Goal: Task Accomplishment & Management: Manage account settings

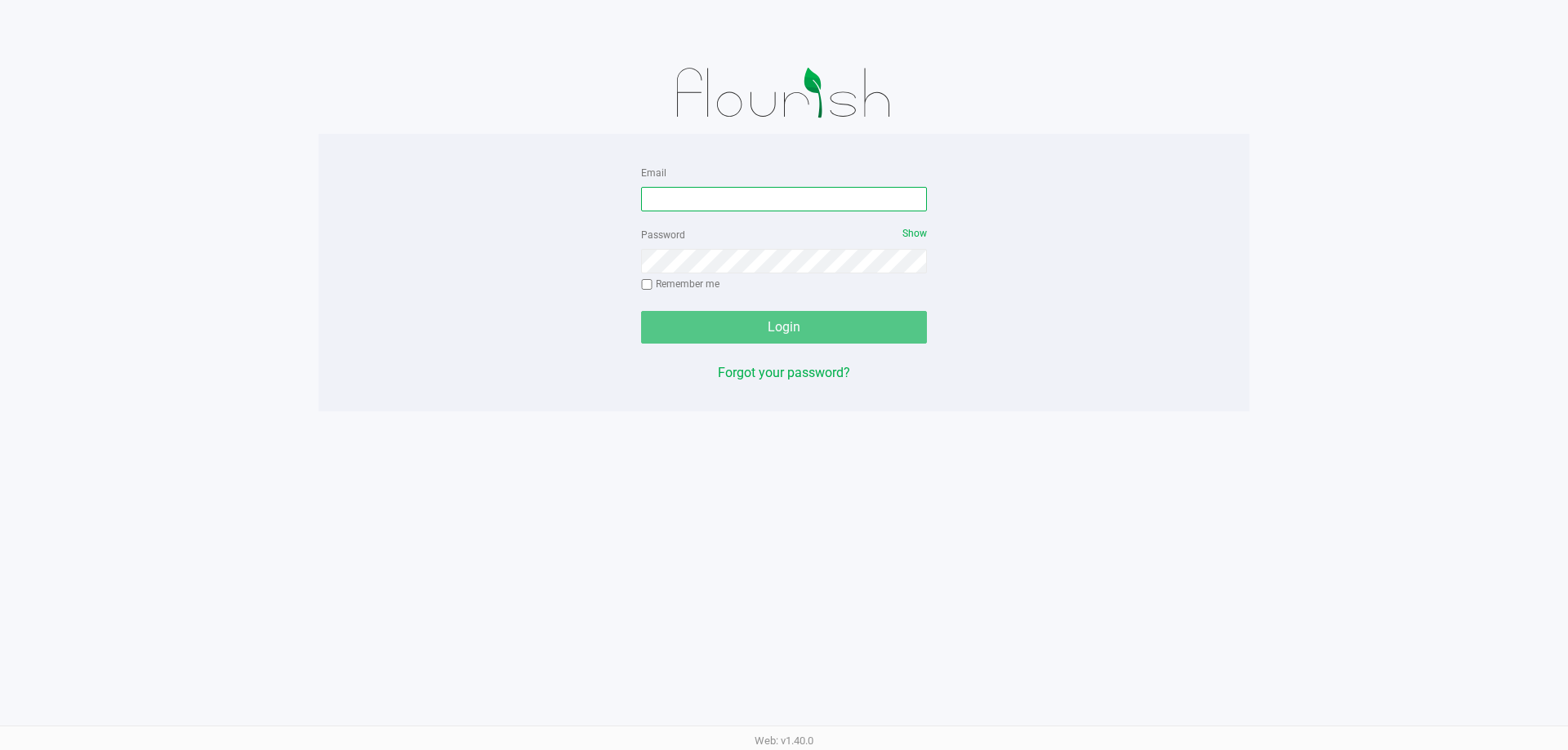
click at [757, 207] on input "Email" at bounding box center [784, 199] width 286 height 24
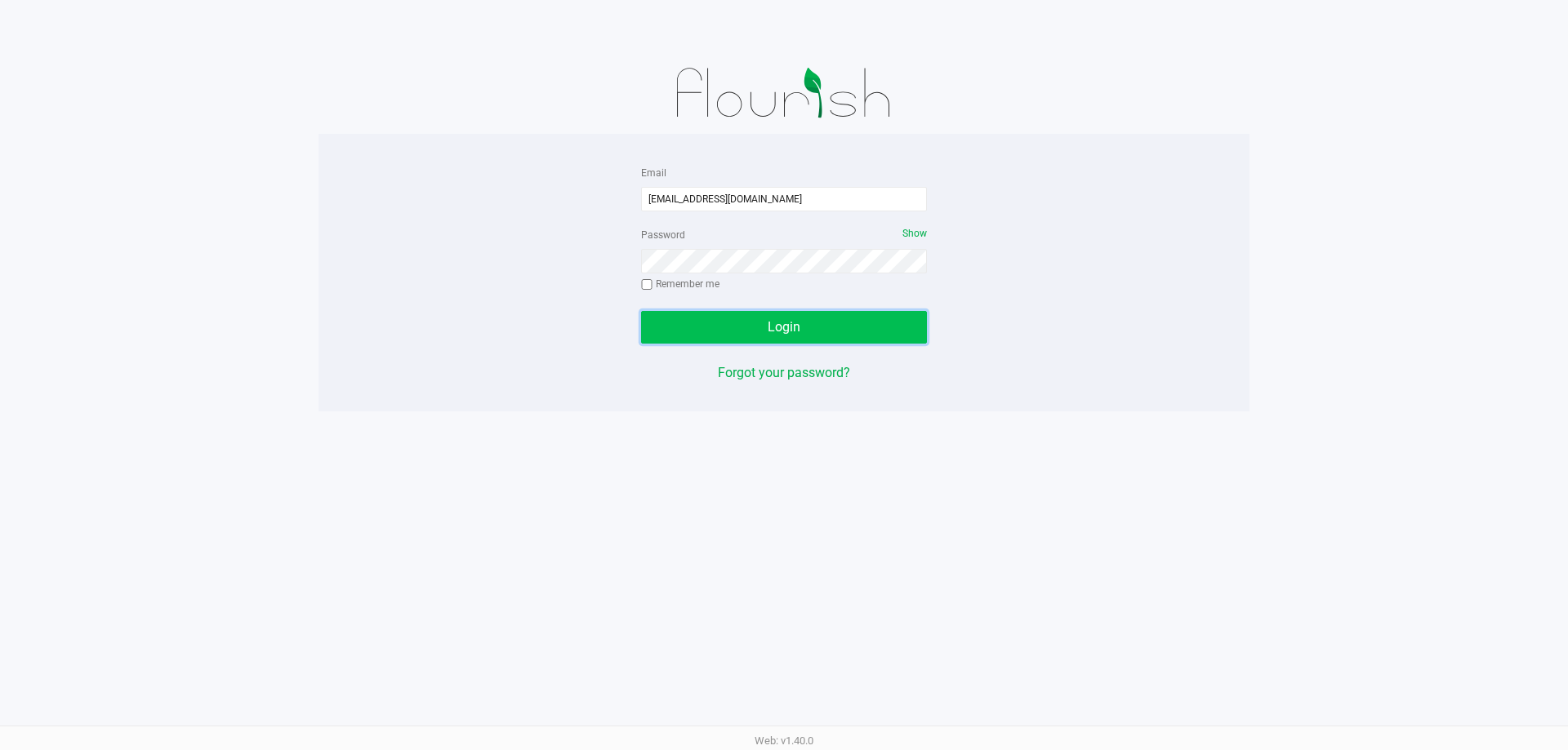
click at [784, 312] on button "Login" at bounding box center [784, 327] width 286 height 33
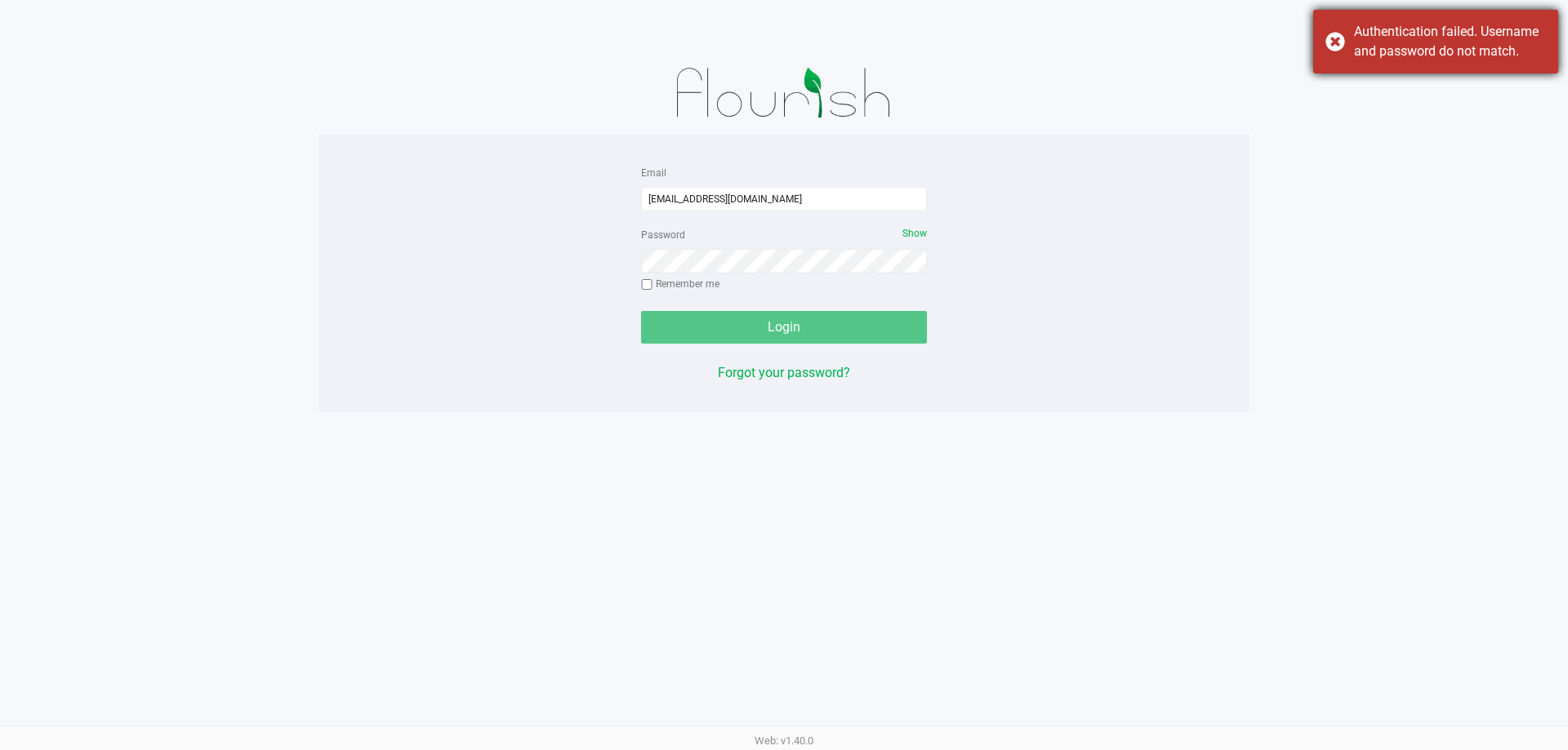
click at [1320, 29] on div "Authentication failed. Username and password do not match." at bounding box center [1435, 42] width 245 height 63
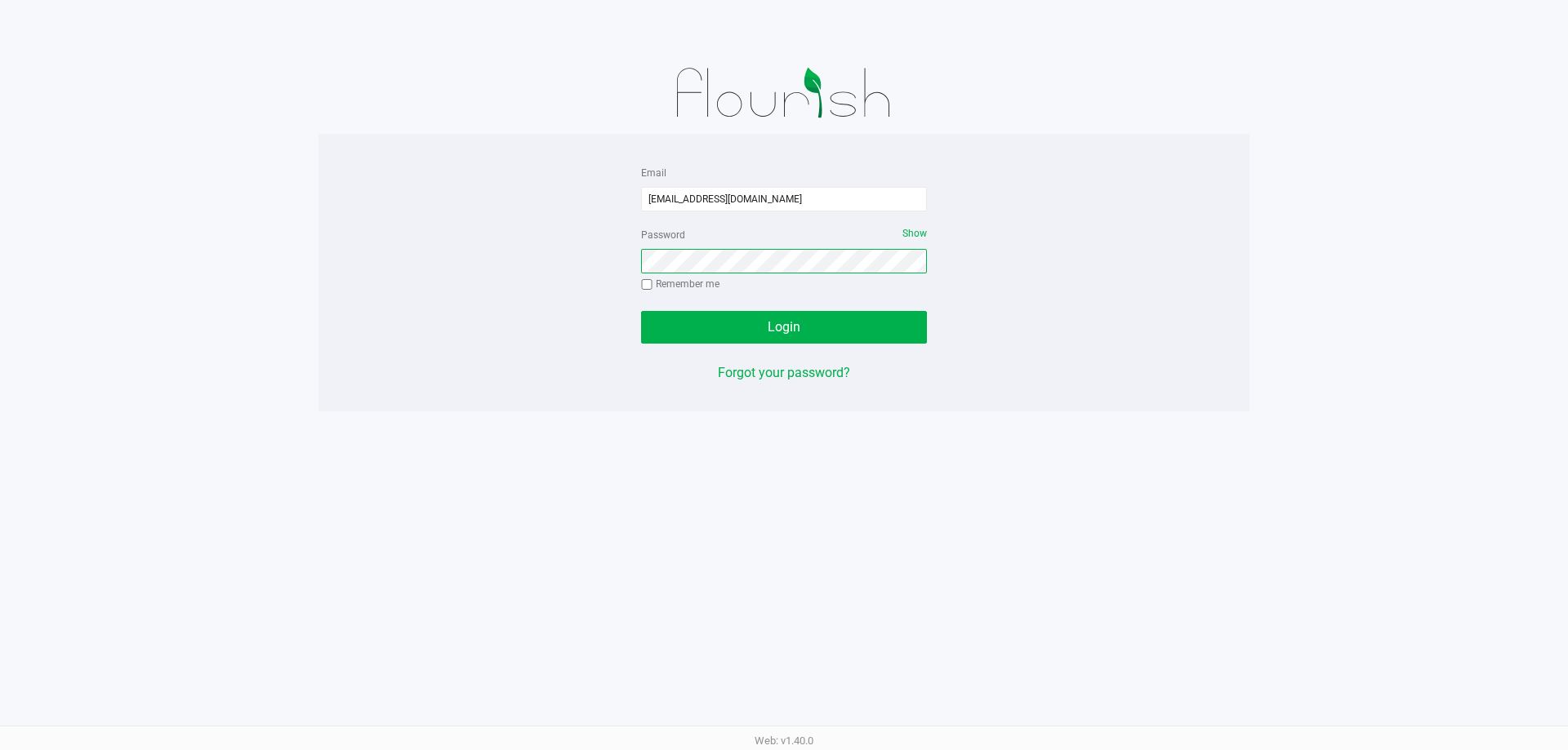
click at [641, 311] on button "Login" at bounding box center [784, 327] width 286 height 33
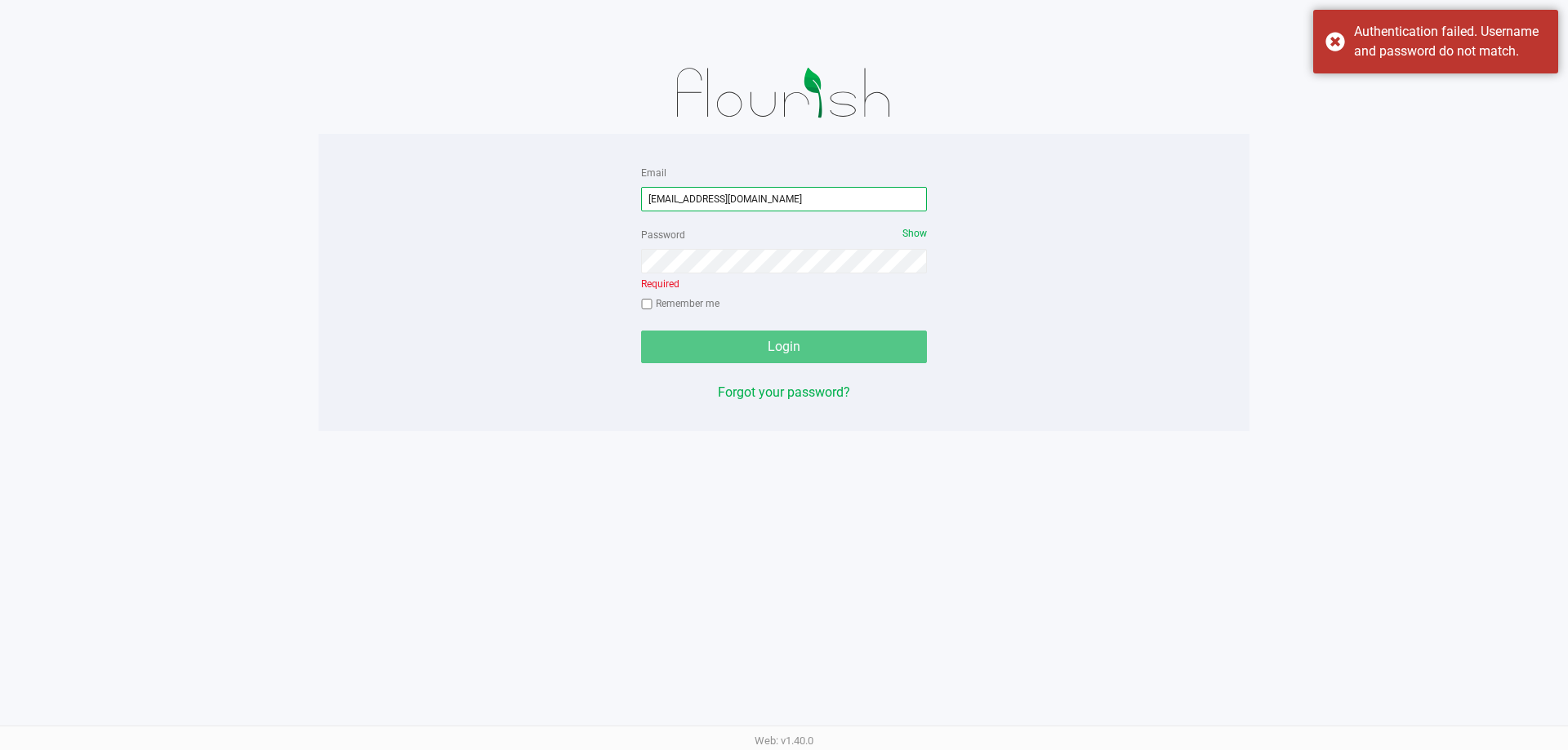
click at [805, 203] on input "[EMAIL_ADDRESS][DOMAIN_NAME]" at bounding box center [784, 199] width 286 height 24
drag, startPoint x: 805, startPoint y: 203, endPoint x: 409, endPoint y: 191, distance: 396.2
click at [409, 191] on div "Email jlevine@liveparallel.com Password Show Required Remember me Login Forgot …" at bounding box center [784, 283] width 931 height 240
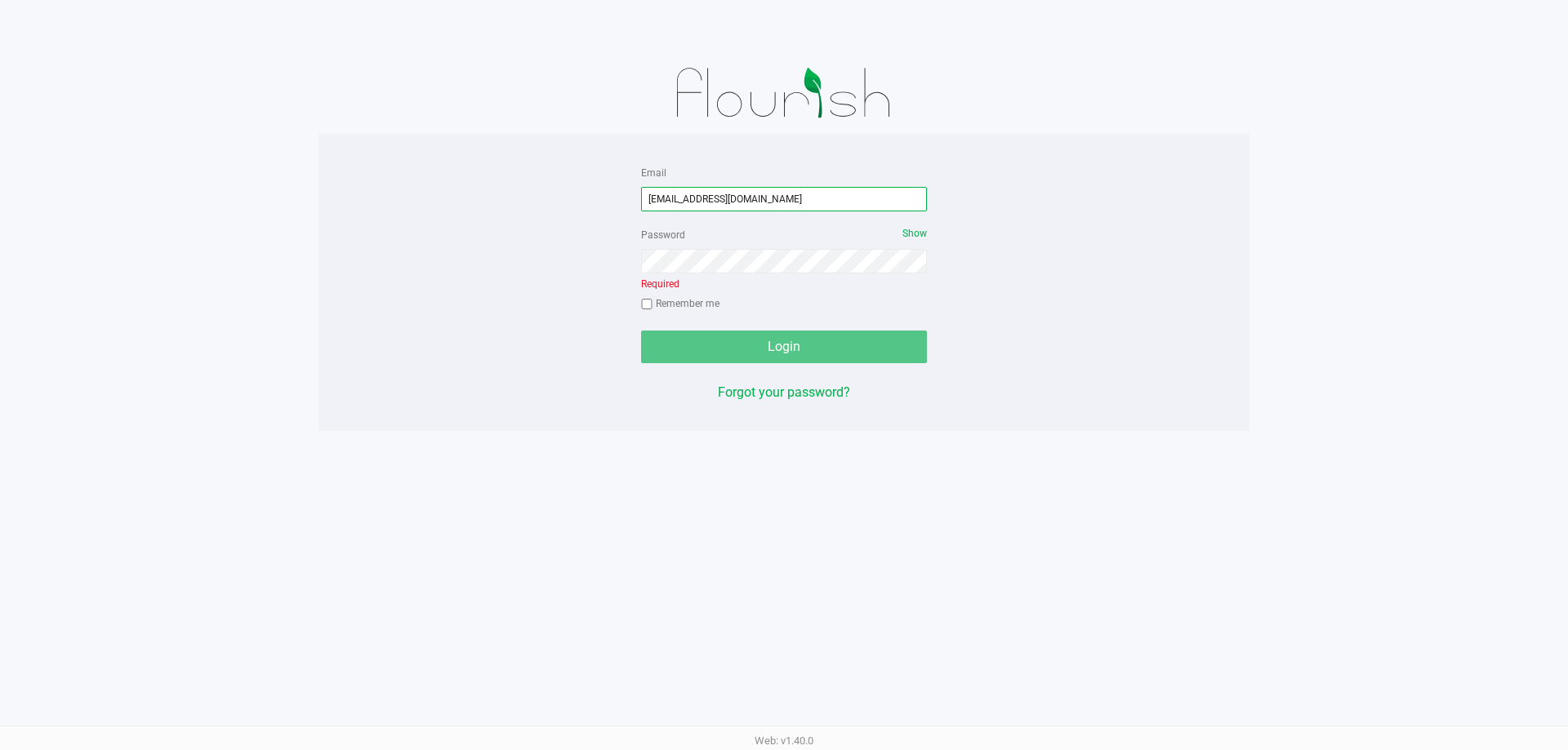
type input "[EMAIL_ADDRESS][DOMAIN_NAME]"
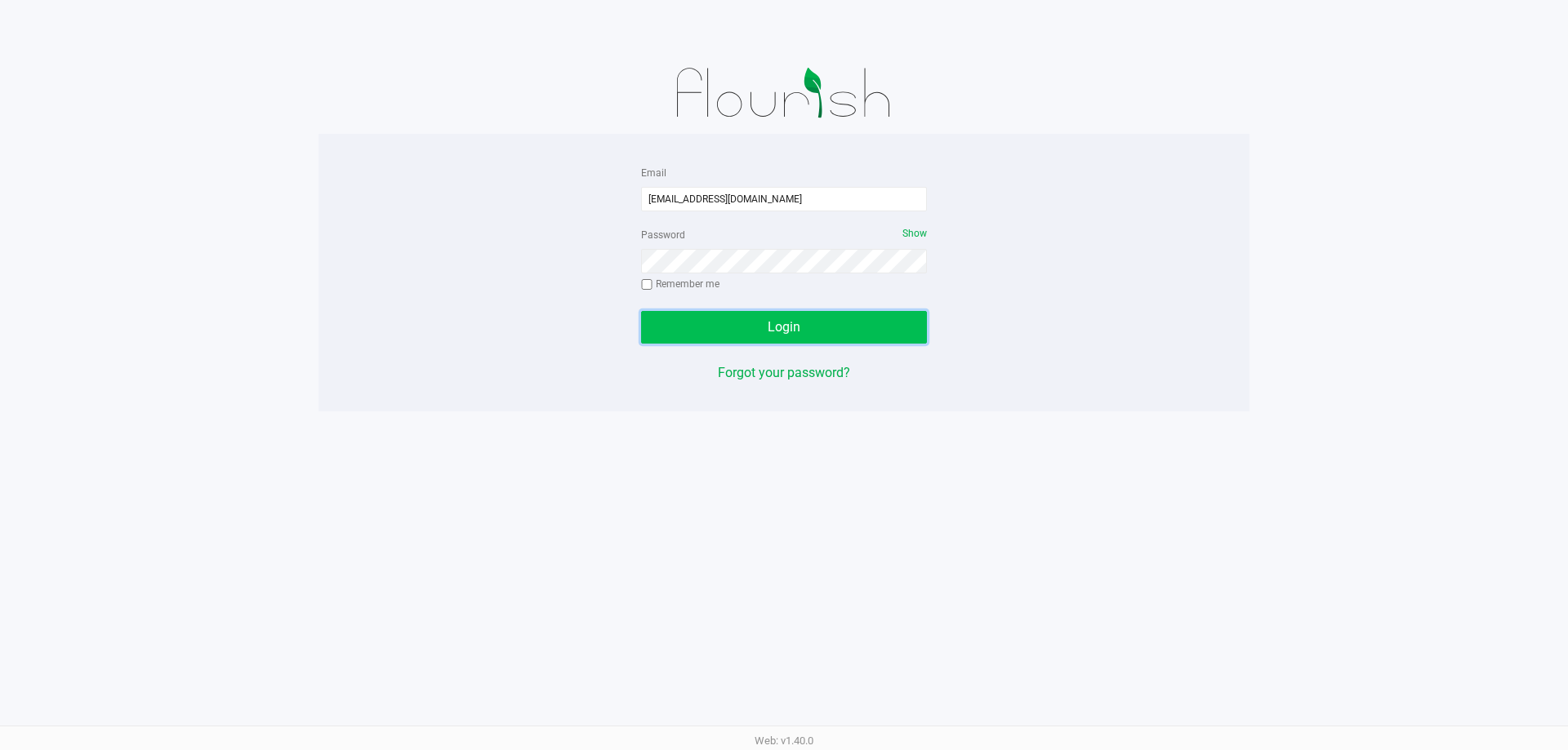
click at [757, 316] on button "Login" at bounding box center [784, 327] width 286 height 33
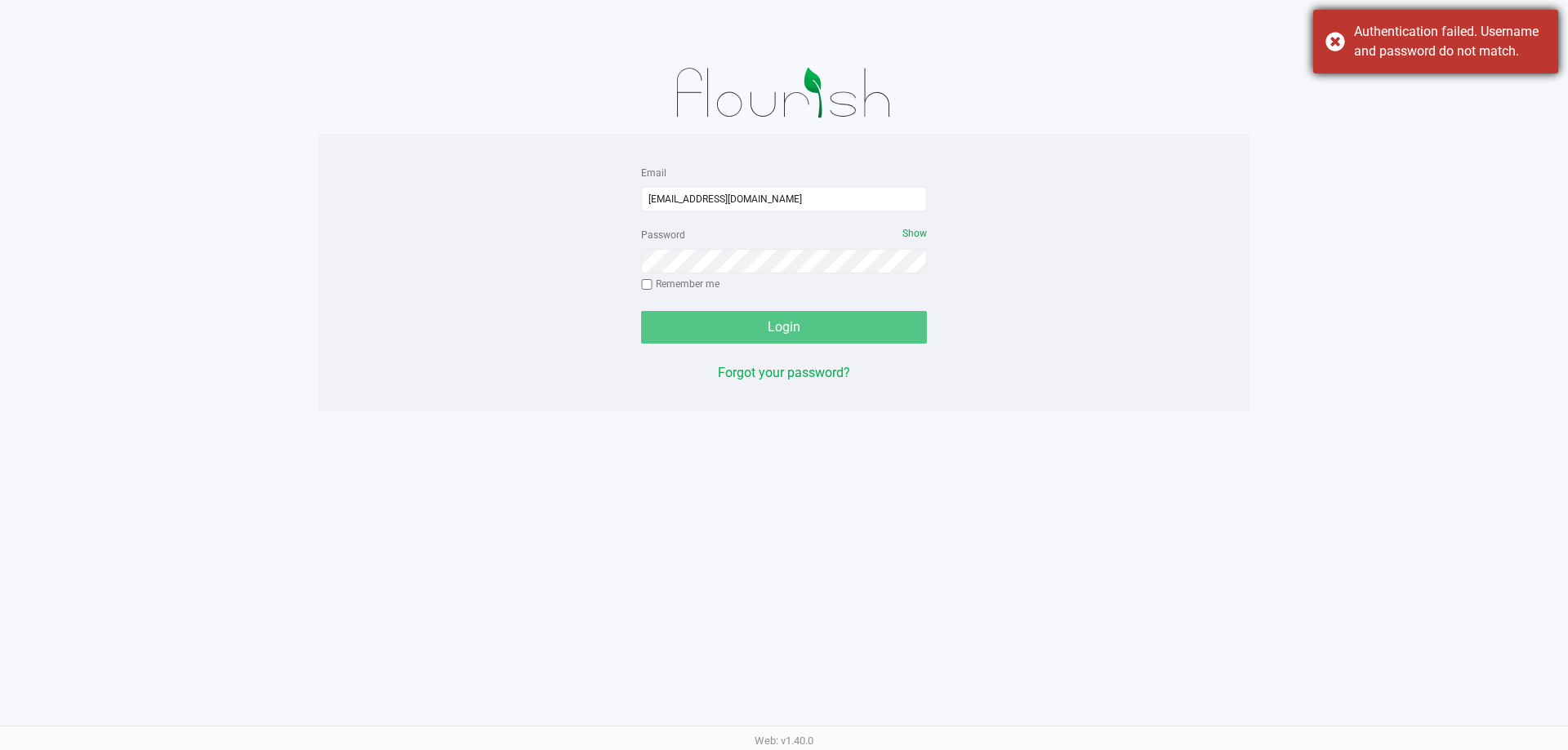
click at [1326, 42] on div "Authentication failed. Username and password do not match." at bounding box center [1435, 42] width 245 height 63
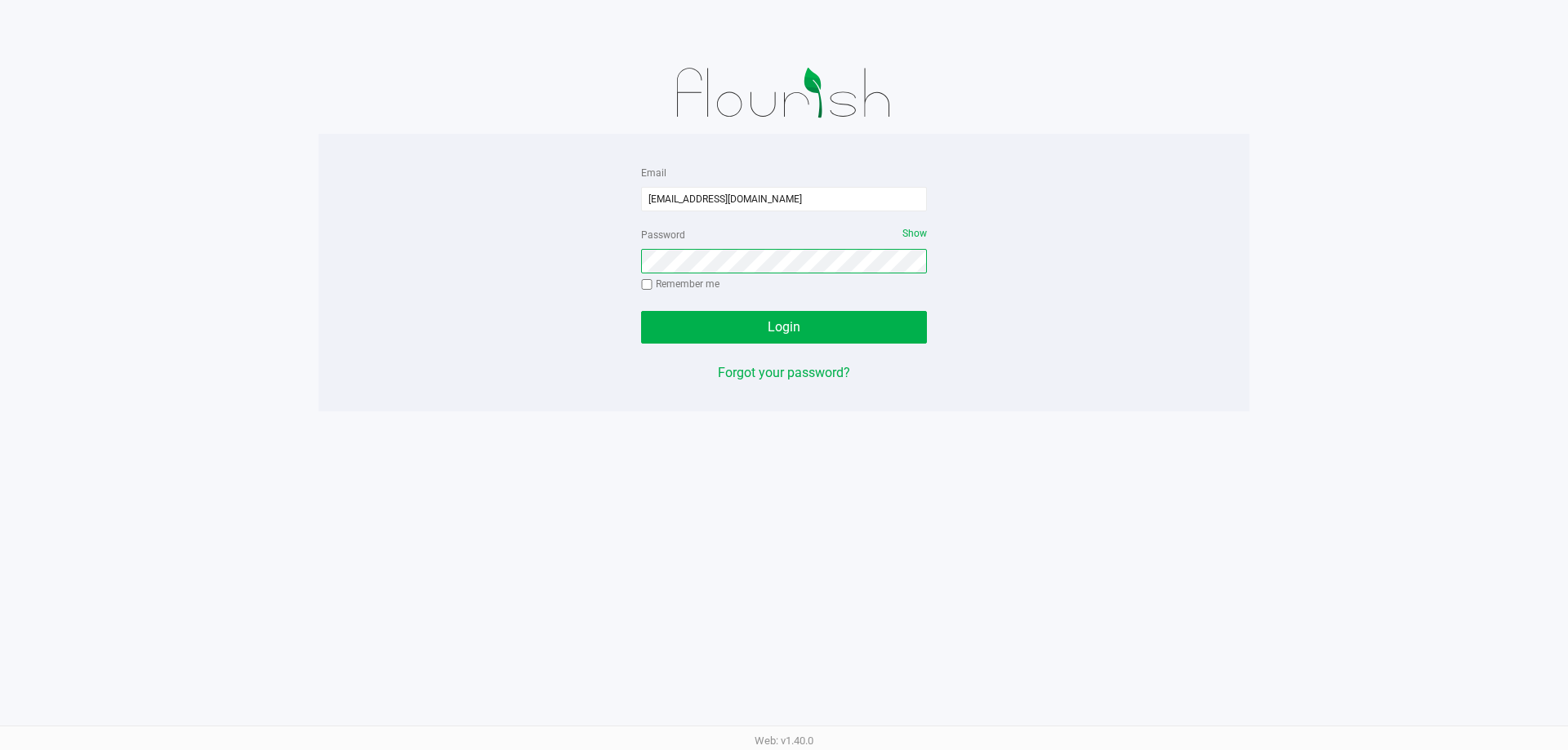
click at [641, 311] on button "Login" at bounding box center [784, 327] width 286 height 33
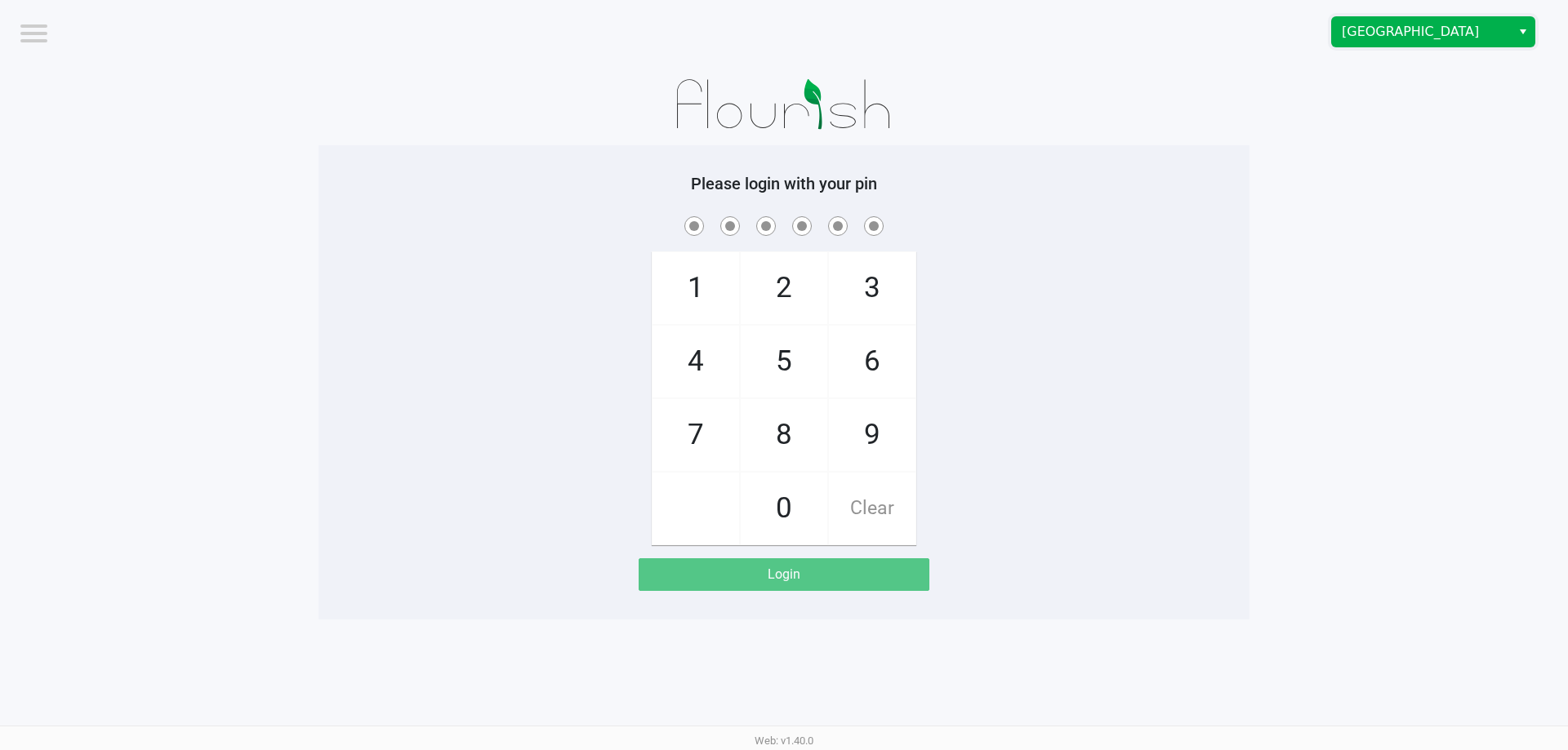
click at [1415, 42] on span "Boynton Beach WC" at bounding box center [1422, 32] width 179 height 30
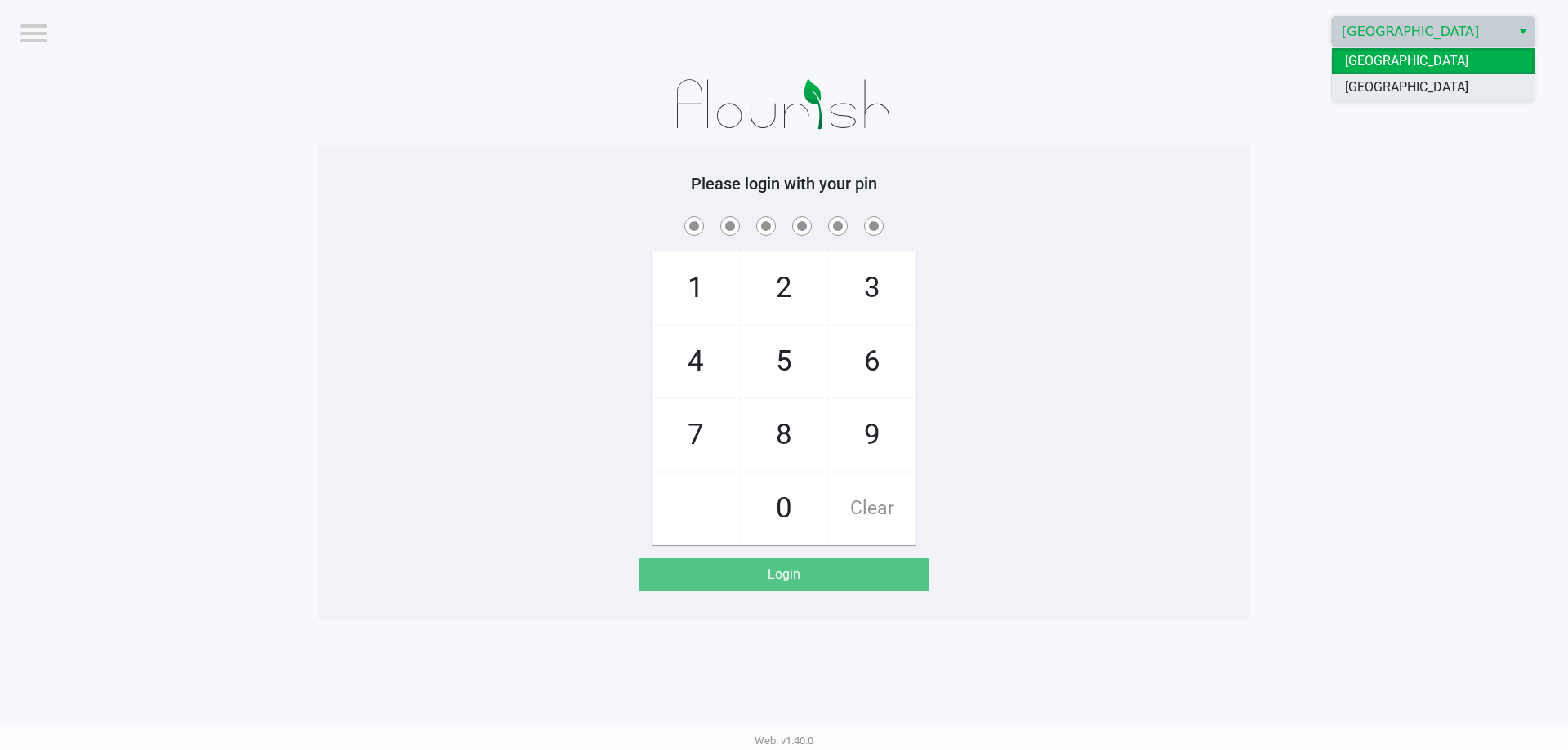
click at [1384, 91] on span "[GEOGRAPHIC_DATA]" at bounding box center [1406, 88] width 123 height 20
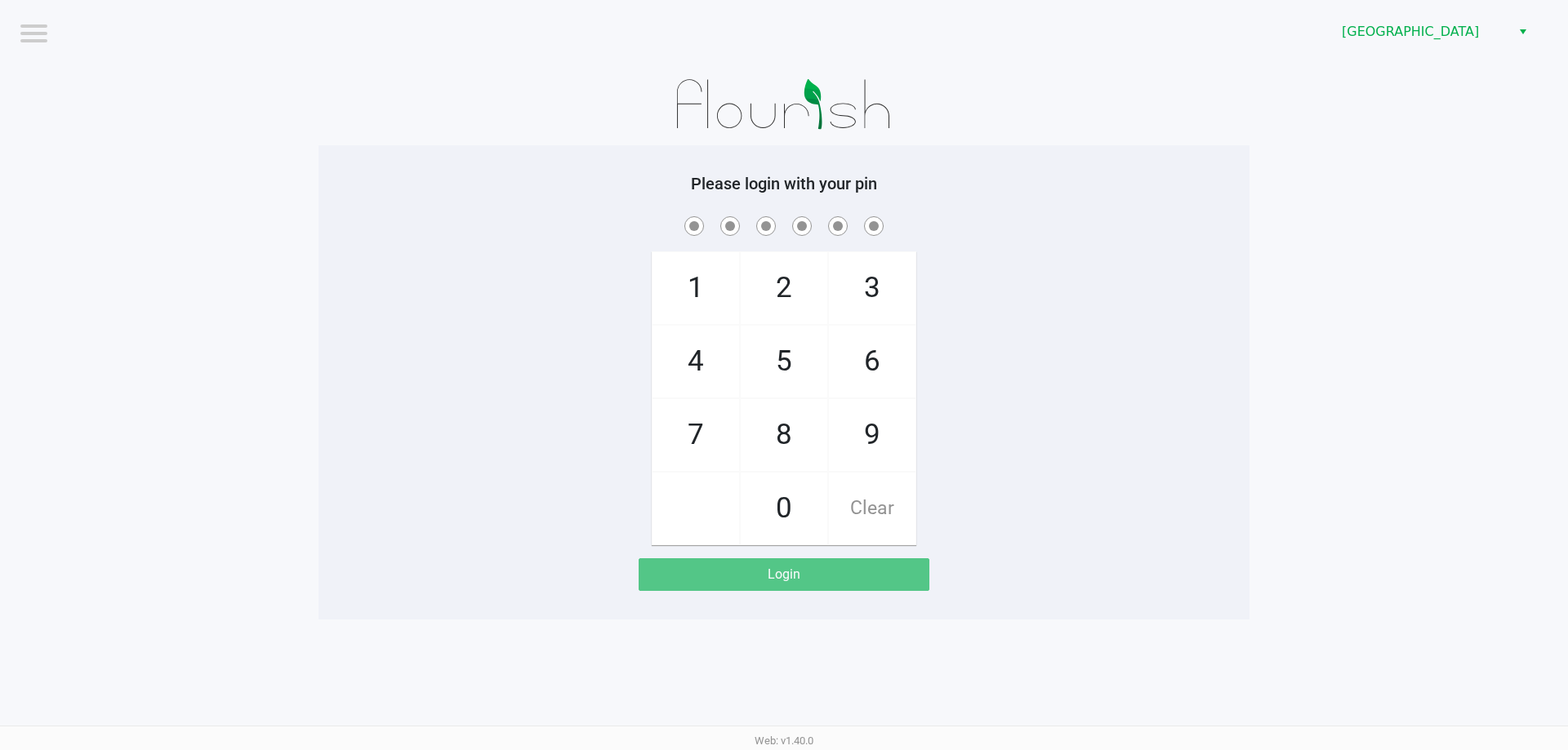
click at [1339, 241] on app-pos-login-wrapper "Logout Delray Beach WC Please login with your pin 1 4 7 2 5 8 0 3 6 9 Clear Log…" at bounding box center [784, 310] width 1568 height 620
checkbox input "true"
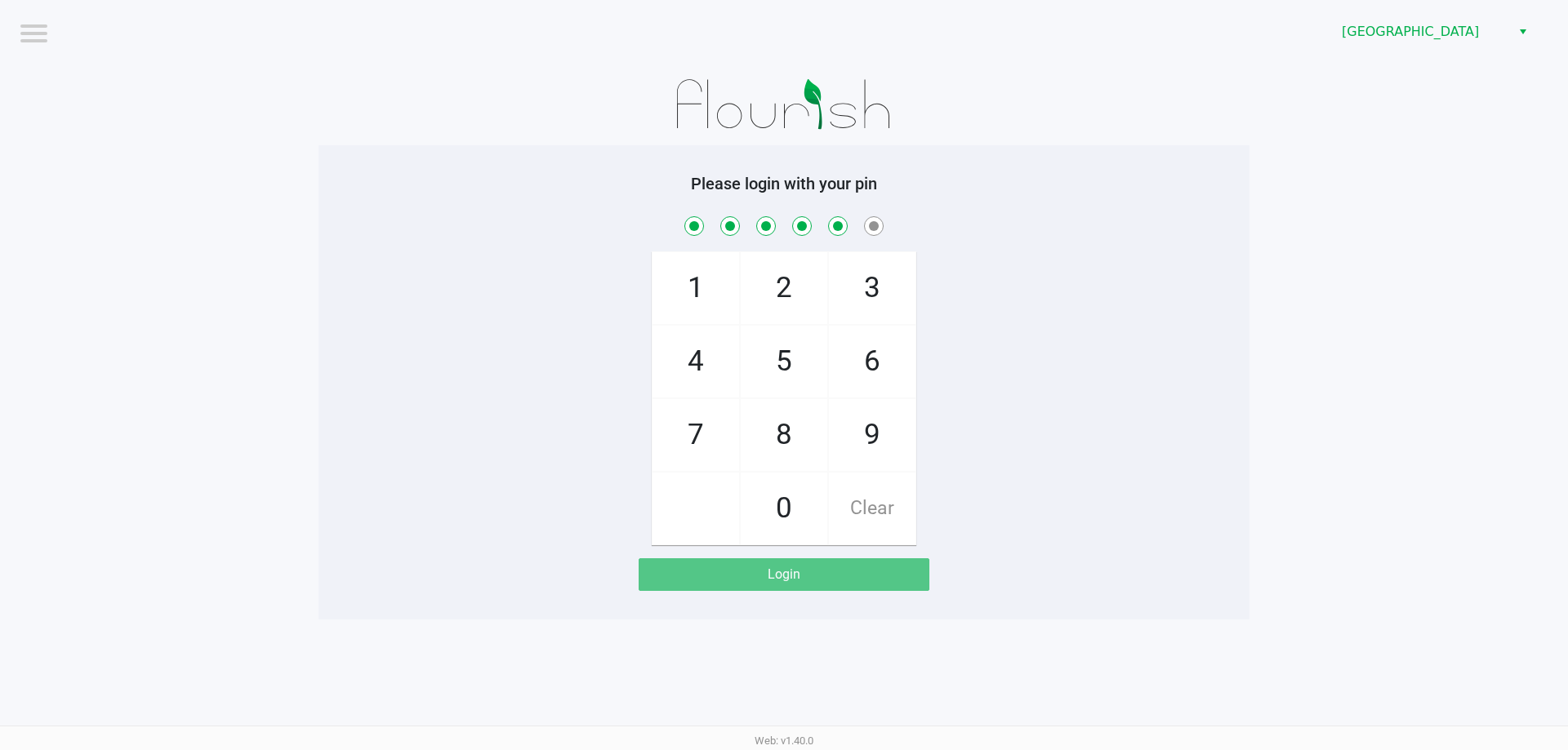
checkbox input "true"
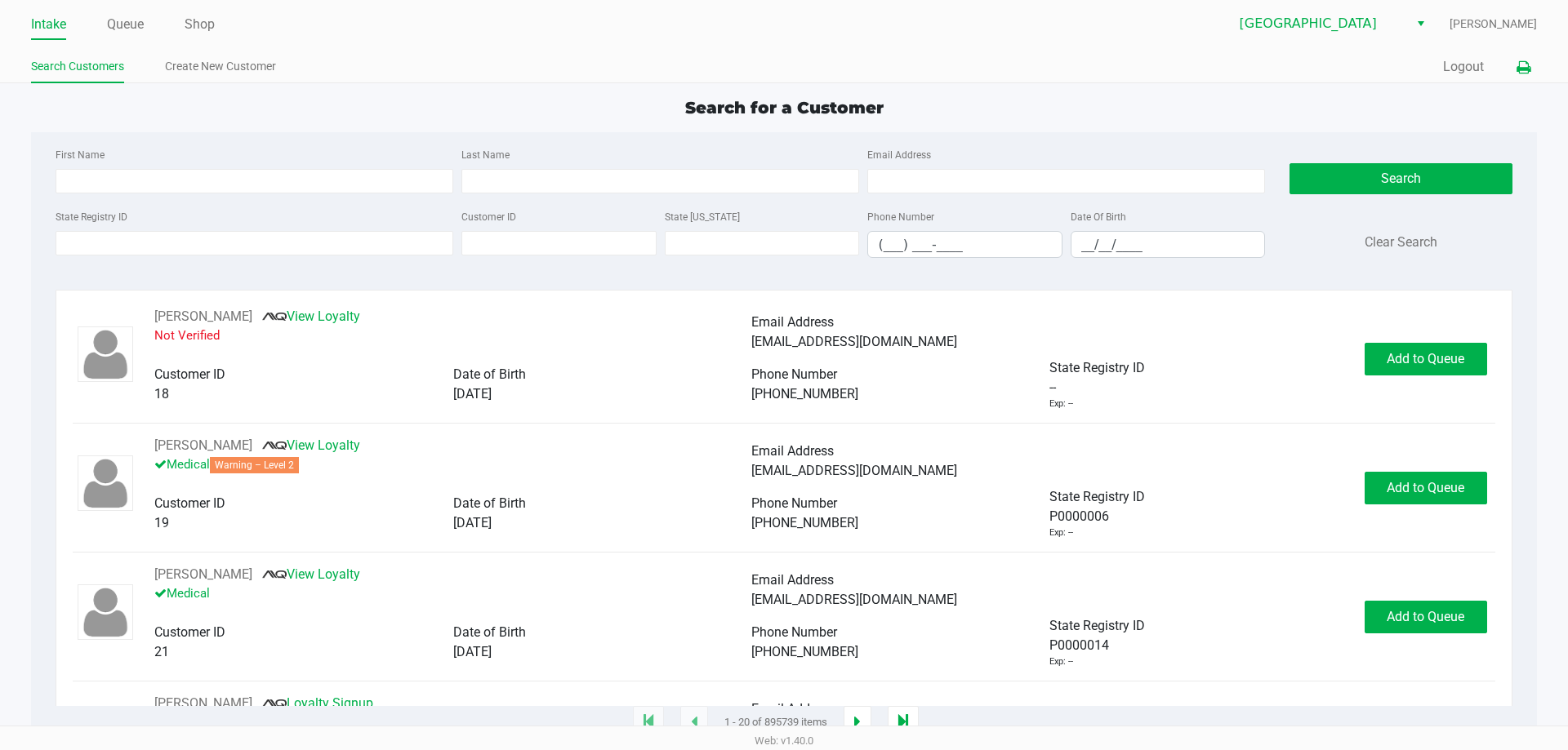
click at [1524, 73] on icon at bounding box center [1523, 68] width 14 height 12
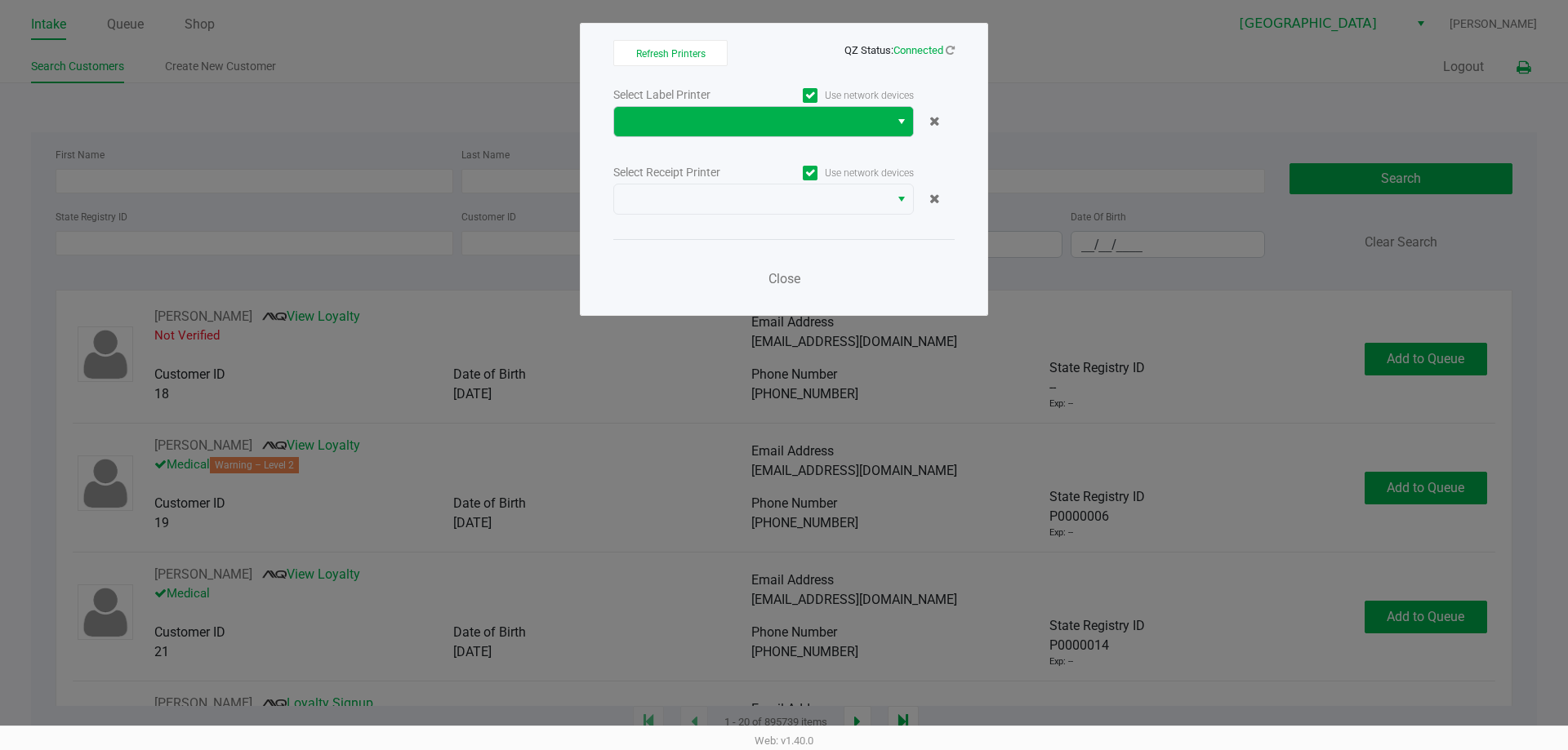
click at [892, 130] on button "Select" at bounding box center [901, 121] width 23 height 30
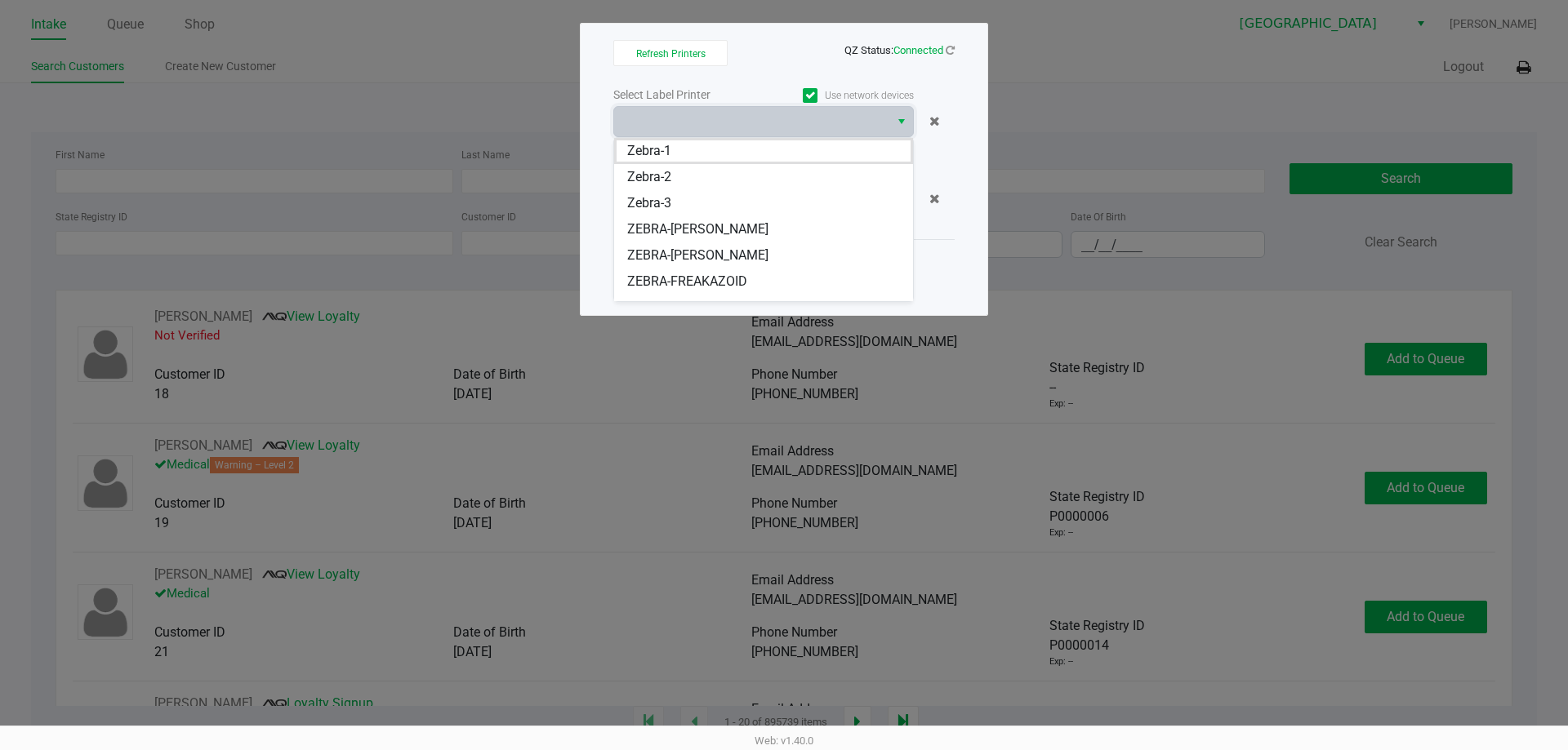
drag, startPoint x: 755, startPoint y: 230, endPoint x: 801, endPoint y: 210, distance: 50.2
click at [756, 230] on span "ZEBRA-[PERSON_NAME]" at bounding box center [698, 230] width 141 height 20
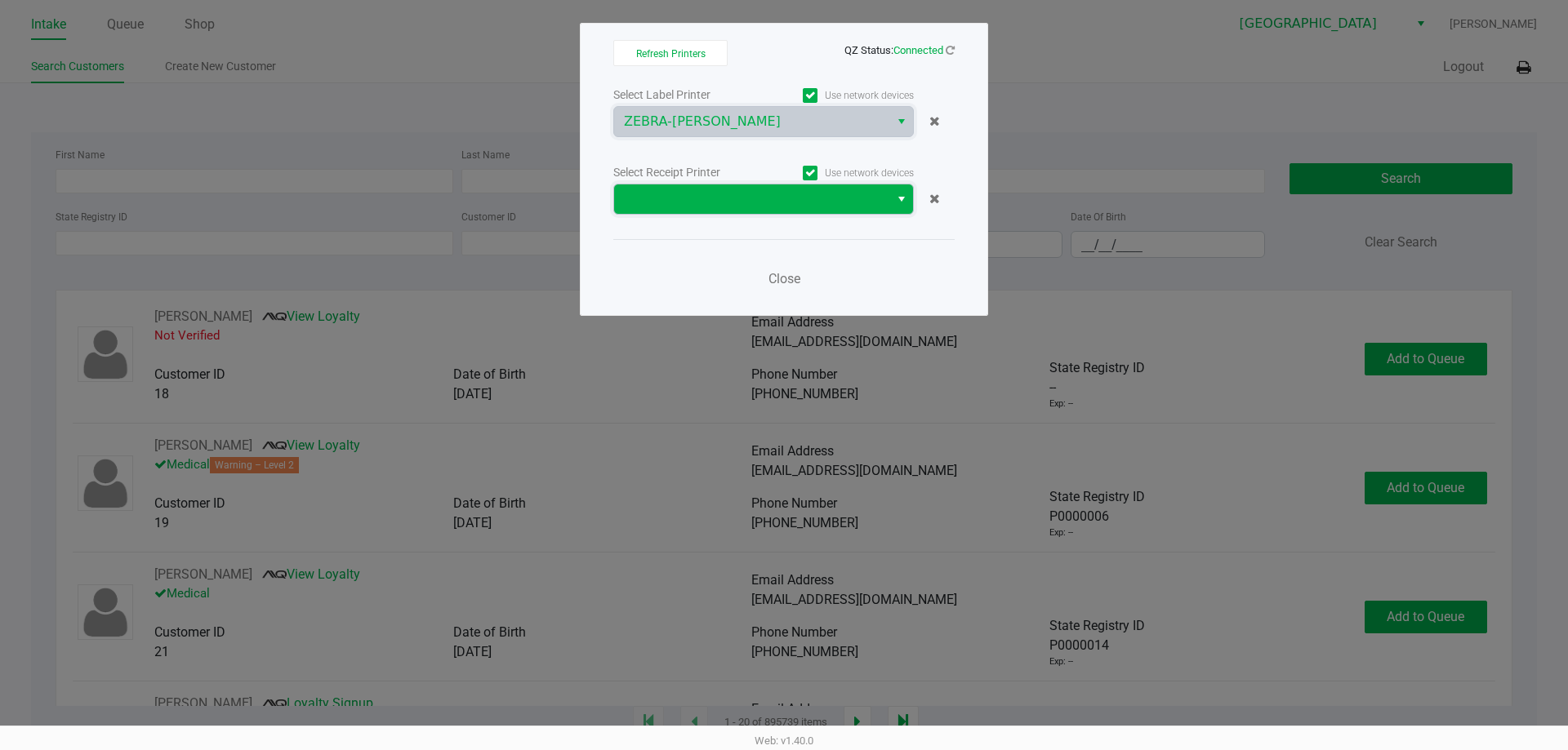
click at [864, 202] on span at bounding box center [751, 200] width 256 height 20
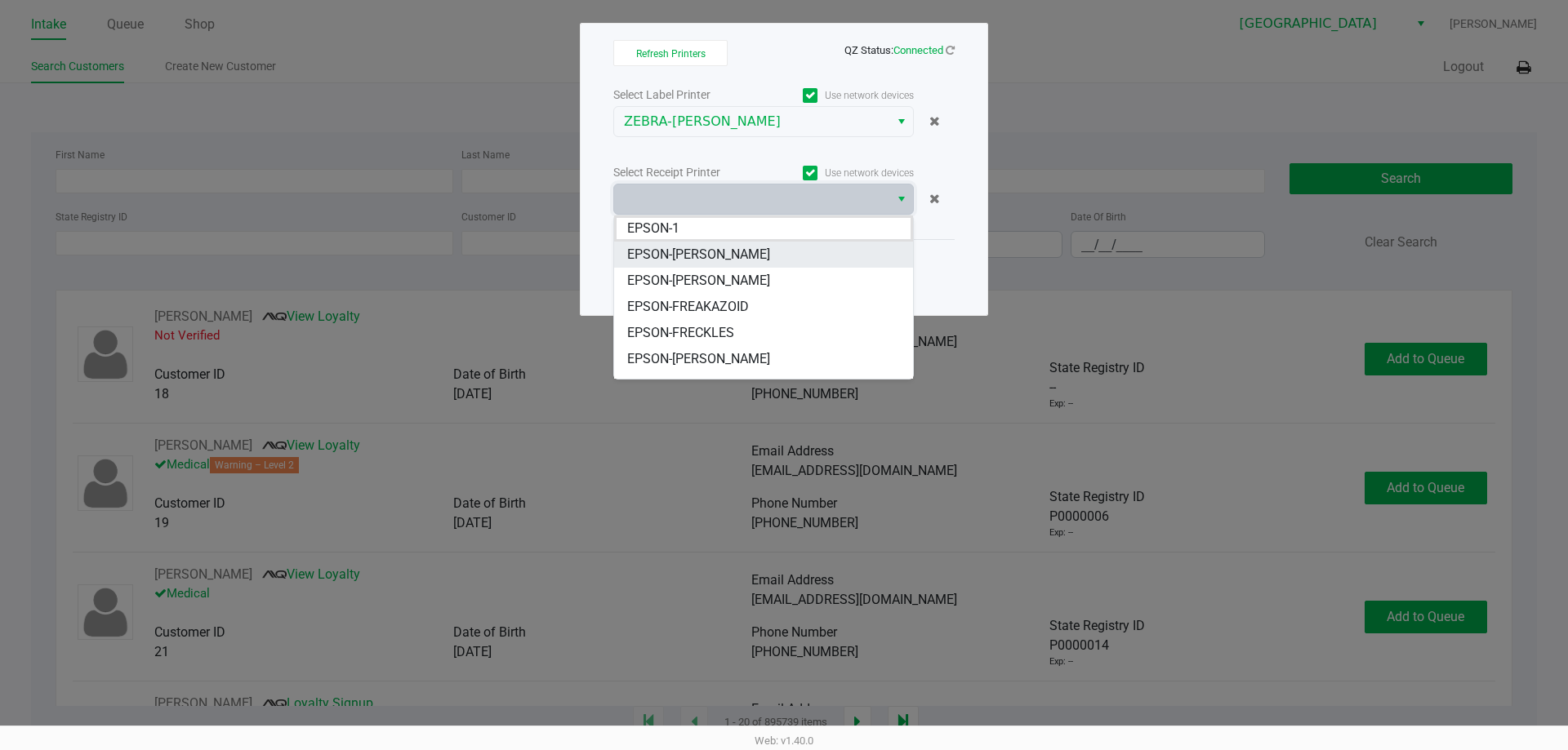
click at [752, 249] on span "EPSON-[PERSON_NAME]" at bounding box center [699, 255] width 143 height 20
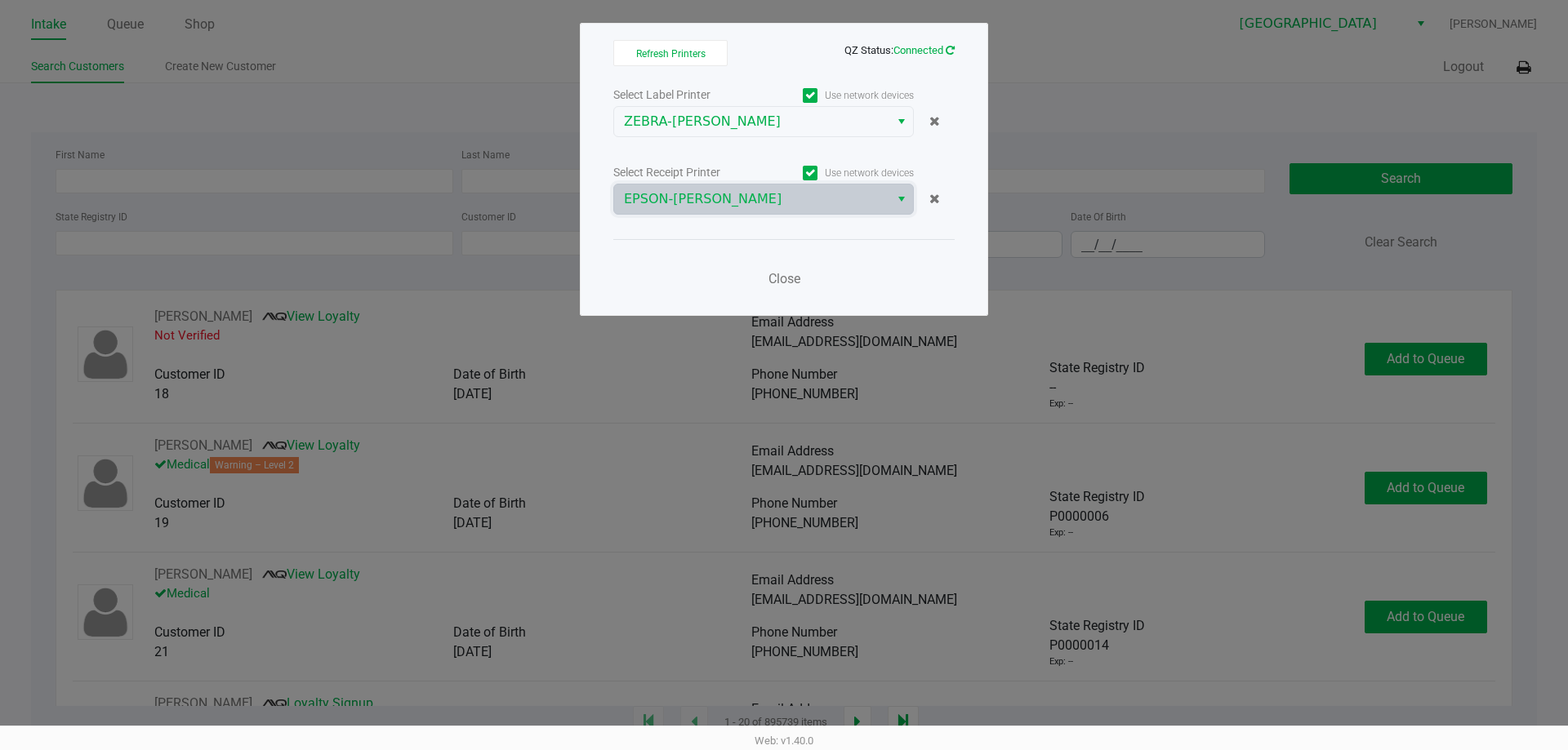
click at [949, 51] on icon at bounding box center [950, 51] width 9 height 11
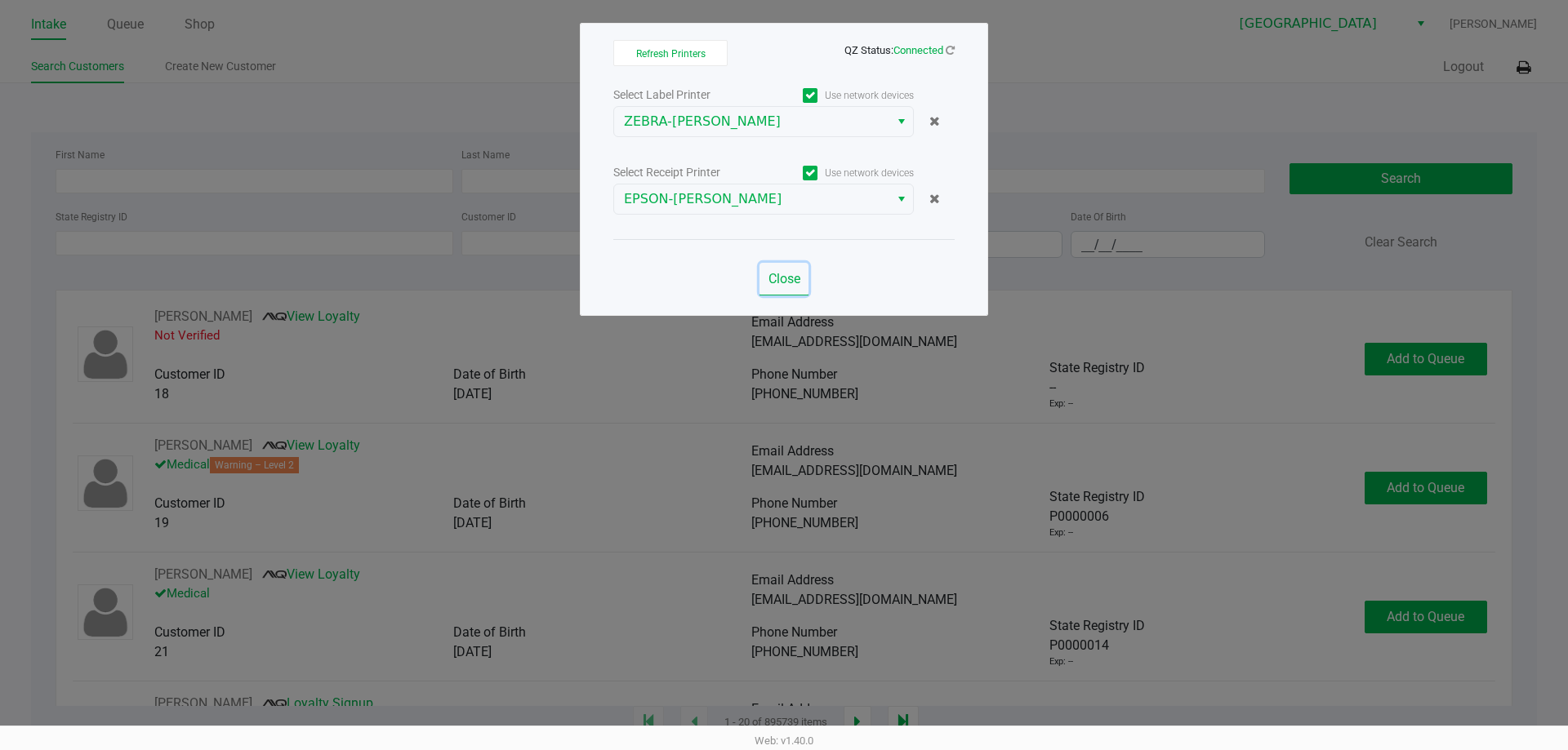
click at [798, 270] on button "Close" at bounding box center [784, 279] width 49 height 33
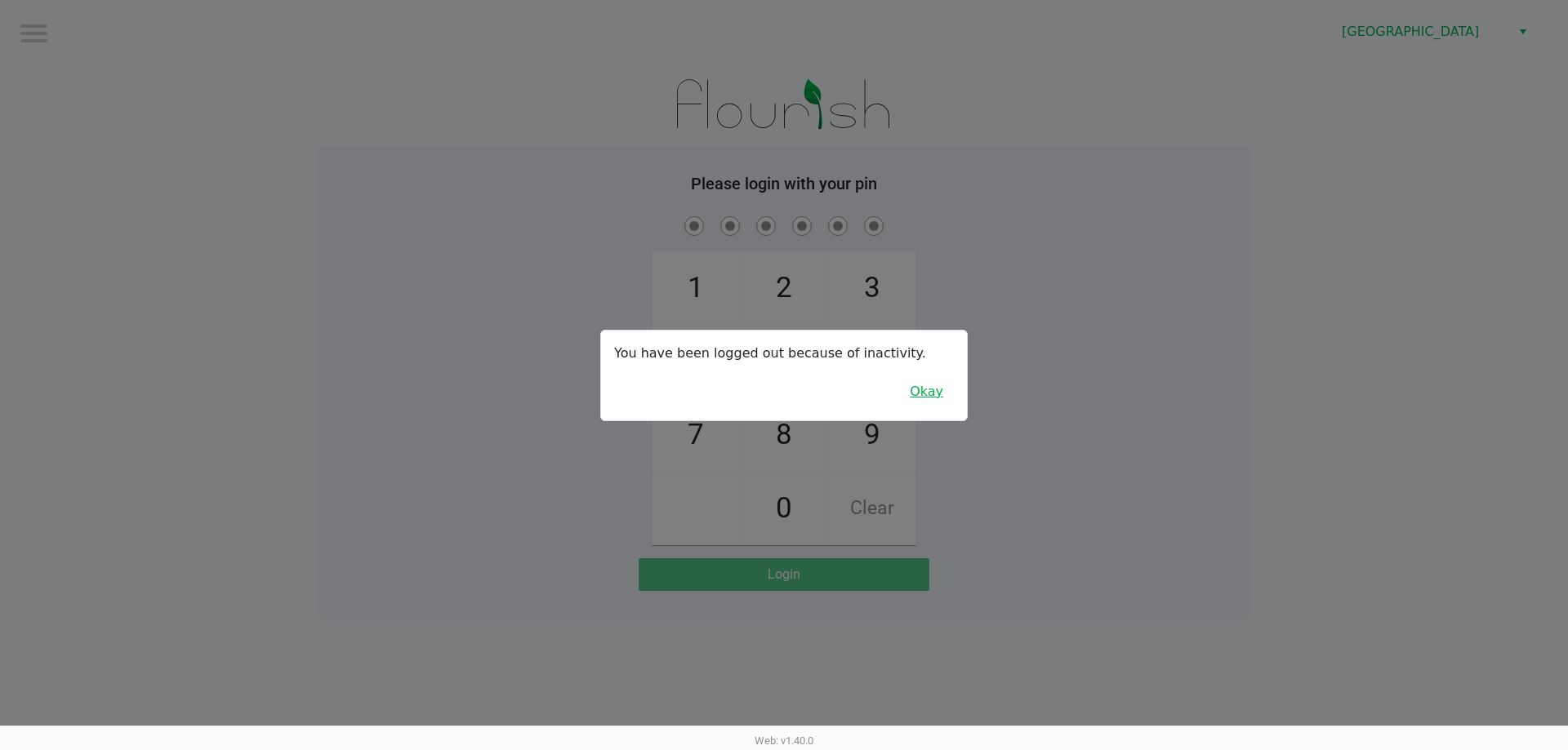
click at [938, 398] on button "Okay" at bounding box center [926, 392] width 55 height 31
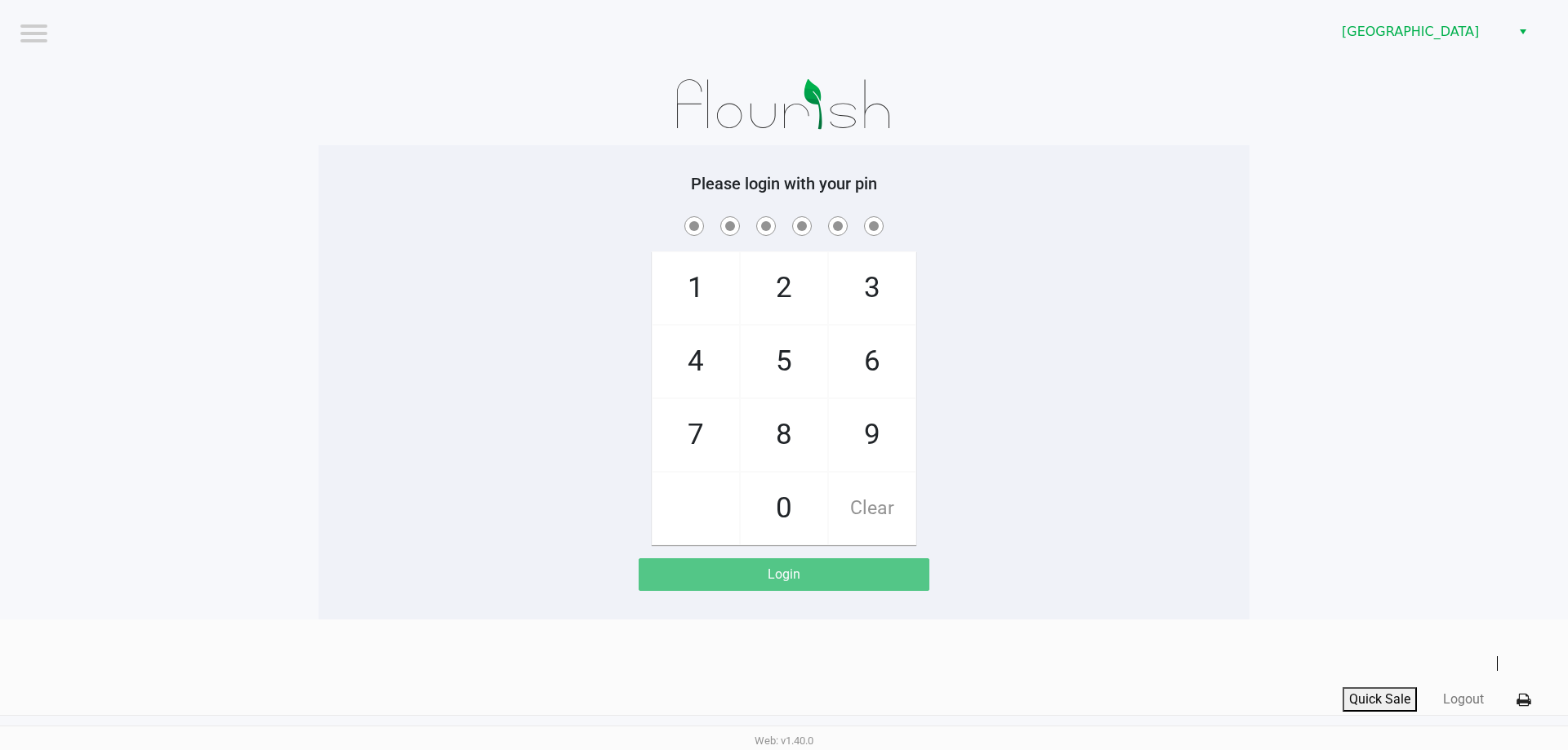
click at [1005, 350] on div "1 4 7 2 5 8 0 3 6 9 Clear" at bounding box center [784, 380] width 931 height 333
click at [1012, 344] on div "1 4 7 2 5 8 0 3 6 9 Clear" at bounding box center [784, 380] width 931 height 333
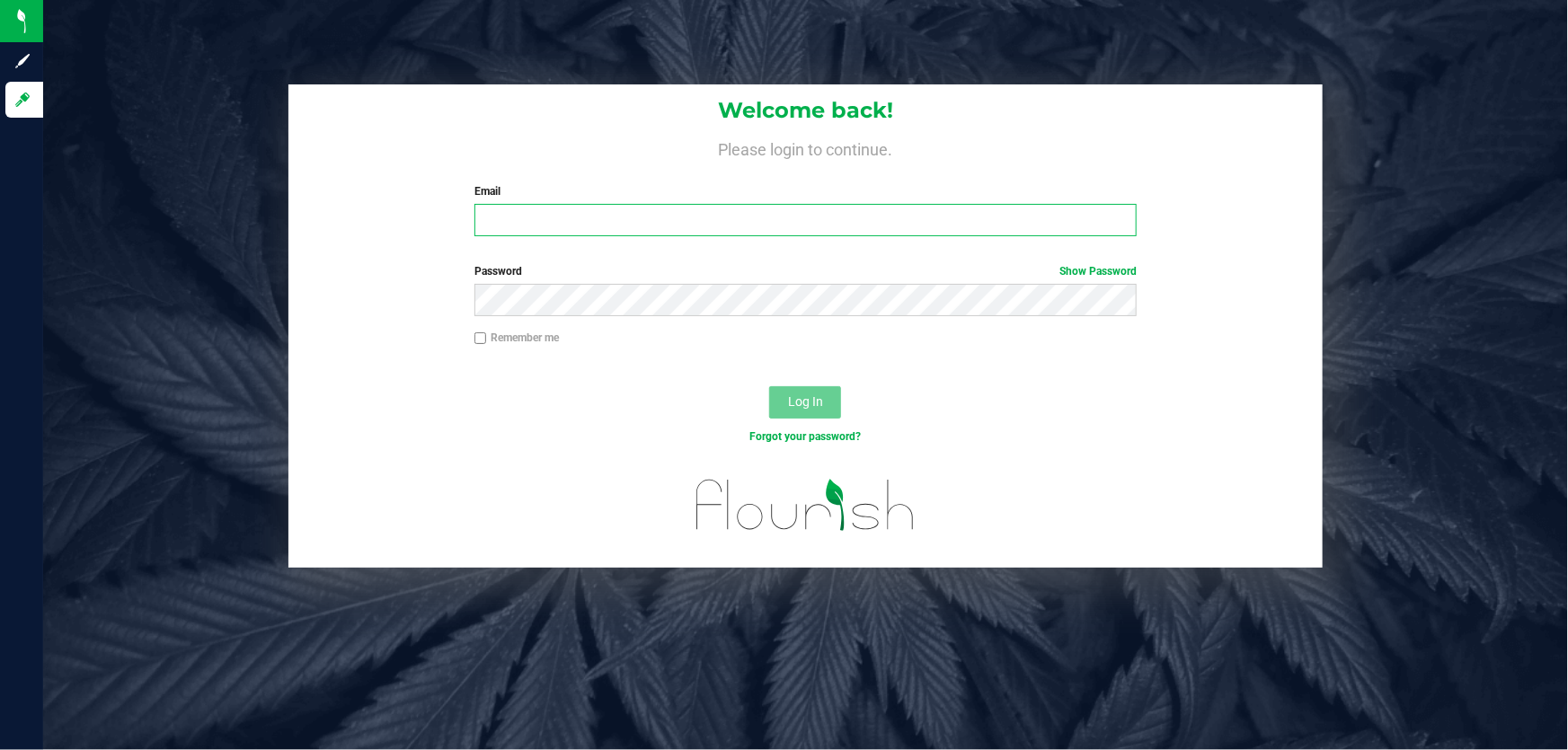
click at [526, 218] on input "Email" at bounding box center [805, 220] width 663 height 33
type input "[EMAIL_ADDRESS][DOMAIN_NAME]"
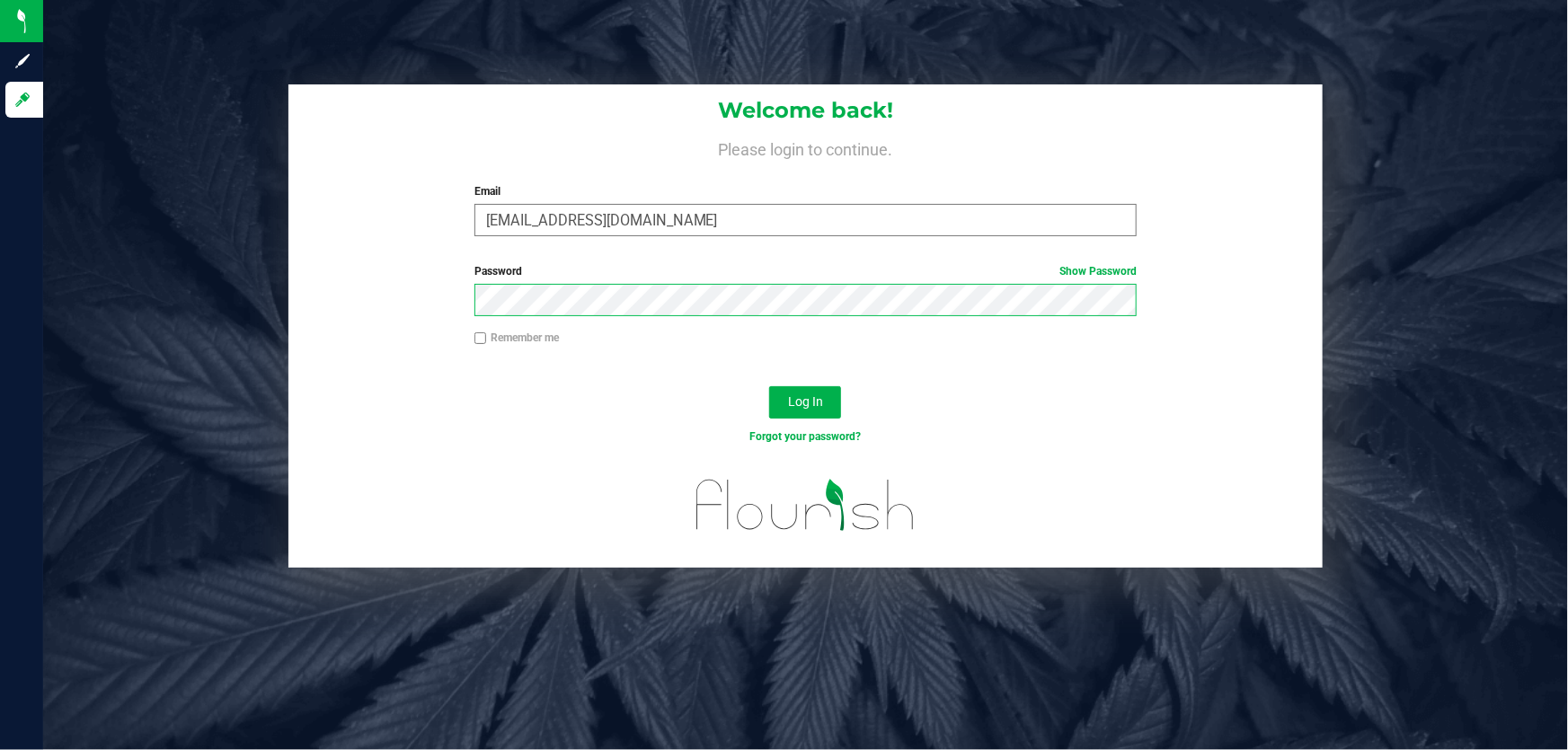
click at [769, 387] on button "Log In" at bounding box center [804, 403] width 72 height 33
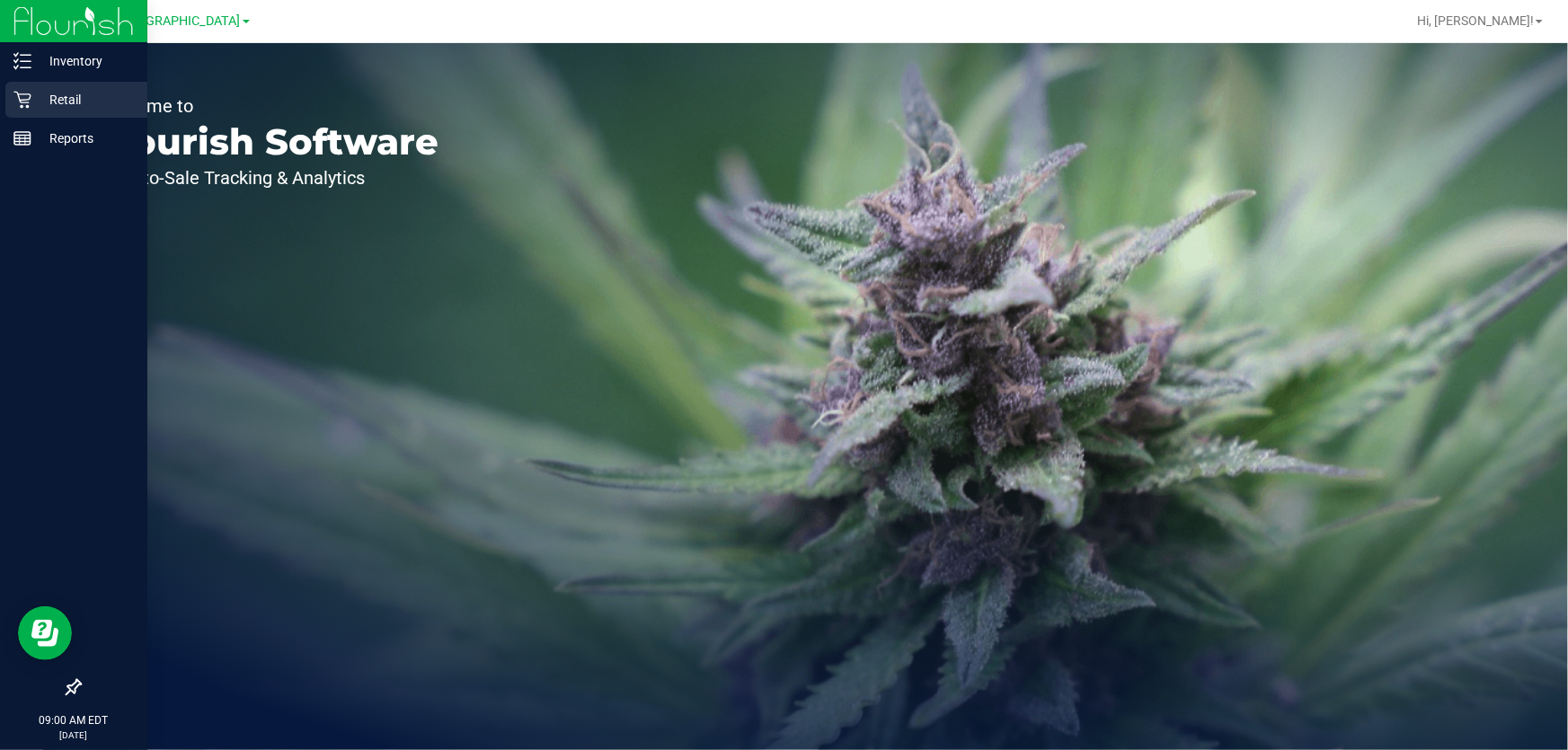
click at [28, 95] on icon at bounding box center [23, 99] width 18 height 18
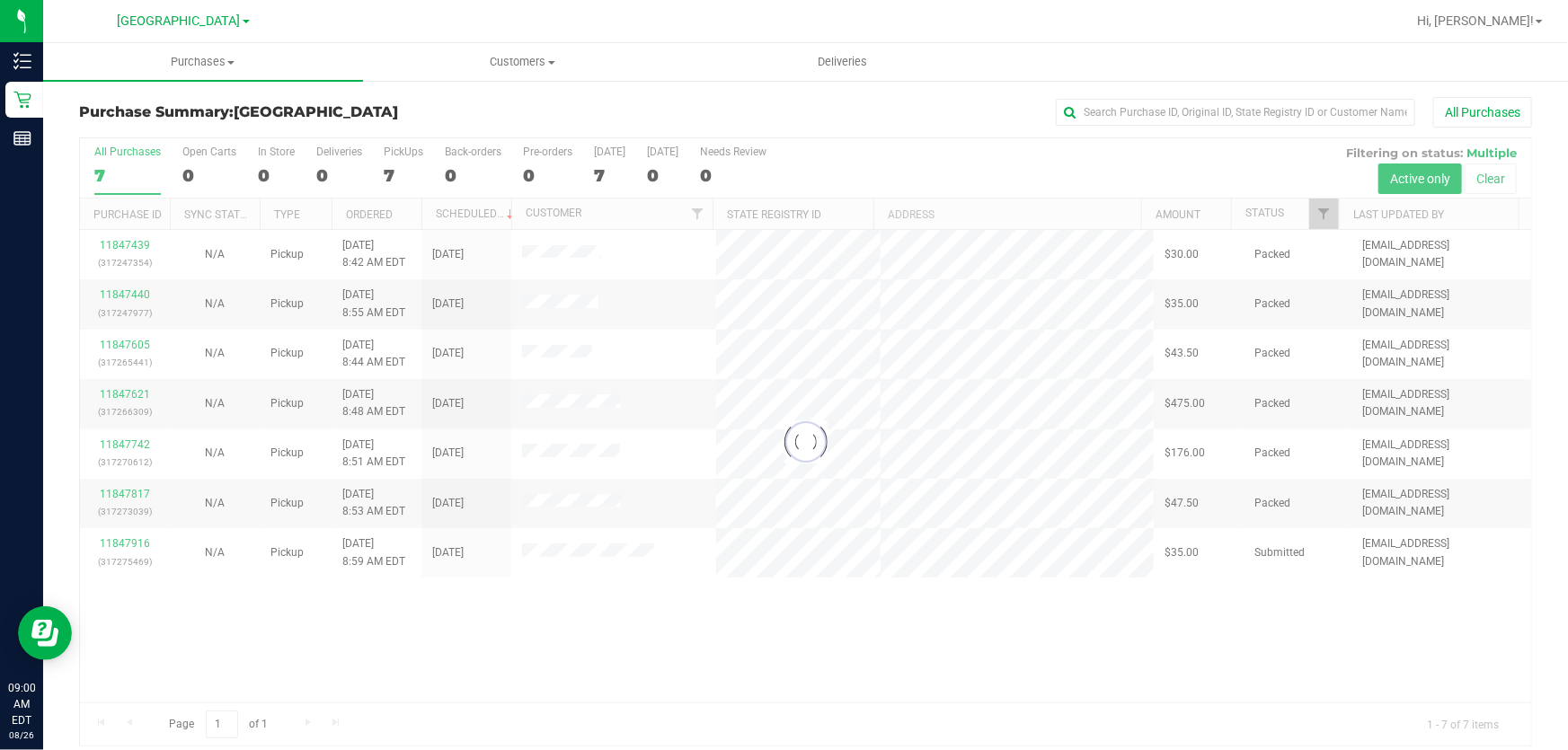
click at [138, 246] on div at bounding box center [804, 442] width 1451 height 608
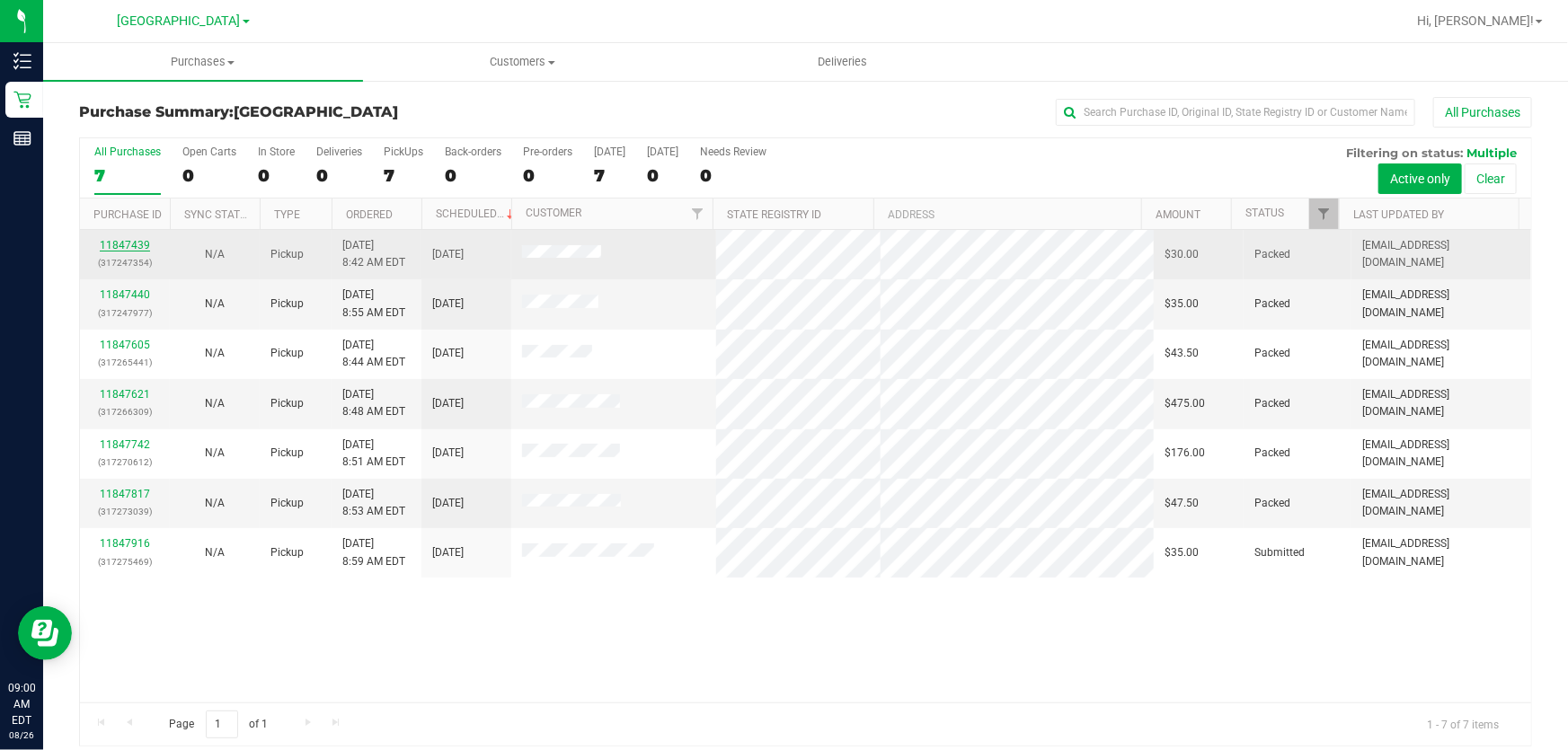
click at [141, 241] on link "11847439" at bounding box center [124, 245] width 51 height 13
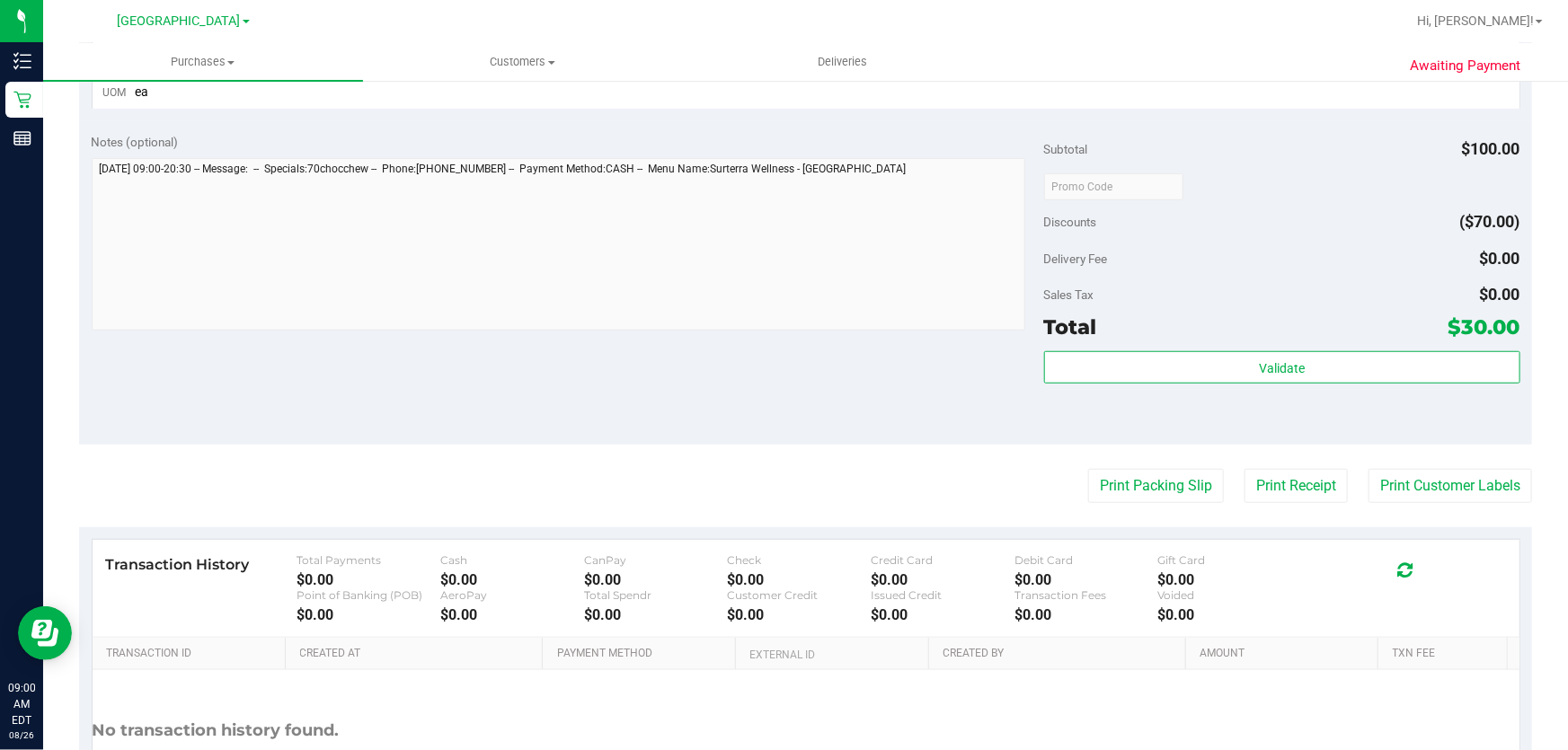
scroll to position [572, 0]
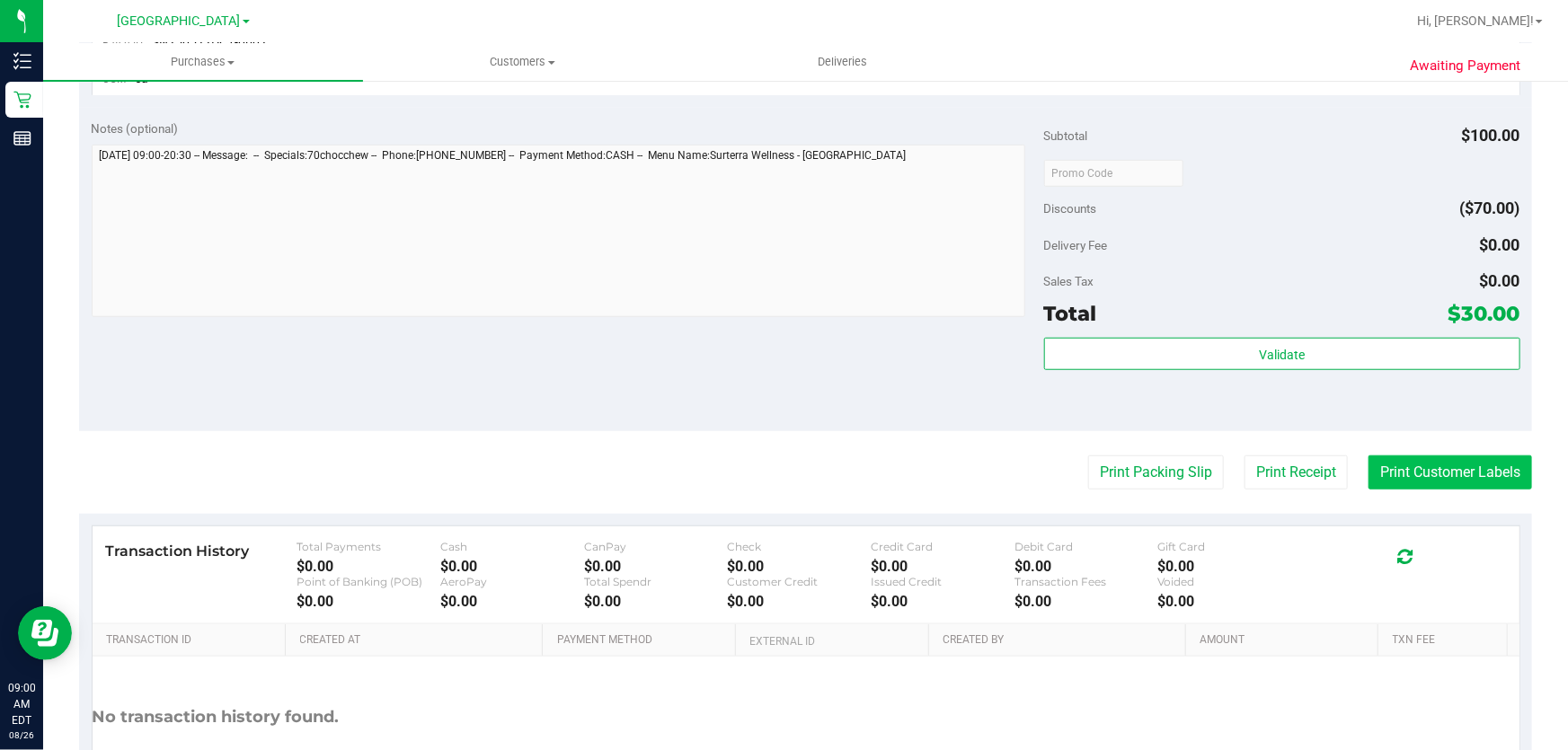
click at [1452, 459] on button "Print Customer Labels" at bounding box center [1450, 472] width 163 height 34
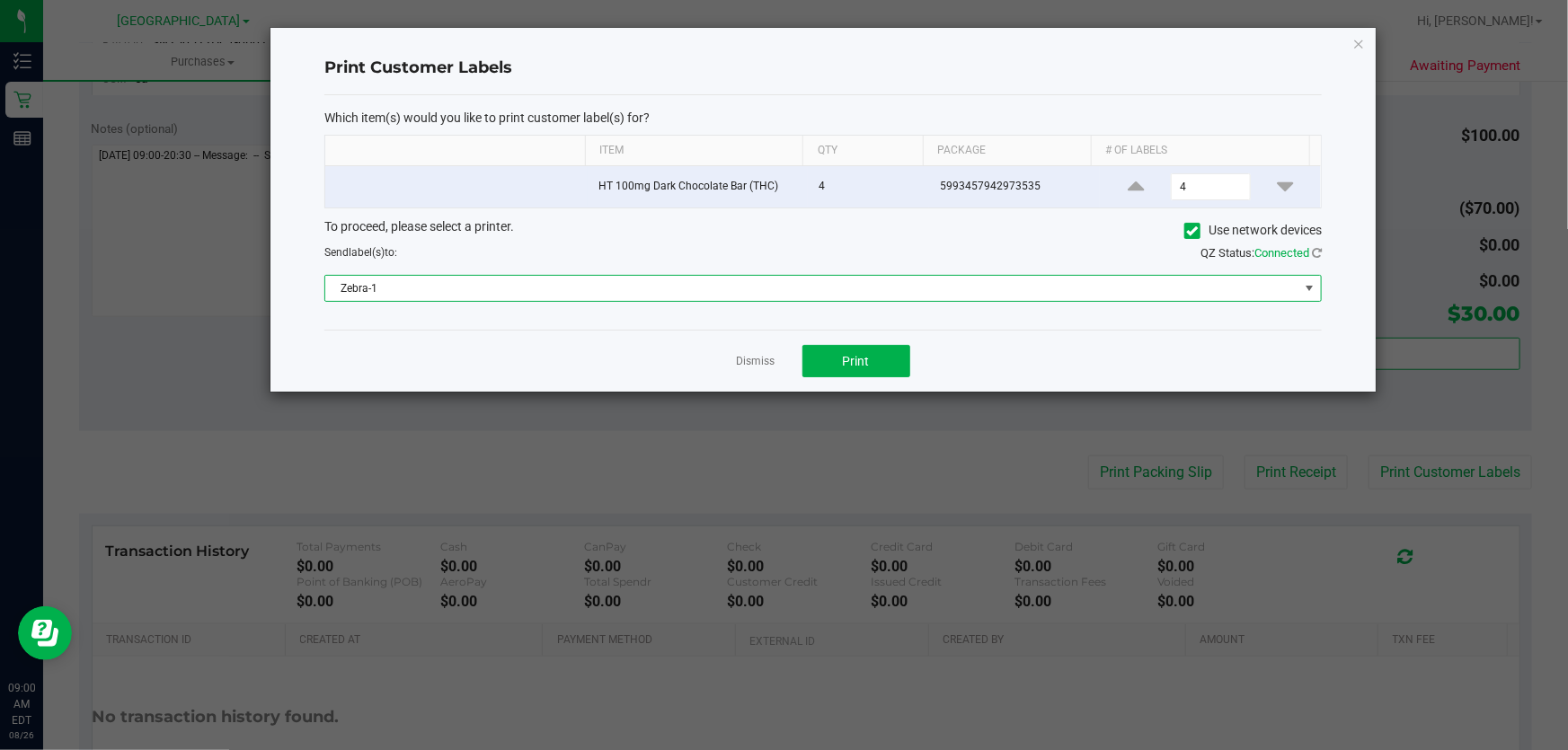
click at [861, 293] on span "Zebra-1" at bounding box center [811, 287] width 973 height 25
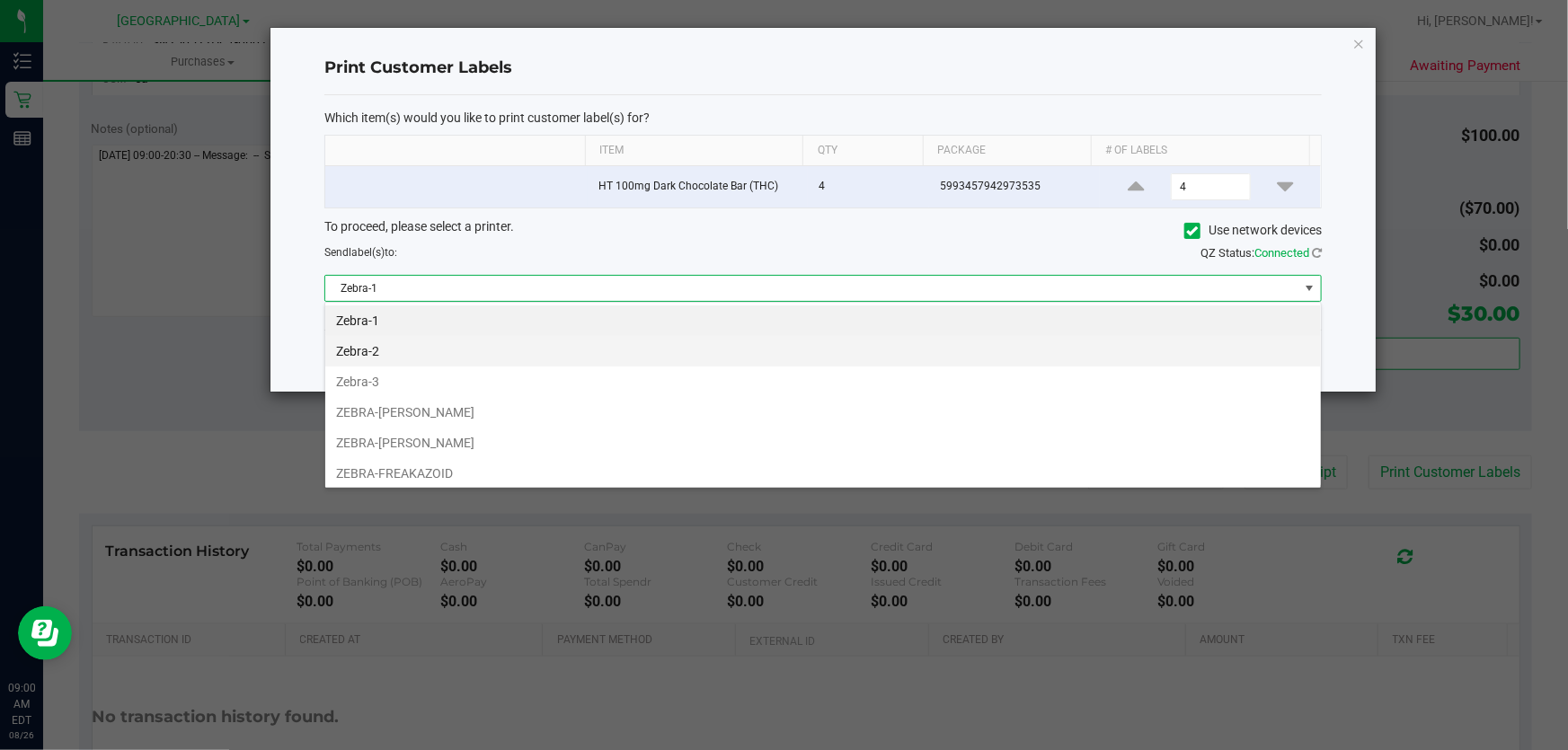
scroll to position [27, 997]
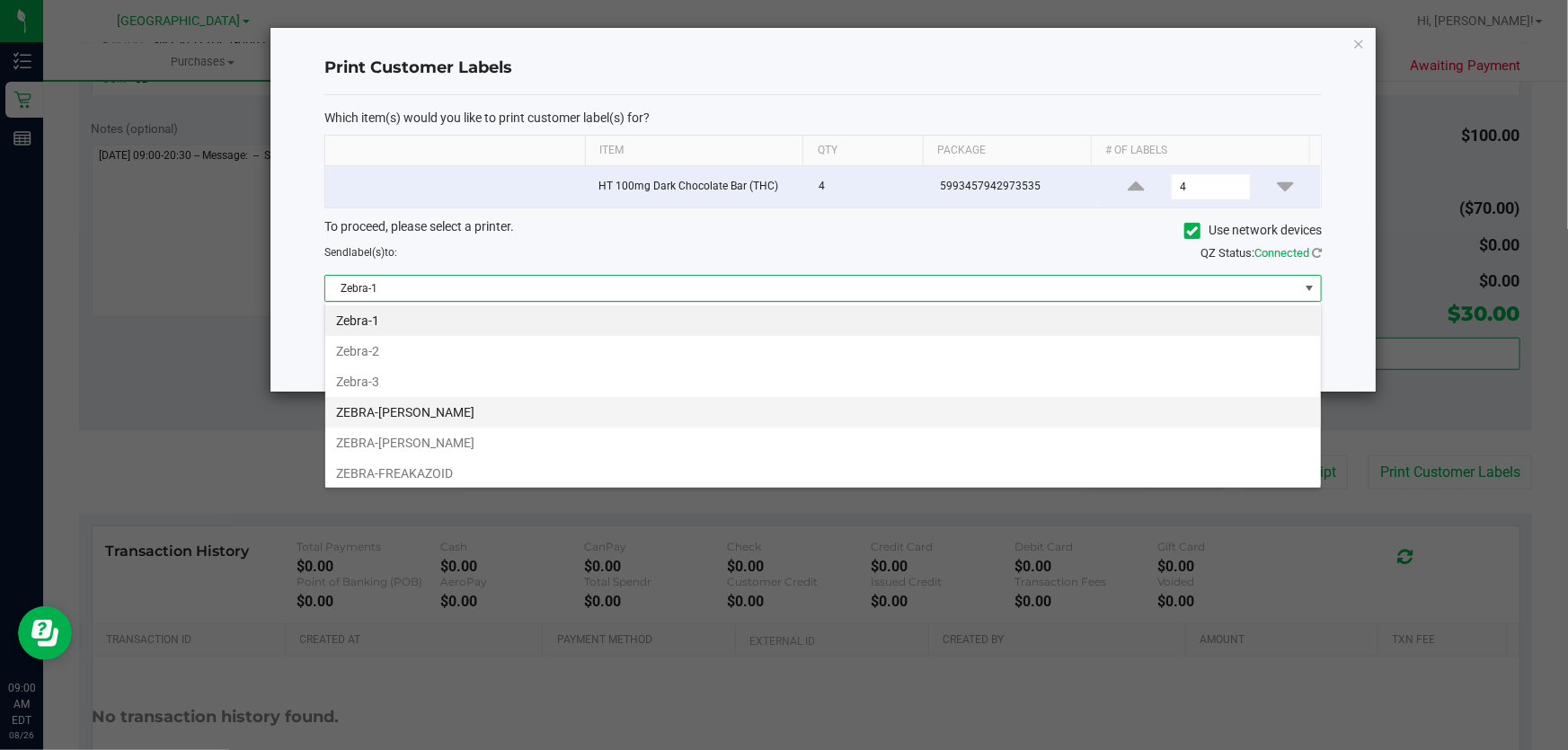
click at [567, 399] on li "ZEBRA-[PERSON_NAME]" at bounding box center [822, 412] width 995 height 31
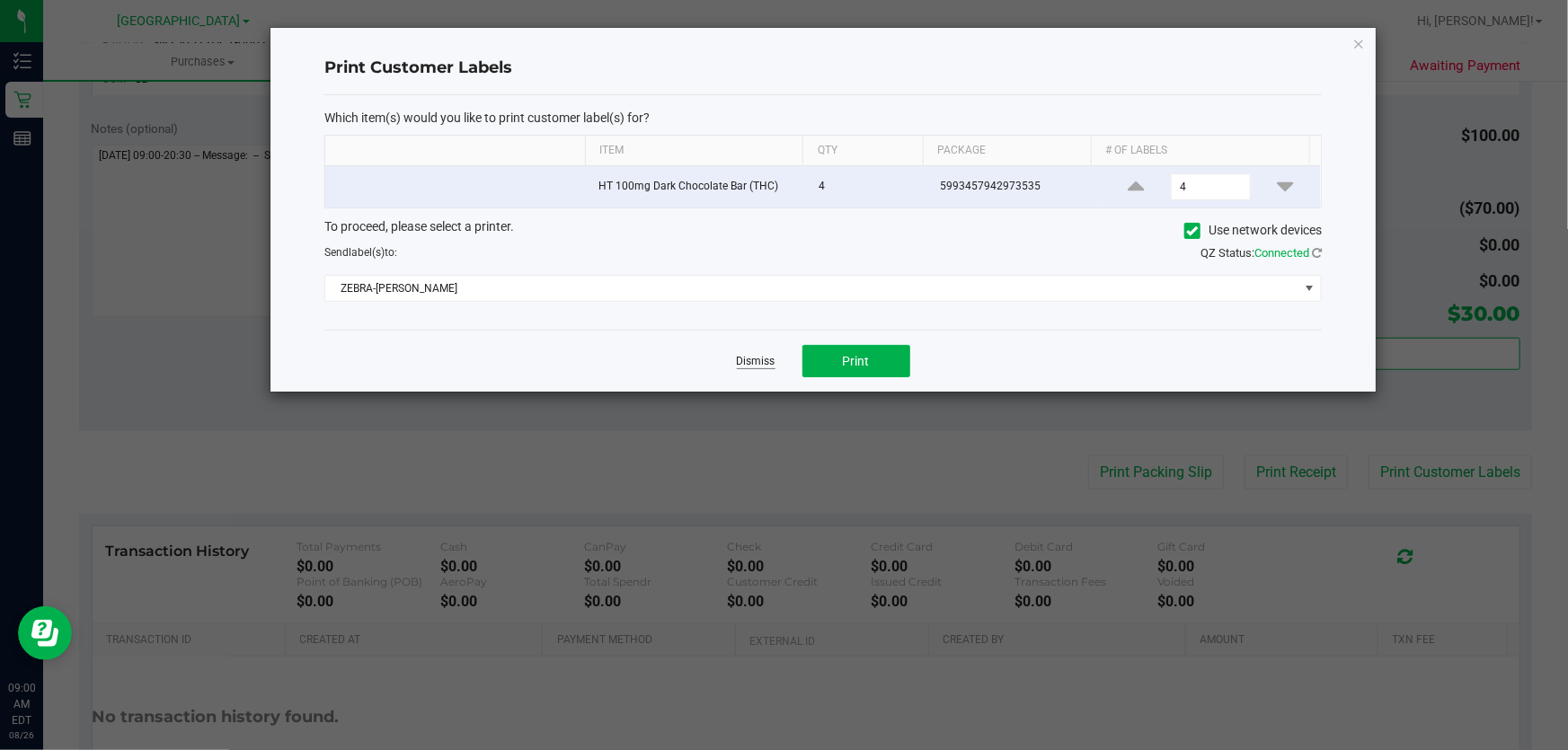
click at [737, 357] on link "Dismiss" at bounding box center [756, 361] width 39 height 15
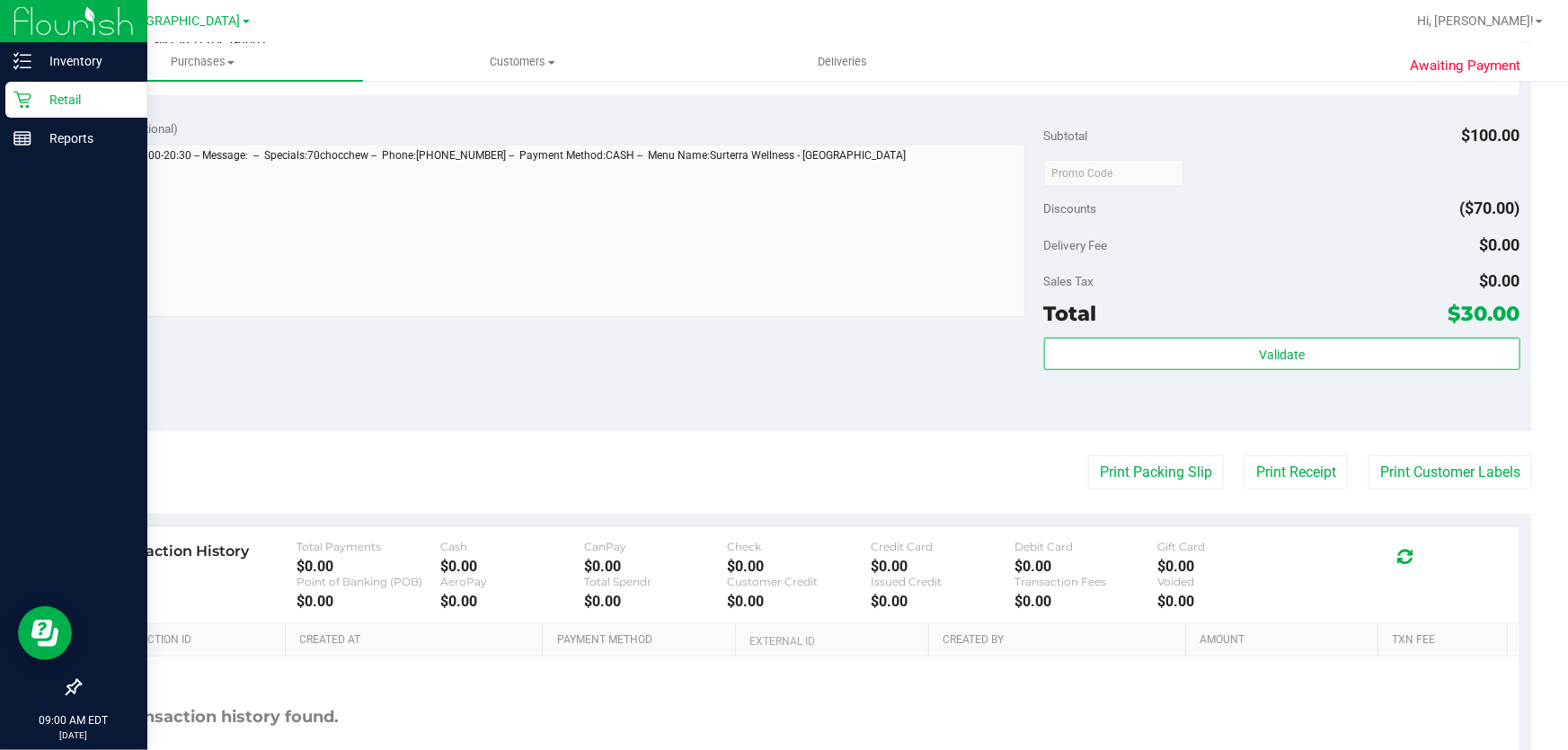
click at [46, 94] on p "Retail" at bounding box center [86, 99] width 107 height 22
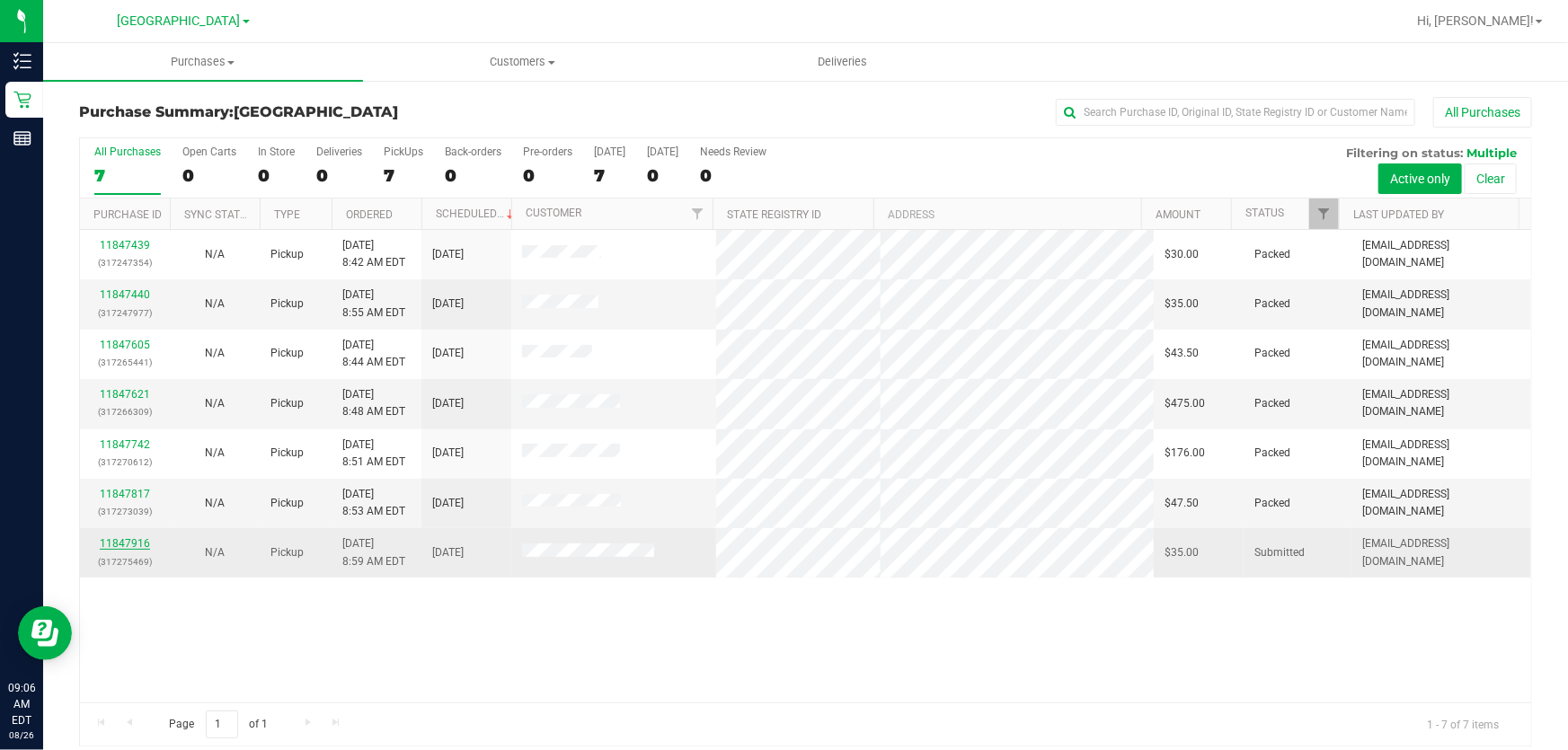
click at [127, 546] on link "11847916" at bounding box center [124, 543] width 51 height 13
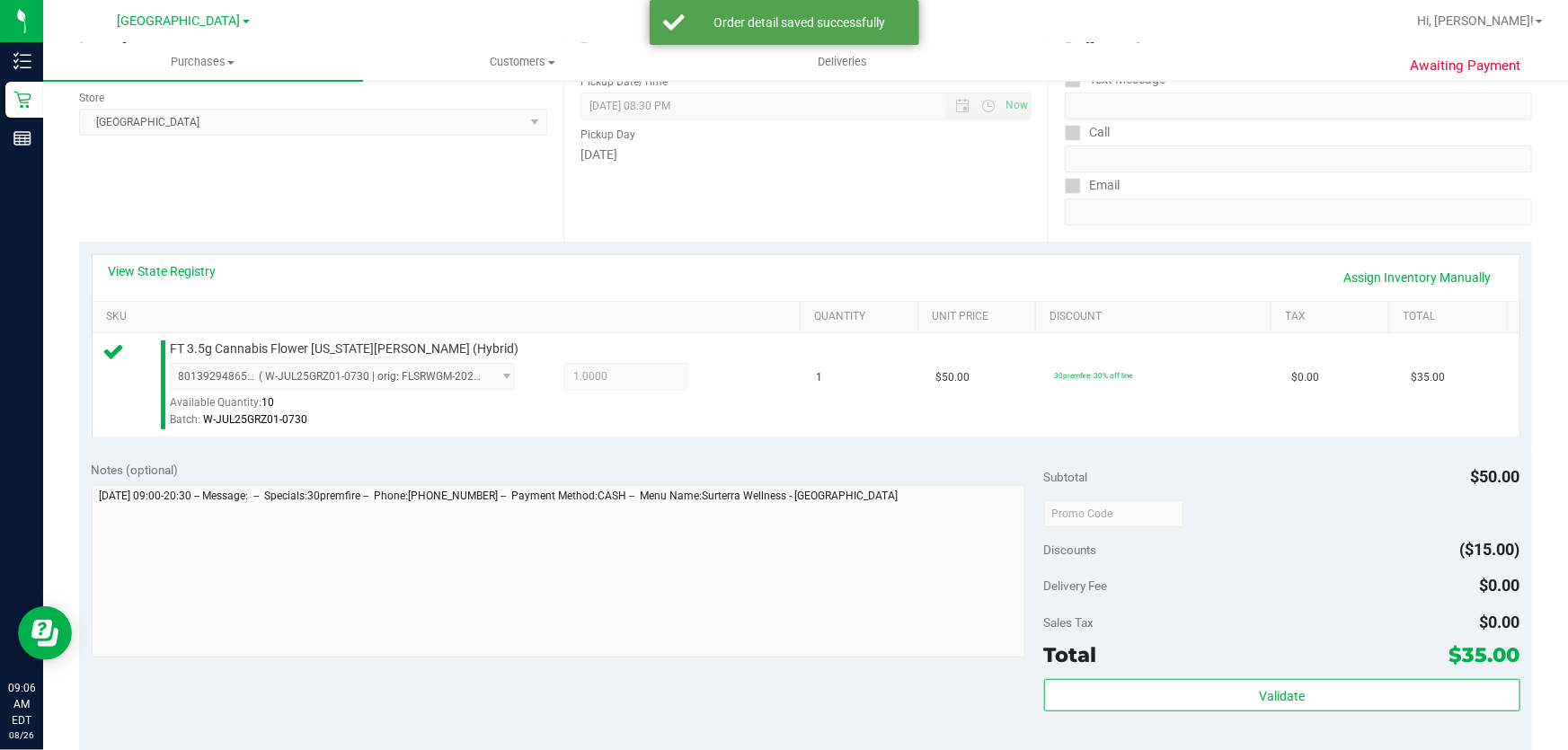
scroll to position [489, 0]
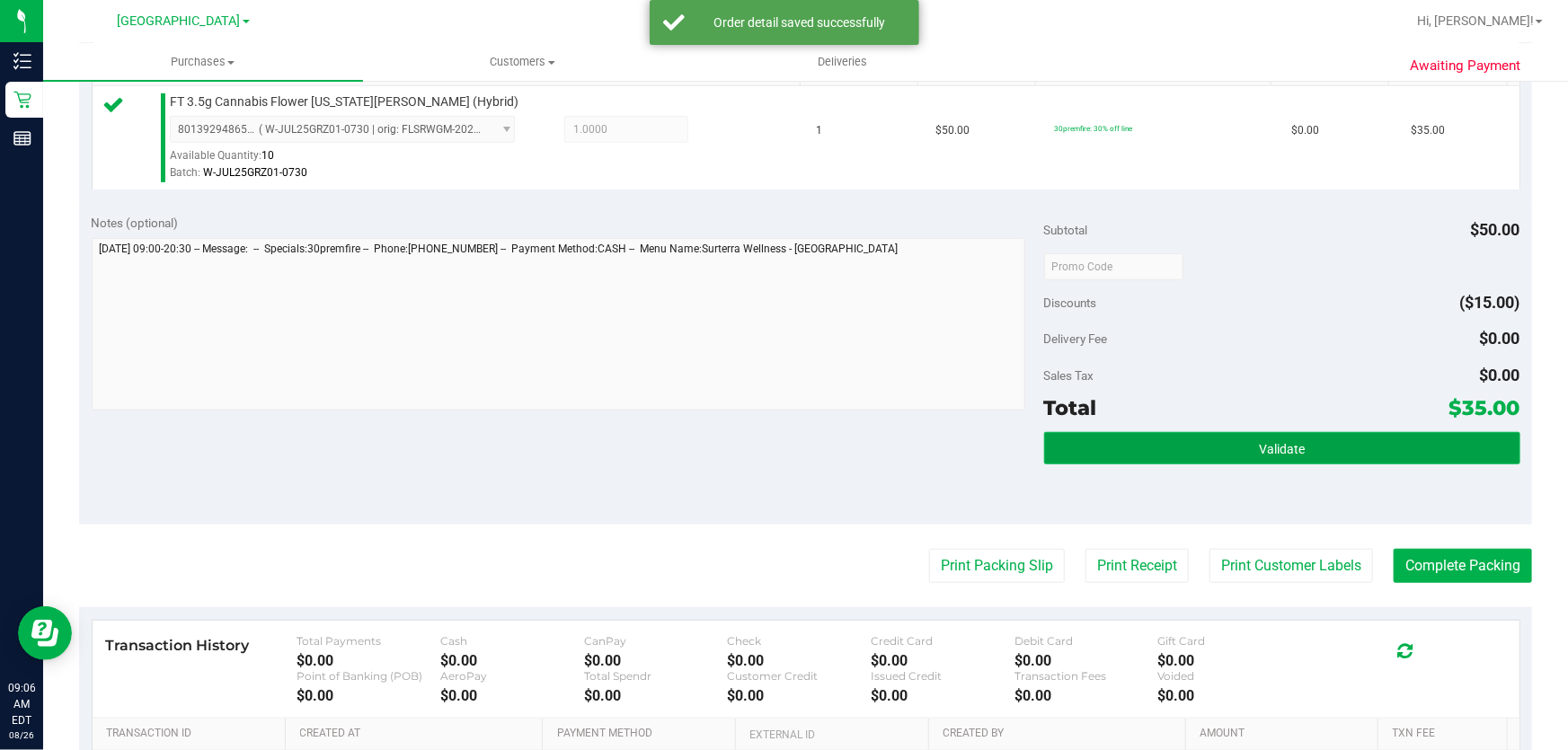
click at [1303, 450] on button "Validate" at bounding box center [1282, 449] width 476 height 33
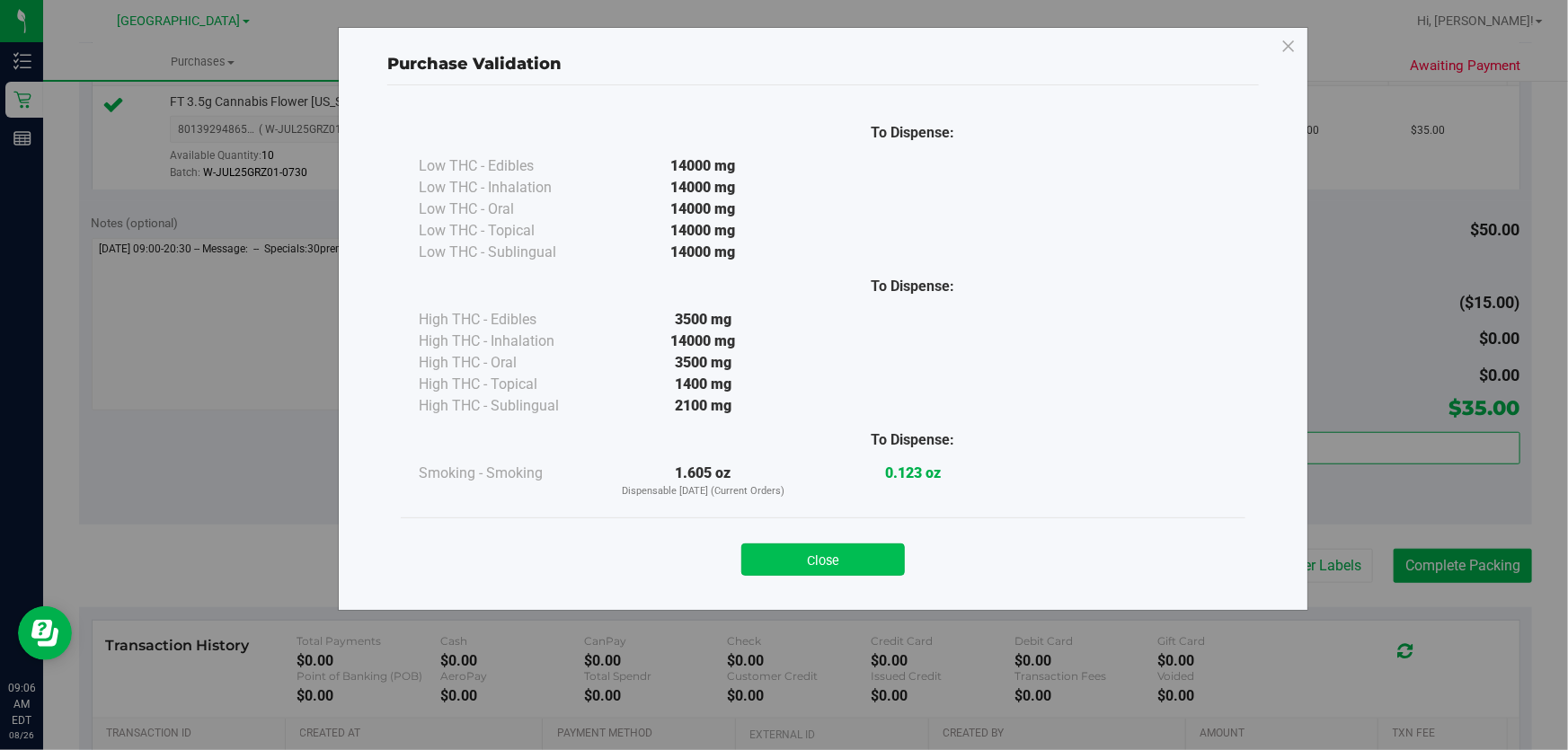
click at [814, 553] on button "Close" at bounding box center [822, 560] width 163 height 33
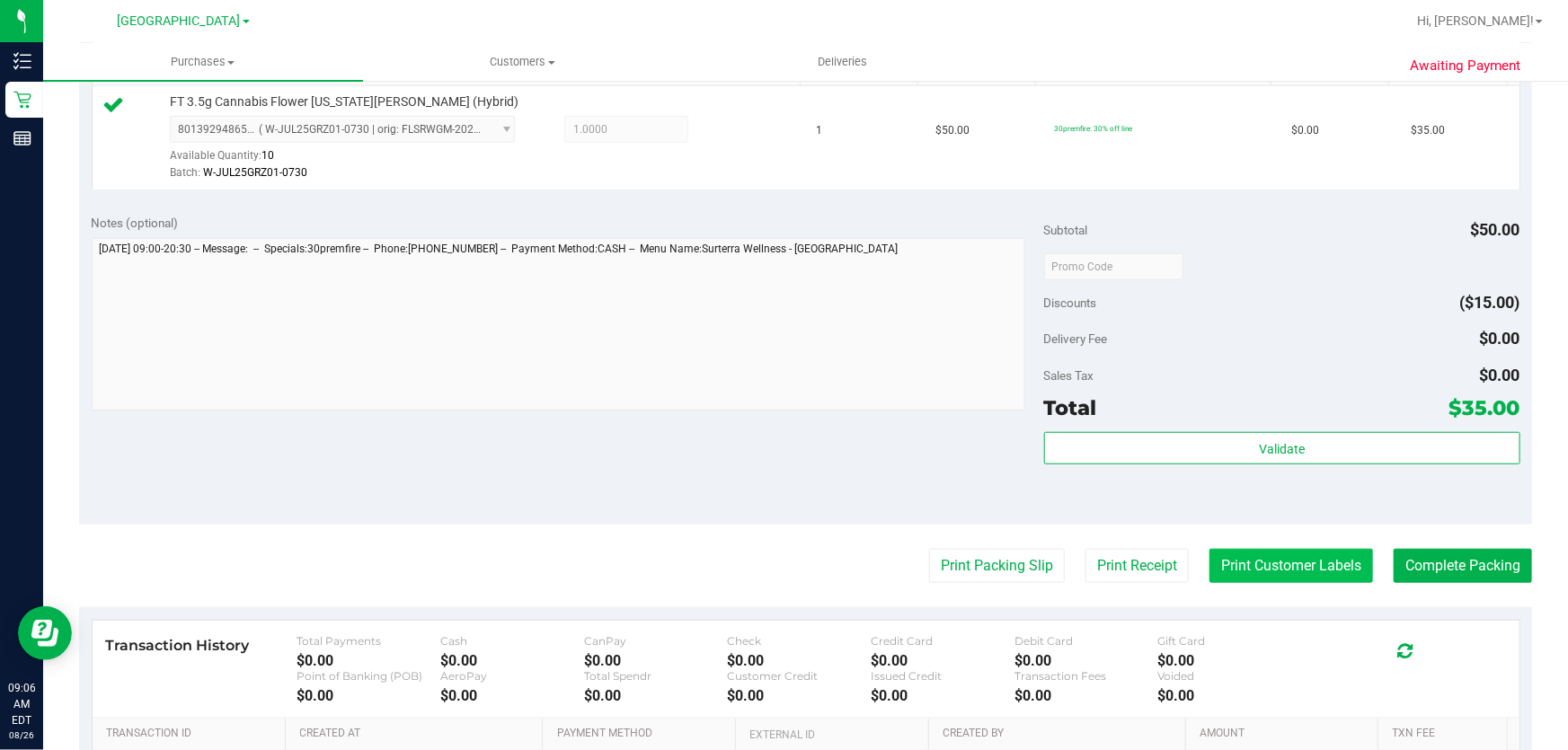
click at [1267, 565] on button "Print Customer Labels" at bounding box center [1291, 566] width 163 height 34
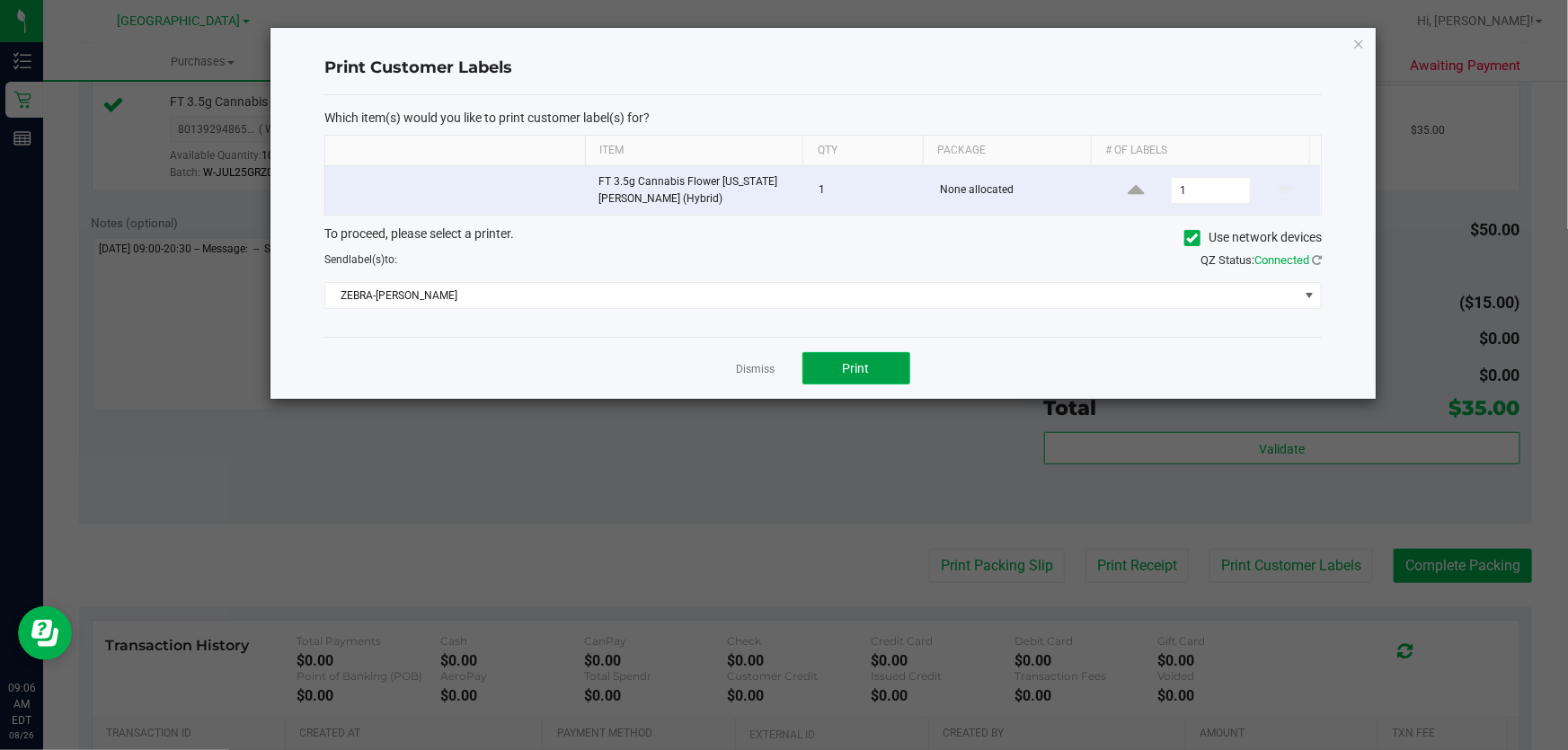
click at [848, 368] on span "Print" at bounding box center [856, 368] width 27 height 14
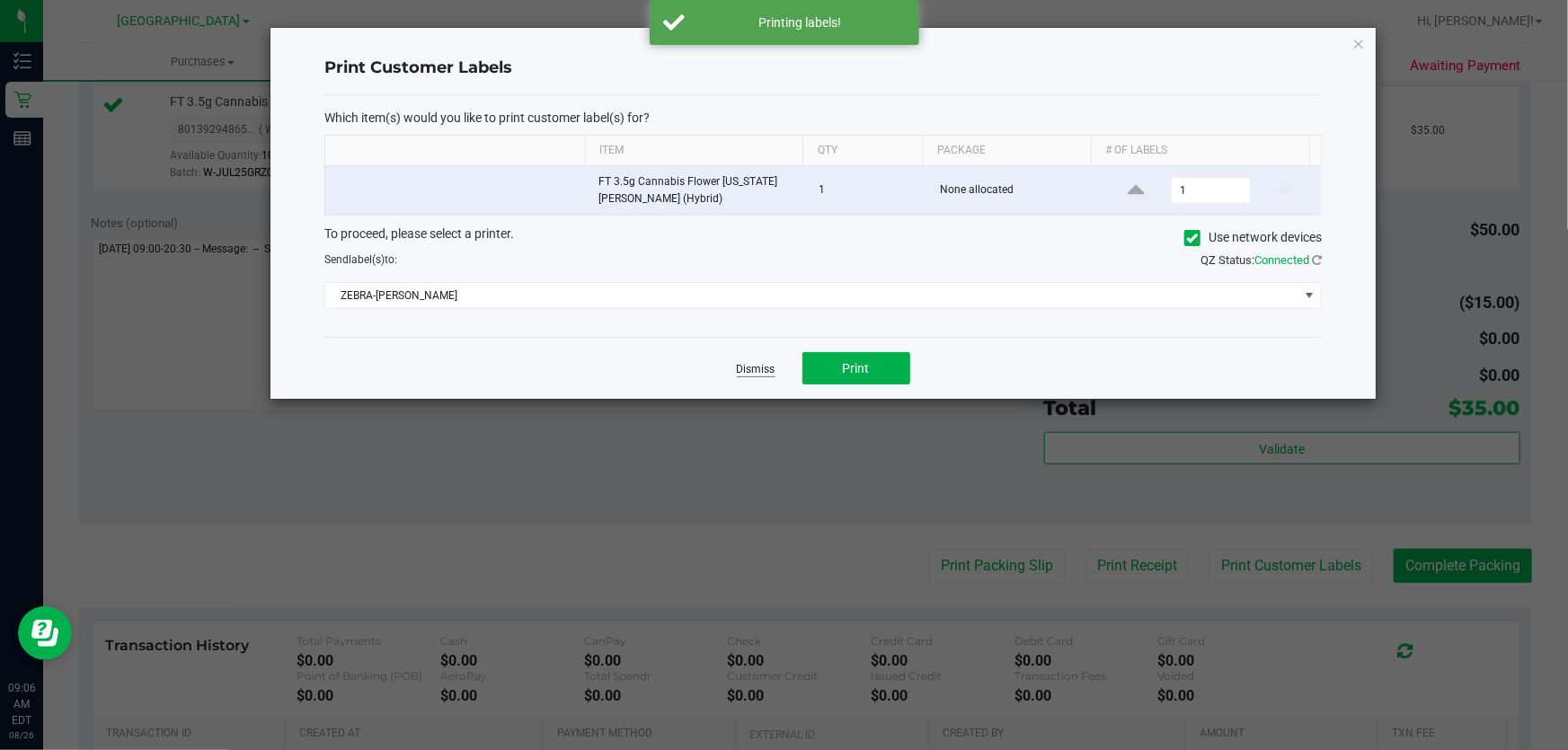
click at [751, 371] on link "Dismiss" at bounding box center [756, 369] width 39 height 15
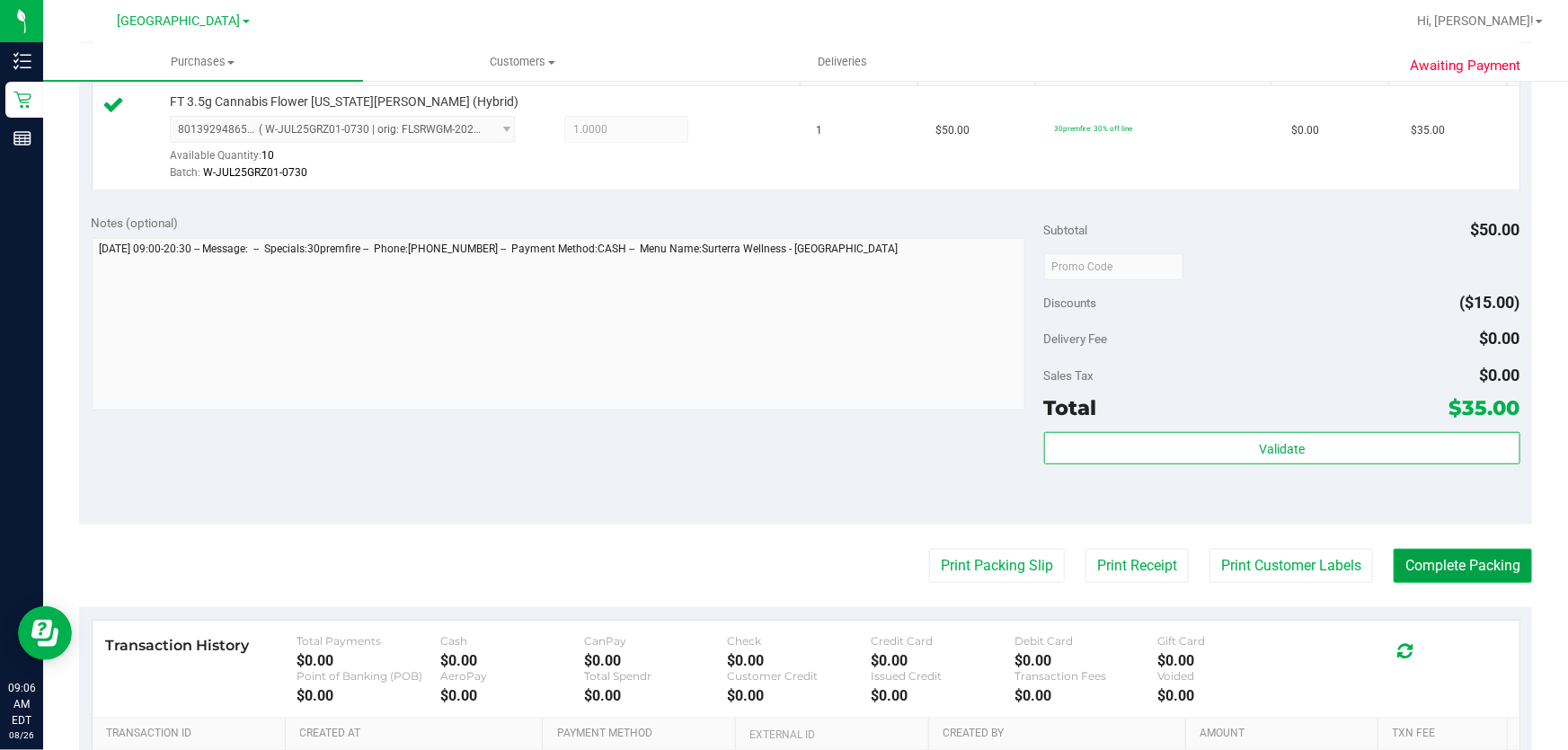
click at [1485, 569] on button "Complete Packing" at bounding box center [1462, 566] width 138 height 34
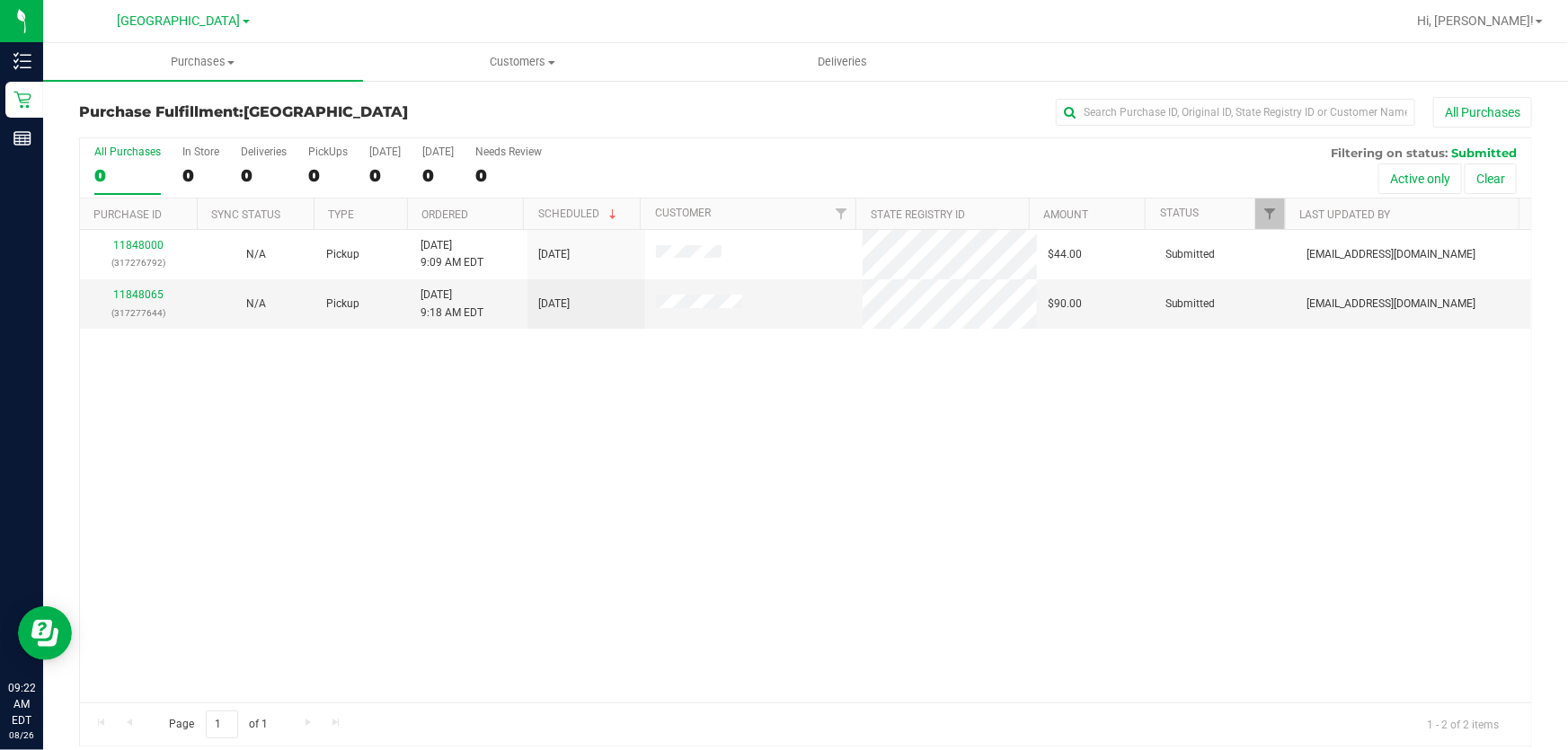
click at [694, 526] on div "11848000 (317276792) N/A Pickup 8/26/2025 9:09 AM EDT 8/26/2025 $44.00 Submitte…" at bounding box center [804, 466] width 1451 height 472
click at [698, 440] on div "11848000 (317276792) N/A Pickup 8/26/2025 9:09 AM EDT 8/26/2025 $44.00 Submitte…" at bounding box center [804, 466] width 1451 height 472
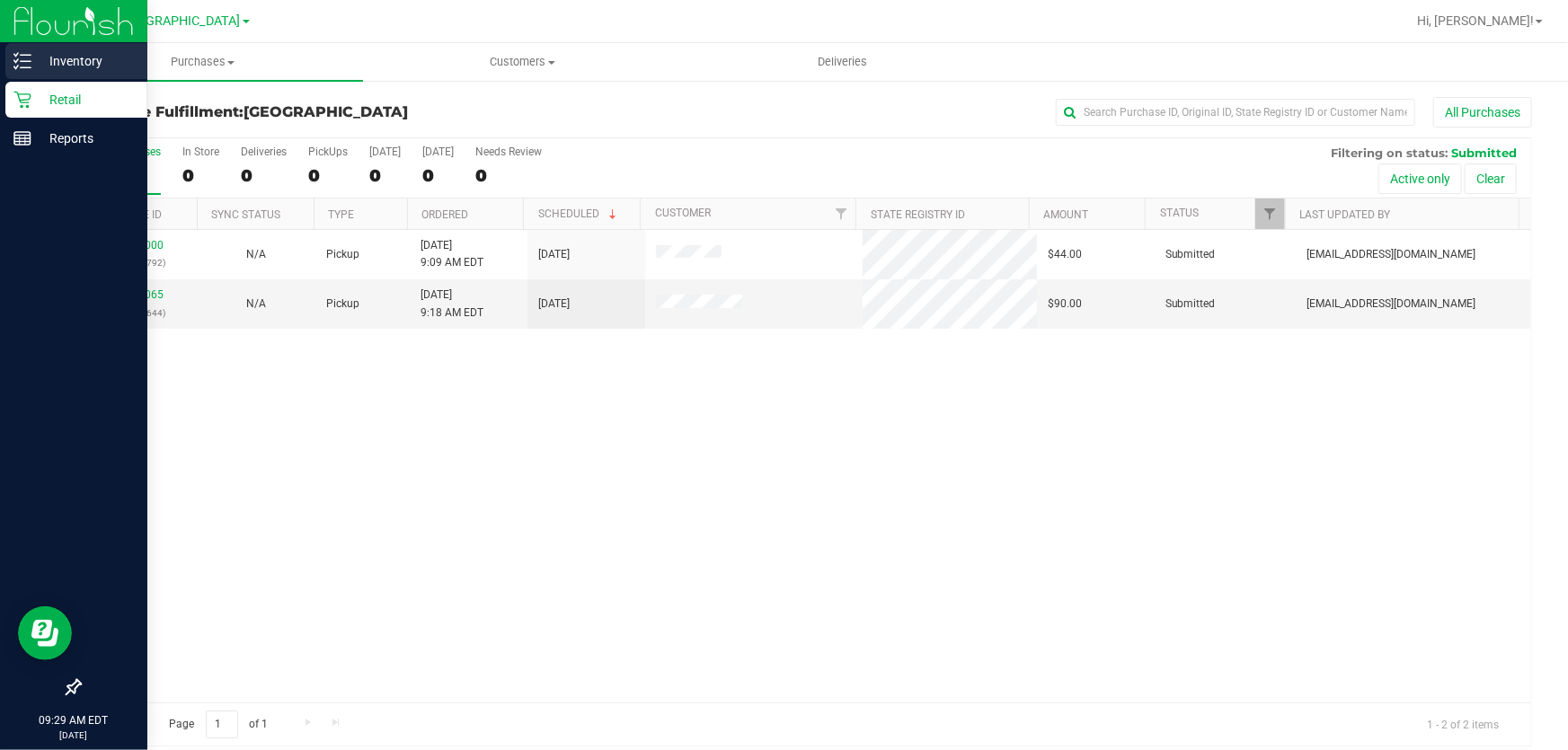
click at [57, 57] on p "Inventory" at bounding box center [86, 62] width 107 height 22
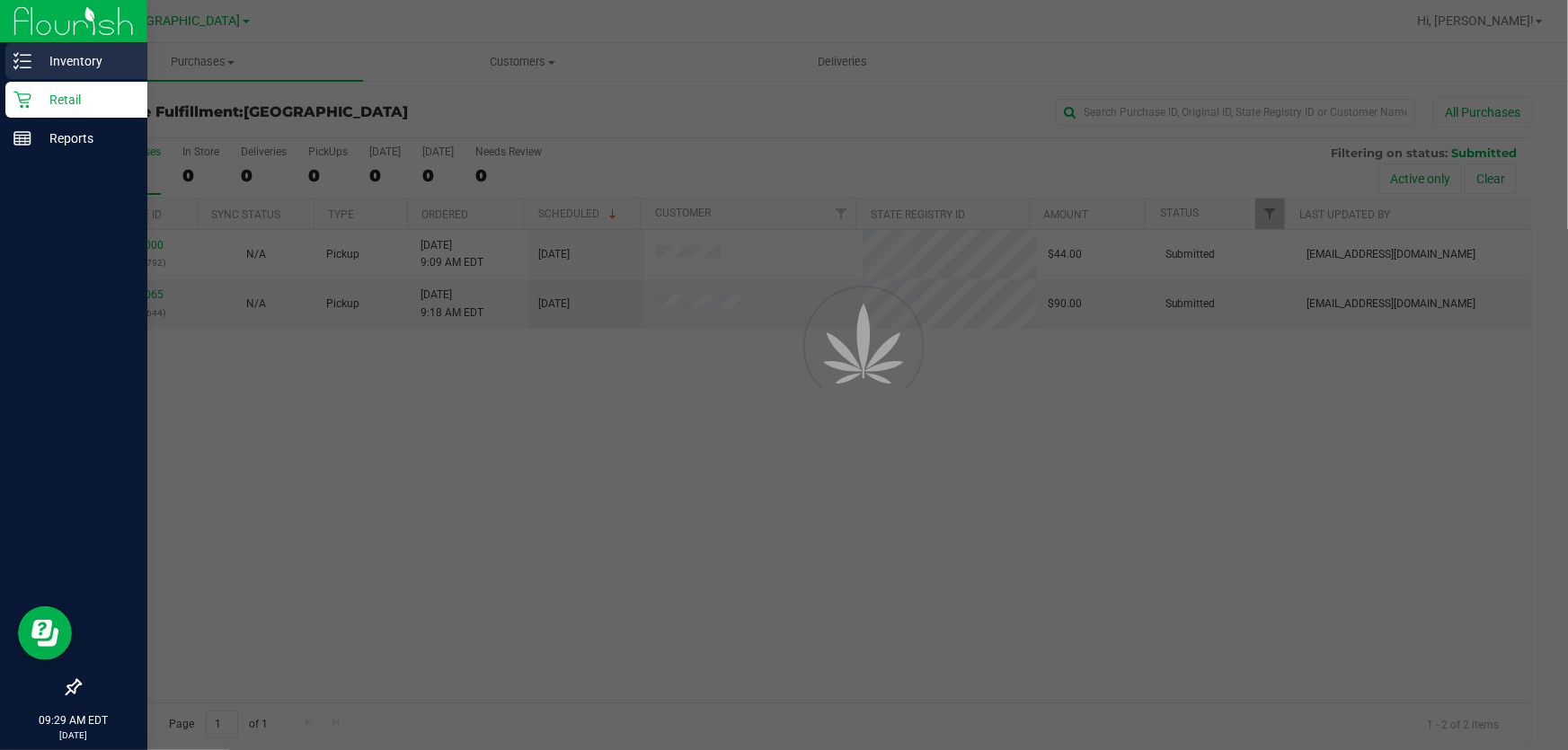
click at [64, 47] on div "Inventory" at bounding box center [76, 61] width 142 height 36
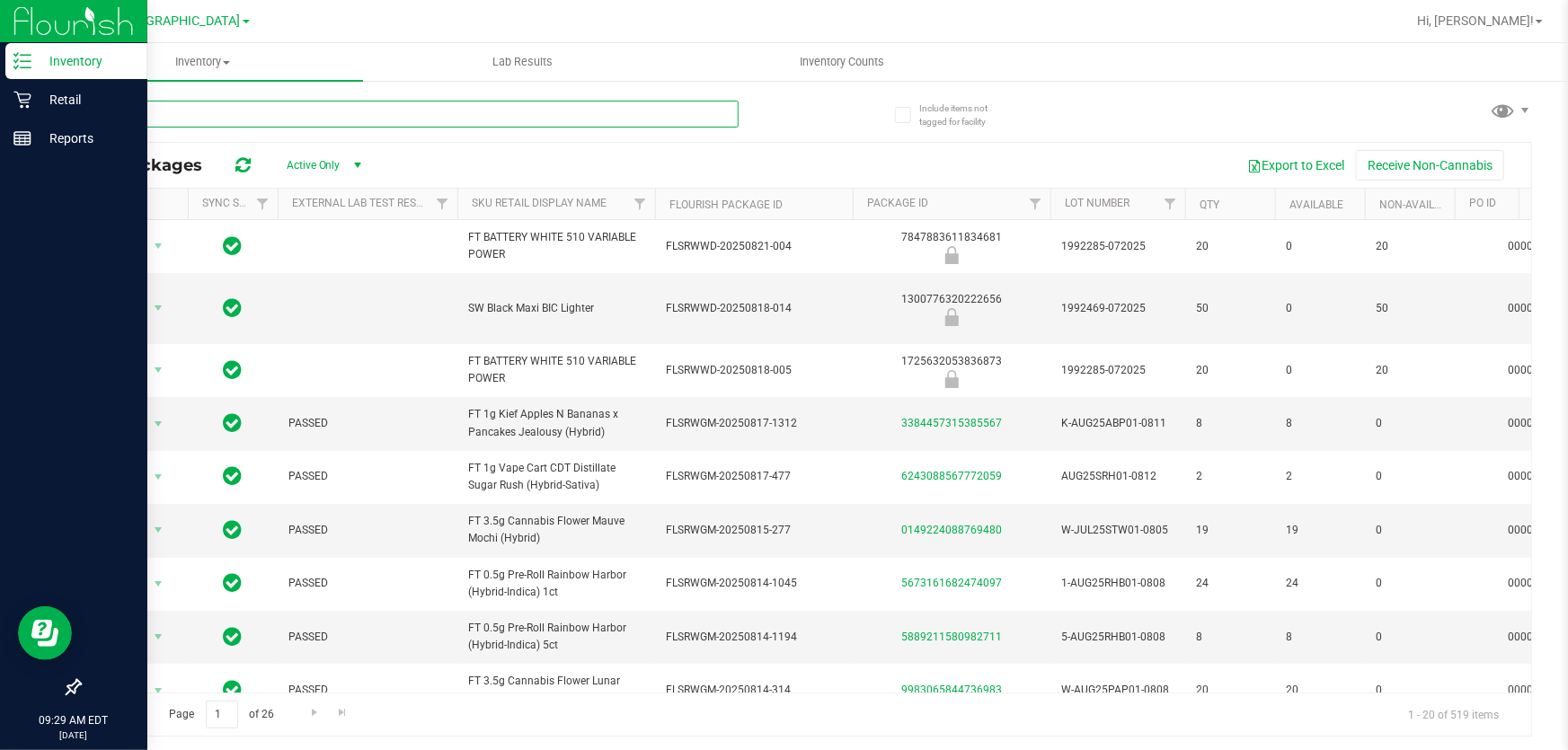
click at [251, 117] on input "text" at bounding box center [409, 113] width 659 height 27
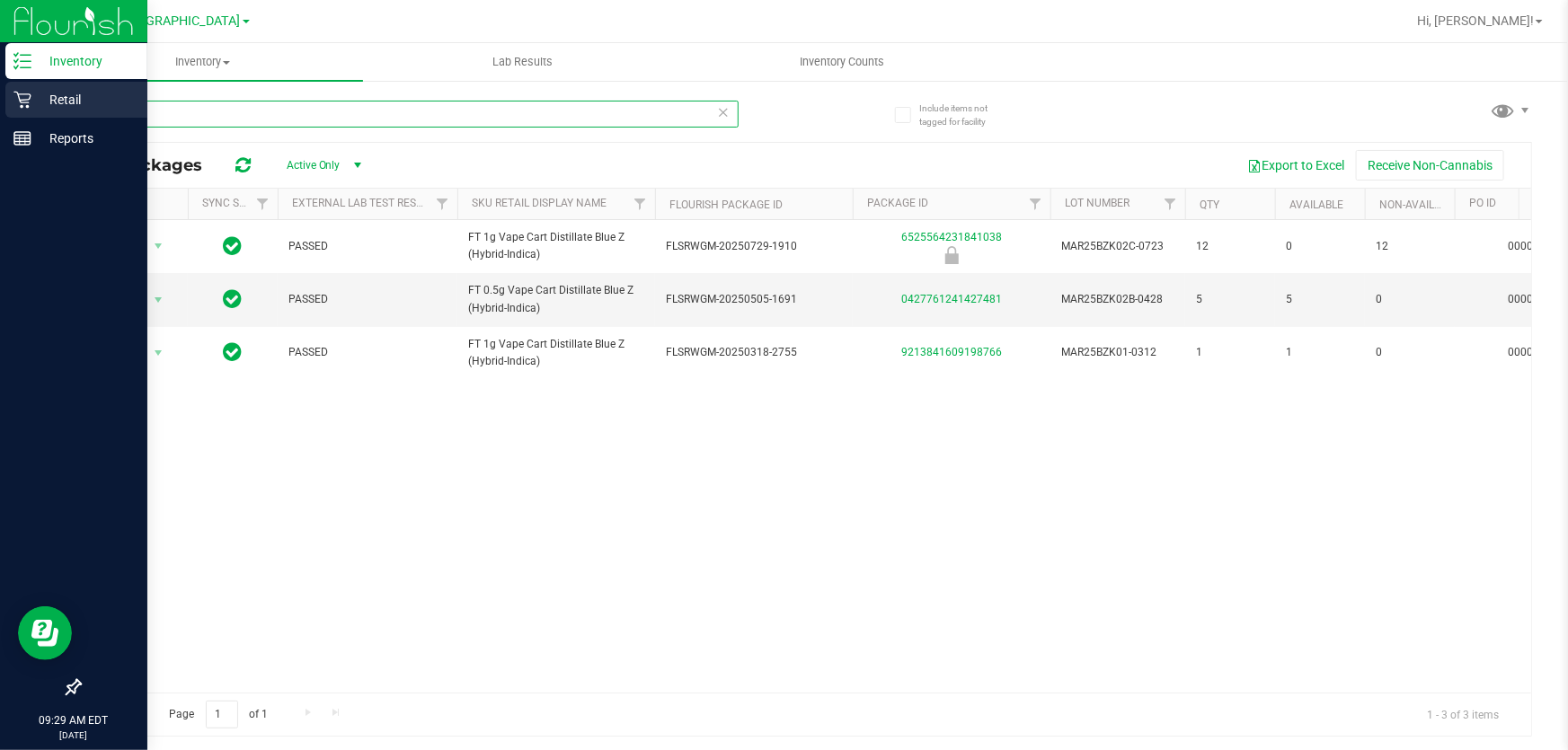
type input "bzk"
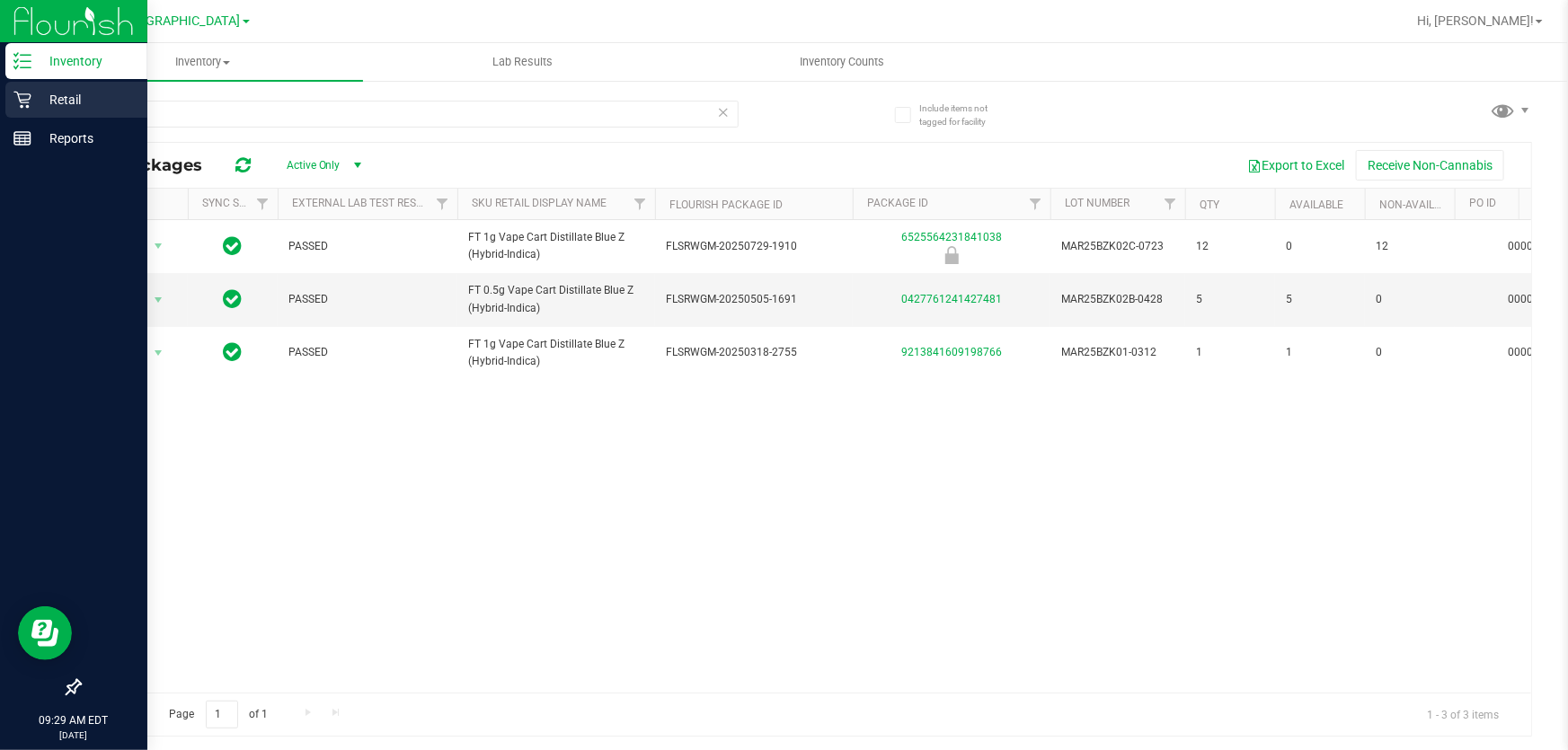
click at [26, 96] on icon at bounding box center [23, 99] width 18 height 18
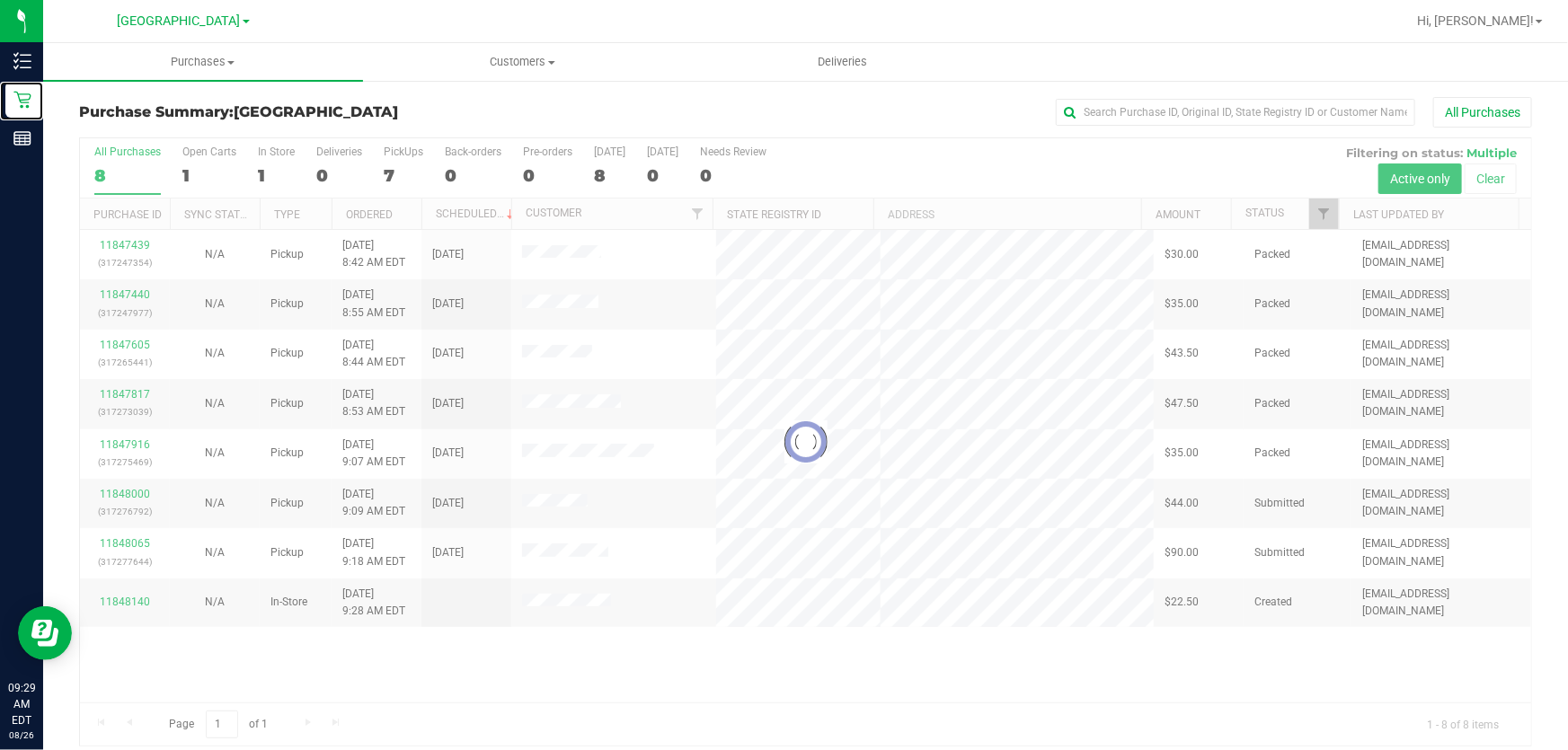
scroll to position [14, 0]
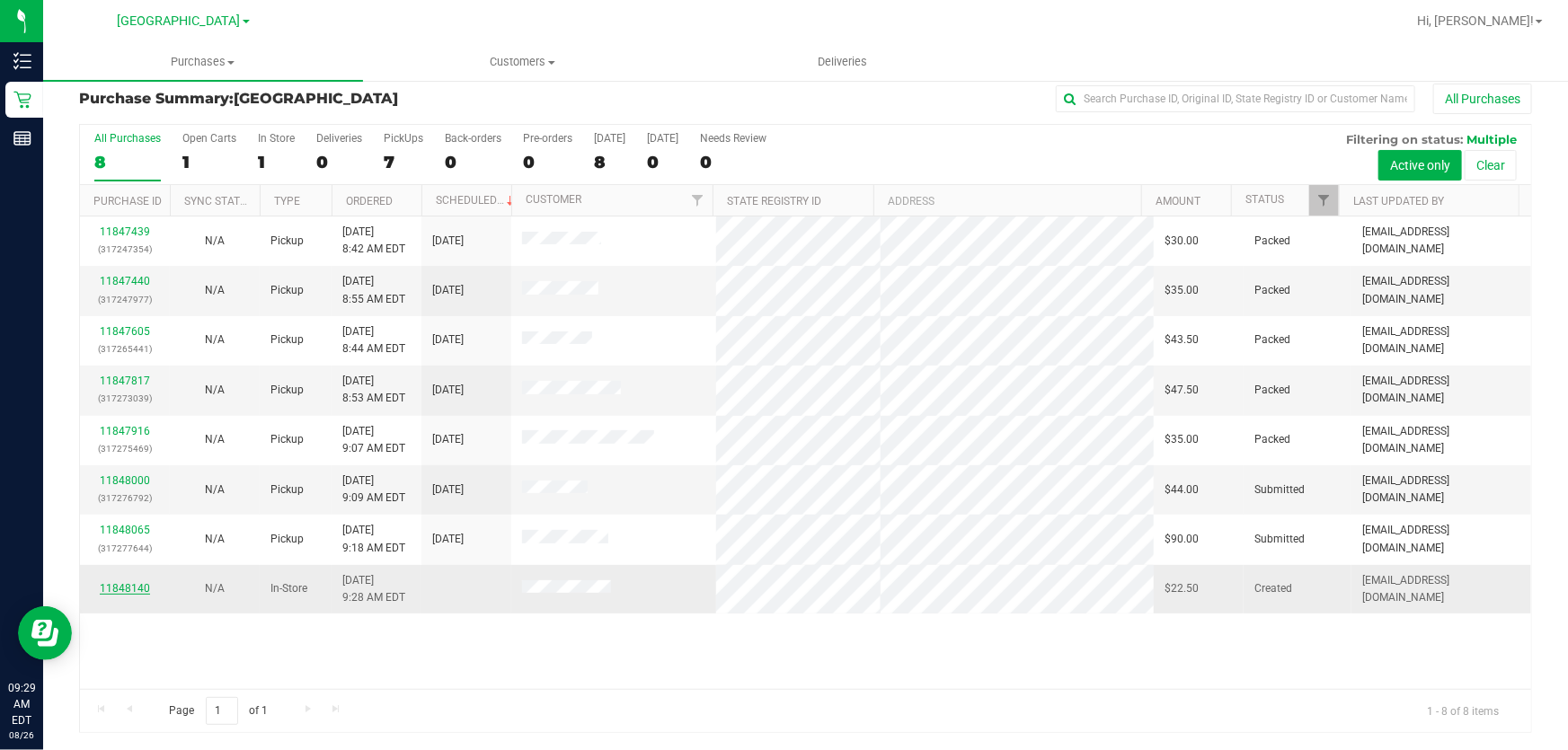
click at [135, 584] on link "11848140" at bounding box center [124, 588] width 51 height 13
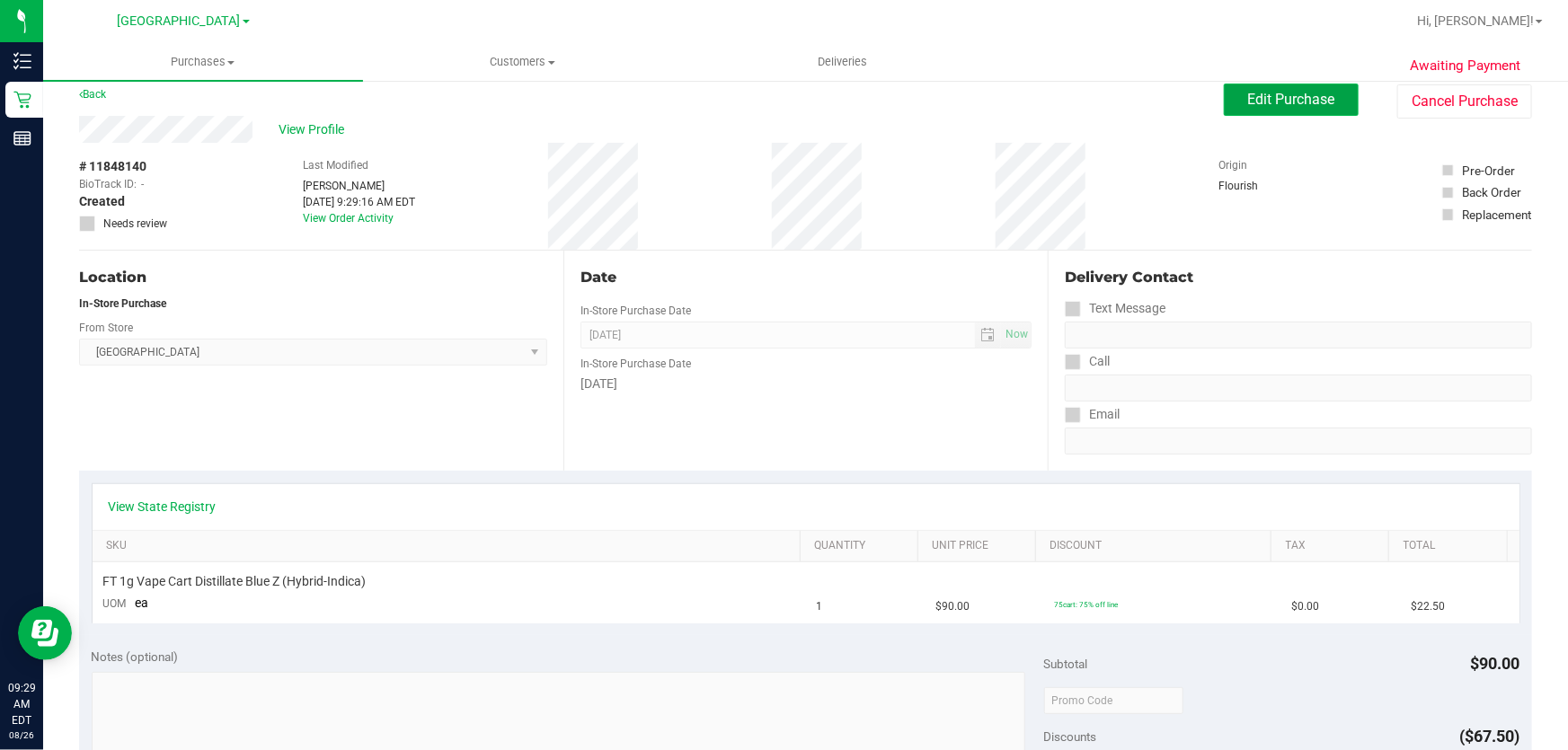
click at [1249, 93] on span "Edit Purchase" at bounding box center [1292, 98] width 87 height 17
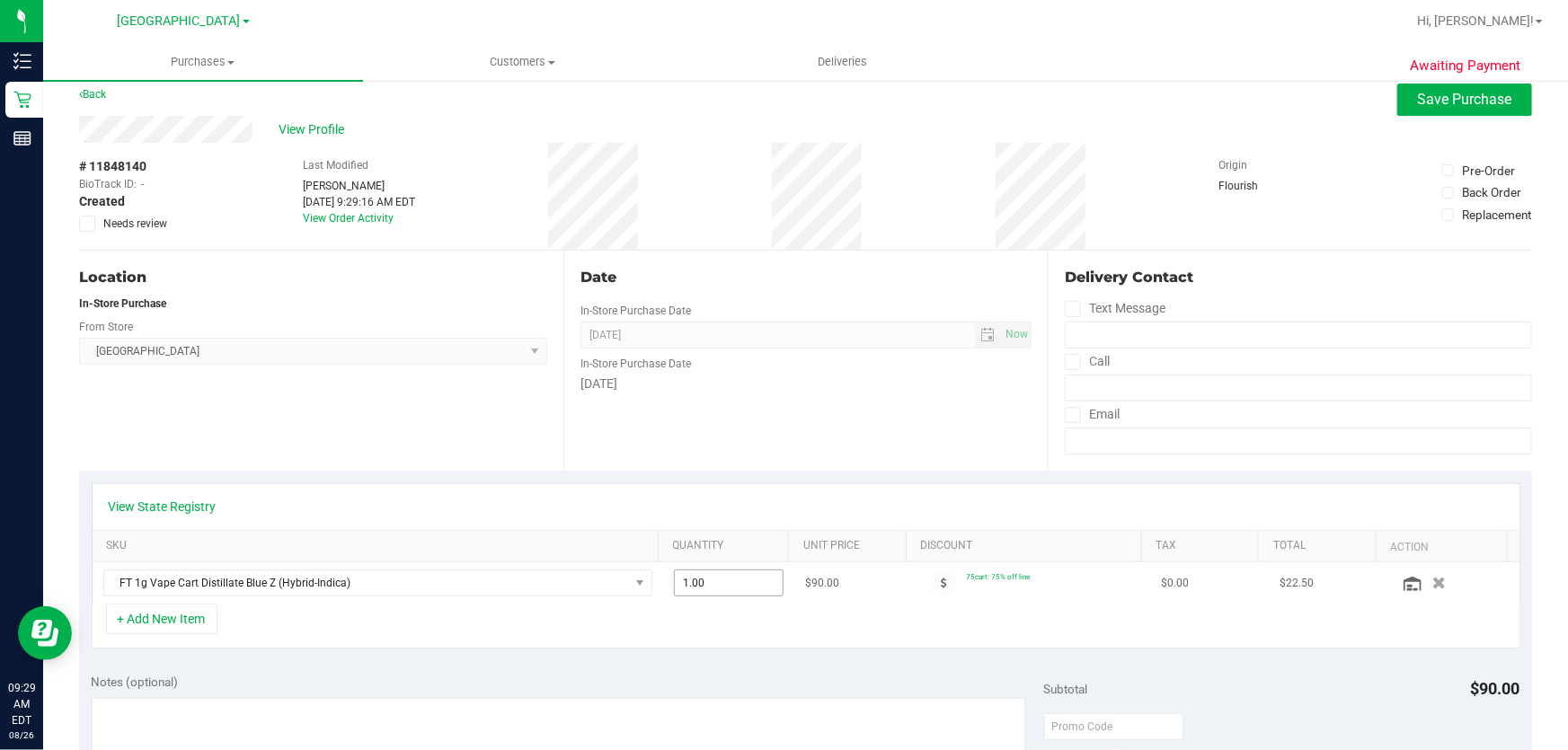
click at [732, 580] on span "1.00 1" at bounding box center [729, 583] width 110 height 27
type input "3"
type input "3.00"
click at [834, 450] on div "Date In-Store Purchase Date Aug 26, 2025 Now In-Store Purchase Date Tuesday" at bounding box center [805, 360] width 484 height 220
click at [1474, 101] on span "Save Purchase" at bounding box center [1465, 98] width 94 height 17
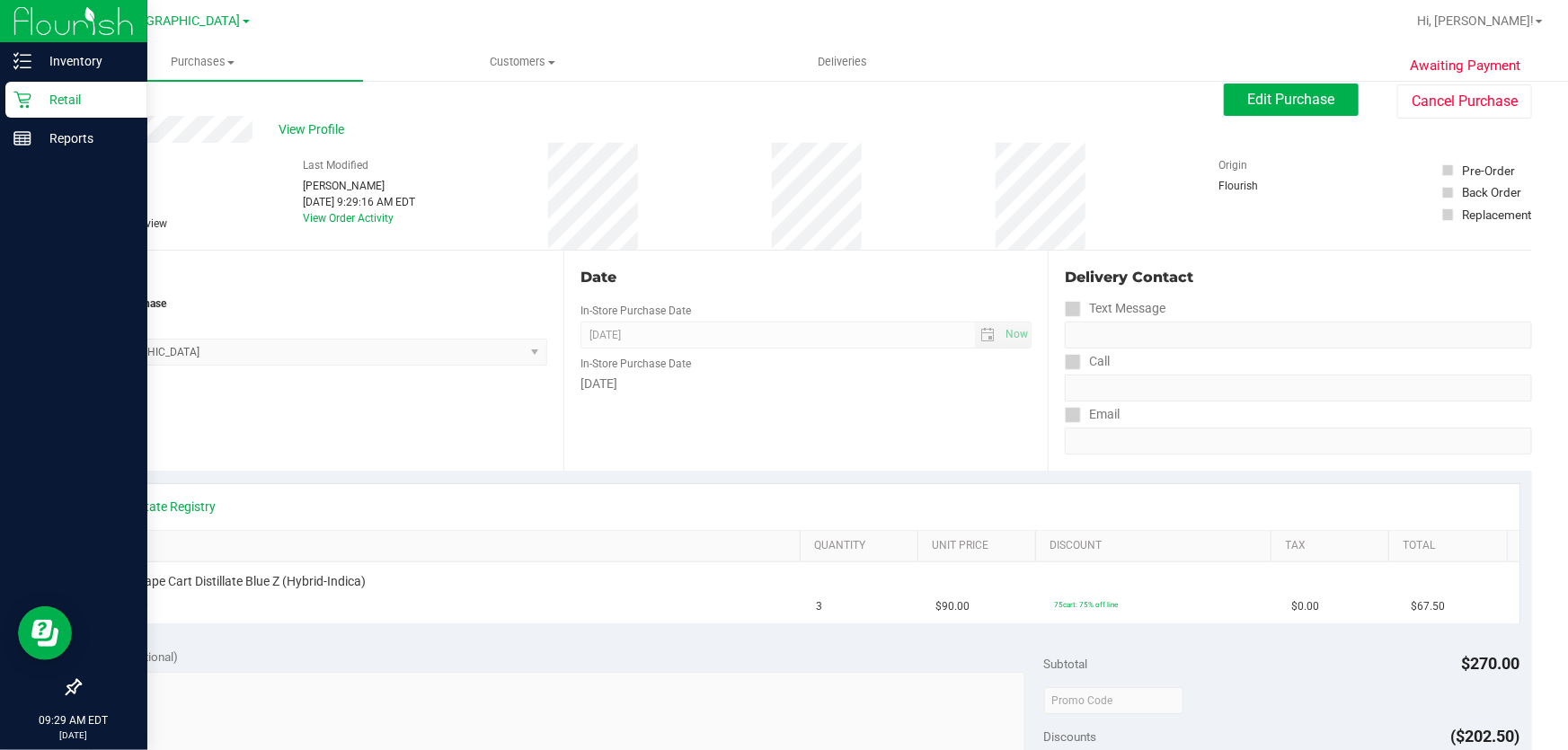
click at [18, 88] on div "Retail" at bounding box center [76, 99] width 142 height 36
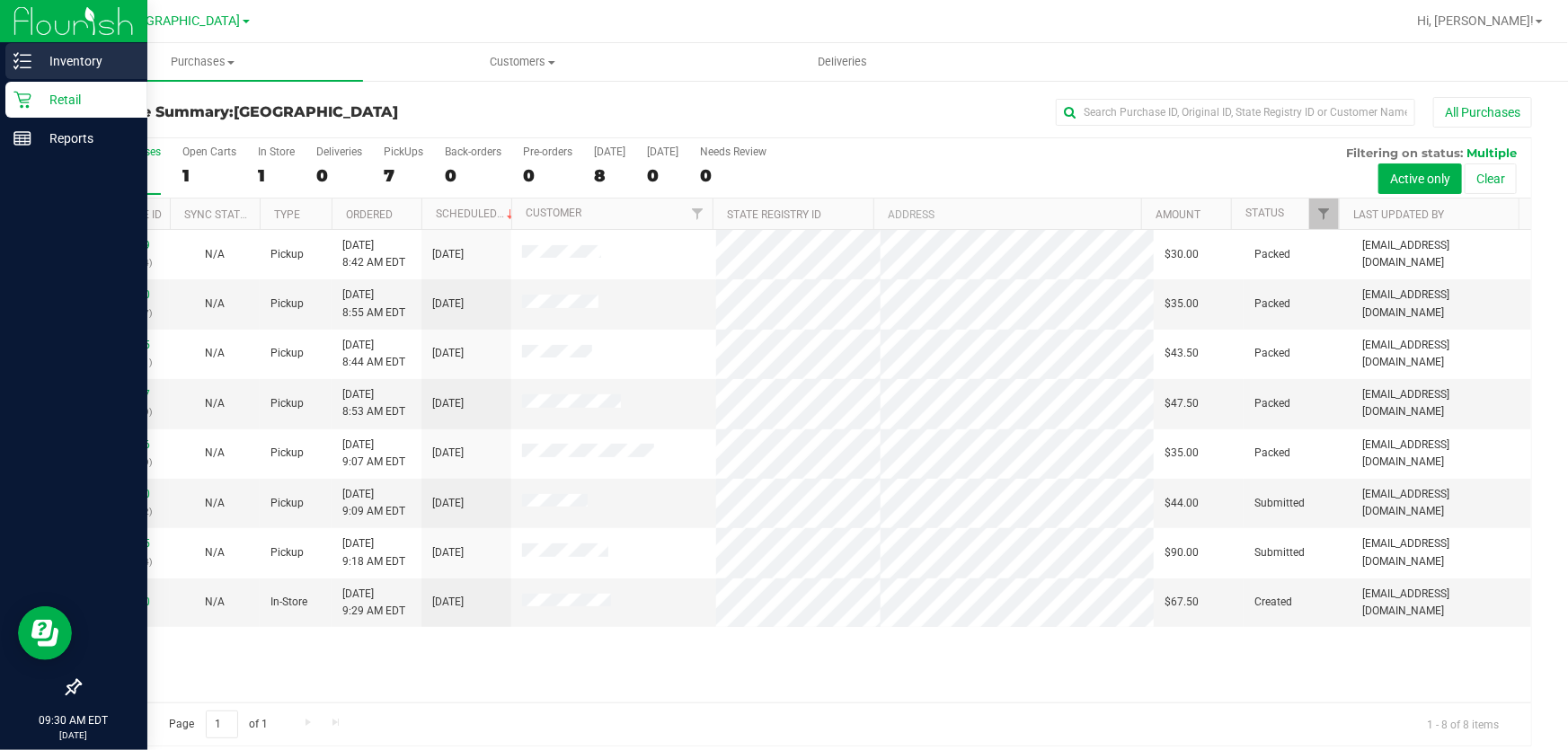
click at [45, 56] on p "Inventory" at bounding box center [86, 62] width 107 height 22
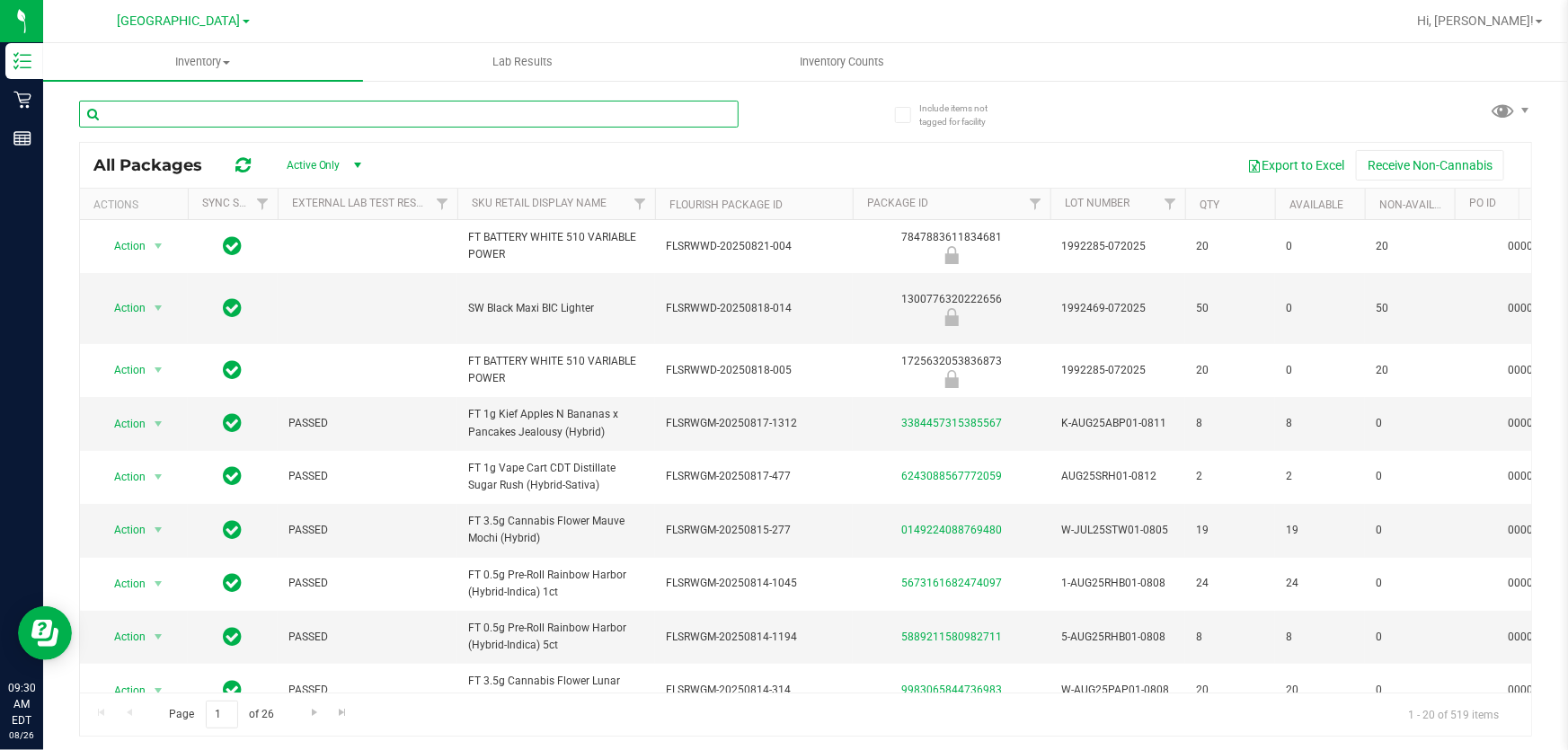
click at [223, 109] on input "text" at bounding box center [409, 113] width 659 height 27
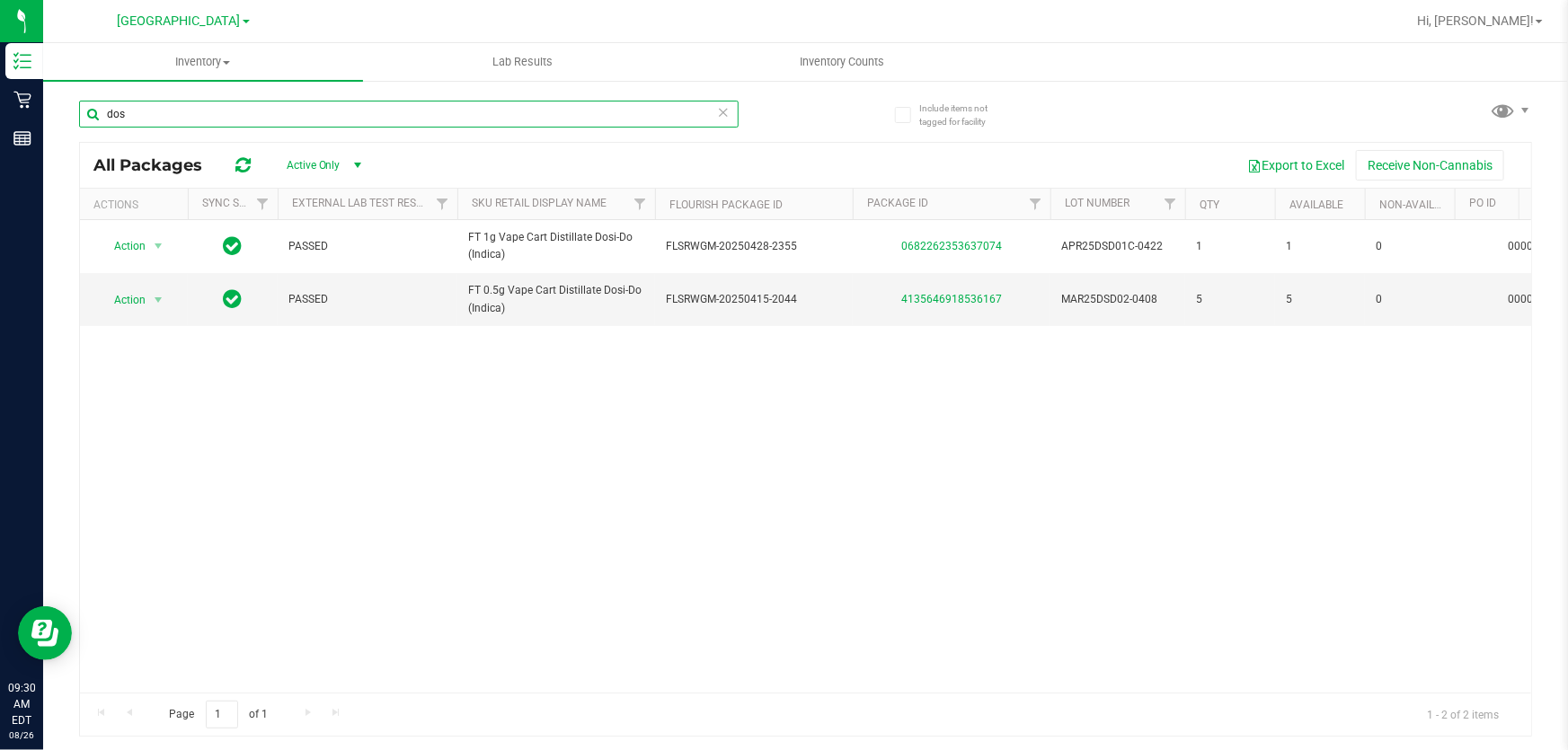
type input "dos"
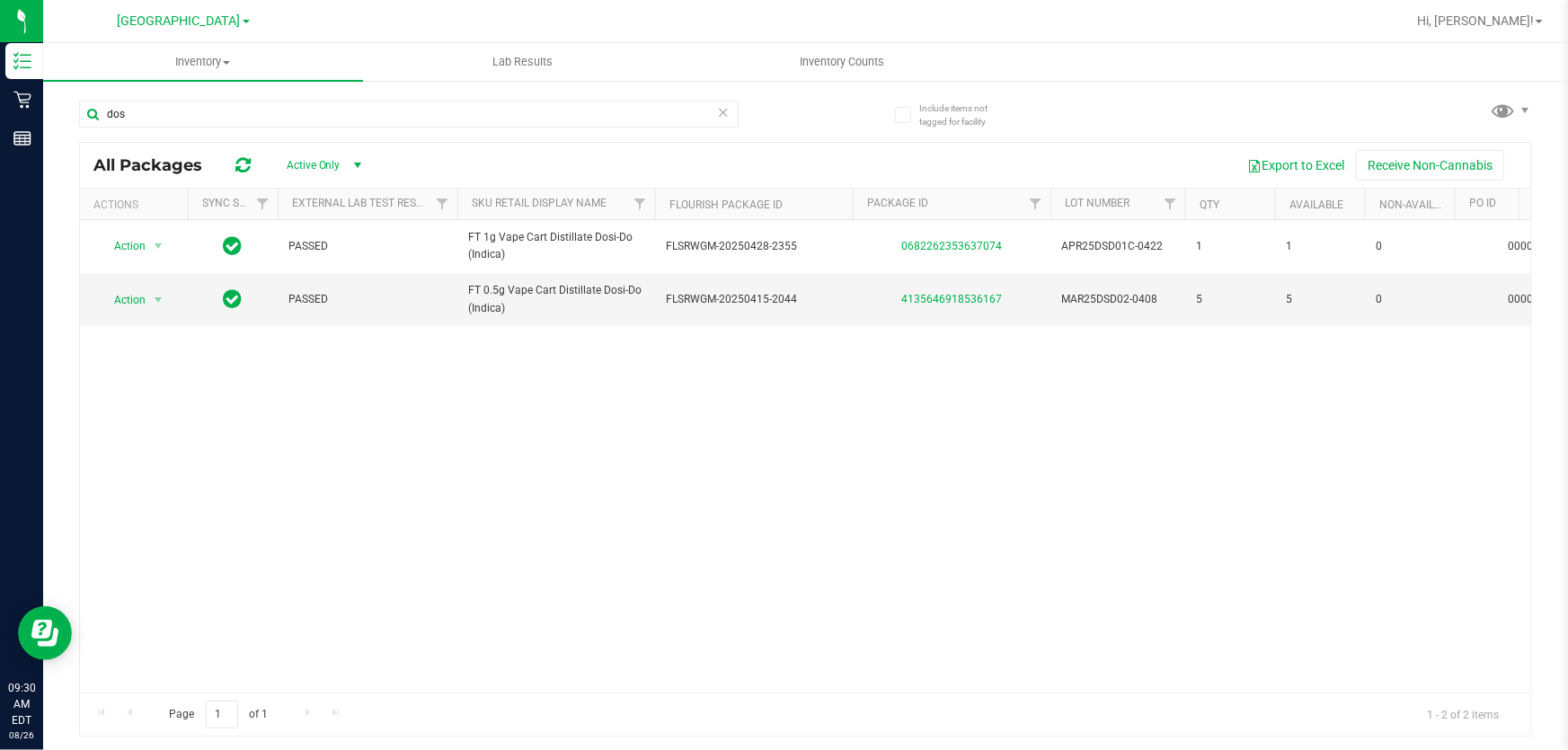
click at [724, 113] on icon at bounding box center [723, 111] width 13 height 22
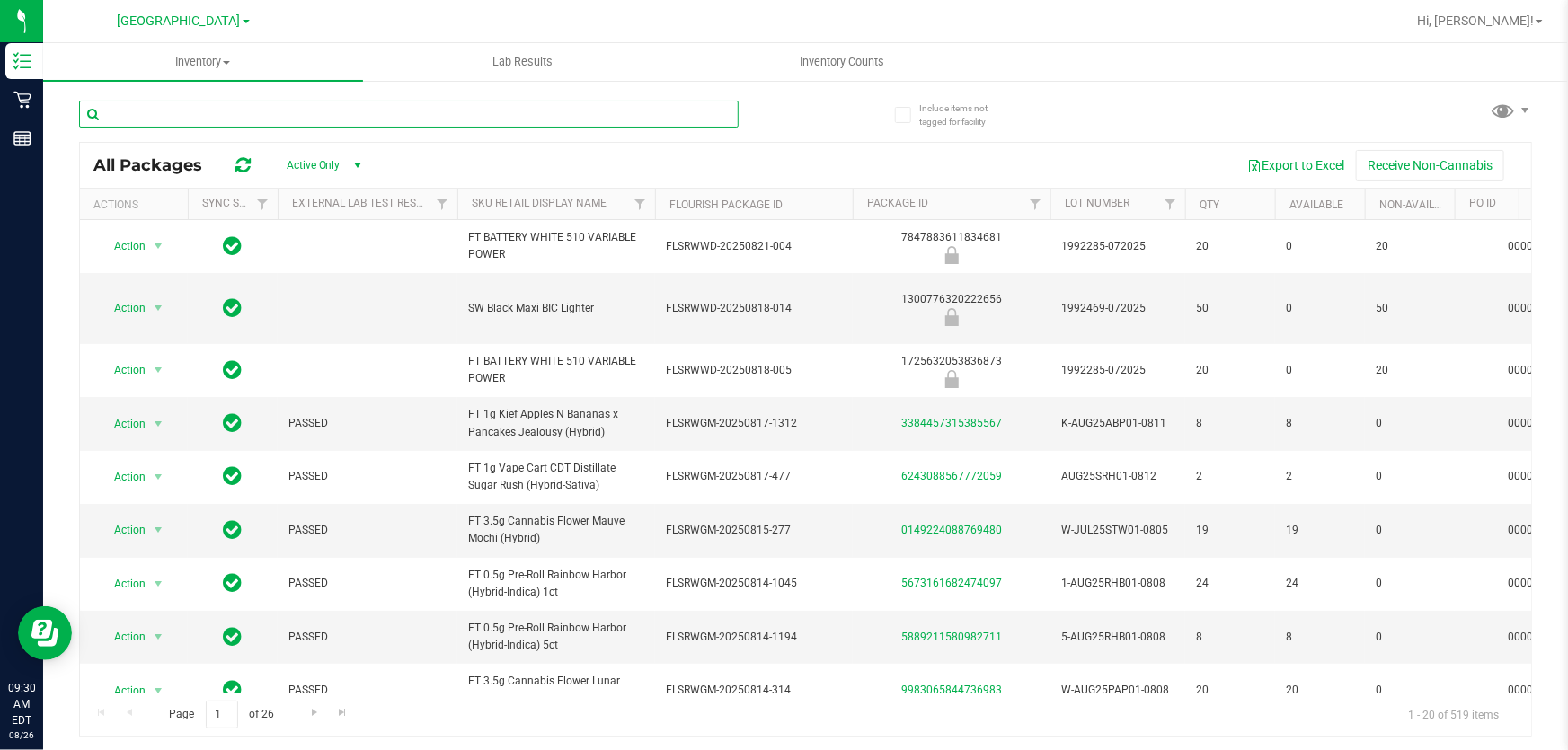
click at [298, 119] on input "text" at bounding box center [409, 113] width 659 height 27
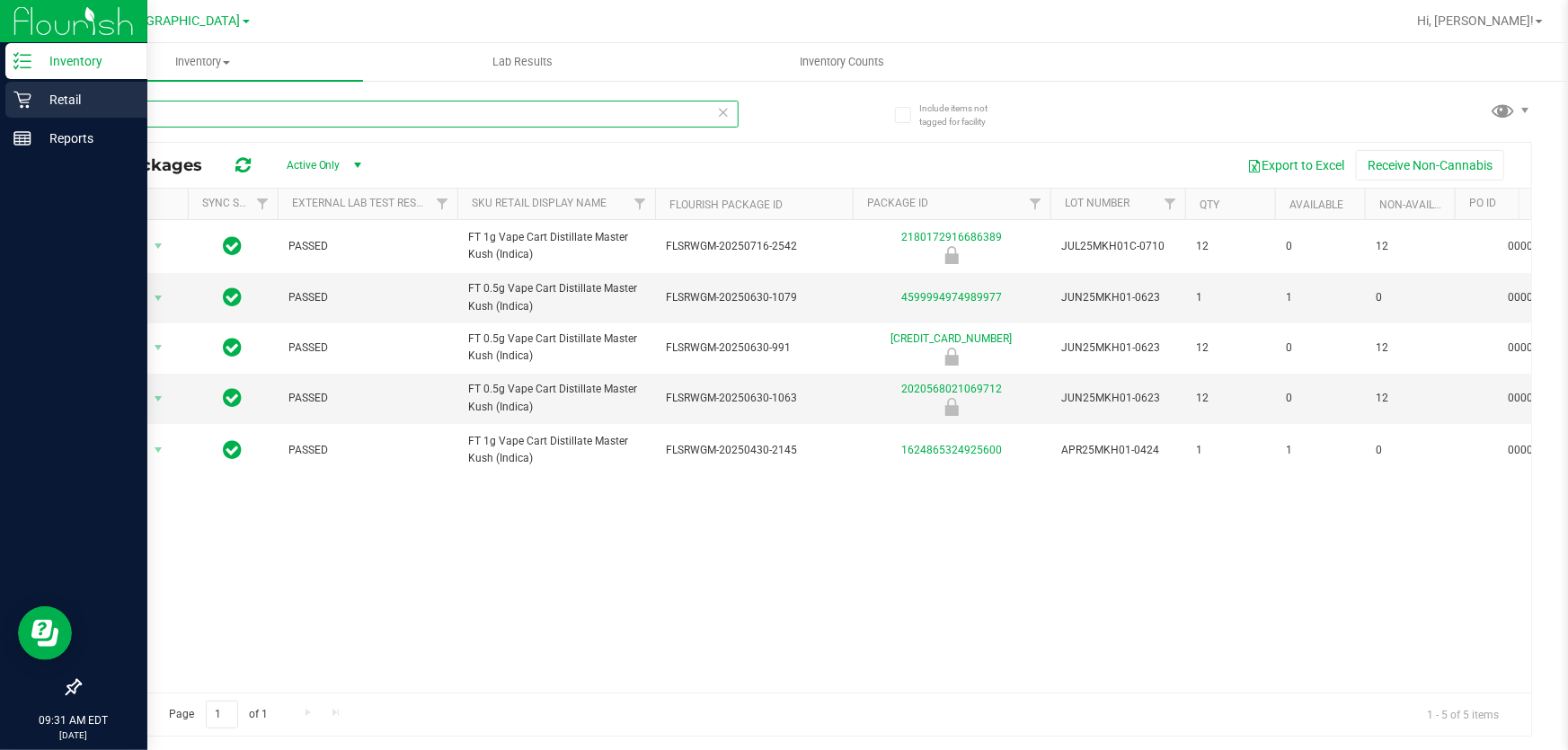
type input "mkh"
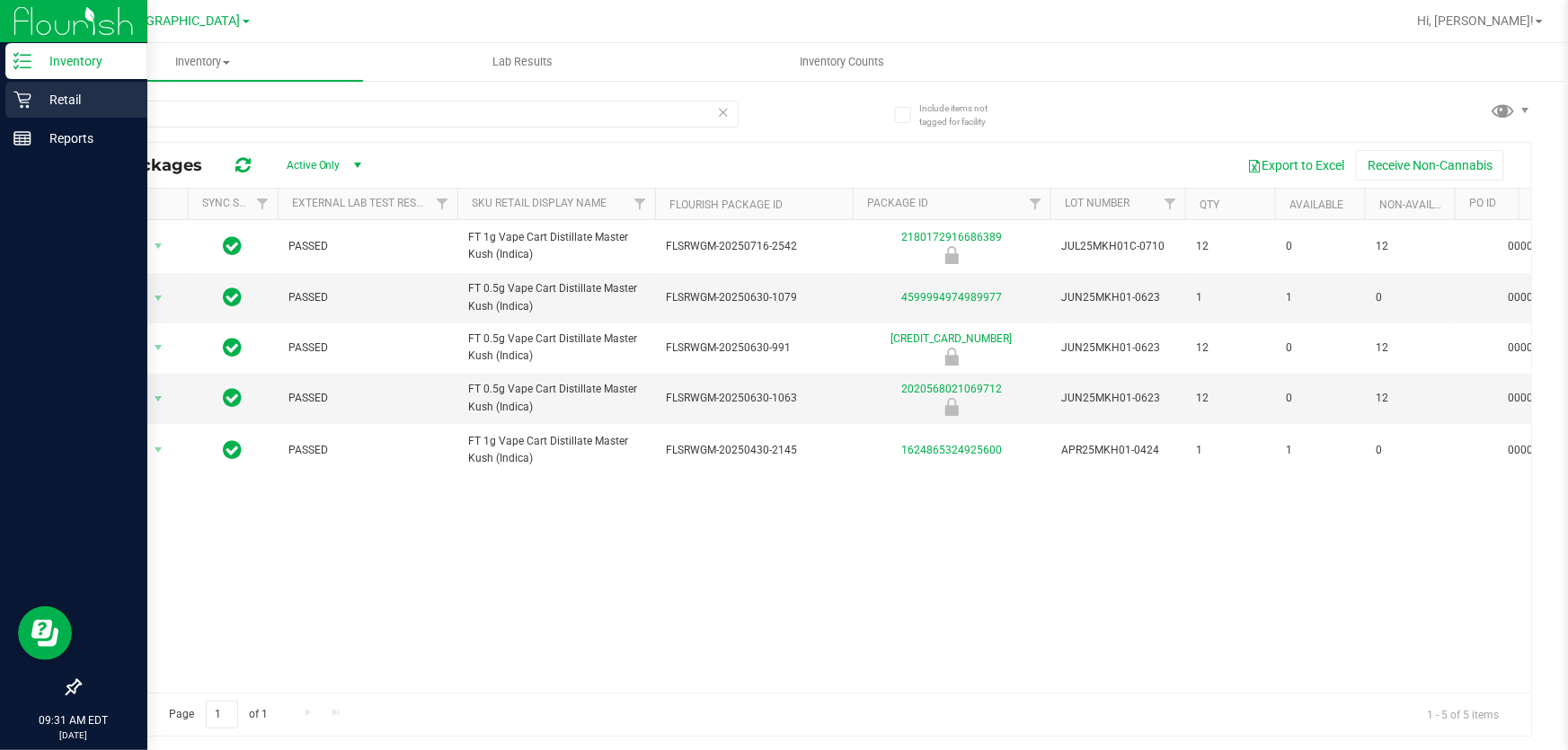
click at [26, 99] on icon at bounding box center [23, 99] width 18 height 18
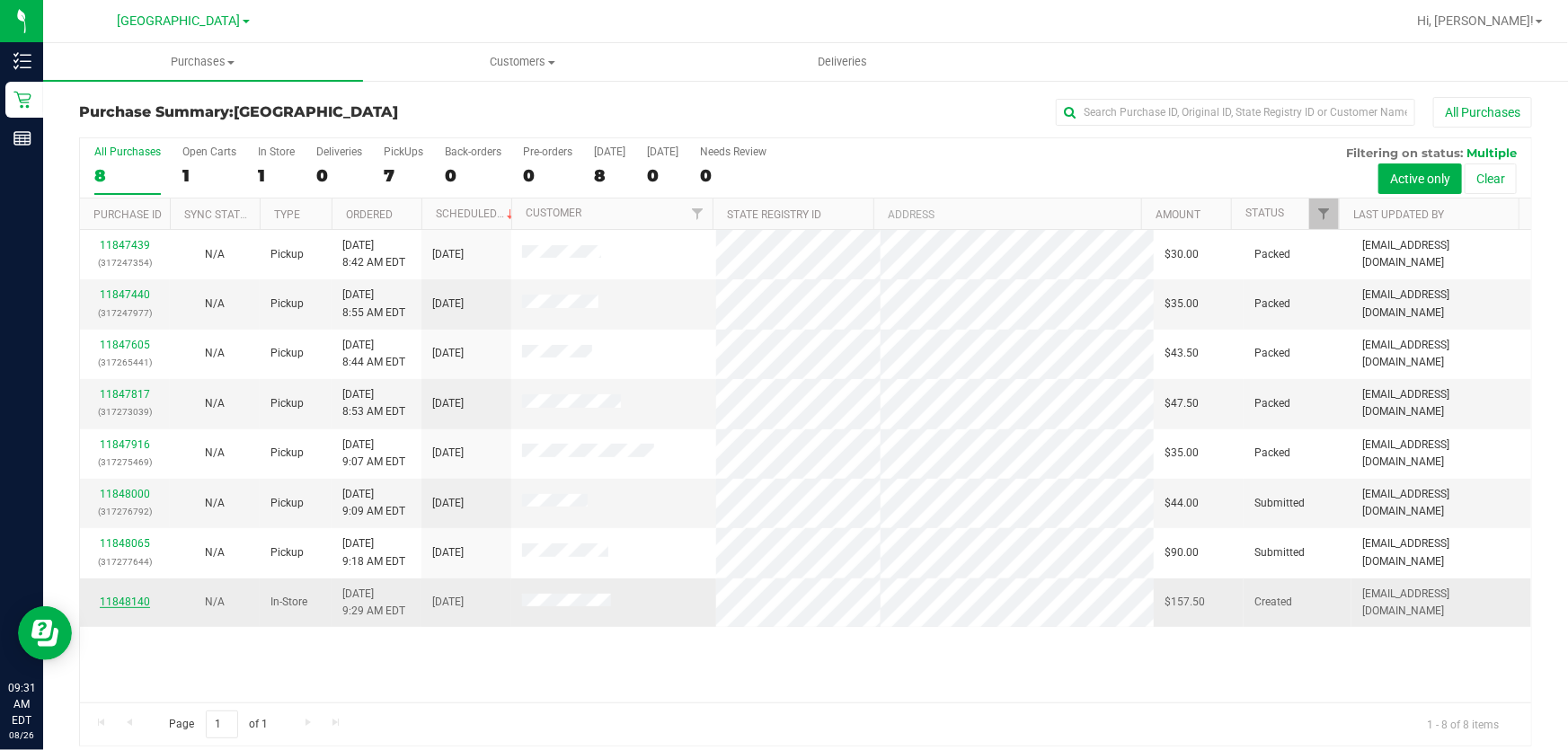
click at [134, 601] on link "11848140" at bounding box center [124, 602] width 51 height 13
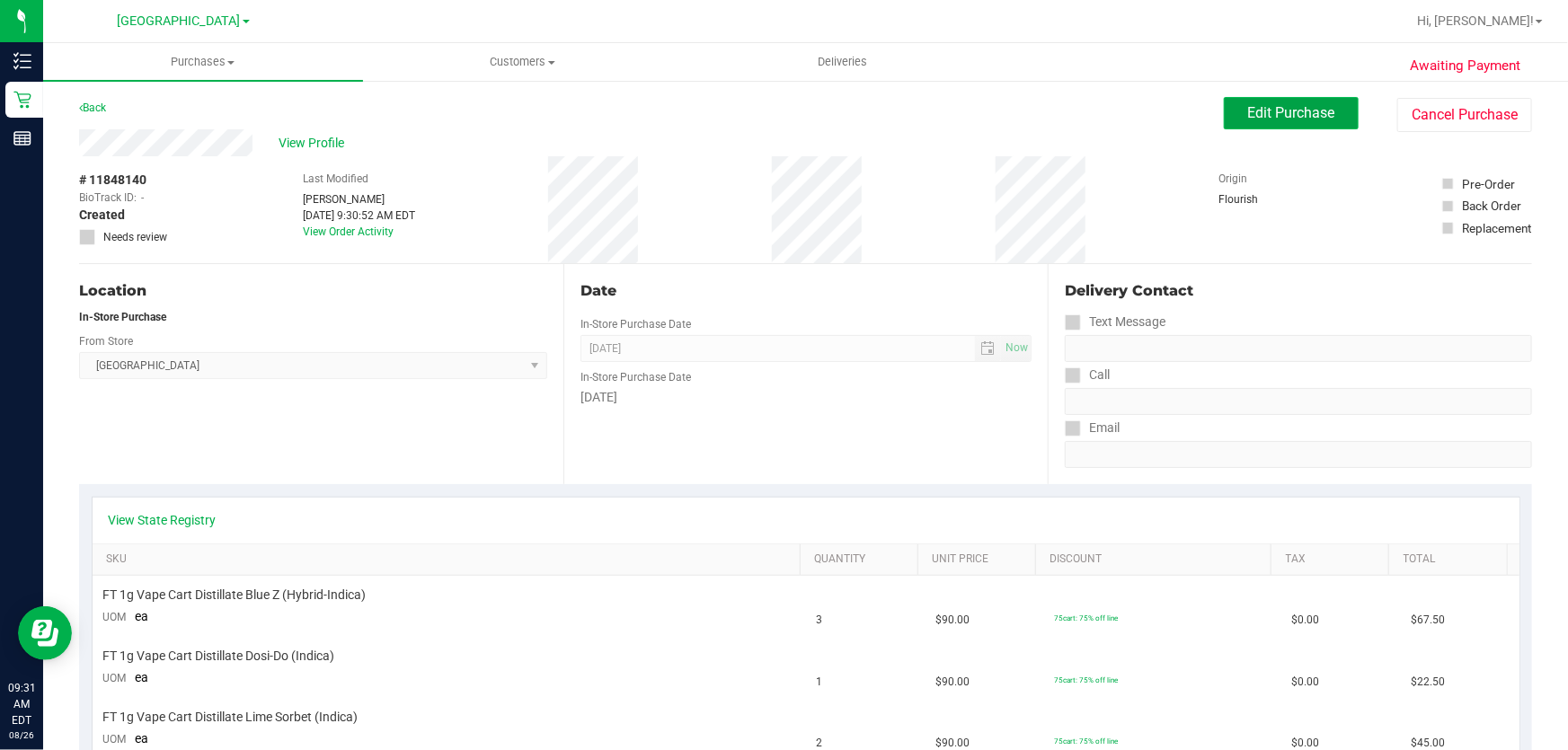
click at [1279, 111] on span "Edit Purchase" at bounding box center [1292, 112] width 87 height 17
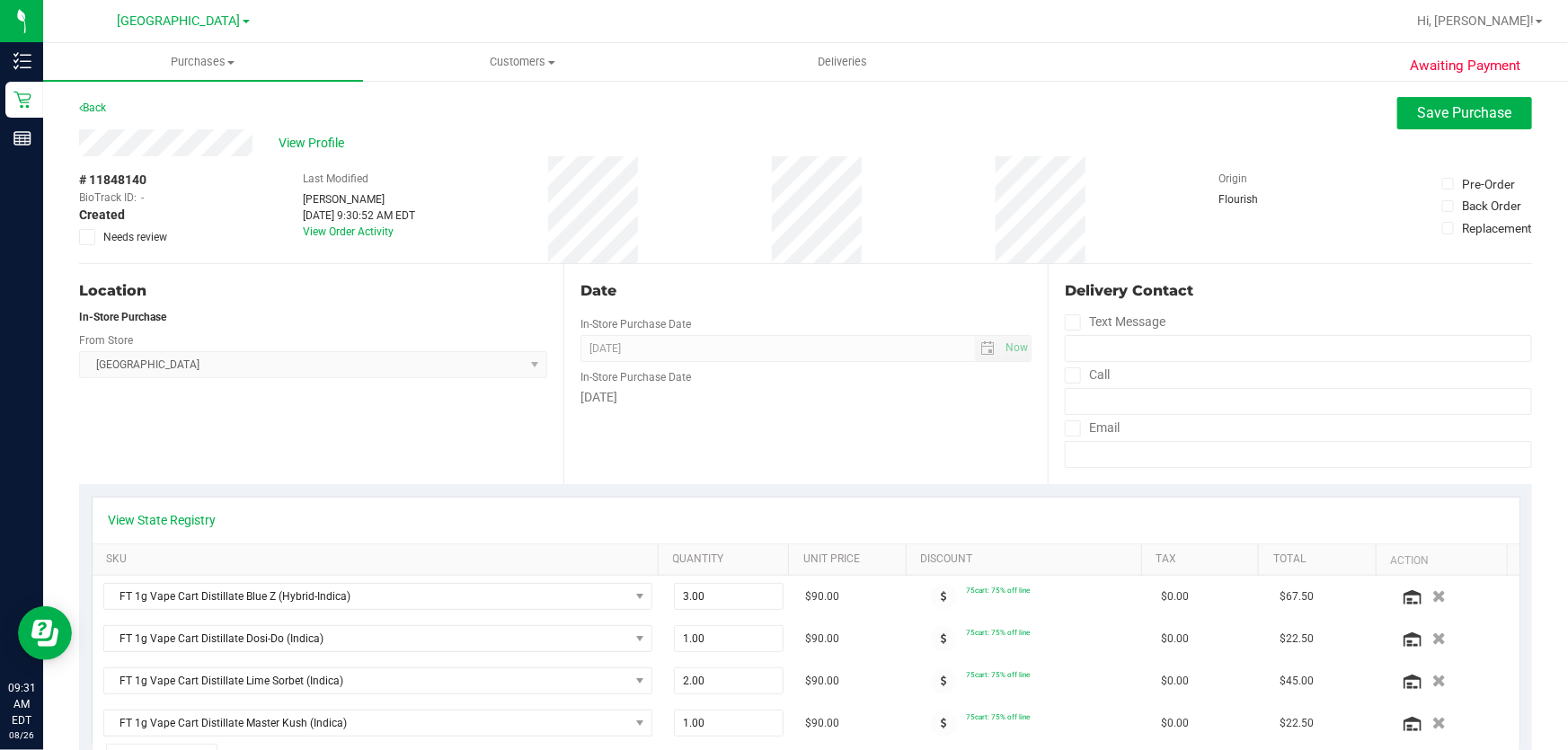
scroll to position [408, 0]
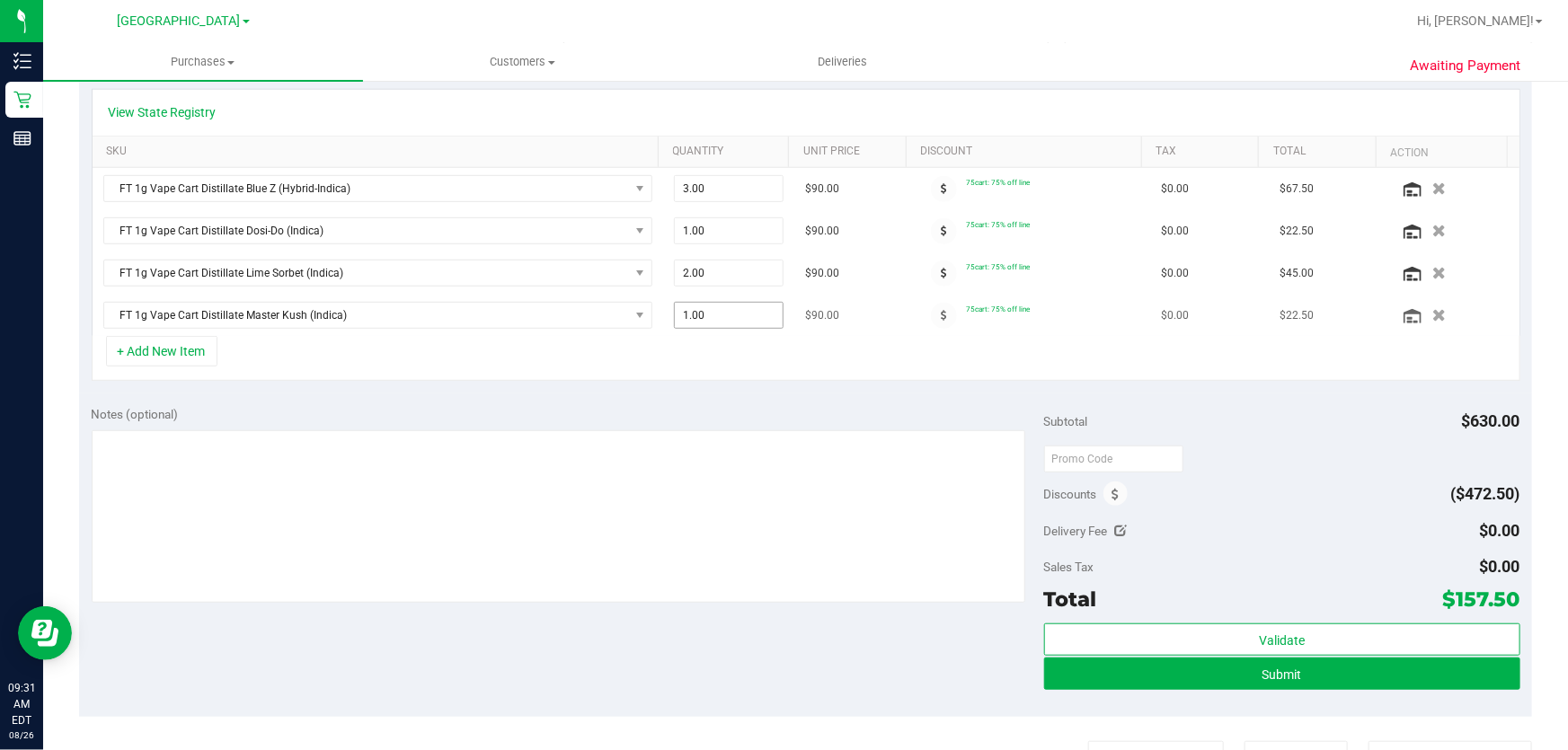
click at [691, 316] on span "1.00 1" at bounding box center [729, 315] width 110 height 27
type input "2"
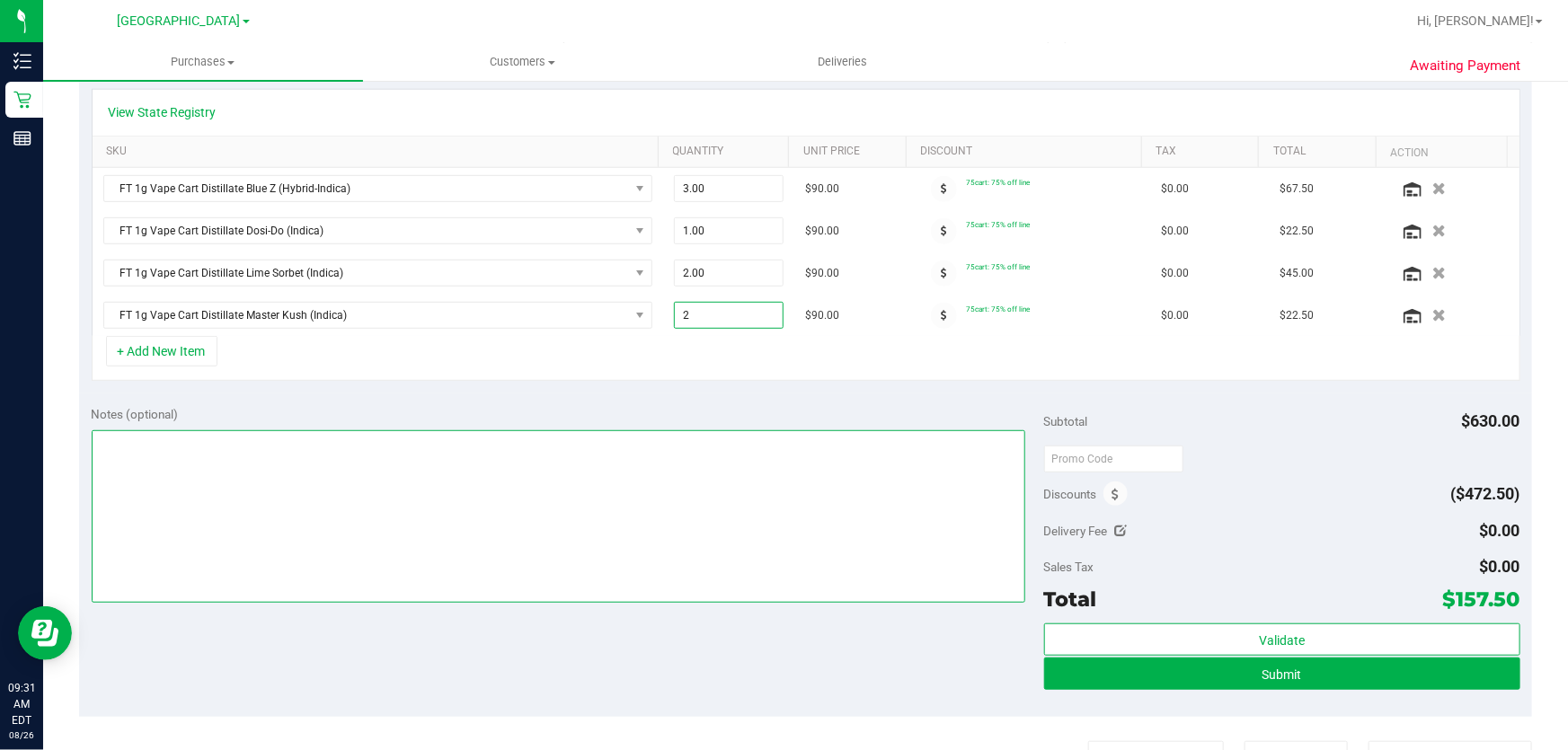
type input "2.00"
click at [692, 432] on textarea at bounding box center [559, 516] width 935 height 172
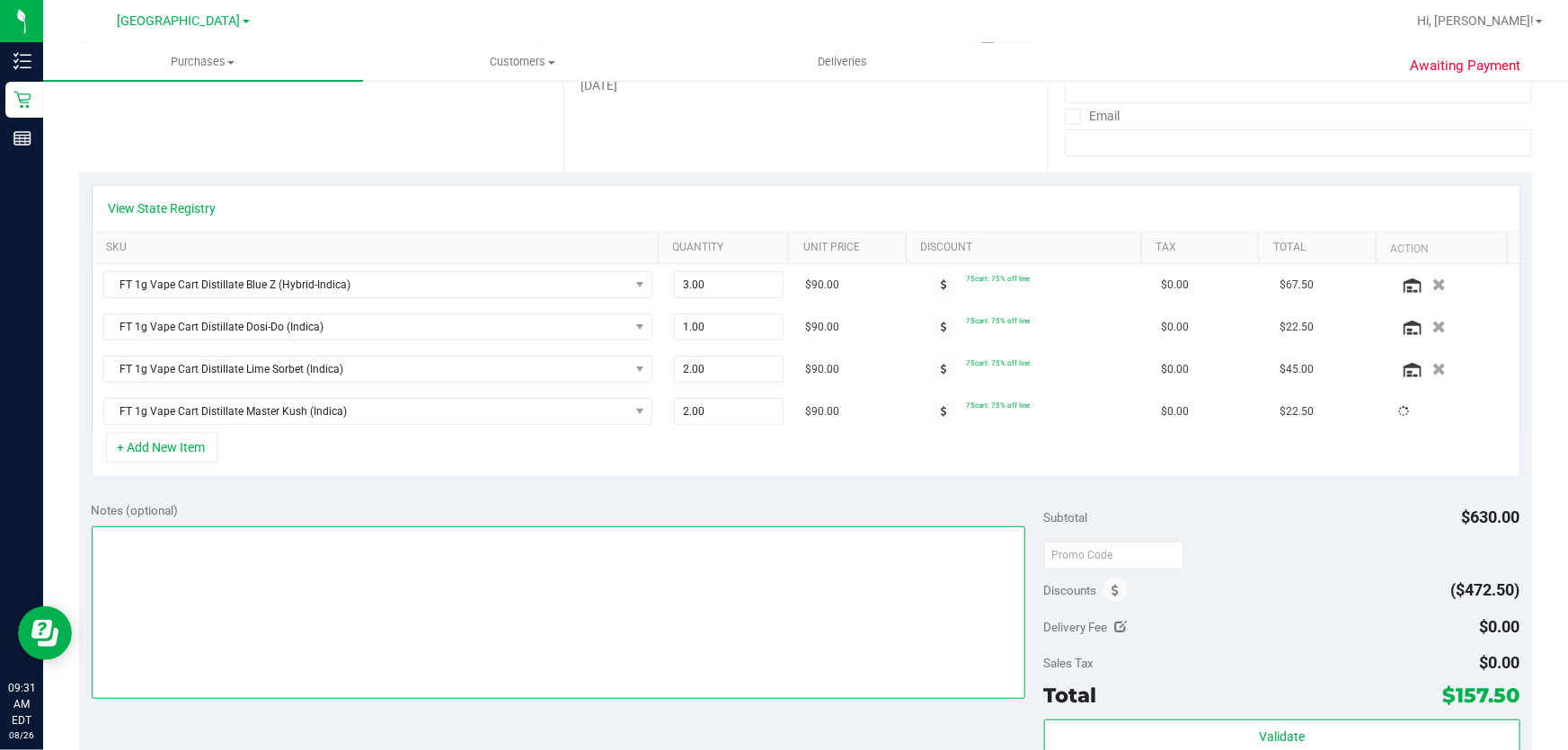
scroll to position [0, 0]
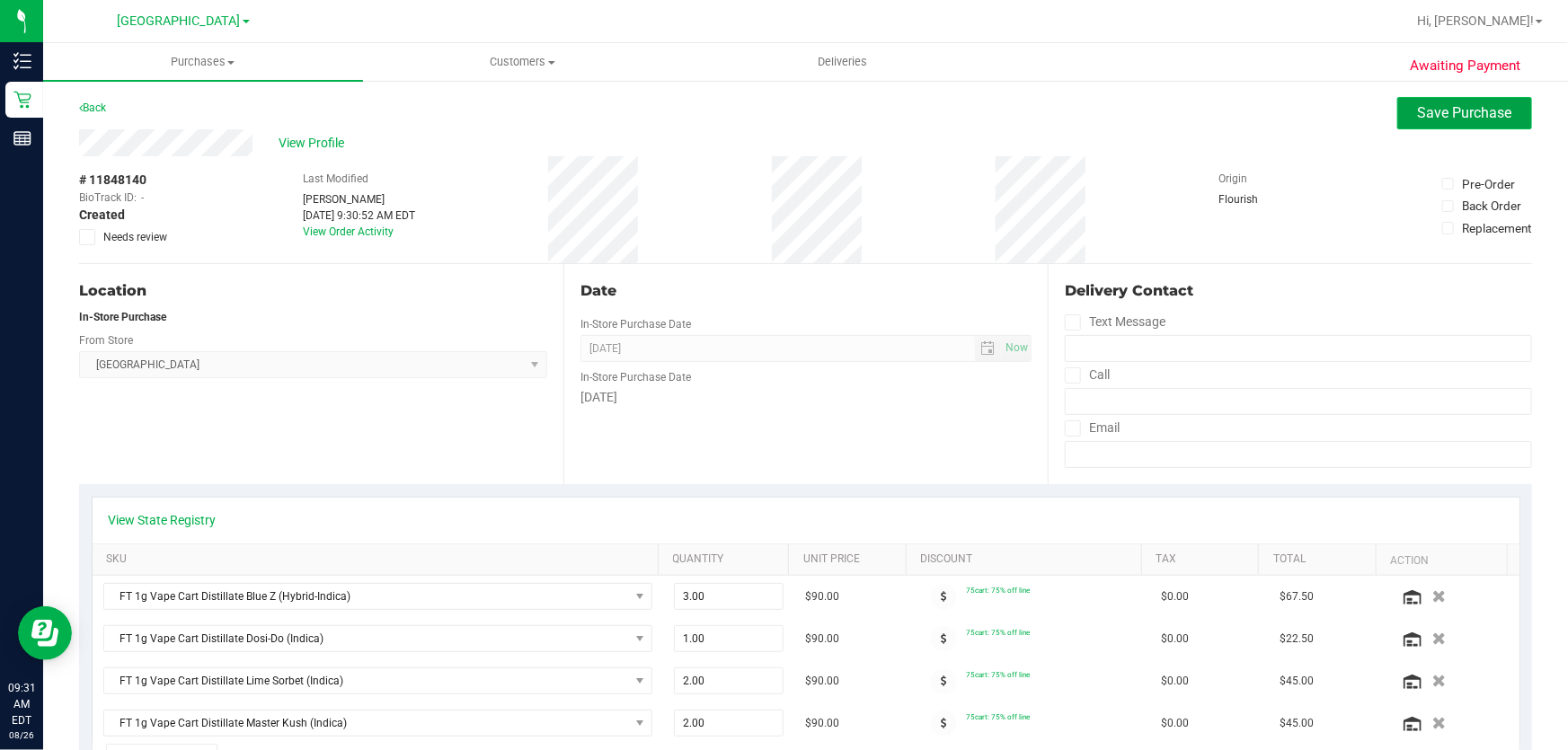
click at [1435, 107] on span "Save Purchase" at bounding box center [1465, 112] width 94 height 17
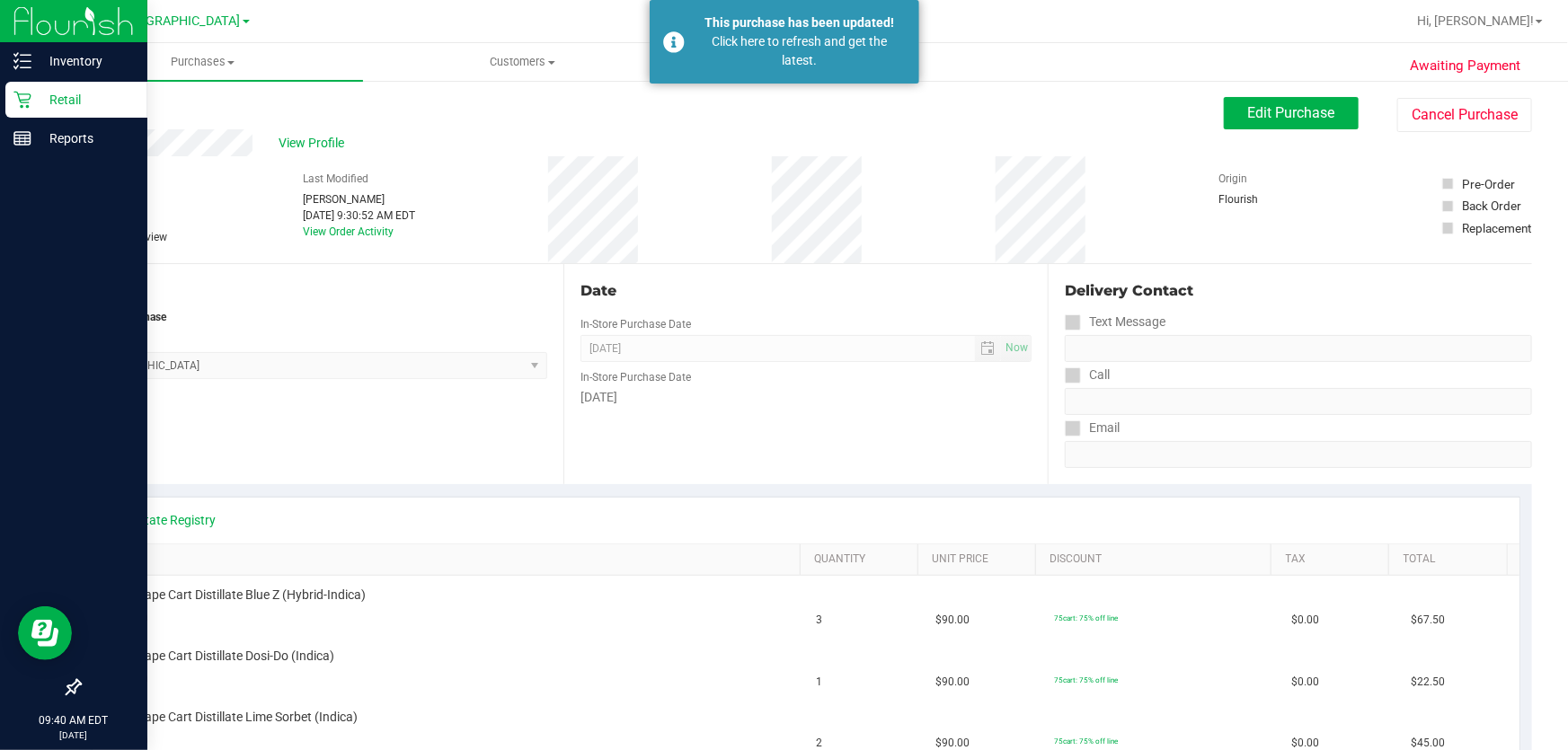
click at [57, 97] on p "Retail" at bounding box center [86, 99] width 107 height 22
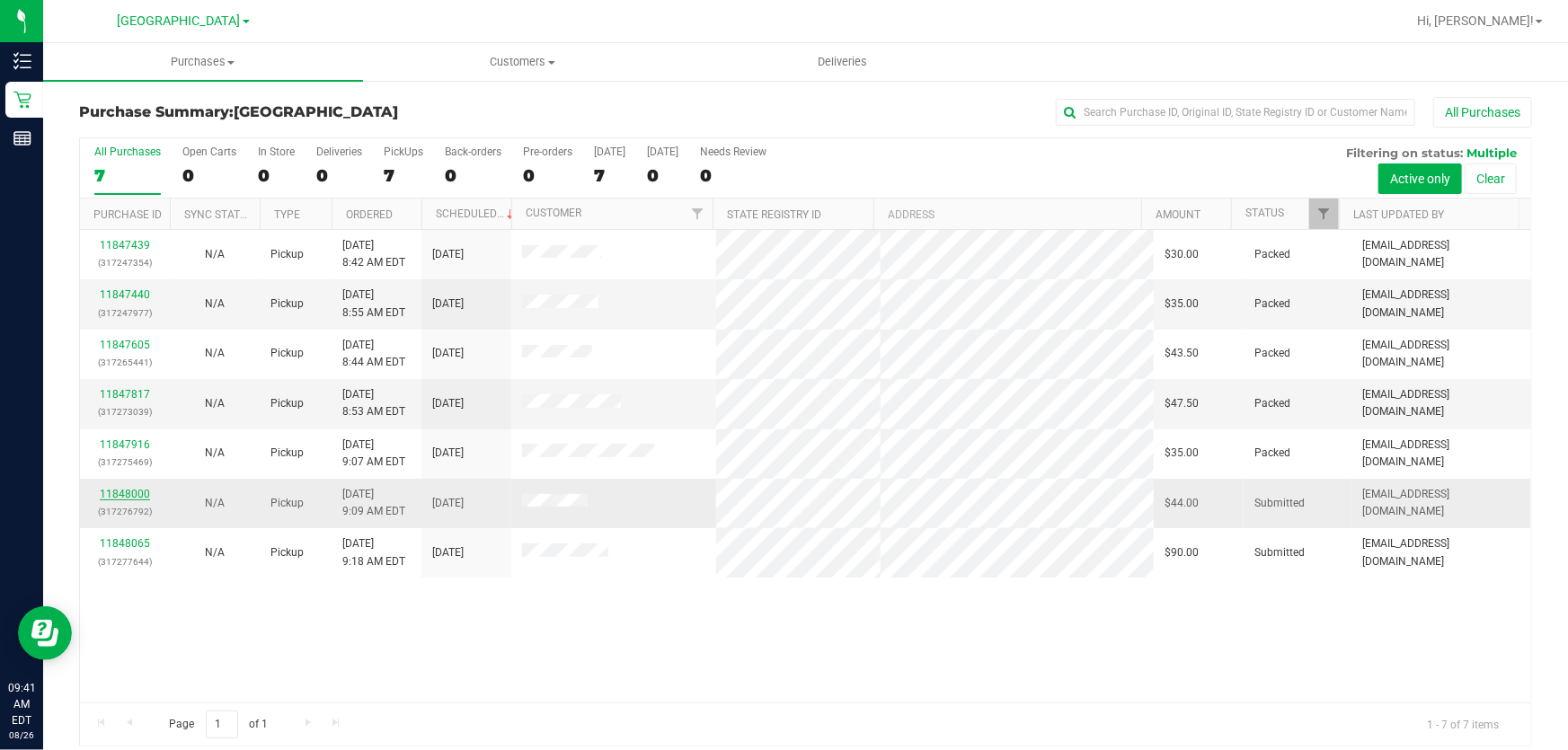
click at [135, 494] on link "11848000" at bounding box center [124, 494] width 51 height 13
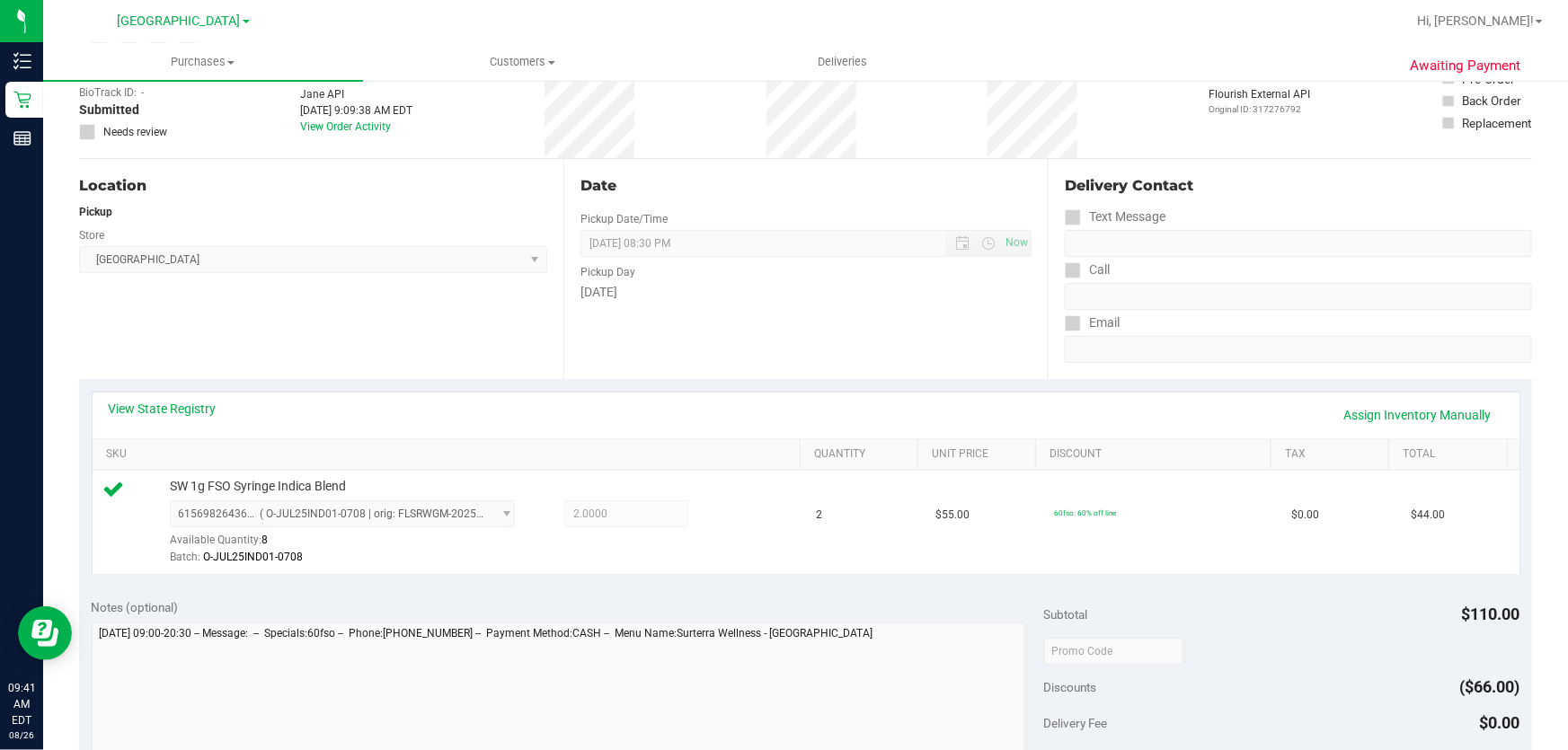
scroll to position [408, 0]
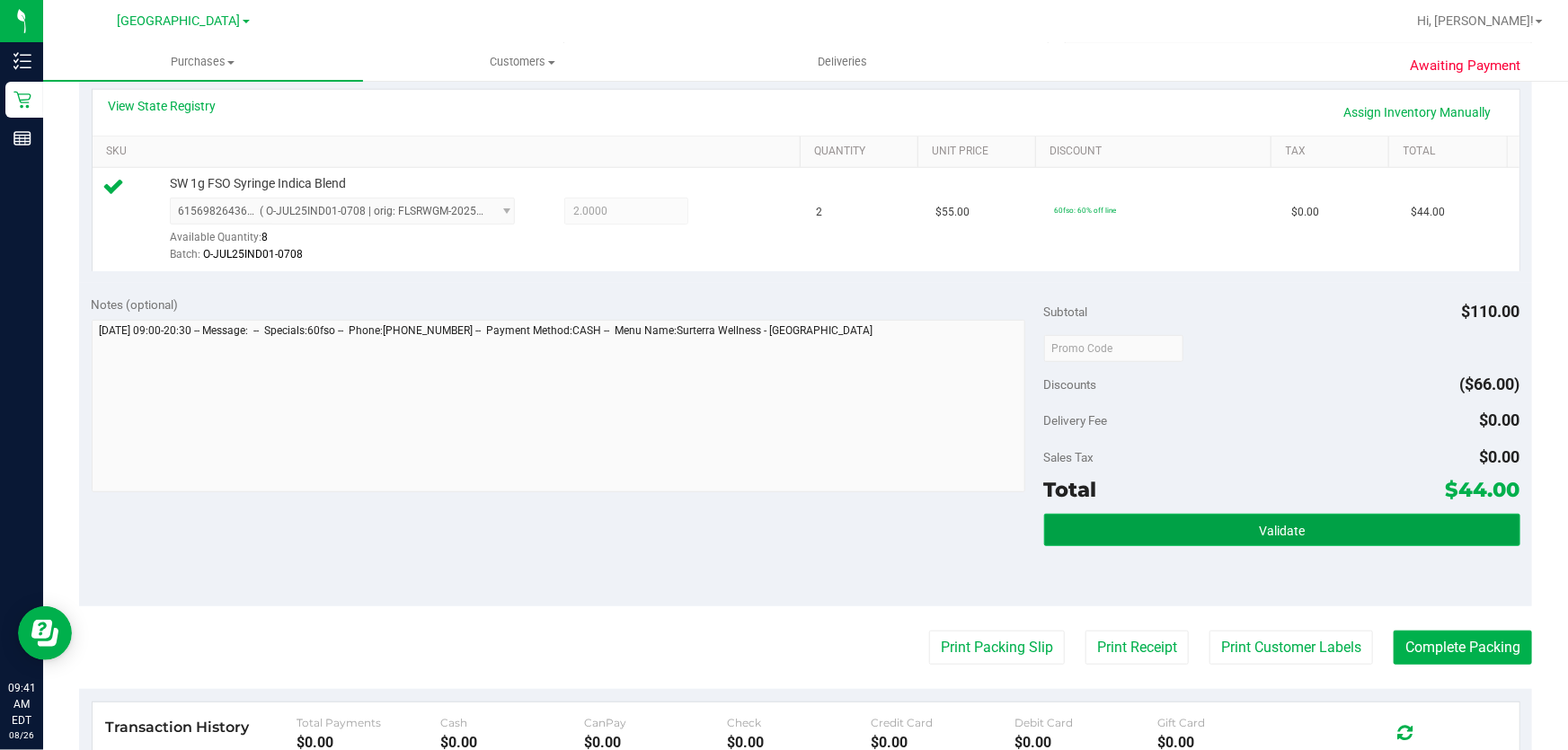
click at [1262, 527] on span "Validate" at bounding box center [1282, 531] width 46 height 14
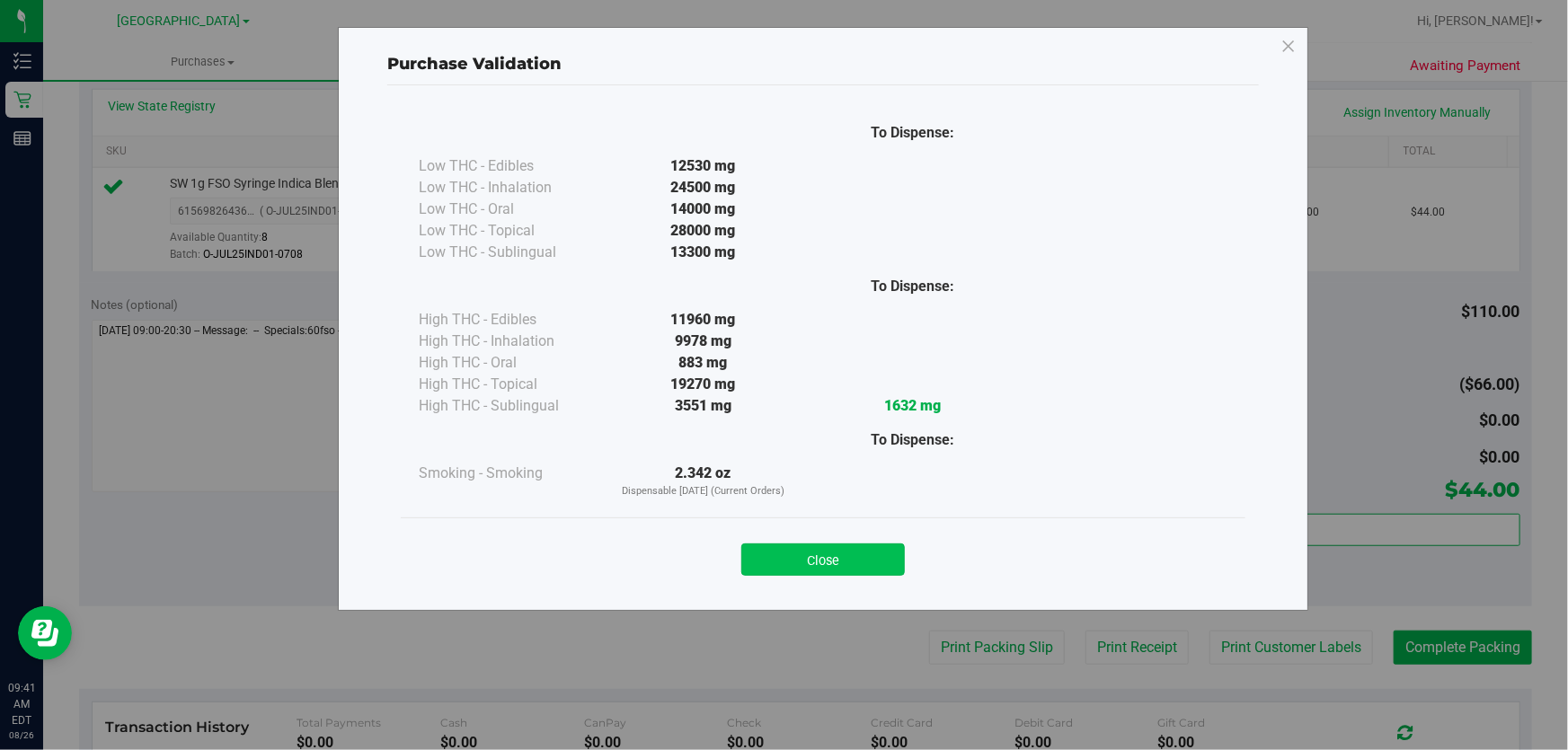
click at [855, 555] on button "Close" at bounding box center [822, 560] width 163 height 33
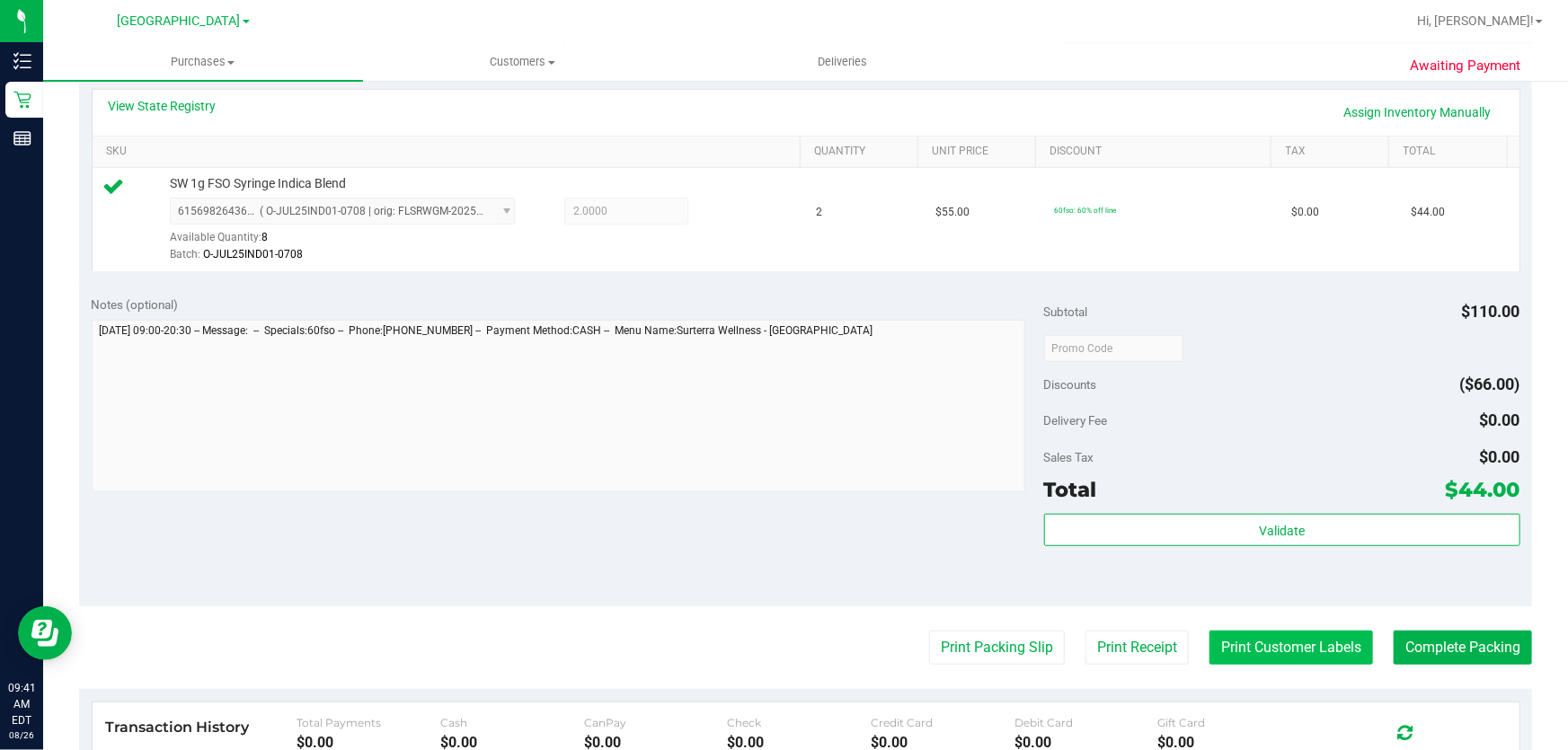
click at [1329, 653] on button "Print Customer Labels" at bounding box center [1291, 648] width 163 height 34
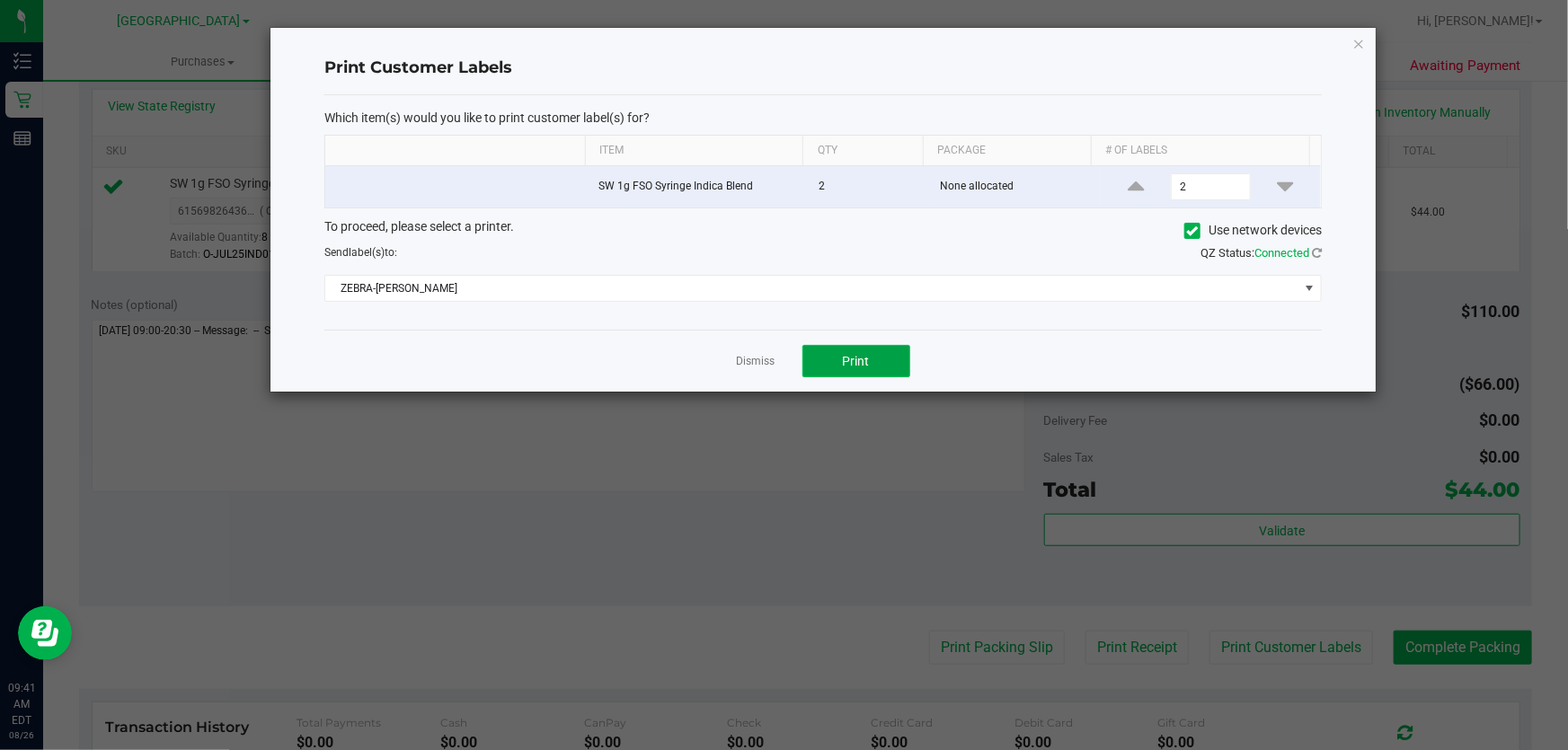
click at [874, 359] on button "Print" at bounding box center [856, 361] width 107 height 33
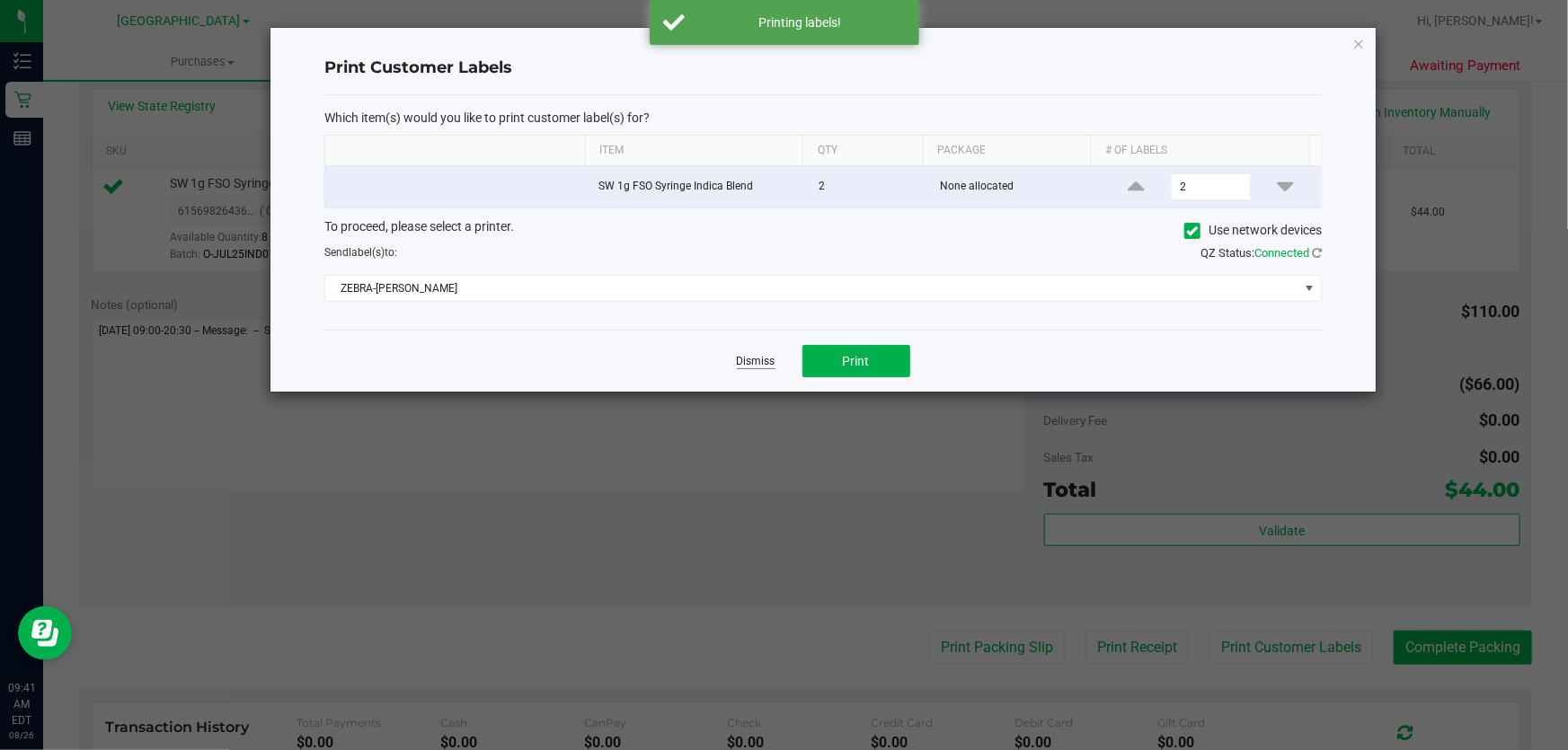
click at [772, 361] on link "Dismiss" at bounding box center [756, 361] width 39 height 15
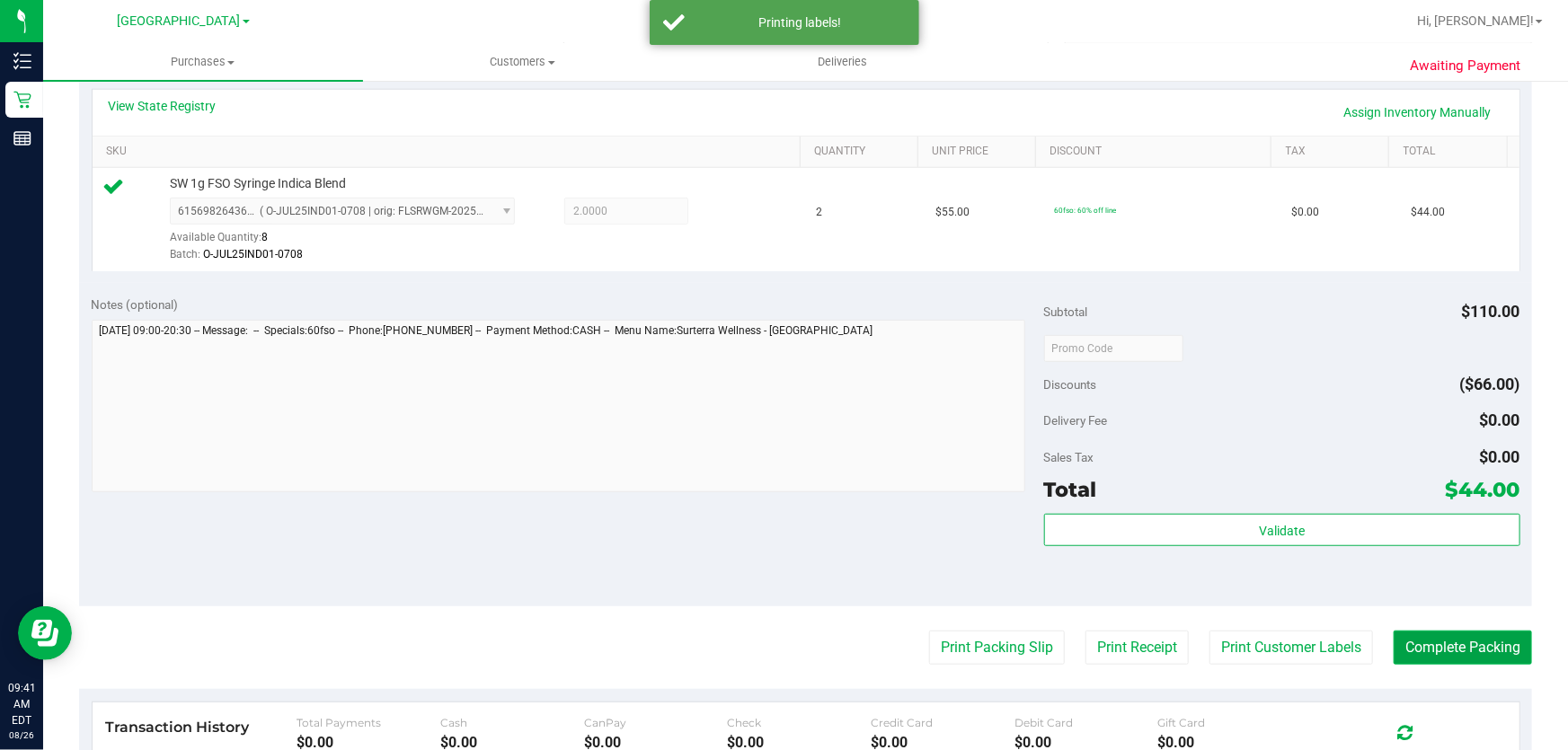
click at [1437, 648] on button "Complete Packing" at bounding box center [1462, 648] width 138 height 34
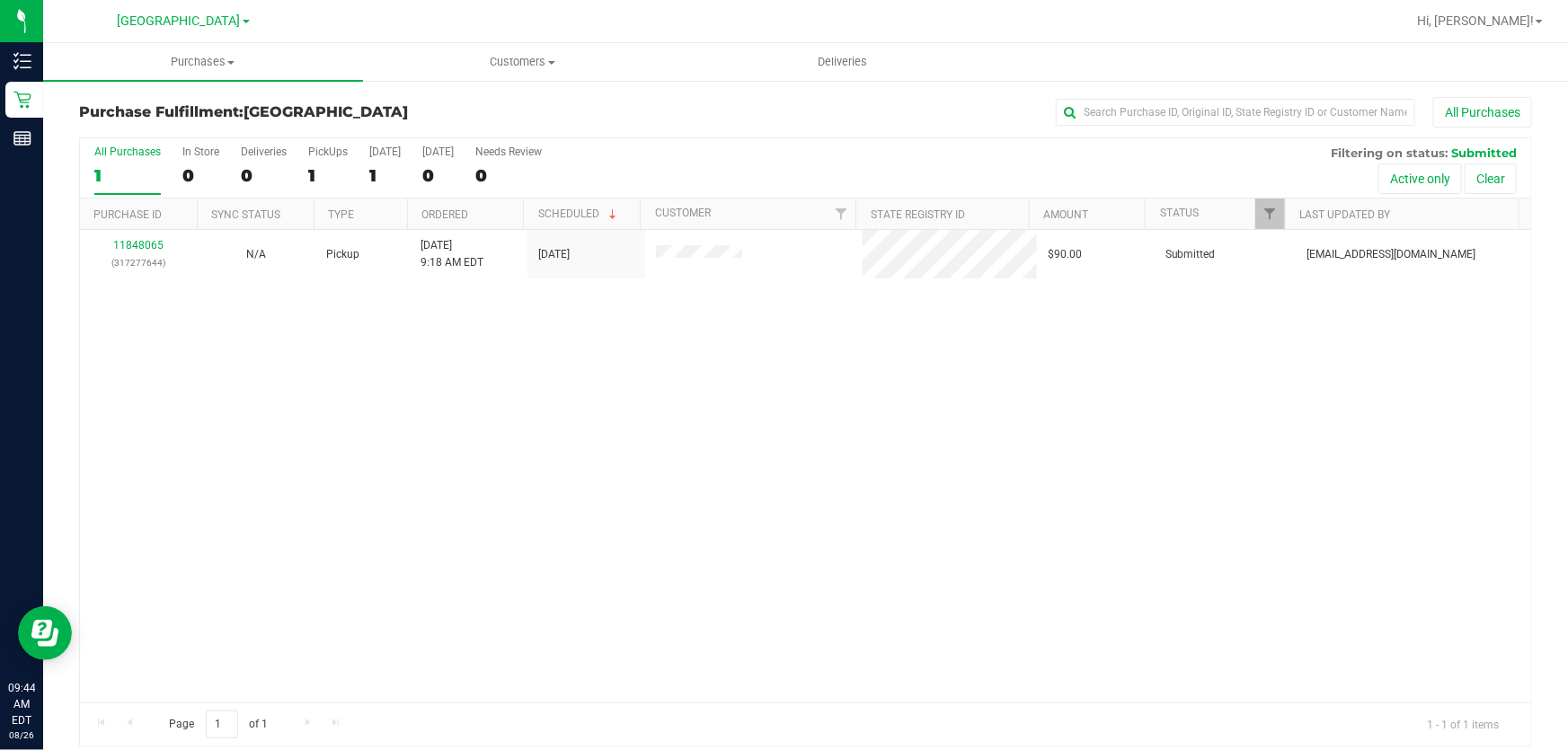
click at [417, 407] on div "11848065 (317277644) N/A Pickup 8/26/2025 9:18 AM EDT 8/26/2025 $90.00 Submitte…" at bounding box center [804, 466] width 1451 height 472
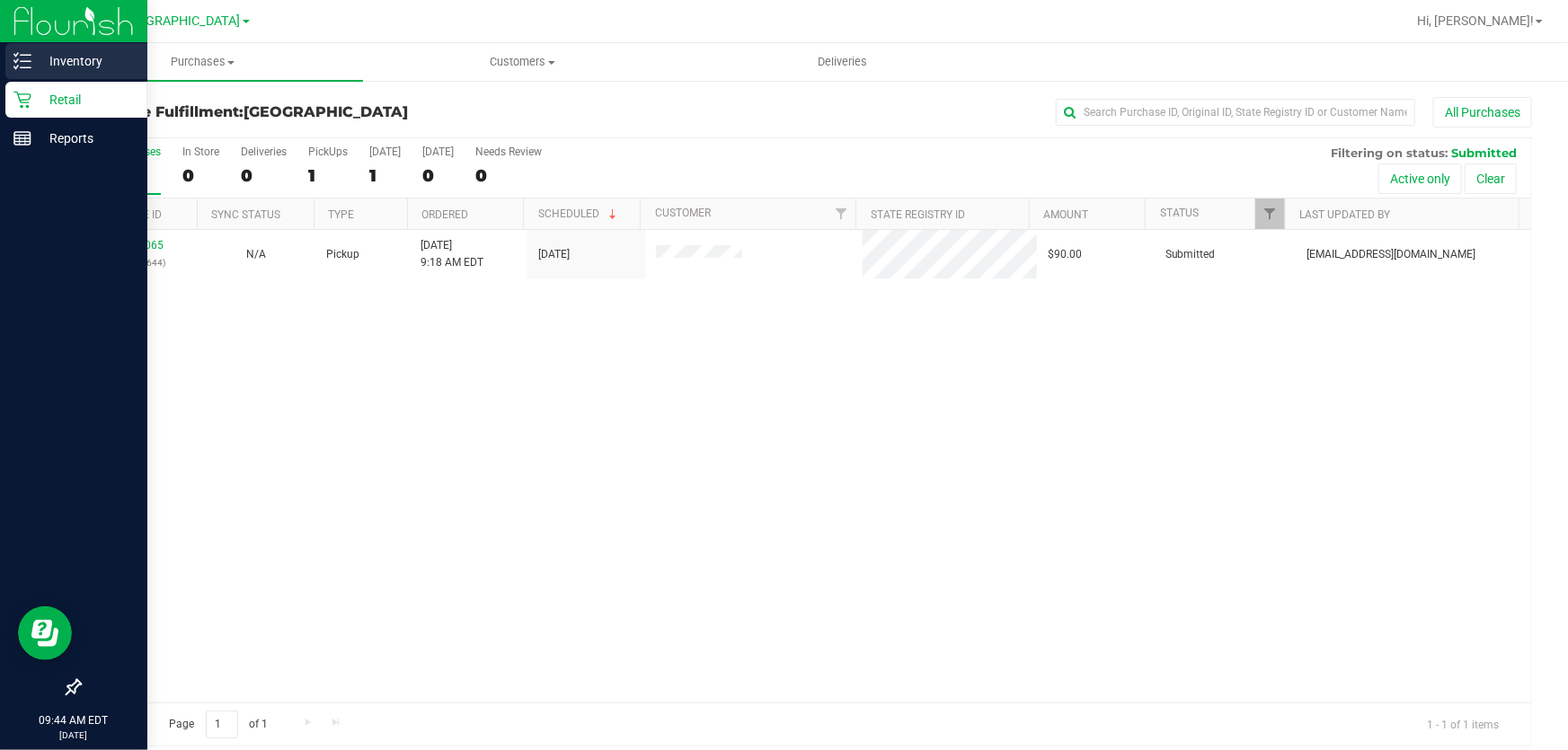
click at [50, 58] on p "Inventory" at bounding box center [86, 62] width 107 height 22
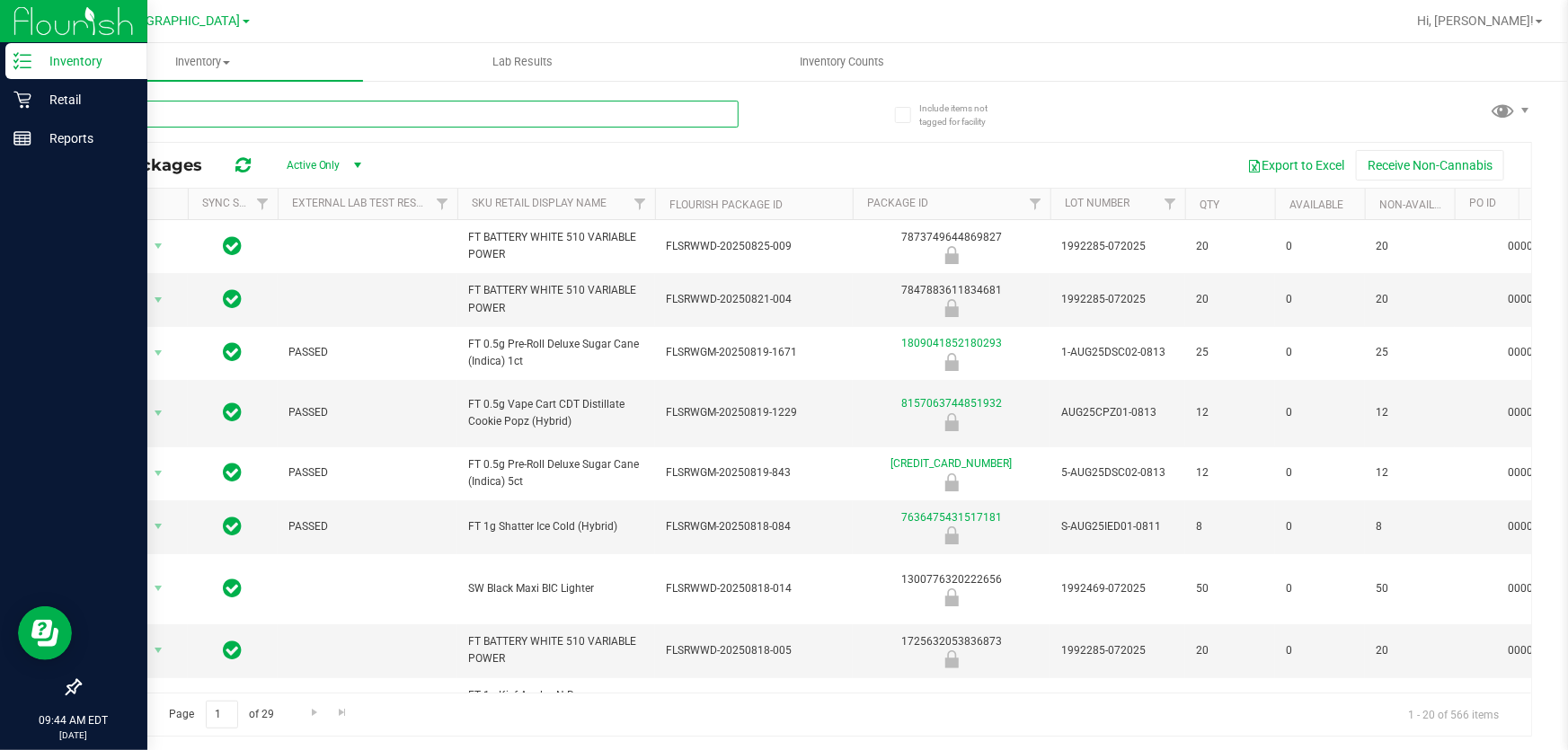
click at [261, 107] on input "text" at bounding box center [409, 113] width 659 height 27
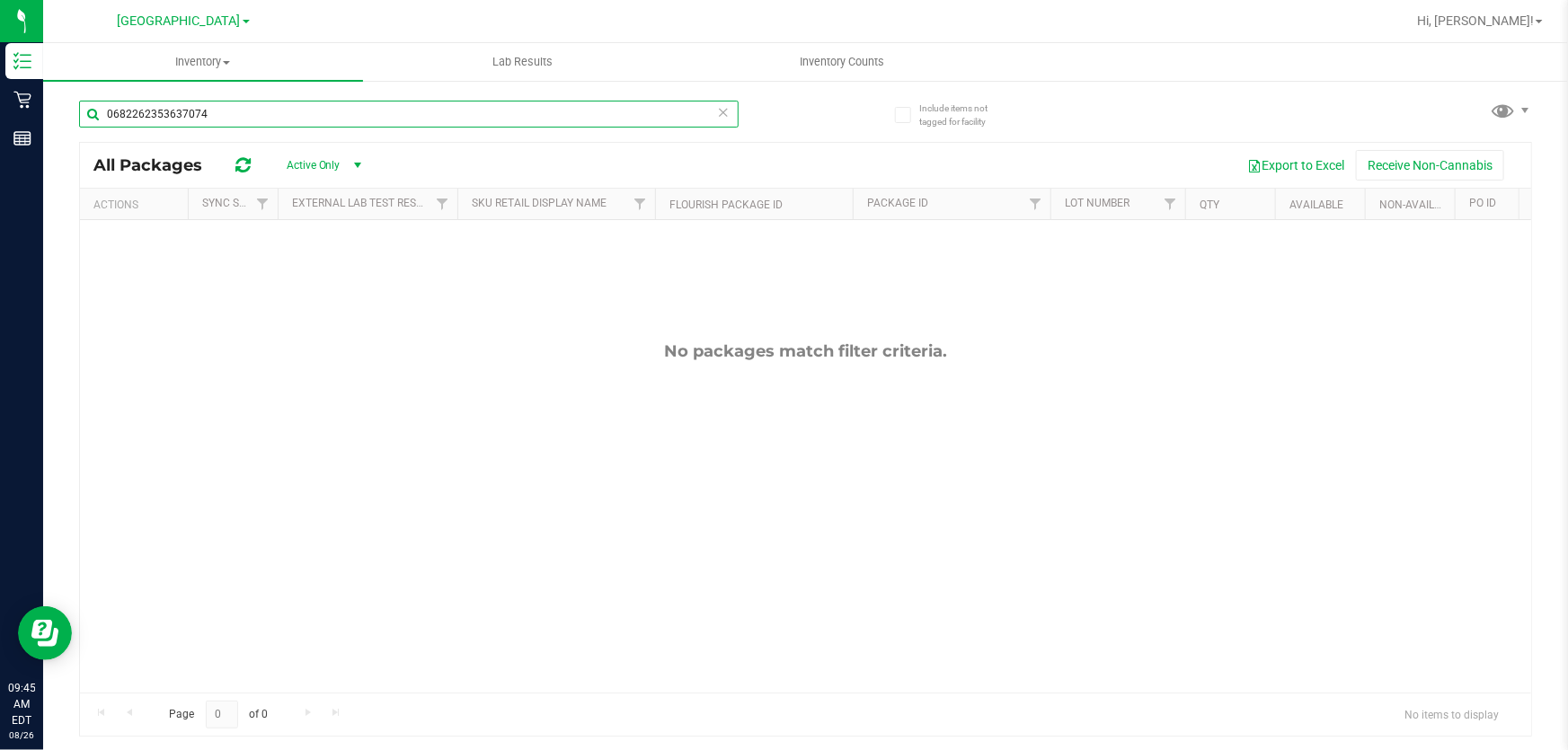
type input "0682262353637074"
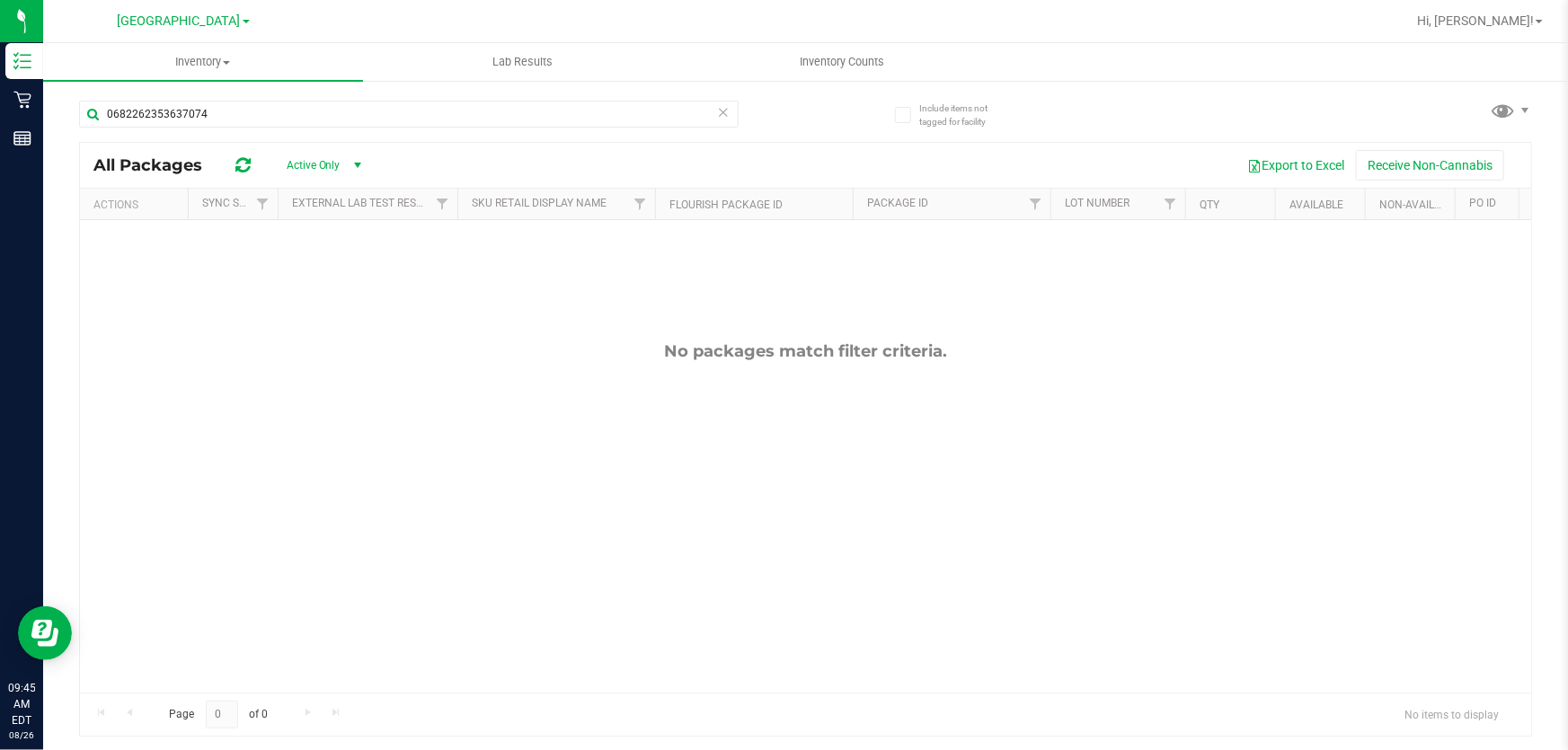
click at [728, 110] on icon at bounding box center [723, 111] width 13 height 22
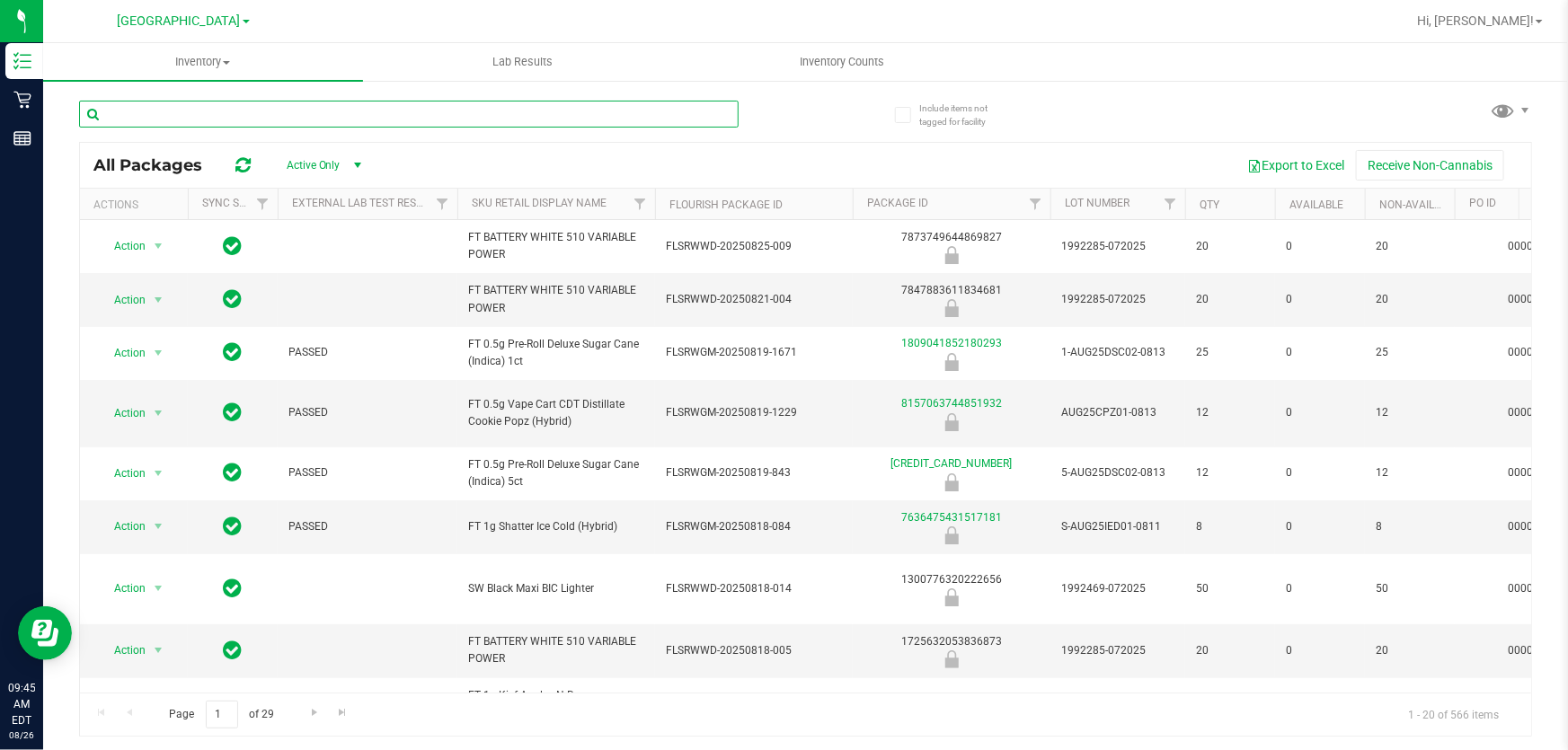
click at [557, 112] on input "text" at bounding box center [409, 113] width 659 height 27
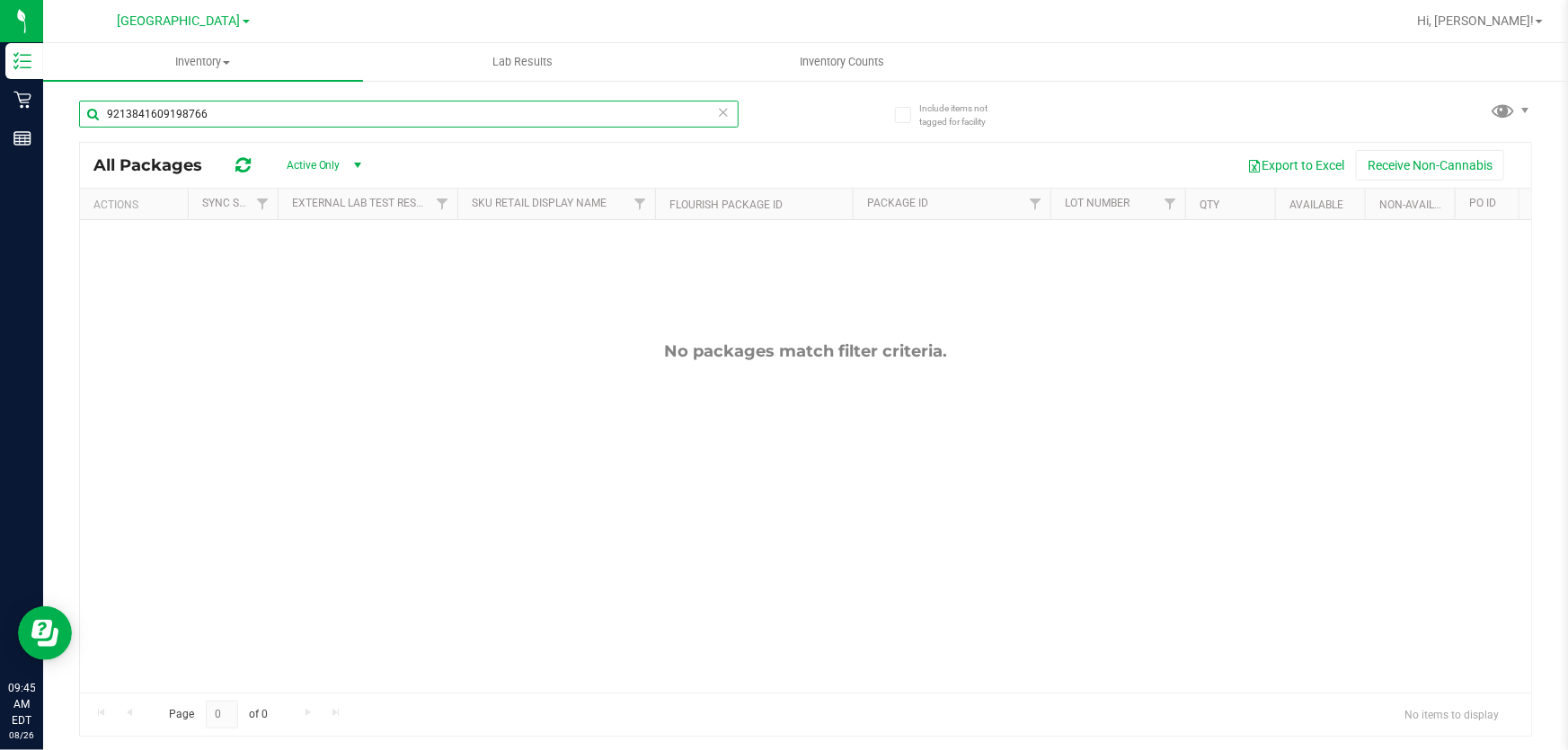
type input "9213841609198766"
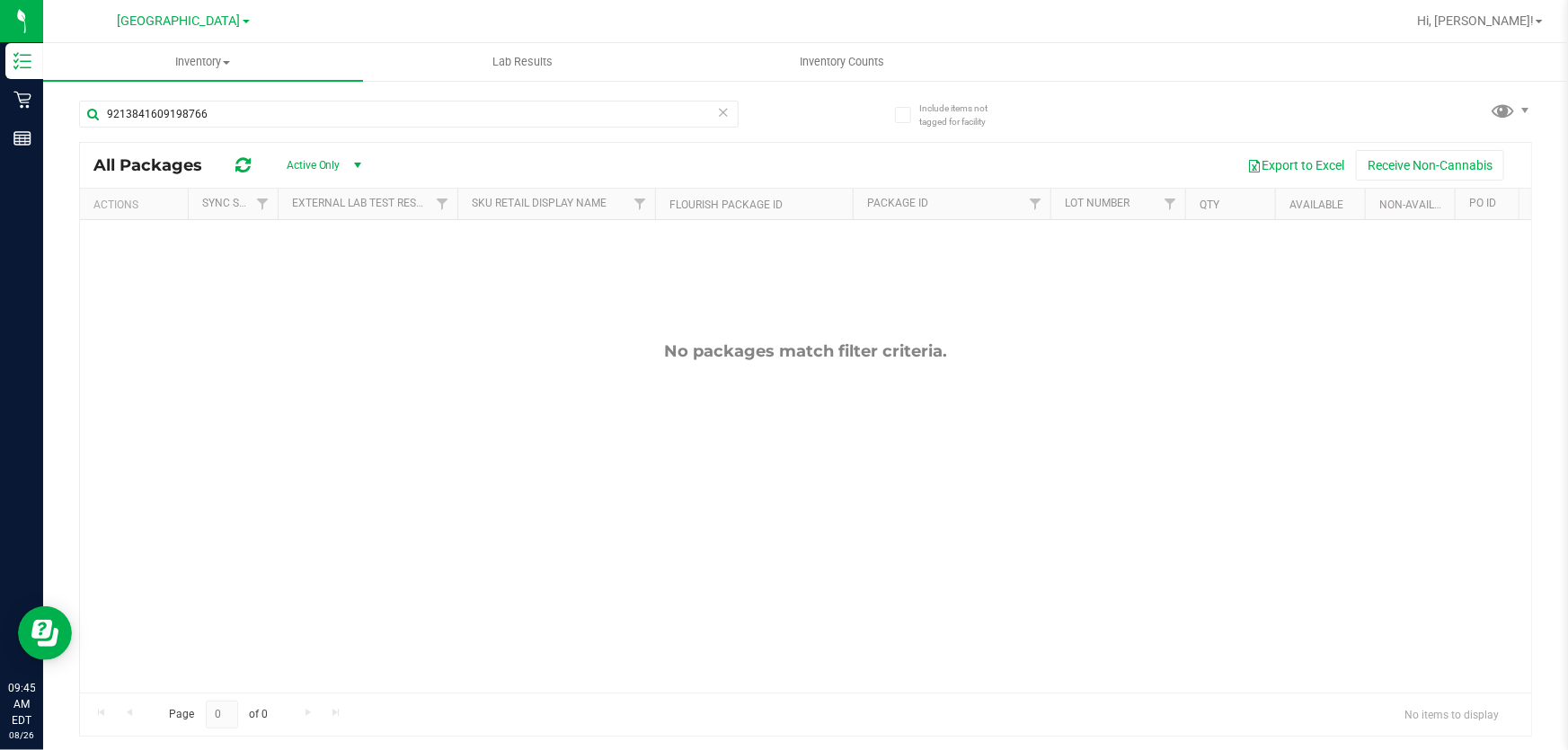
click at [728, 116] on icon at bounding box center [723, 111] width 13 height 22
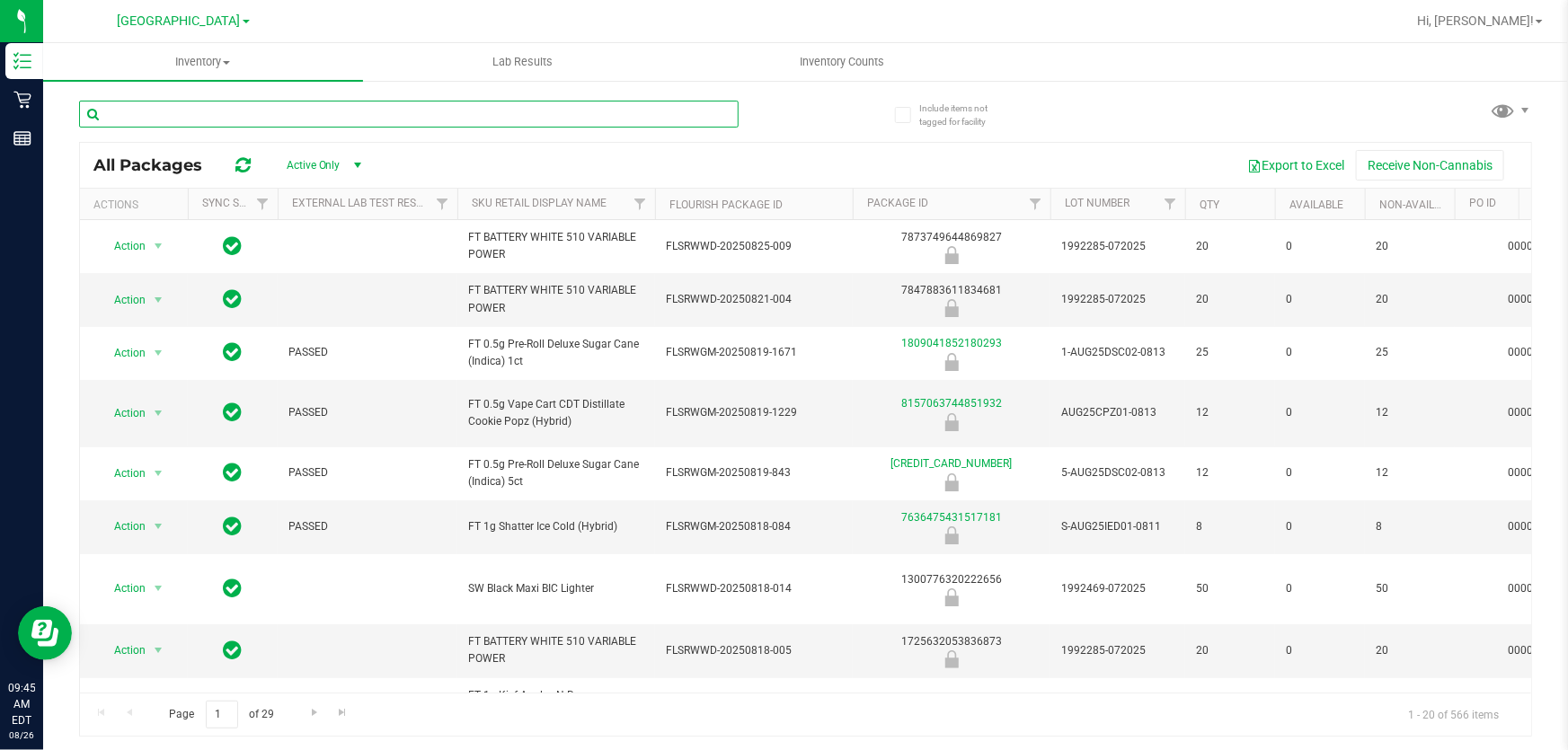
click at [728, 115] on input "text" at bounding box center [409, 113] width 659 height 27
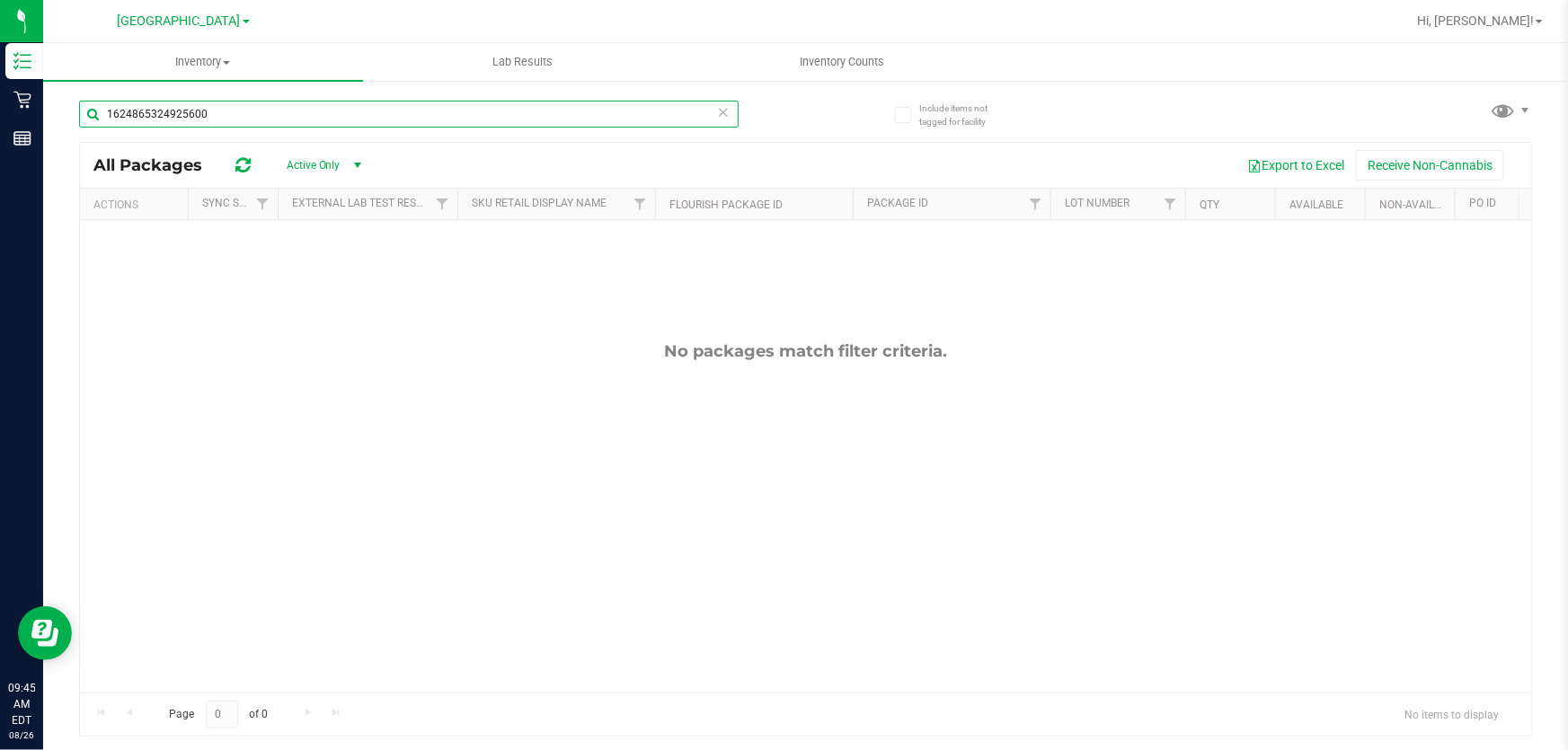
type input "1624865324925600"
click at [728, 115] on icon at bounding box center [723, 111] width 13 height 22
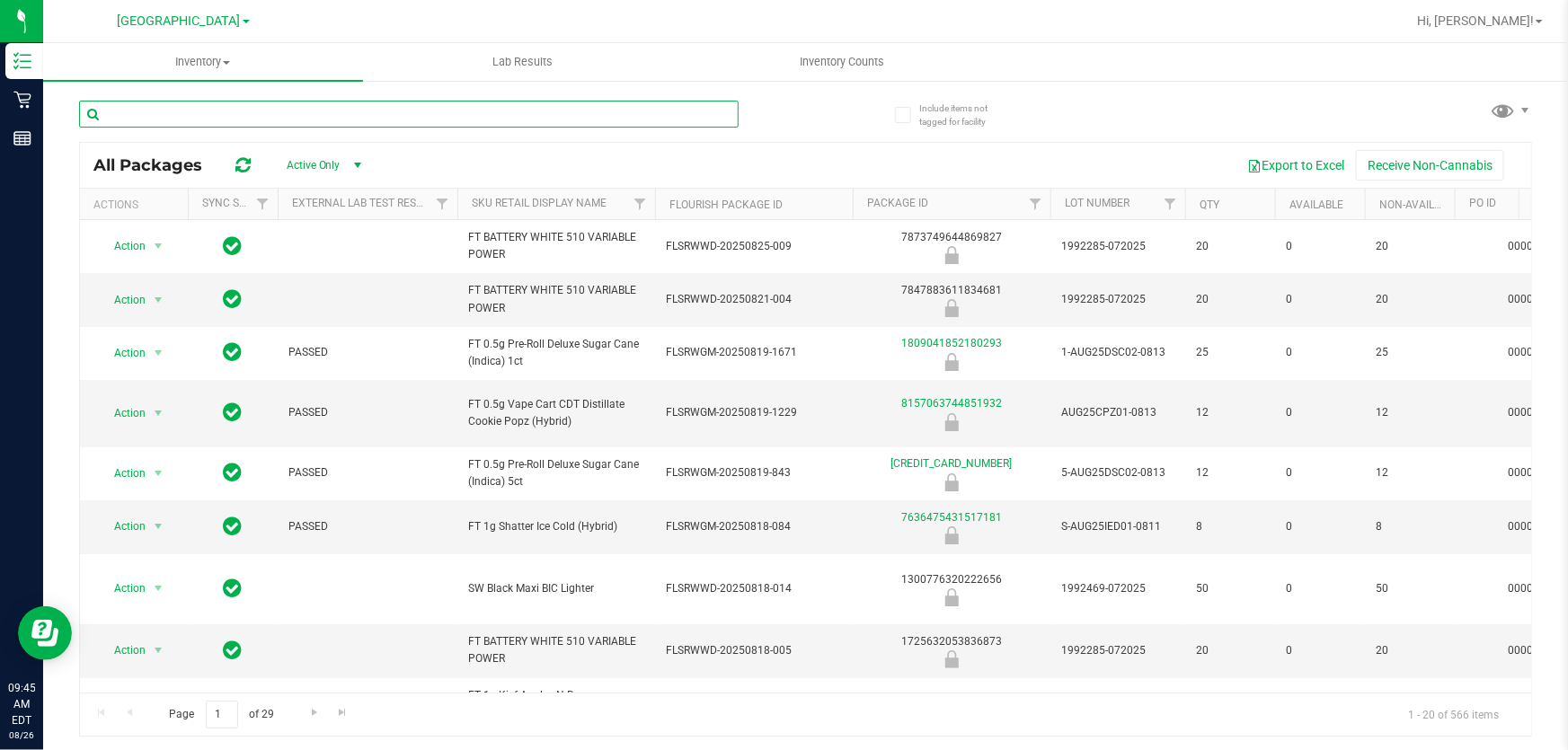
click at [498, 107] on input "text" at bounding box center [409, 113] width 659 height 27
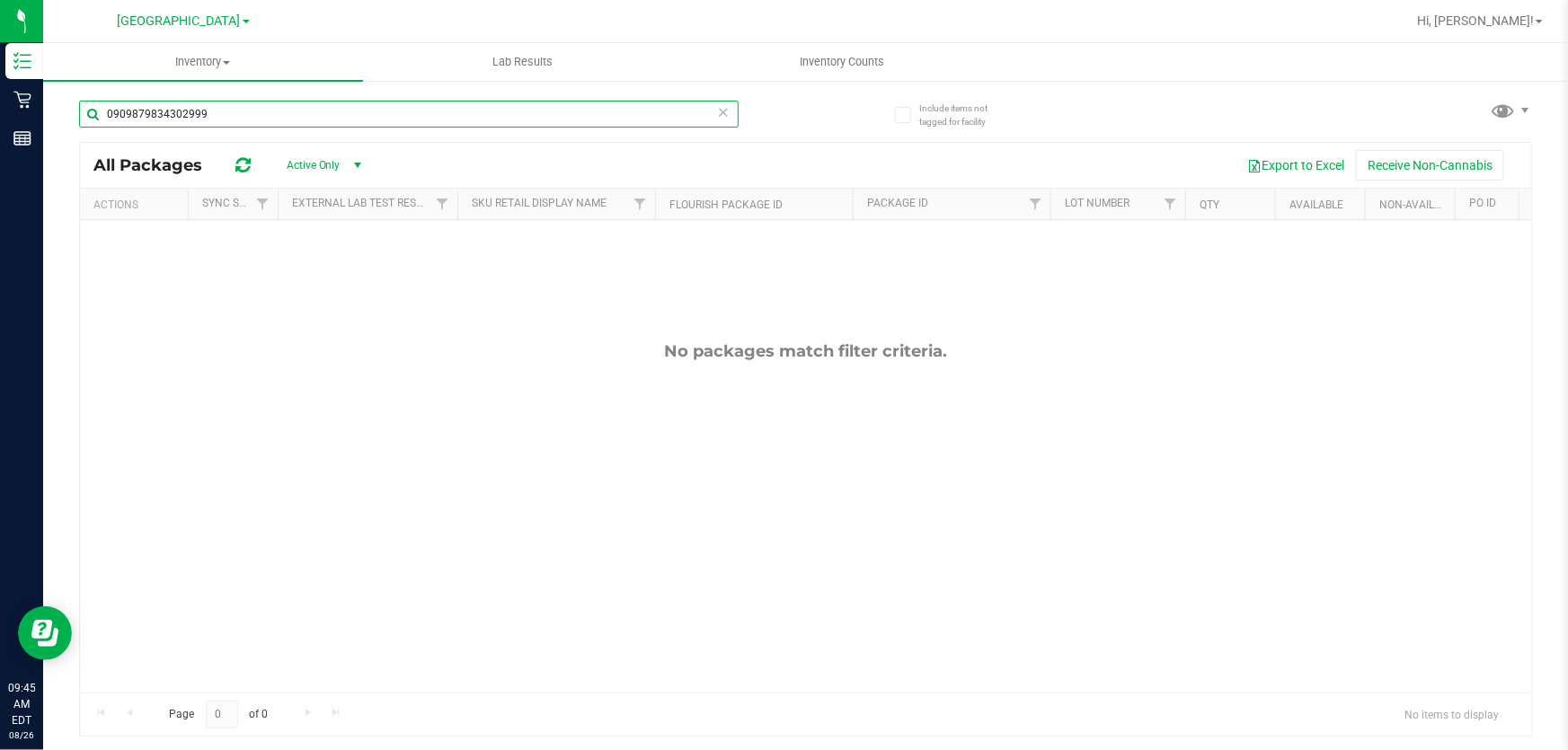
type input "0909879834302999"
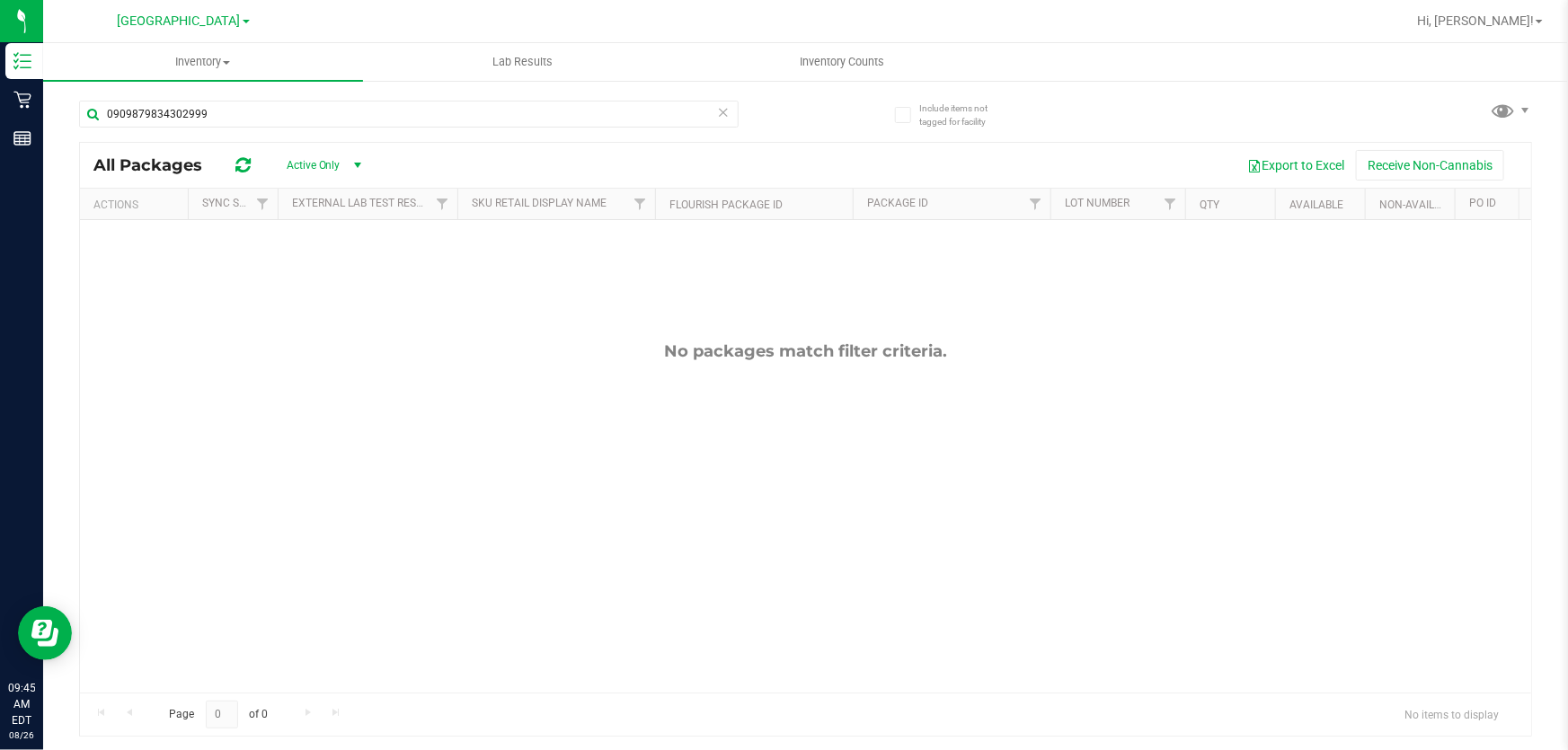
click at [723, 114] on icon at bounding box center [723, 111] width 13 height 22
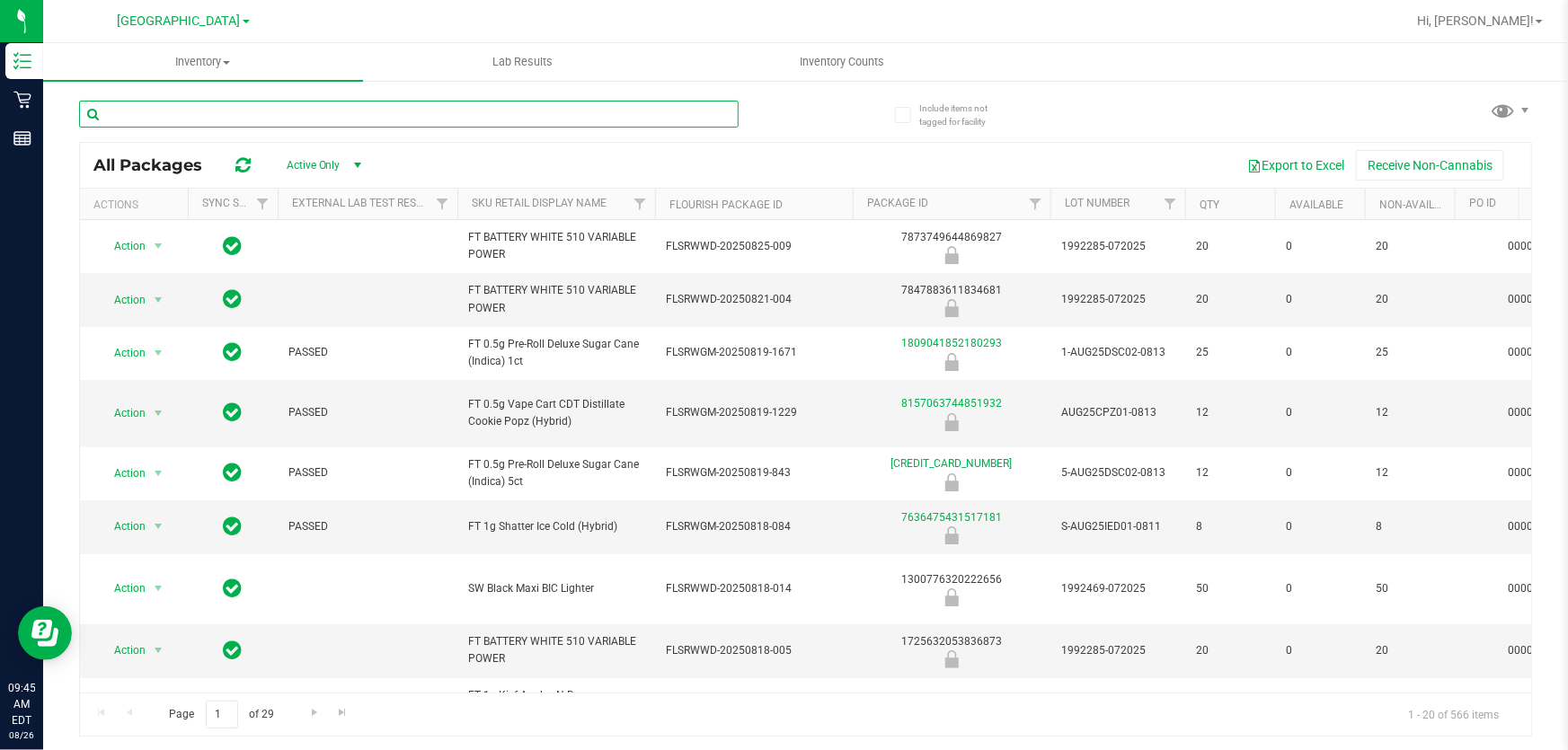
click at [666, 107] on input "text" at bounding box center [409, 113] width 659 height 27
type input "nol"
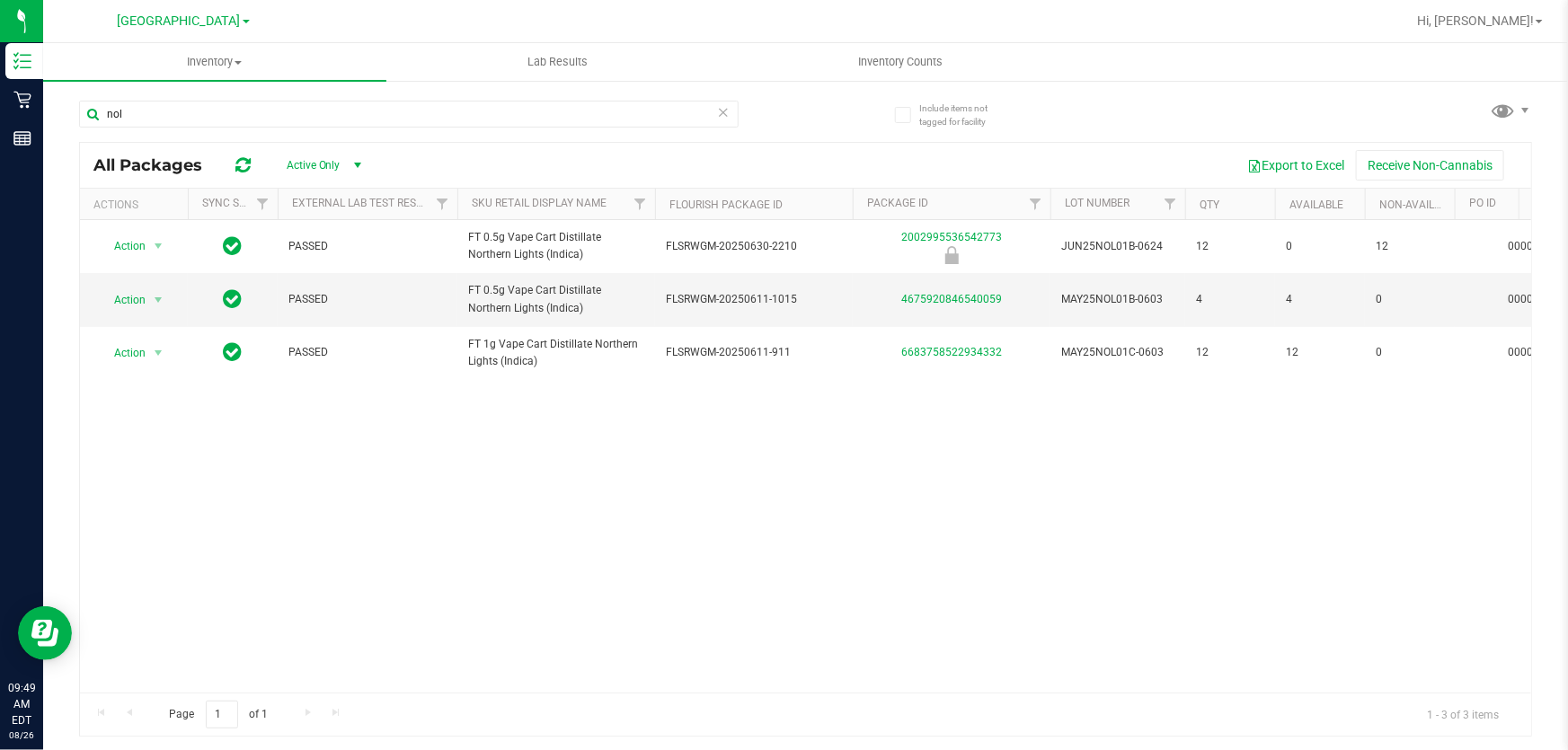
click at [727, 116] on icon at bounding box center [723, 111] width 13 height 22
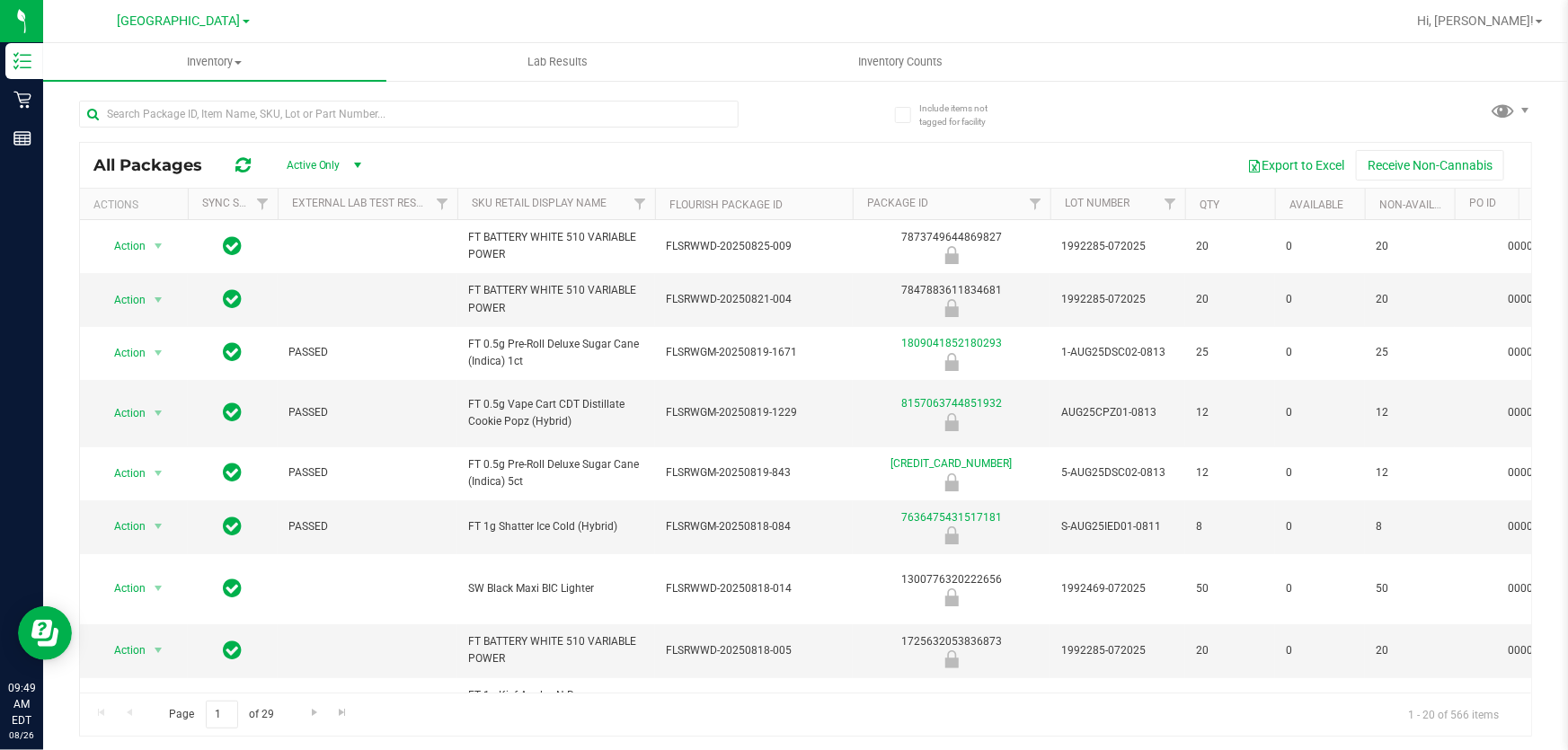
type input "[DATE]"
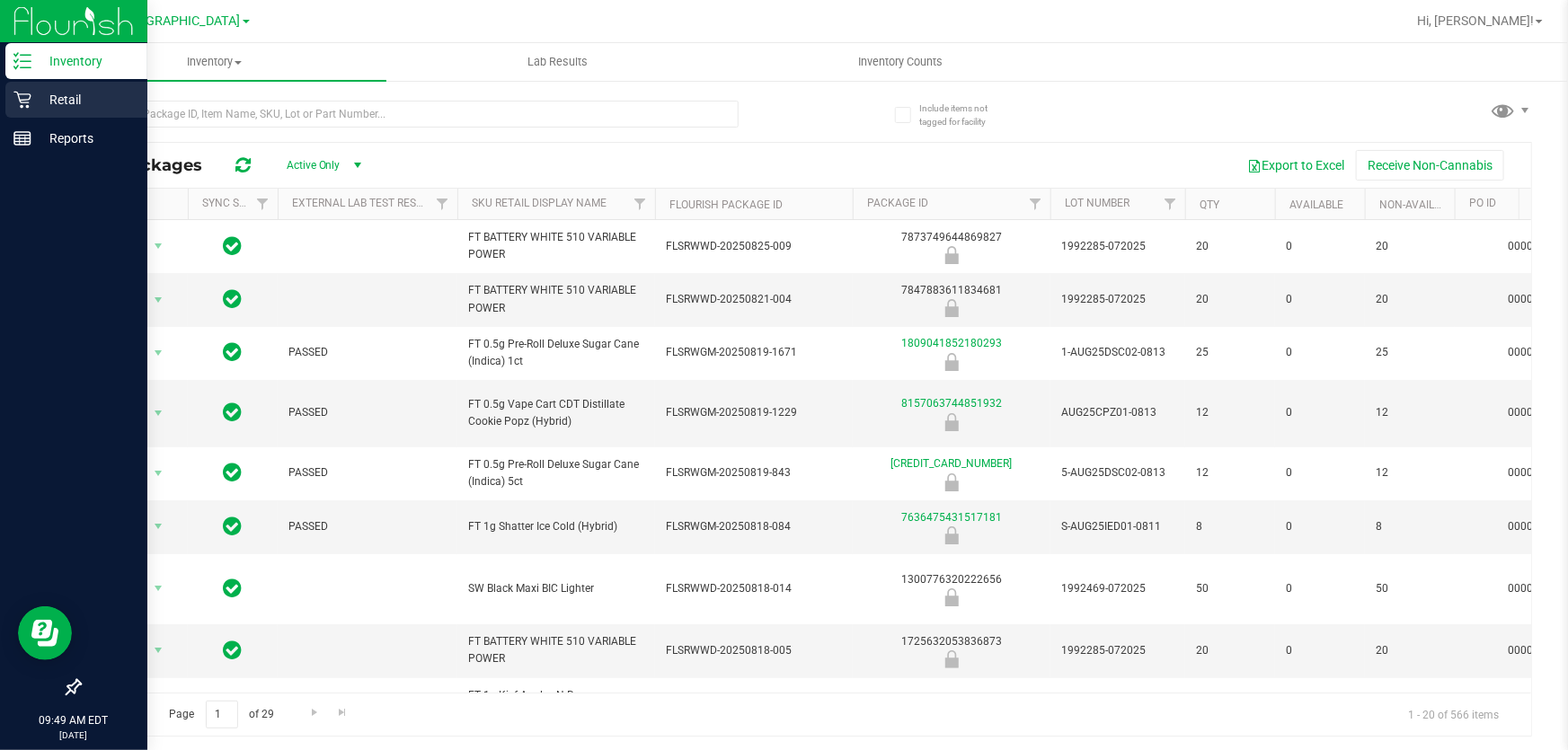
click at [28, 94] on icon at bounding box center [22, 99] width 17 height 17
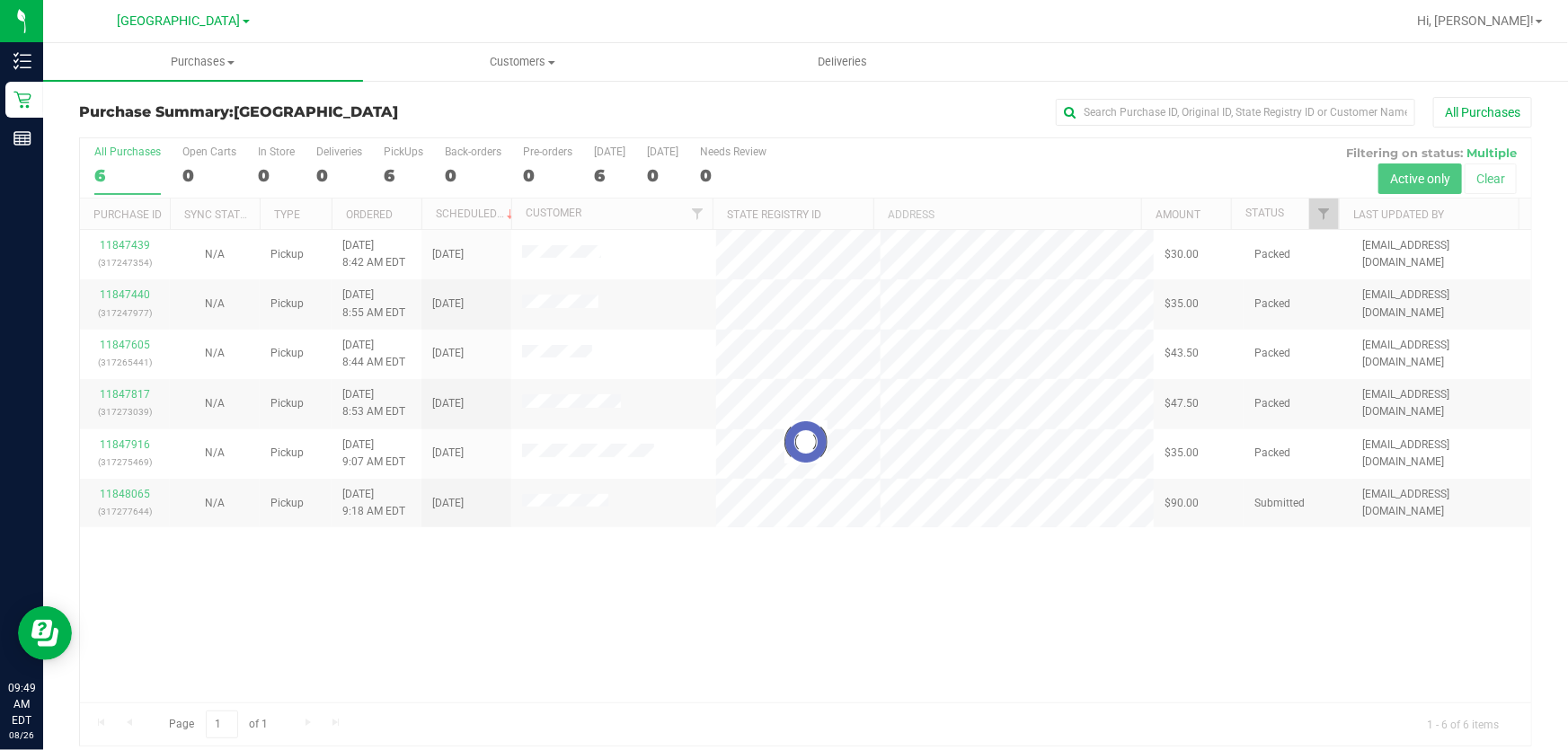
click at [613, 633] on div at bounding box center [804, 442] width 1451 height 608
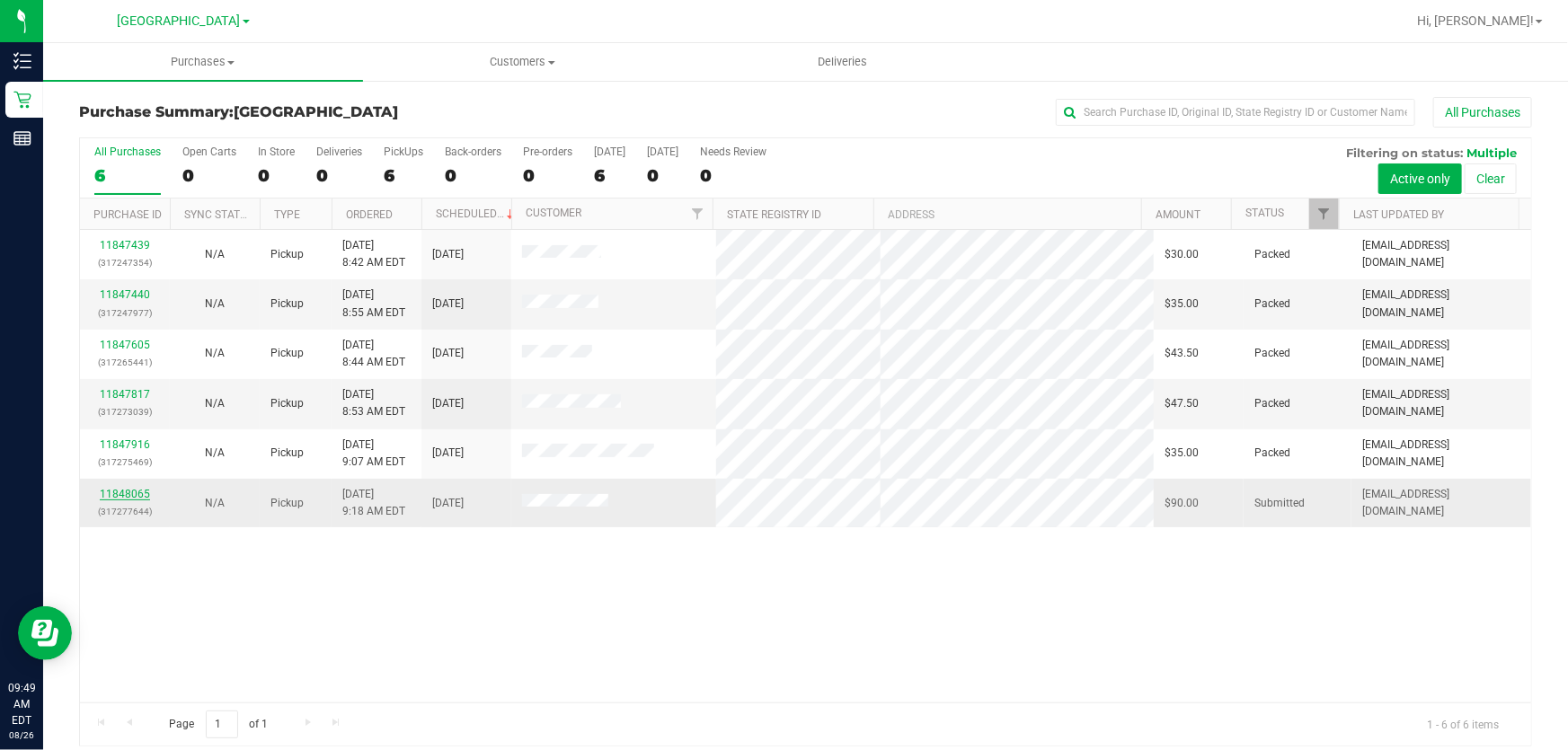
click at [141, 493] on link "11848065" at bounding box center [124, 494] width 51 height 13
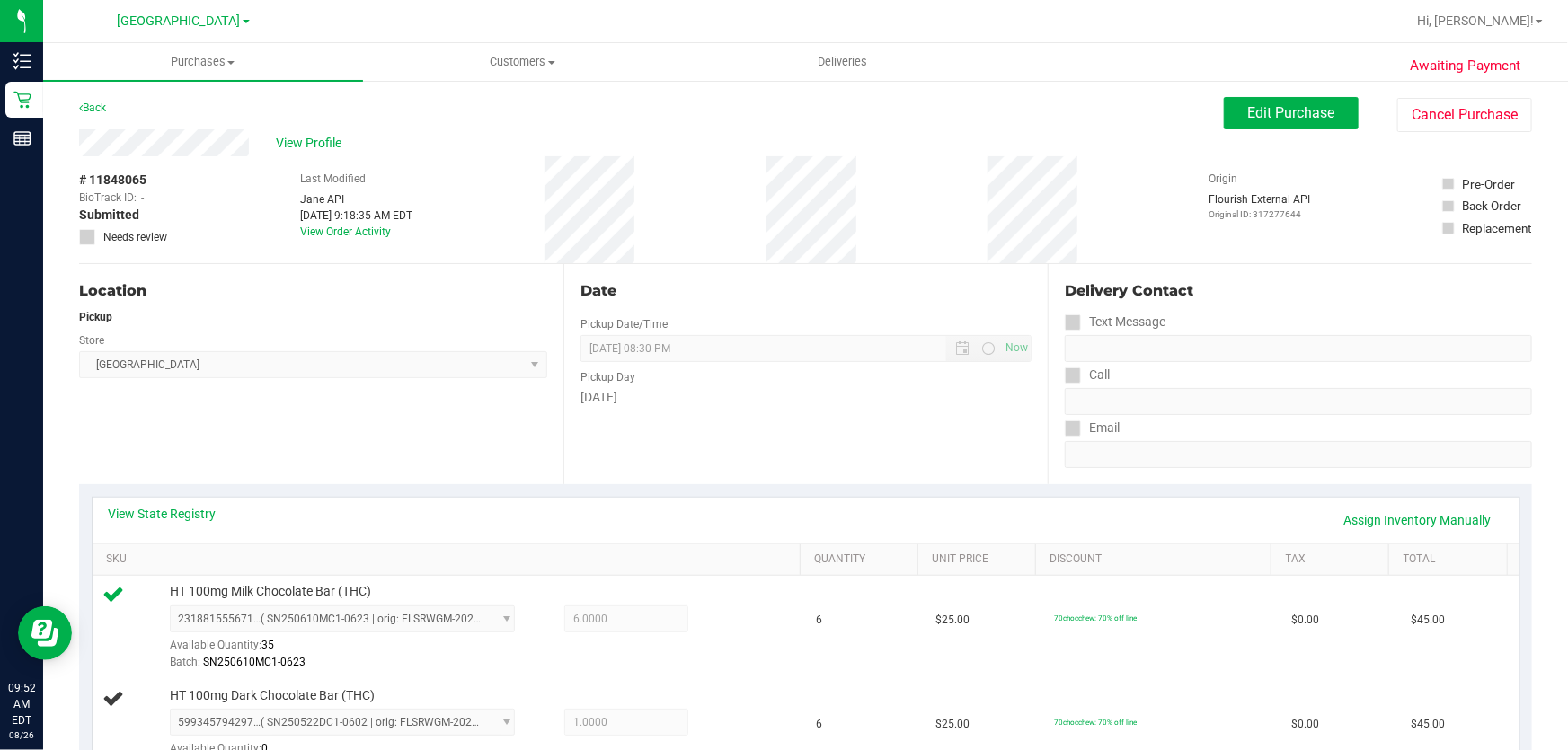
drag, startPoint x: 0, startPoint y: 651, endPoint x: 0, endPoint y: 782, distance: 131.0
drag, startPoint x: 0, startPoint y: 782, endPoint x: 704, endPoint y: 284, distance: 862.3
click at [704, 284] on div "Date" at bounding box center [806, 291] width 451 height 22
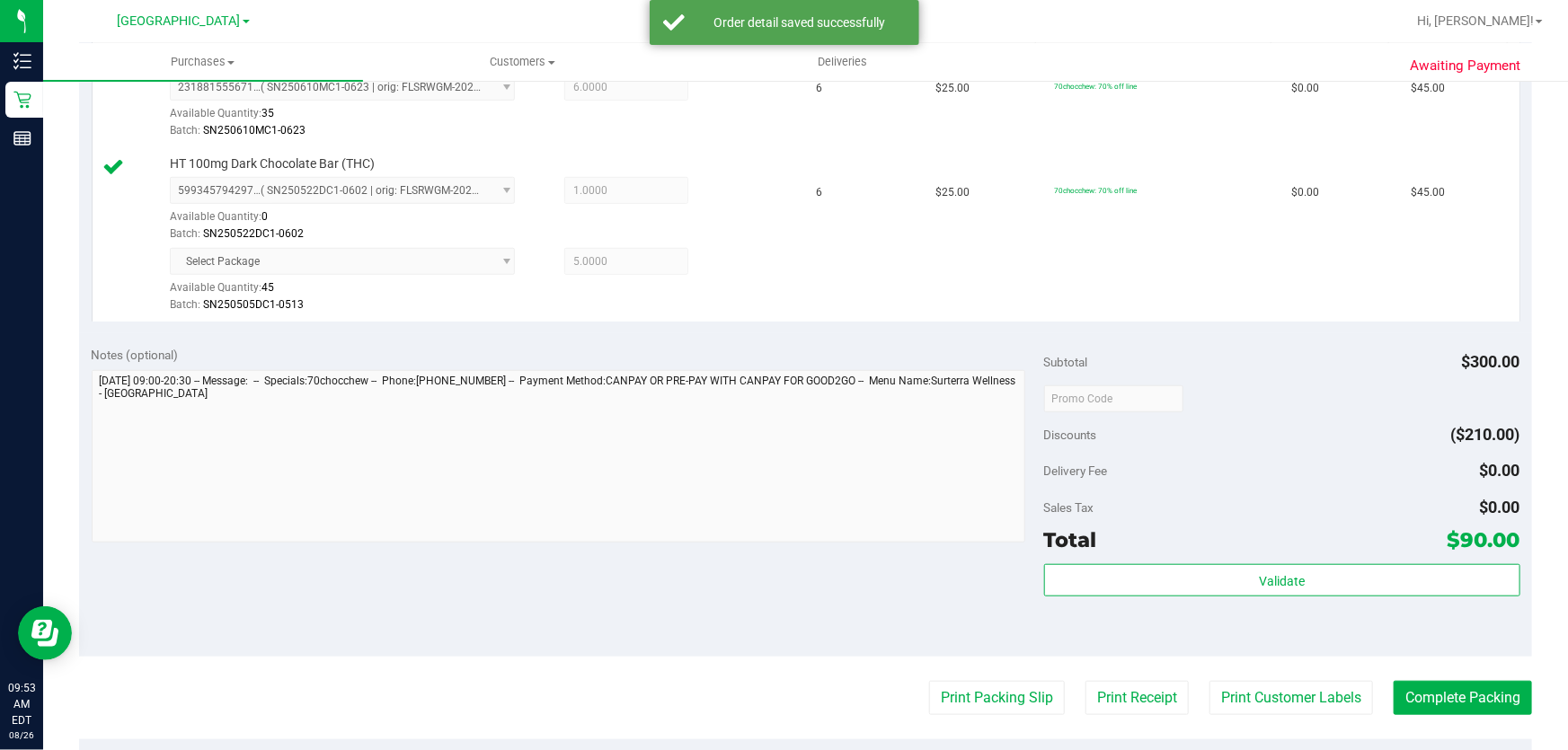
scroll to position [654, 0]
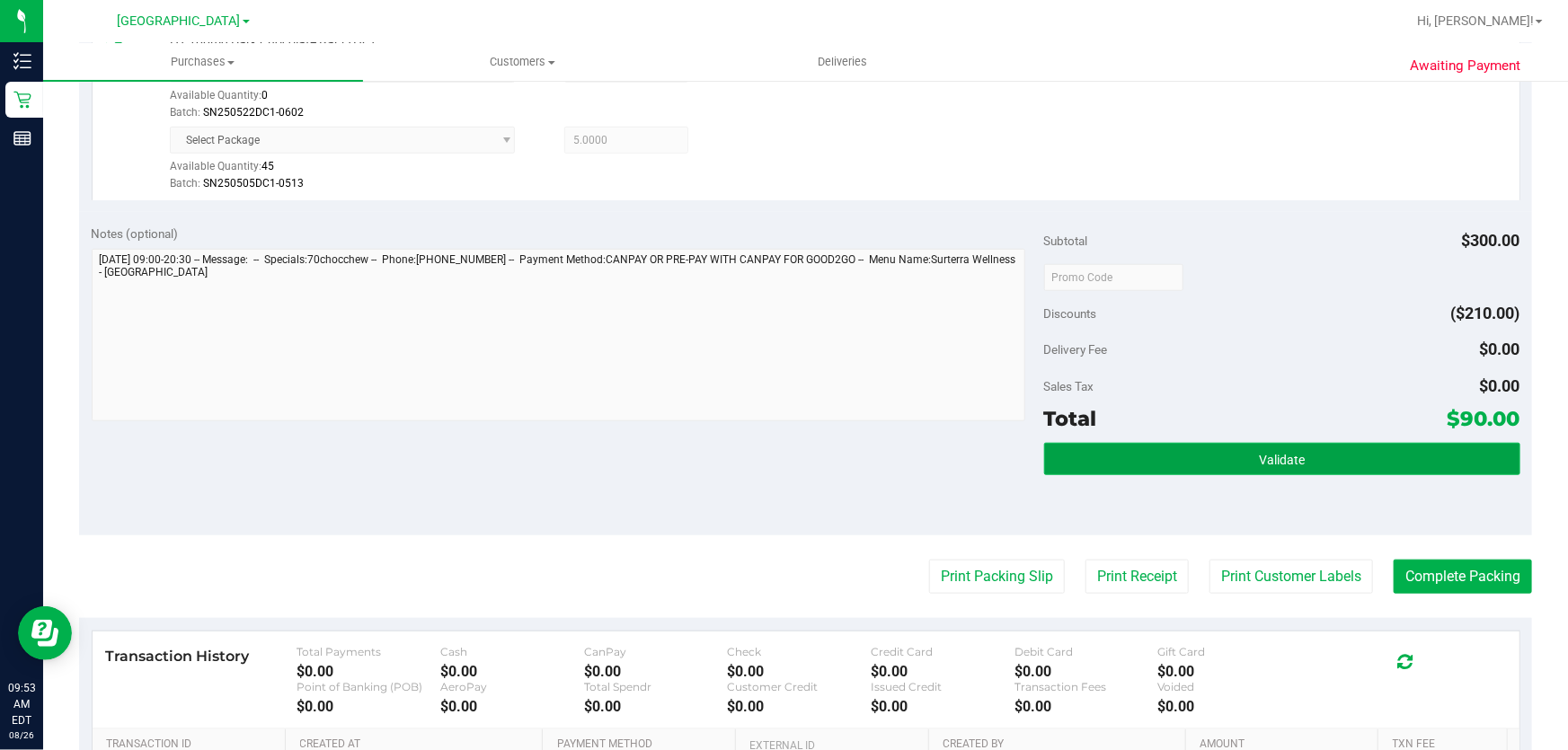
click at [1170, 444] on button "Validate" at bounding box center [1282, 459] width 476 height 33
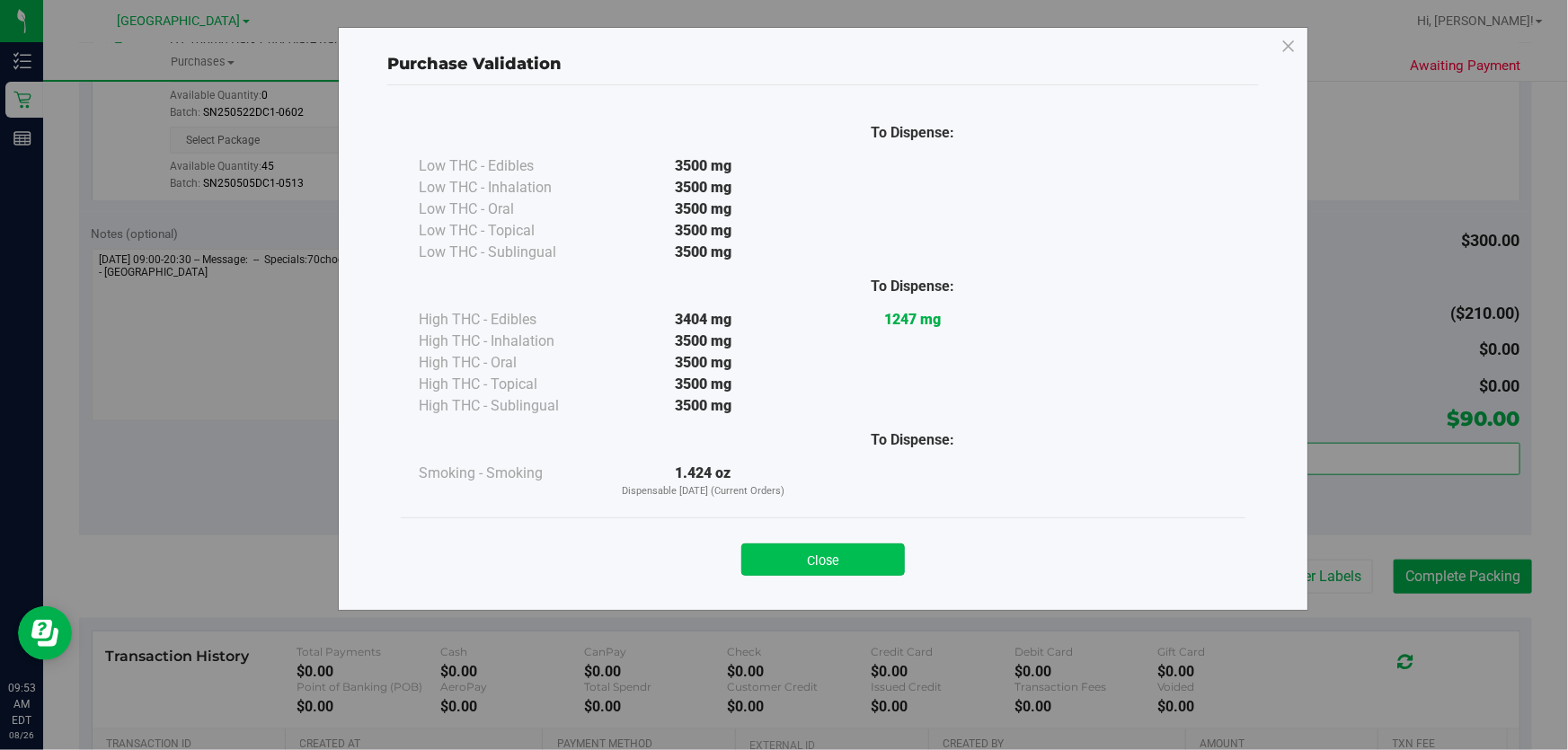
click at [874, 557] on button "Close" at bounding box center [822, 560] width 163 height 33
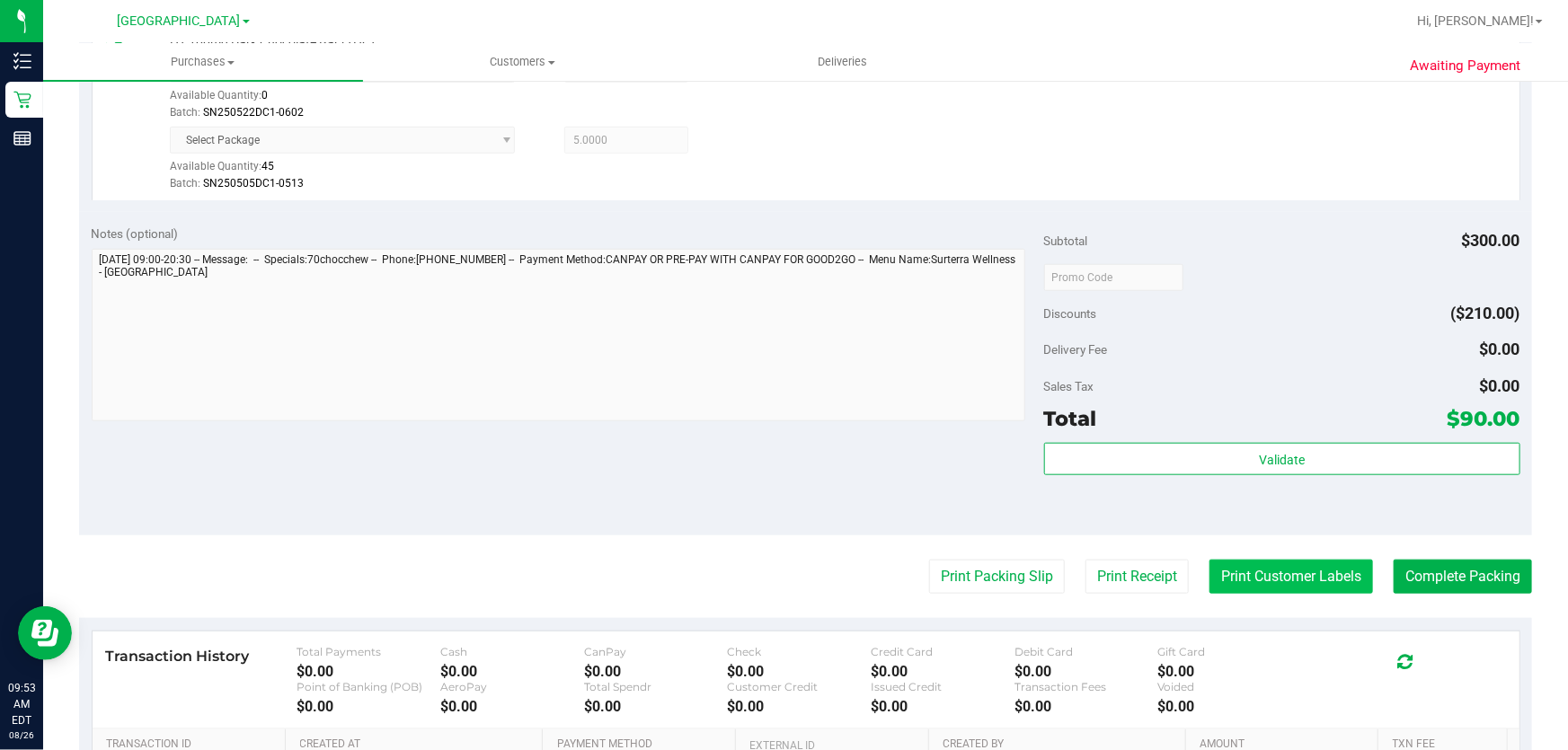
click at [1267, 575] on button "Print Customer Labels" at bounding box center [1291, 577] width 163 height 34
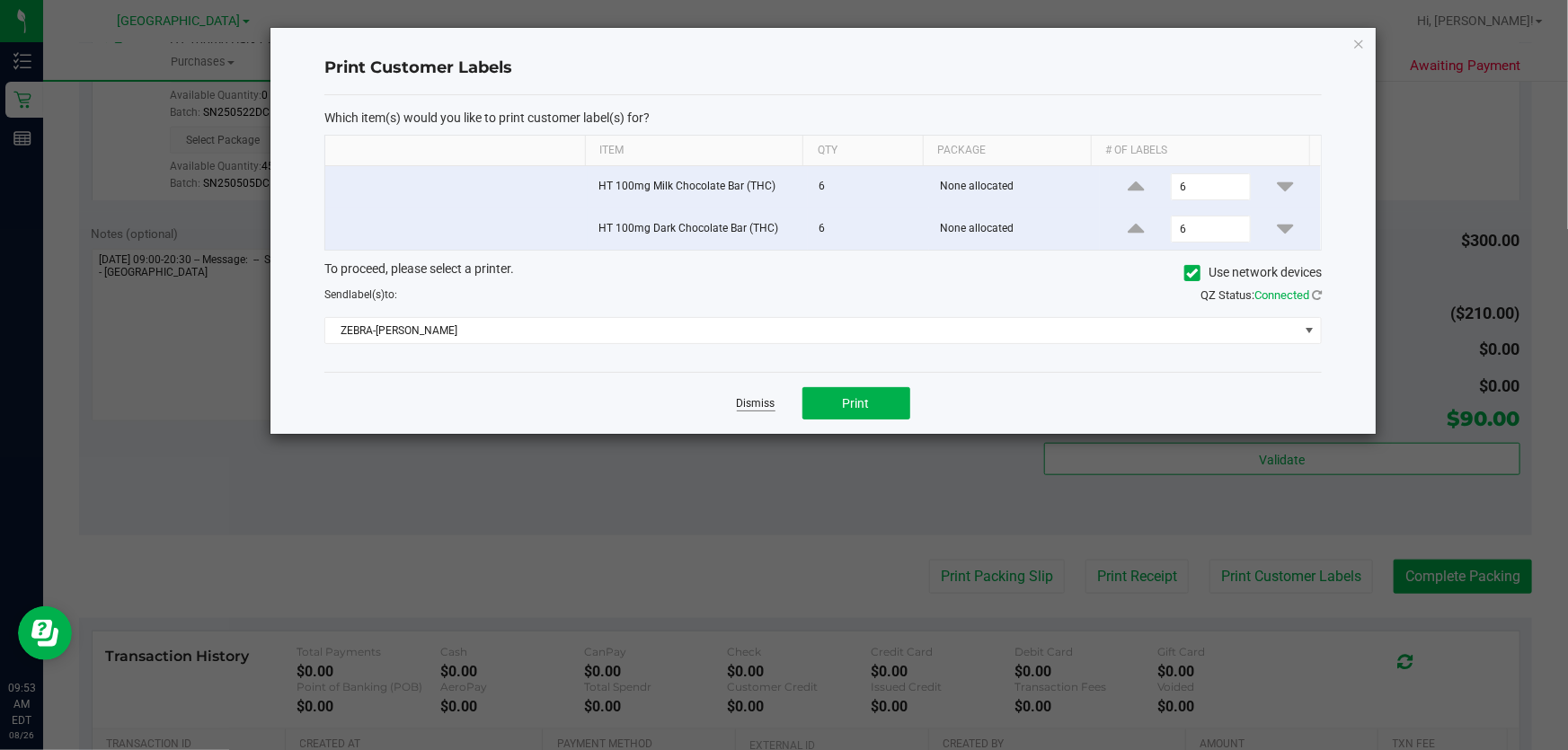
click at [755, 404] on link "Dismiss" at bounding box center [756, 403] width 39 height 15
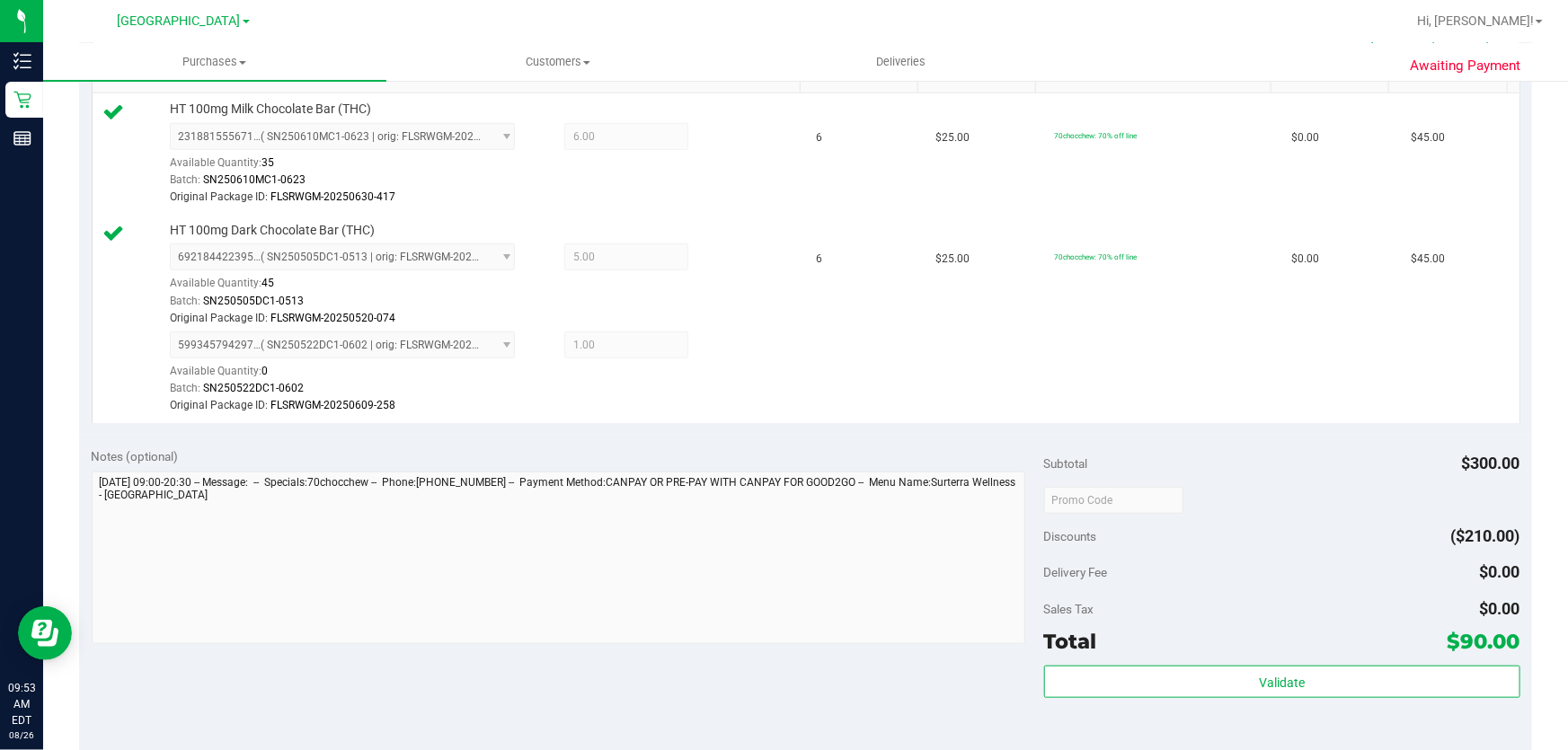
scroll to position [654, 0]
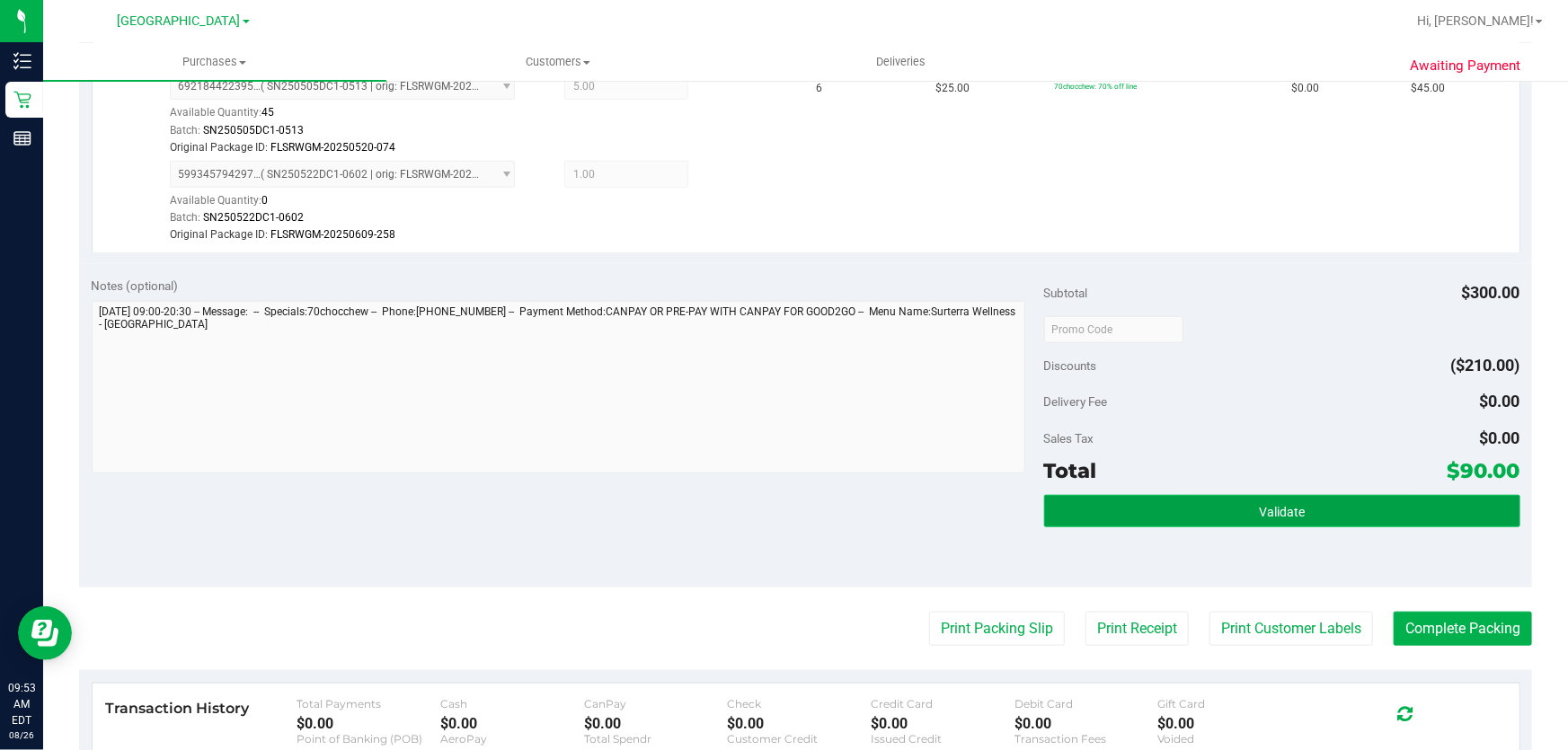
click at [1264, 507] on span "Validate" at bounding box center [1282, 512] width 46 height 14
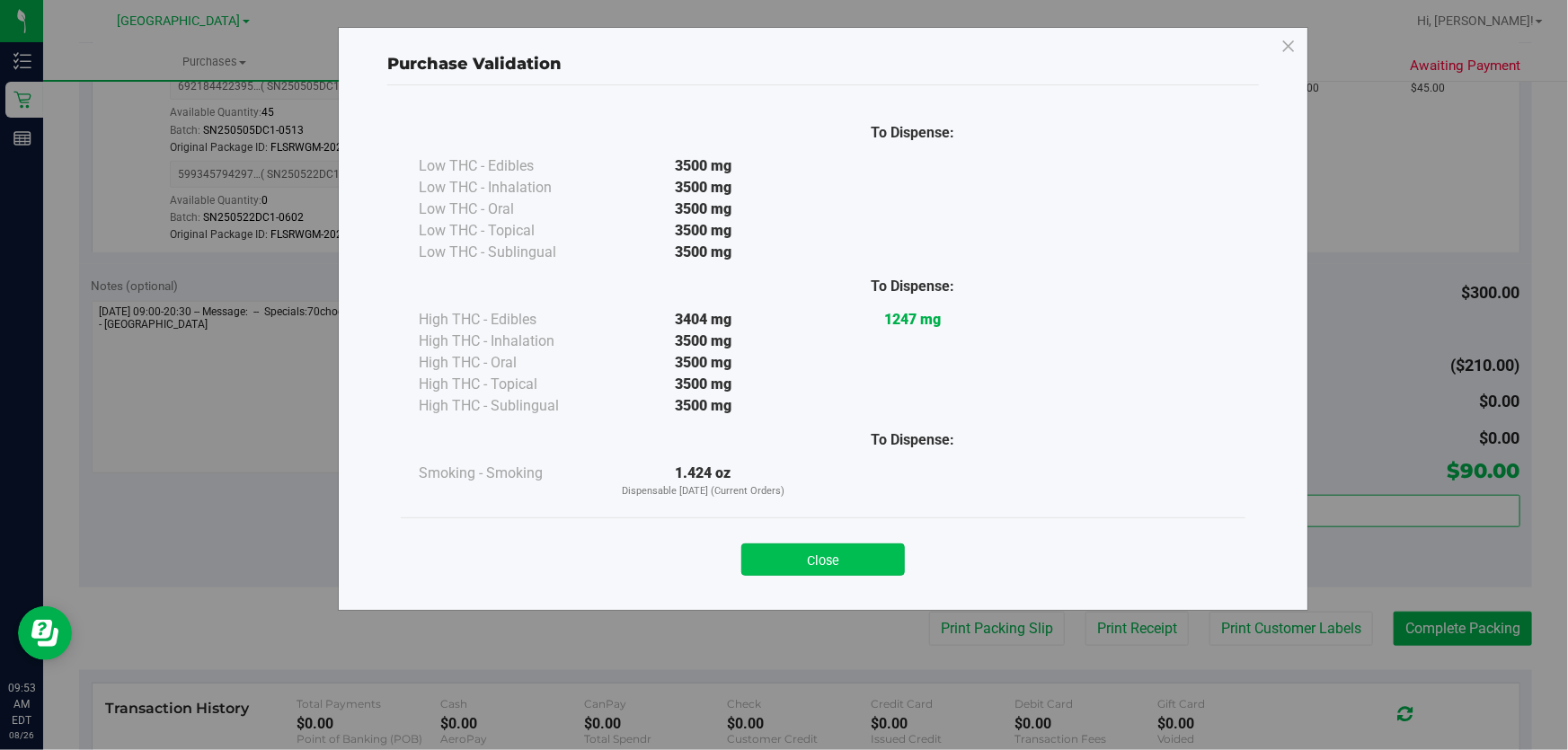
click at [765, 557] on button "Close" at bounding box center [822, 560] width 163 height 33
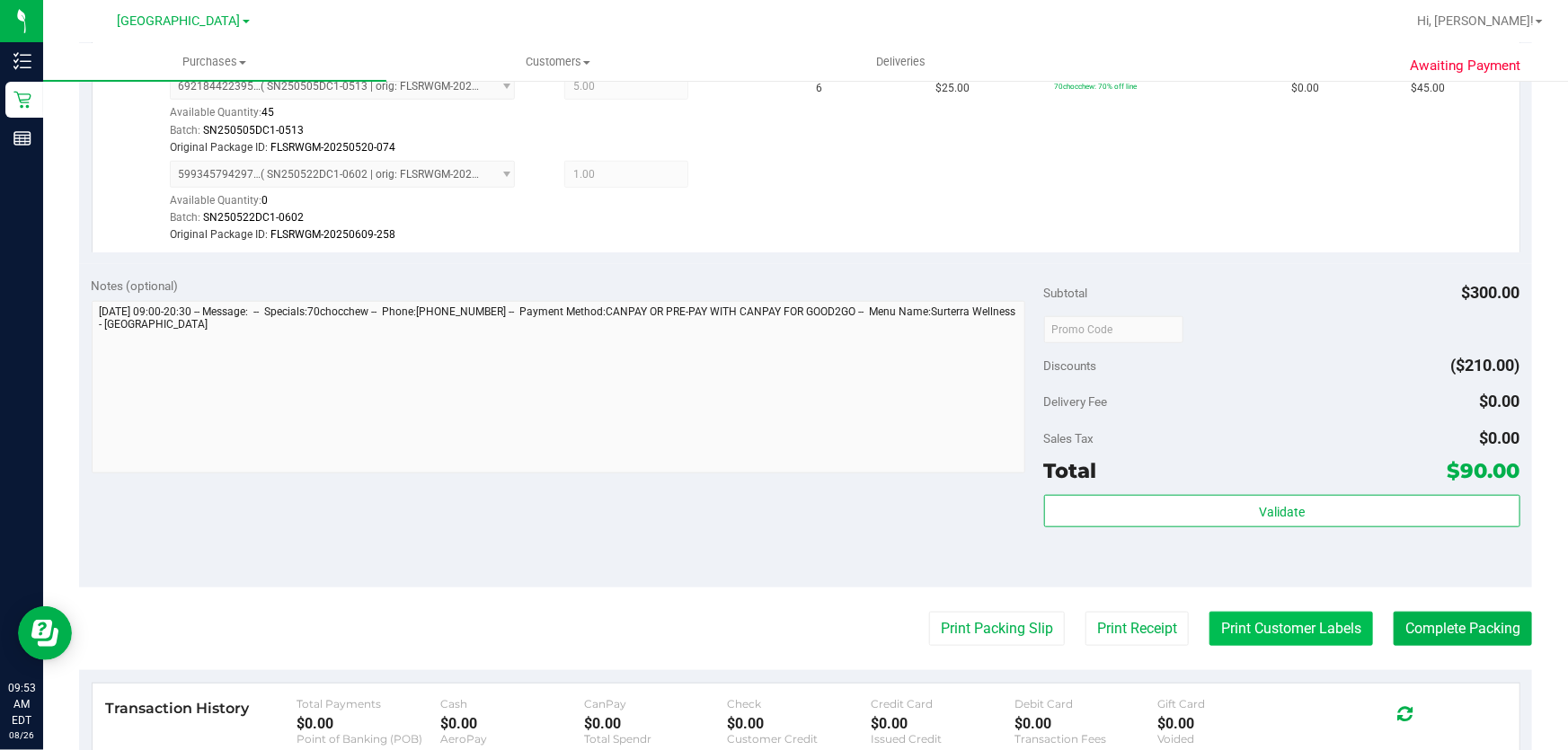
click at [1241, 620] on button "Print Customer Labels" at bounding box center [1291, 629] width 163 height 34
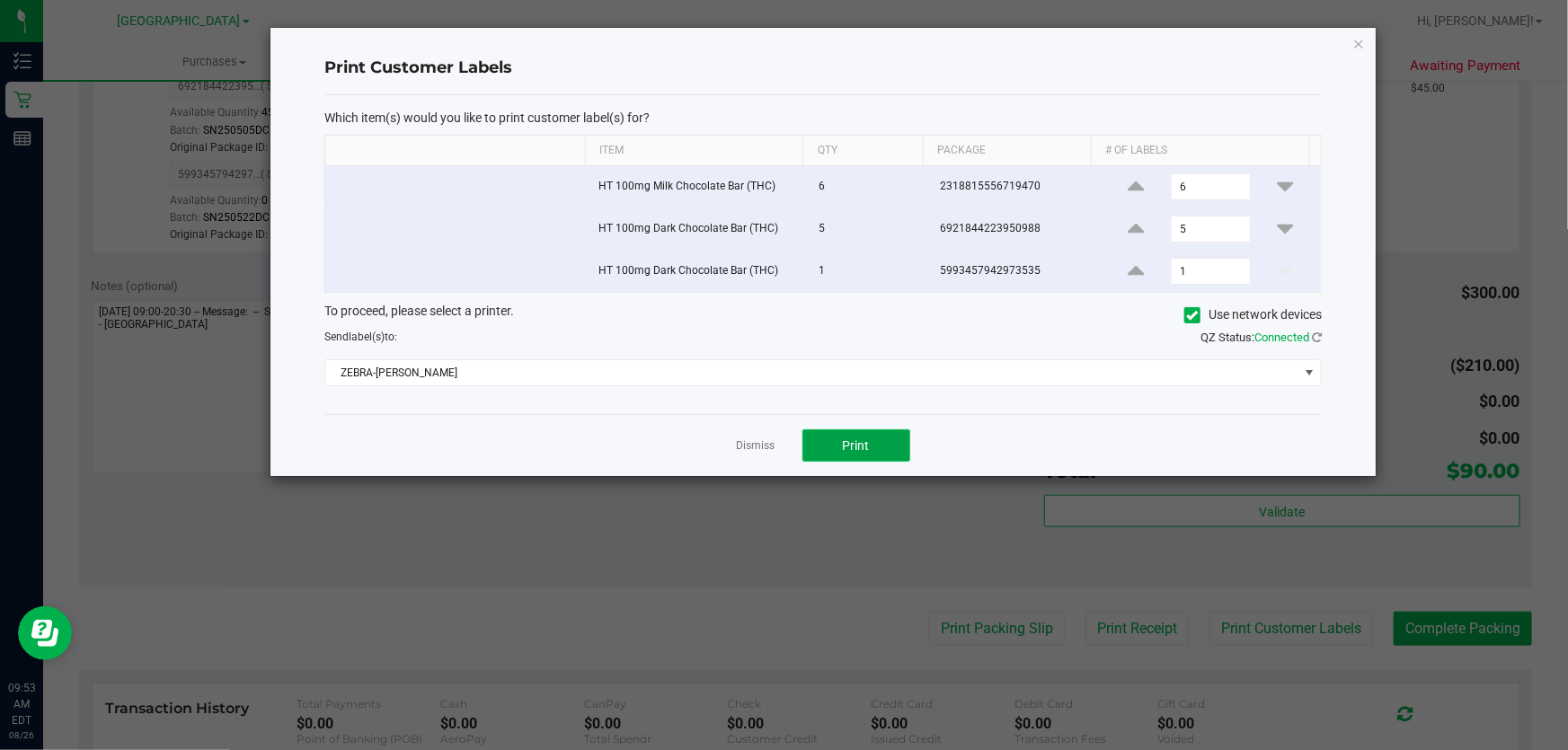
click at [867, 450] on span "Print" at bounding box center [856, 446] width 27 height 14
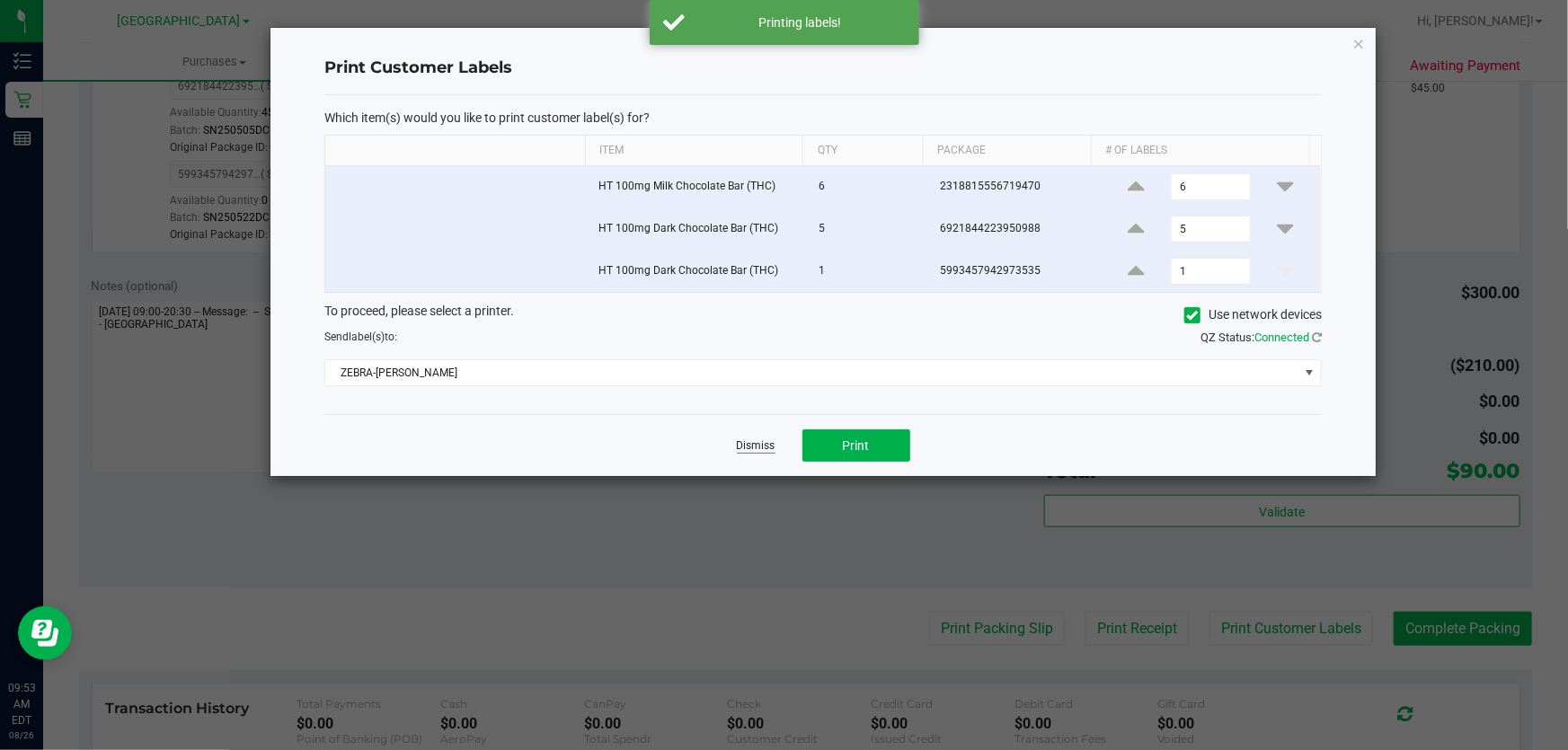
click at [765, 449] on link "Dismiss" at bounding box center [756, 446] width 39 height 15
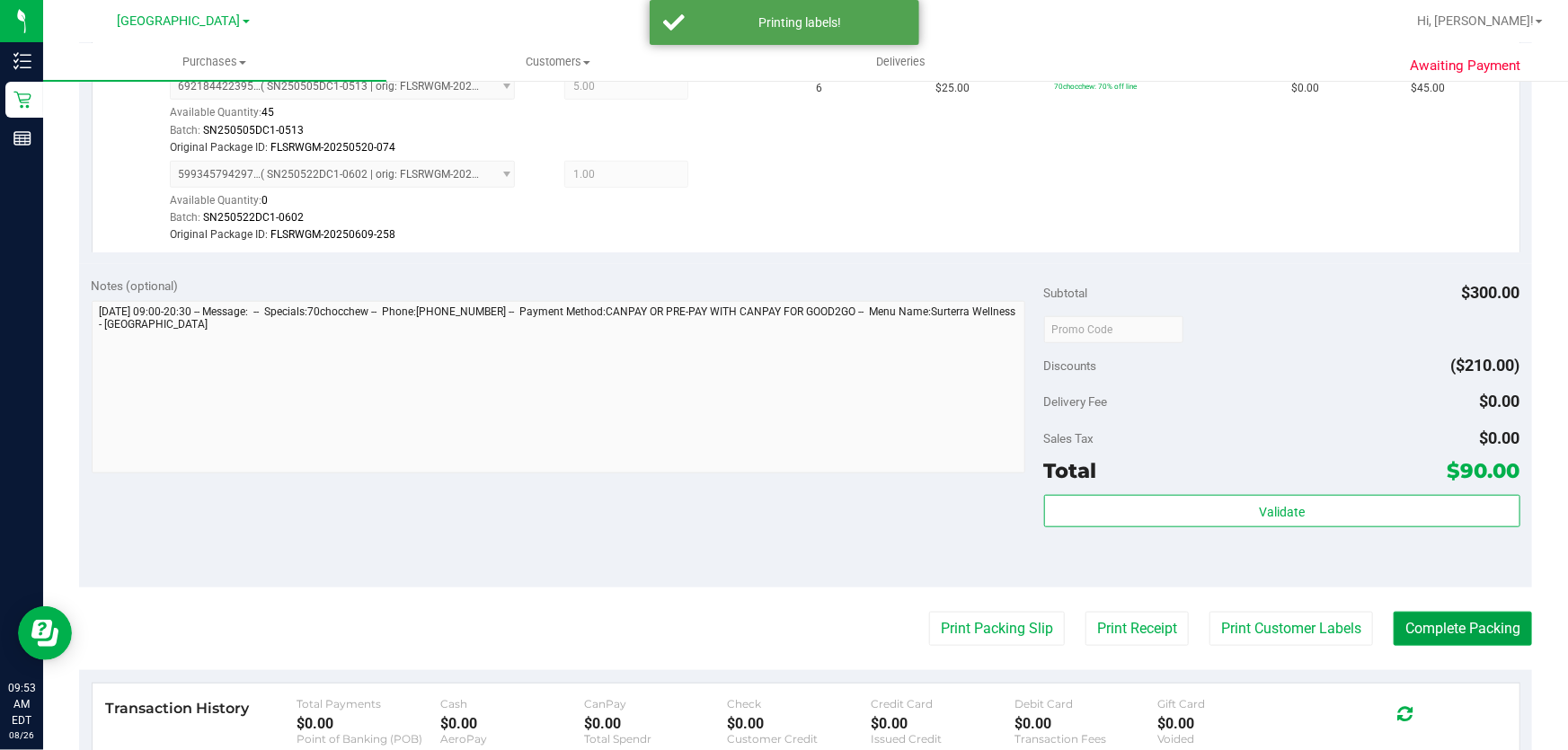
drag, startPoint x: 1405, startPoint y: 620, endPoint x: 1411, endPoint y: 594, distance: 26.7
click at [1407, 610] on purchase-details "Back Edit Purchase Cancel Purchase View Profile # 11848065 BioTrack ID: - Submi…" at bounding box center [805, 225] width 1453 height 1563
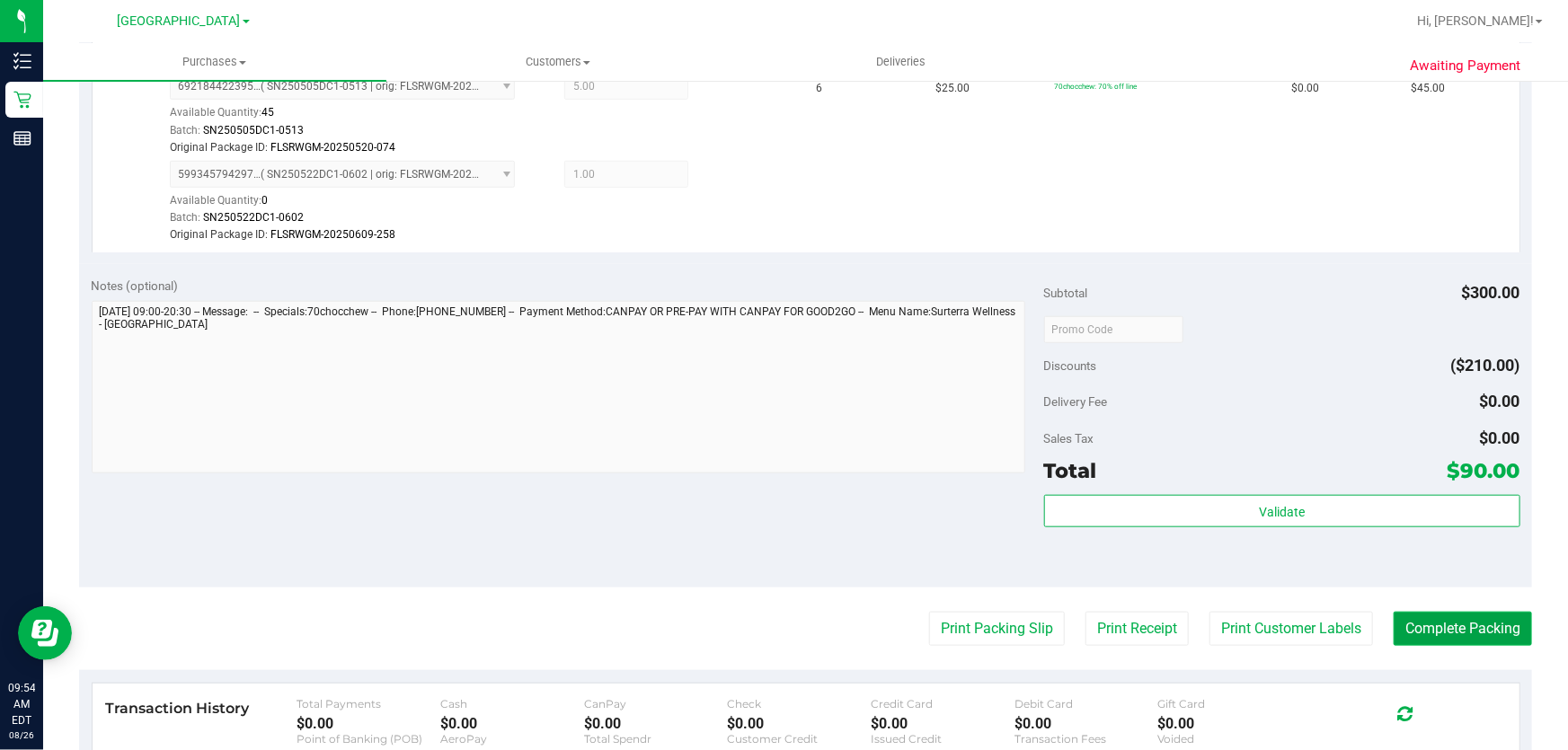
click at [1451, 618] on button "Complete Packing" at bounding box center [1462, 629] width 138 height 34
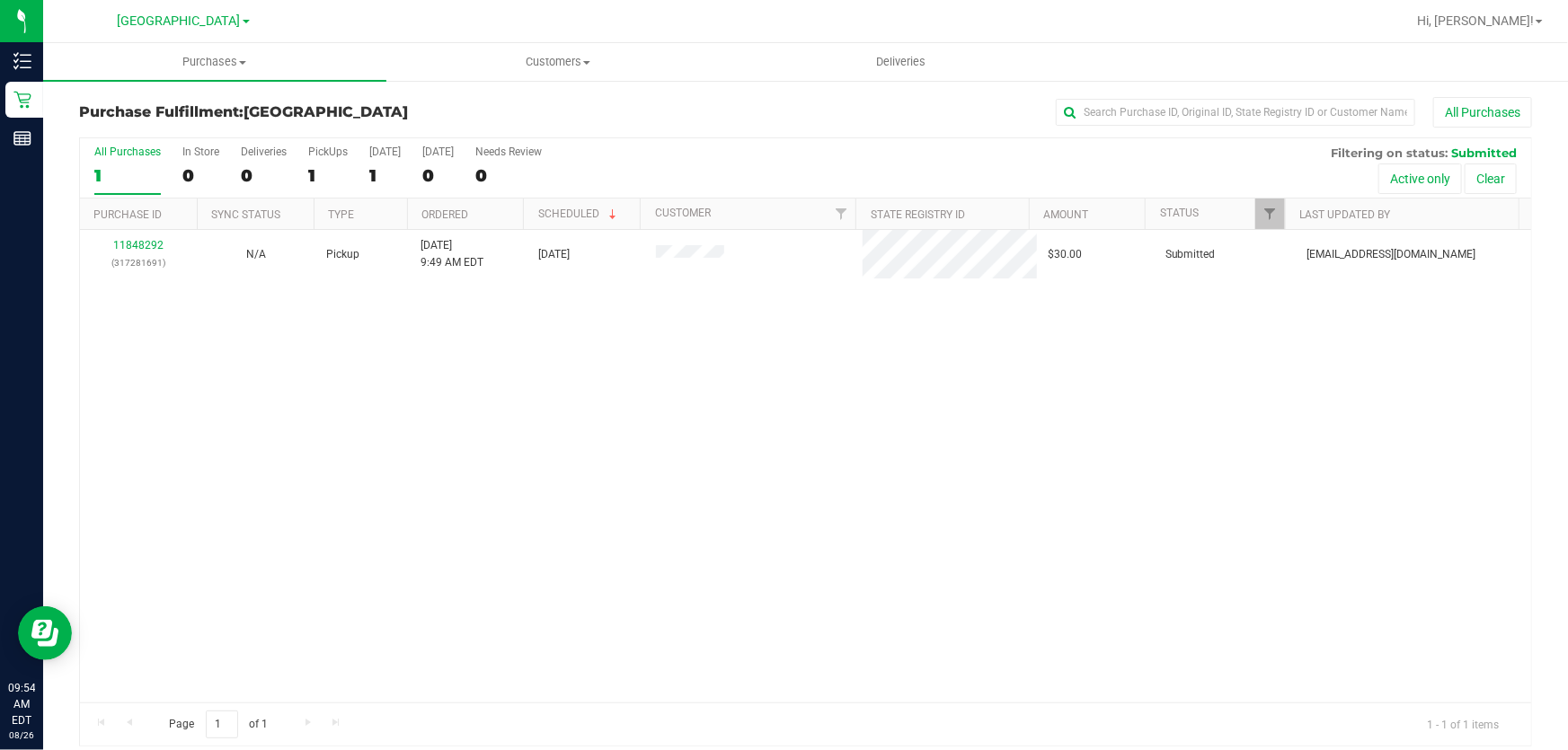
click at [970, 482] on div "11848292 (317281691) N/A Pickup [DATE] 9:49 AM EDT 8/26/2025 $30.00 Submitted […" at bounding box center [804, 466] width 1451 height 472
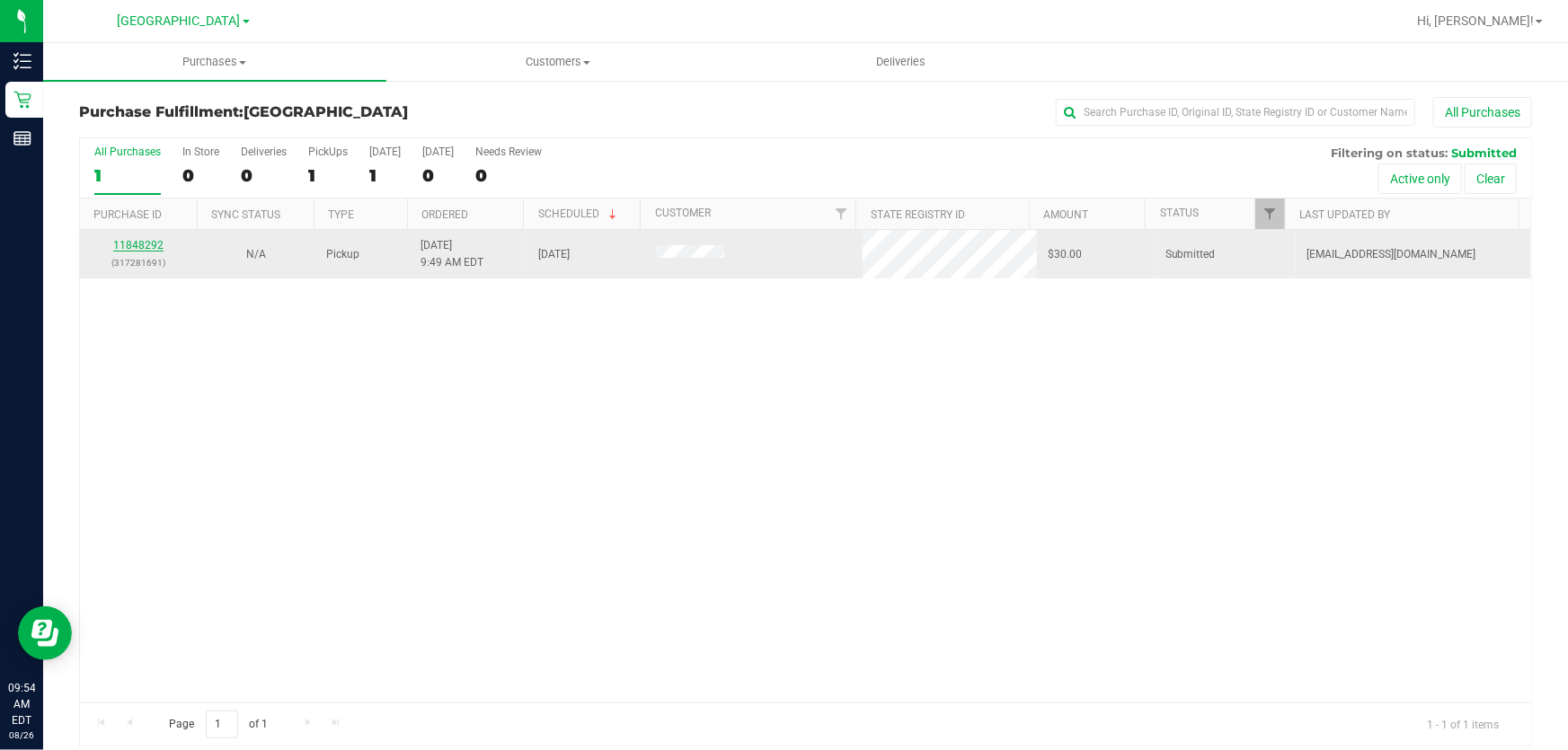
click at [144, 249] on link "11848292" at bounding box center [138, 245] width 51 height 13
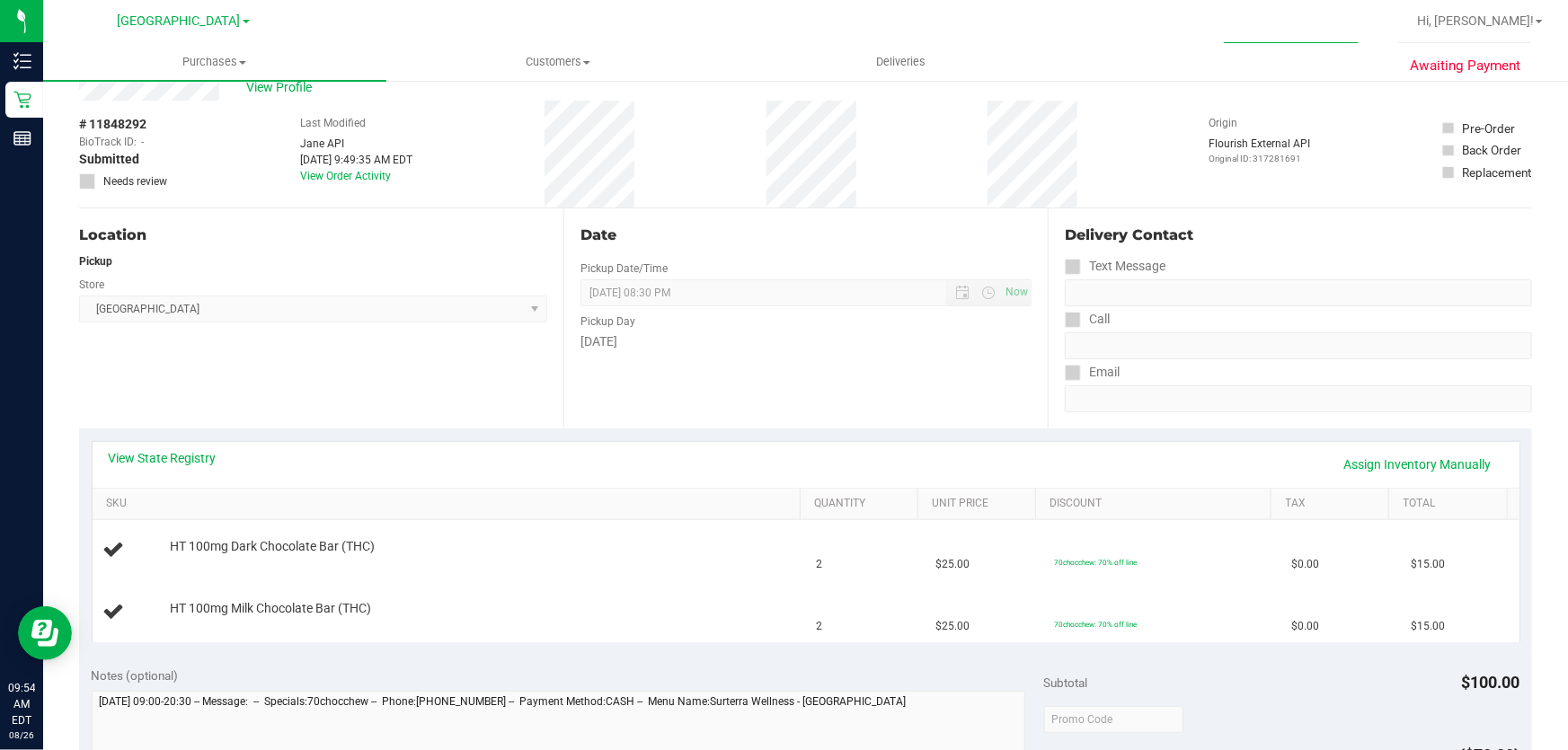
scroll to position [81, 0]
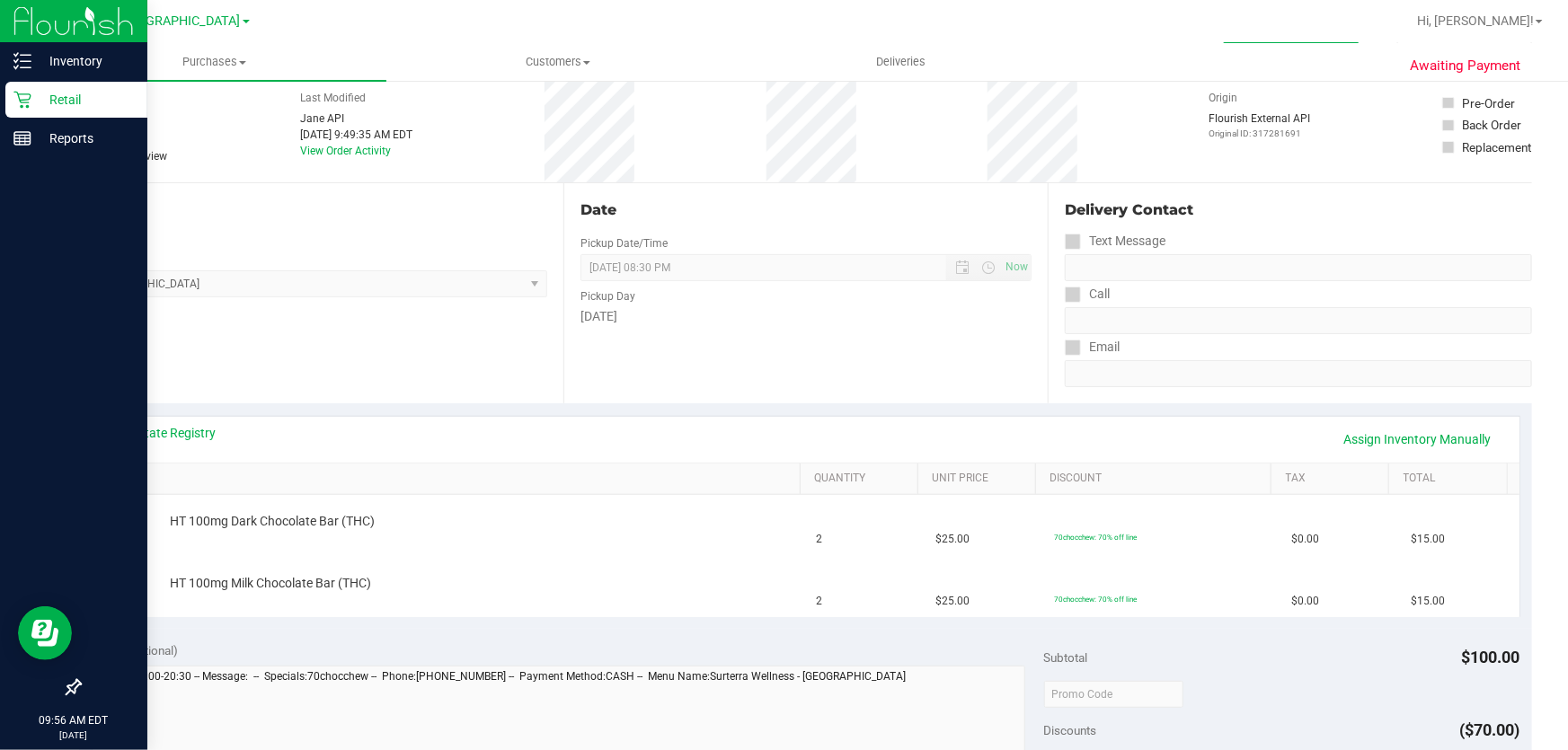
click at [32, 104] on p "Retail" at bounding box center [86, 99] width 107 height 22
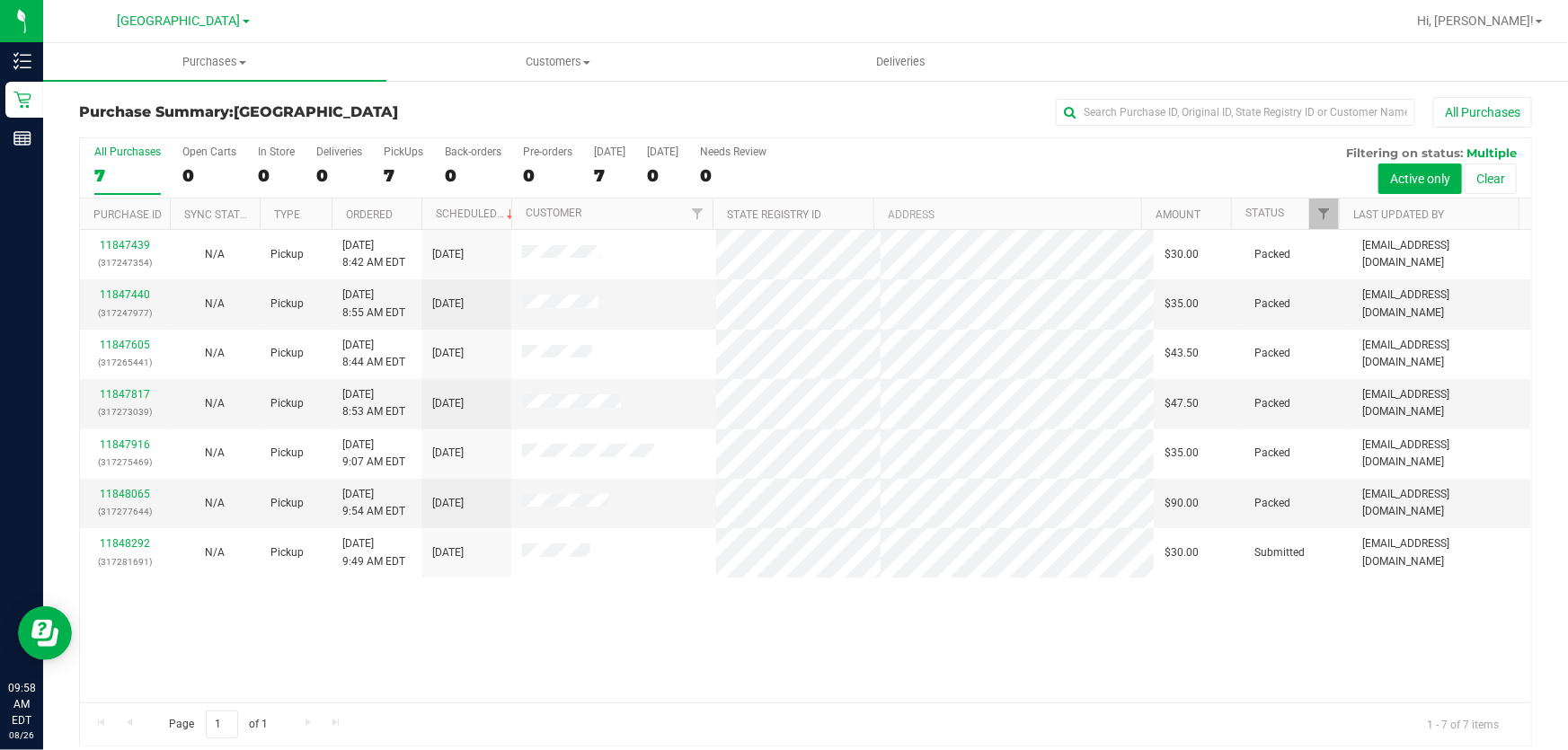
click at [905, 622] on div "11847439 (317247354) N/A Pickup [DATE] 8:42 AM EDT 8/26/2025 $30.00 Packed [EMA…" at bounding box center [804, 466] width 1451 height 472
click at [889, 631] on div "11847439 (317247354) N/A Pickup [DATE] 8:42 AM EDT 8/26/2025 $30.00 Packed [EMA…" at bounding box center [804, 466] width 1451 height 472
click at [346, 615] on div "11847439 (317247354) N/A Pickup [DATE] 8:42 AM EDT 8/26/2025 $30.00 Packed [EMA…" at bounding box center [804, 466] width 1451 height 472
click at [439, 604] on div "11847439 (317247354) N/A Pickup [DATE] 8:42 AM EDT 8/26/2025 $30.00 Packed [EMA…" at bounding box center [804, 466] width 1451 height 472
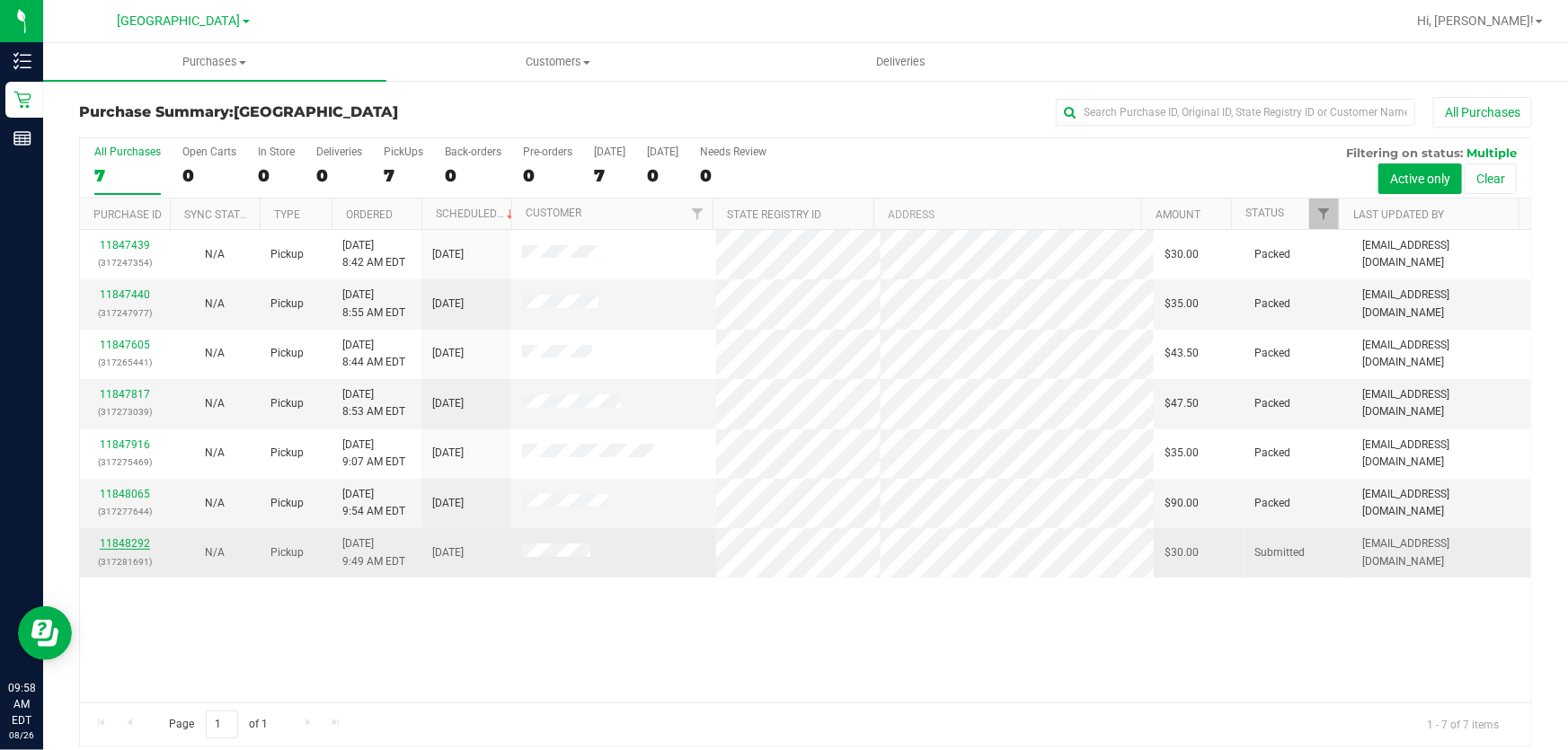
click at [127, 543] on link "11848292" at bounding box center [124, 543] width 51 height 13
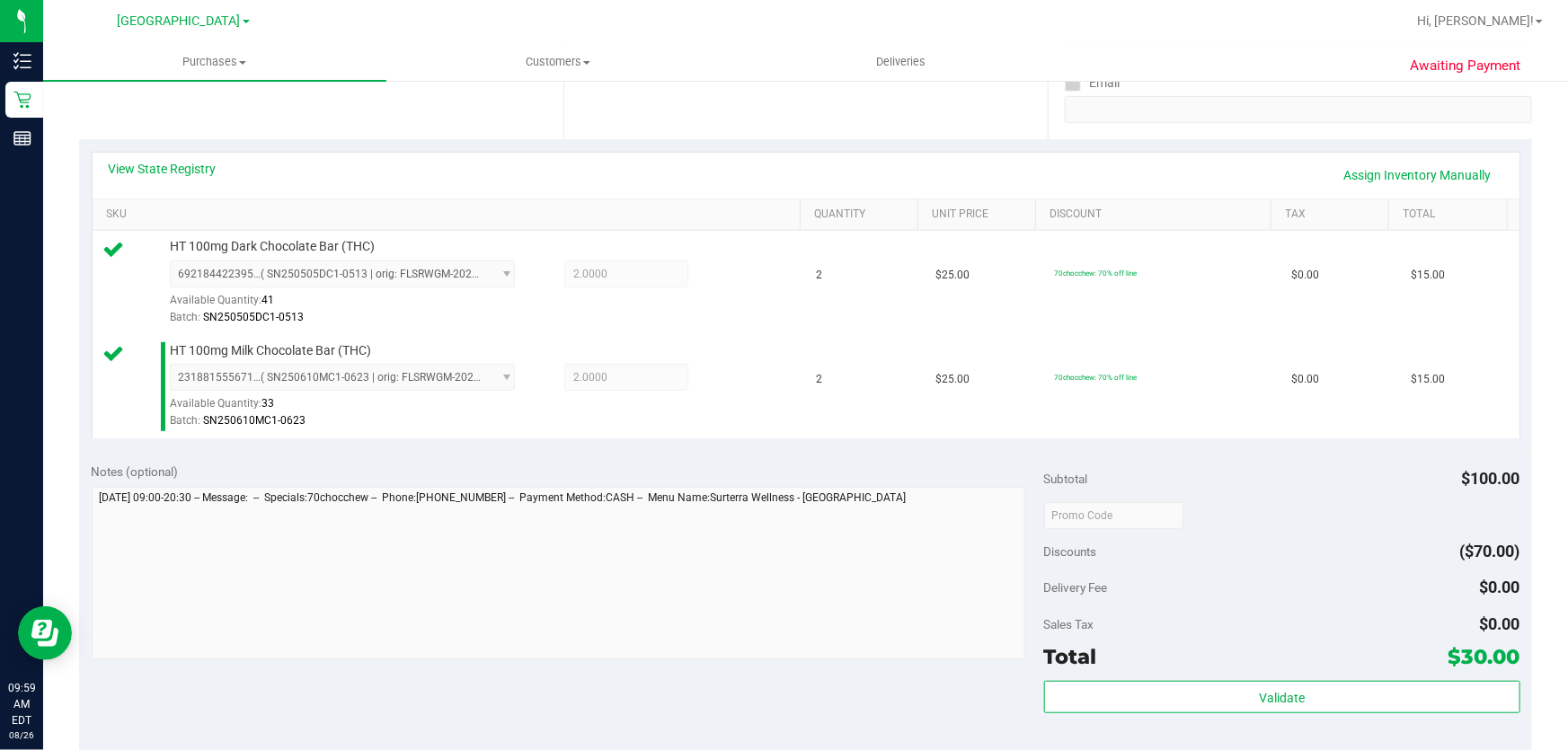
scroll to position [735, 0]
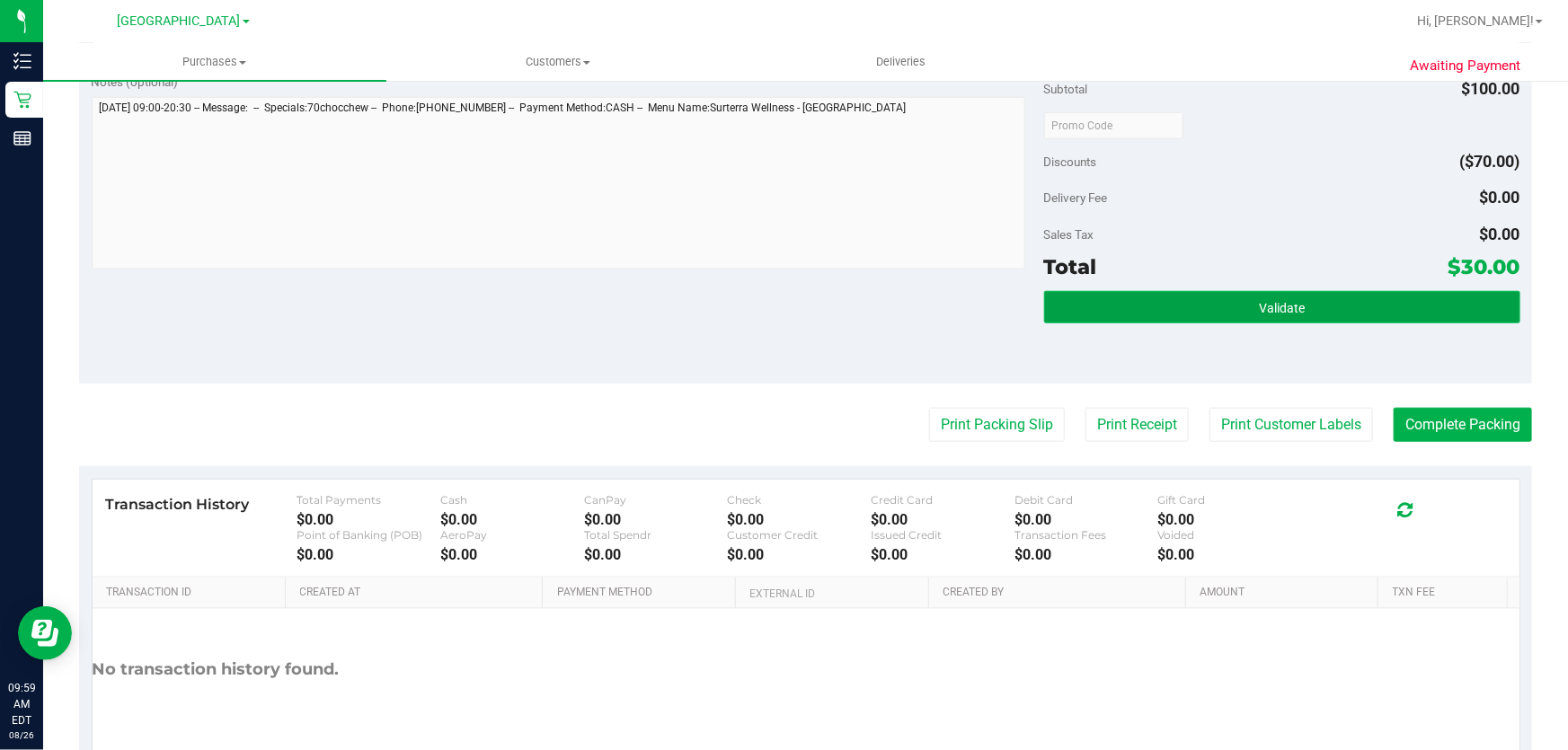
click at [1189, 307] on button "Validate" at bounding box center [1282, 307] width 476 height 33
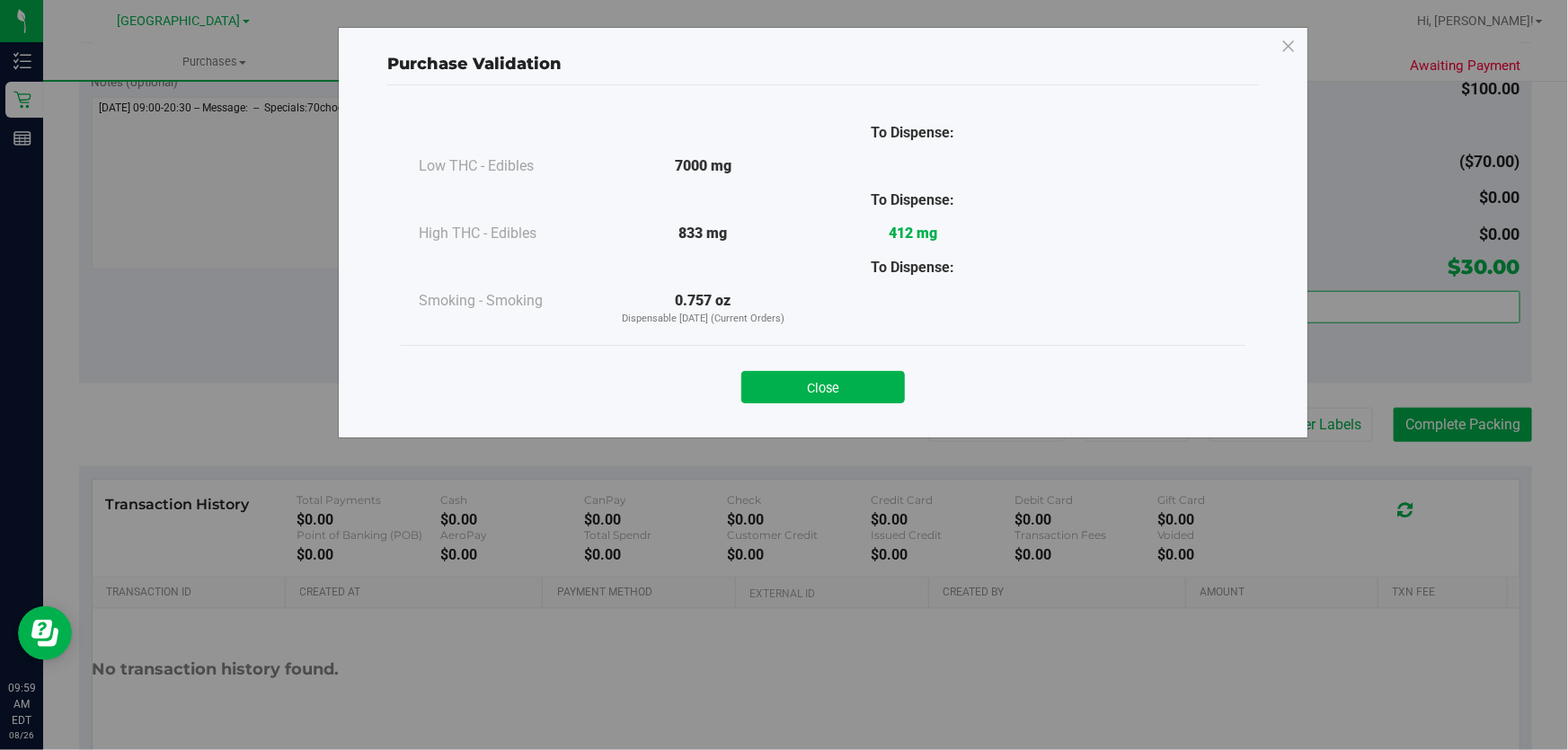
drag, startPoint x: 830, startPoint y: 393, endPoint x: 1159, endPoint y: 362, distance: 330.5
click at [833, 392] on button "Close" at bounding box center [822, 387] width 163 height 33
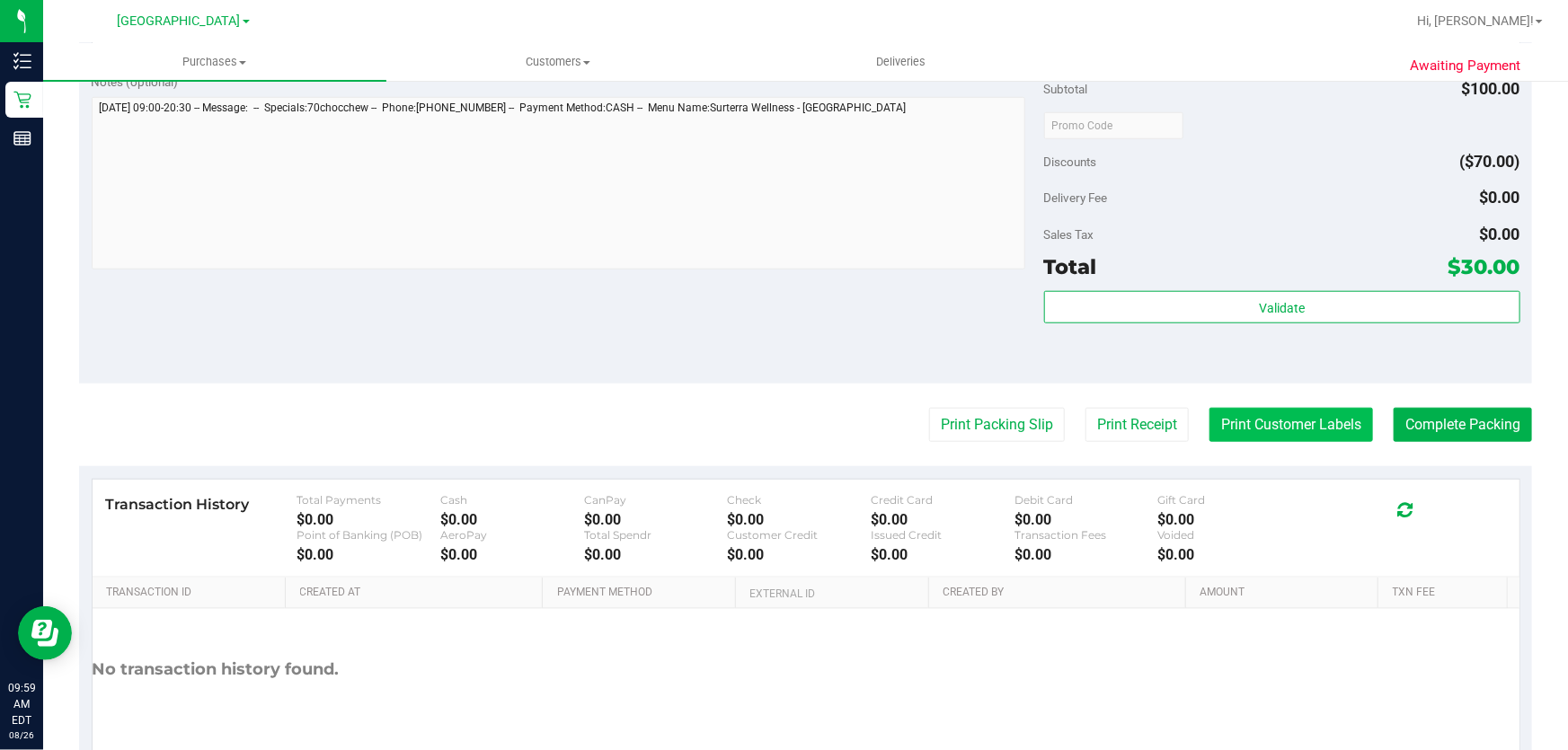
click at [1338, 430] on button "Print Customer Labels" at bounding box center [1291, 425] width 163 height 34
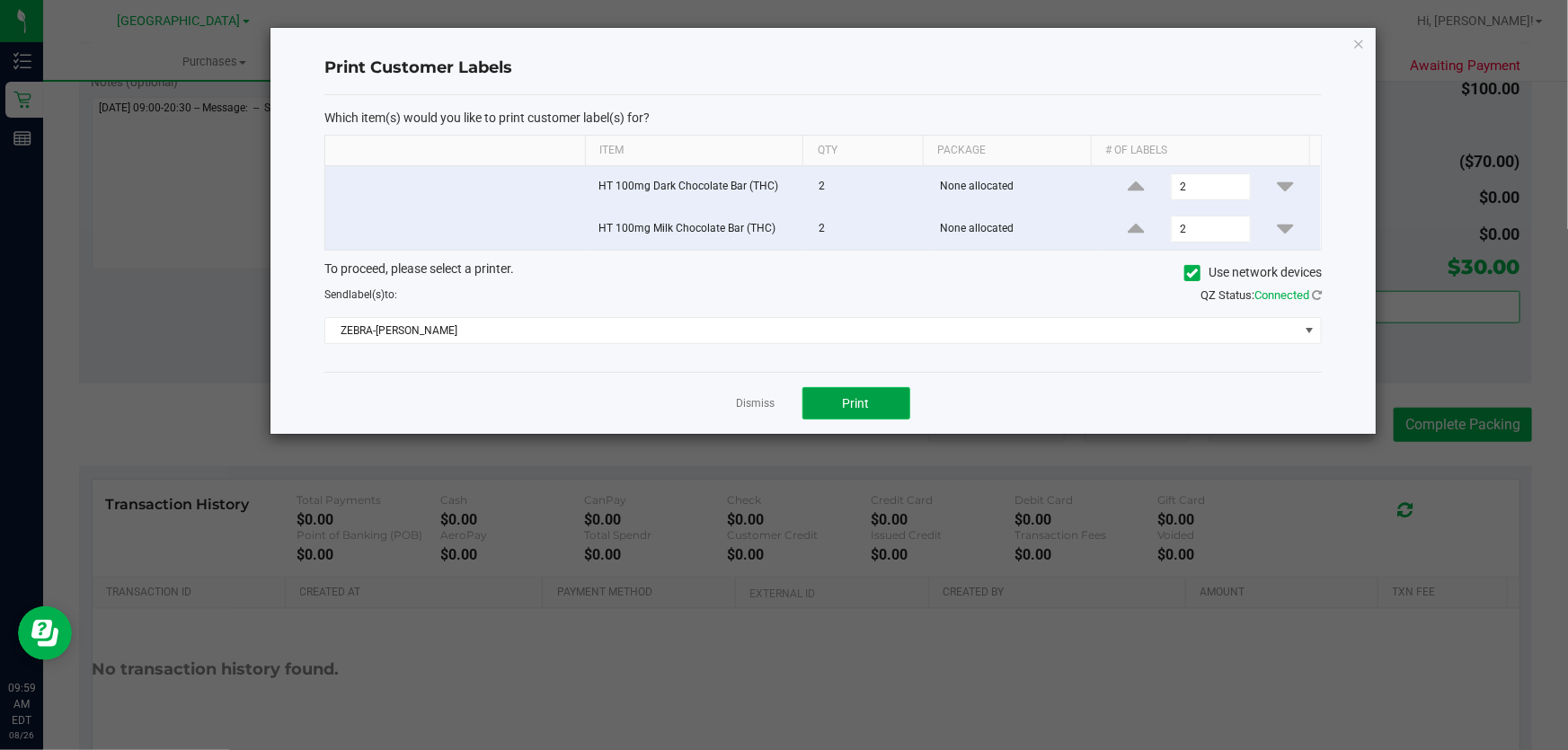
click at [901, 395] on button "Print" at bounding box center [856, 403] width 107 height 33
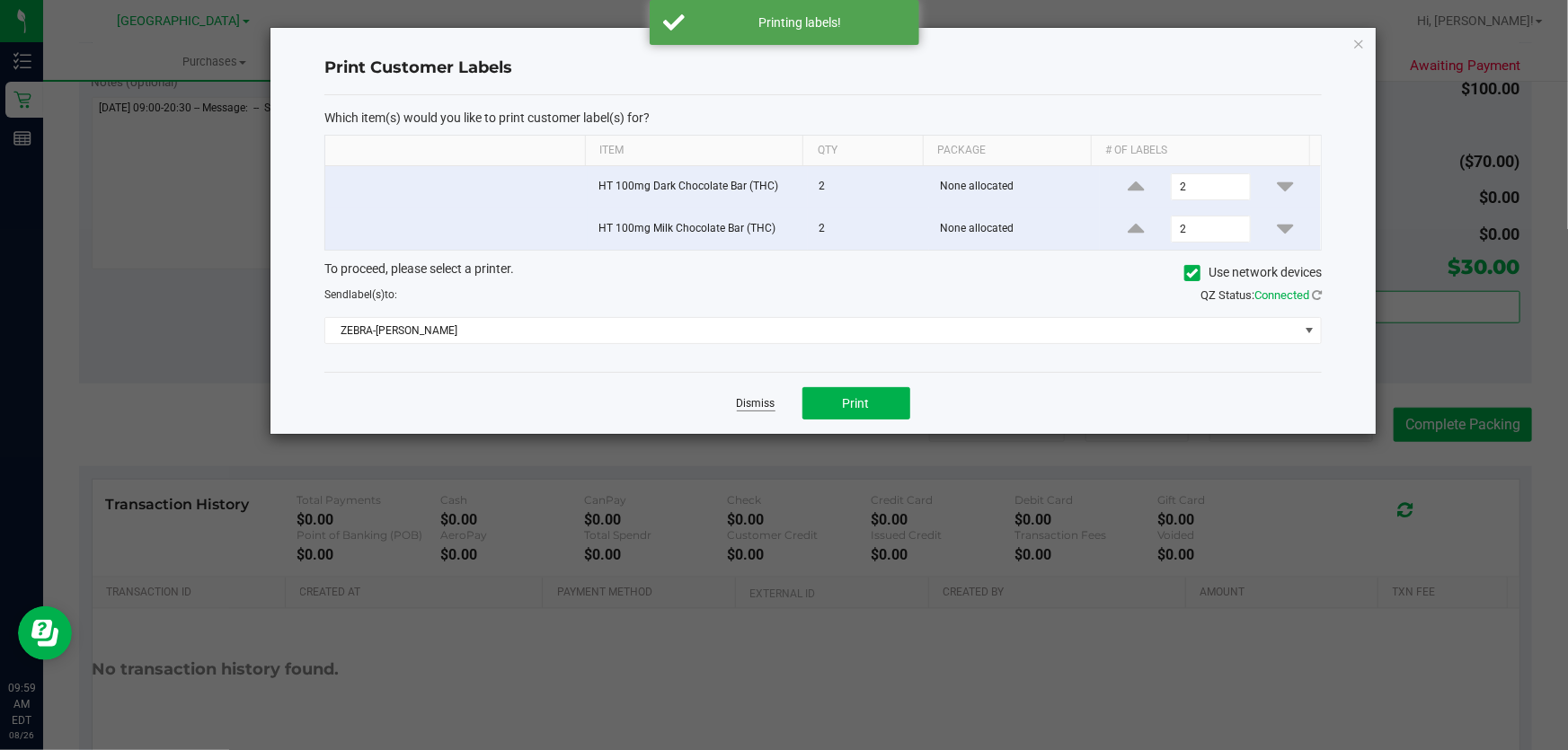
click at [761, 409] on link "Dismiss" at bounding box center [756, 403] width 39 height 15
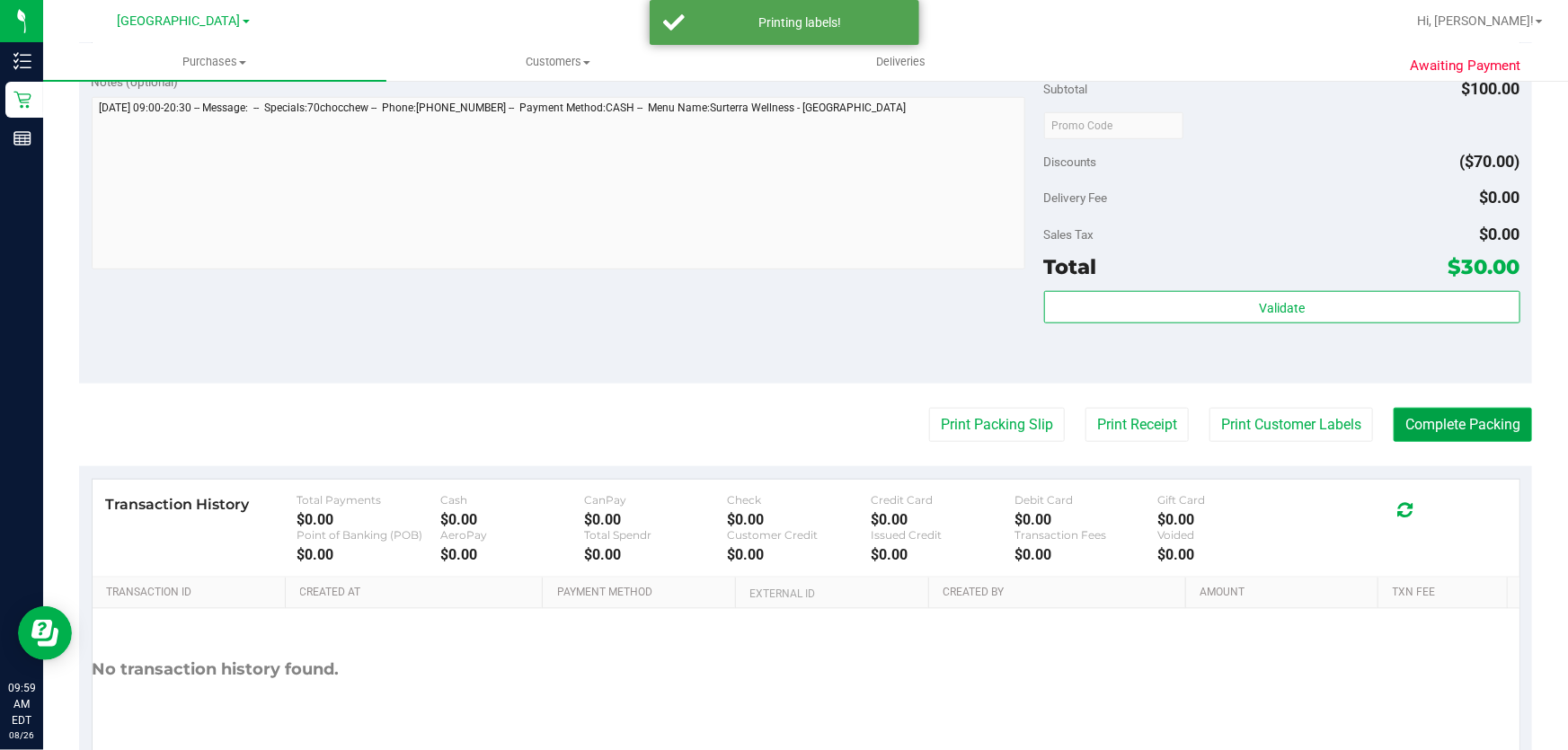
click at [1439, 418] on button "Complete Packing" at bounding box center [1462, 425] width 138 height 34
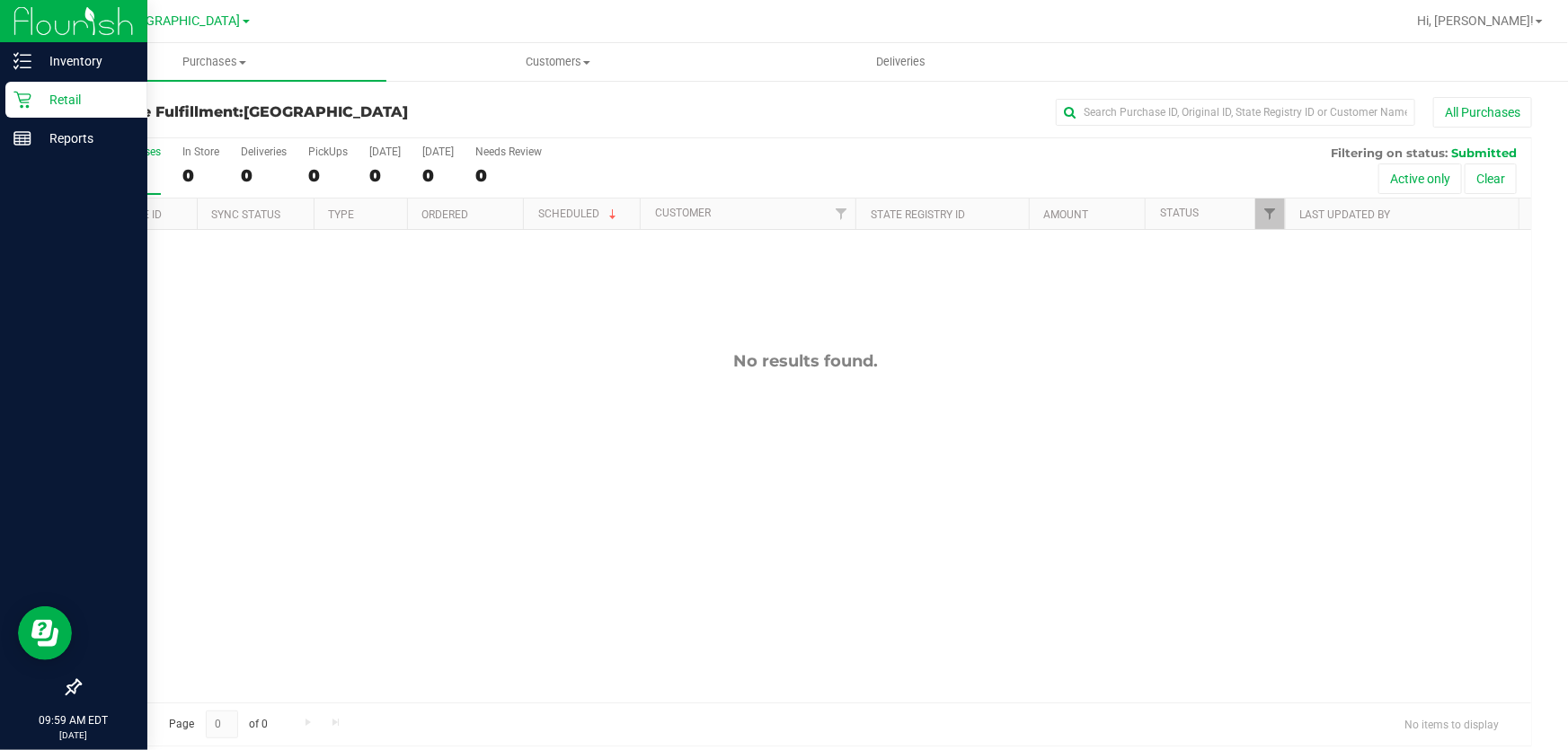
click at [41, 86] on div "Retail" at bounding box center [76, 99] width 142 height 36
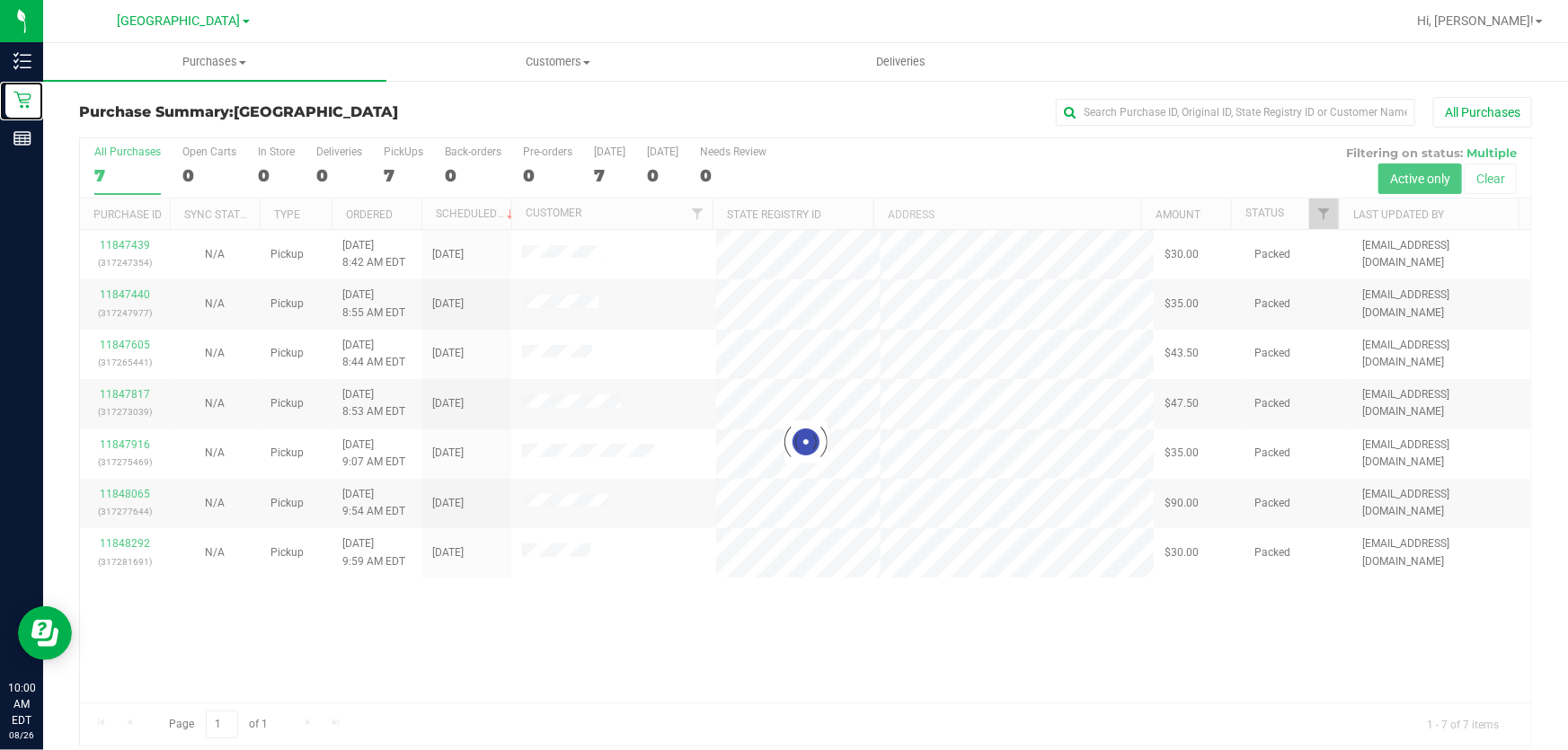
scroll to position [14, 0]
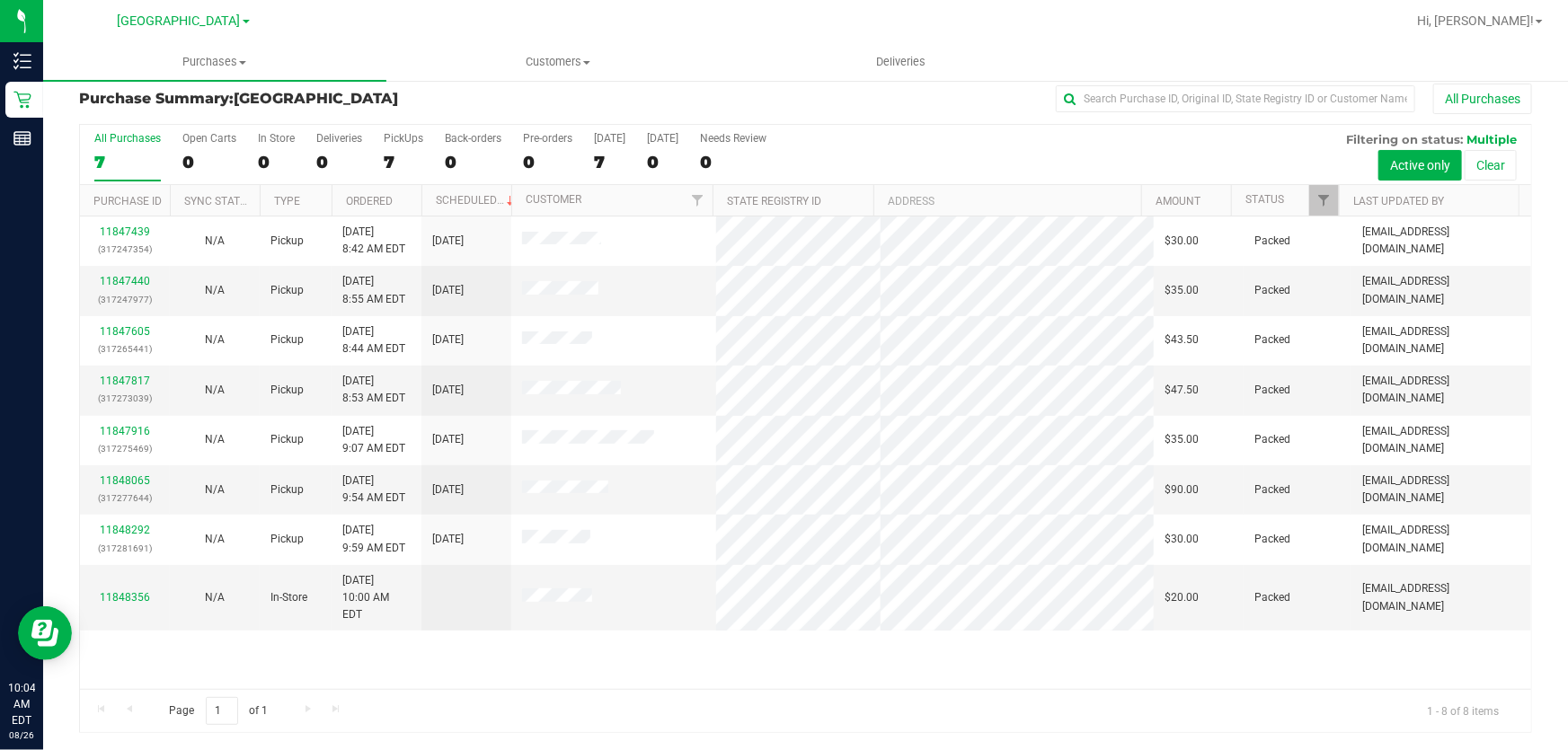
click at [732, 689] on div "Page 1 of 1 1 - 8 of 8 items" at bounding box center [804, 710] width 1451 height 43
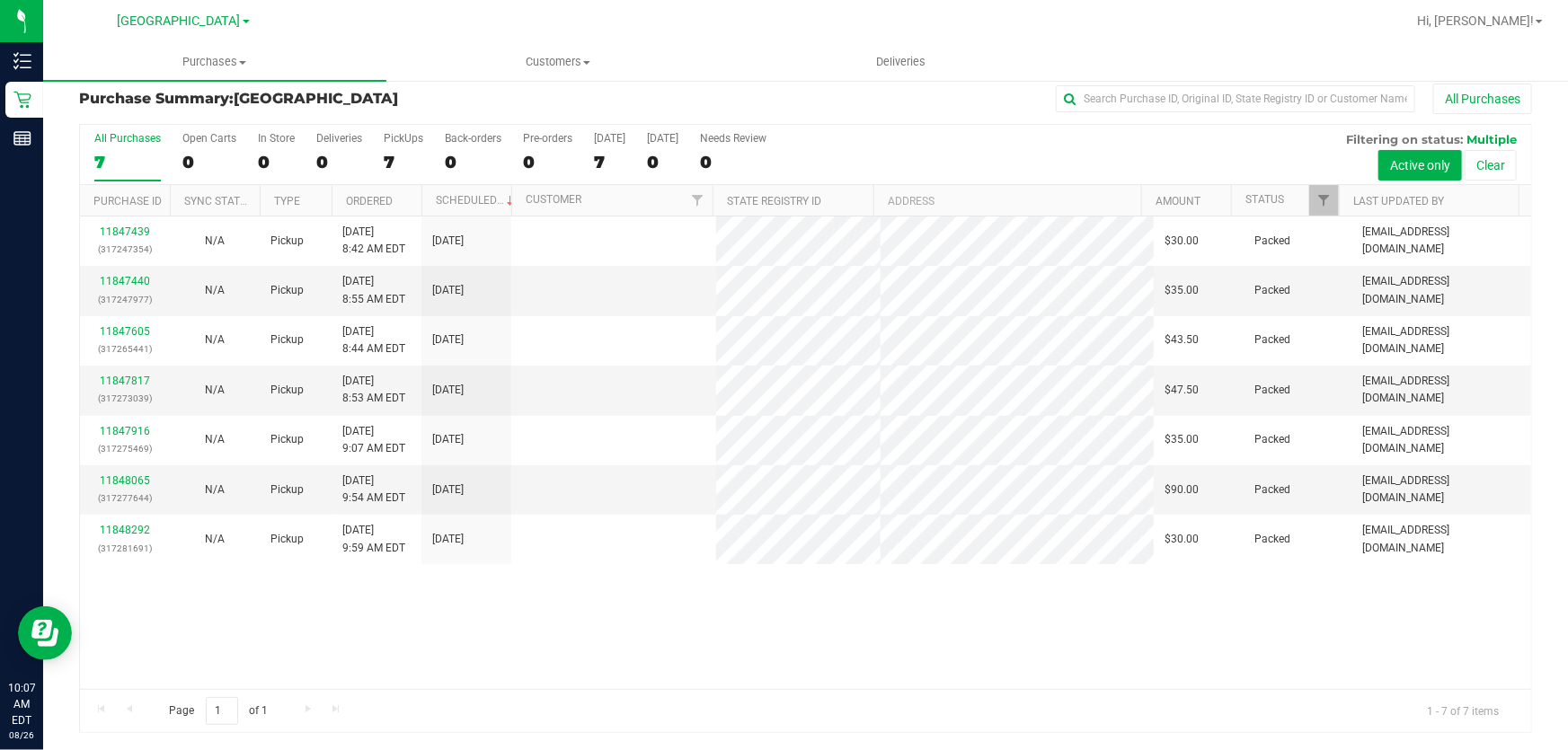
click at [1103, 647] on div "11847439 (317247354) N/A Pickup [DATE] 8:42 AM EDT 8/26/2025 $30.00 Packed [EMA…" at bounding box center [804, 453] width 1451 height 472
click at [782, 632] on div "11847439 (317247354) N/A Pickup [DATE] 8:42 AM EDT 8/26/2025 $30.00 Packed [EMA…" at bounding box center [804, 453] width 1451 height 472
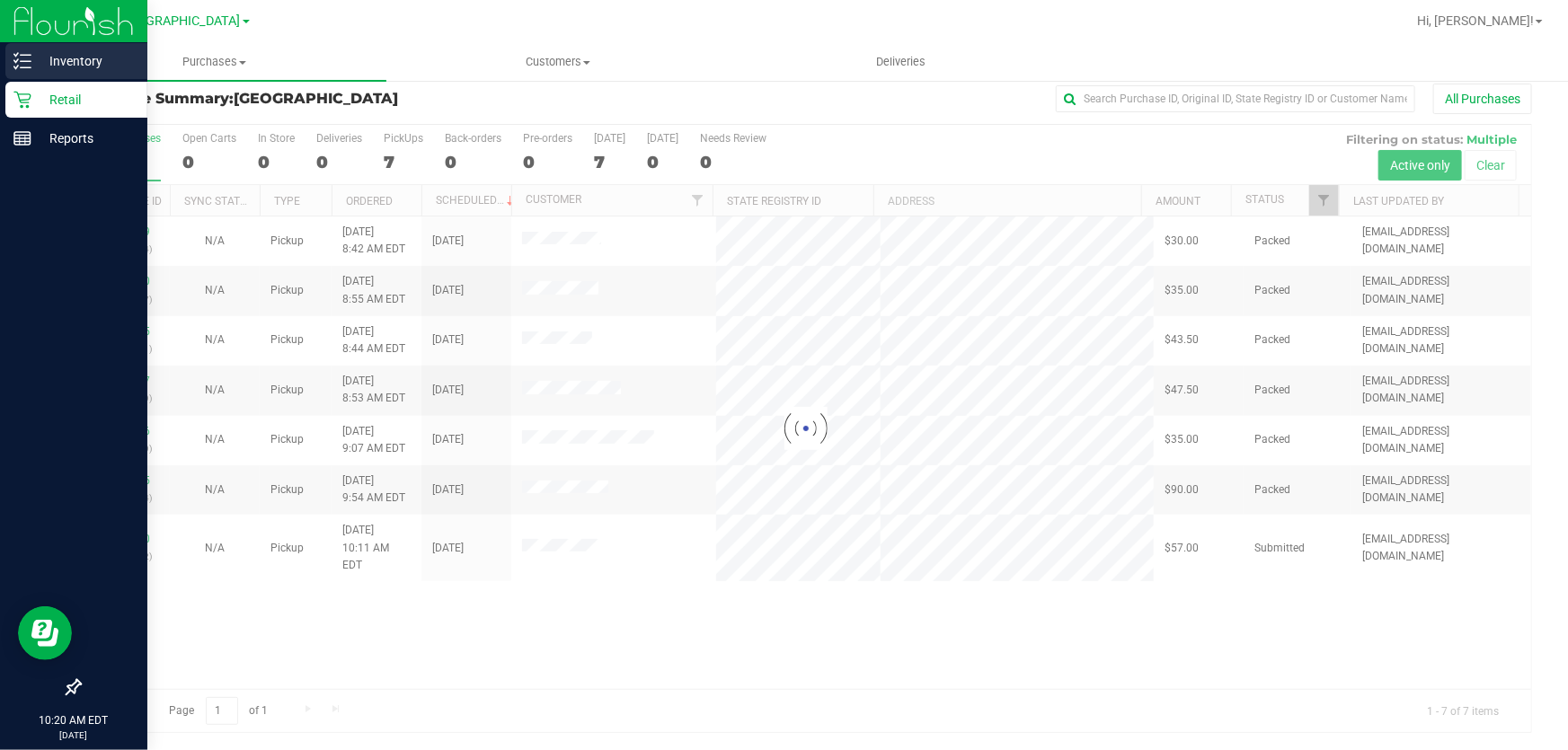
click at [38, 61] on p "Inventory" at bounding box center [86, 62] width 107 height 22
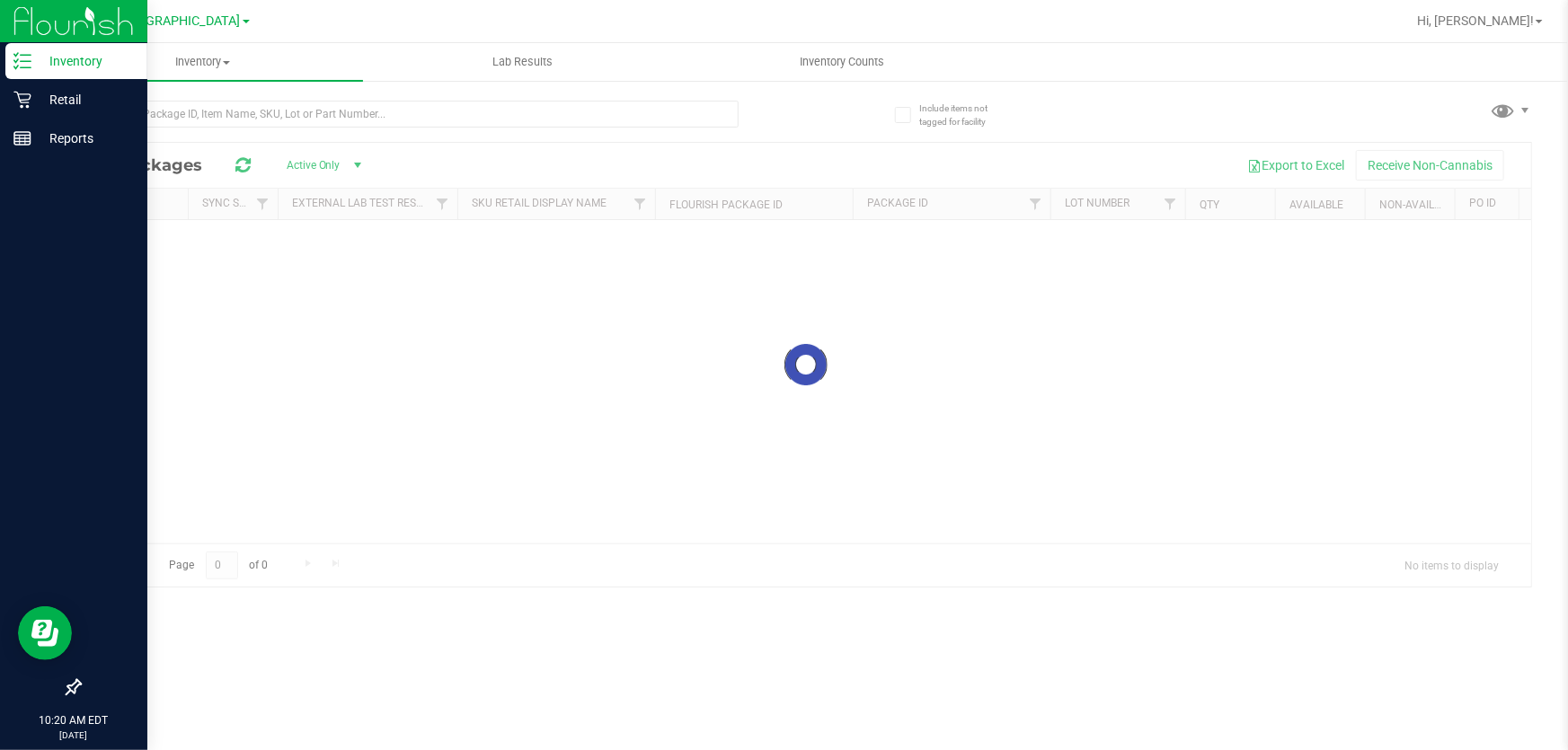
click at [60, 55] on p "Inventory" at bounding box center [86, 62] width 107 height 22
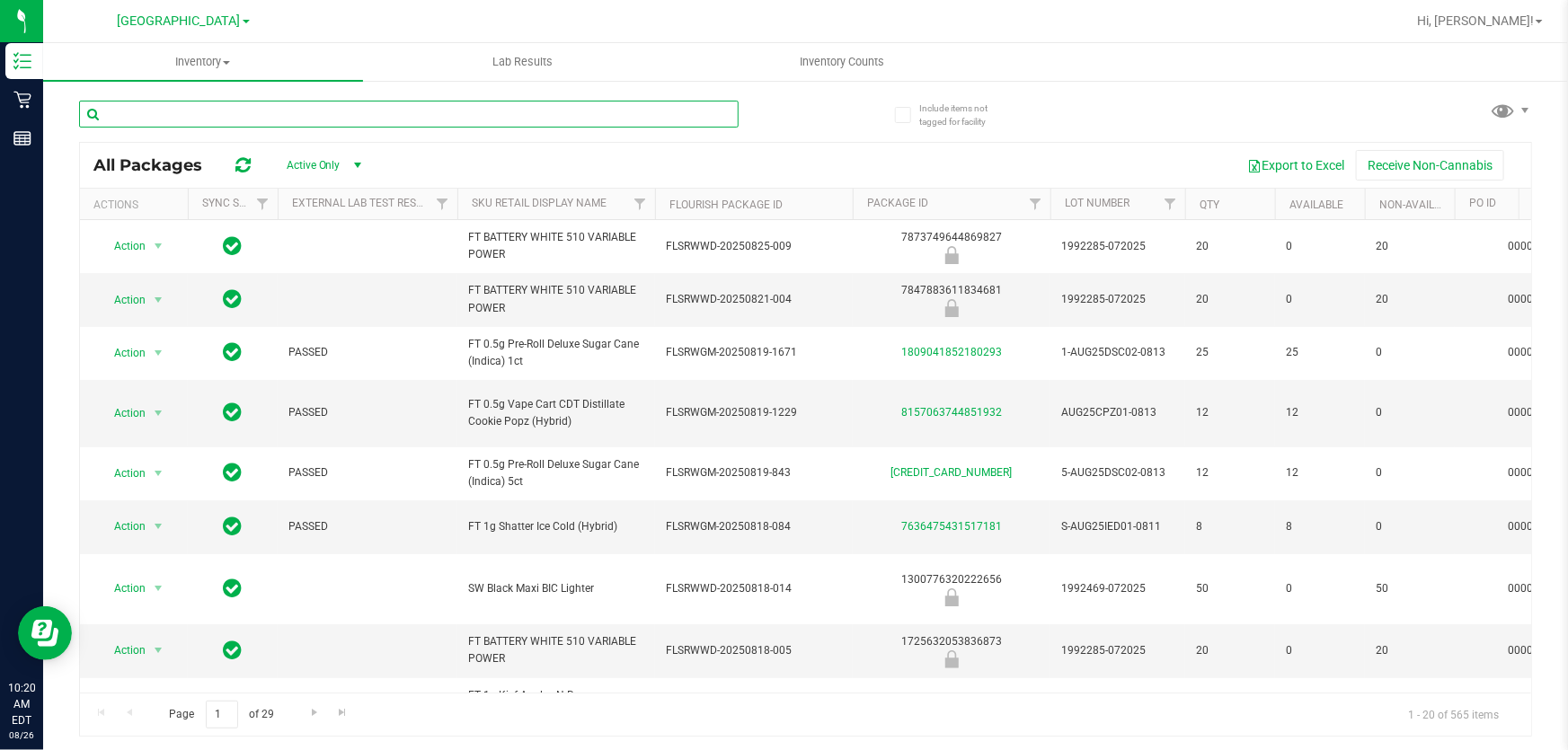
click at [377, 116] on input "text" at bounding box center [409, 113] width 659 height 27
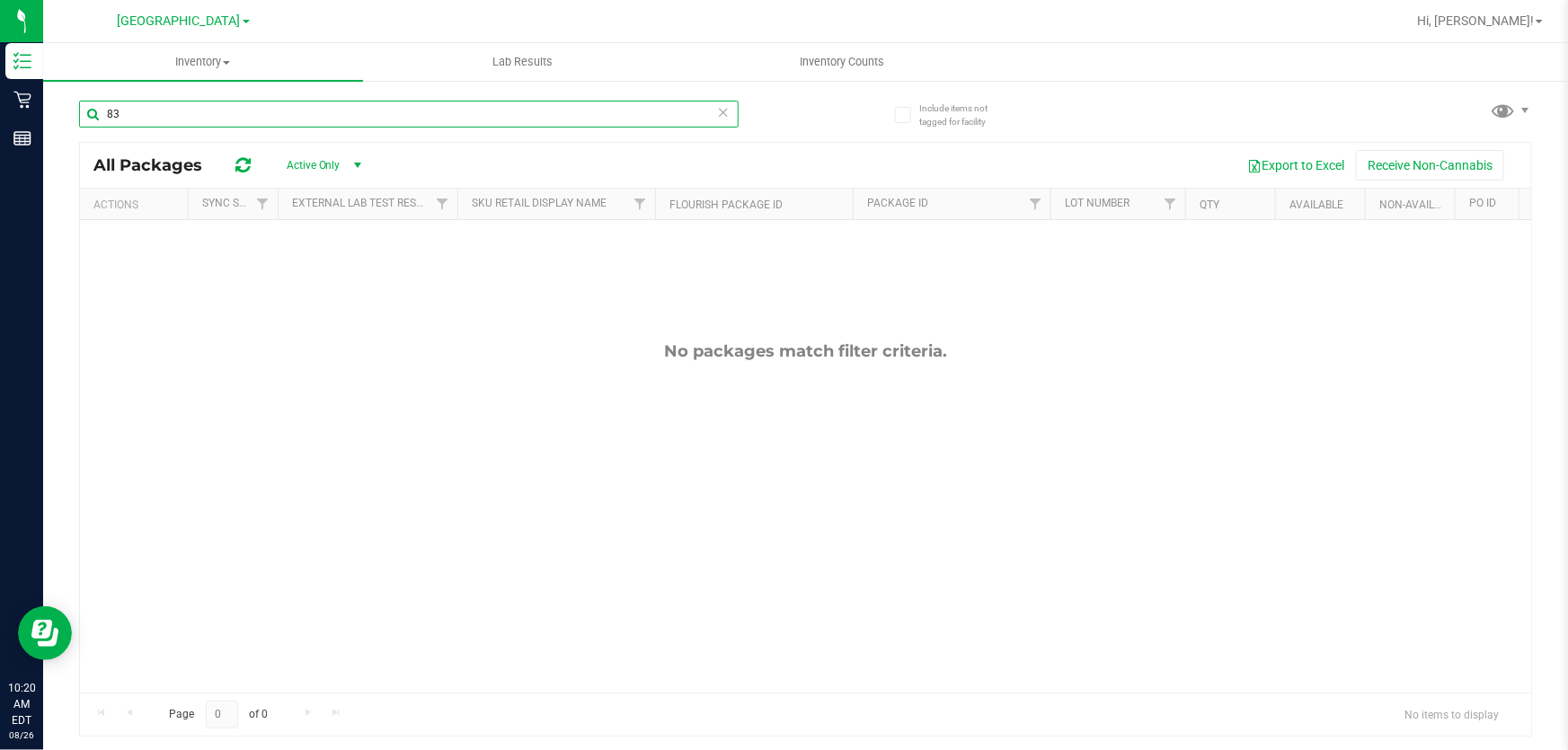
type input "8"
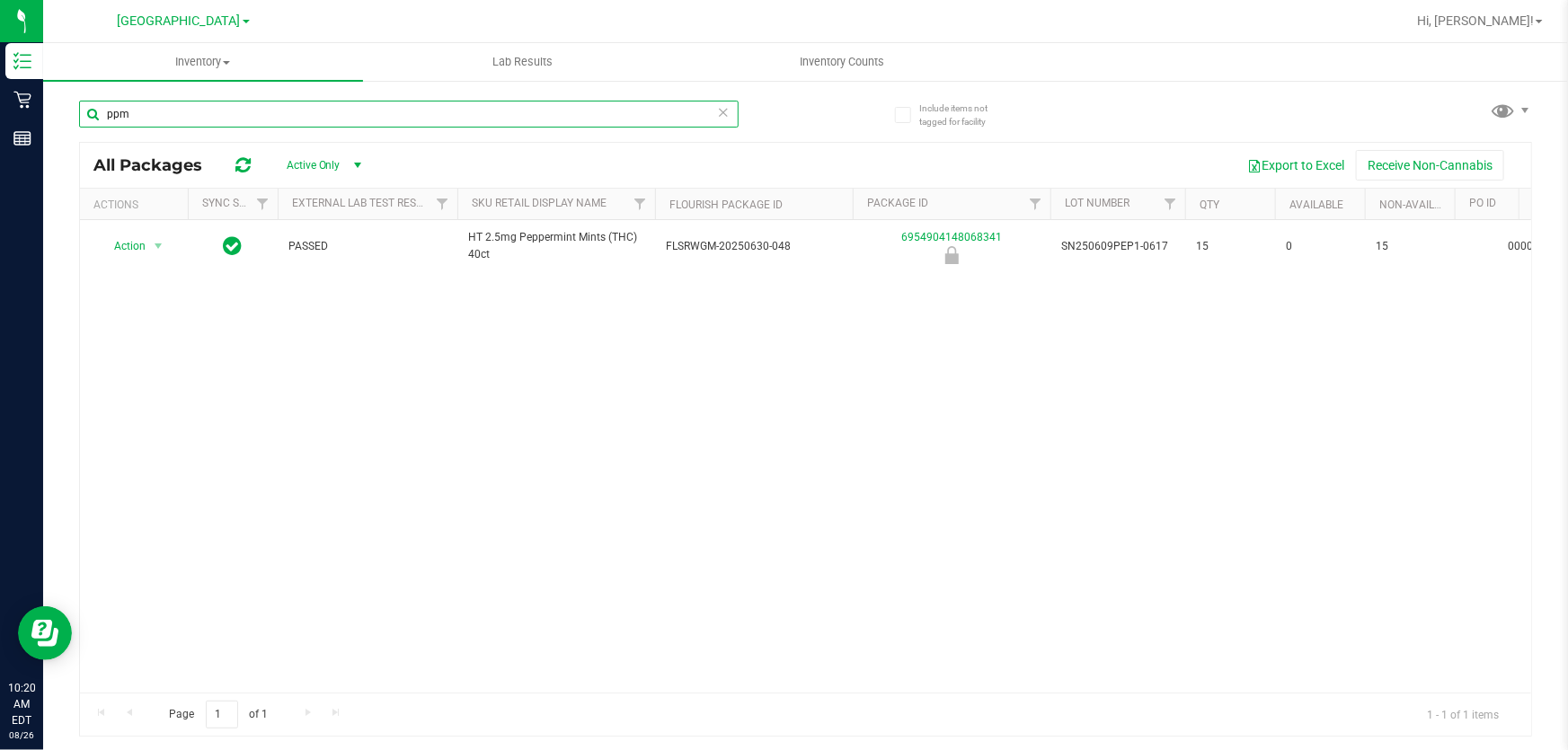
type input "ppm"
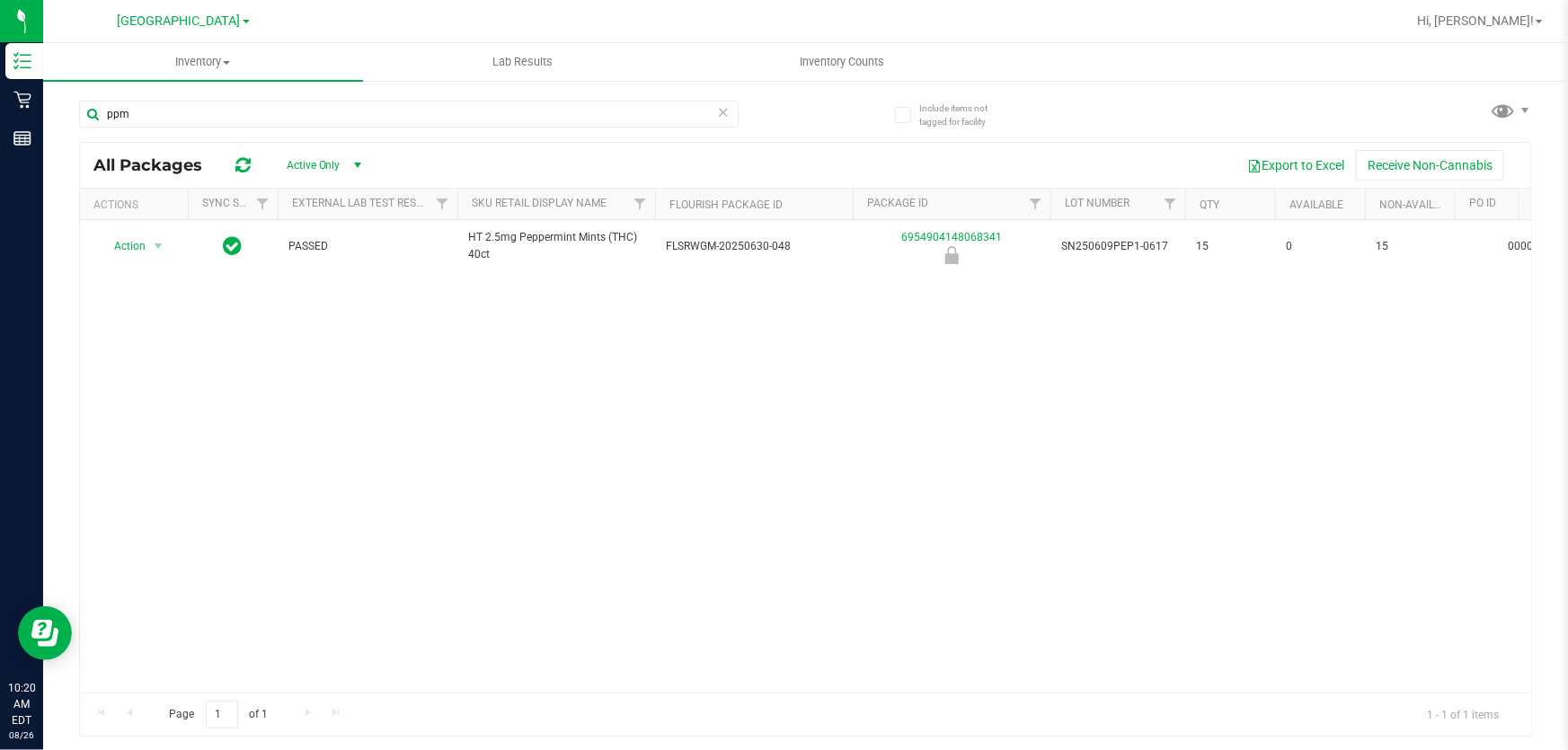
click at [724, 112] on icon at bounding box center [723, 111] width 13 height 22
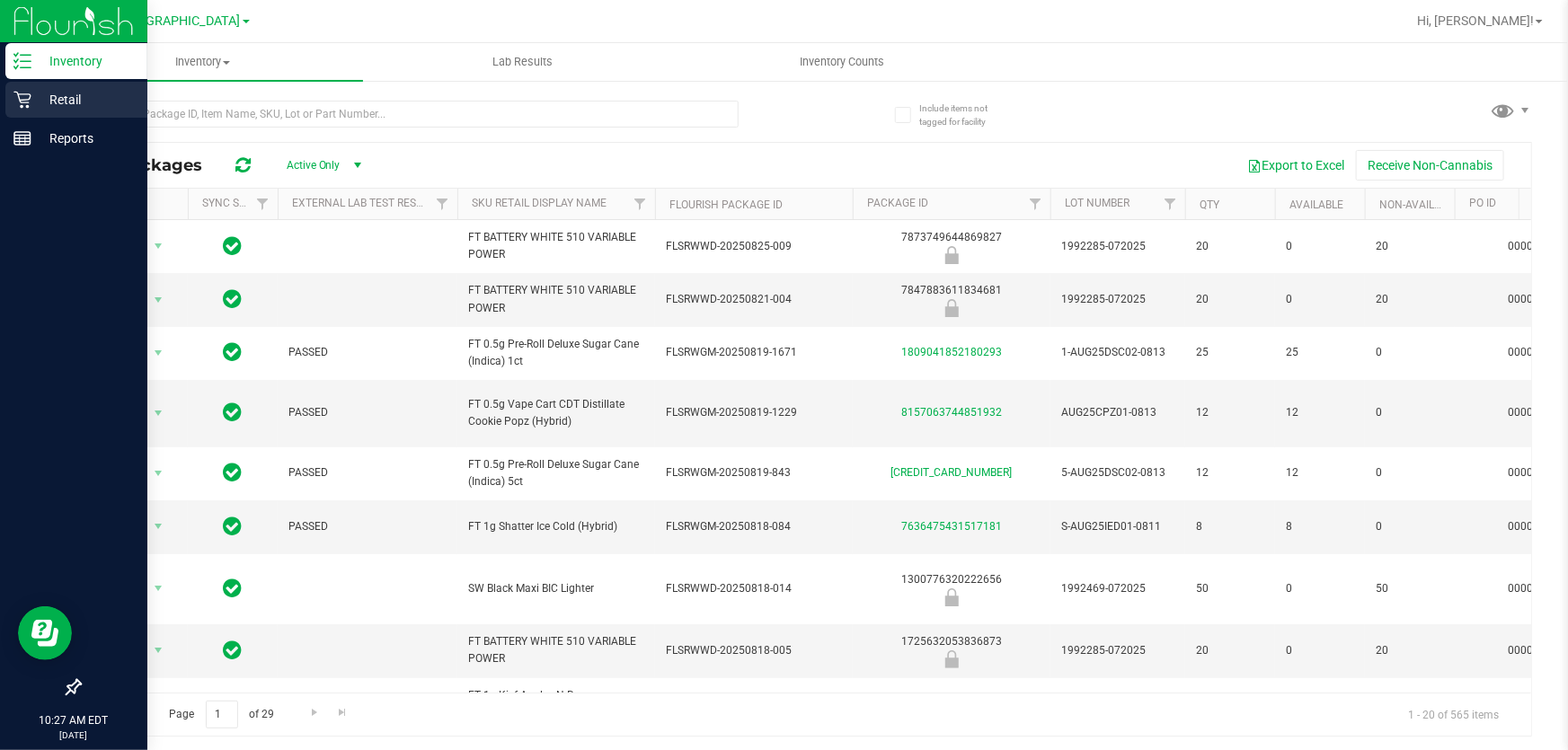
click at [35, 102] on p "Retail" at bounding box center [86, 99] width 107 height 22
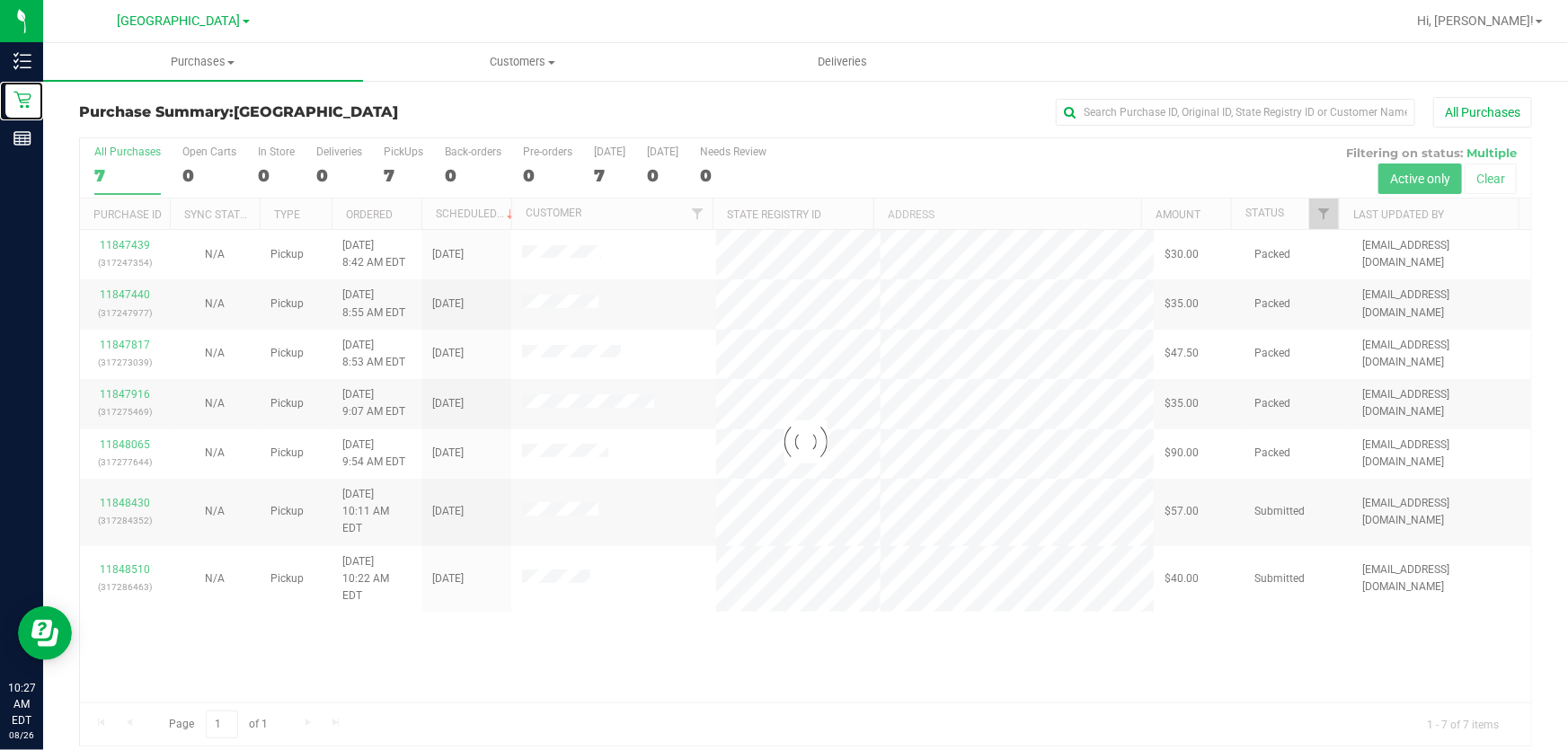
scroll to position [14, 0]
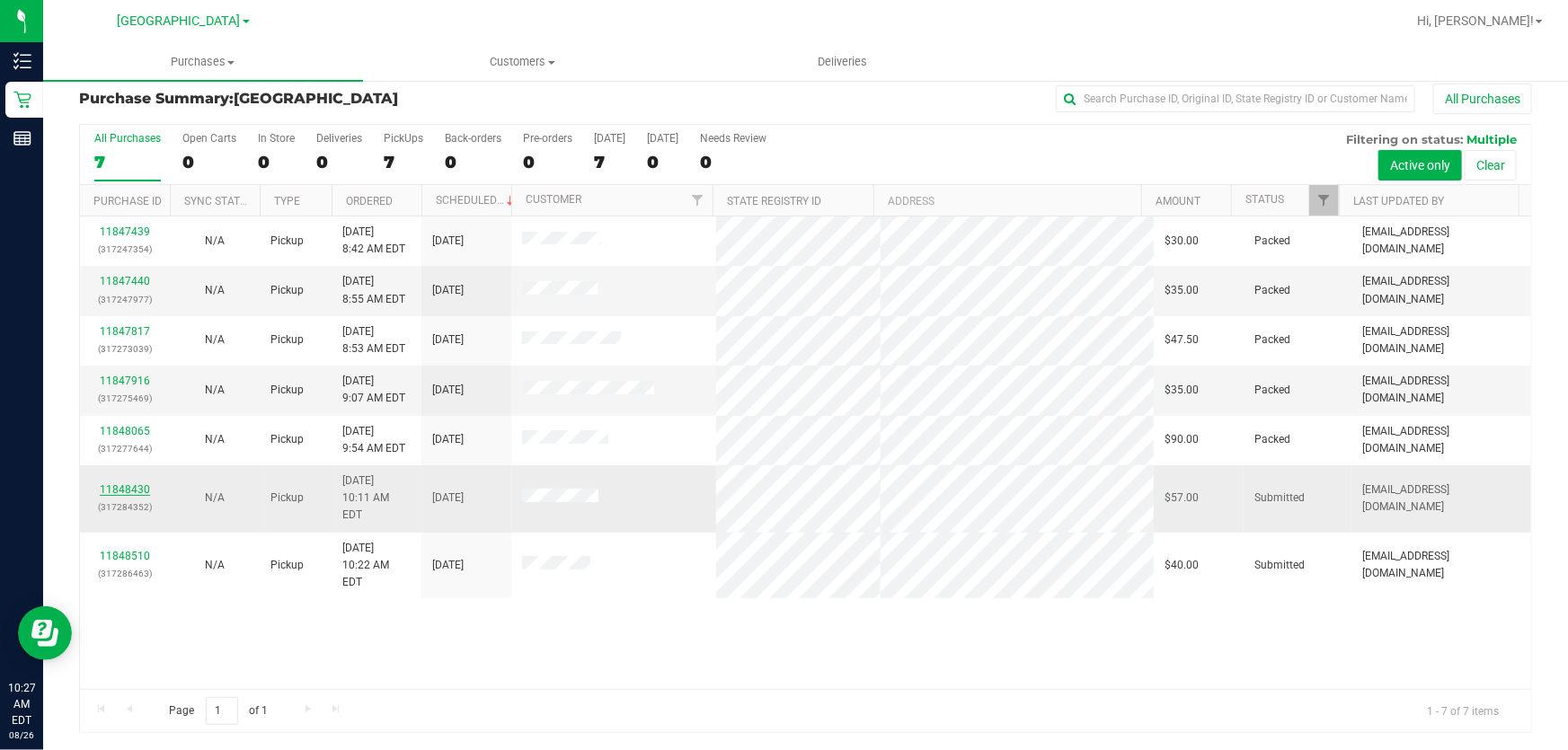
click at [118, 483] on link "11848430" at bounding box center [124, 489] width 51 height 13
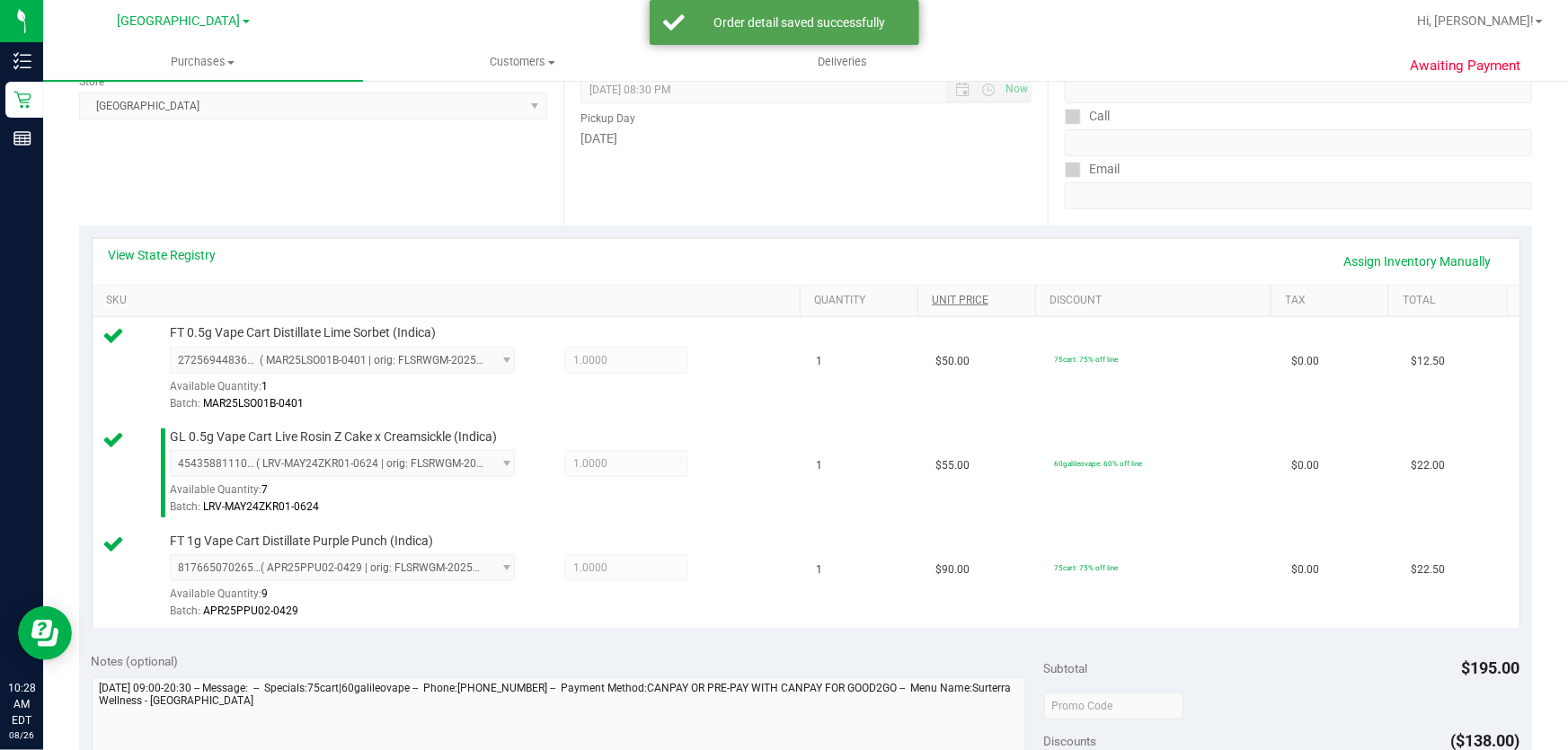
scroll to position [749, 0]
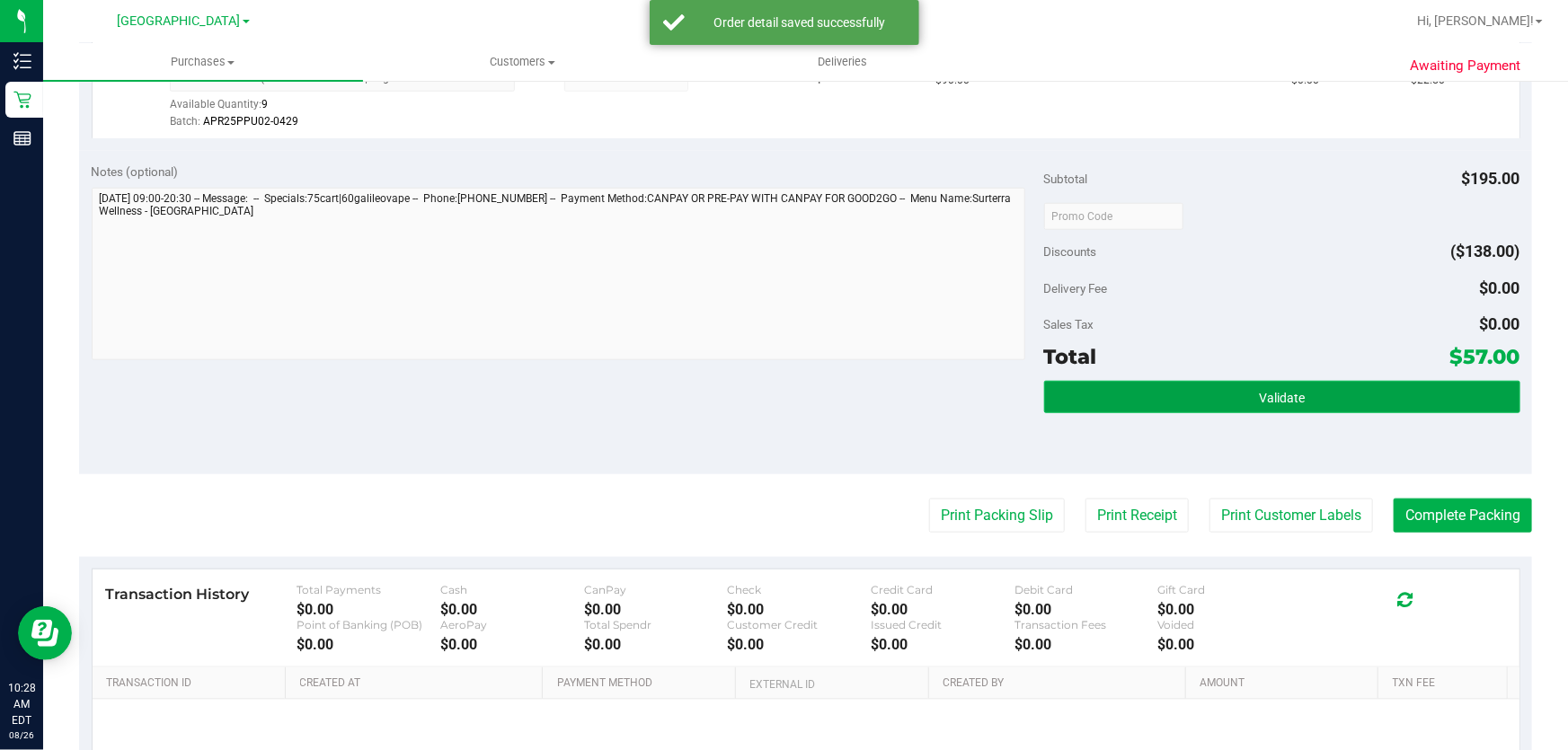
click at [1295, 403] on button "Validate" at bounding box center [1282, 397] width 476 height 33
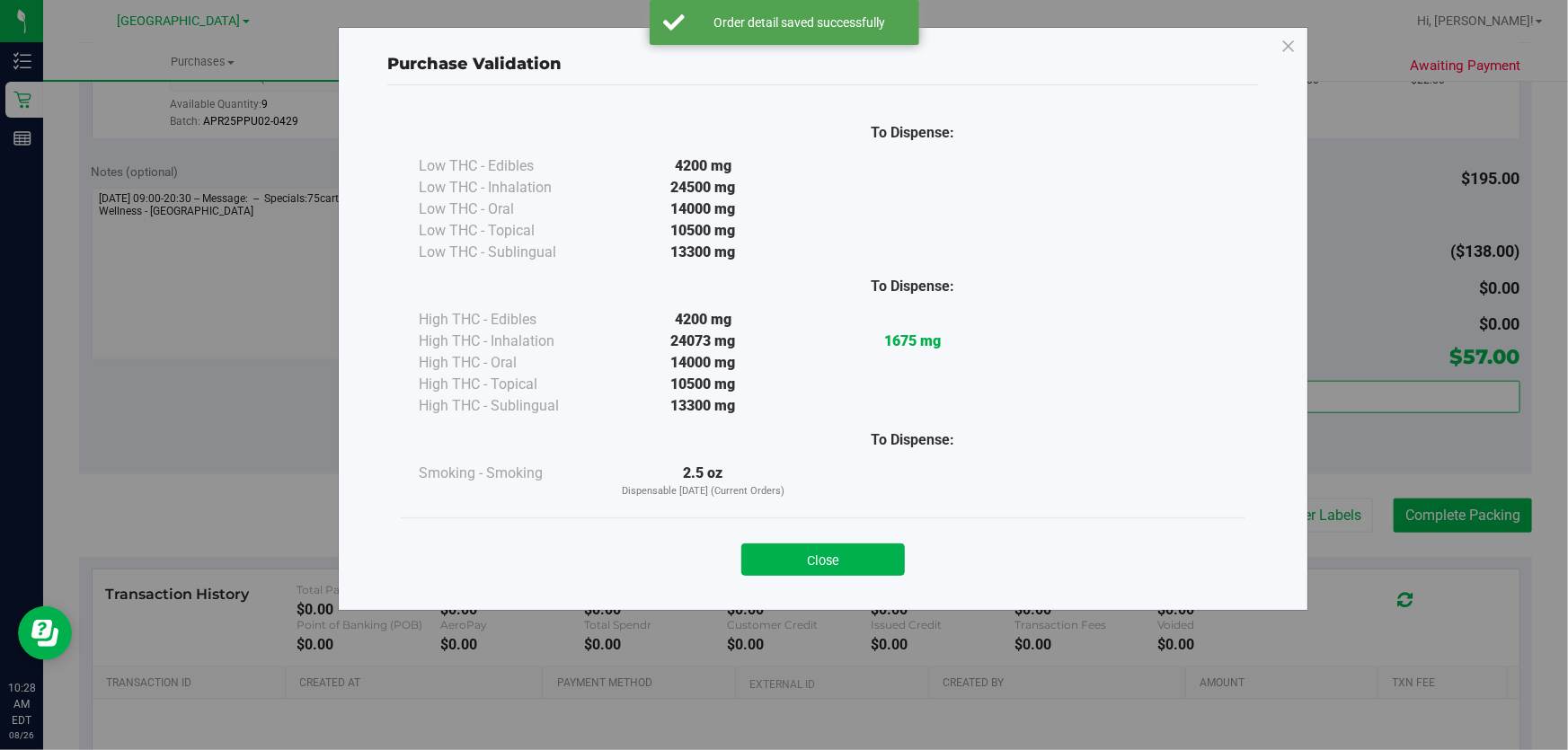
drag, startPoint x: 836, startPoint y: 556, endPoint x: 1540, endPoint y: 505, distance: 705.8
click at [848, 557] on button "Close" at bounding box center [822, 560] width 163 height 33
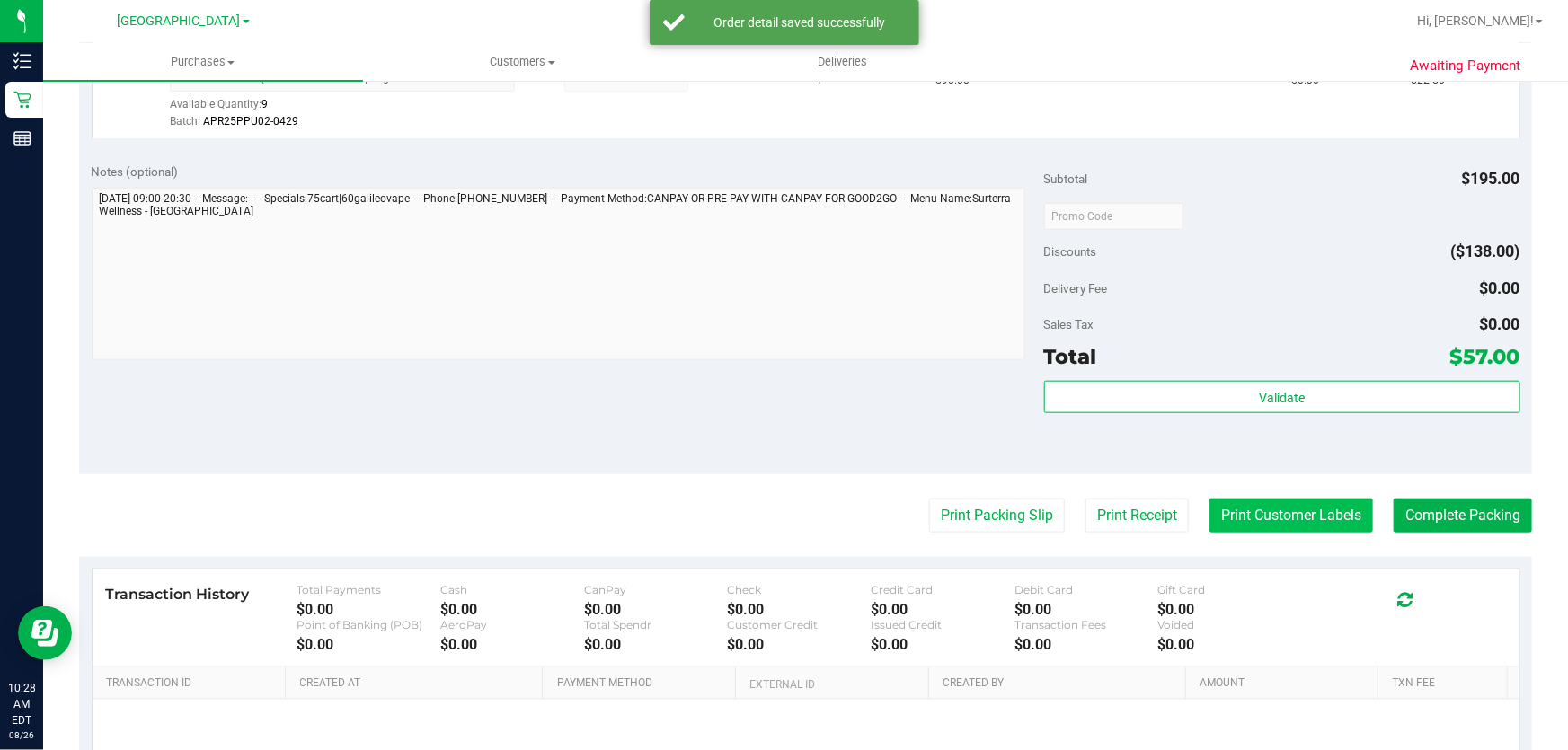
click at [1303, 524] on button "Print Customer Labels" at bounding box center [1291, 515] width 163 height 34
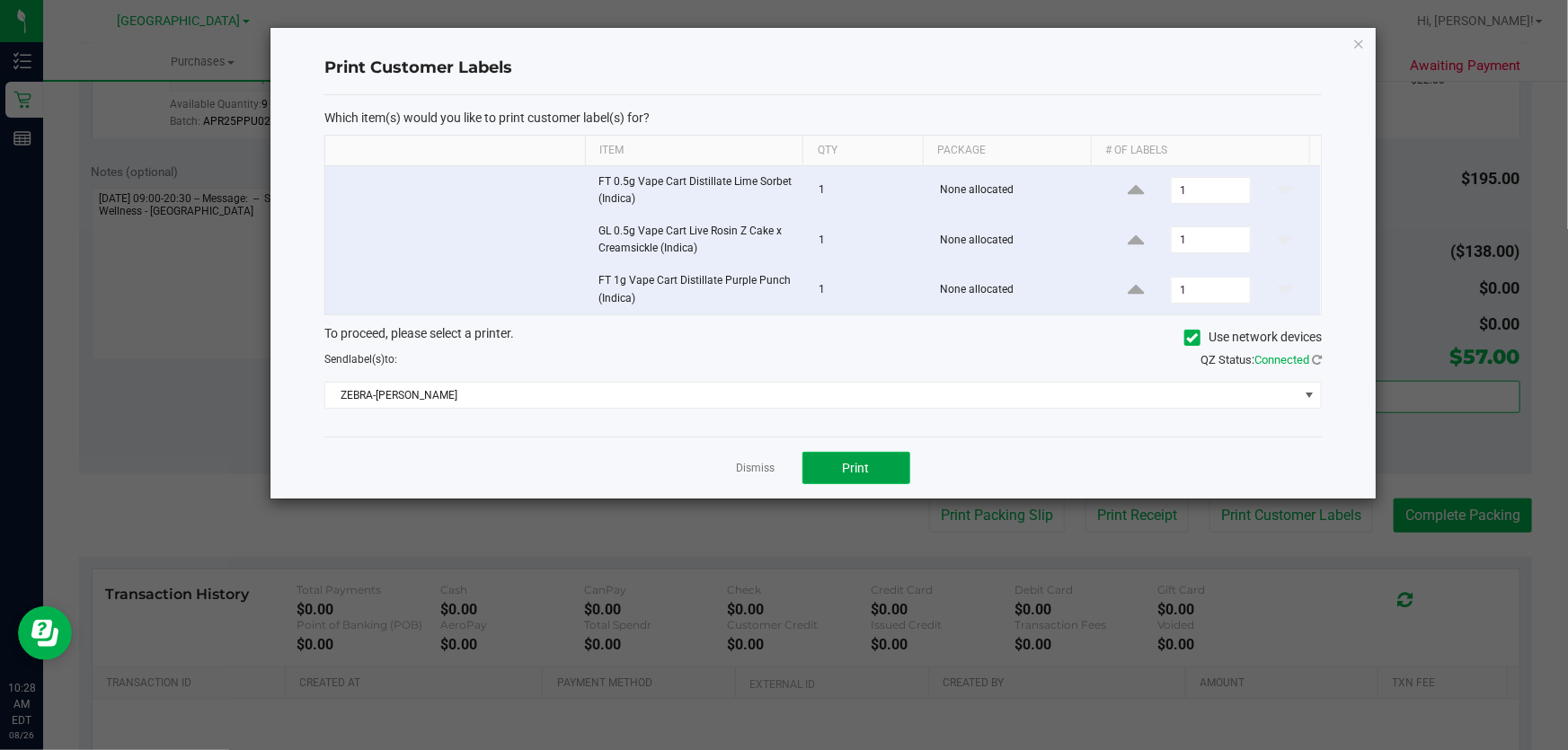
click at [880, 474] on button "Print" at bounding box center [856, 468] width 107 height 33
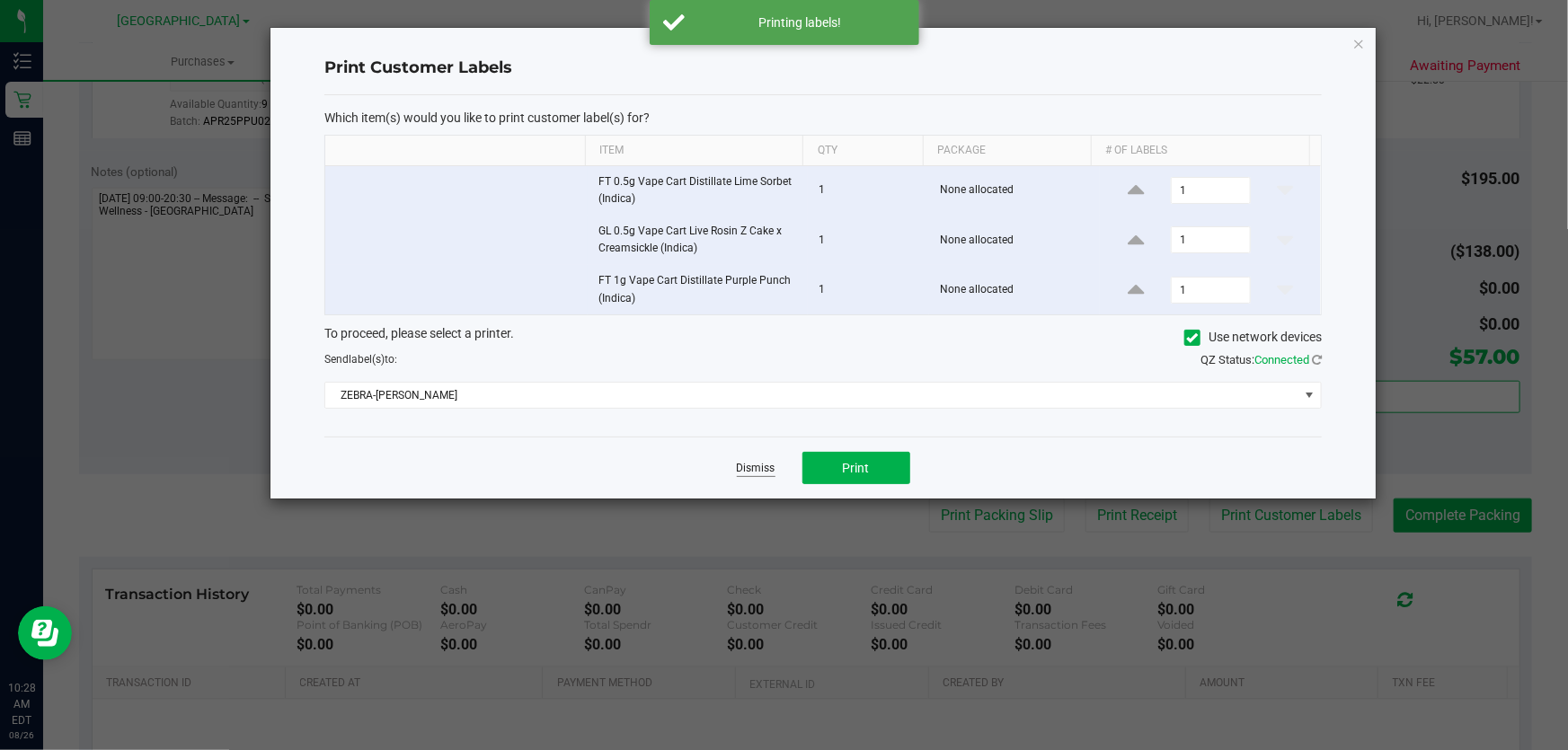
click at [753, 470] on link "Dismiss" at bounding box center [756, 469] width 39 height 15
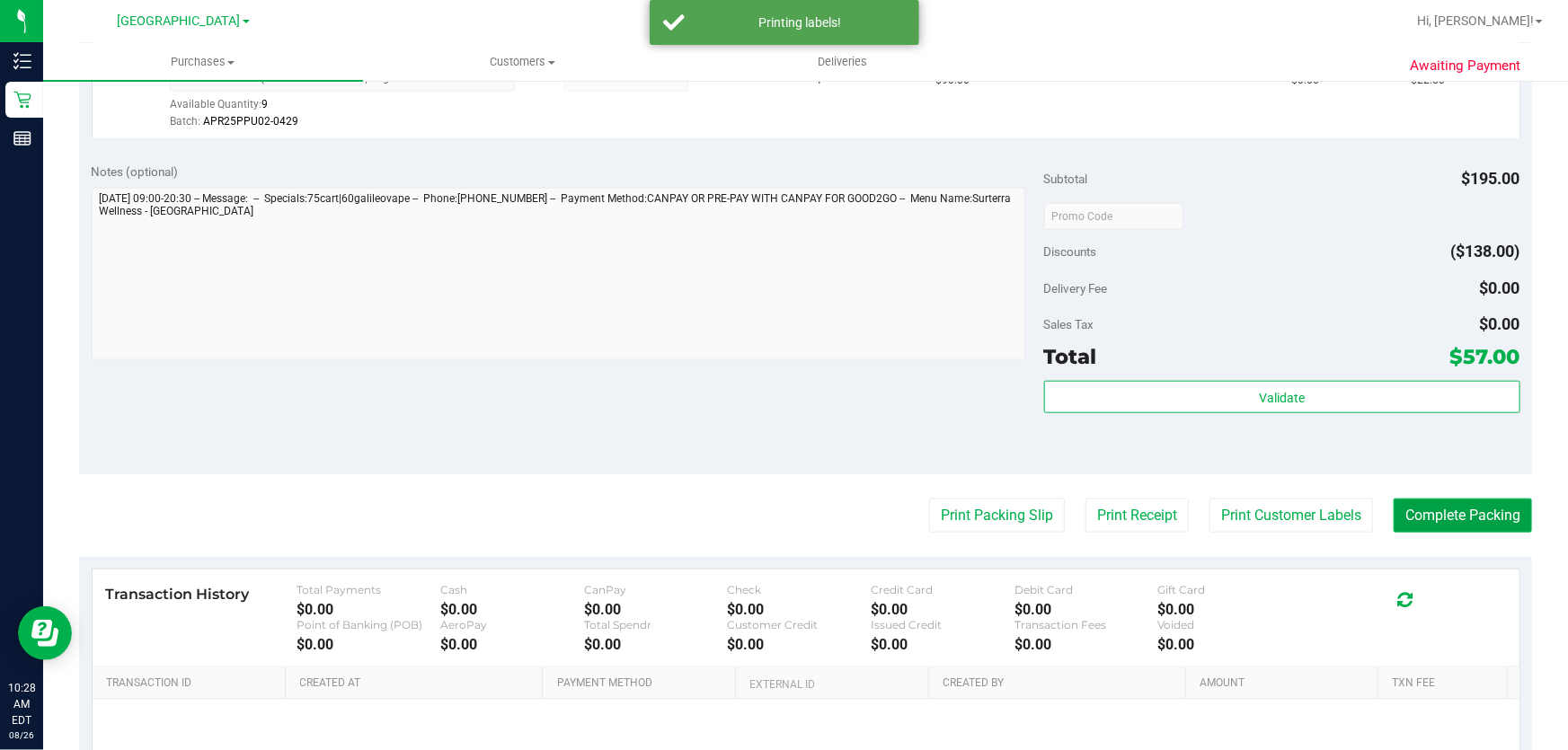
click at [1403, 505] on button "Complete Packing" at bounding box center [1462, 515] width 138 height 34
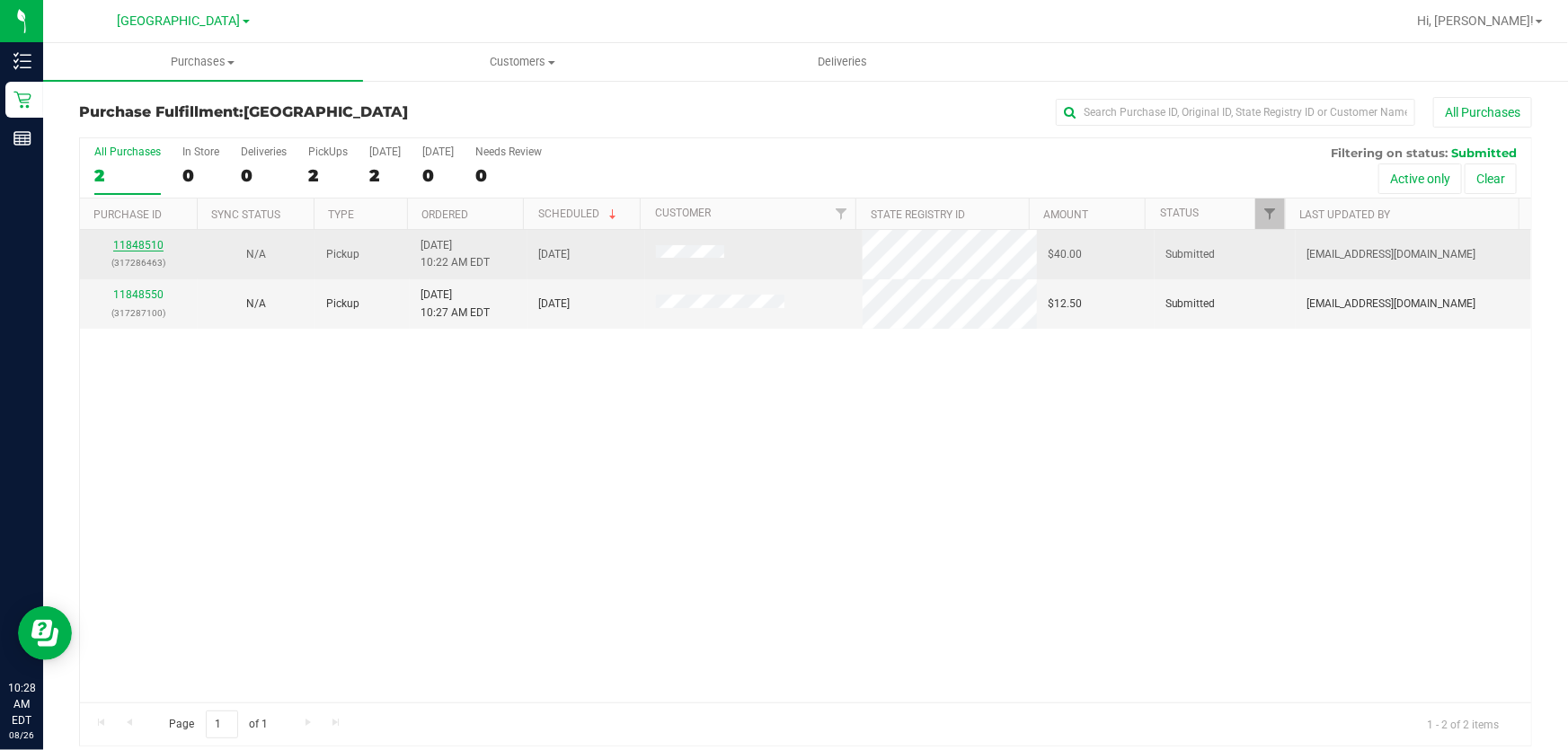
click at [136, 247] on link "11848510" at bounding box center [138, 245] width 51 height 13
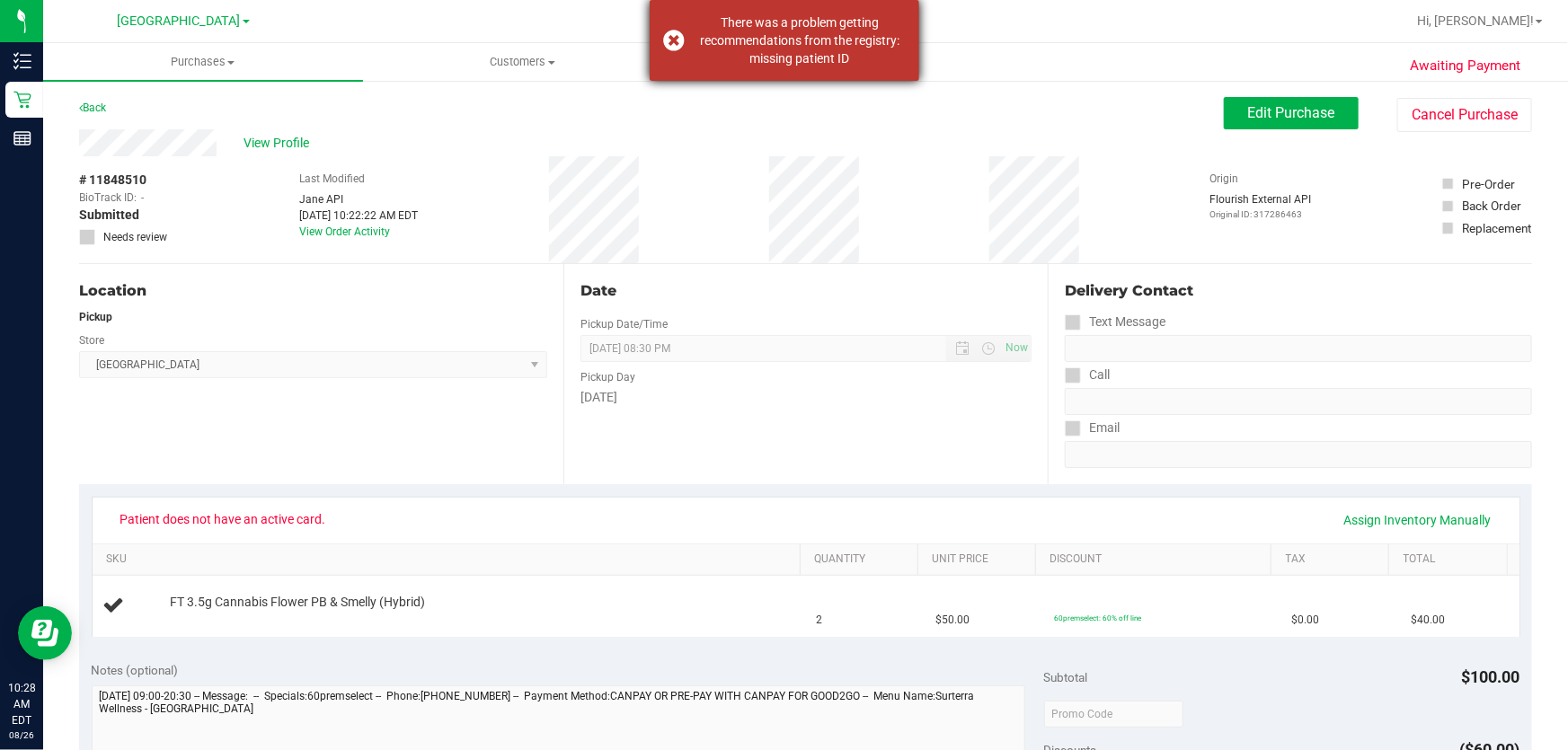
click at [672, 40] on div "There was a problem getting recommendations from the registry: missing patient …" at bounding box center [784, 40] width 269 height 81
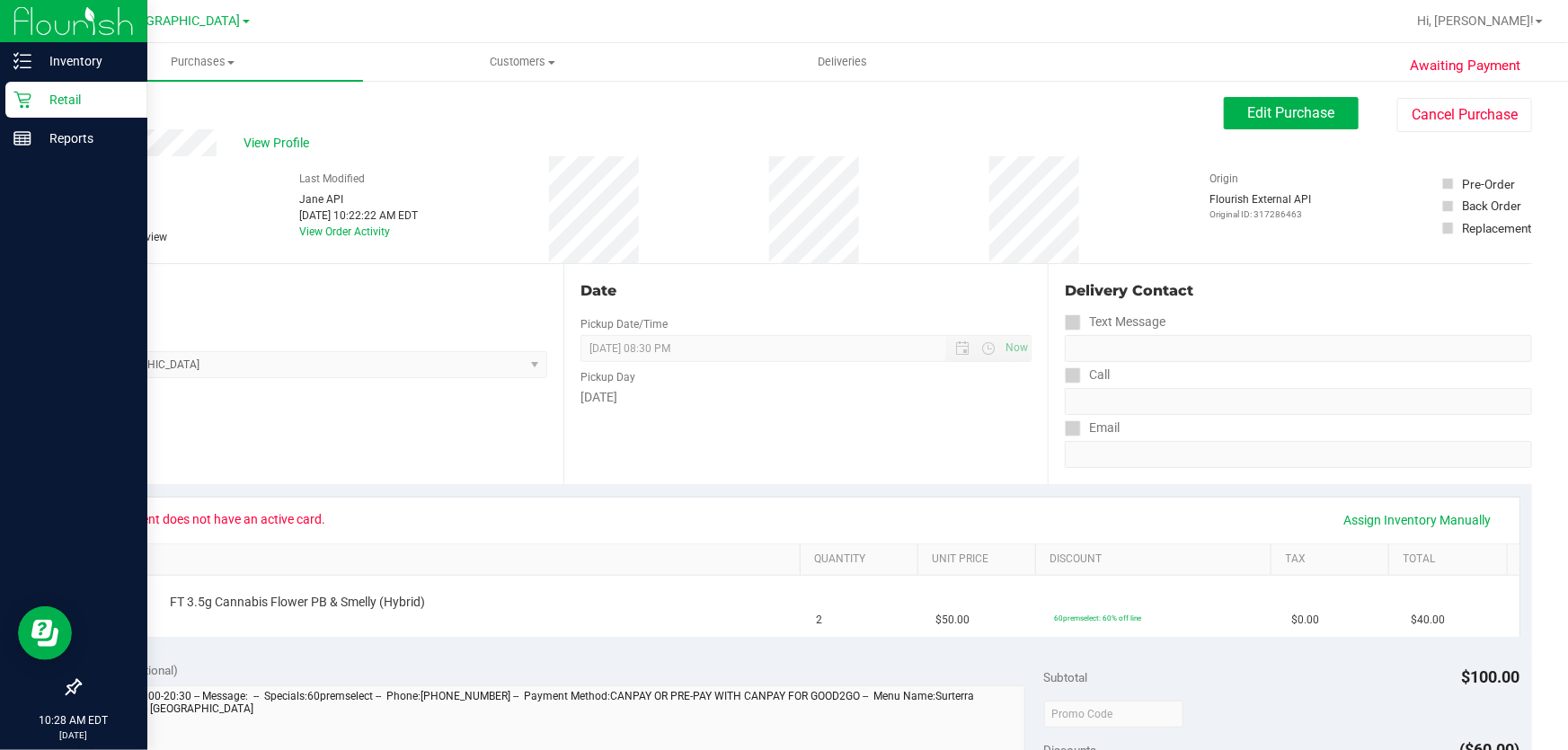
click at [72, 98] on p "Retail" at bounding box center [86, 99] width 107 height 22
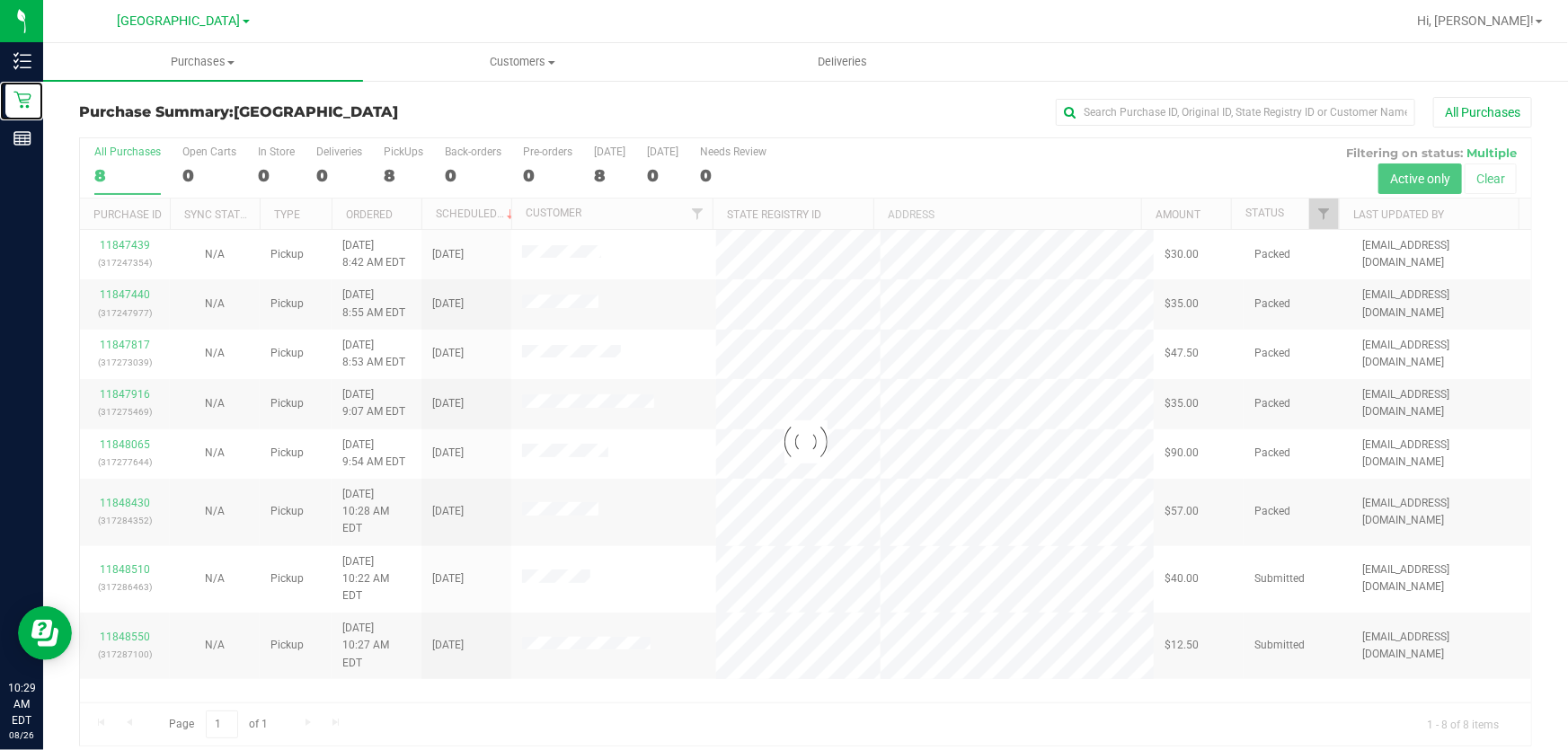
scroll to position [14, 0]
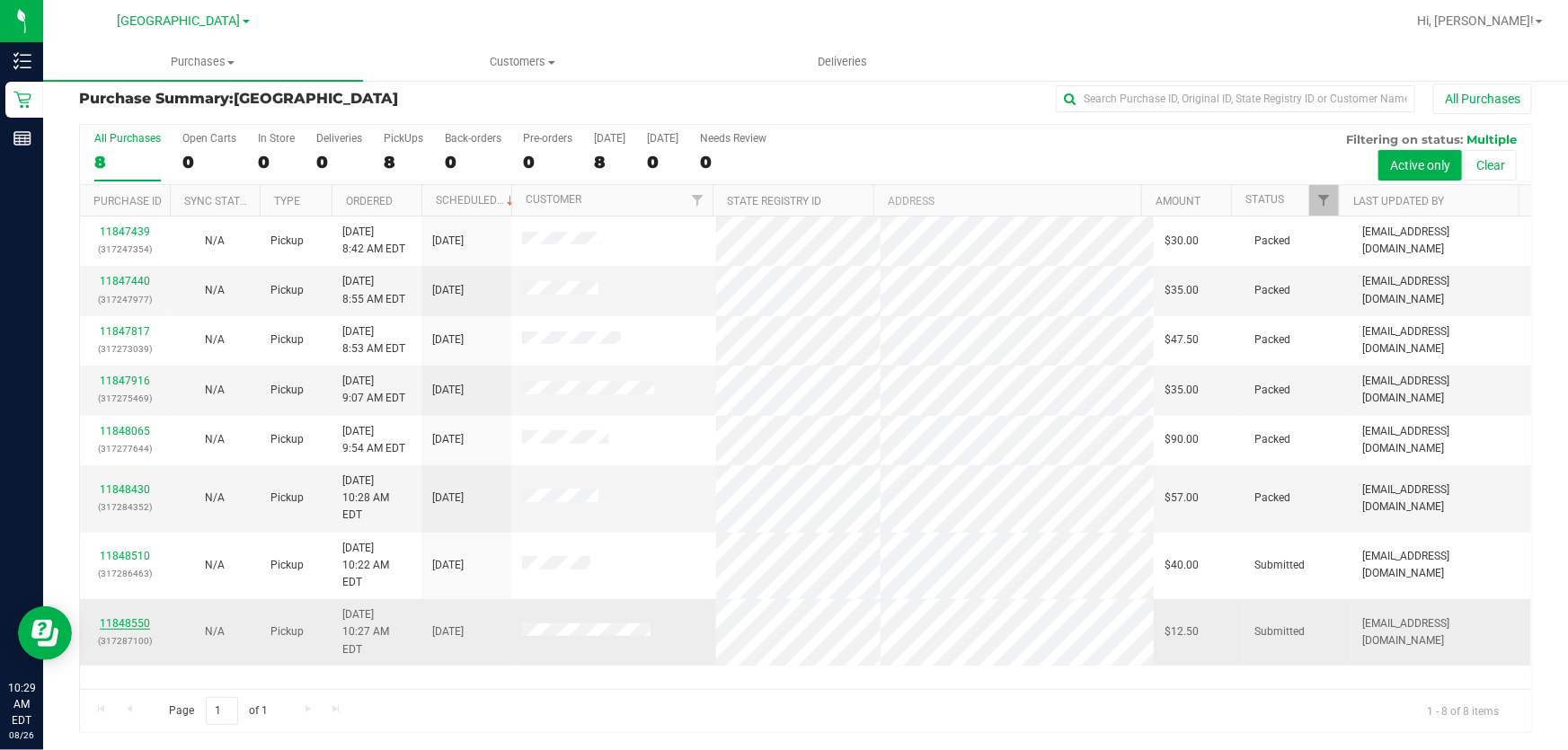
click at [124, 618] on link "11848550" at bounding box center [124, 624] width 51 height 13
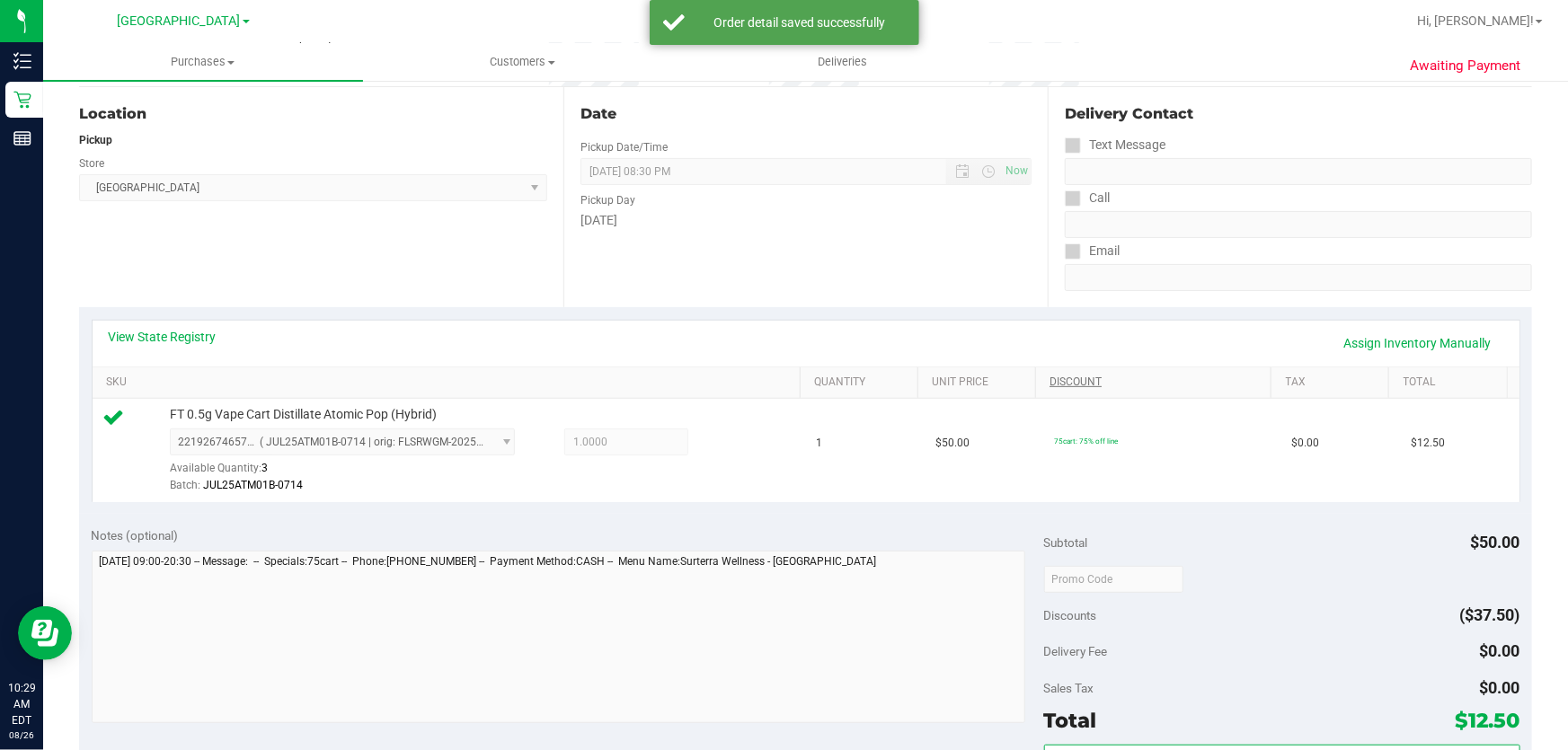
scroll to position [503, 0]
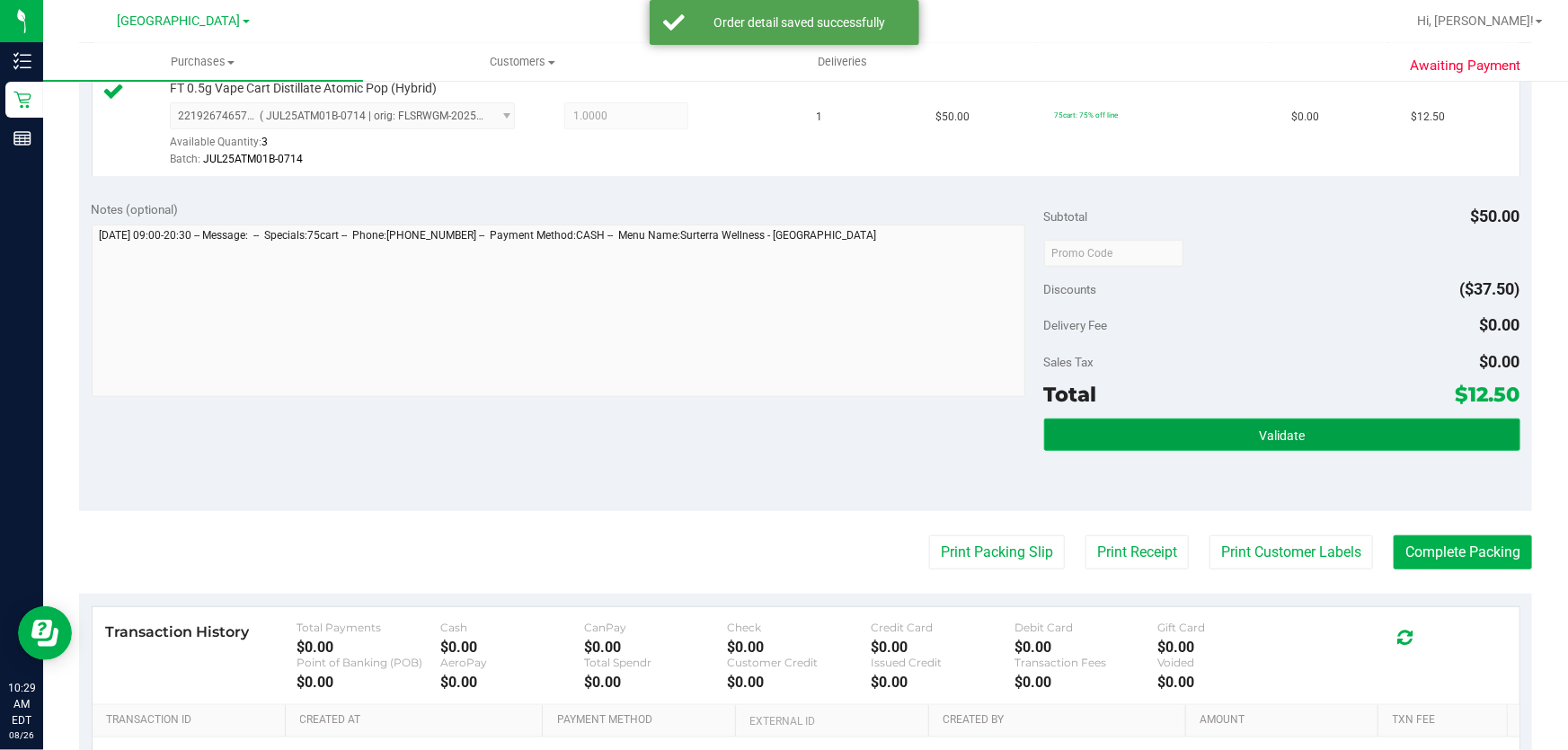
click at [1229, 424] on button "Validate" at bounding box center [1282, 435] width 476 height 33
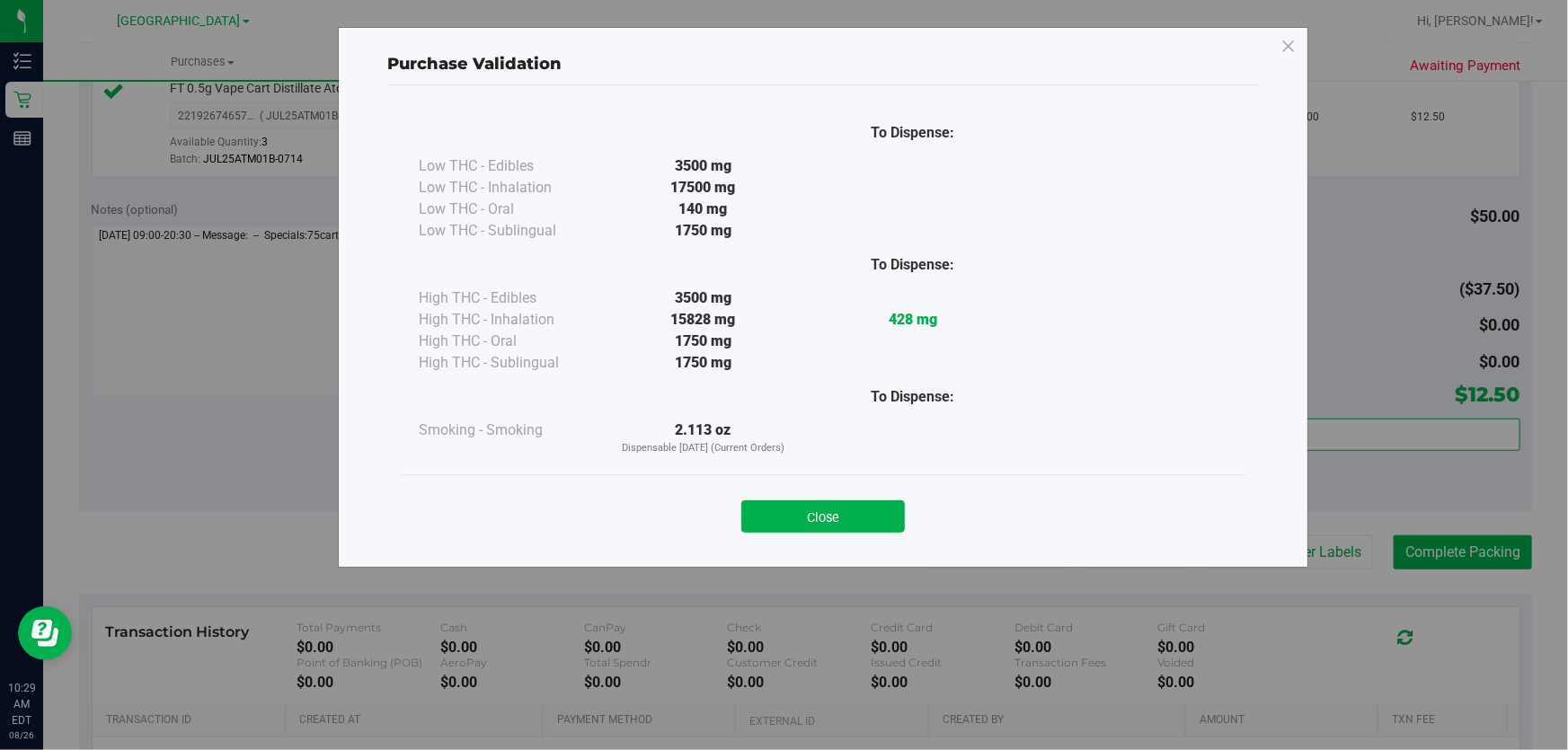
drag, startPoint x: 851, startPoint y: 513, endPoint x: 1121, endPoint y: 529, distance: 270.5
click at [852, 513] on button "Close" at bounding box center [822, 516] width 163 height 33
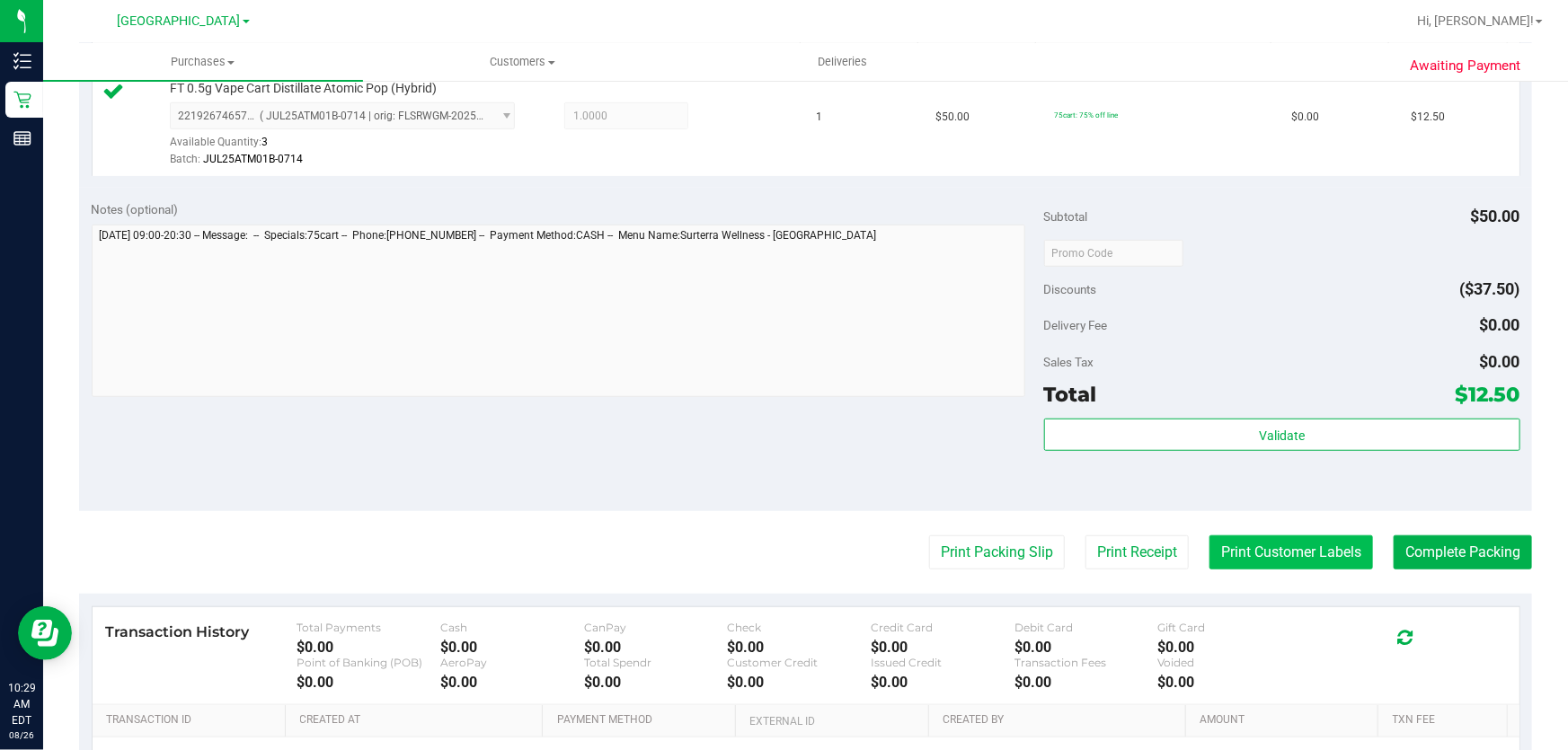
click at [1272, 555] on button "Print Customer Labels" at bounding box center [1291, 553] width 163 height 34
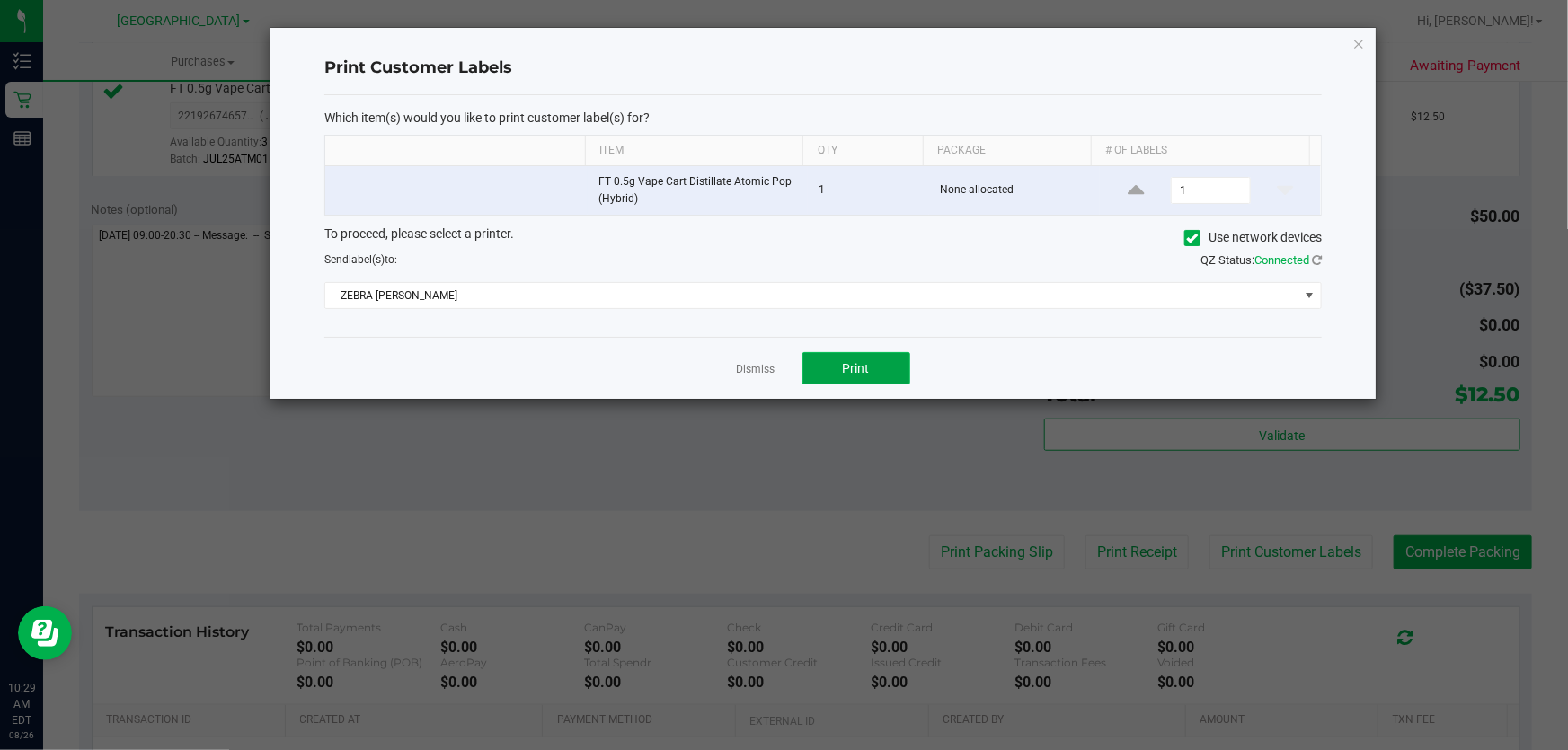
click at [869, 380] on button "Print" at bounding box center [856, 368] width 107 height 33
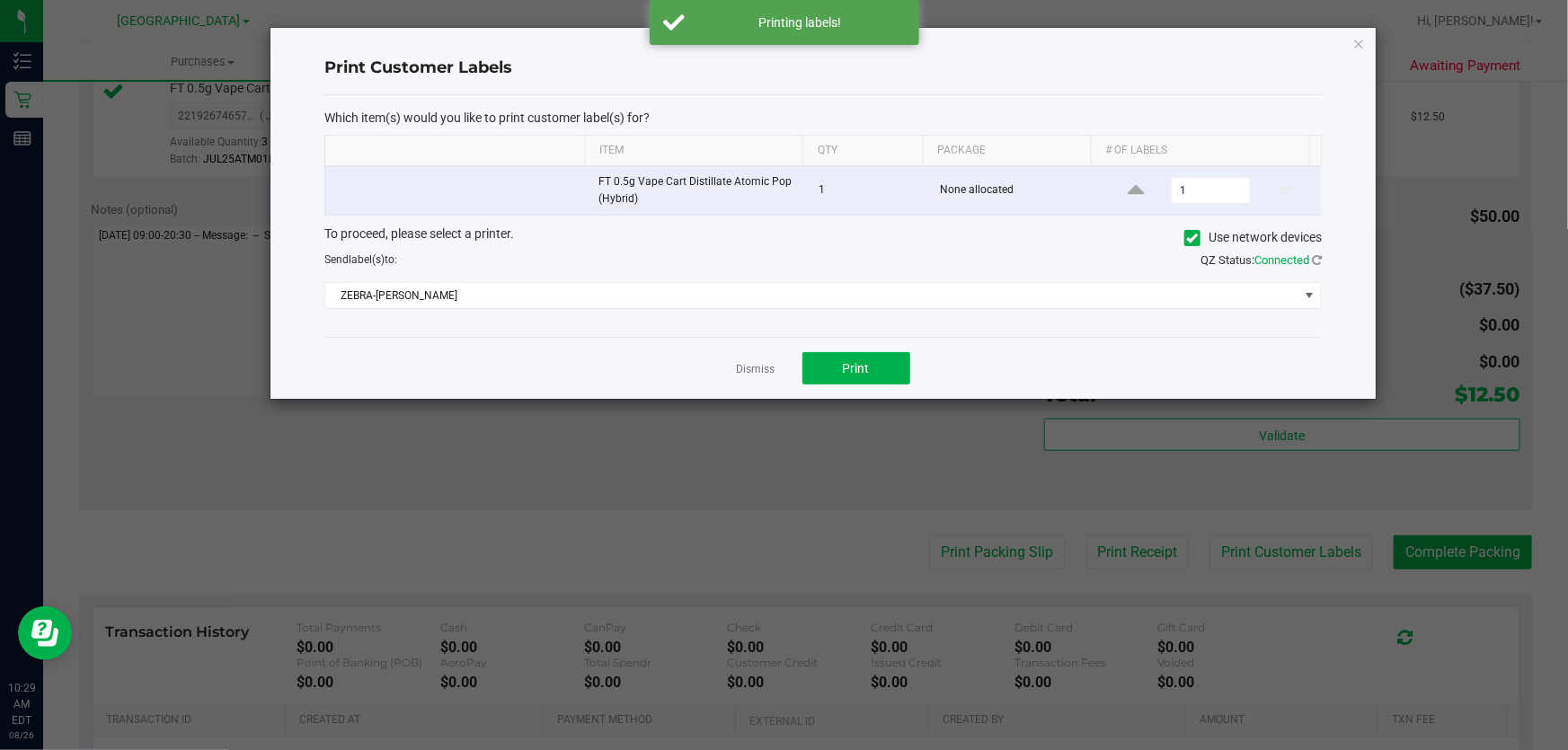
click at [767, 372] on link "Dismiss" at bounding box center [756, 369] width 39 height 15
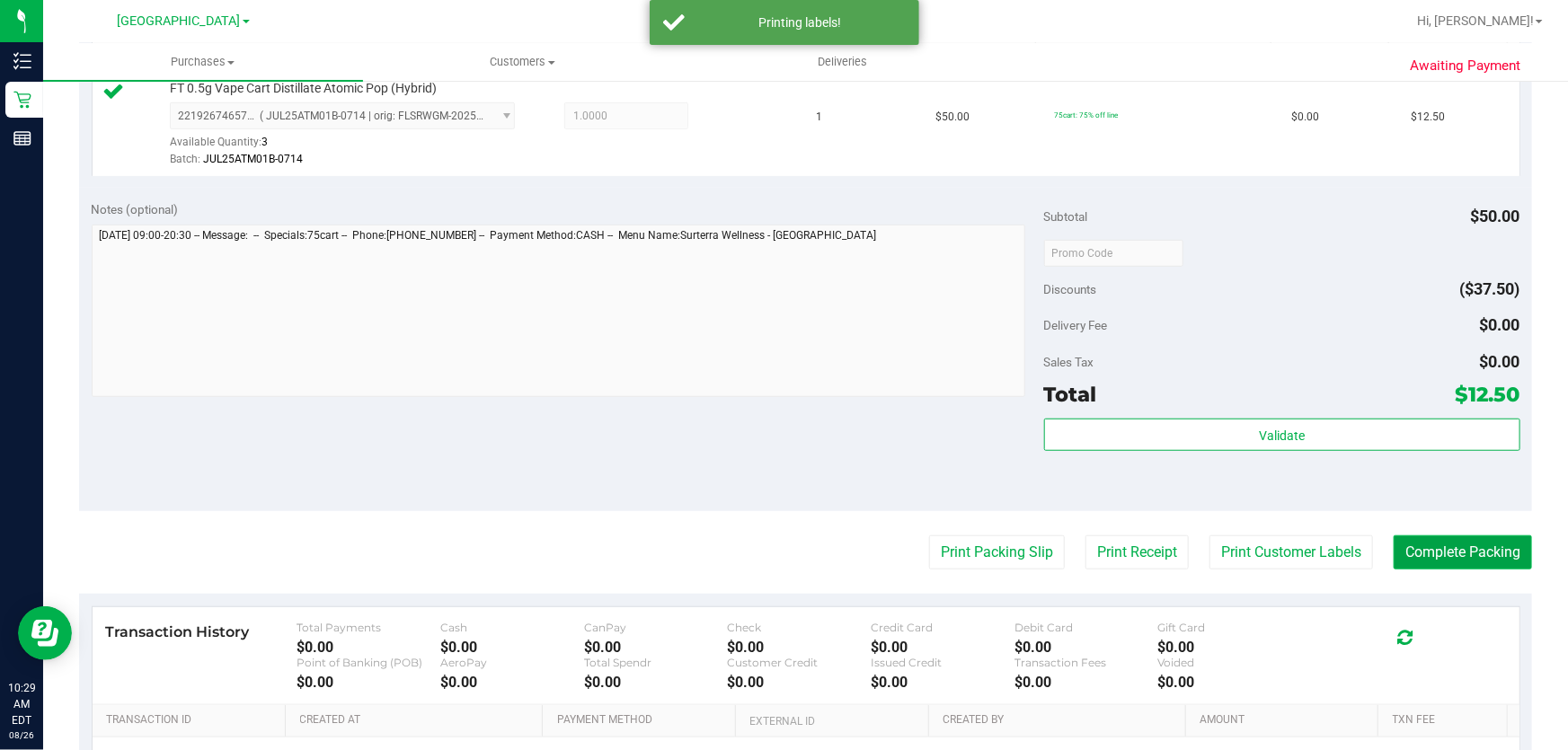
click at [1431, 551] on button "Complete Packing" at bounding box center [1462, 553] width 138 height 34
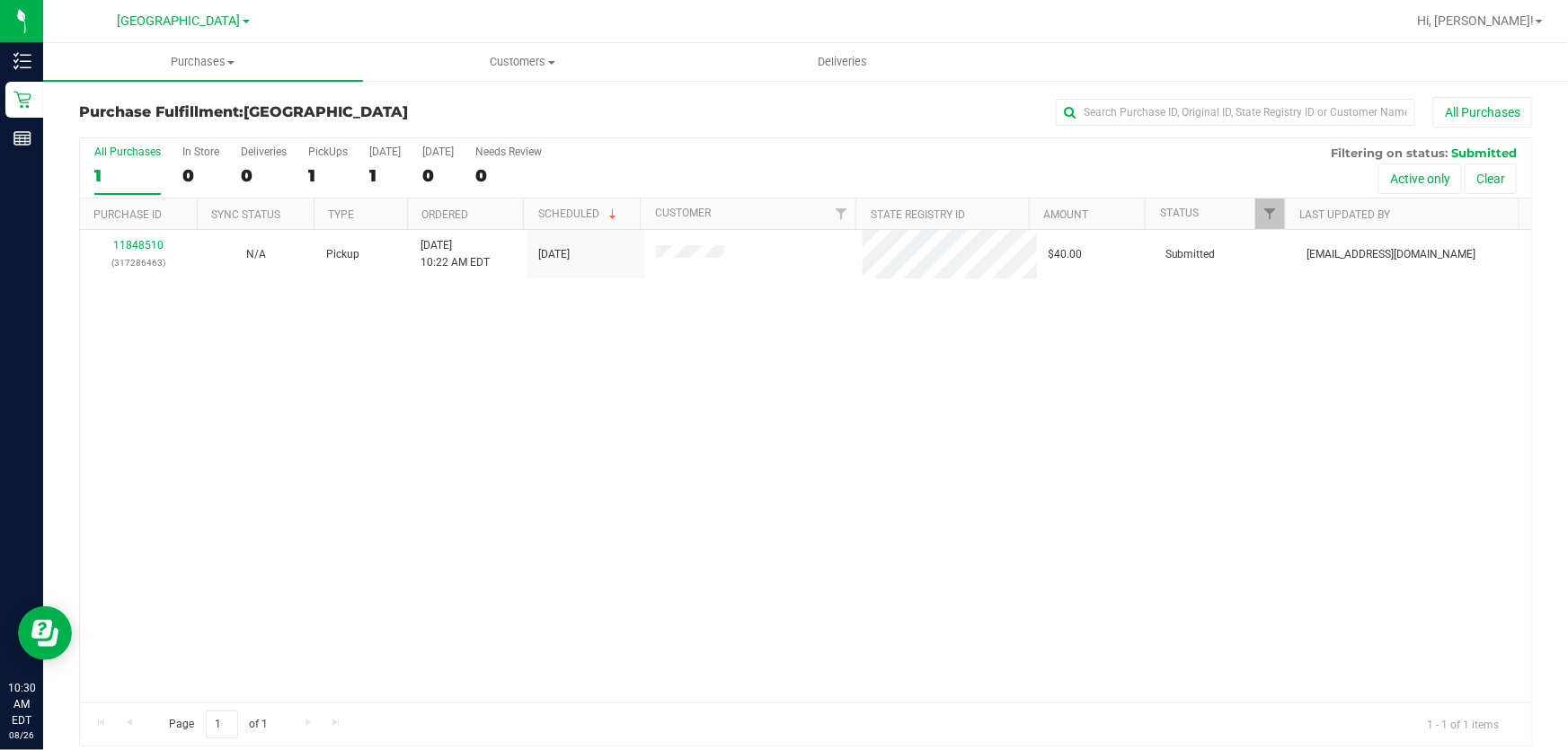
click at [703, 619] on div "11848510 (317286463) N/A Pickup [DATE] 10:22 AM EDT 8/26/2025 $40.00 Submitted …" at bounding box center [804, 466] width 1451 height 472
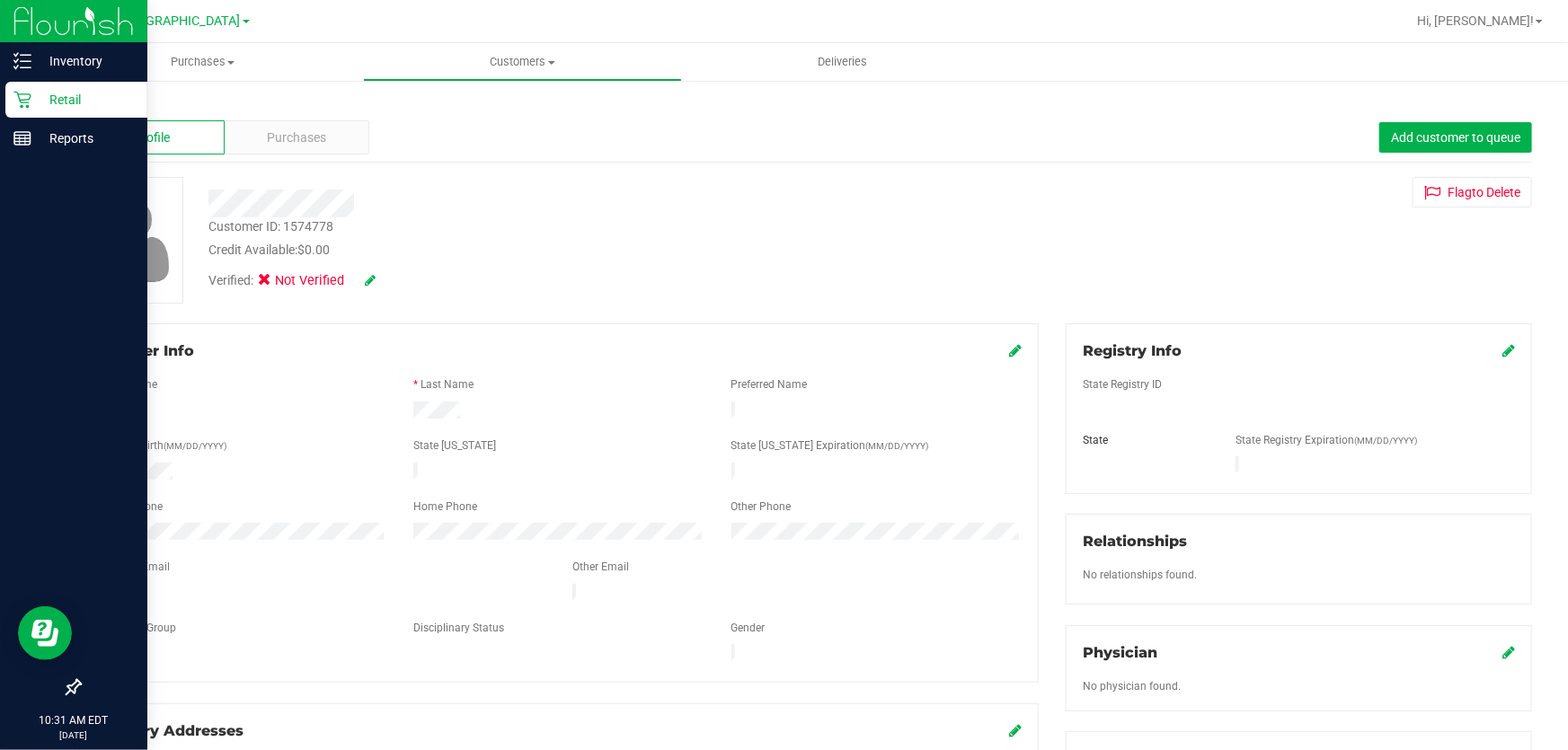
click at [26, 100] on icon at bounding box center [23, 99] width 18 height 18
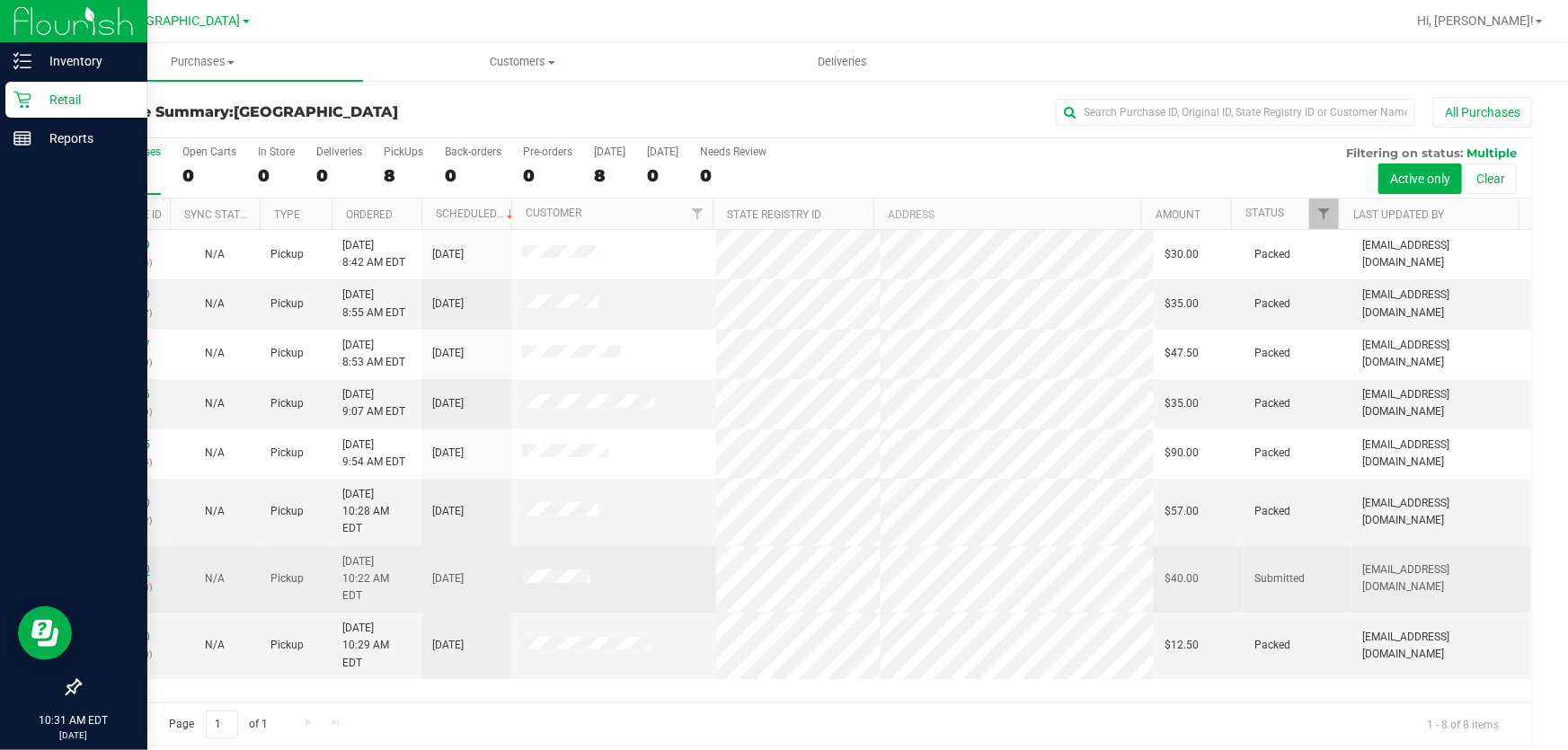
click at [136, 564] on link "11848510" at bounding box center [124, 570] width 51 height 13
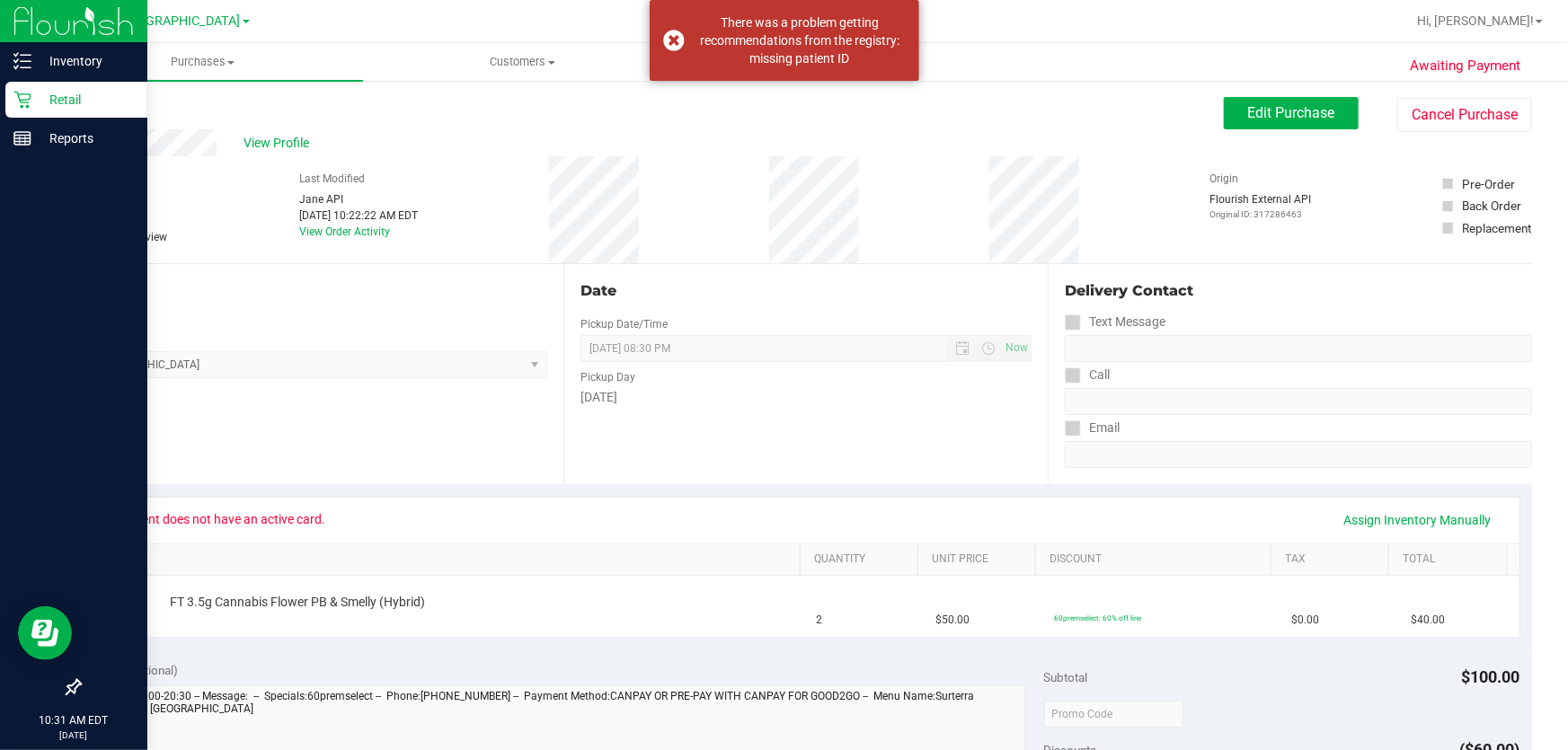
click at [41, 95] on p "Retail" at bounding box center [86, 99] width 107 height 22
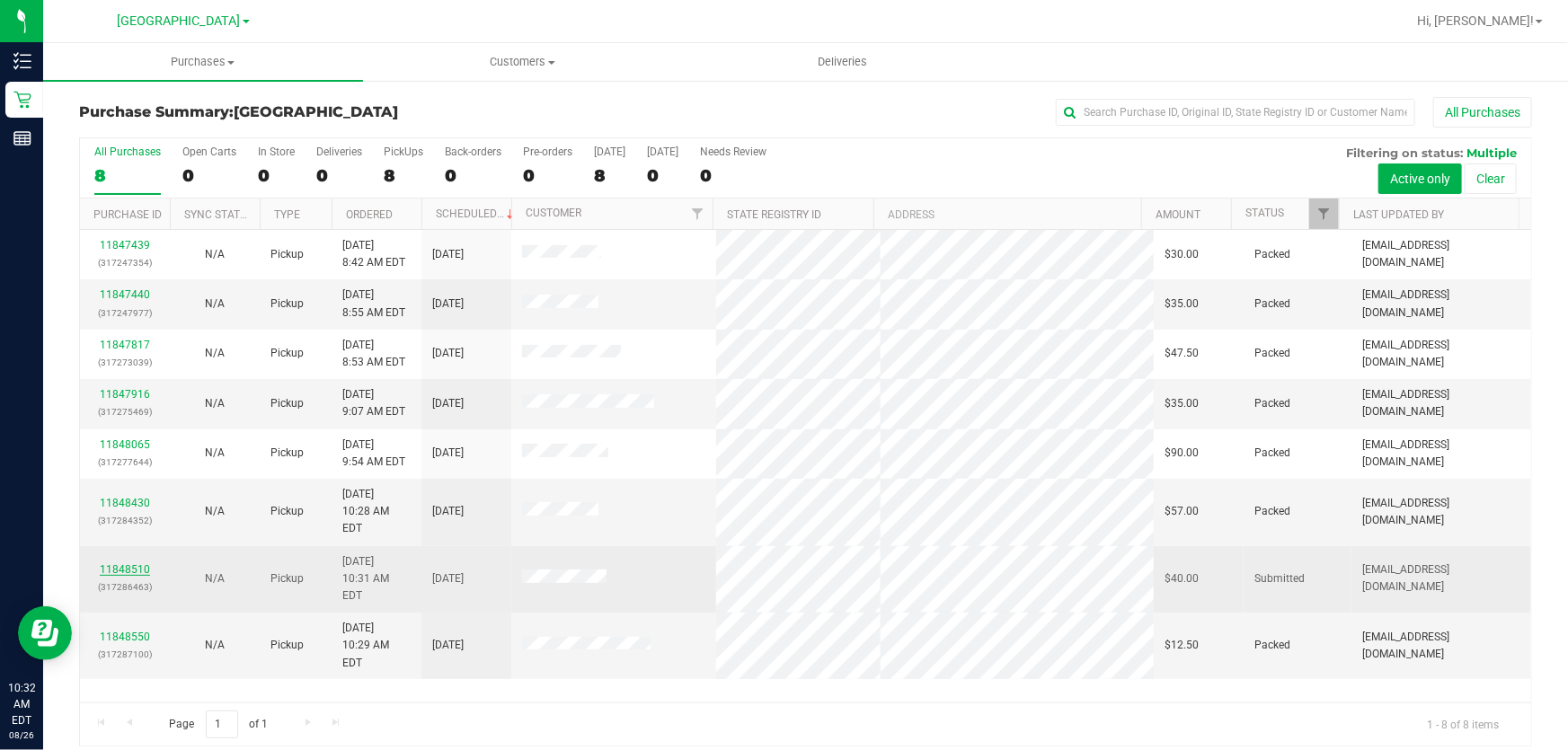
click at [116, 564] on link "11848510" at bounding box center [124, 570] width 51 height 13
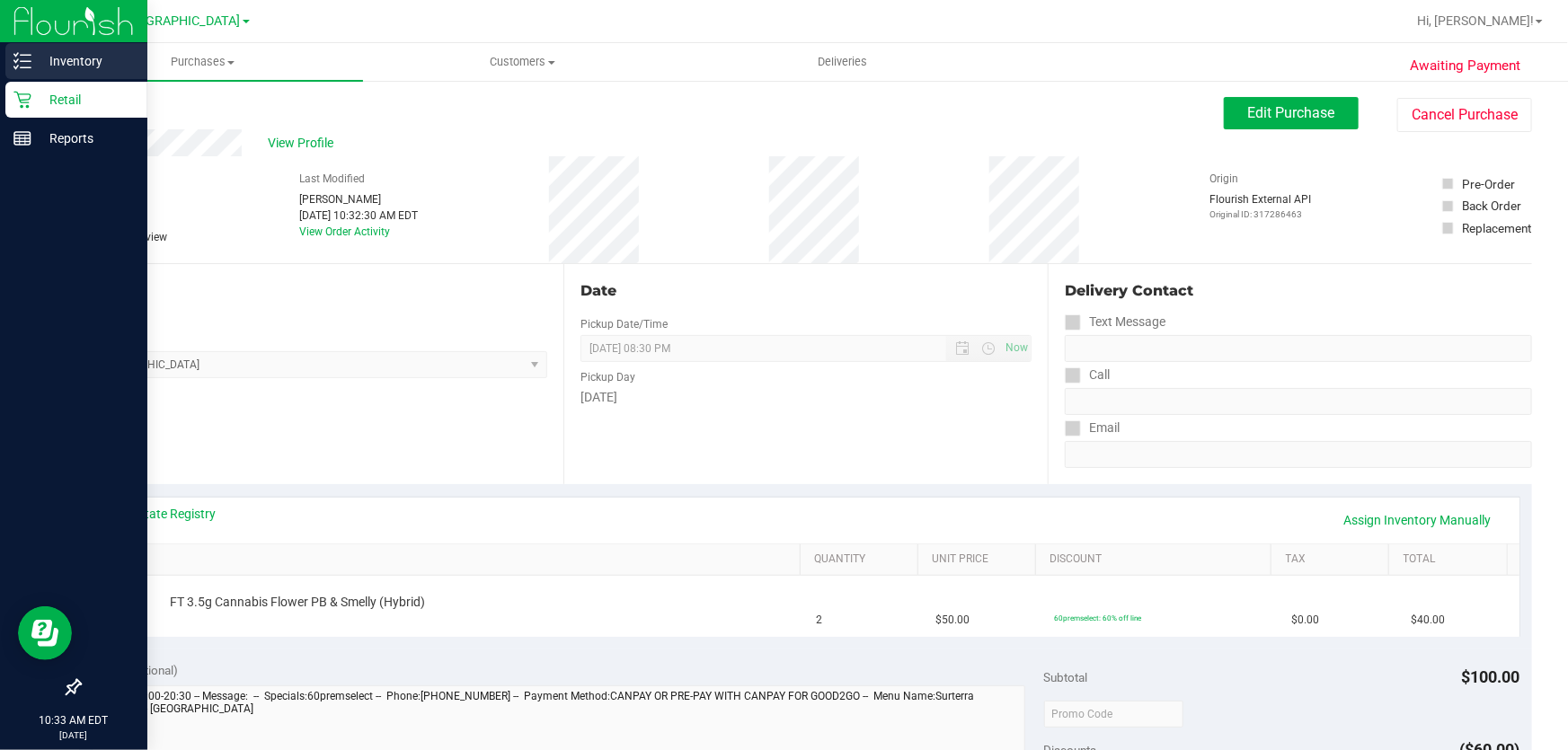
click at [67, 65] on p "Inventory" at bounding box center [86, 62] width 107 height 22
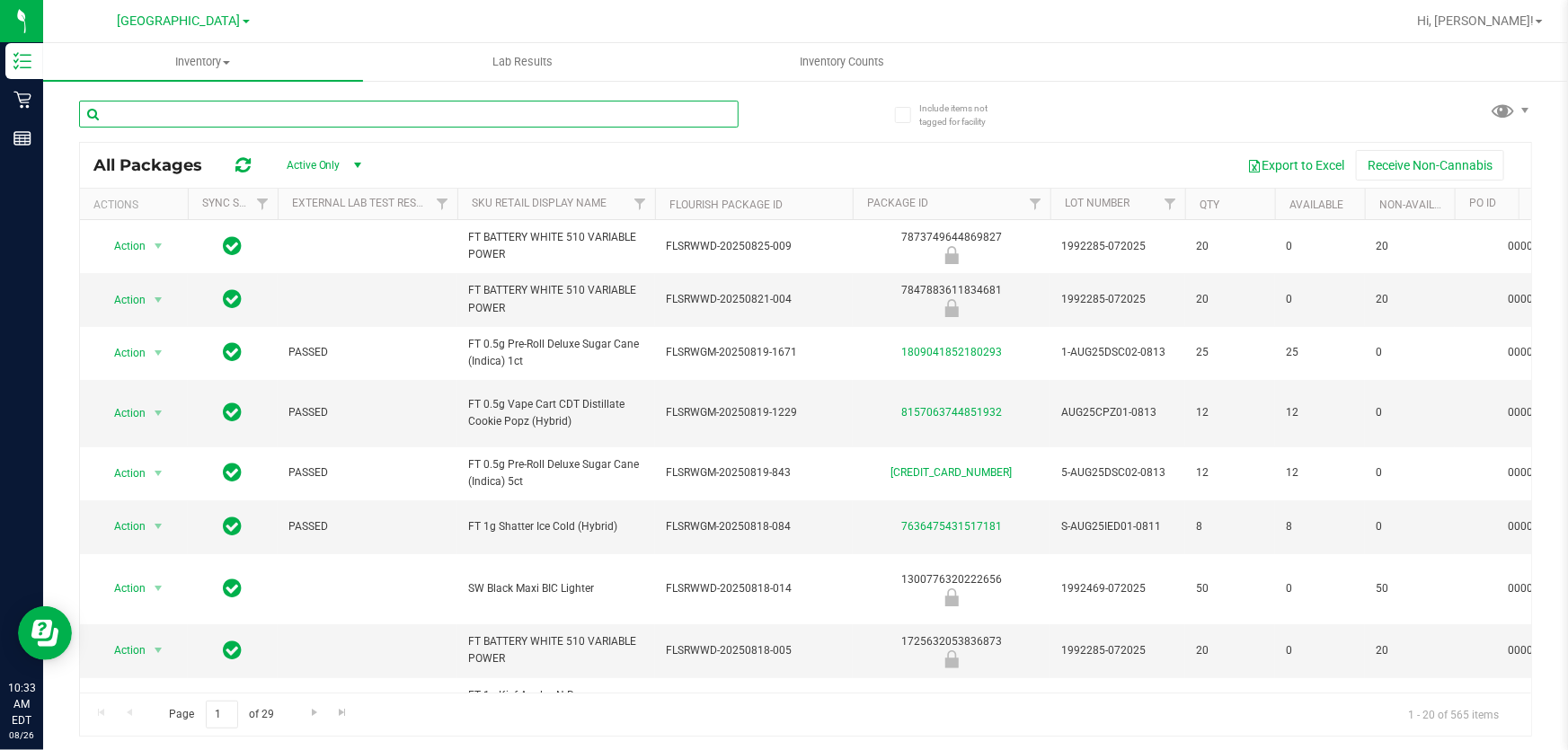
click at [248, 116] on input "text" at bounding box center [409, 113] width 659 height 27
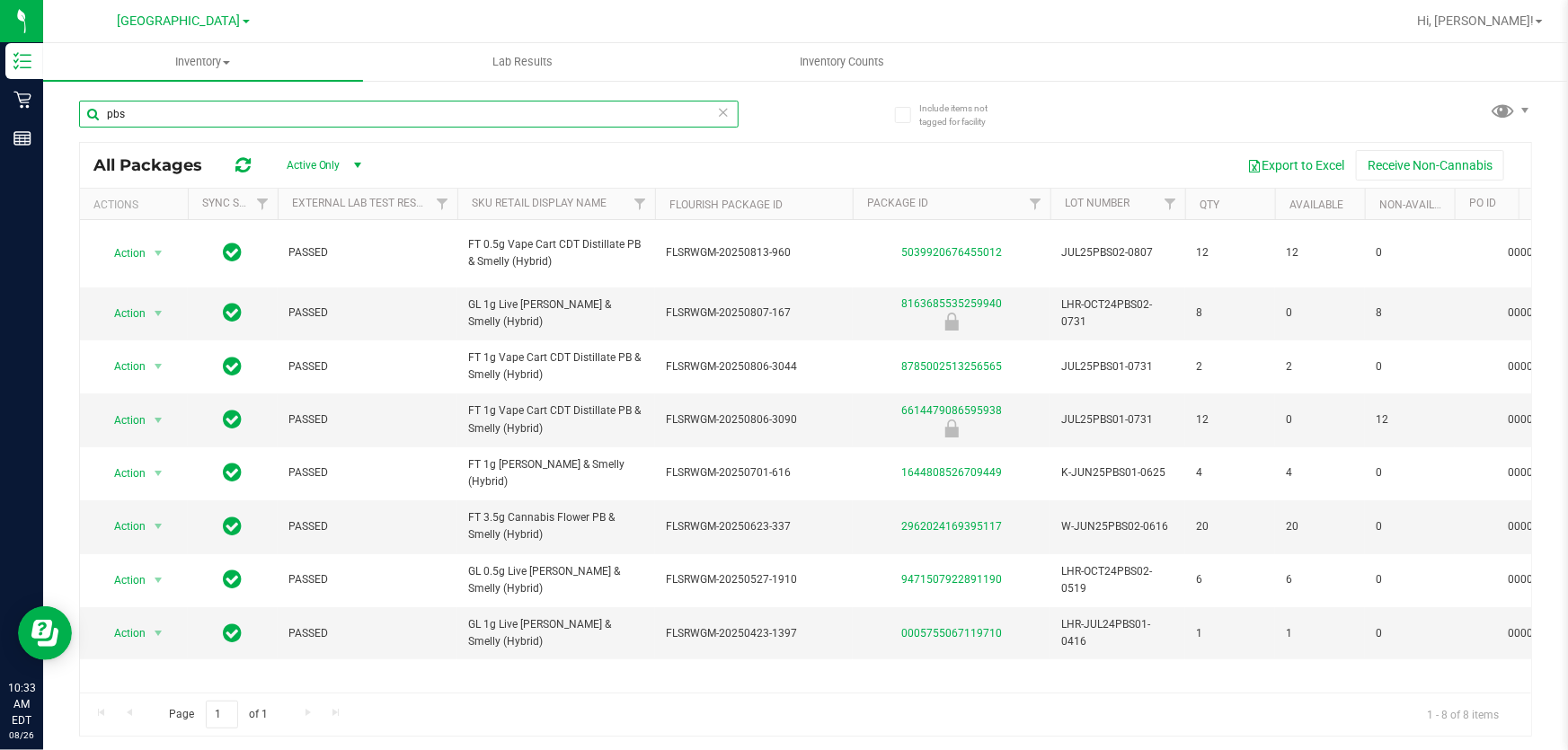
type input "pbs"
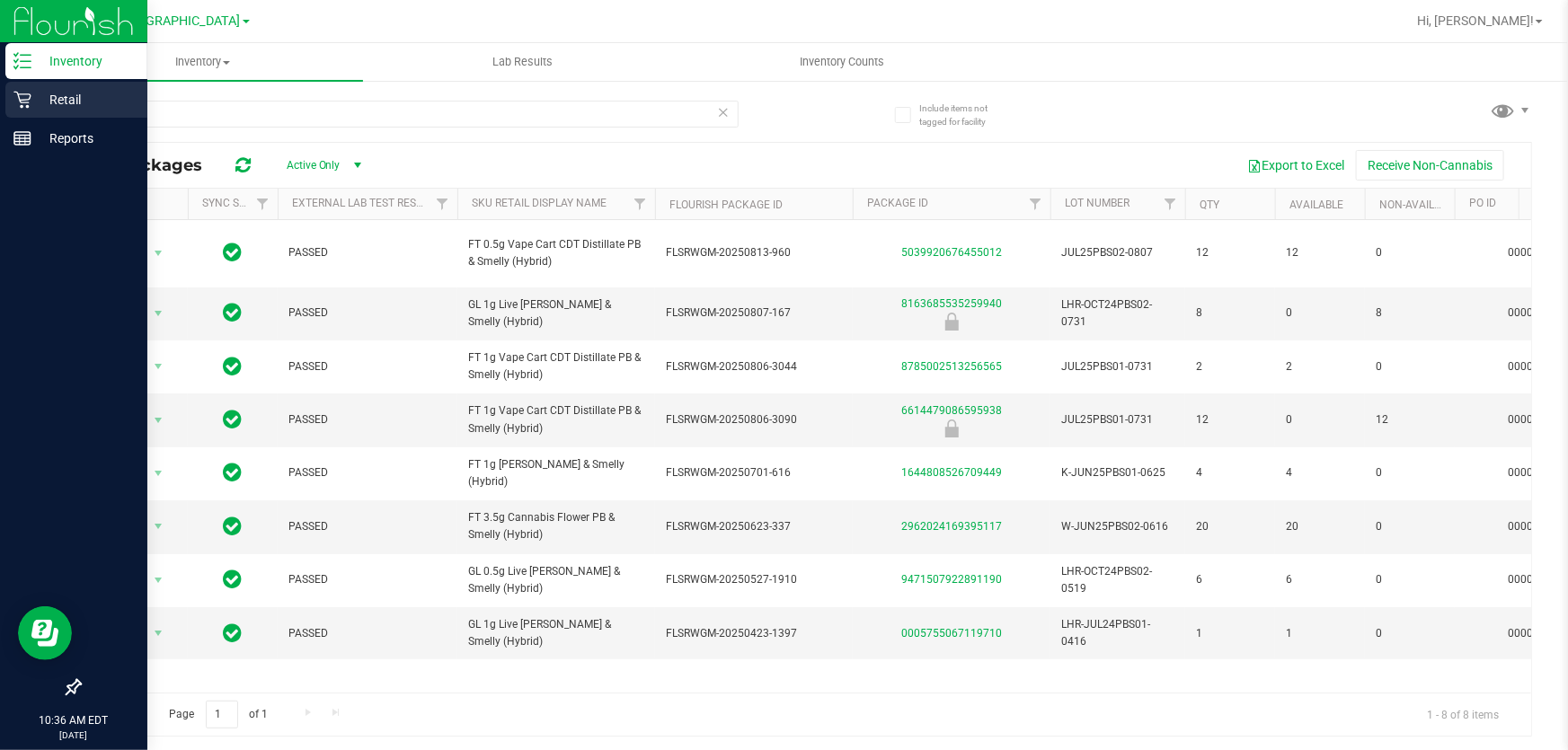
click at [34, 96] on p "Retail" at bounding box center [86, 99] width 107 height 22
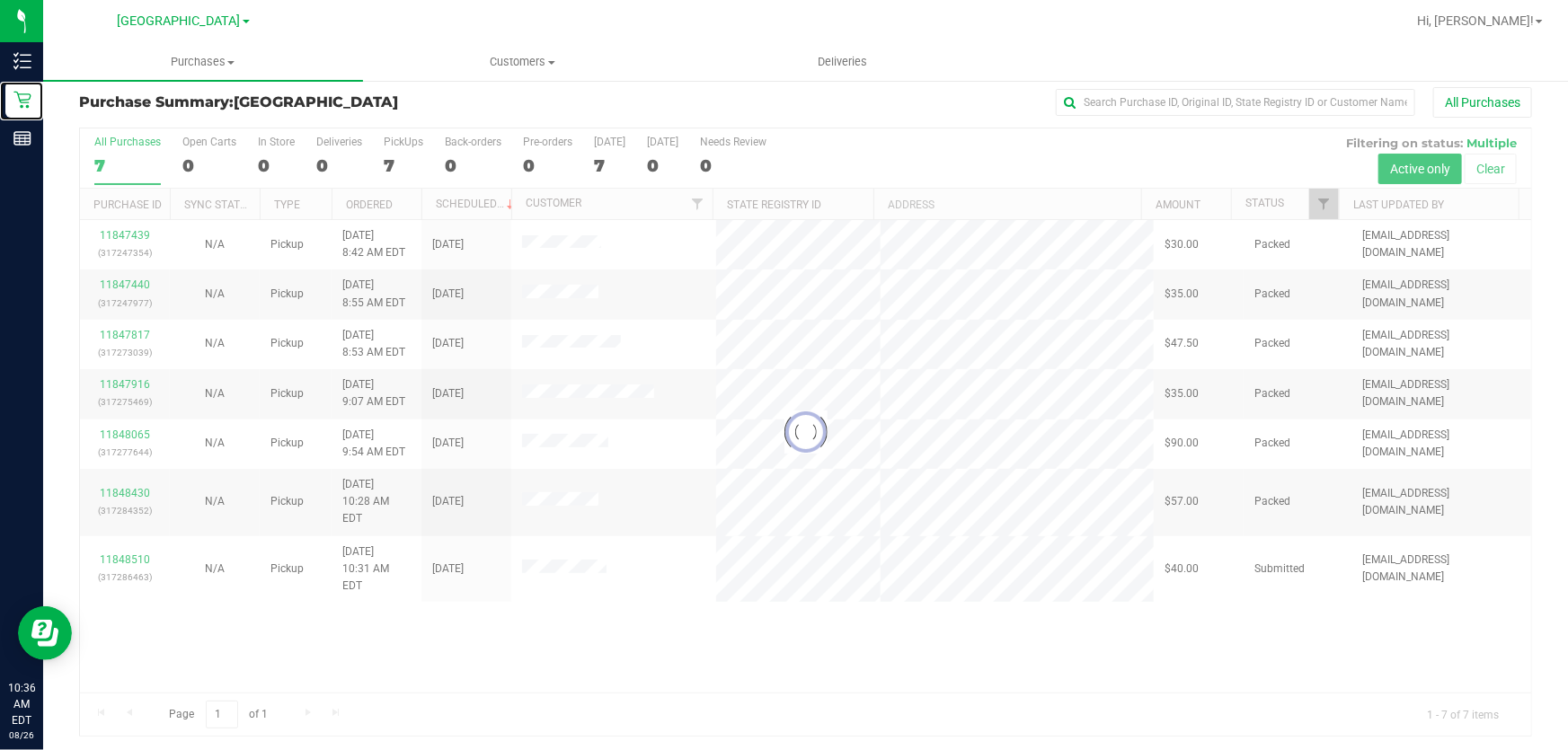
scroll to position [14, 0]
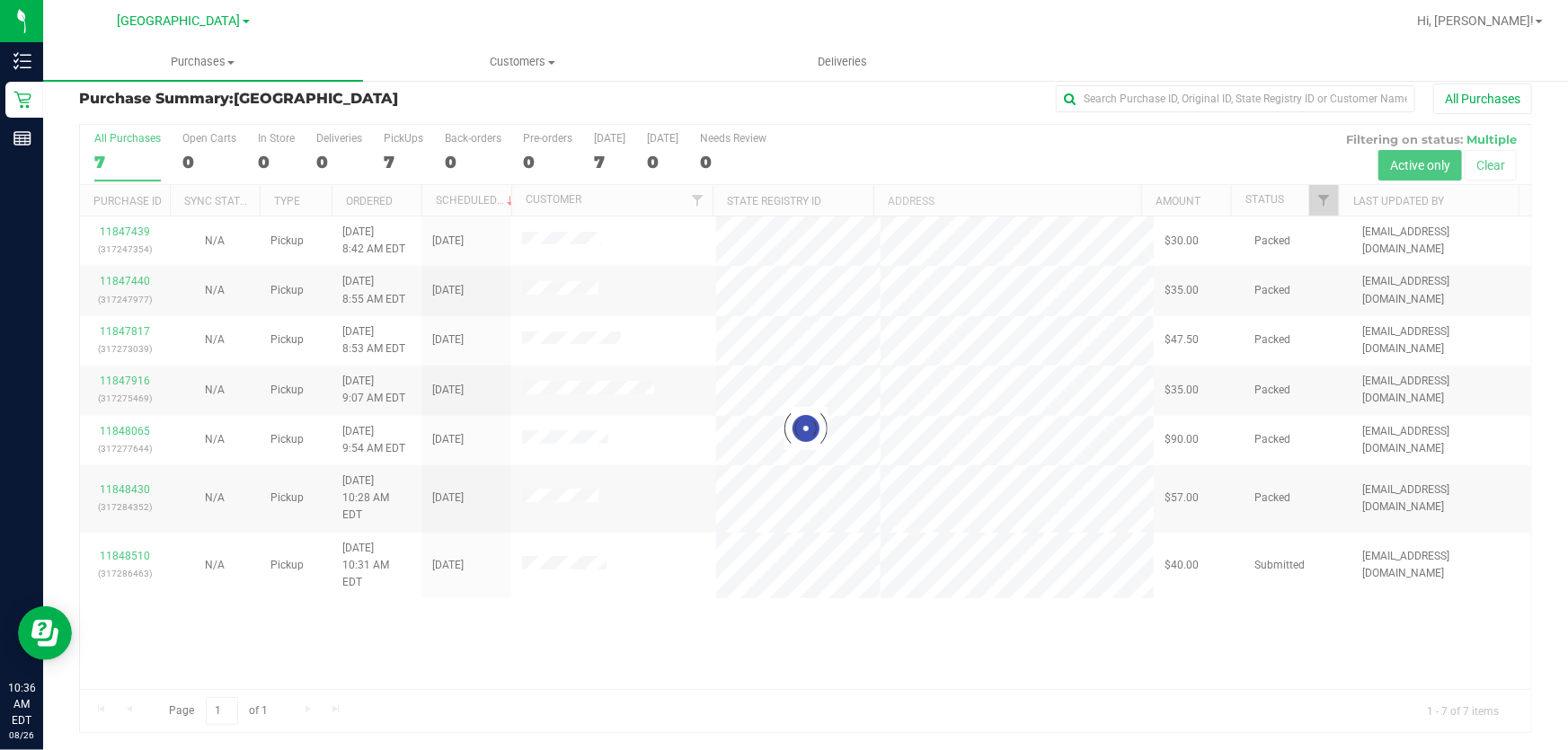
click at [630, 639] on div at bounding box center [804, 429] width 1451 height 608
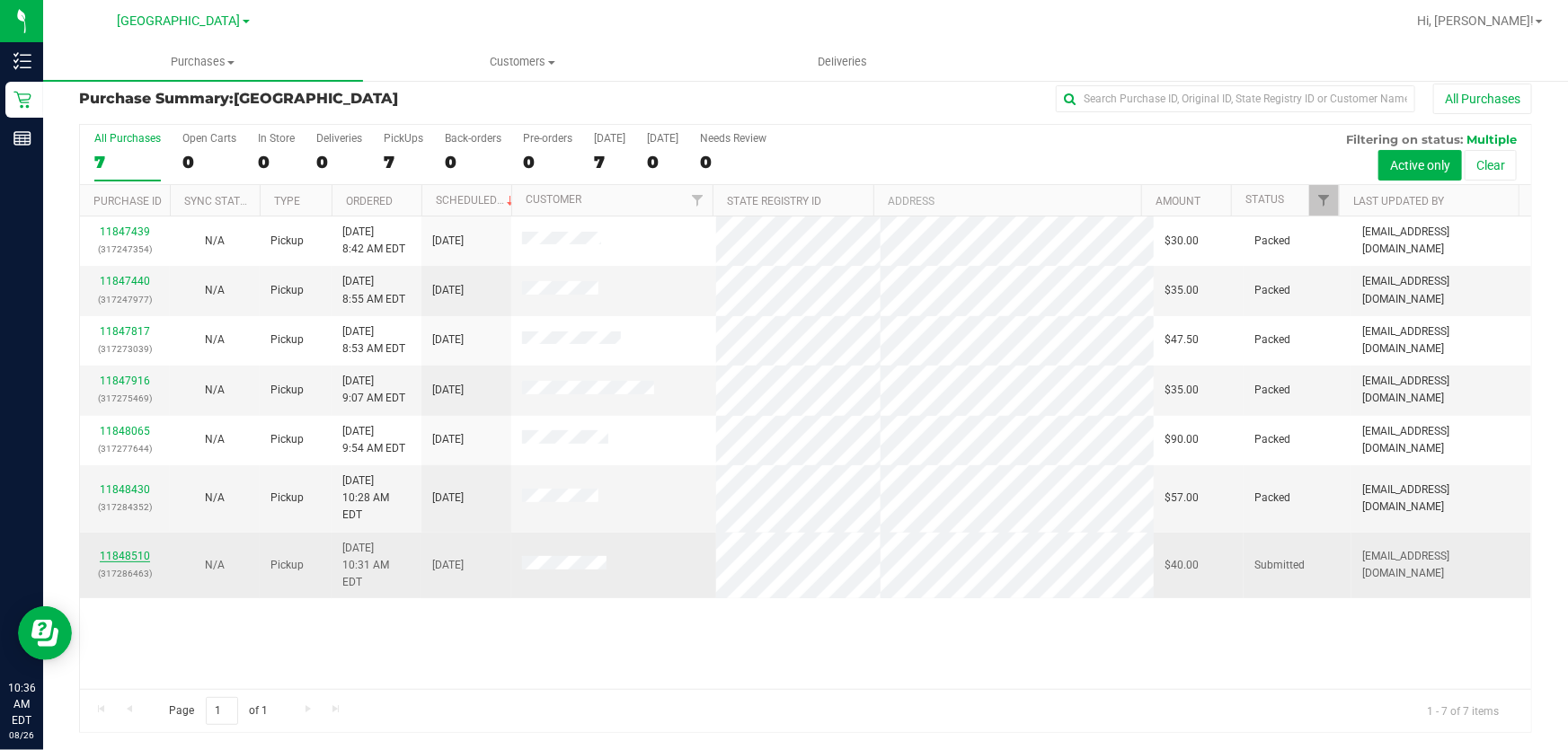
click at [130, 550] on link "11848510" at bounding box center [124, 556] width 51 height 13
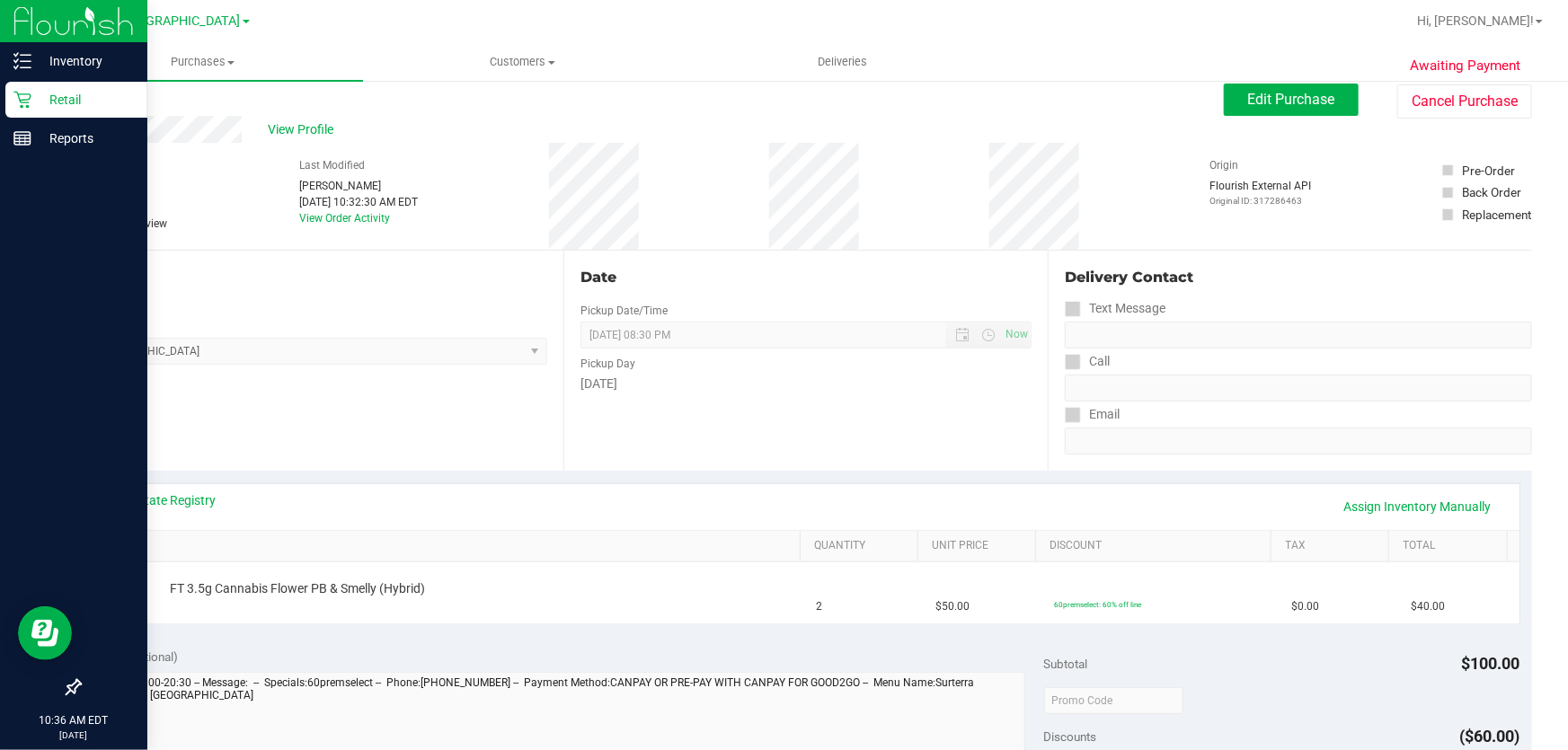
click at [33, 99] on p "Retail" at bounding box center [86, 99] width 107 height 22
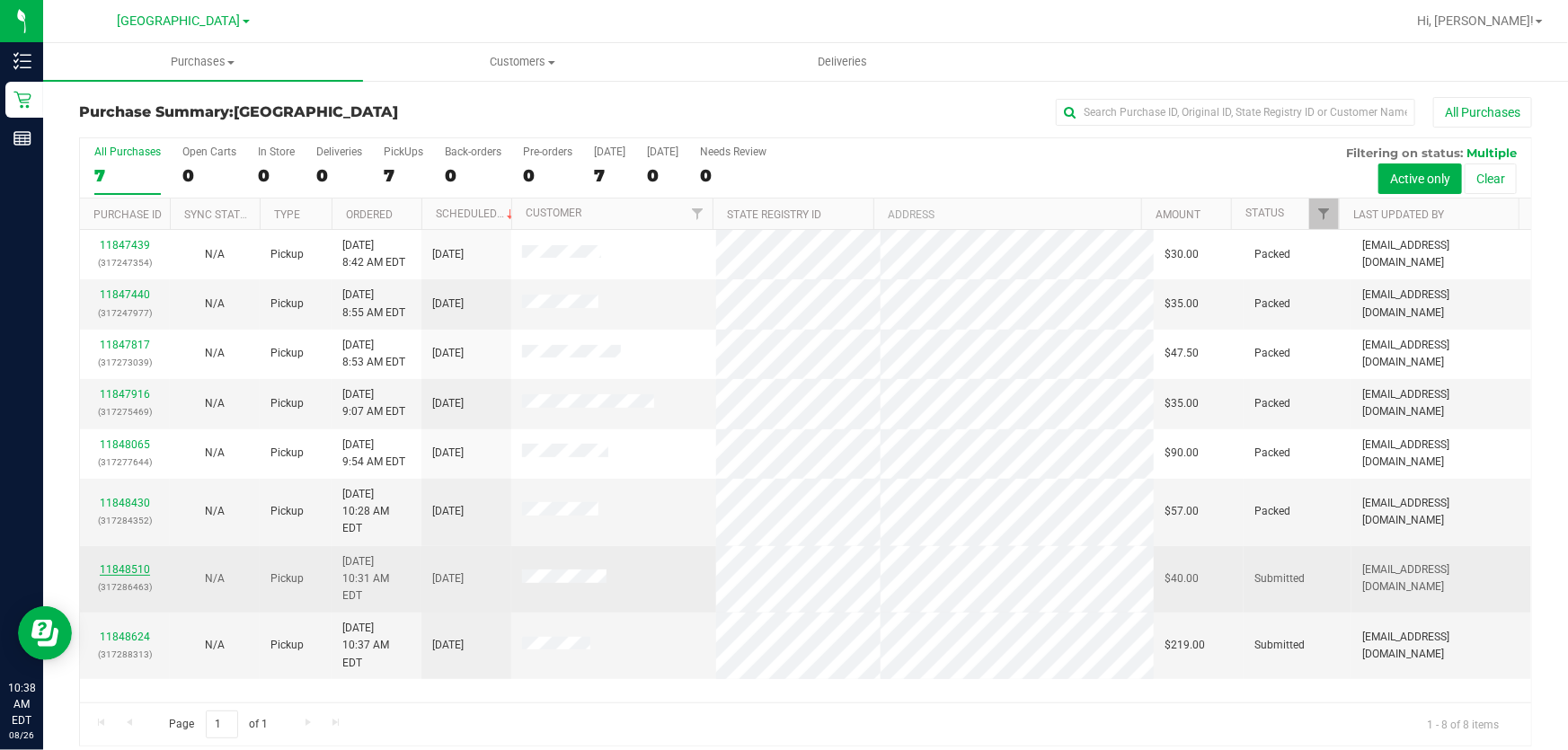
click at [133, 564] on link "11848510" at bounding box center [124, 570] width 51 height 13
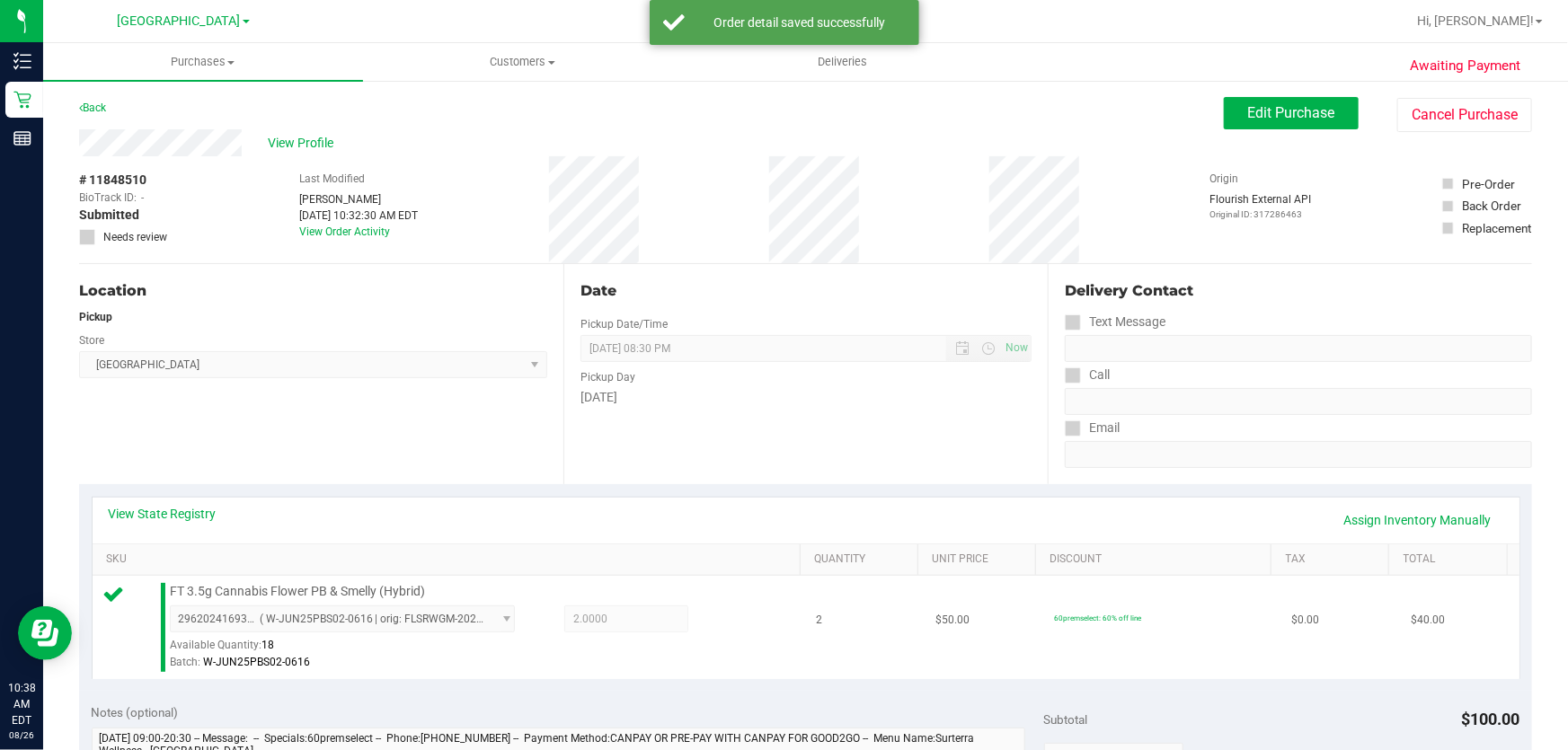
scroll to position [489, 0]
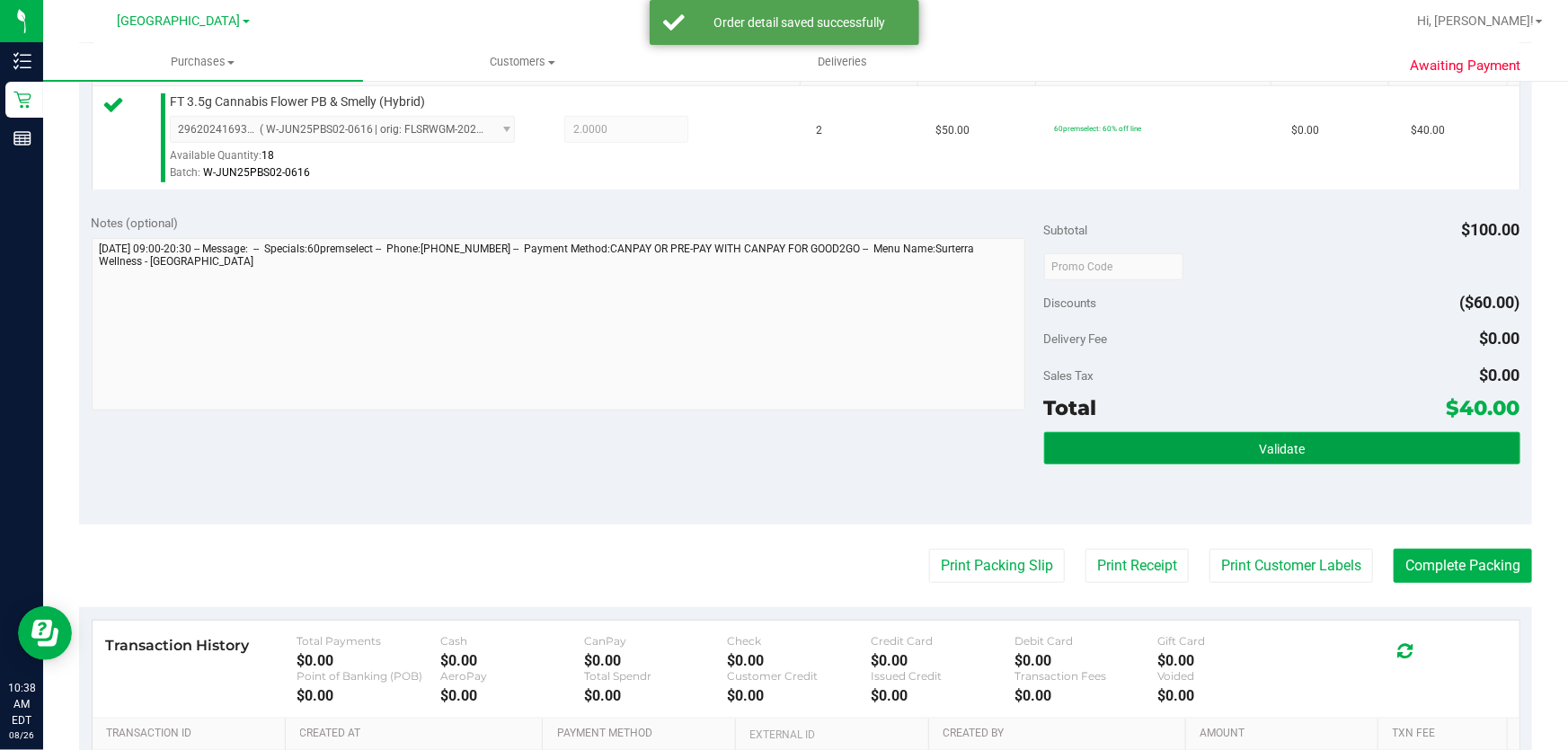
click at [1307, 440] on button "Validate" at bounding box center [1282, 449] width 476 height 33
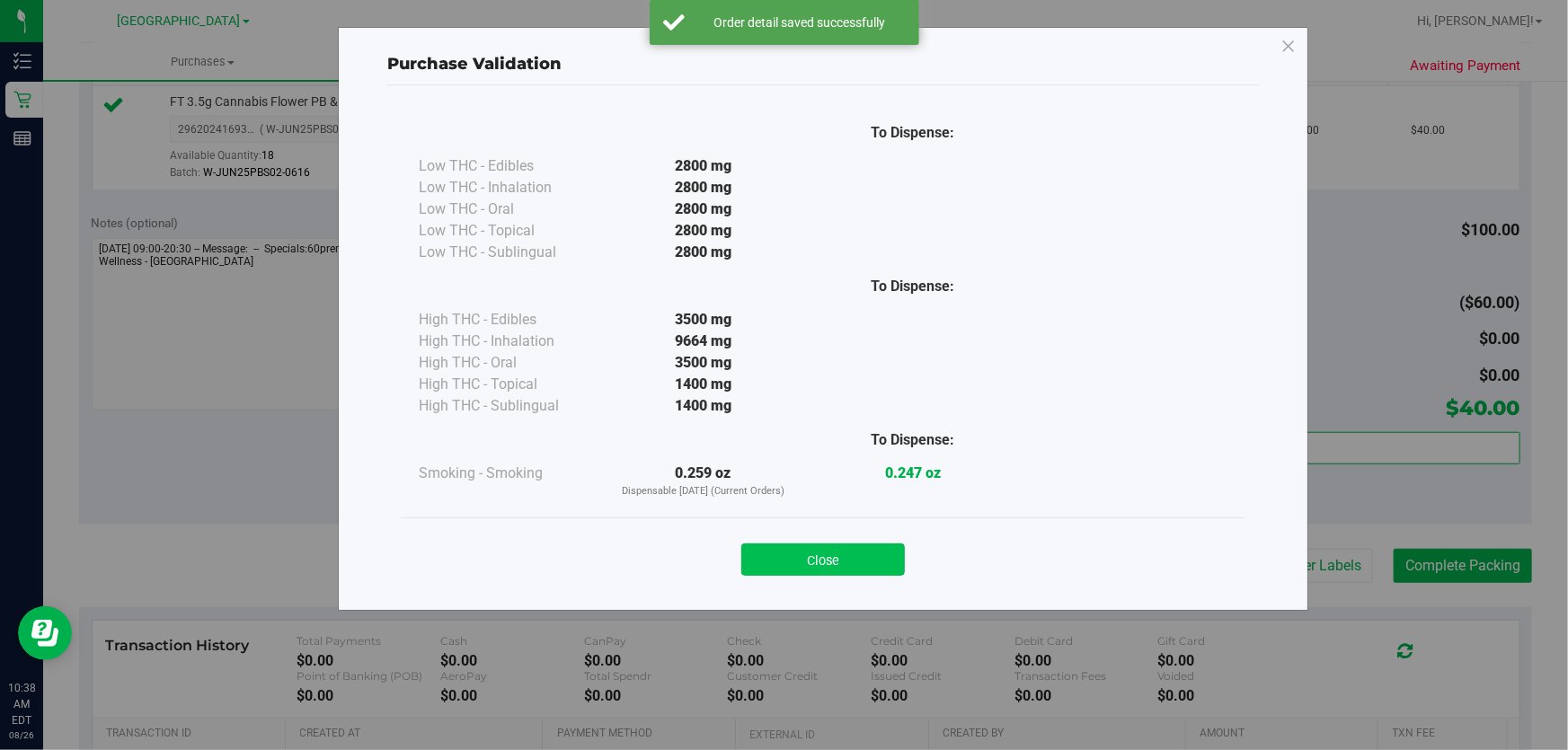
click at [781, 565] on button "Close" at bounding box center [822, 560] width 163 height 33
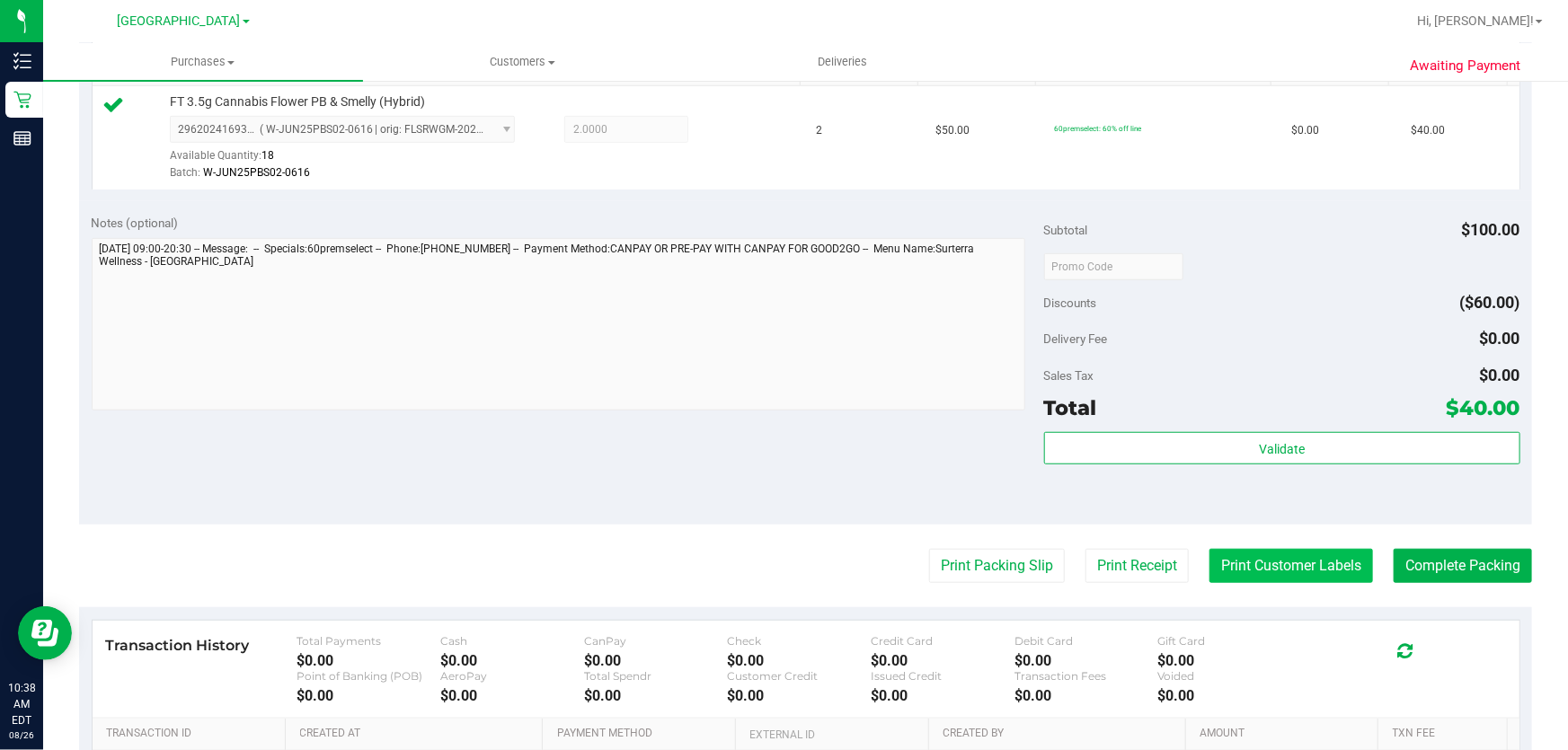
click at [1222, 569] on button "Print Customer Labels" at bounding box center [1291, 566] width 163 height 34
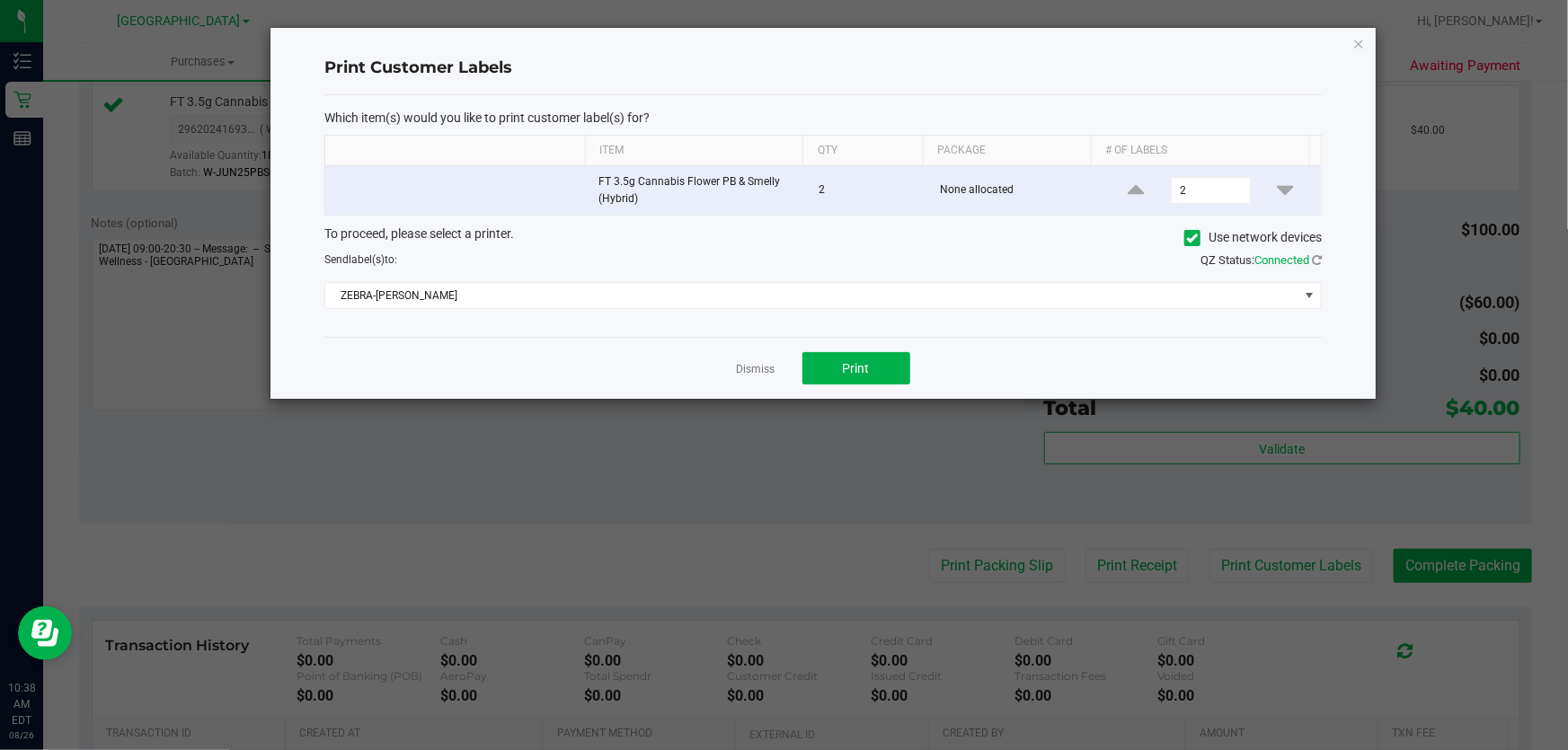
click at [837, 350] on div "Dismiss Print" at bounding box center [822, 368] width 997 height 62
click at [834, 371] on button "Print" at bounding box center [856, 368] width 107 height 33
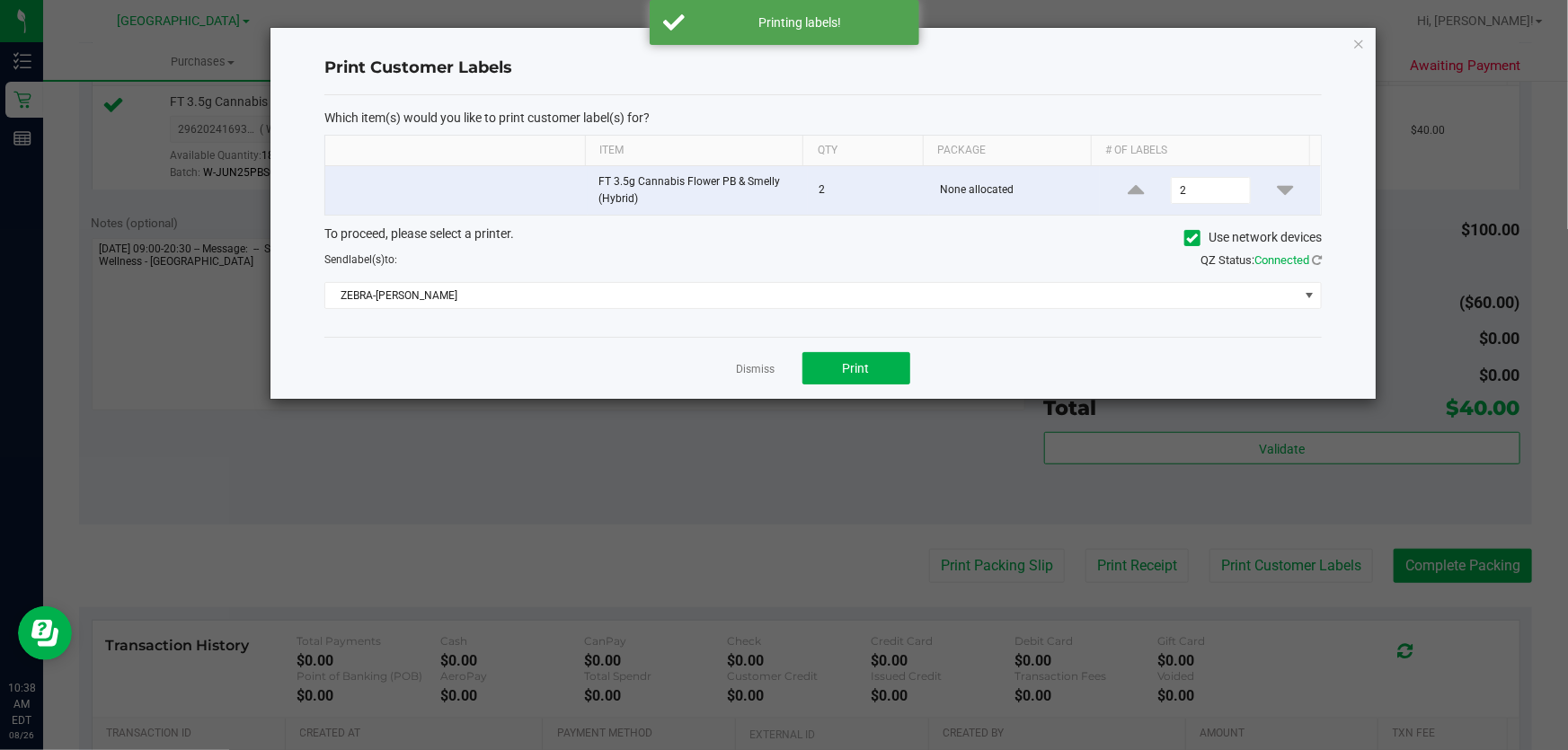
drag, startPoint x: 750, startPoint y: 366, endPoint x: 1352, endPoint y: 503, distance: 617.4
click at [785, 379] on div "Dismiss Print" at bounding box center [822, 368] width 997 height 62
click at [770, 369] on link "Dismiss" at bounding box center [756, 369] width 39 height 15
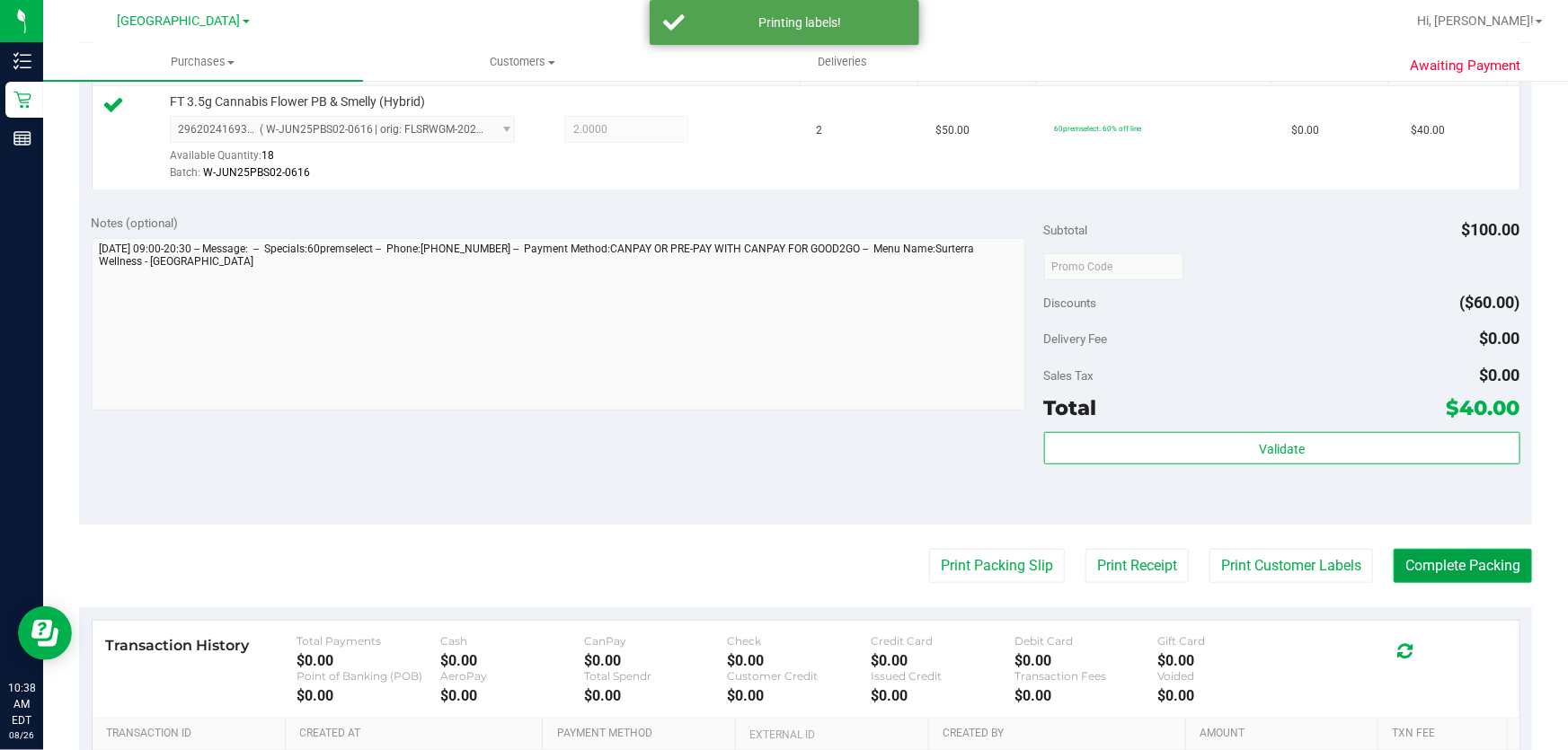
click at [1451, 564] on button "Complete Packing" at bounding box center [1462, 566] width 138 height 34
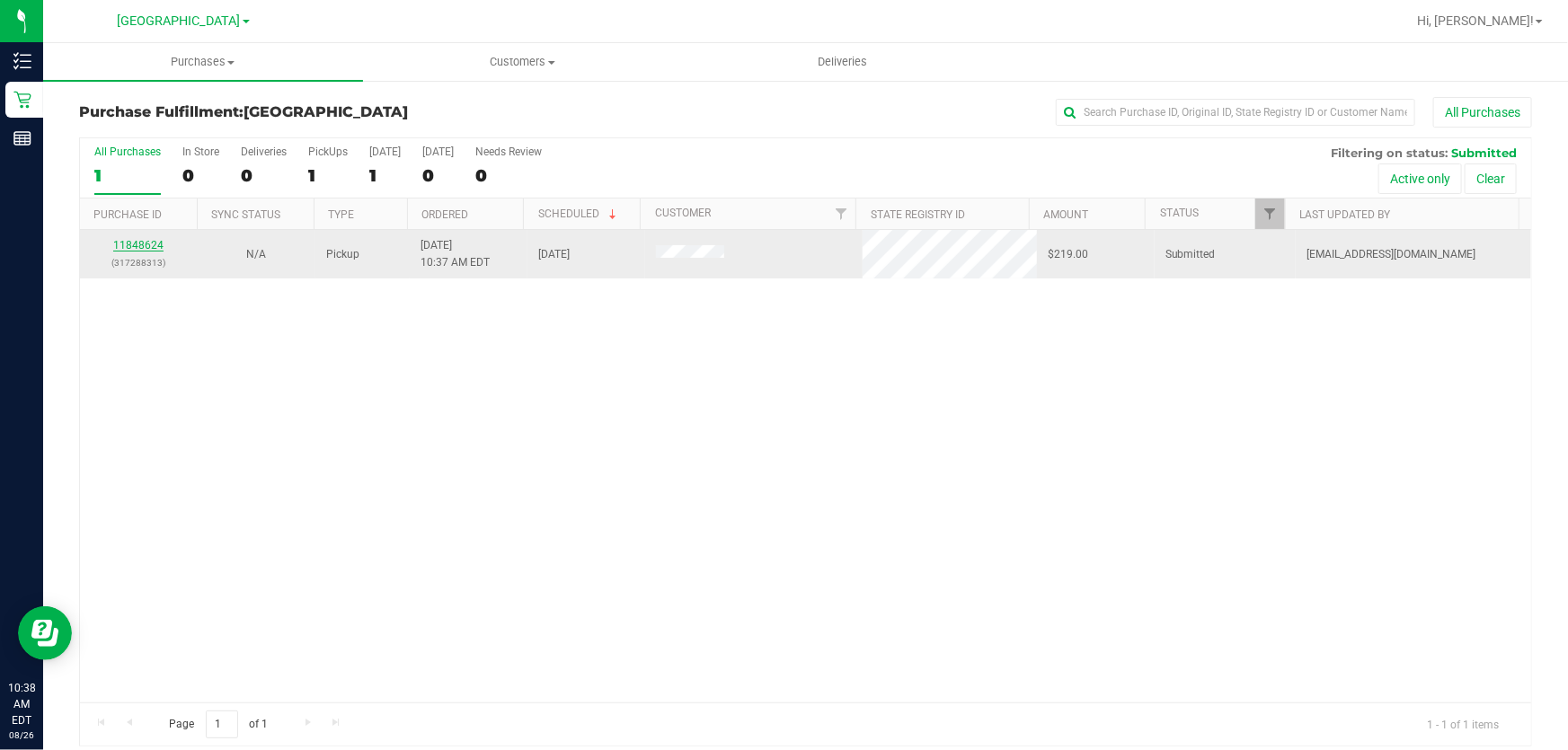
click at [127, 239] on link "11848624" at bounding box center [138, 245] width 51 height 13
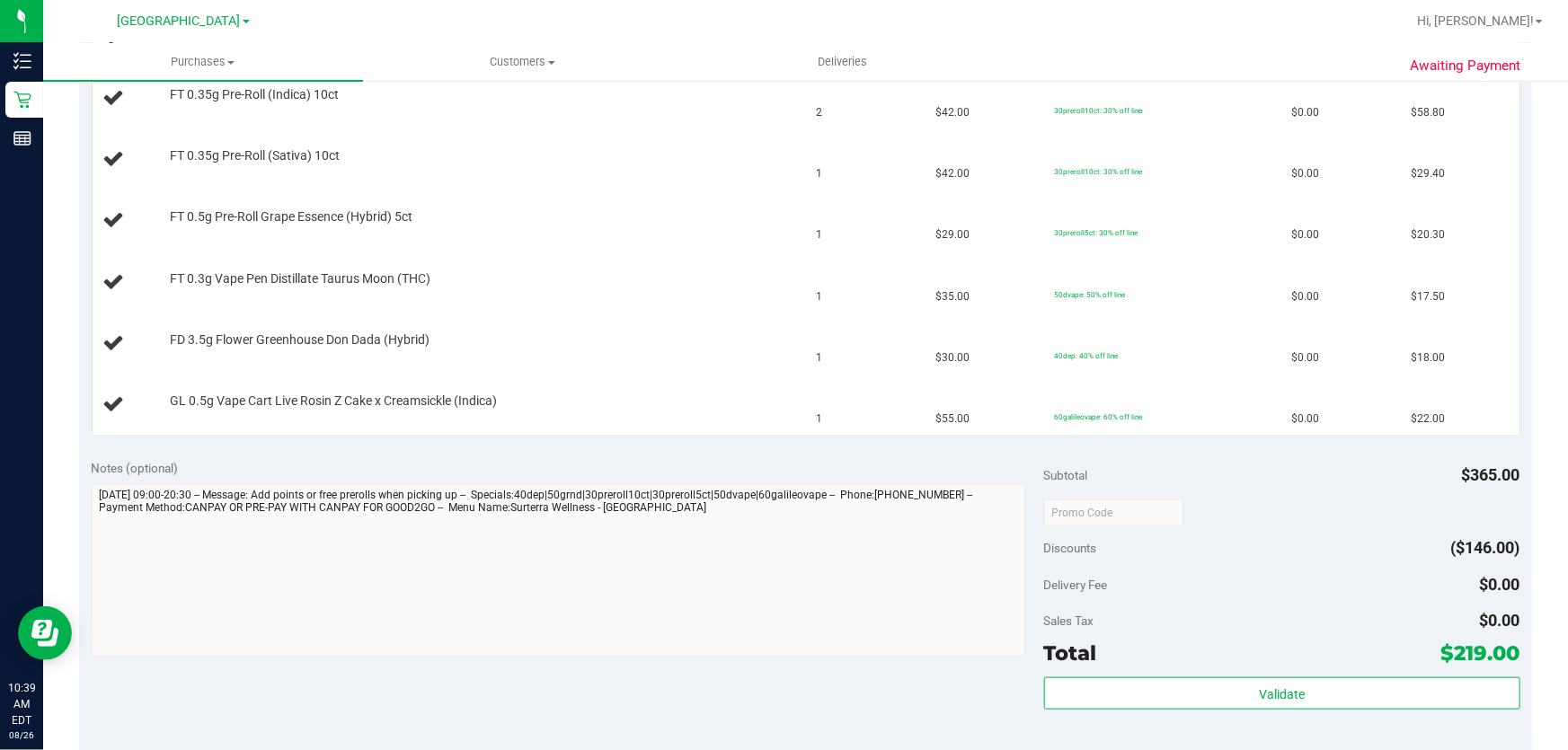
scroll to position [899, 0]
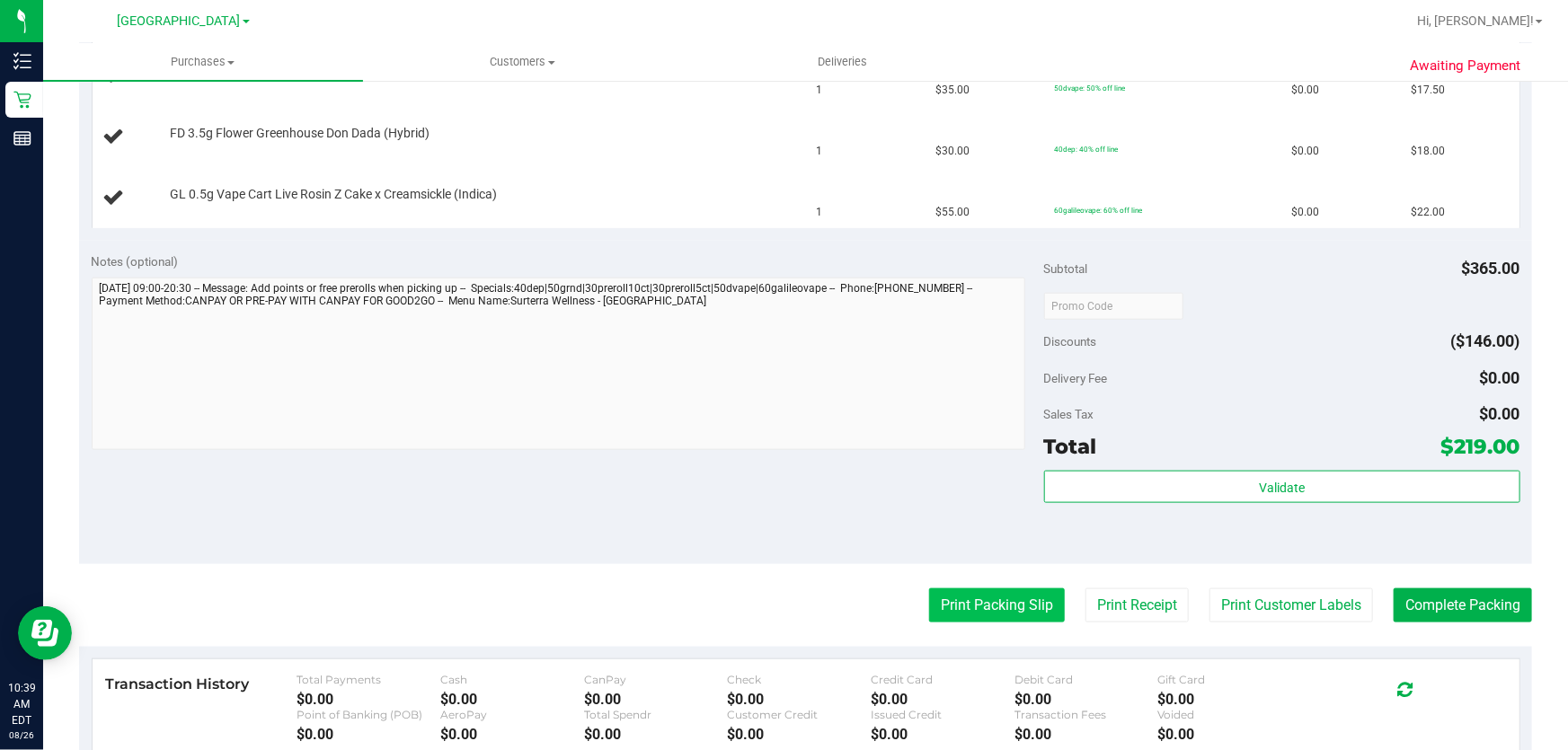
click at [978, 606] on button "Print Packing Slip" at bounding box center [996, 606] width 135 height 34
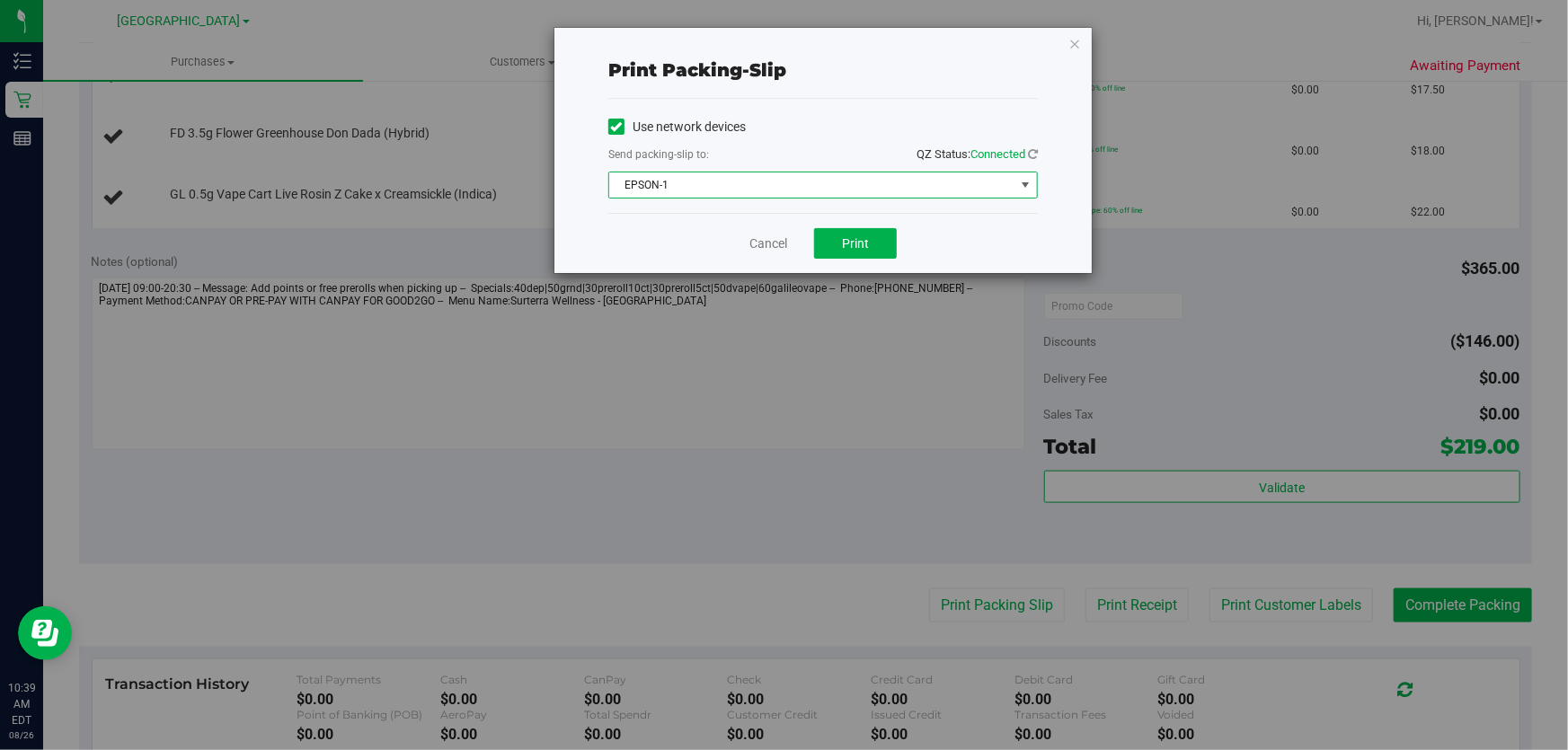
click at [1008, 178] on span "EPSON-1" at bounding box center [811, 184] width 405 height 25
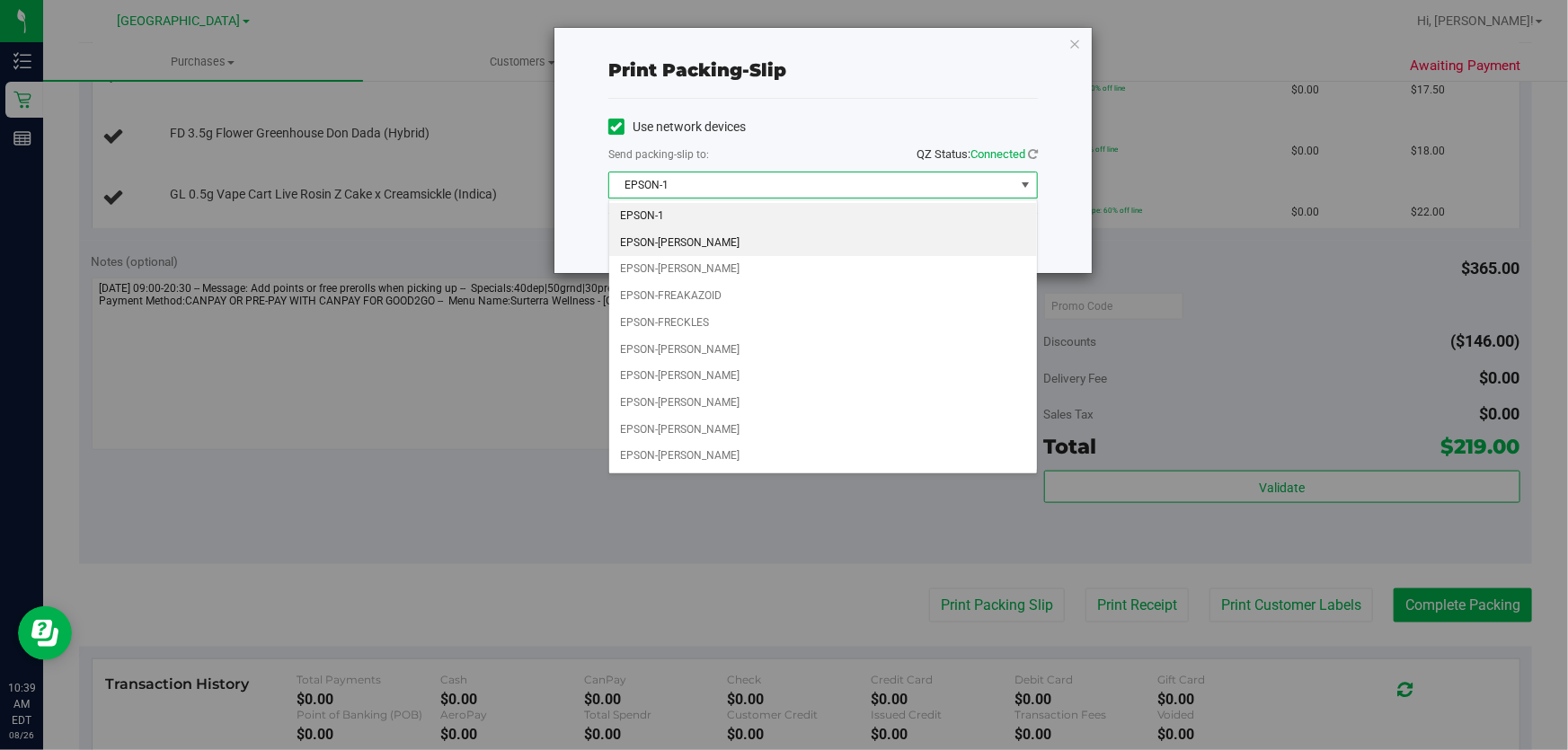
click at [736, 233] on li "EPSON-[PERSON_NAME]" at bounding box center [823, 243] width 428 height 27
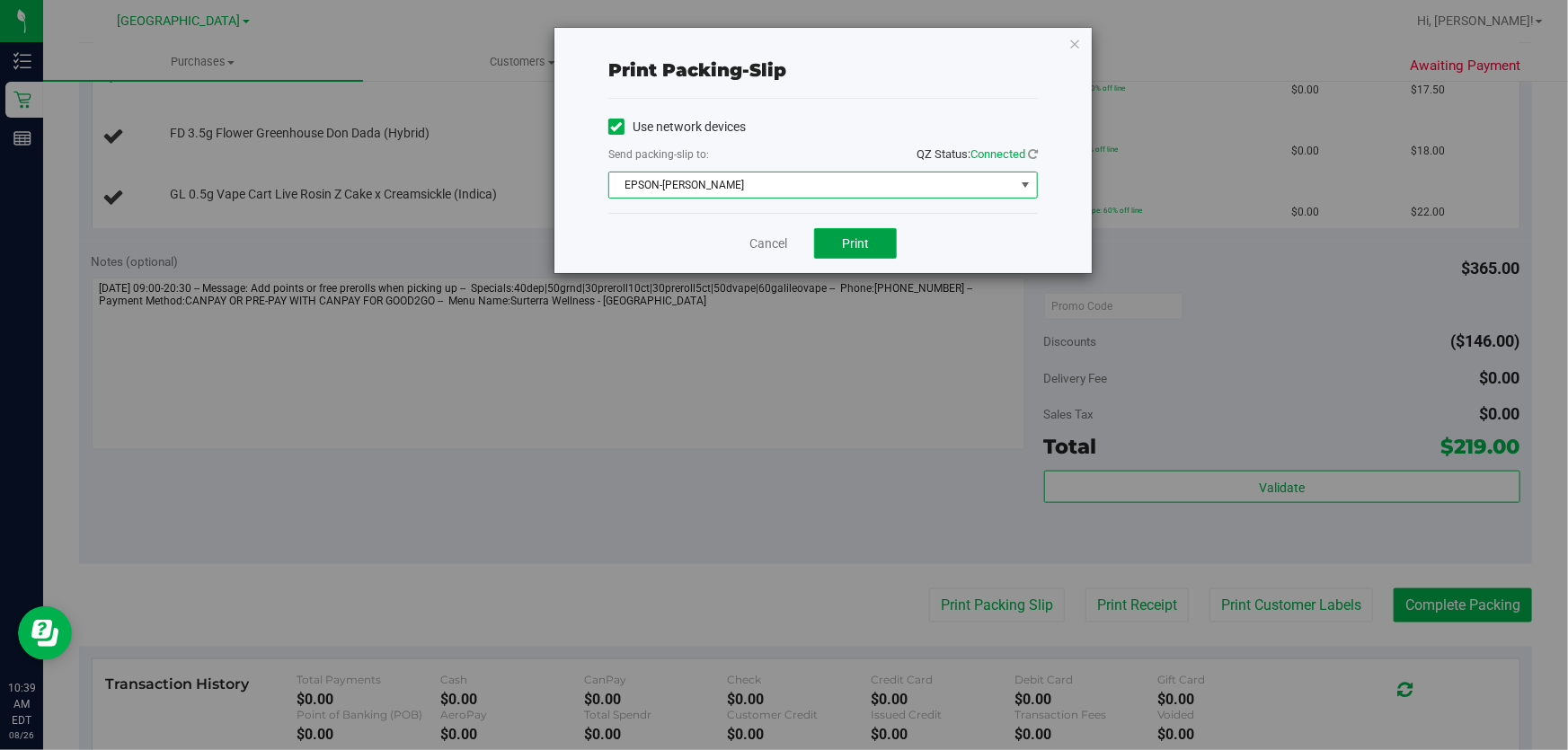
click at [834, 234] on button "Print" at bounding box center [855, 243] width 83 height 31
click at [748, 243] on div "Cancel Print" at bounding box center [823, 243] width 430 height 61
click at [774, 245] on link "Cancel" at bounding box center [769, 244] width 38 height 19
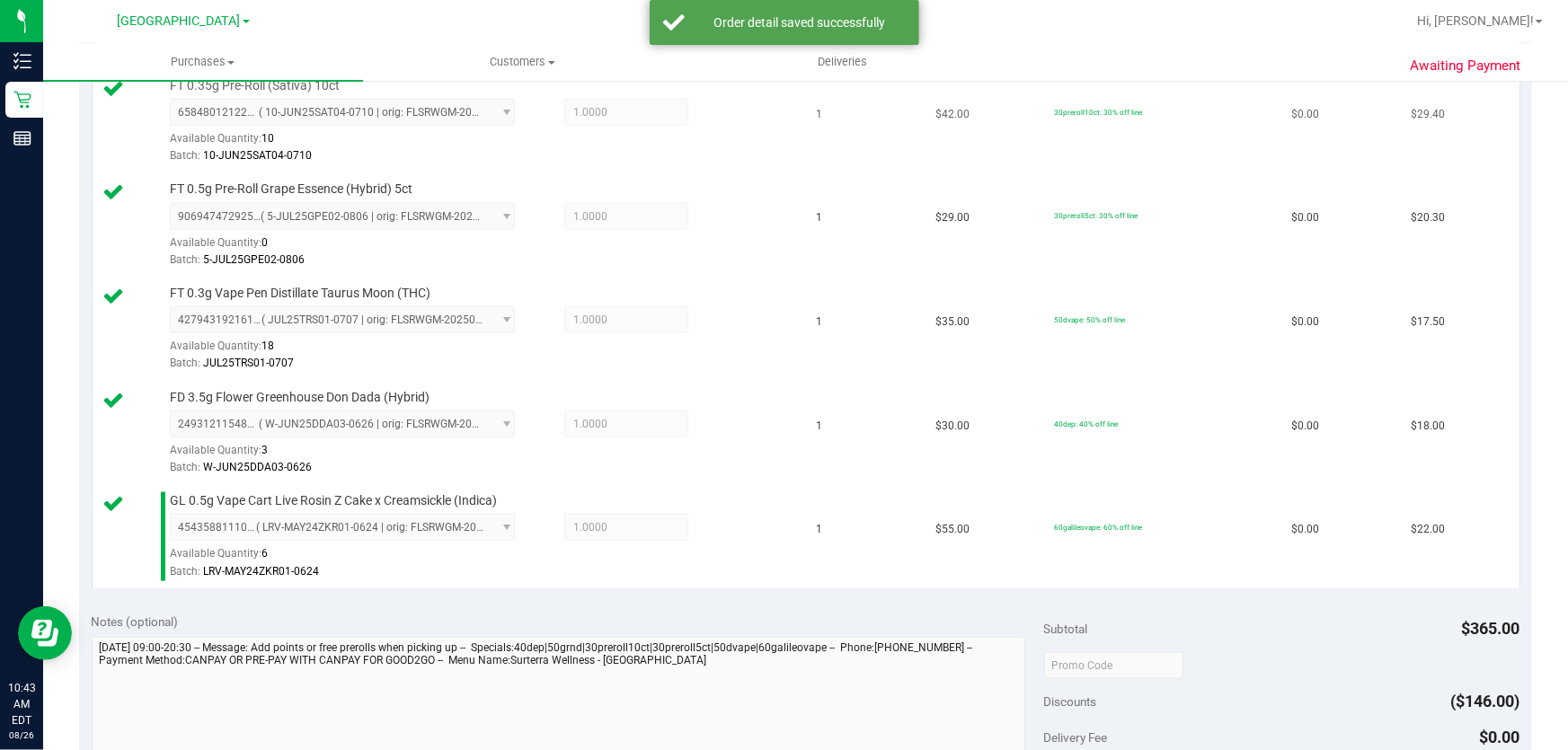
scroll to position [1143, 0]
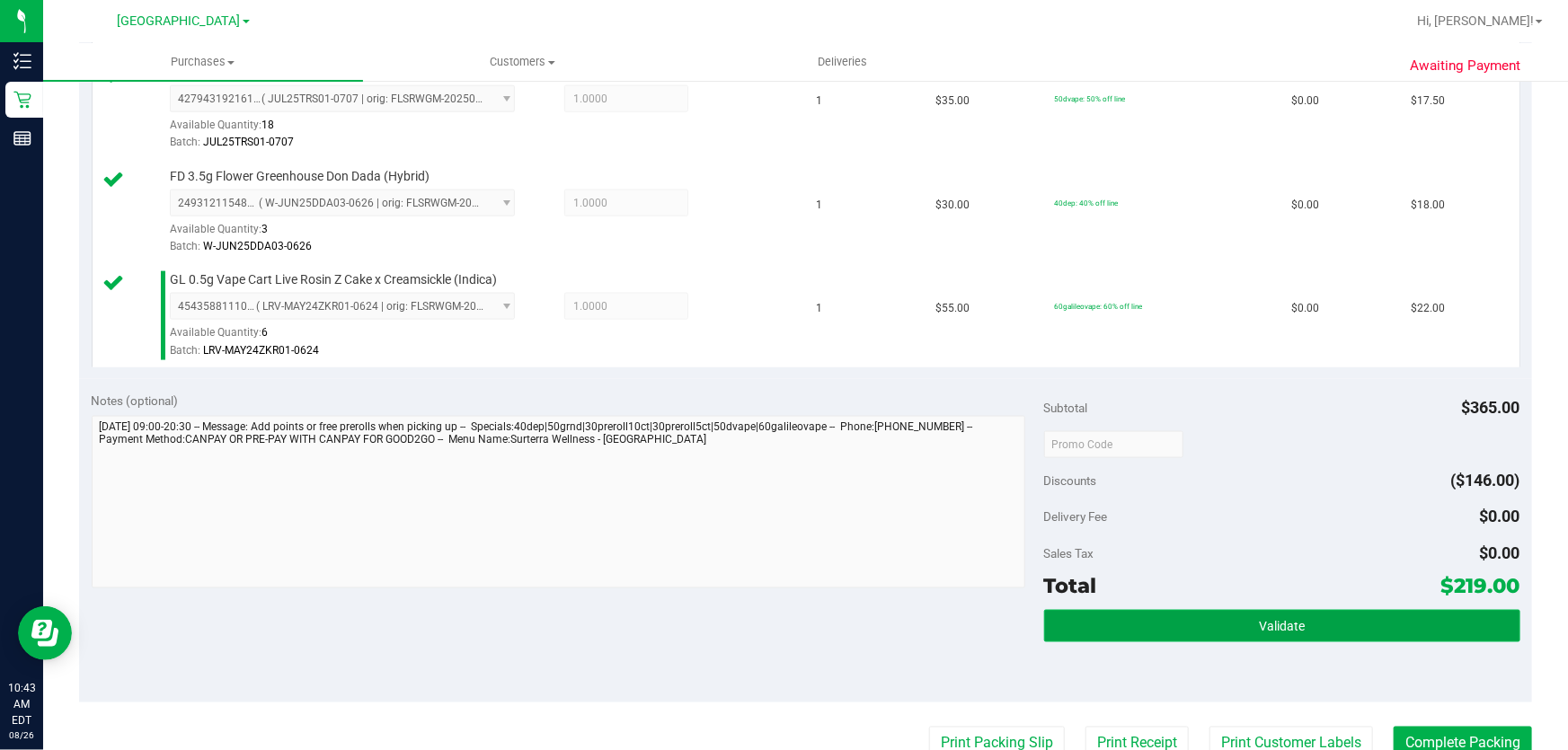
click at [1304, 623] on button "Validate" at bounding box center [1282, 627] width 476 height 33
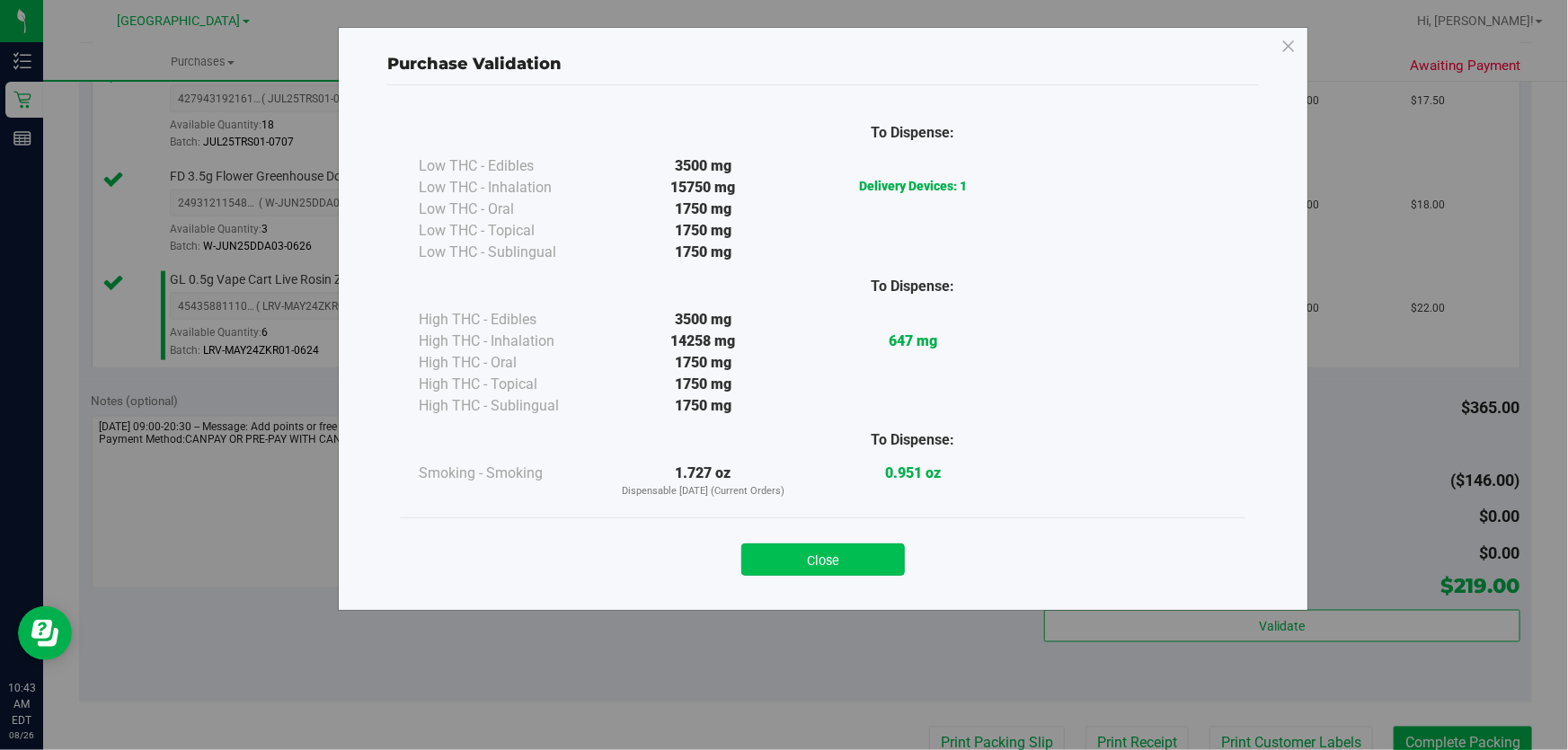
click at [873, 554] on button "Close" at bounding box center [822, 560] width 163 height 33
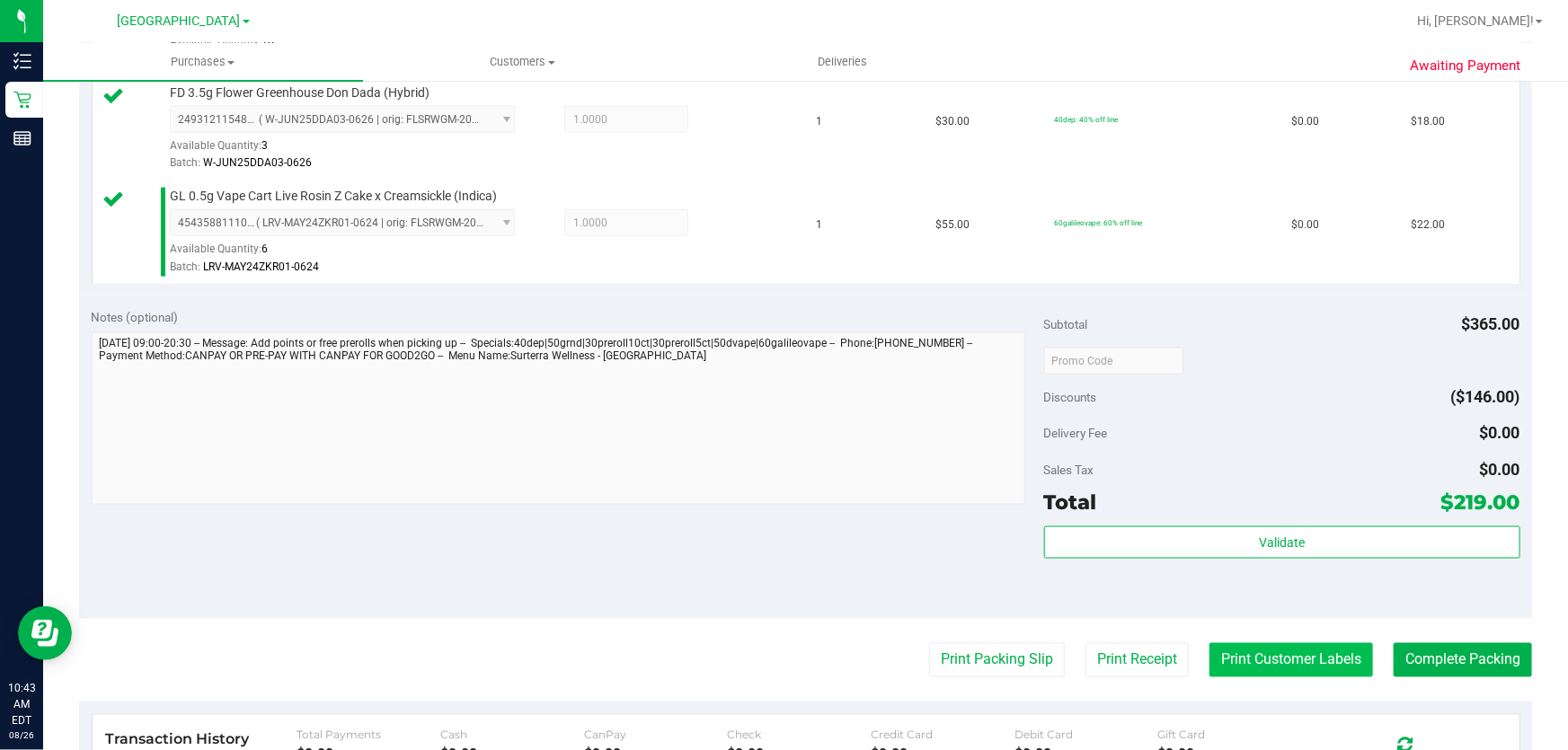
scroll to position [1307, 0]
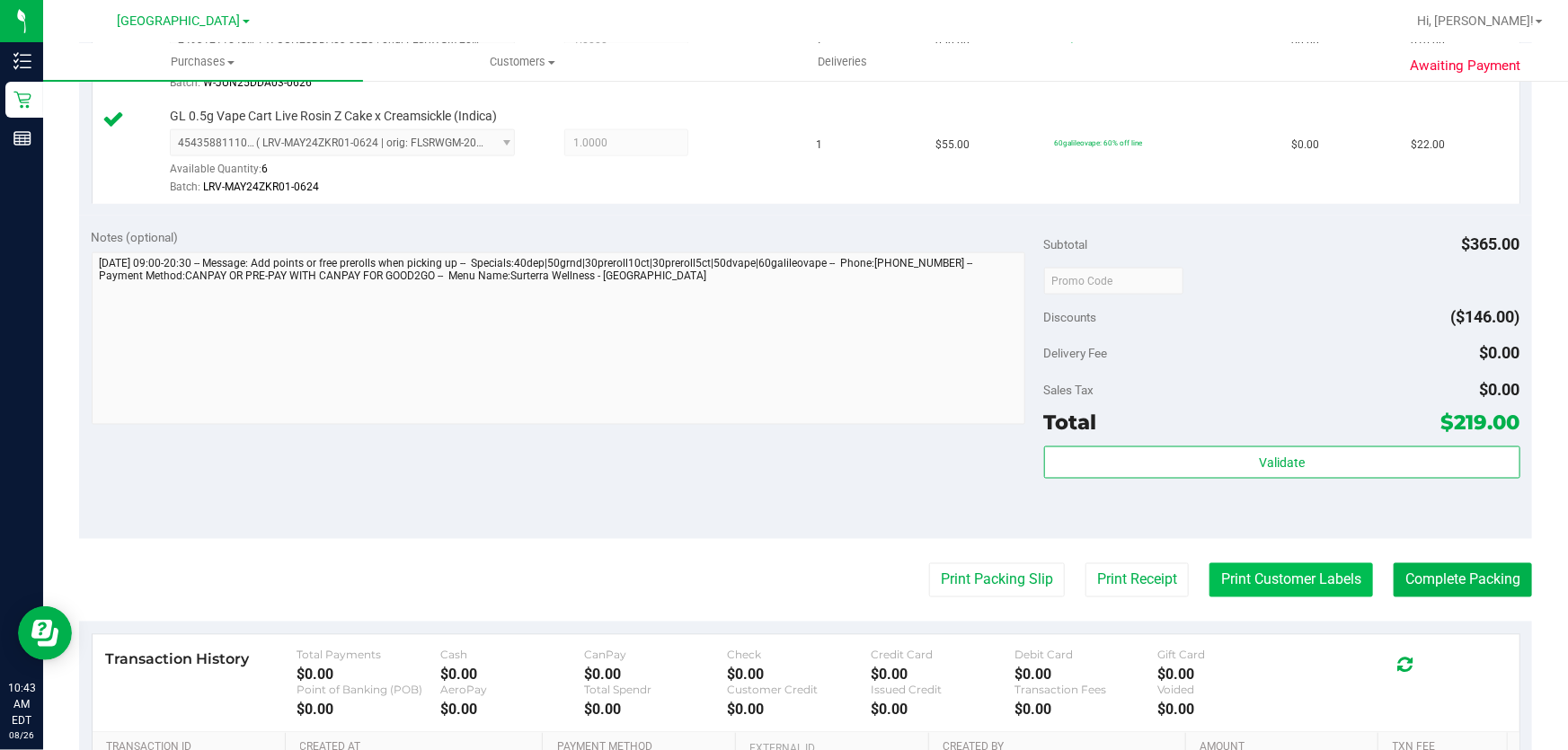
click at [1239, 580] on button "Print Customer Labels" at bounding box center [1291, 581] width 163 height 34
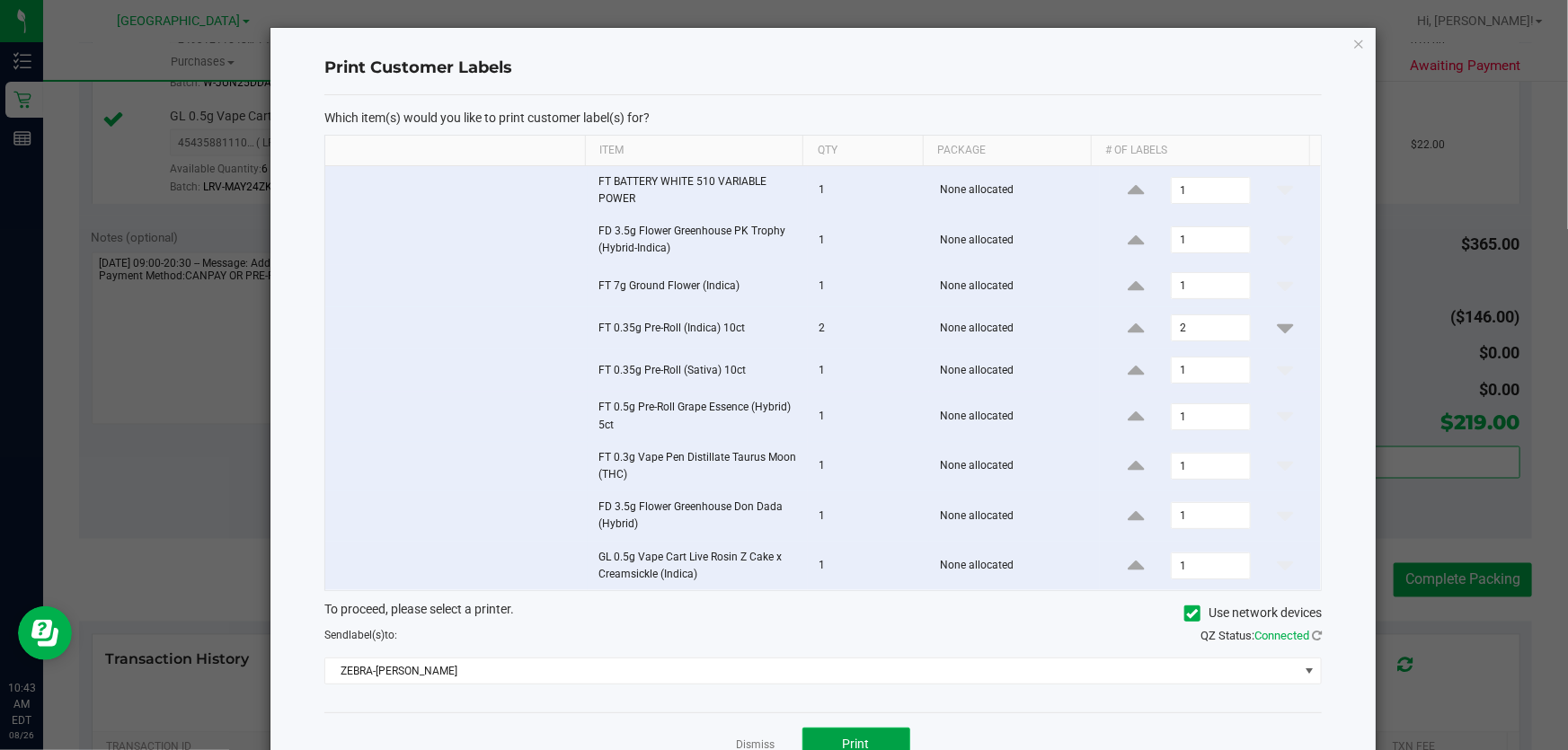
click at [885, 730] on button "Print" at bounding box center [856, 744] width 107 height 33
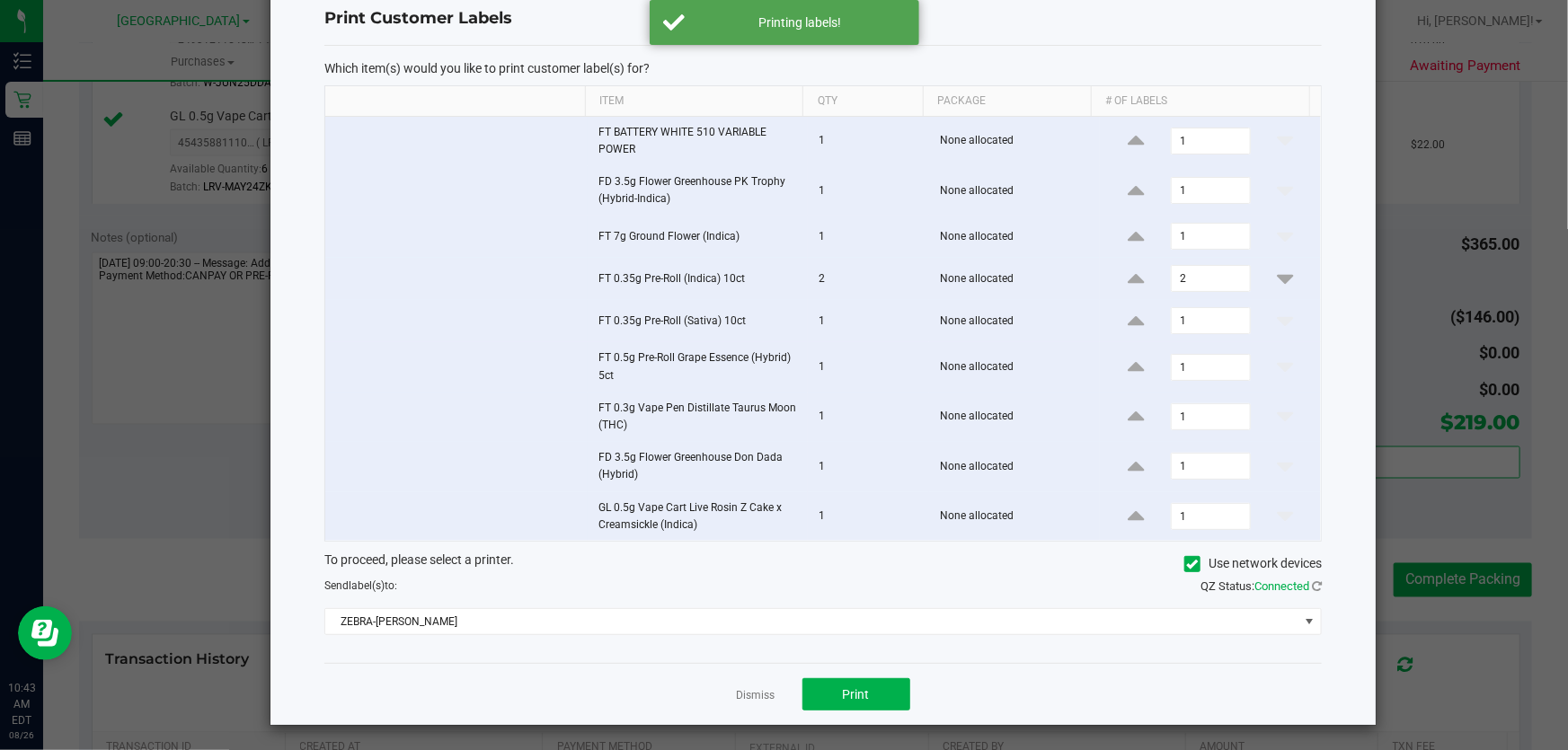
scroll to position [51, 0]
click at [761, 690] on link "Dismiss" at bounding box center [756, 694] width 39 height 15
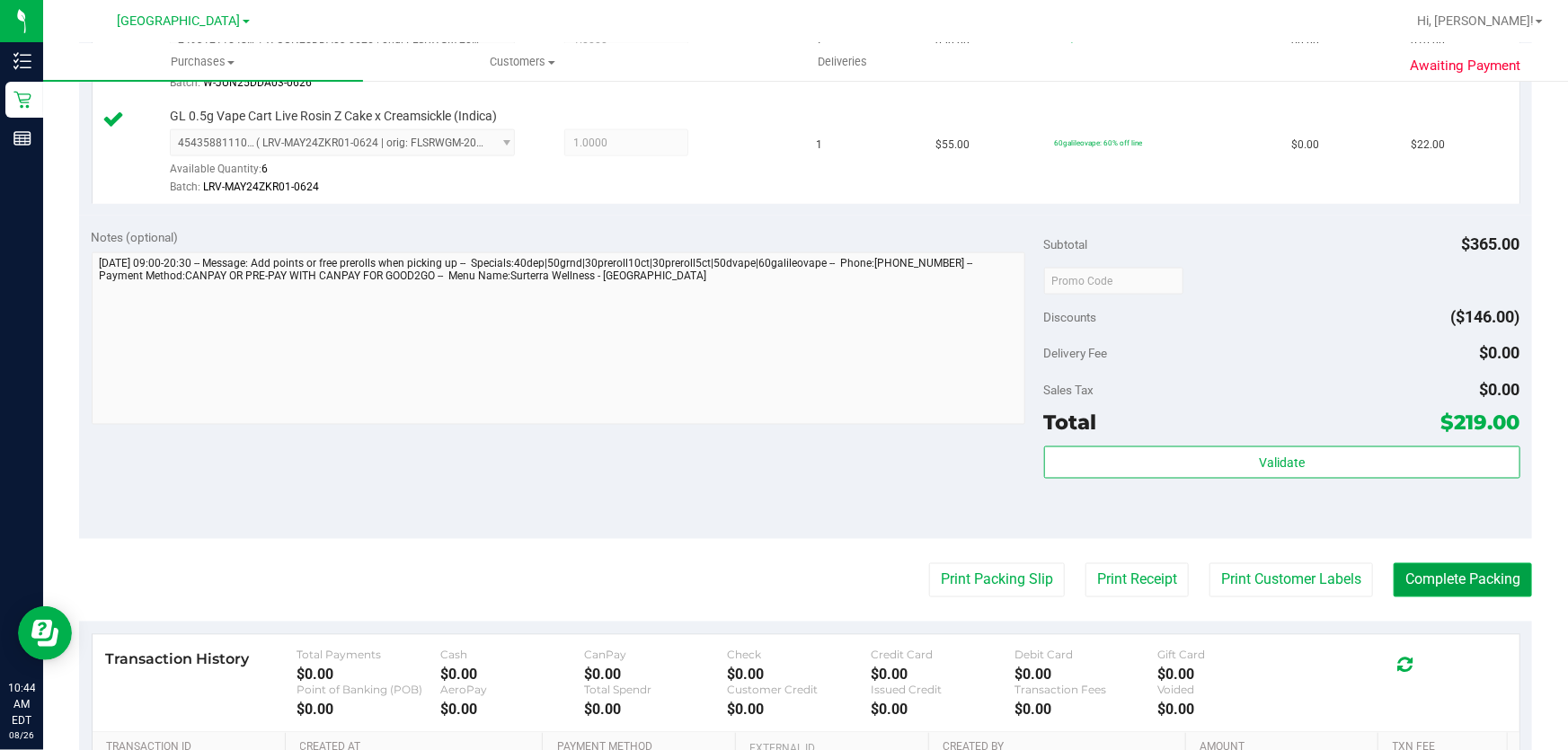
click at [1426, 579] on button "Complete Packing" at bounding box center [1462, 581] width 138 height 34
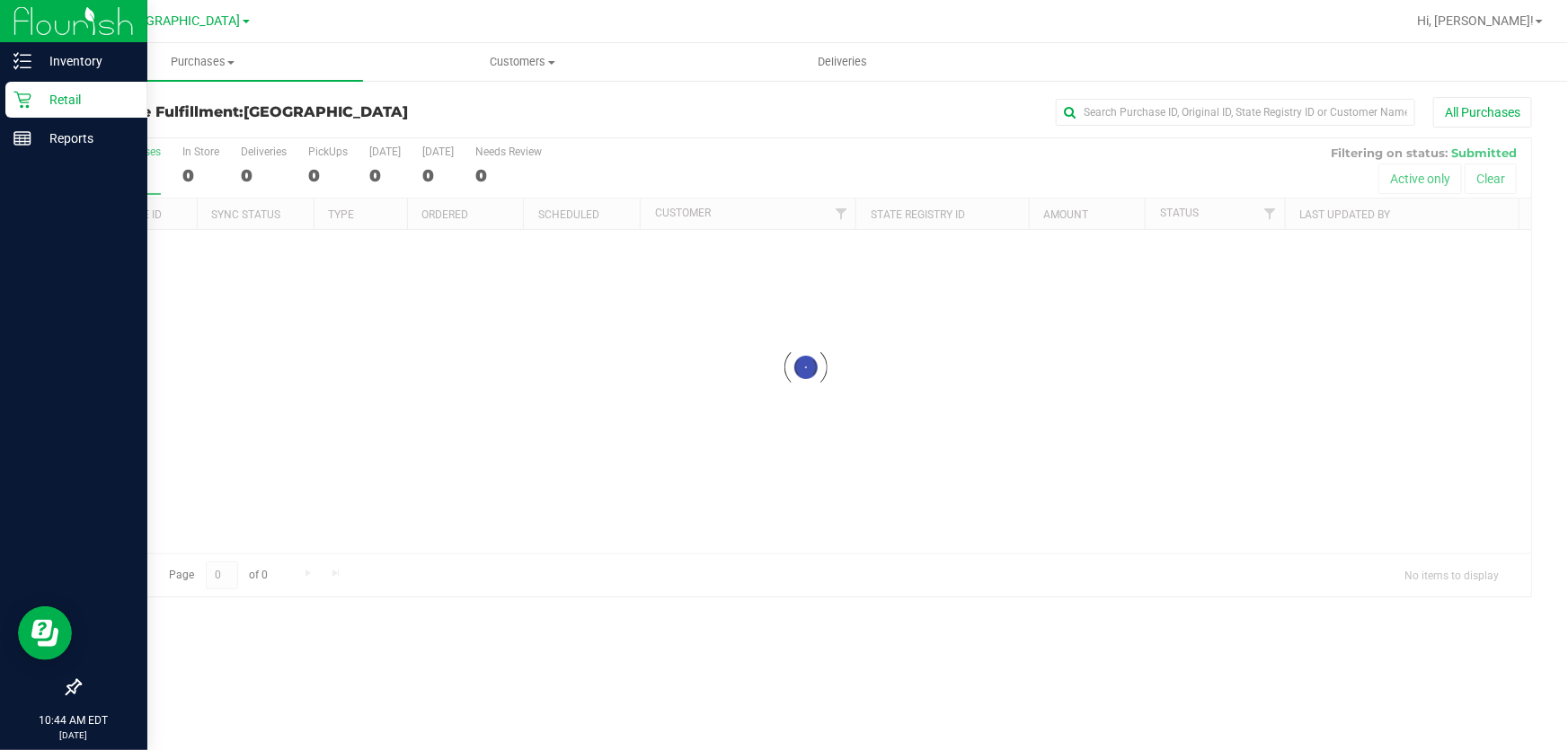
click at [61, 93] on p "Retail" at bounding box center [86, 99] width 107 height 22
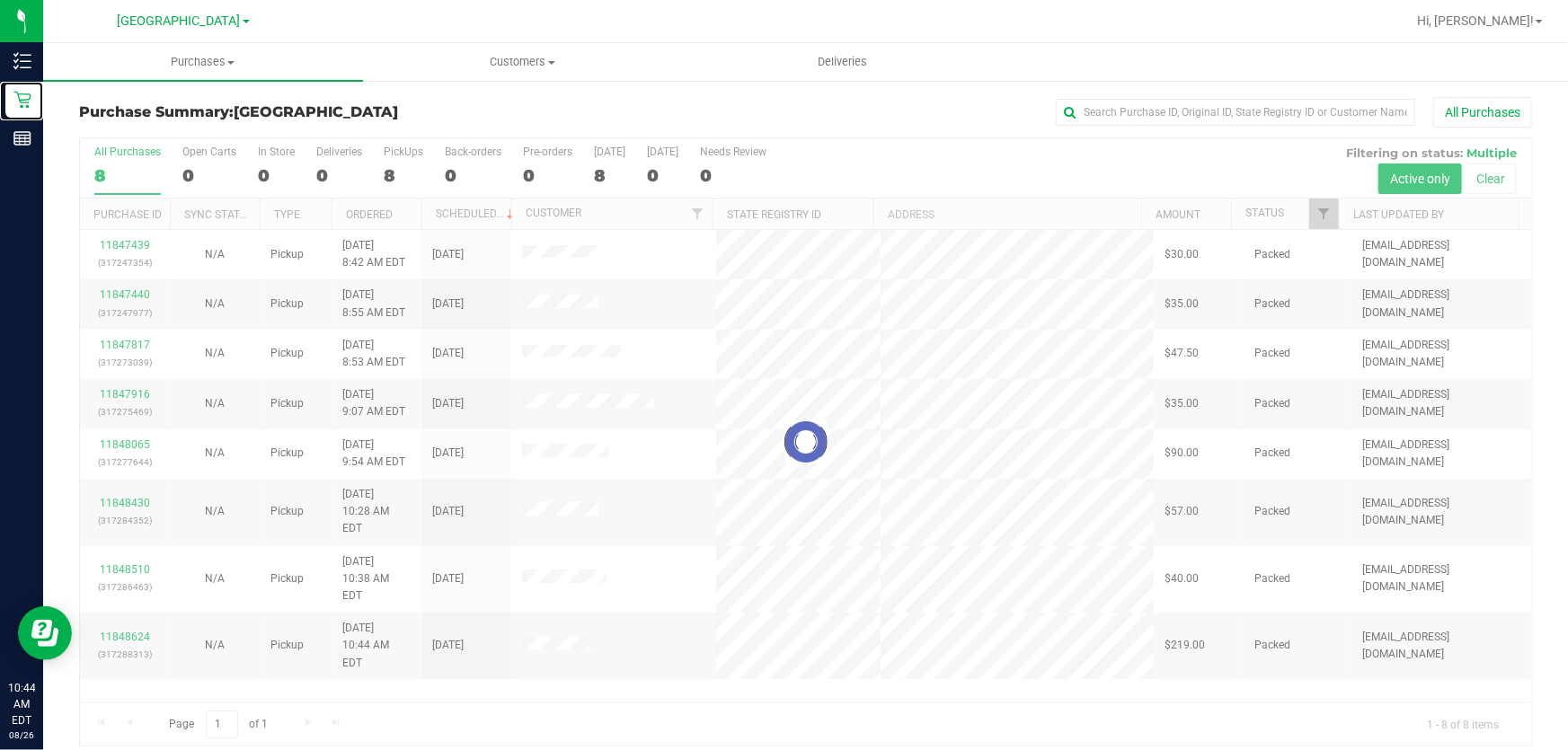
scroll to position [14, 0]
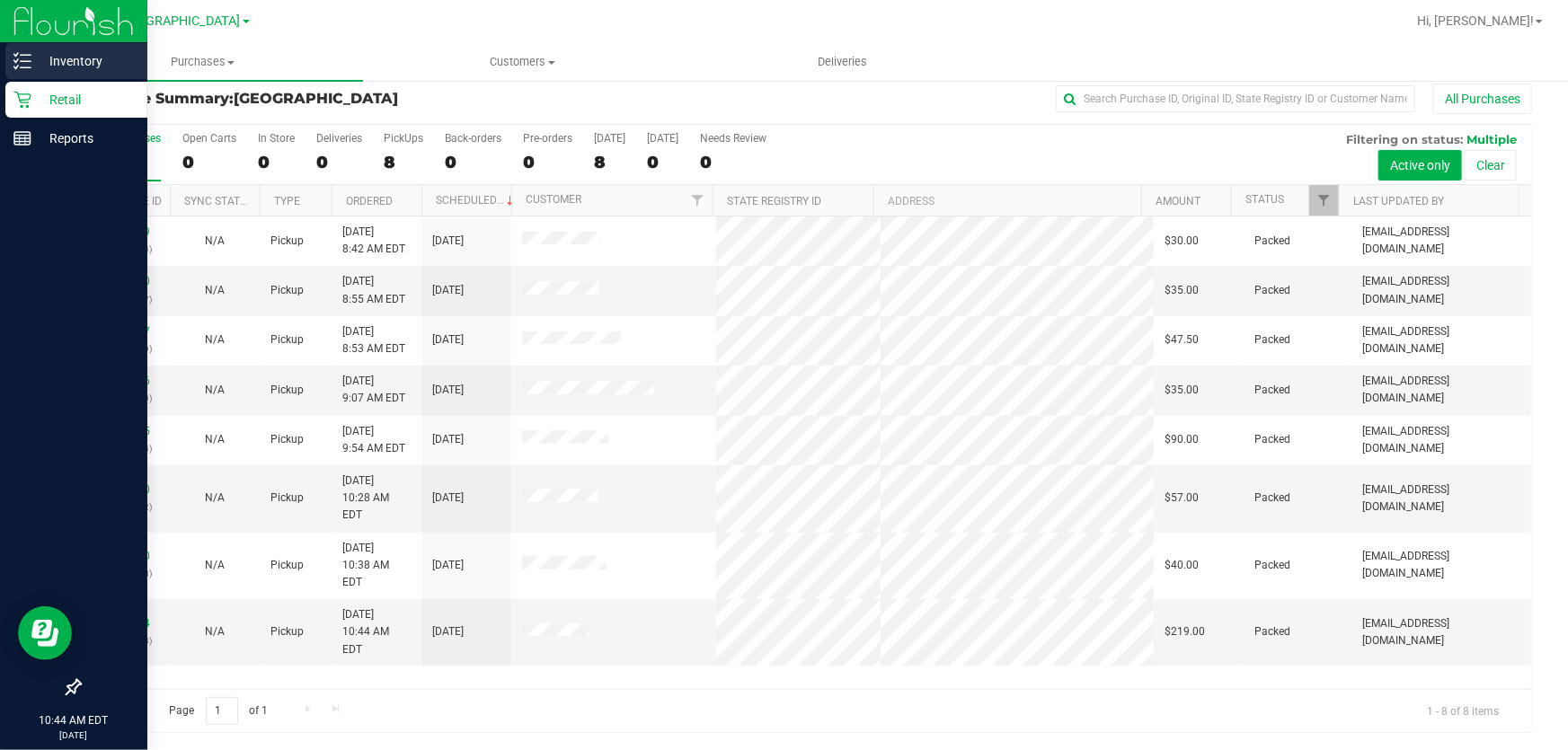
click at [33, 53] on p "Inventory" at bounding box center [86, 62] width 107 height 22
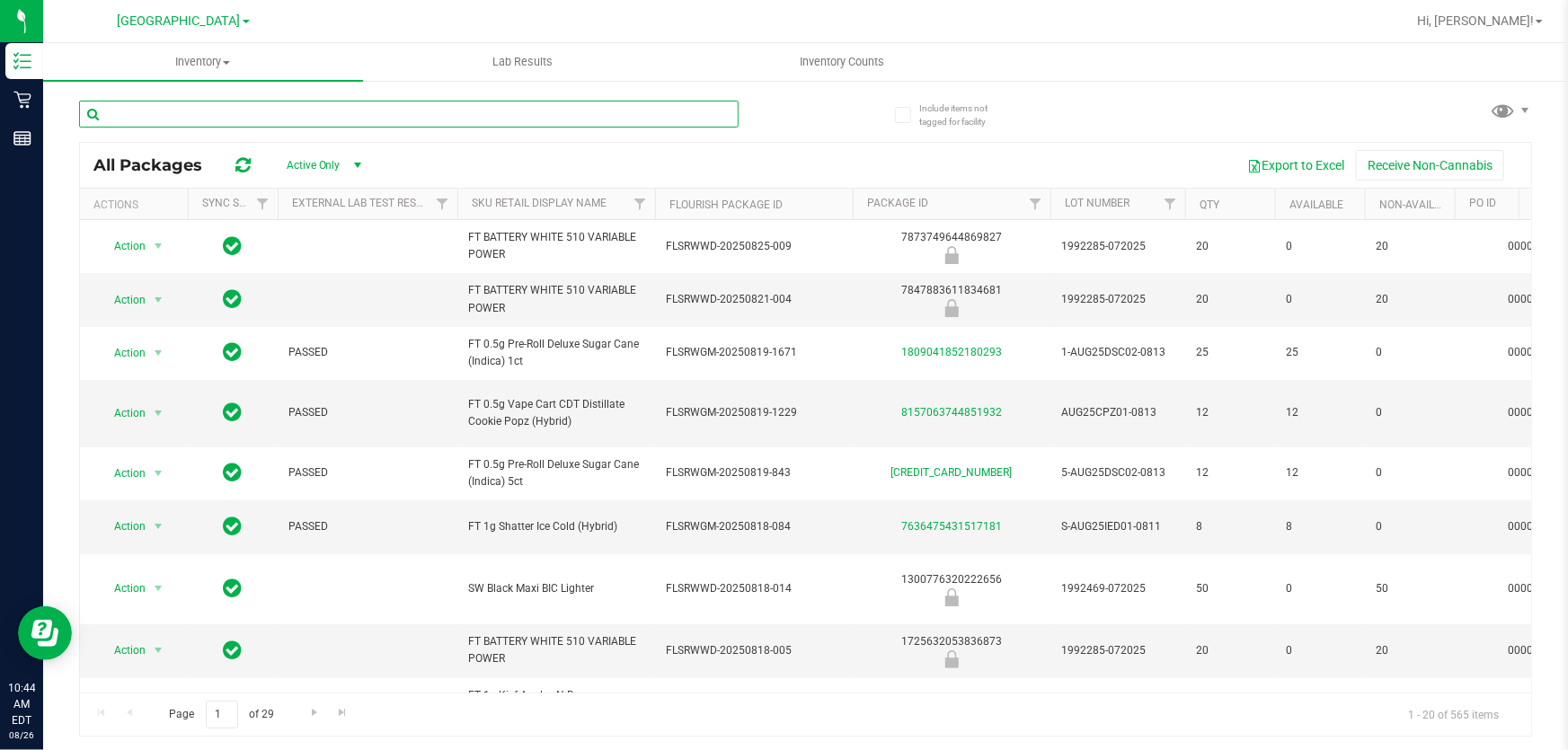
click at [180, 112] on input "text" at bounding box center [409, 113] width 659 height 27
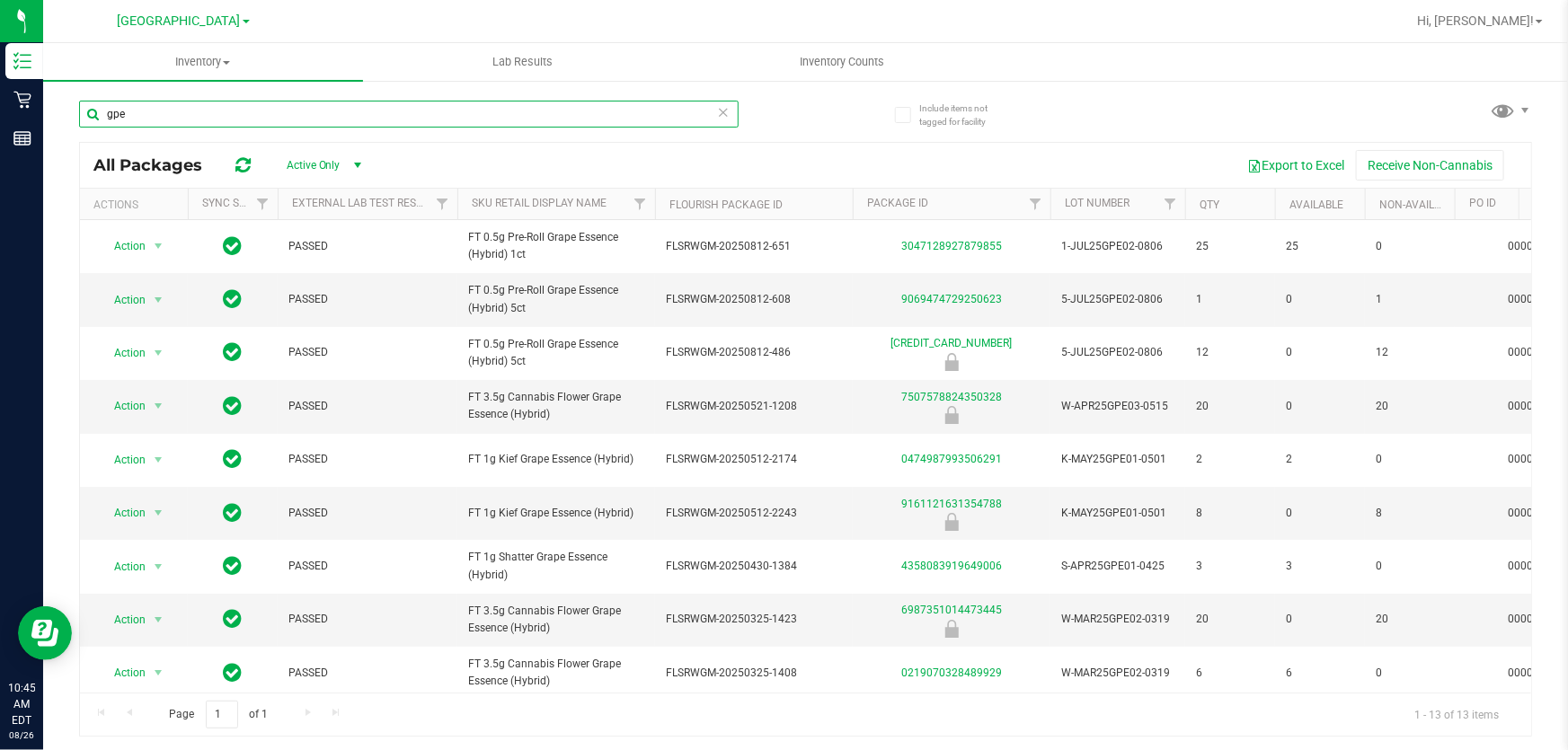
type input "gpe"
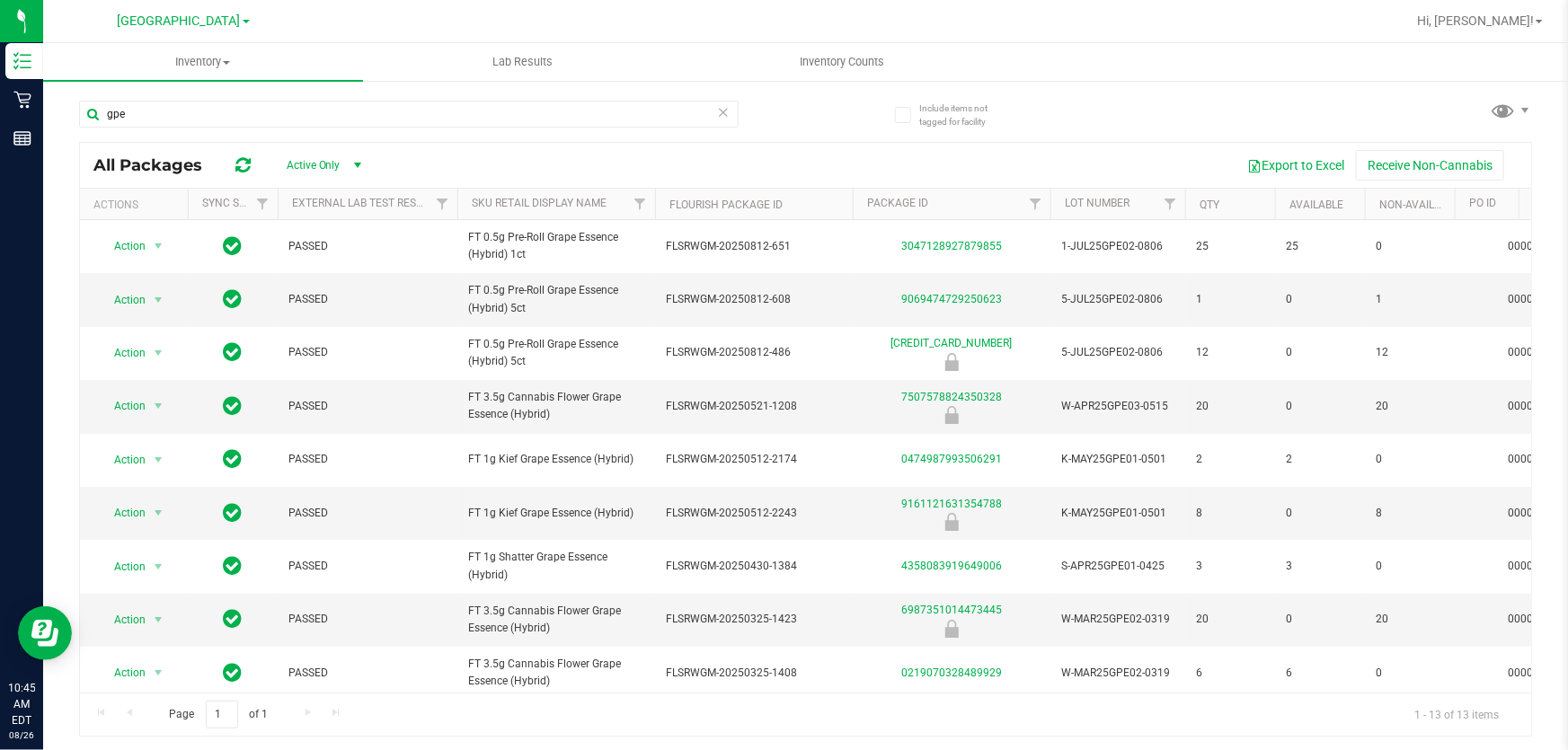
click at [724, 114] on icon at bounding box center [723, 111] width 13 height 22
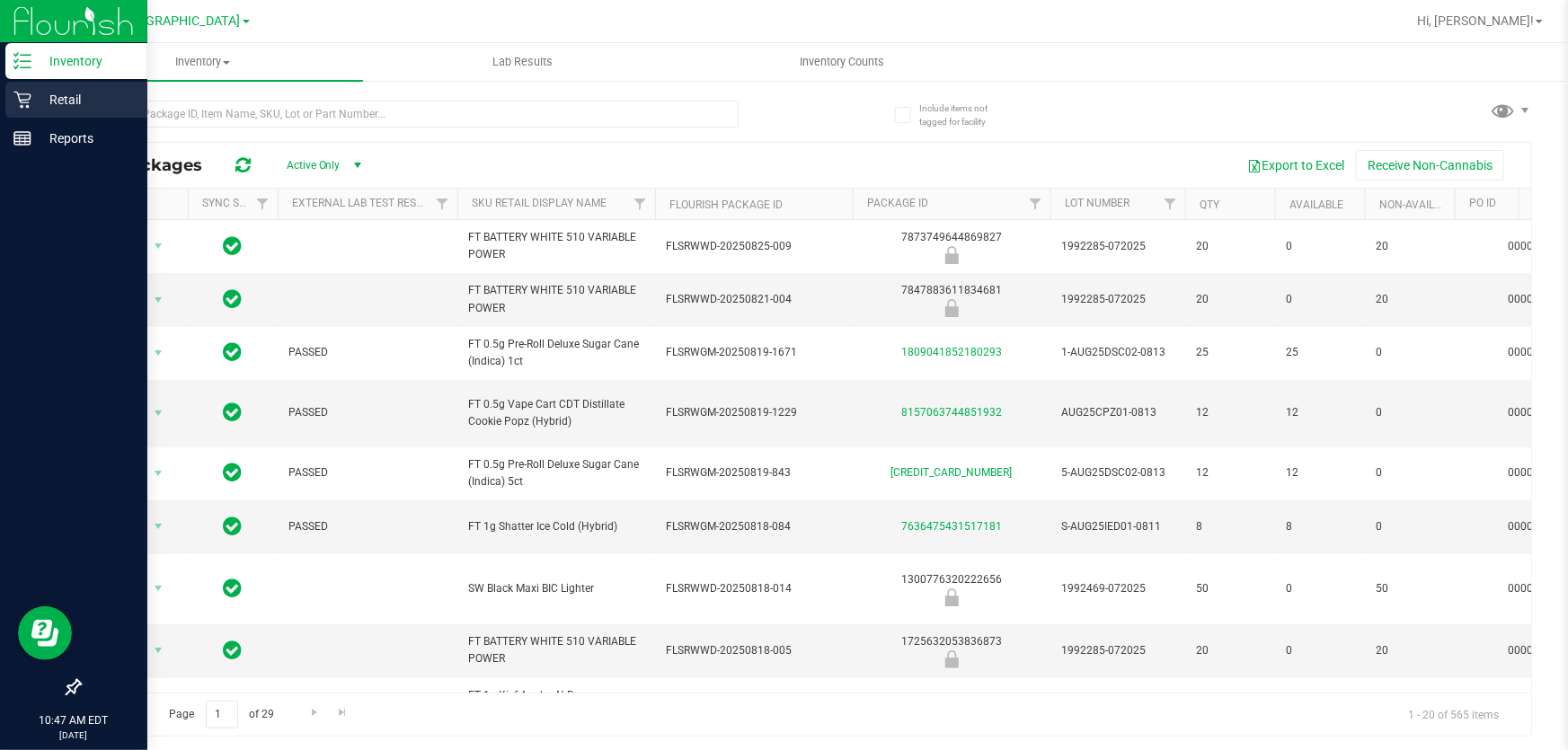
click at [30, 101] on icon at bounding box center [23, 99] width 18 height 18
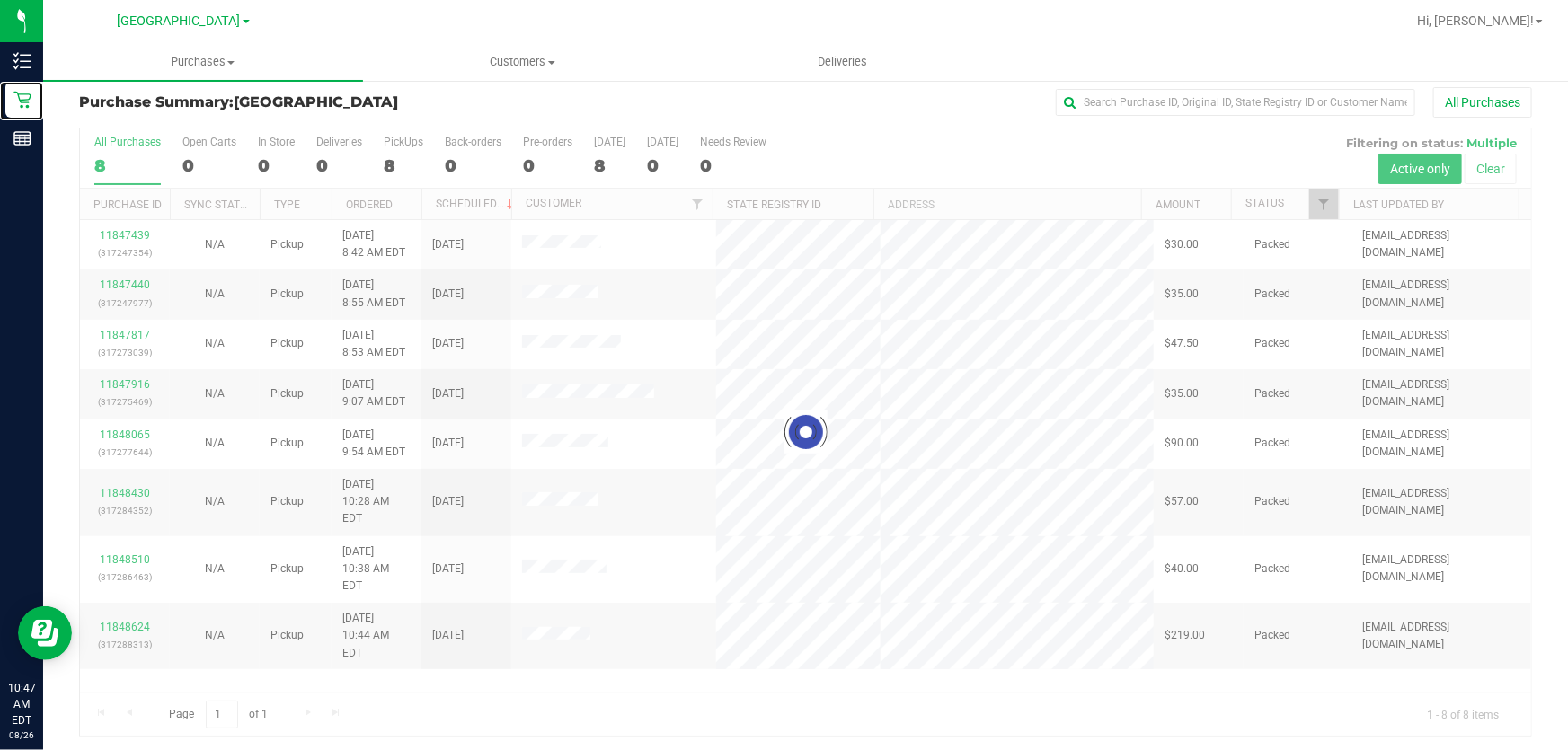
scroll to position [14, 0]
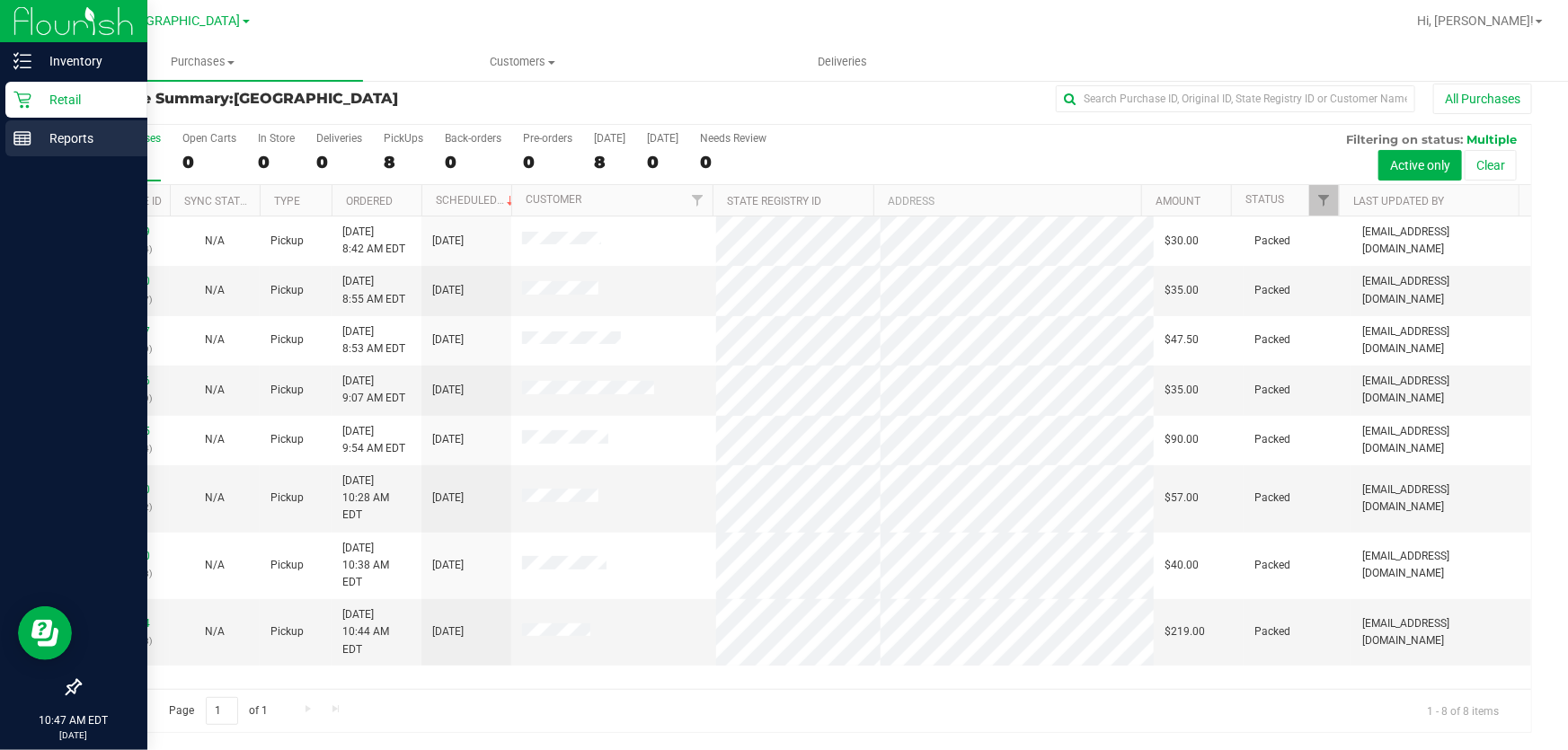
click at [23, 135] on icon at bounding box center [23, 138] width 18 height 18
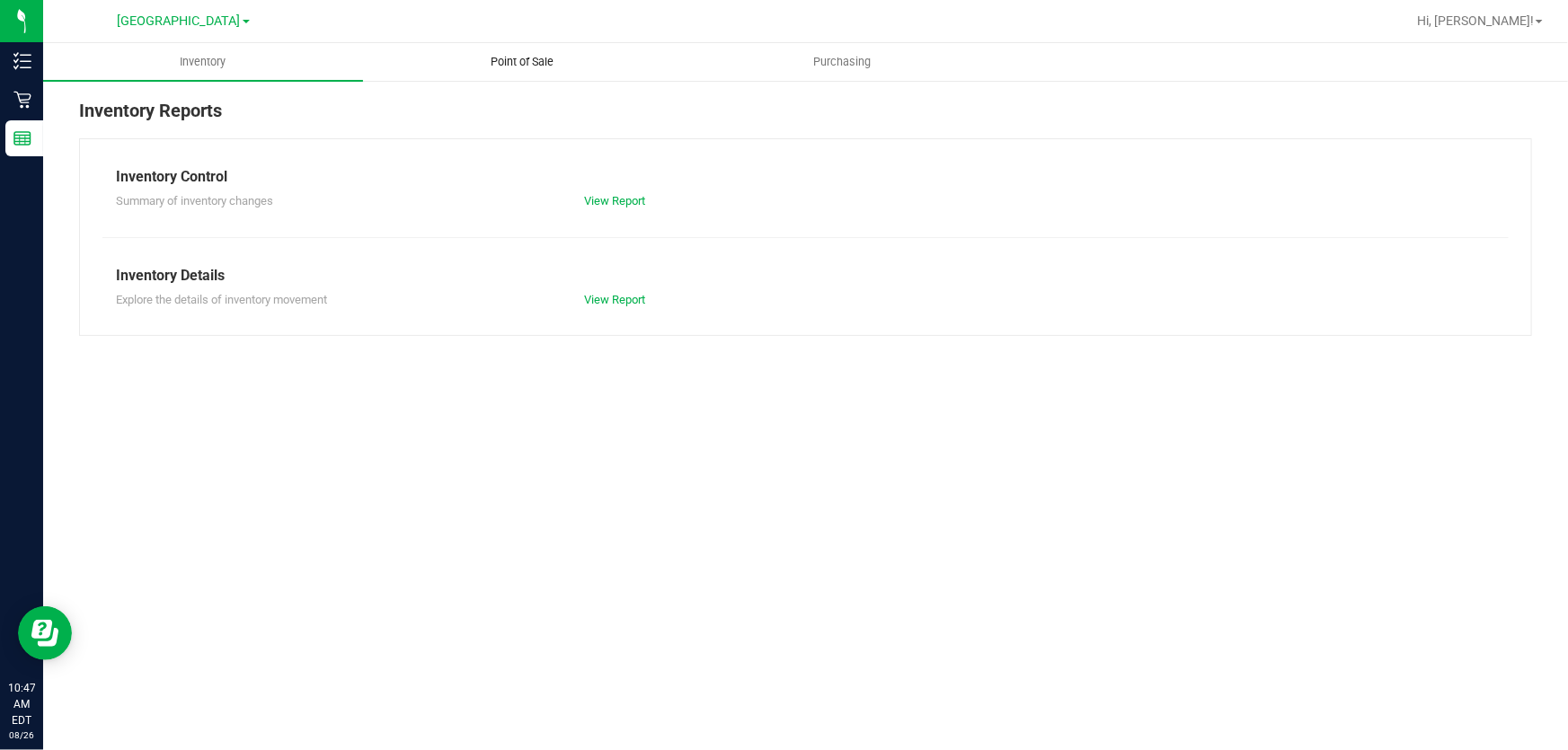
click at [508, 66] on span "Point of Sale" at bounding box center [523, 62] width 111 height 16
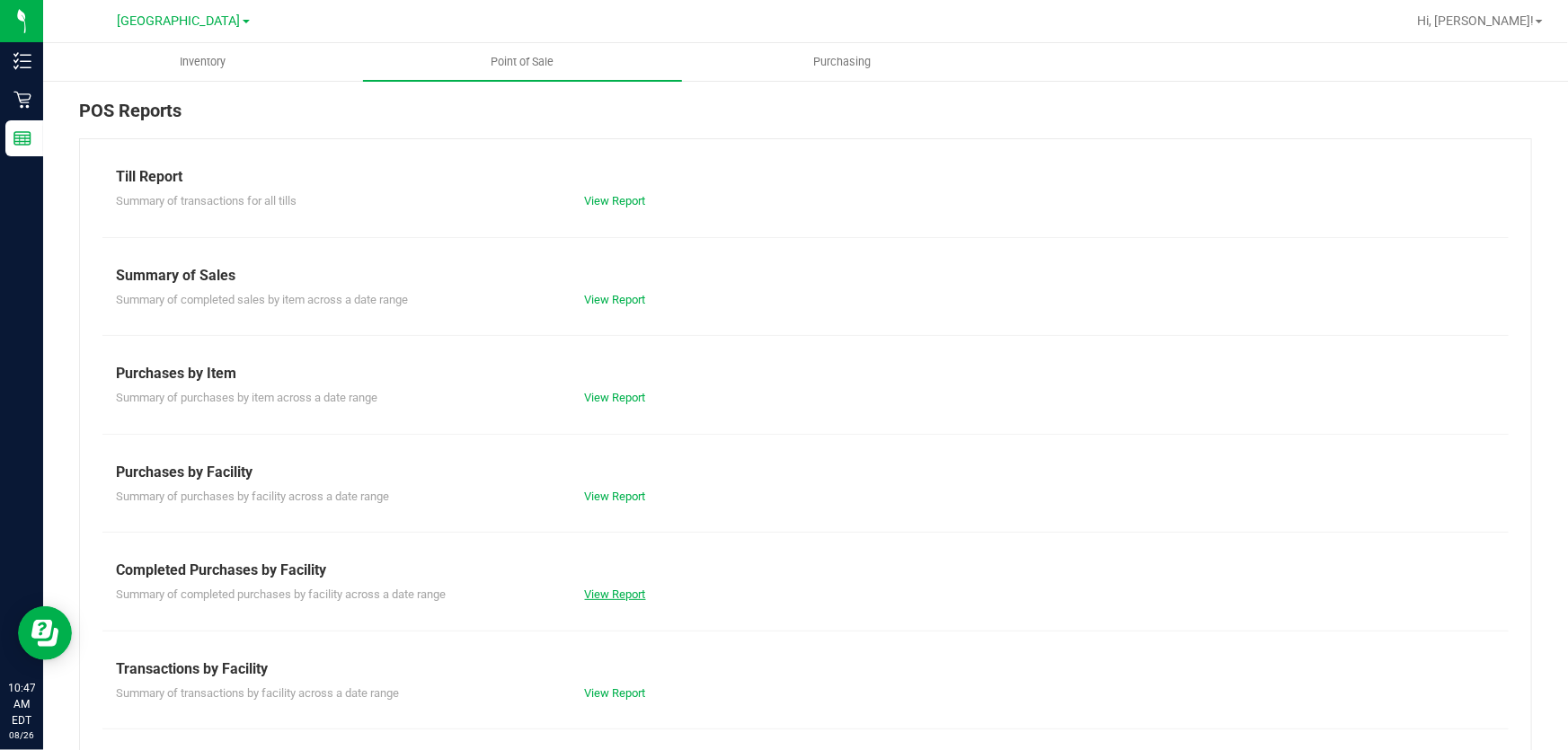
click at [628, 595] on link "View Report" at bounding box center [614, 595] width 61 height 14
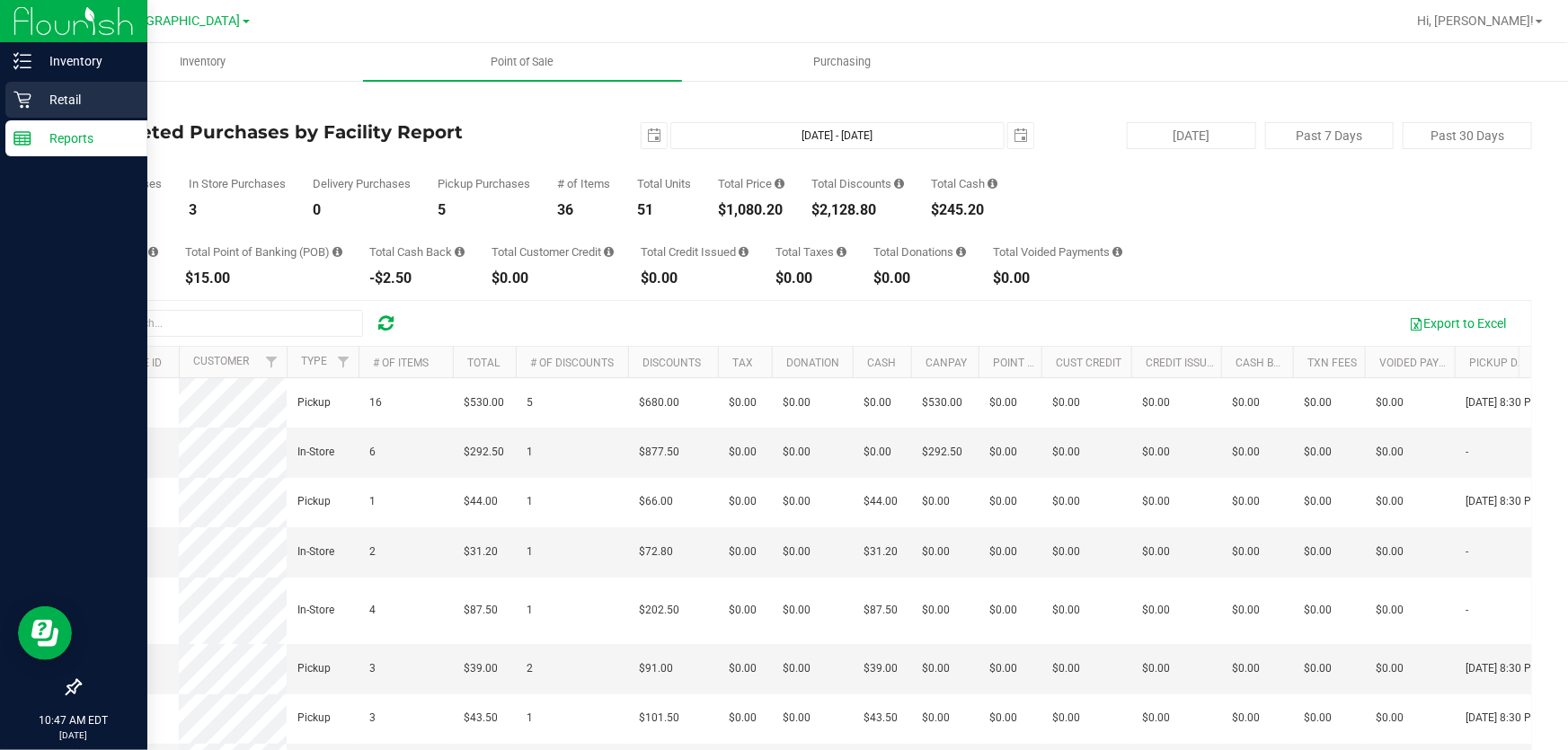
click at [28, 94] on icon at bounding box center [22, 99] width 17 height 17
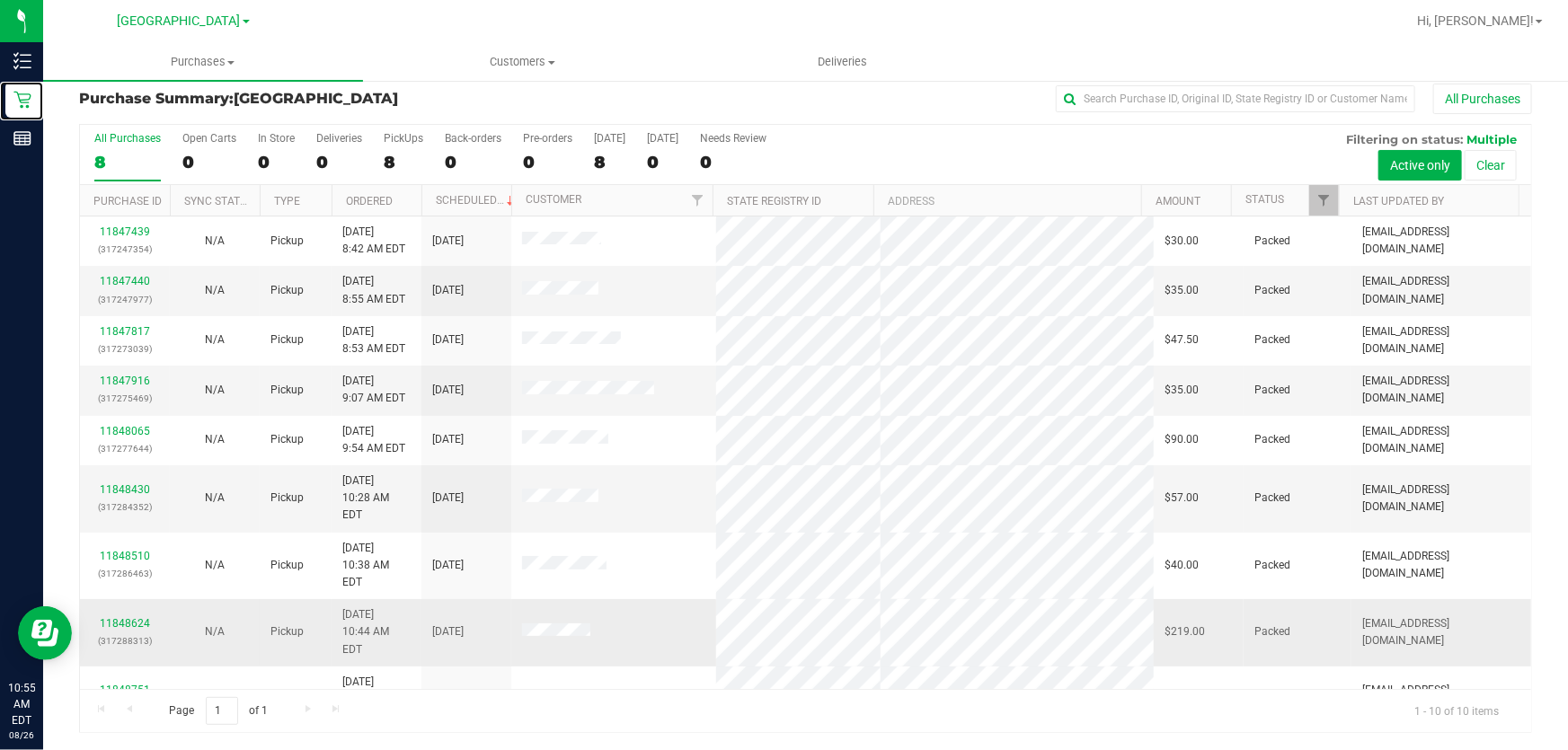
scroll to position [23, 0]
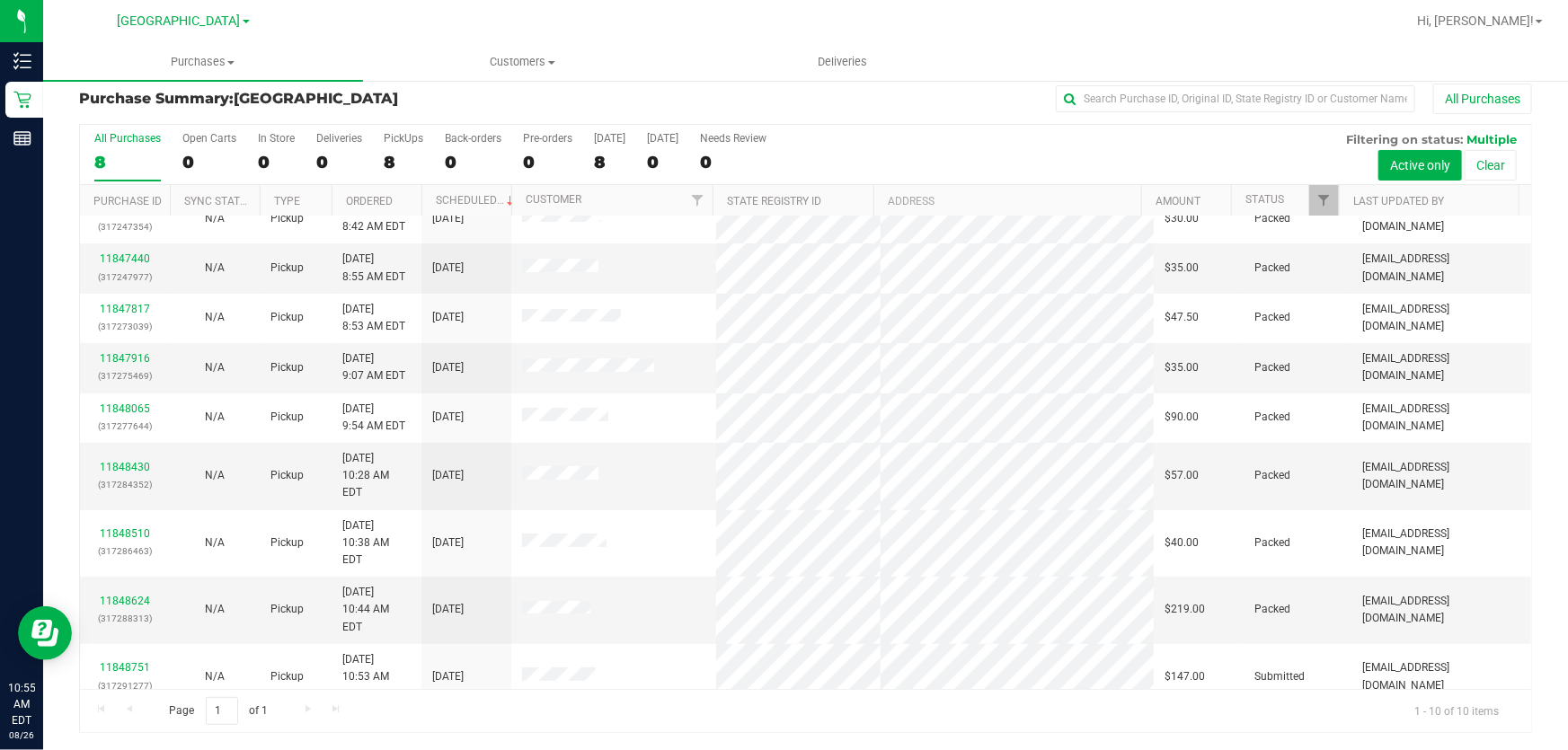
click at [132, 729] on link "11848752" at bounding box center [124, 735] width 51 height 13
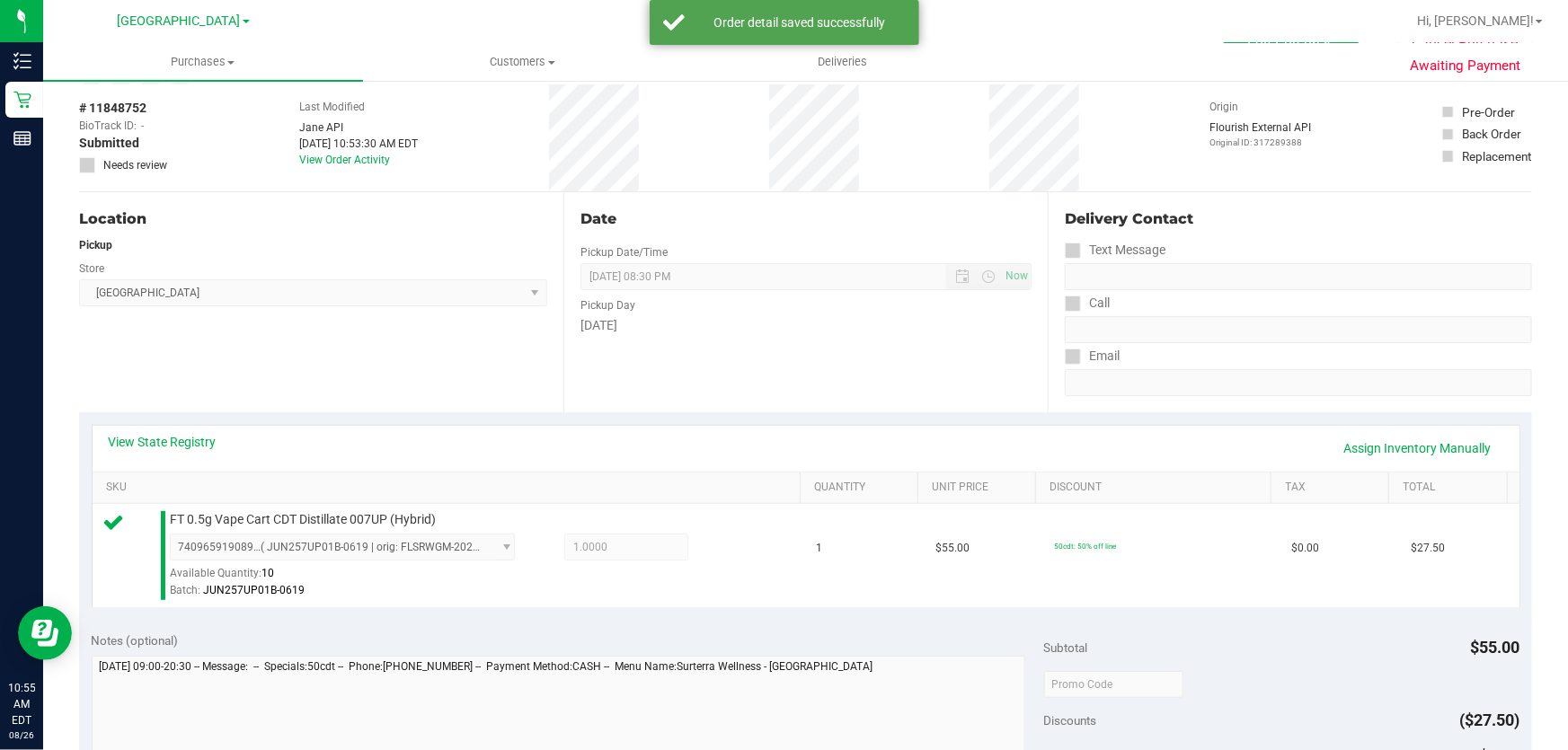
scroll to position [423, 0]
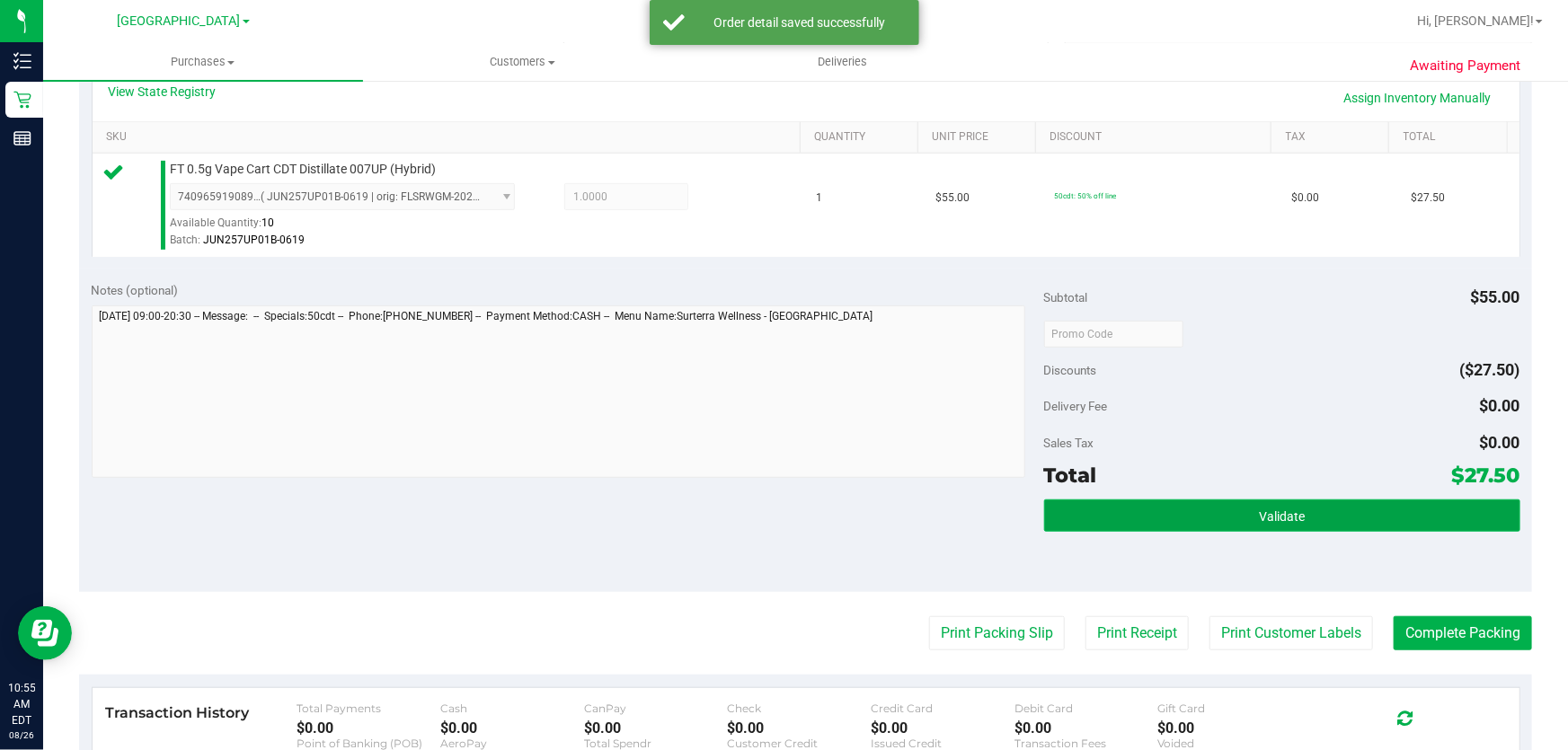
click at [1300, 512] on button "Validate" at bounding box center [1282, 515] width 476 height 33
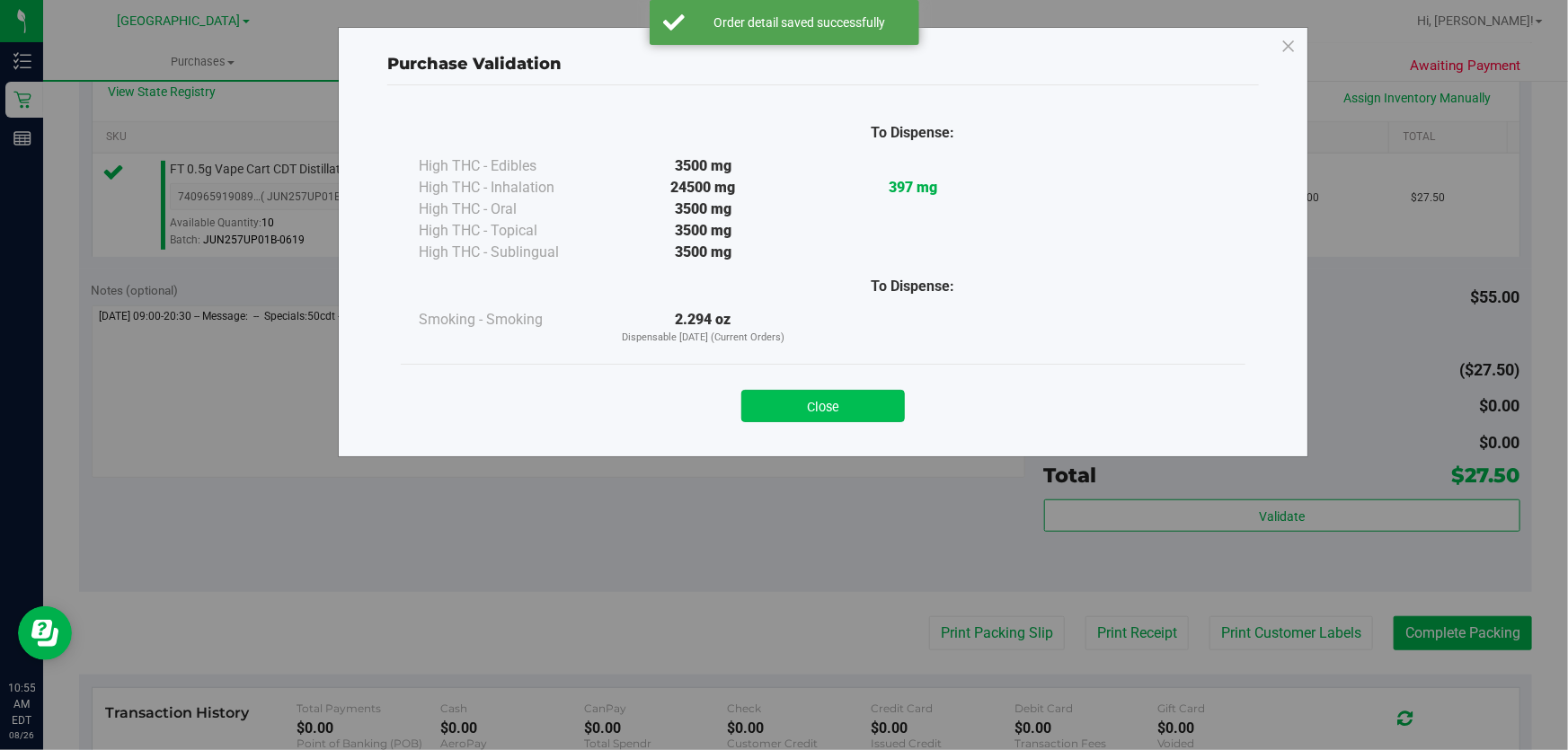
click at [889, 403] on button "Close" at bounding box center [822, 406] width 163 height 33
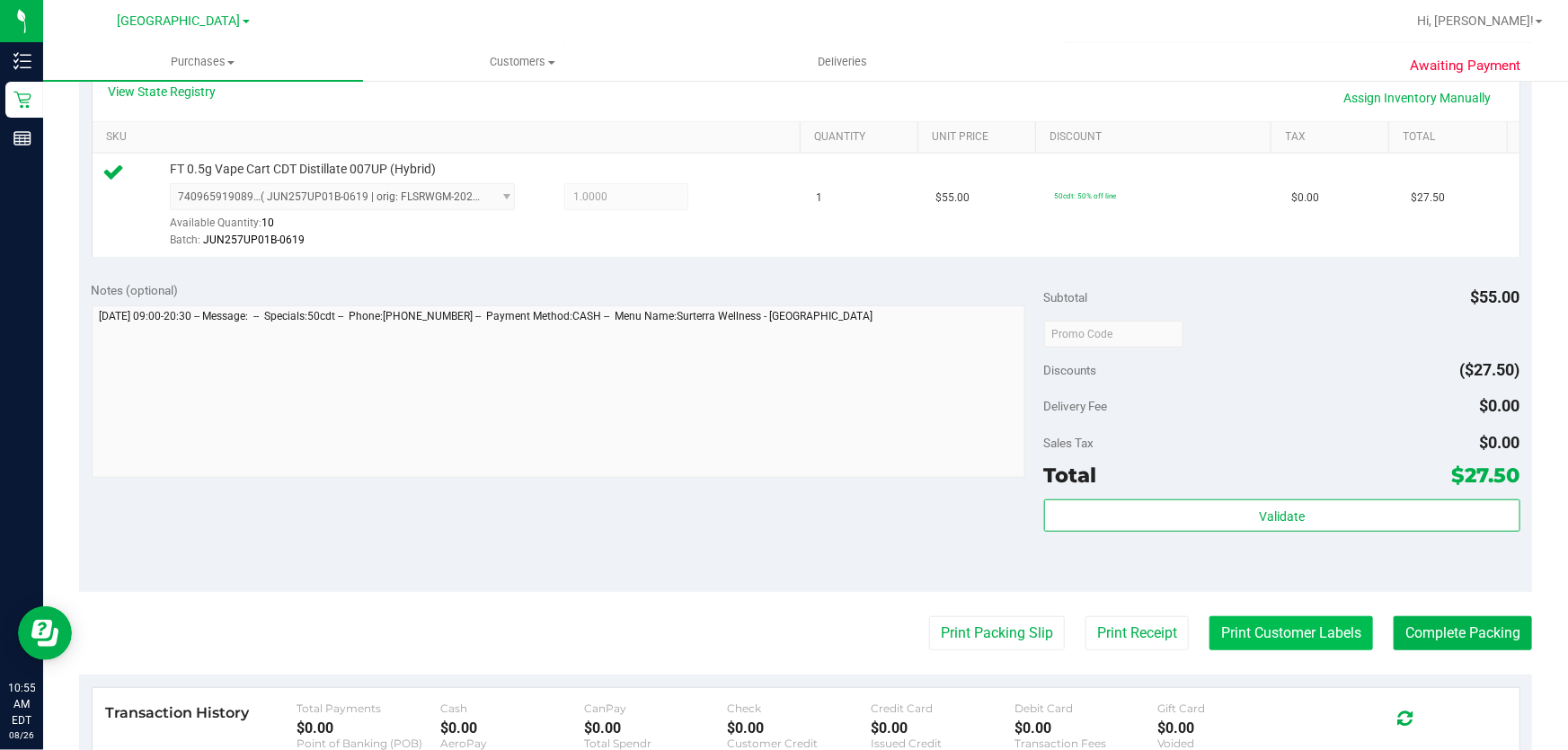
click at [1252, 631] on button "Print Customer Labels" at bounding box center [1291, 634] width 163 height 34
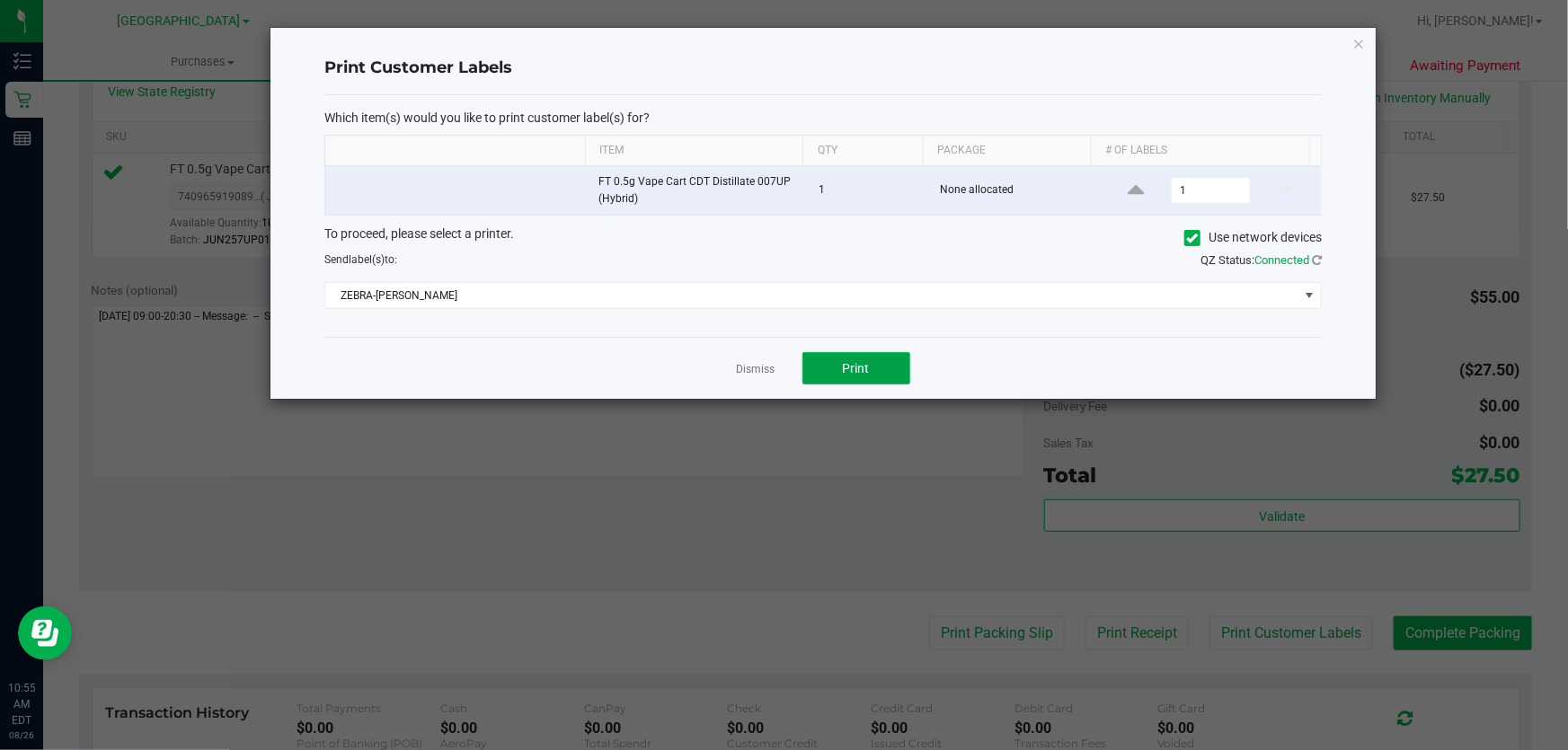
click at [832, 358] on button "Print" at bounding box center [856, 368] width 107 height 33
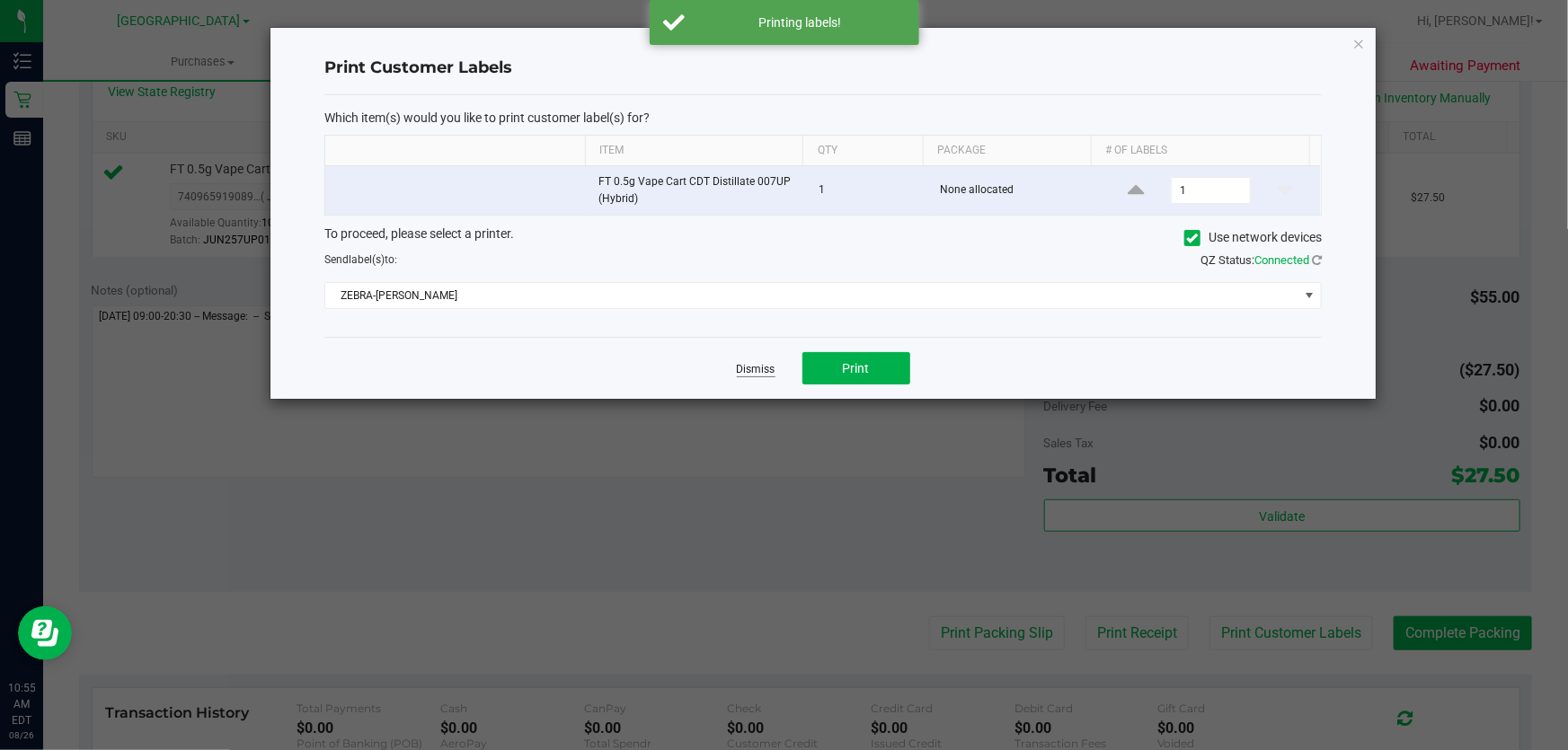
click at [769, 368] on link "Dismiss" at bounding box center [756, 369] width 39 height 15
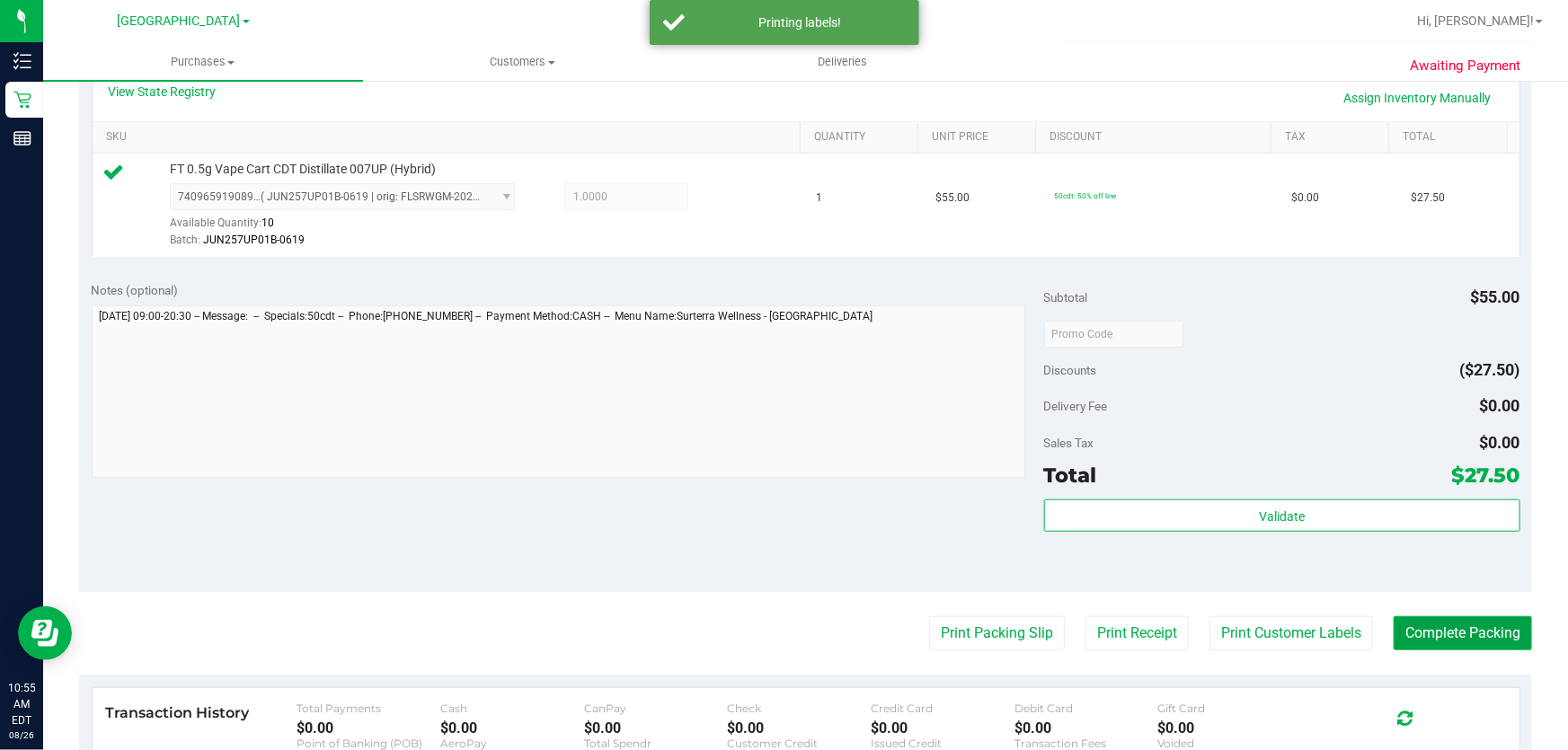
click at [1406, 629] on button "Complete Packing" at bounding box center [1462, 634] width 138 height 34
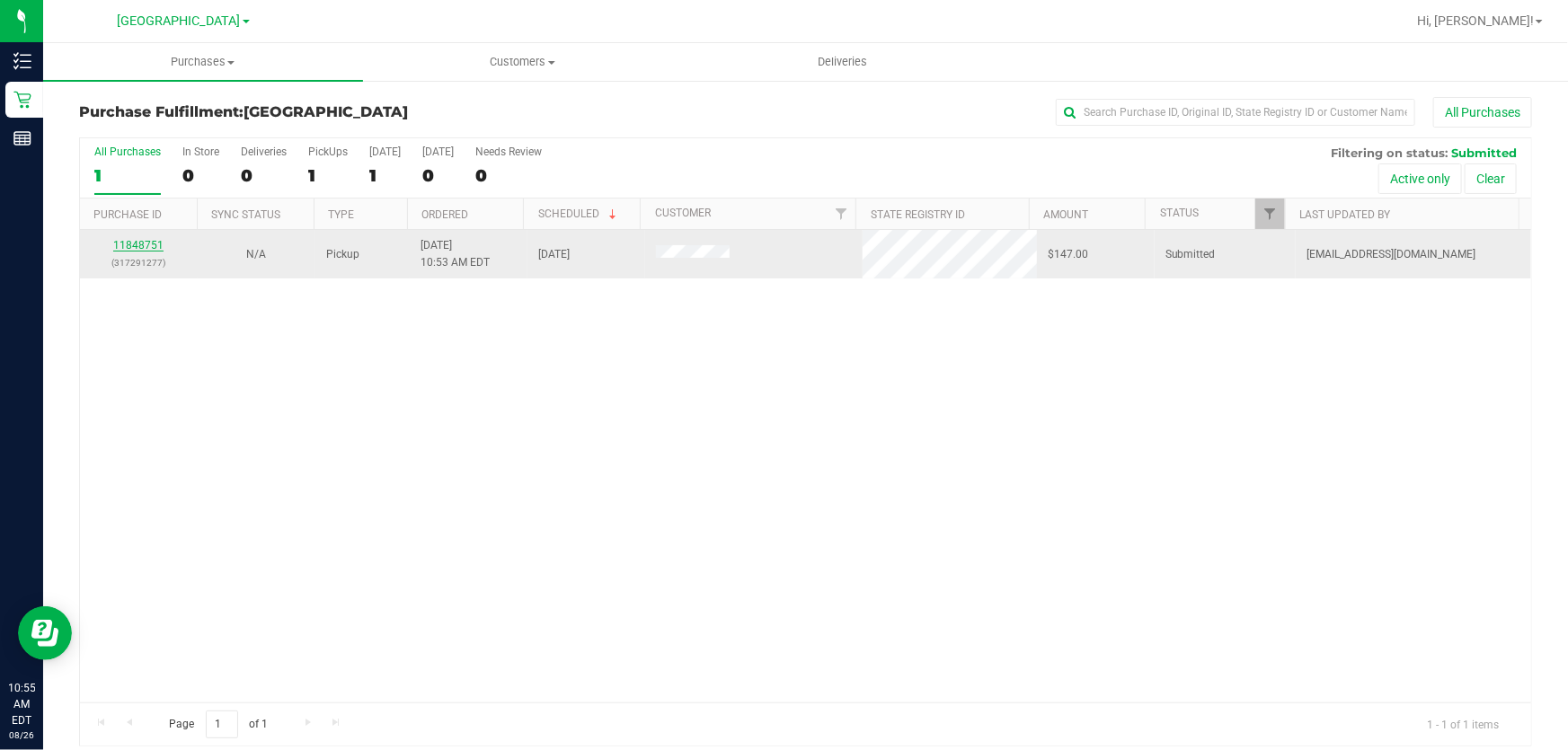
click at [154, 249] on link "11848751" at bounding box center [138, 245] width 51 height 13
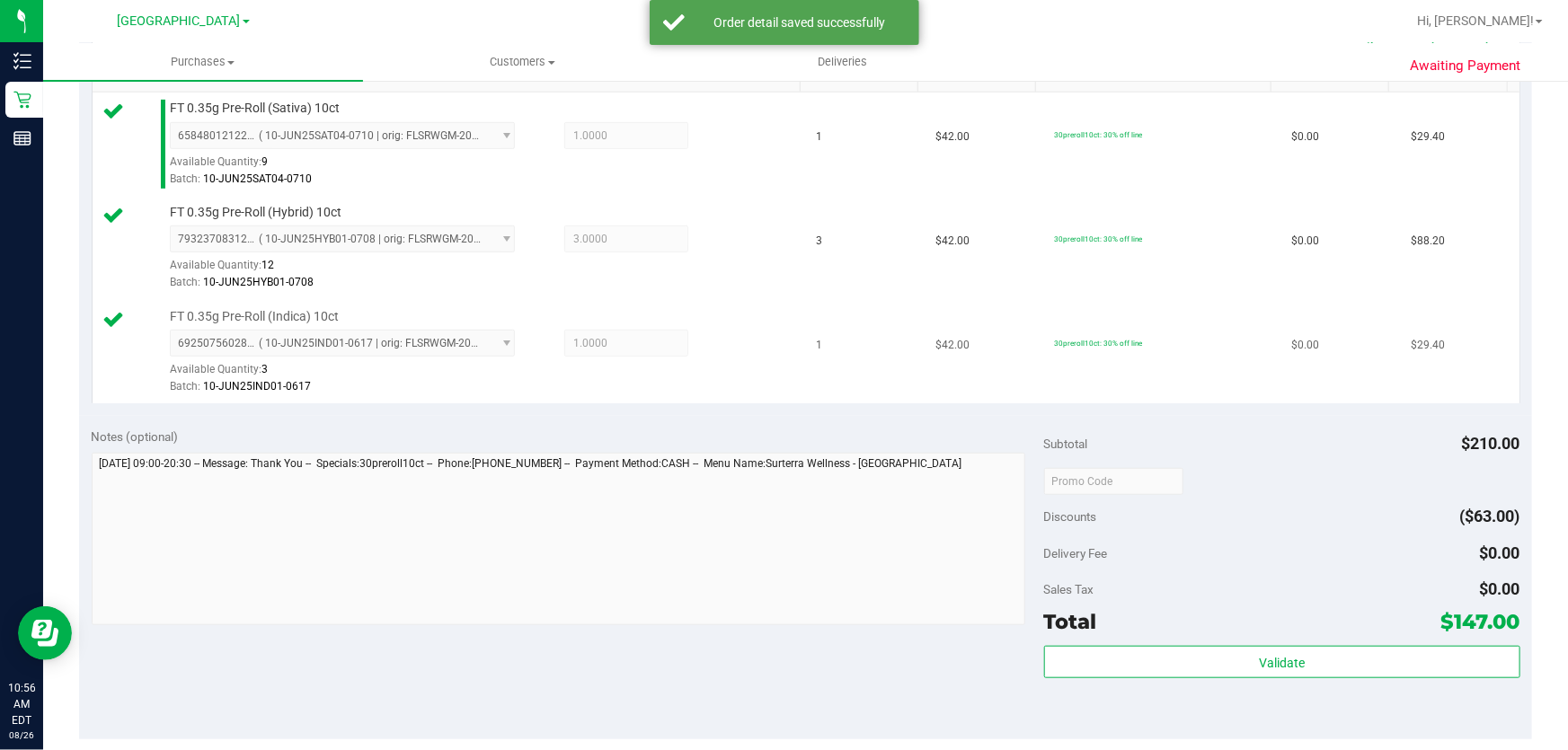
scroll to position [735, 0]
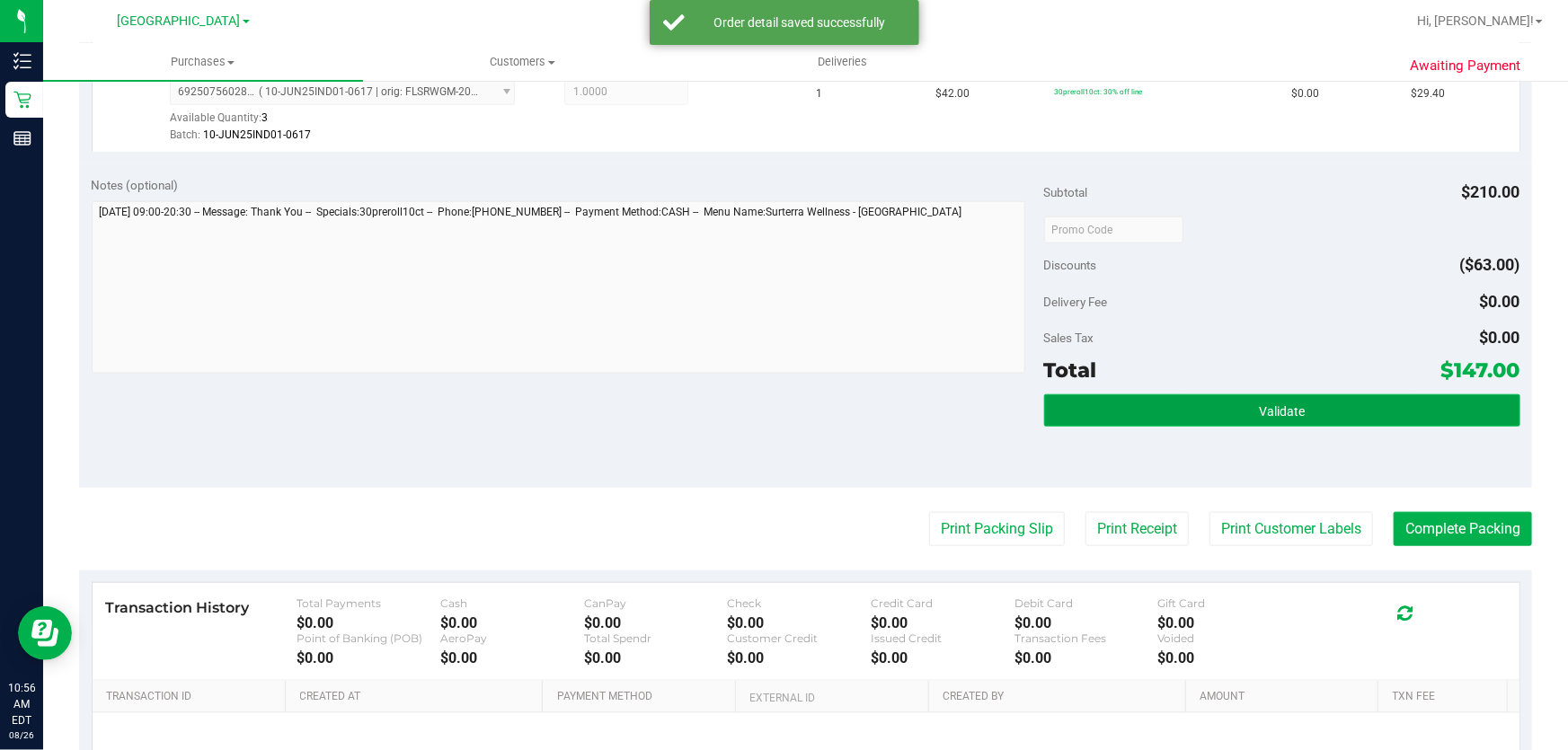
click at [1259, 410] on span "Validate" at bounding box center [1282, 412] width 46 height 14
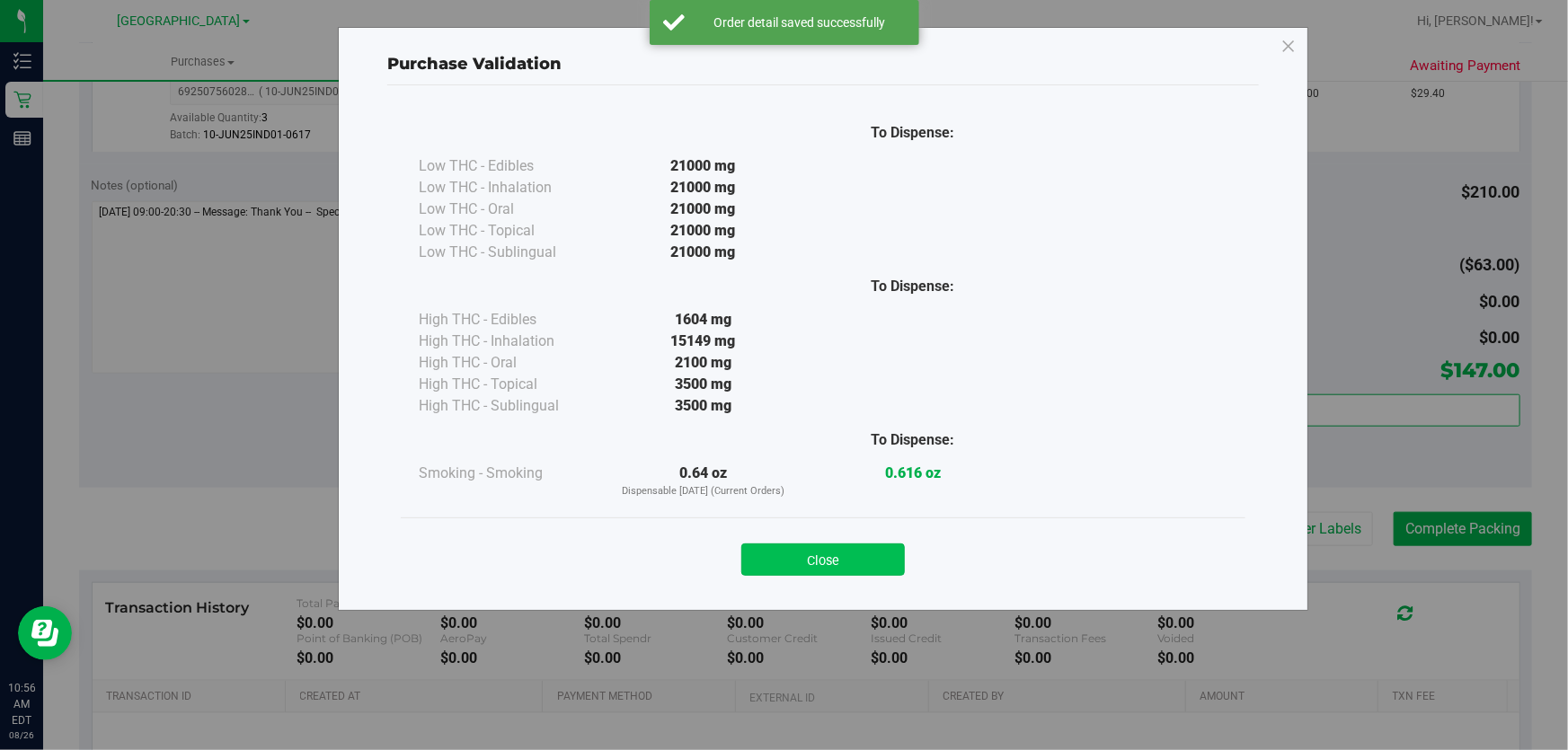
click at [805, 549] on button "Close" at bounding box center [822, 560] width 163 height 33
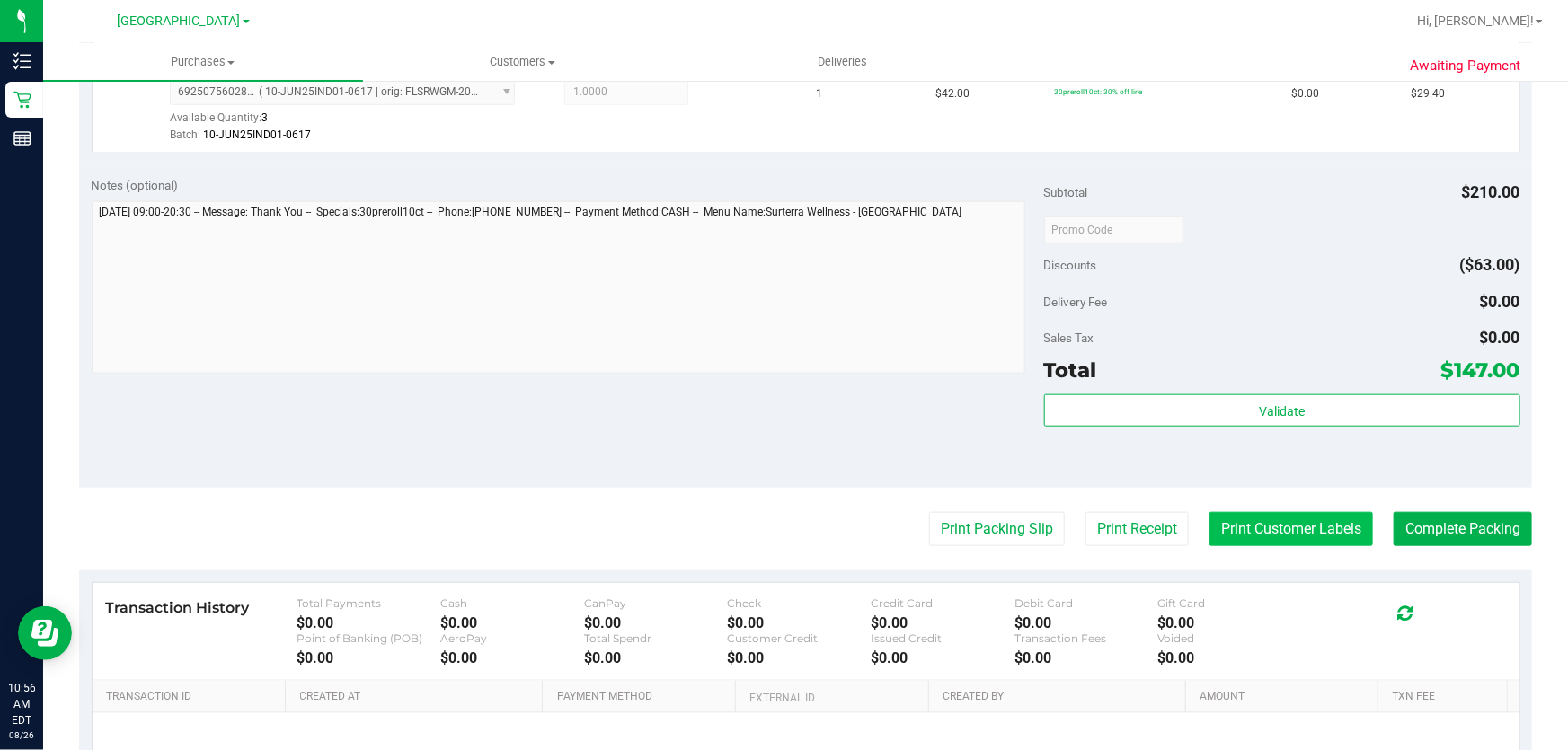
click at [1241, 522] on button "Print Customer Labels" at bounding box center [1291, 529] width 163 height 34
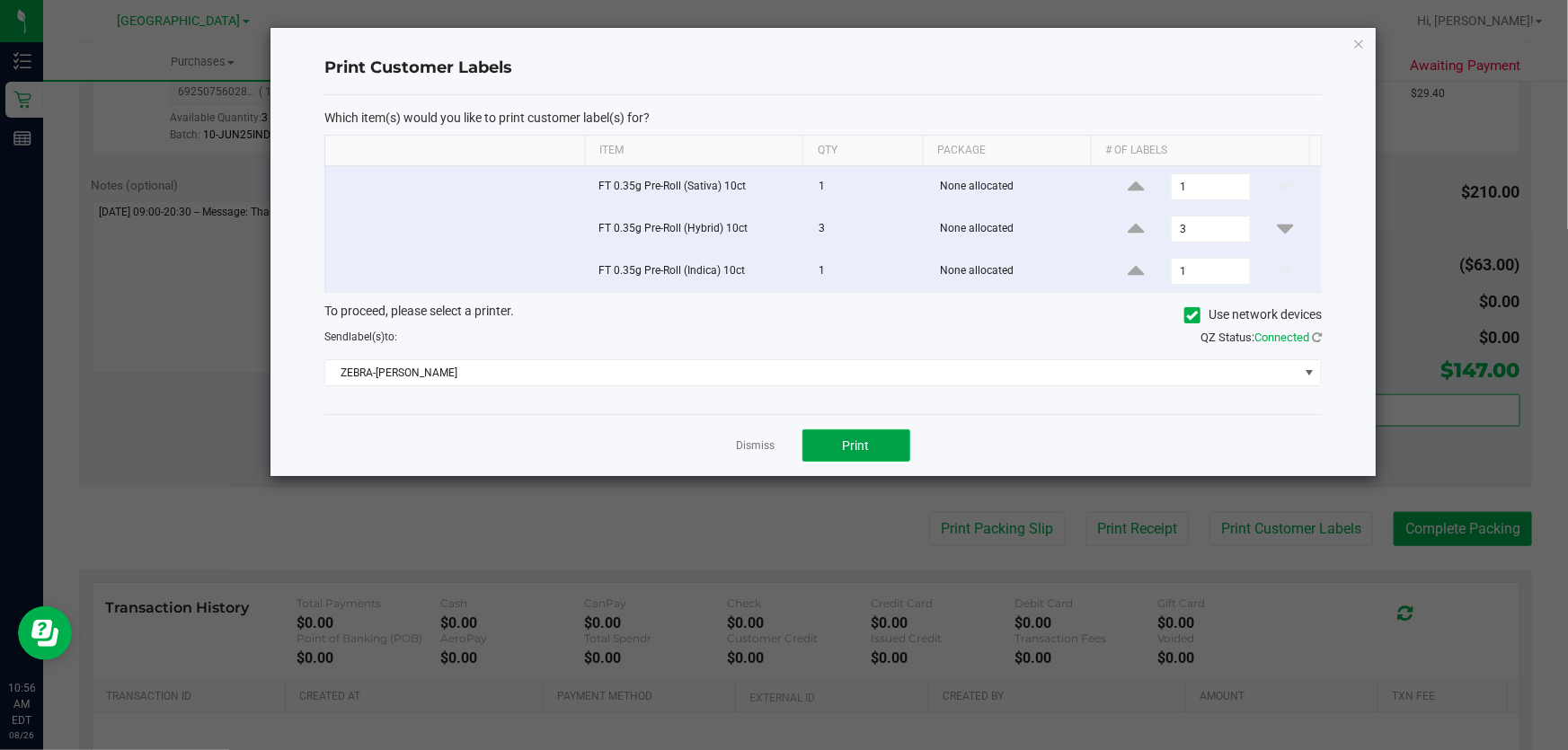
click at [871, 457] on button "Print" at bounding box center [856, 446] width 107 height 33
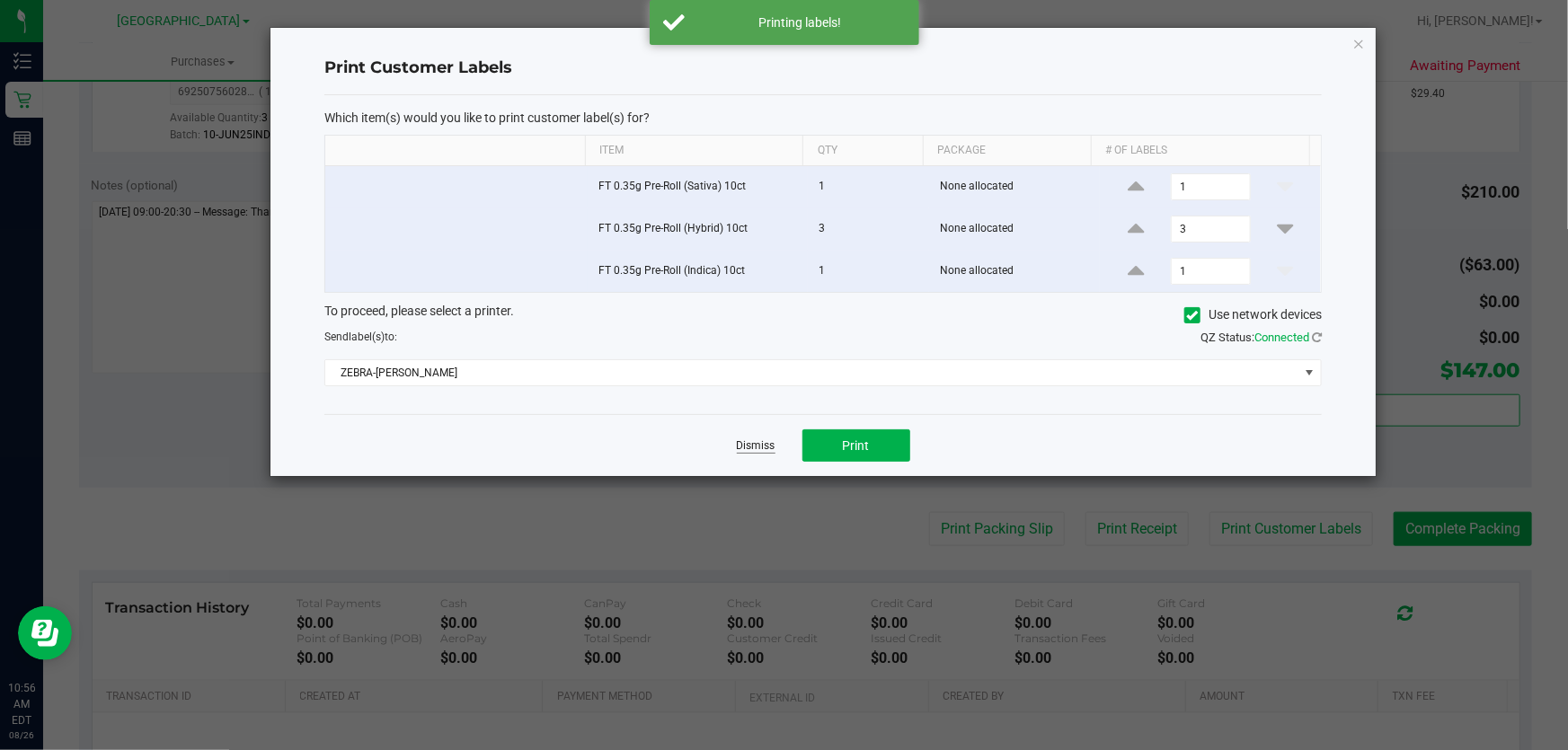
click at [764, 447] on link "Dismiss" at bounding box center [756, 446] width 39 height 15
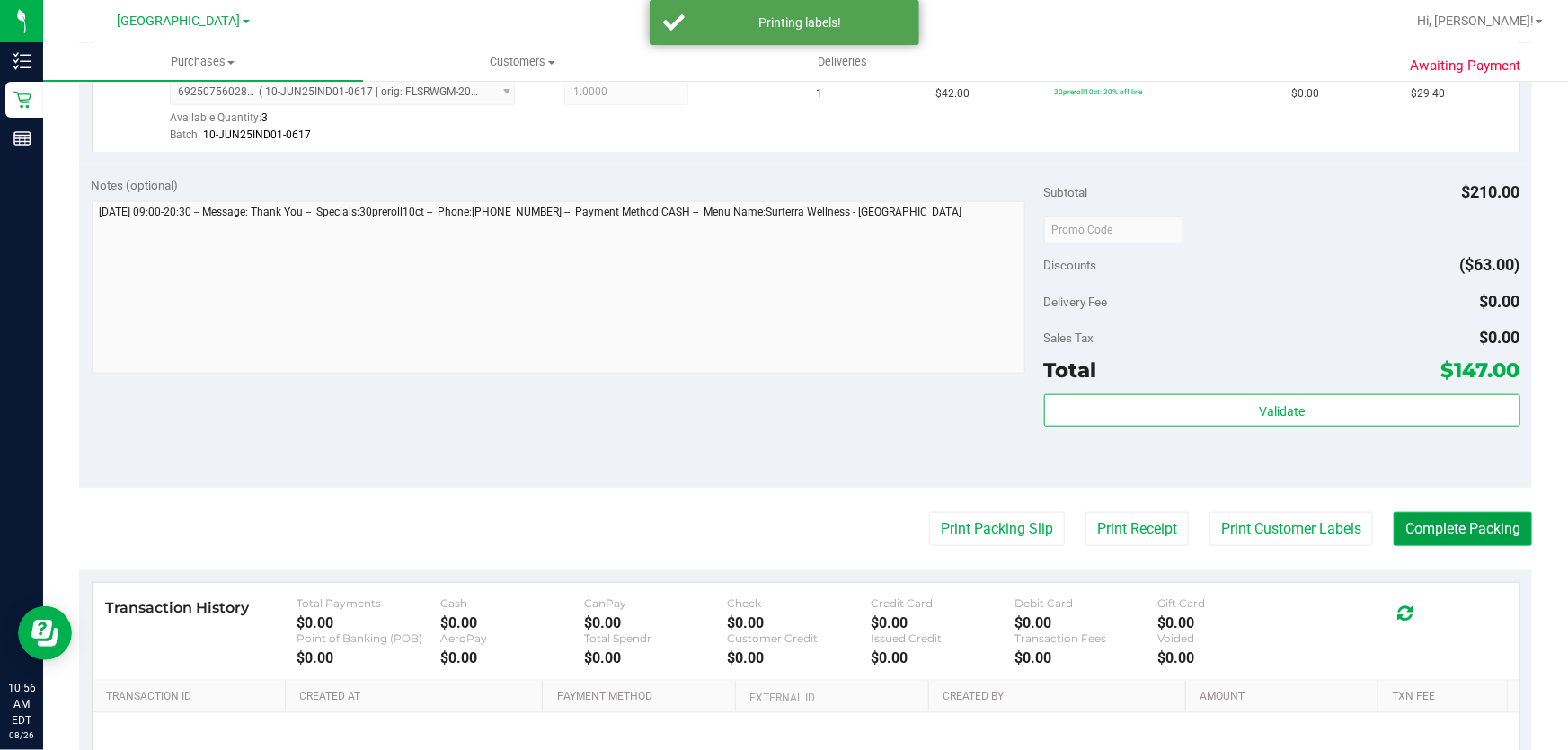
click at [1432, 521] on button "Complete Packing" at bounding box center [1462, 529] width 138 height 34
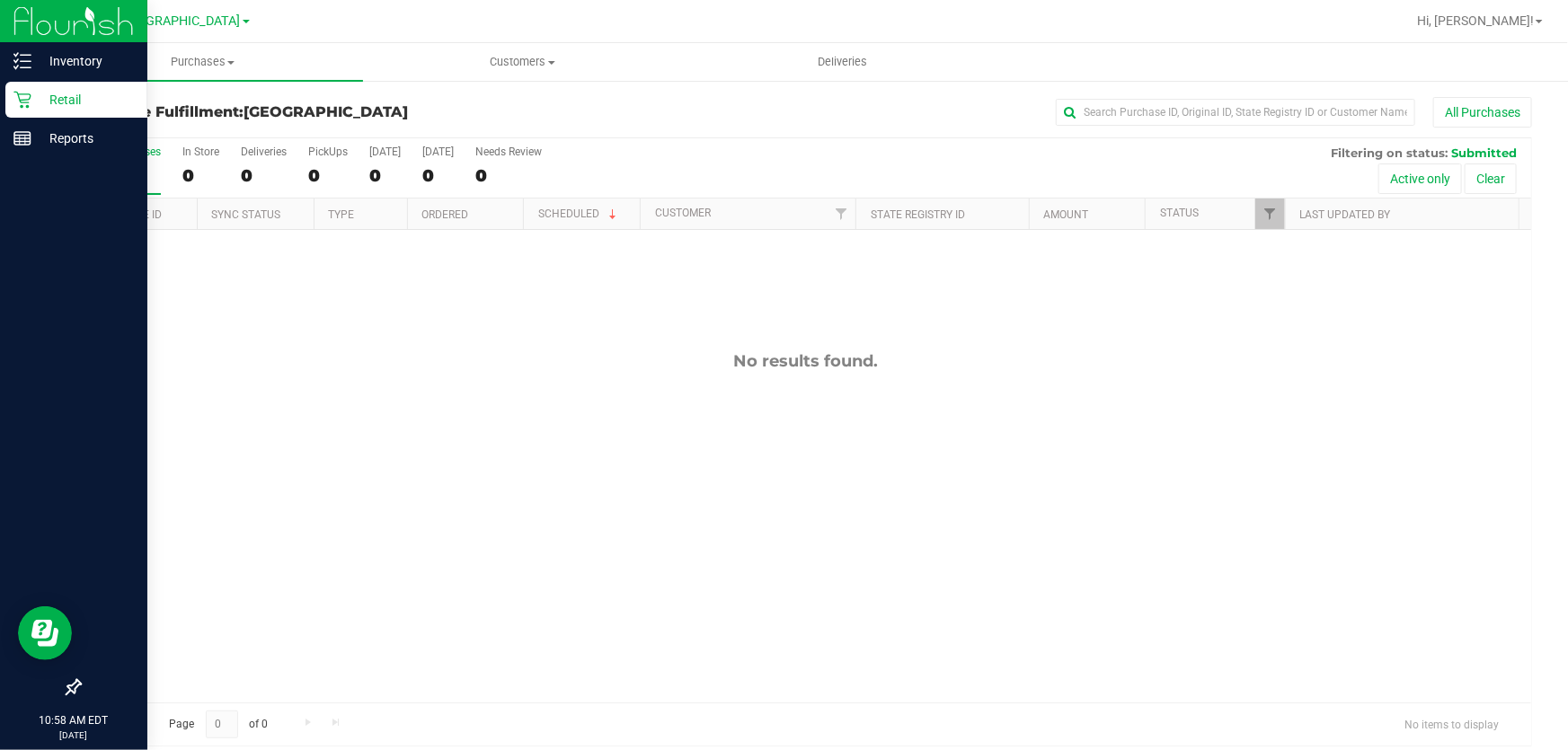
click at [24, 94] on icon at bounding box center [22, 99] width 17 height 17
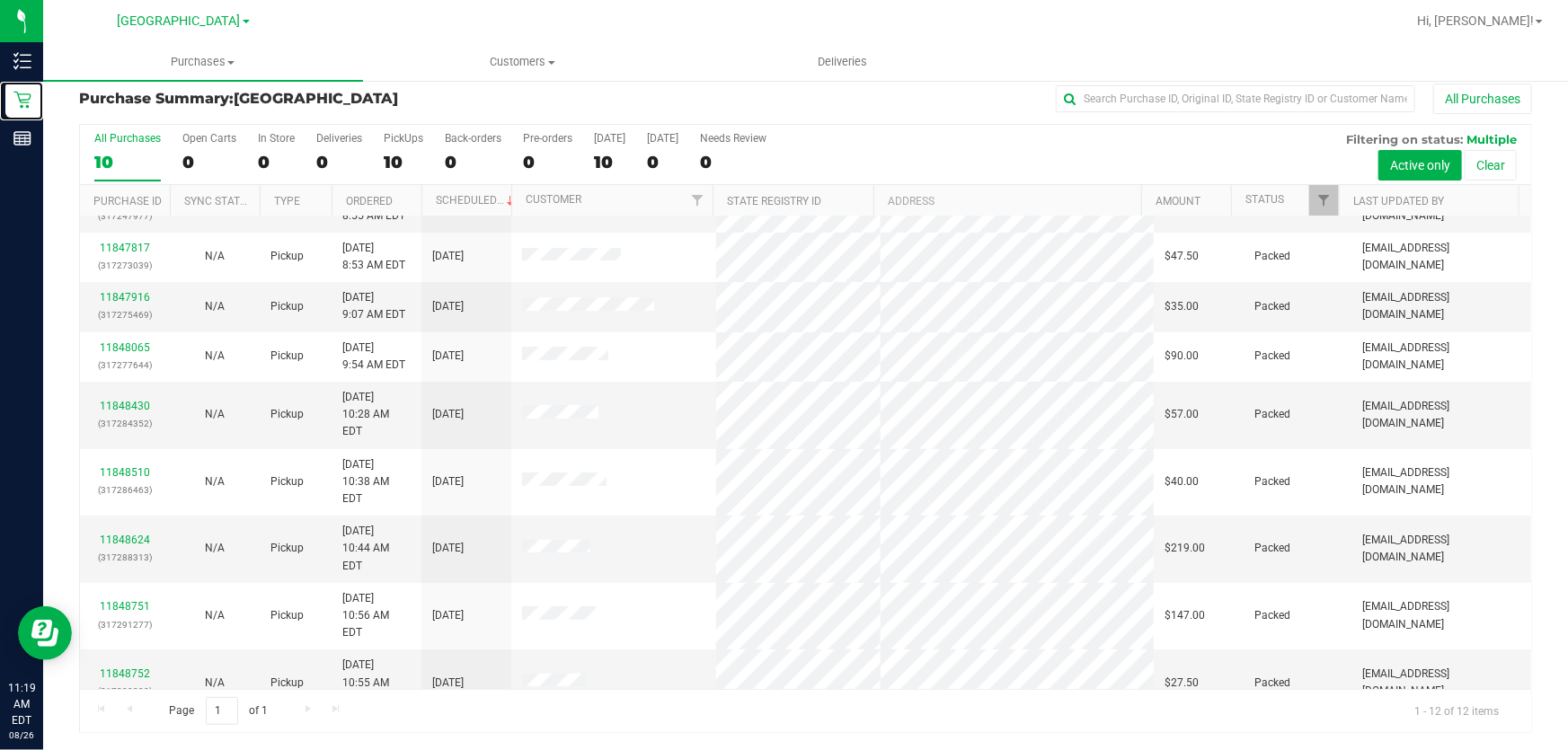
scroll to position [122, 0]
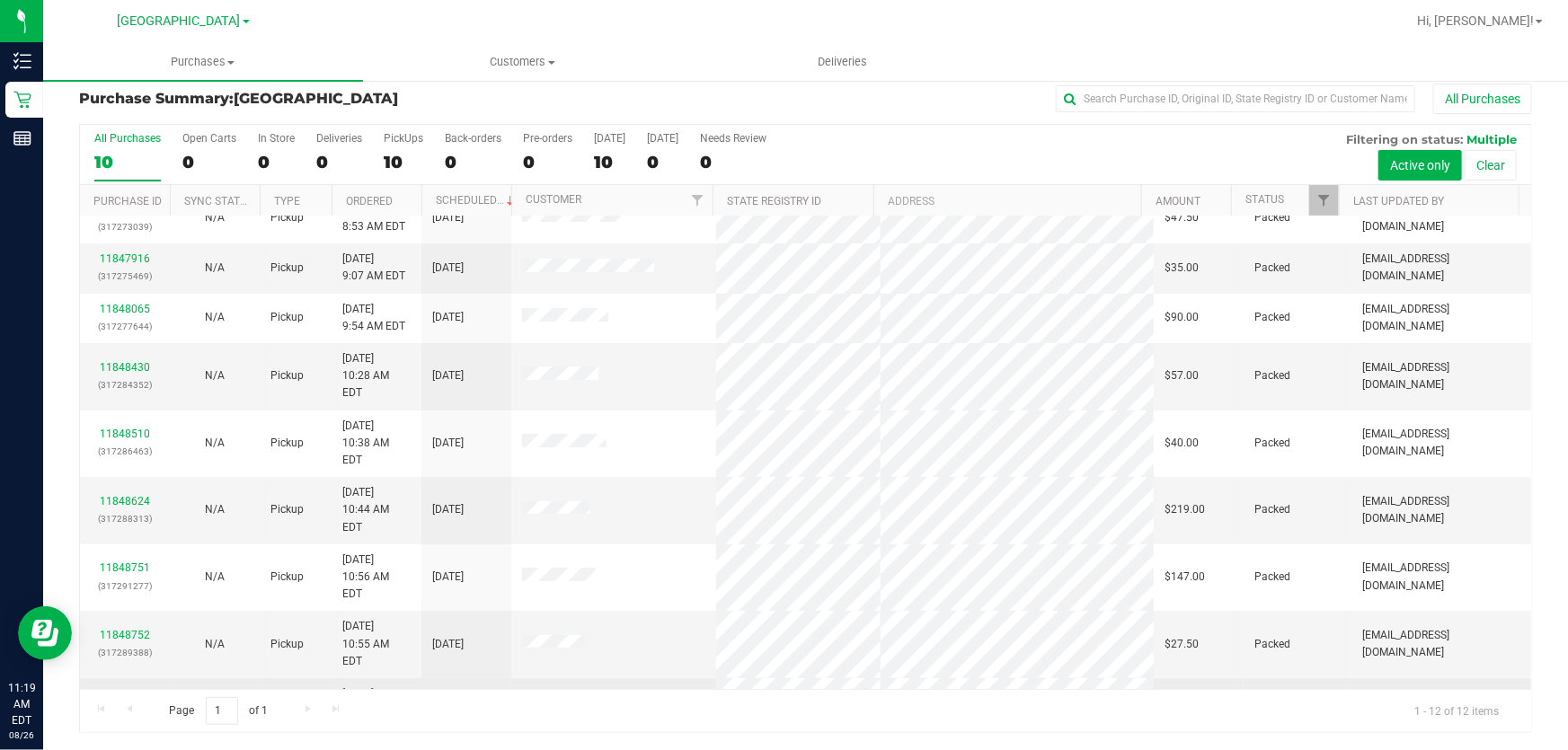
click at [130, 696] on link "11848934" at bounding box center [124, 702] width 51 height 13
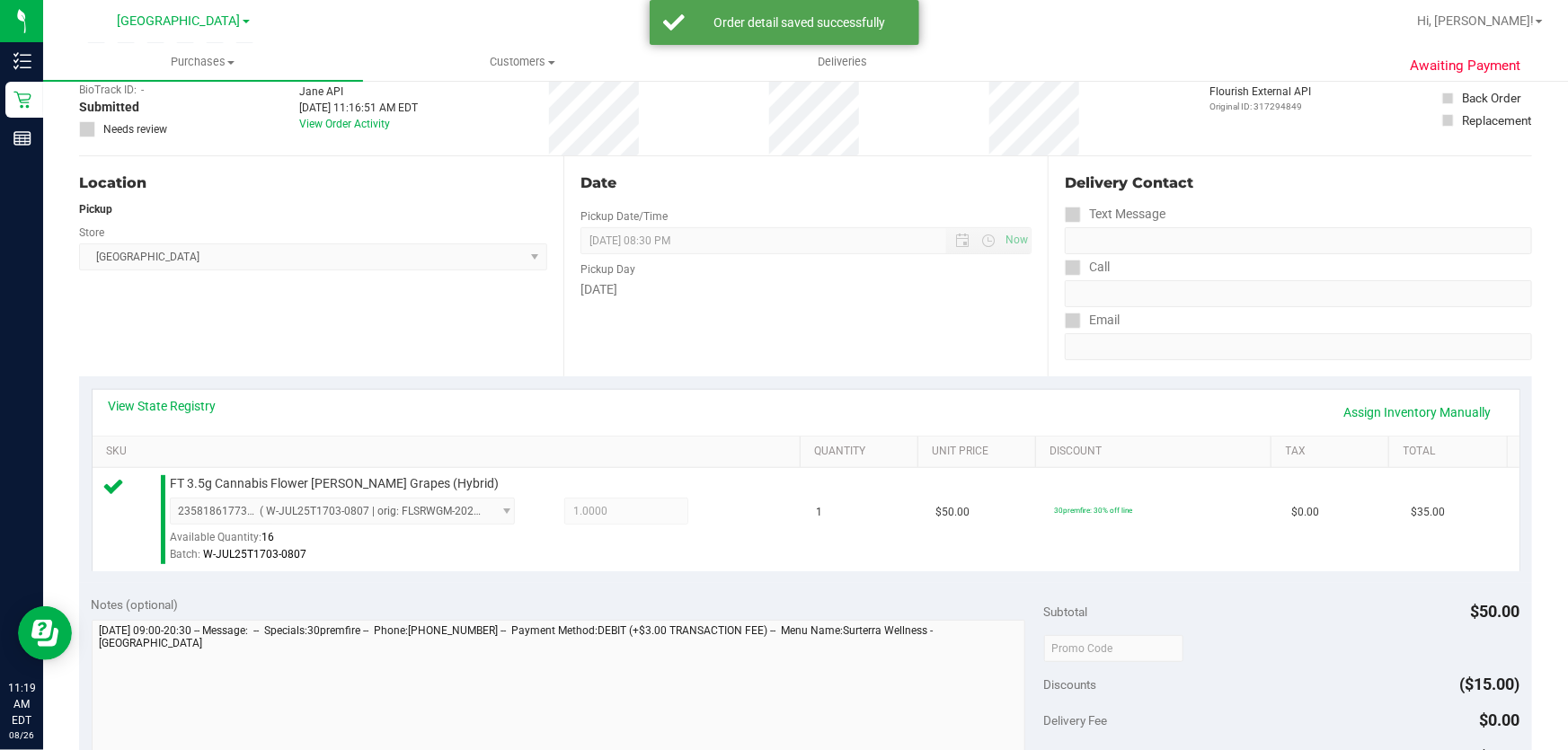
scroll to position [340, 0]
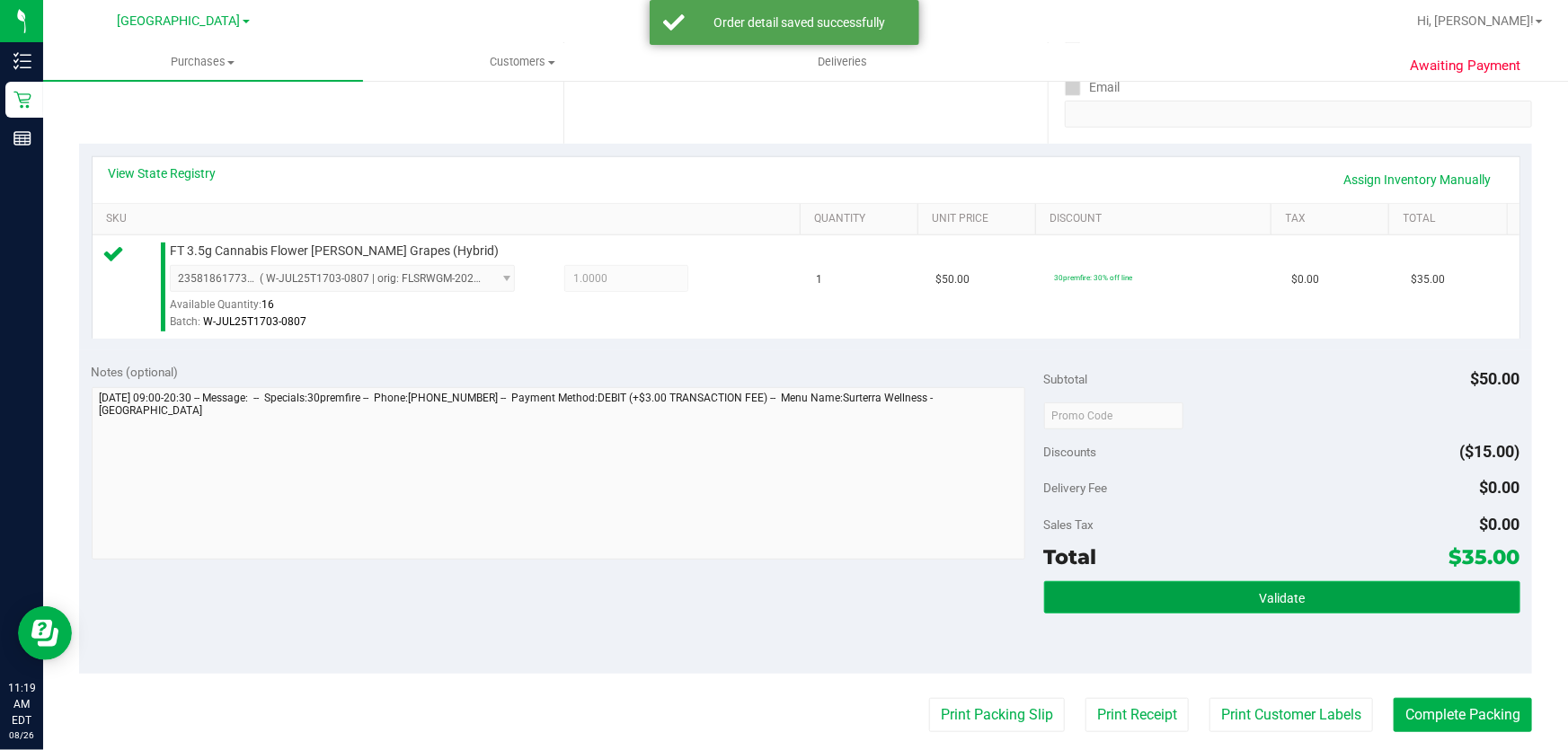
click at [1342, 593] on button "Validate" at bounding box center [1282, 598] width 476 height 33
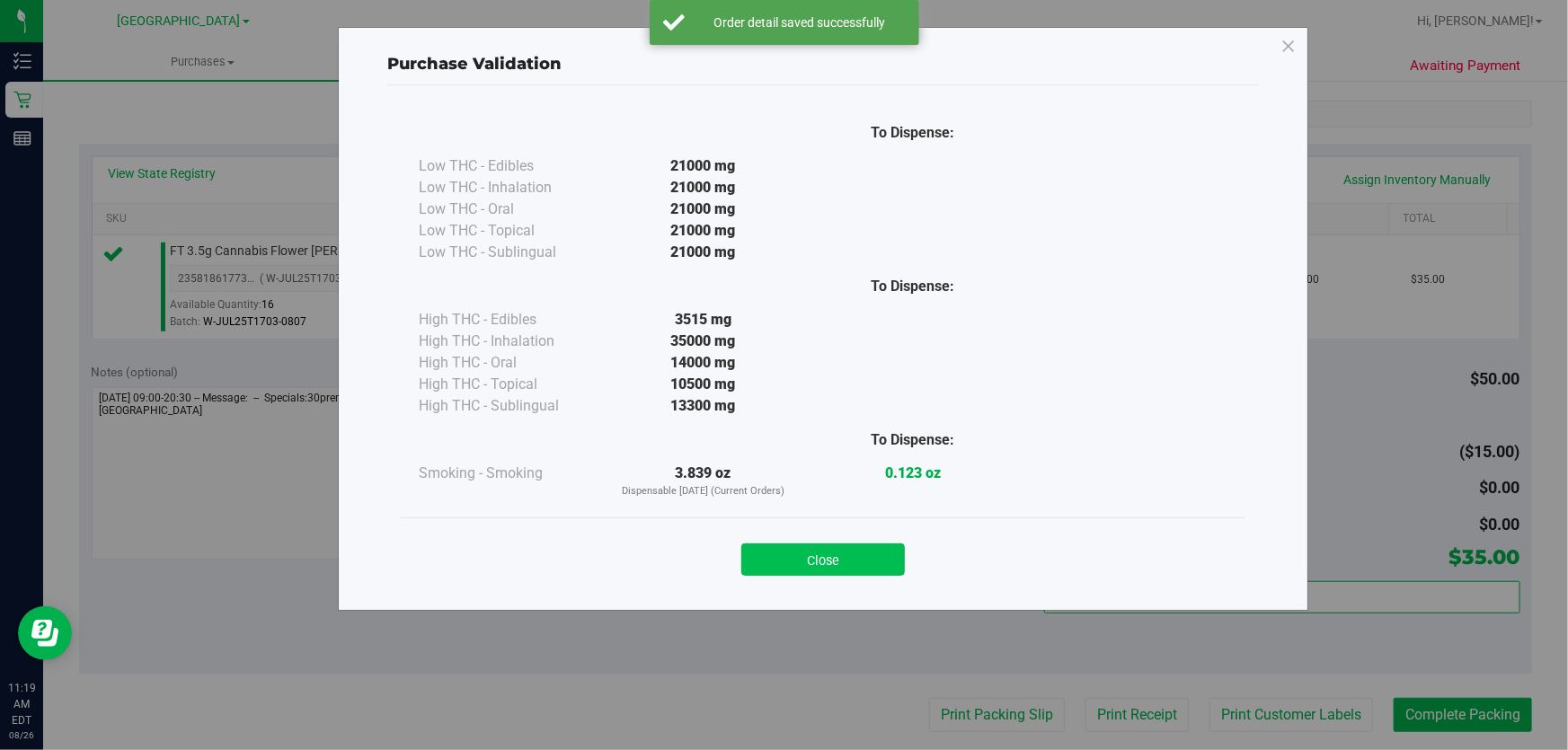
click at [828, 553] on button "Close" at bounding box center [822, 560] width 163 height 33
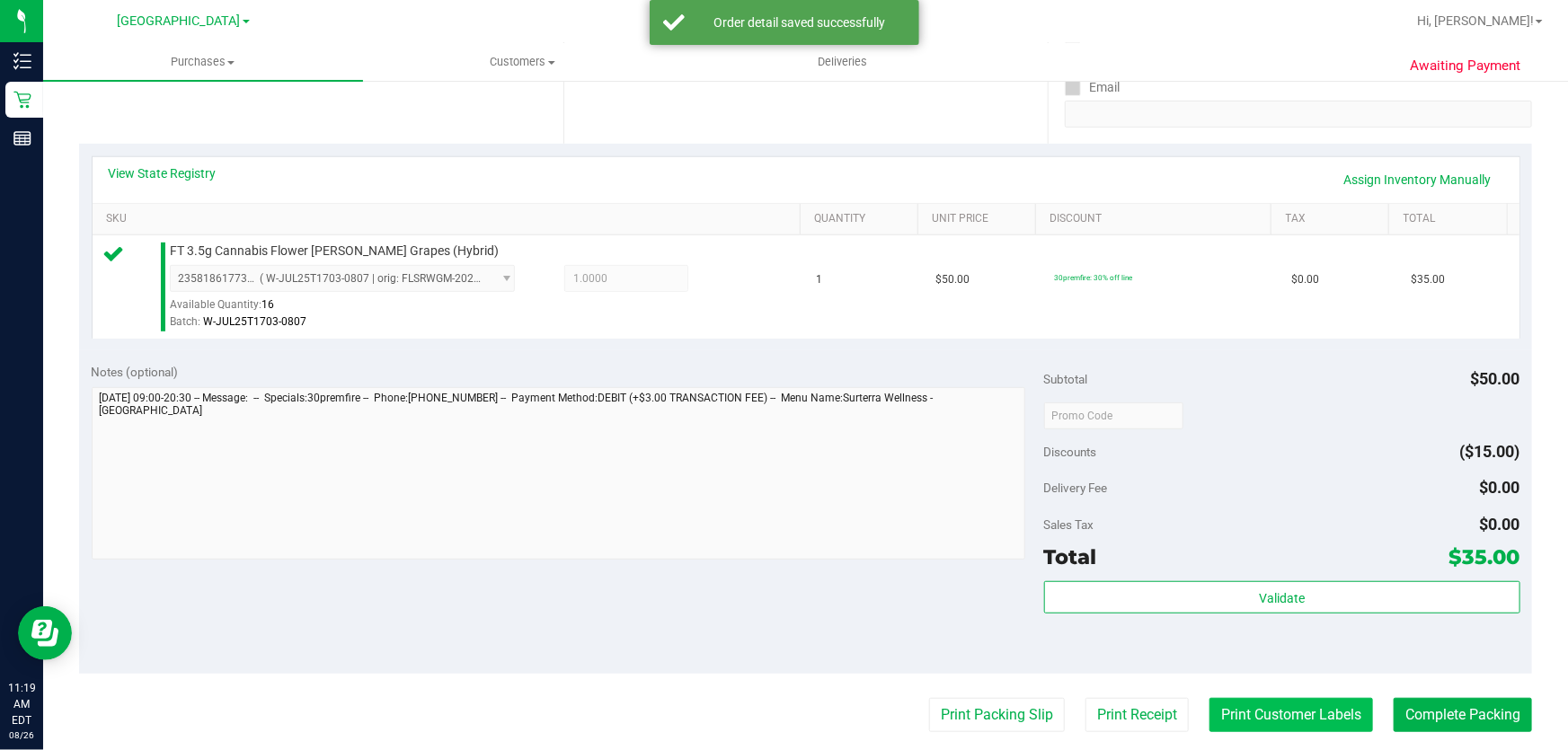
click at [1248, 719] on button "Print Customer Labels" at bounding box center [1291, 715] width 163 height 34
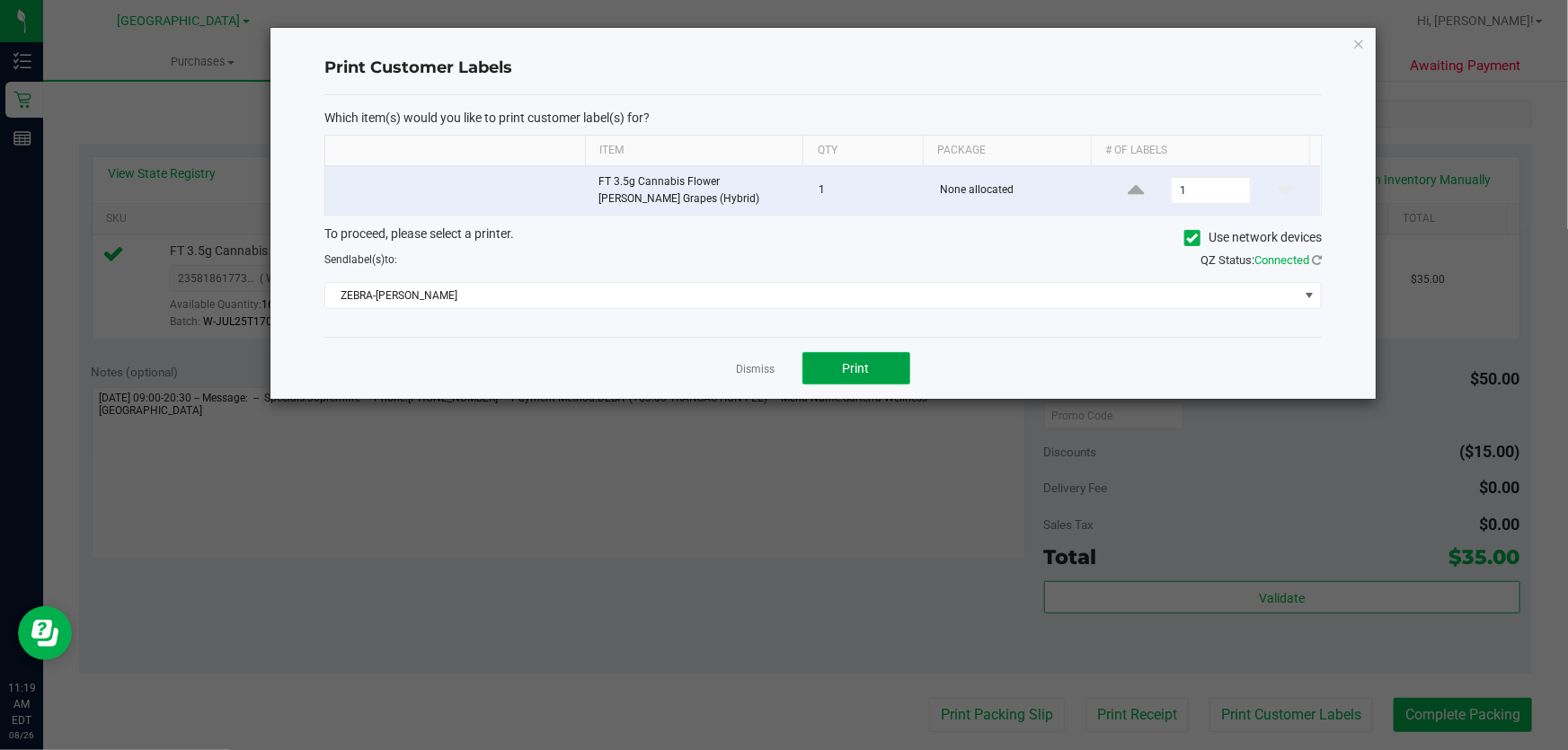
click at [845, 374] on span "Print" at bounding box center [856, 368] width 27 height 14
click at [750, 376] on link "Dismiss" at bounding box center [756, 369] width 39 height 15
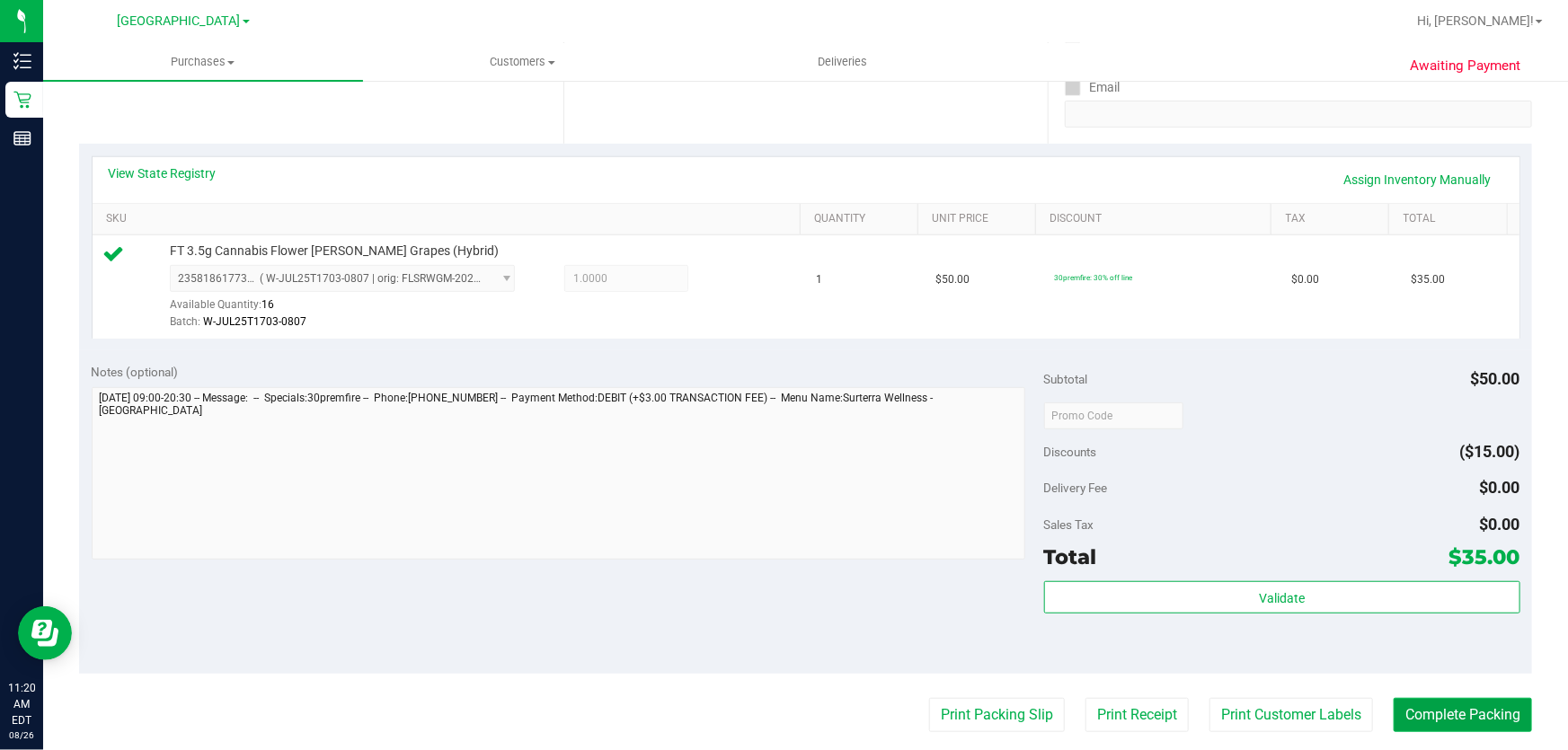
click at [1473, 714] on button "Complete Packing" at bounding box center [1462, 715] width 138 height 34
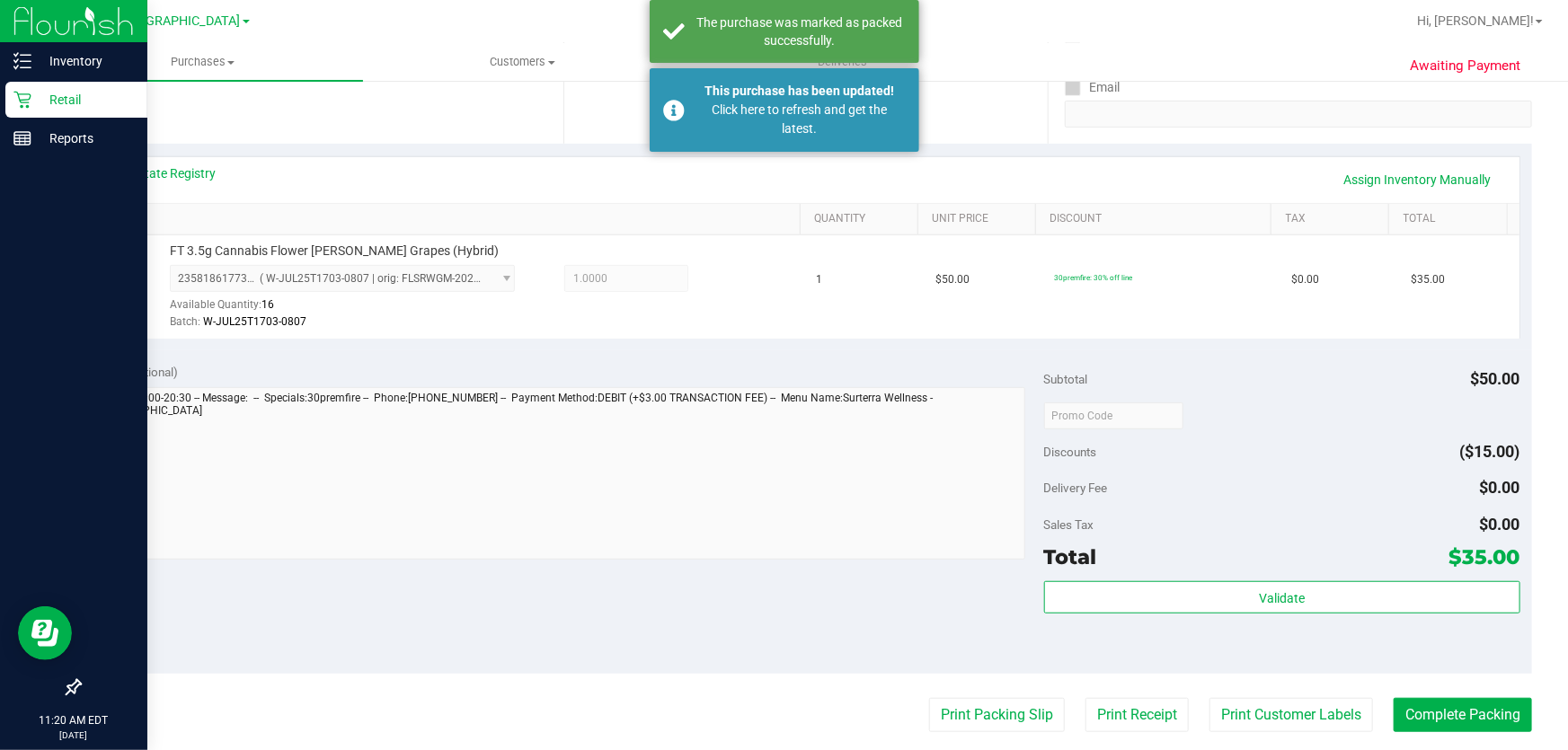
click at [48, 97] on p "Retail" at bounding box center [86, 99] width 107 height 22
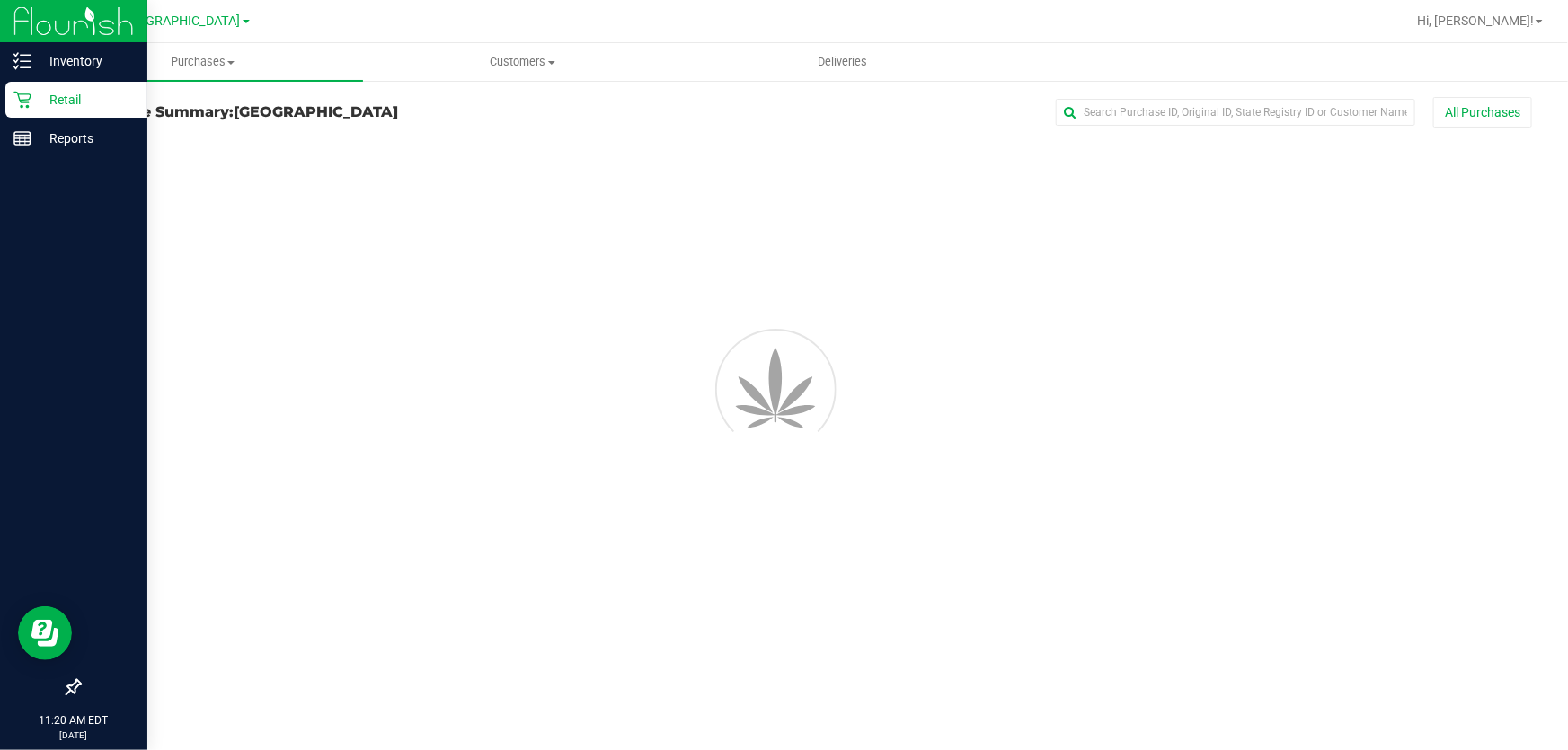
click at [48, 97] on p "Retail" at bounding box center [86, 99] width 107 height 22
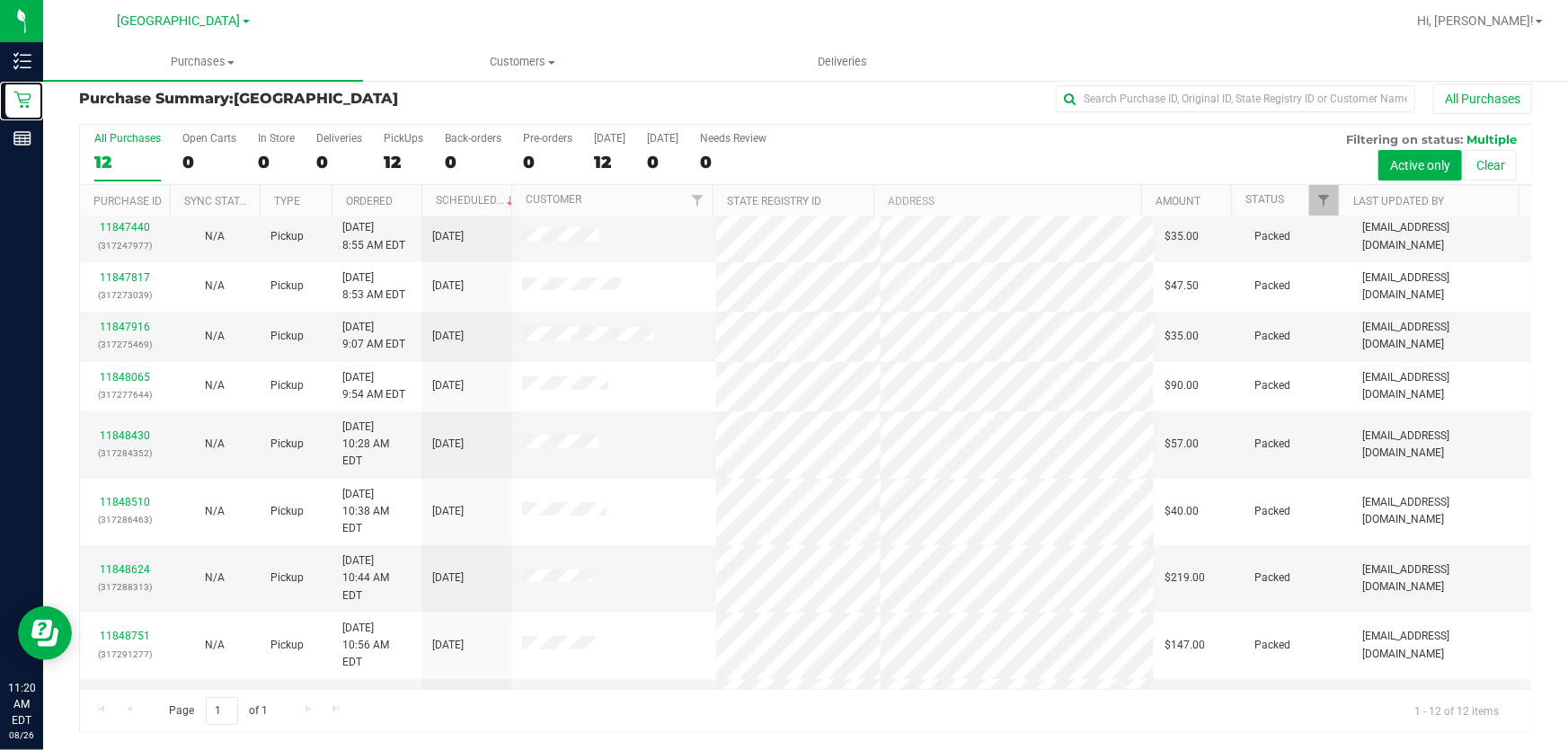
scroll to position [122, 0]
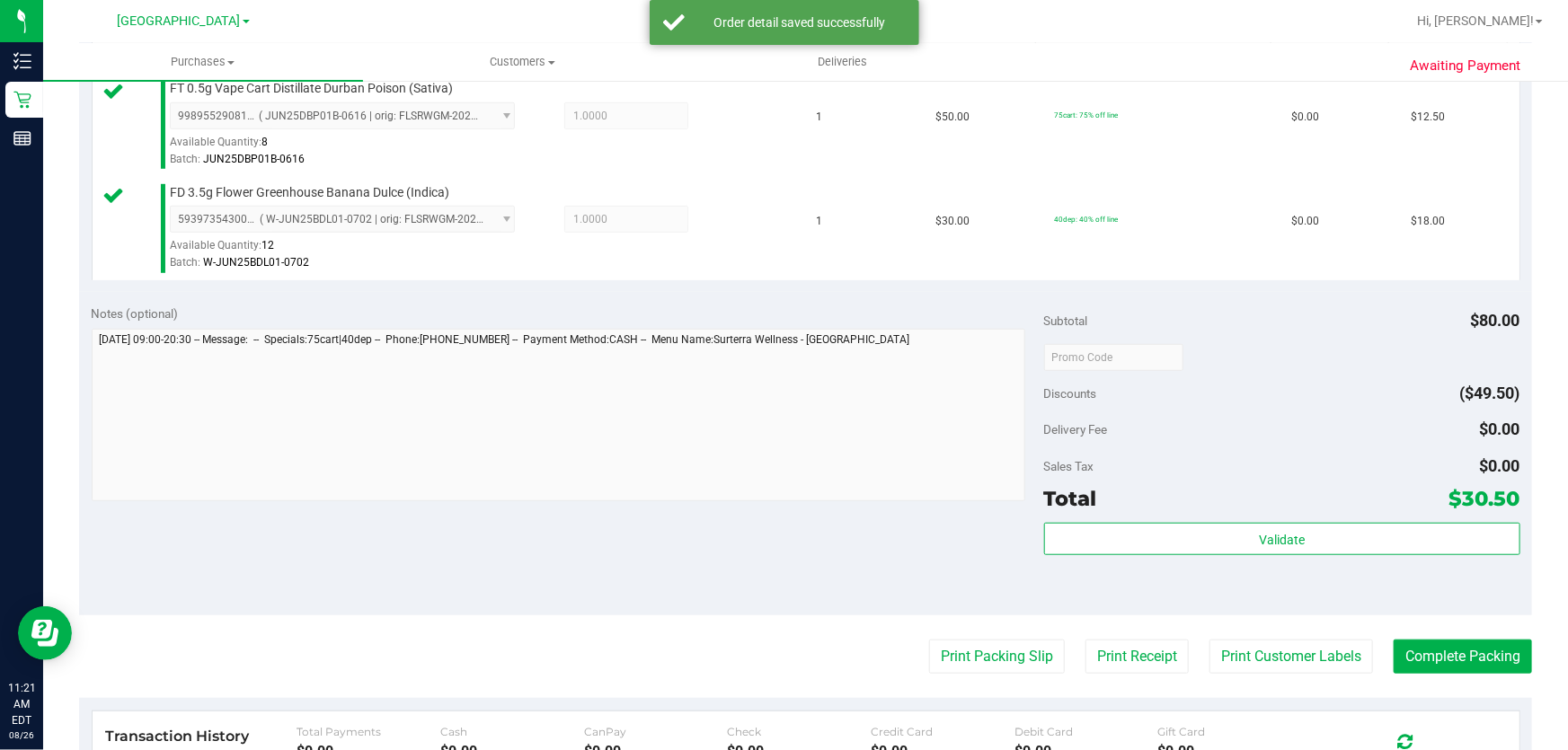
scroll to position [503, 0]
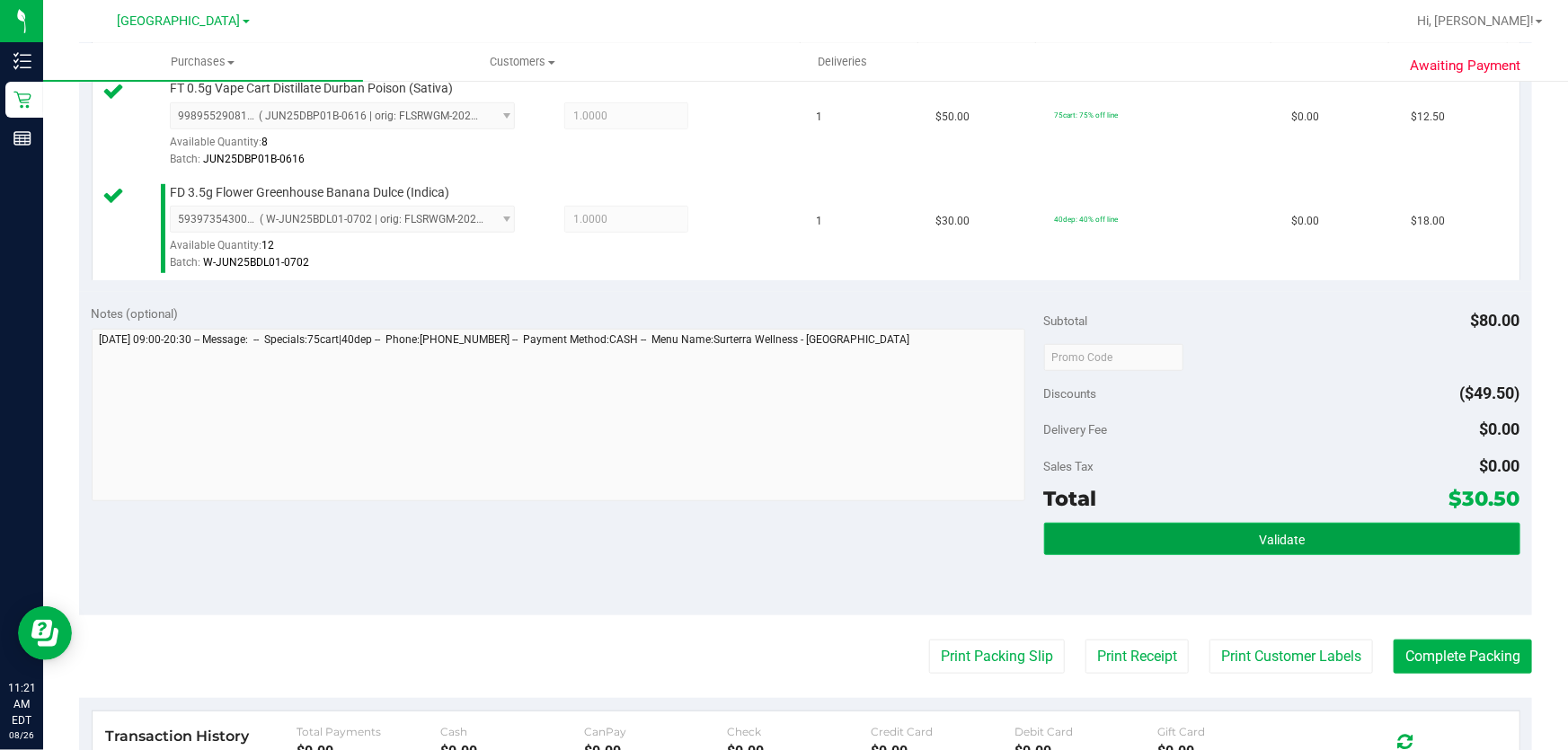
click at [1283, 546] on button "Validate" at bounding box center [1282, 539] width 476 height 33
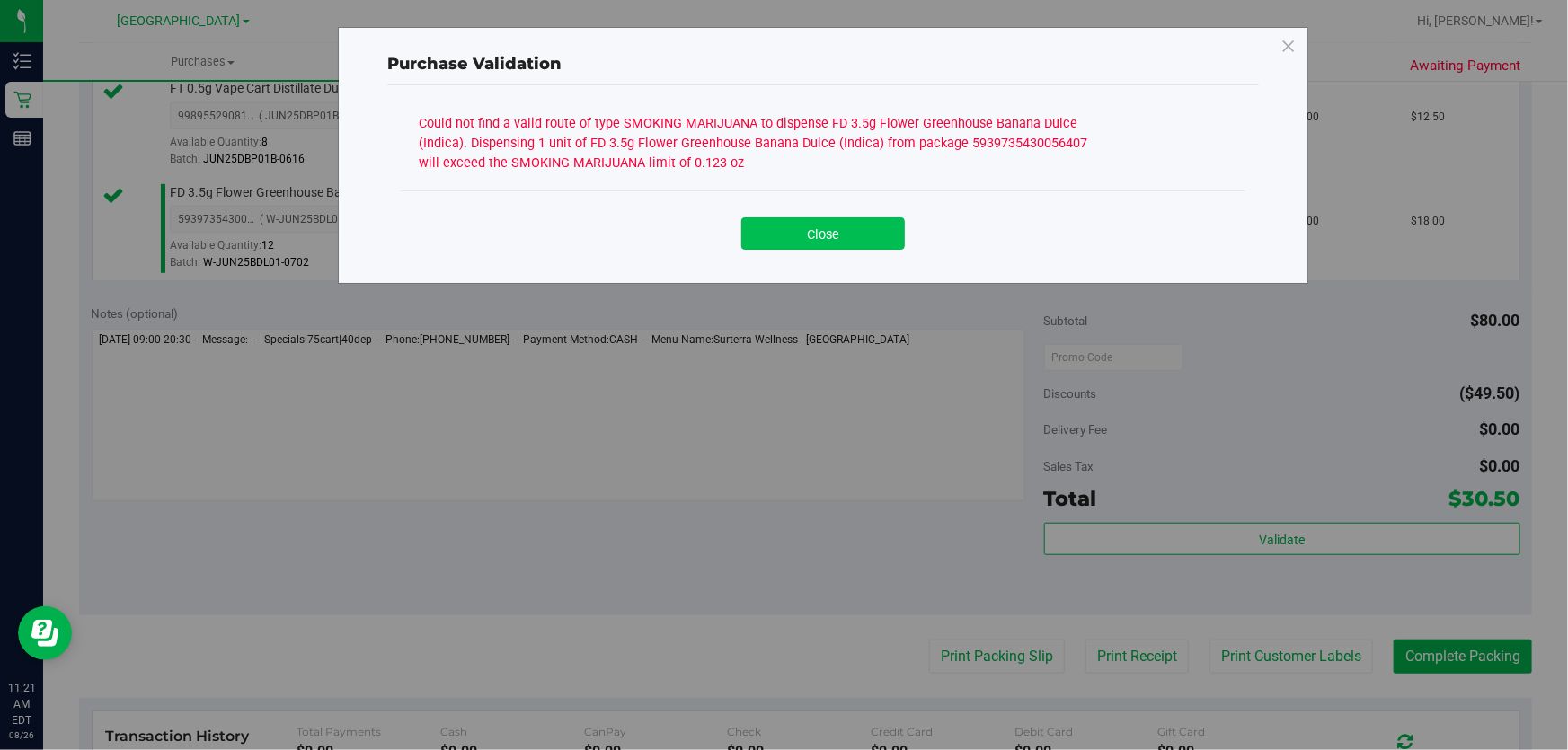
click at [815, 232] on button "Close" at bounding box center [822, 234] width 163 height 33
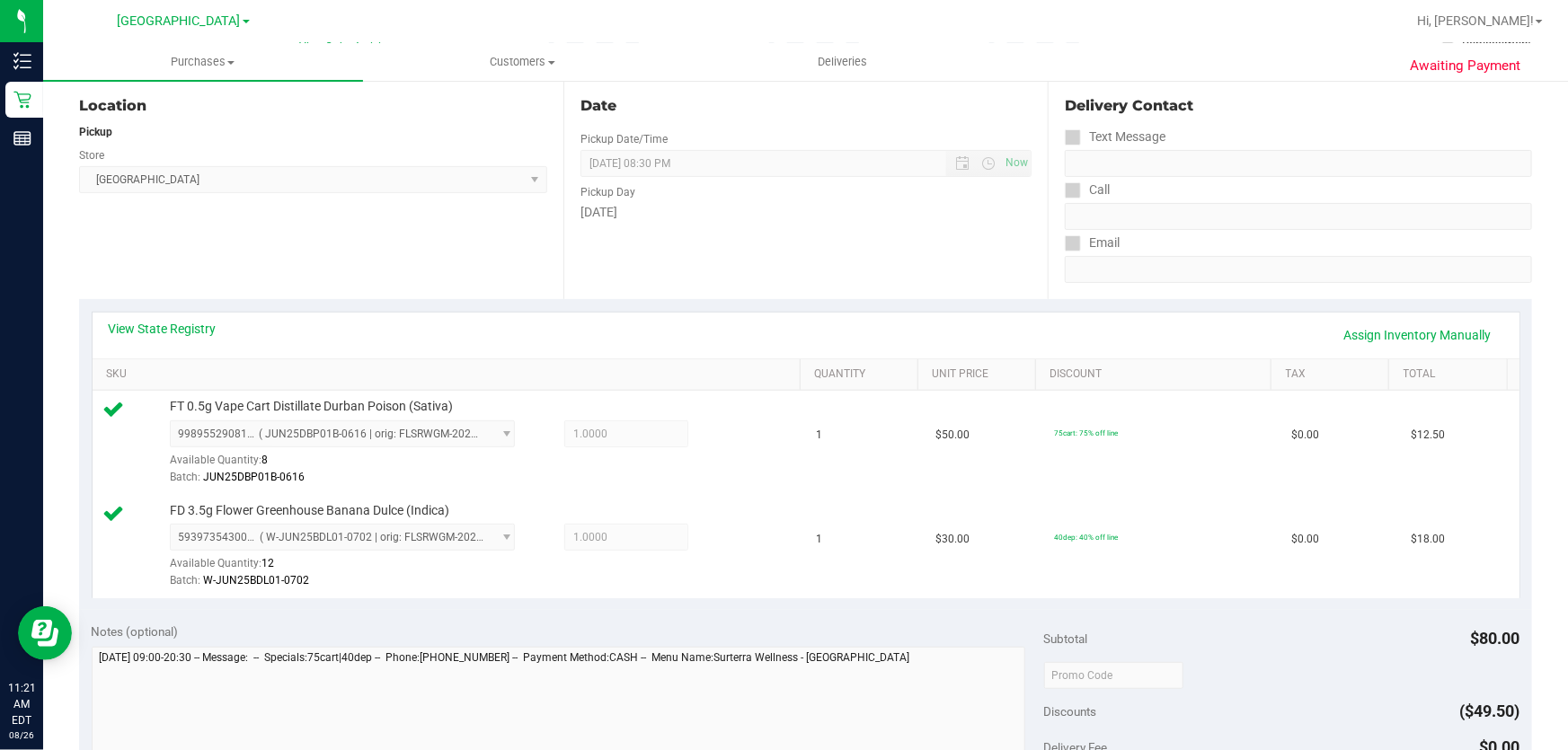
scroll to position [177, 0]
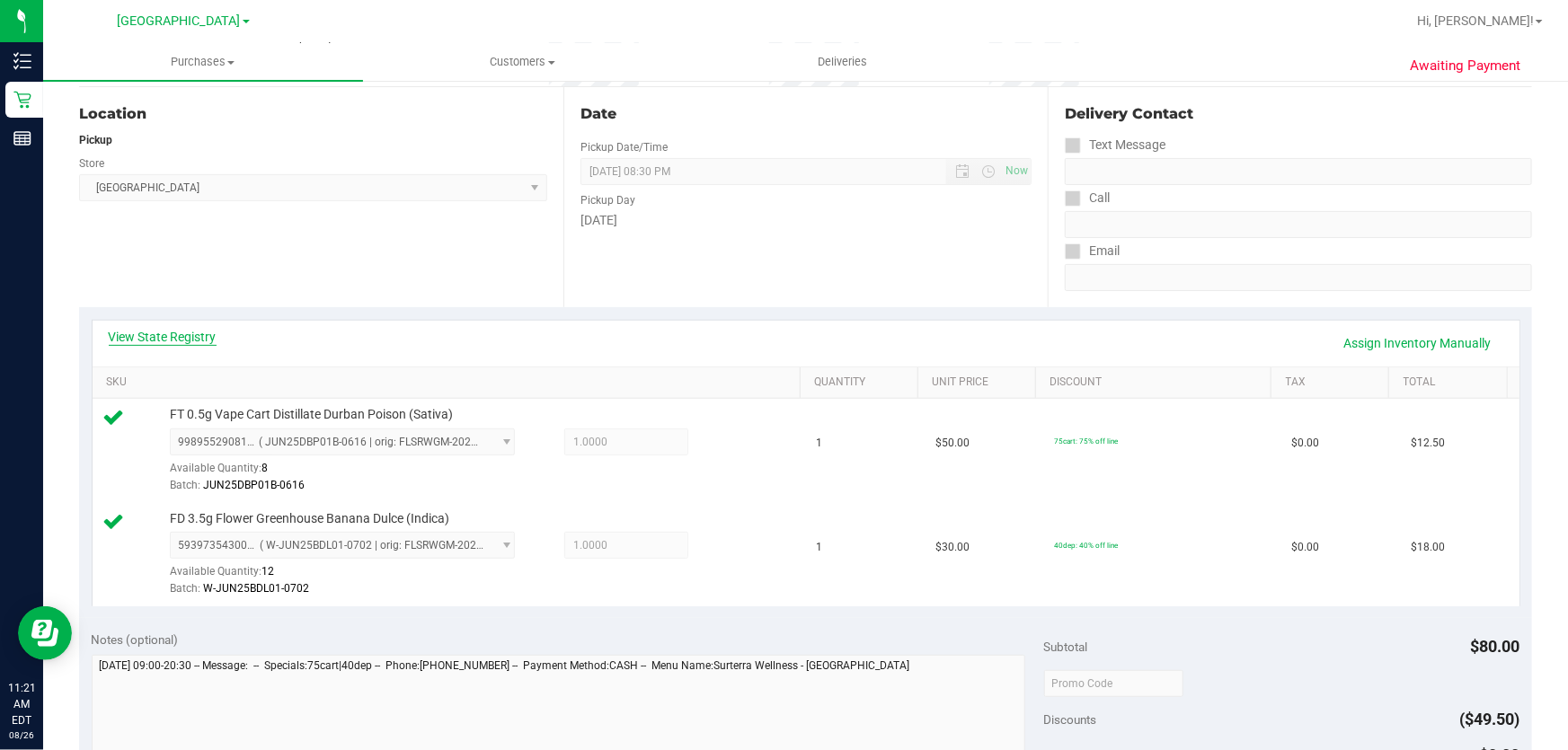
click at [163, 329] on link "View State Registry" at bounding box center [162, 337] width 107 height 18
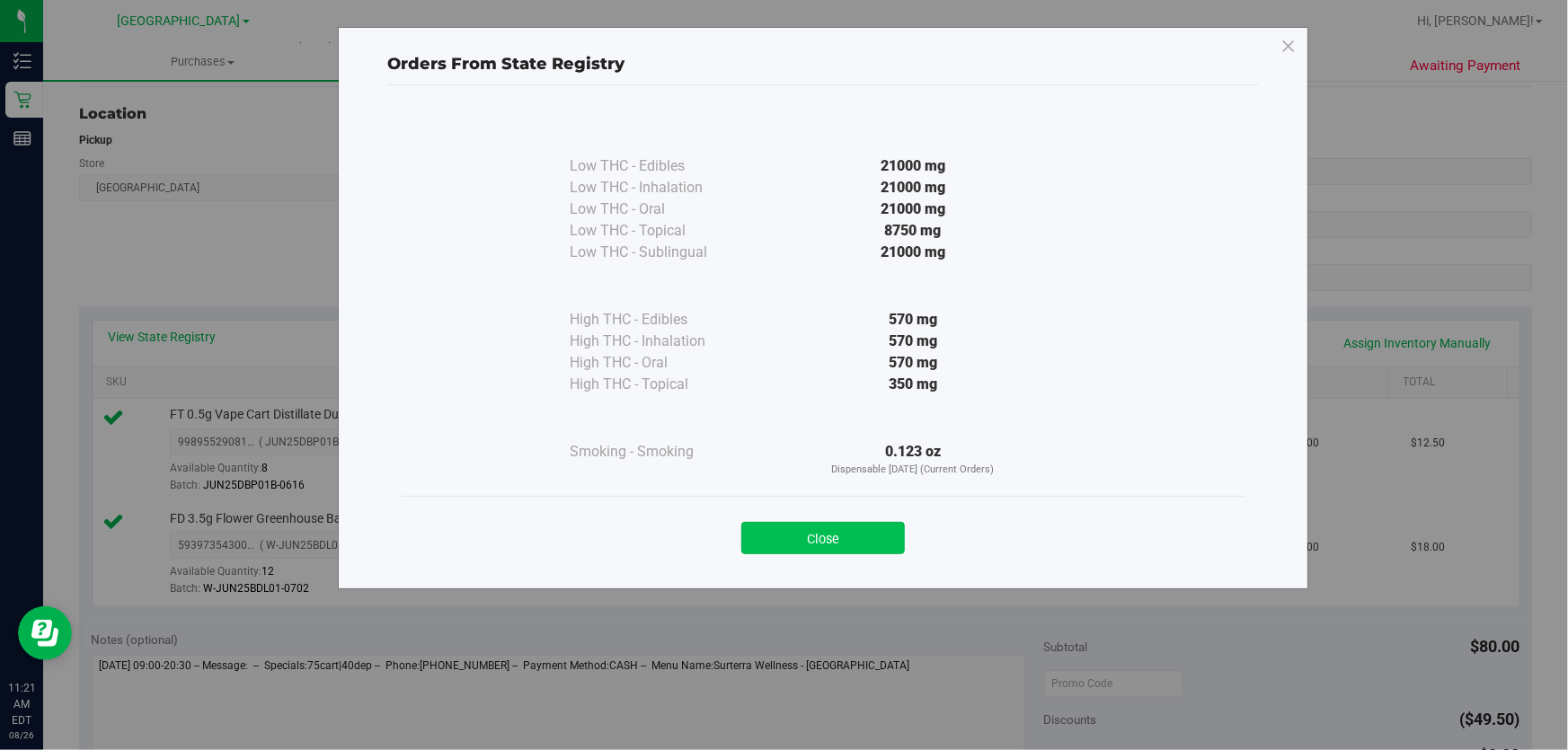
click at [828, 542] on button "Close" at bounding box center [822, 538] width 163 height 33
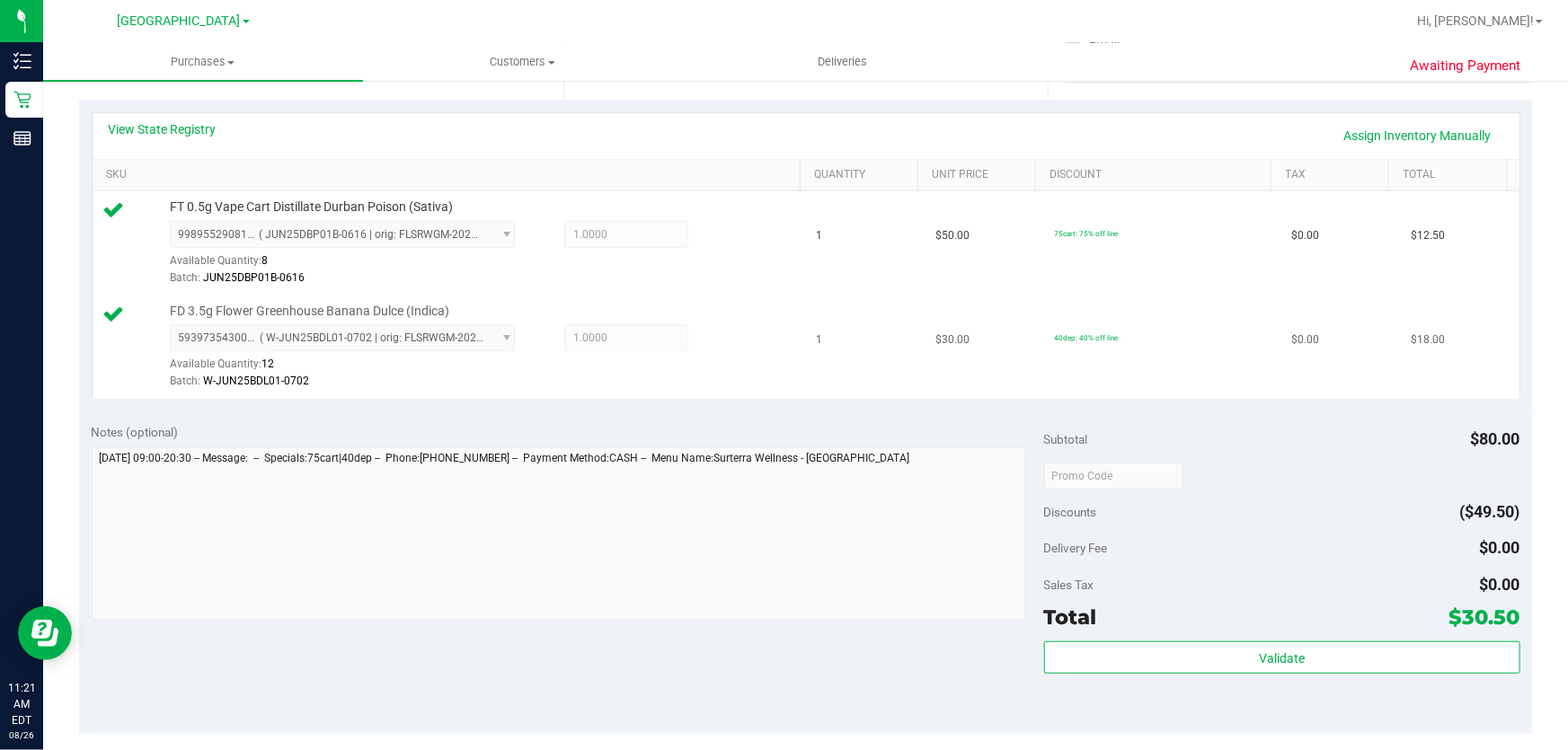
scroll to position [423, 0]
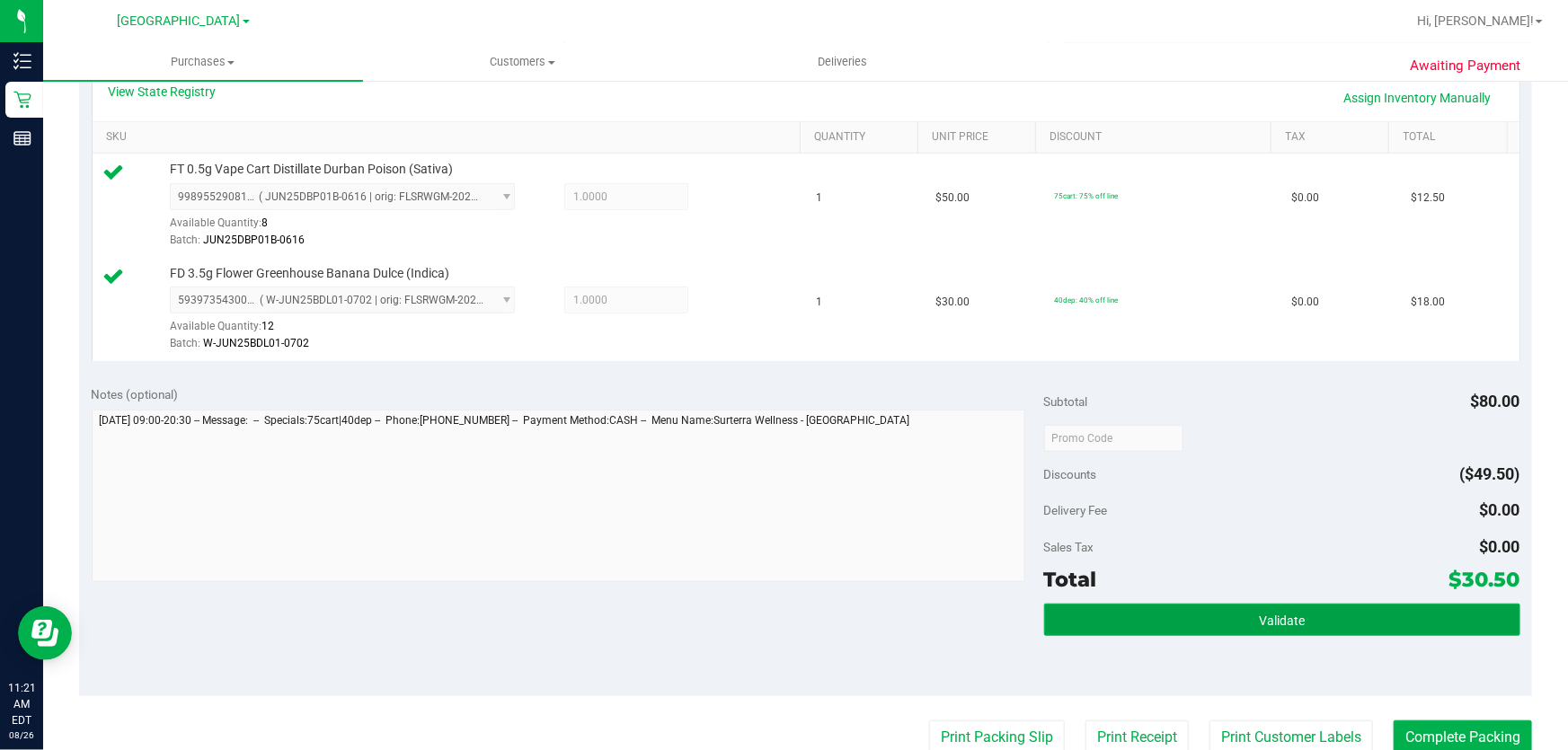
click at [1243, 620] on button "Validate" at bounding box center [1282, 620] width 476 height 33
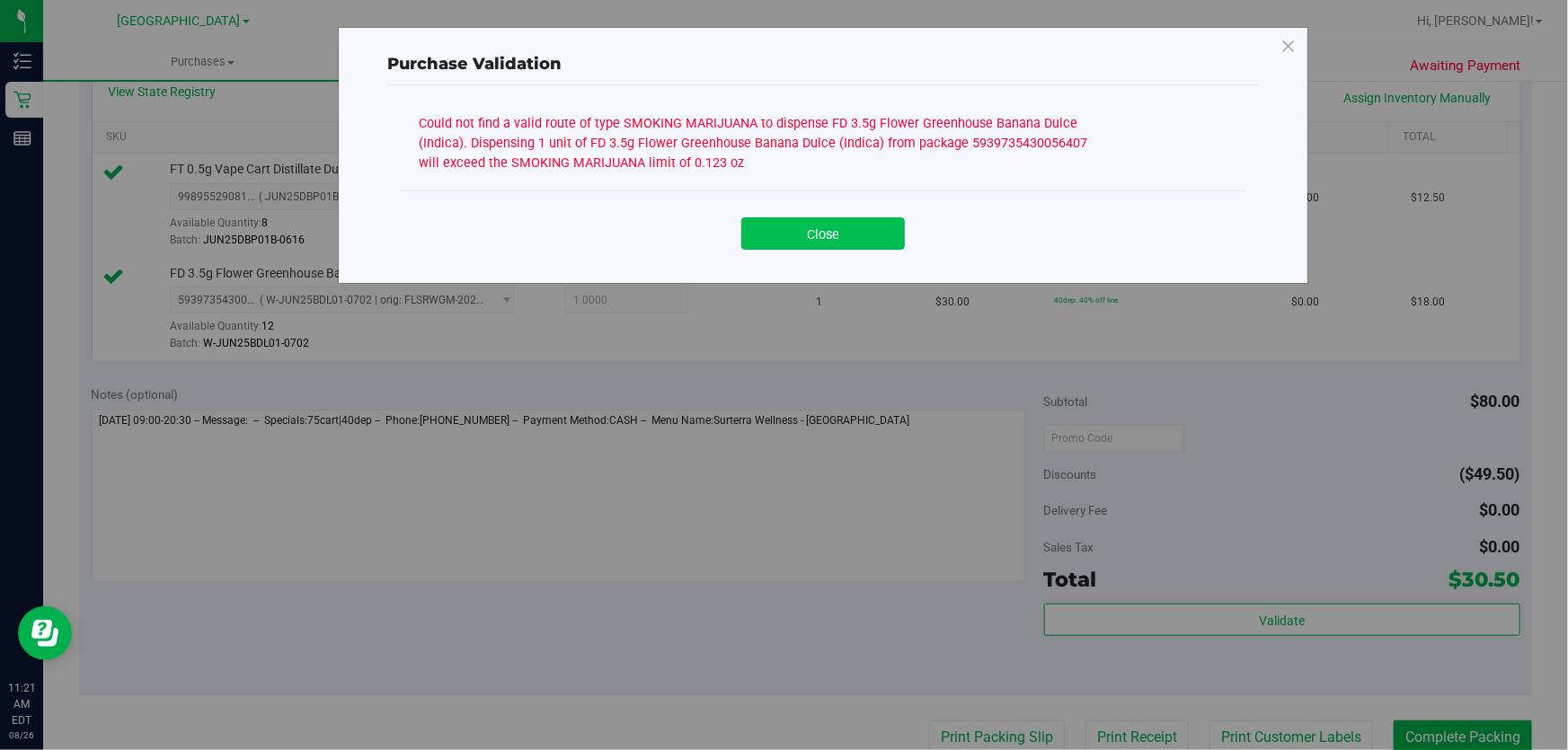
click at [844, 234] on button "Close" at bounding box center [822, 234] width 163 height 33
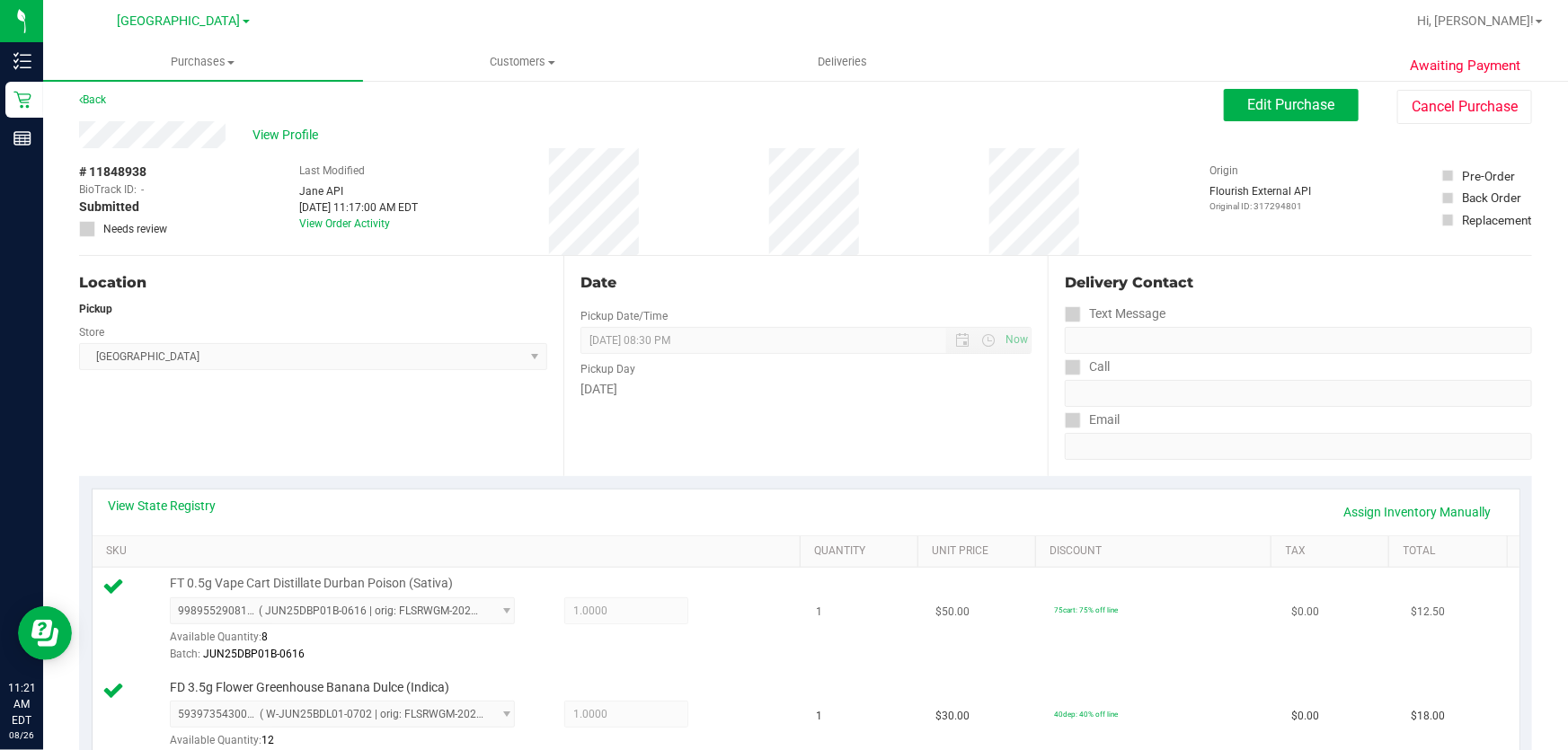
scroll to position [0, 0]
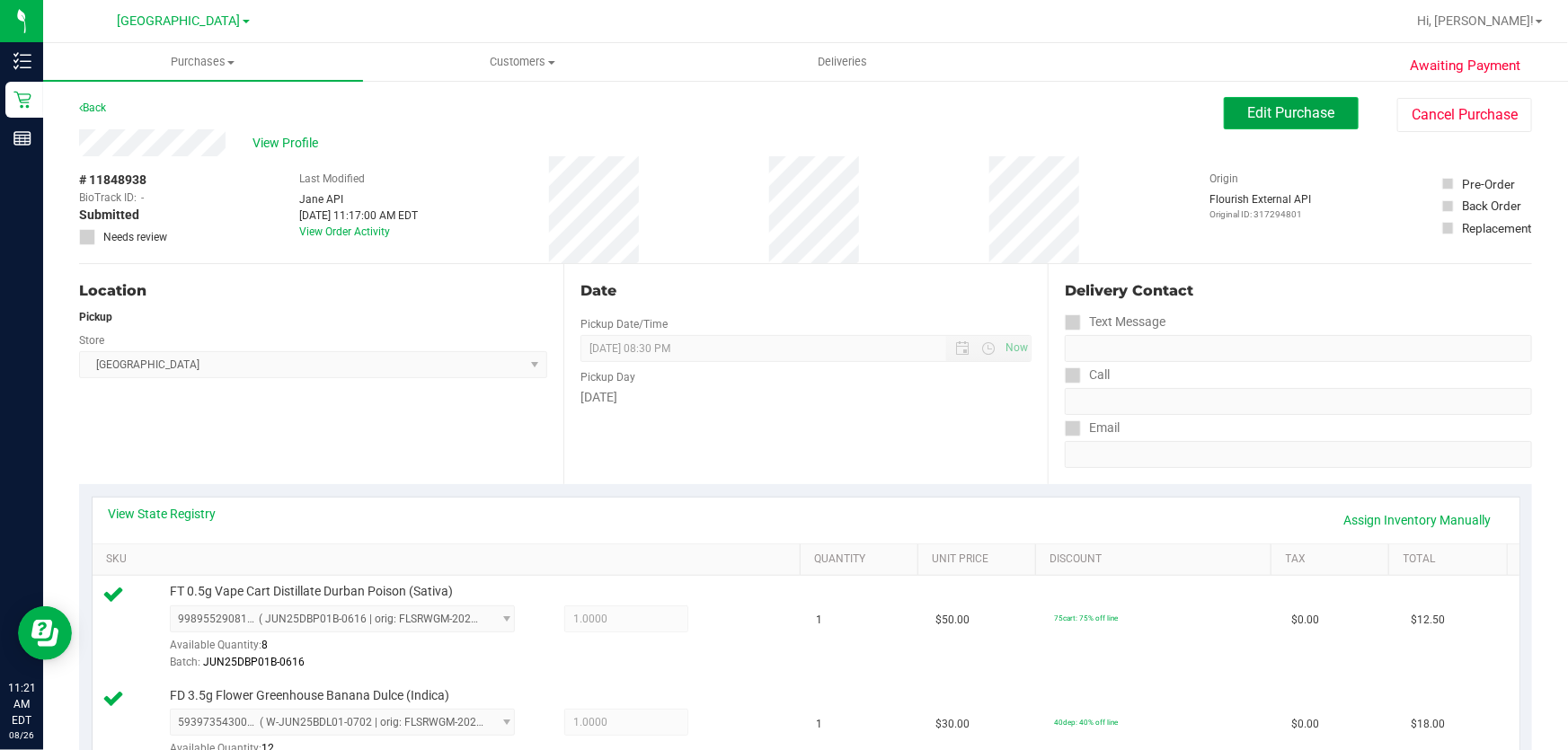
click at [1248, 105] on span "Edit Purchase" at bounding box center [1292, 112] width 87 height 17
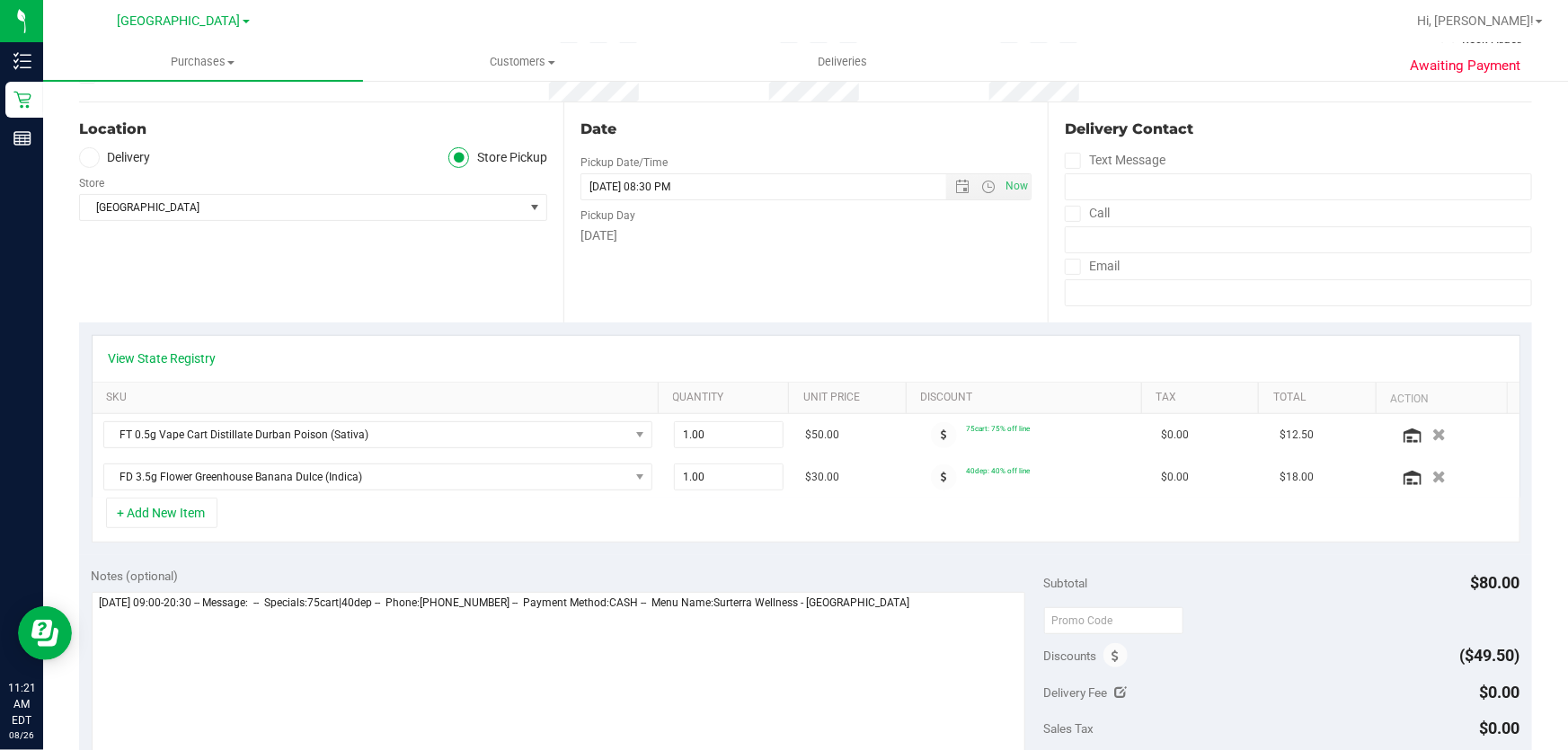
scroll to position [163, 0]
click at [1431, 479] on icon "button" at bounding box center [1438, 477] width 15 height 14
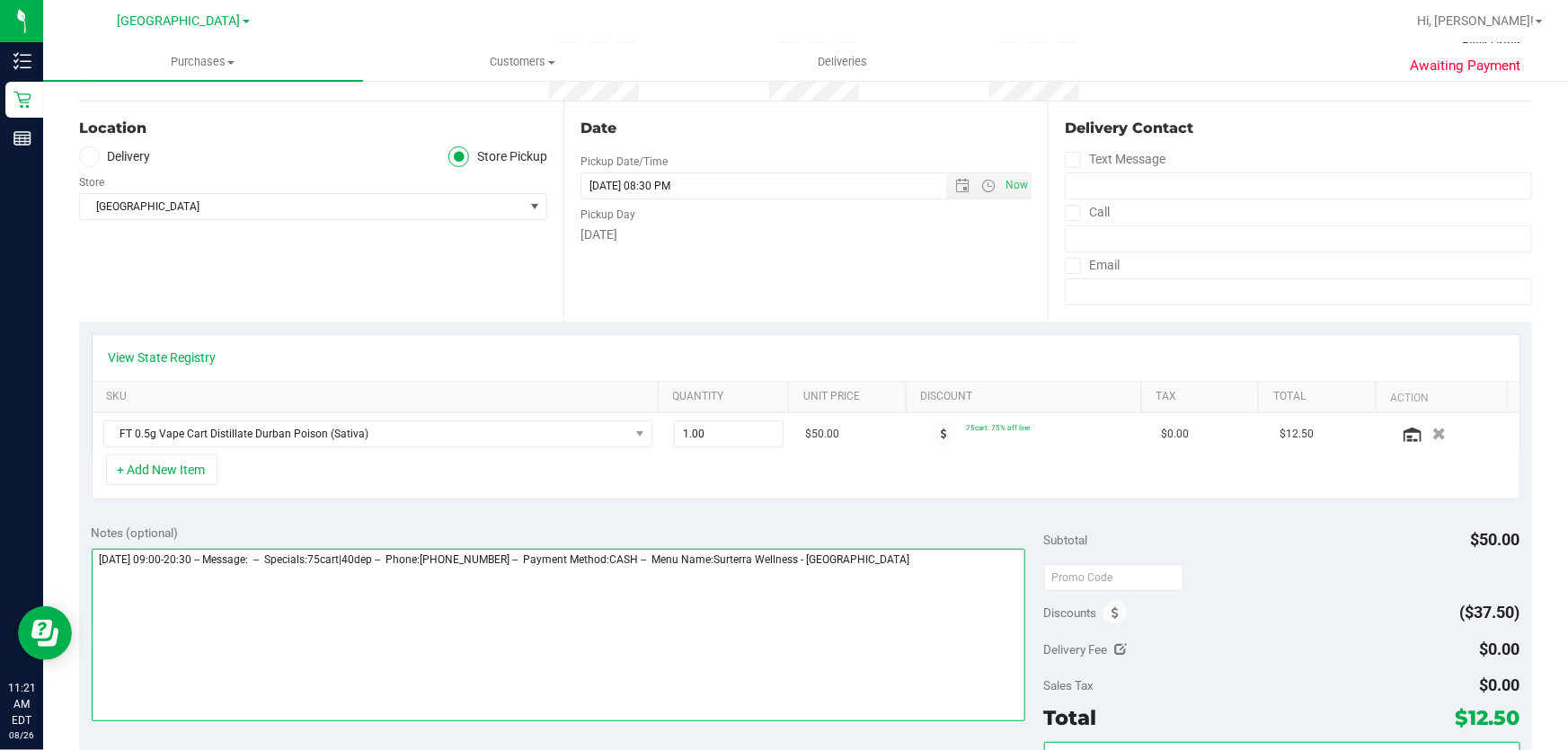
click at [955, 590] on textarea at bounding box center [559, 635] width 935 height 172
type textarea "[DATE] 09:00-20:30 -- Message: -- Specials:75cart|40dep -- Phone:[PHONE_NUMBER]…"
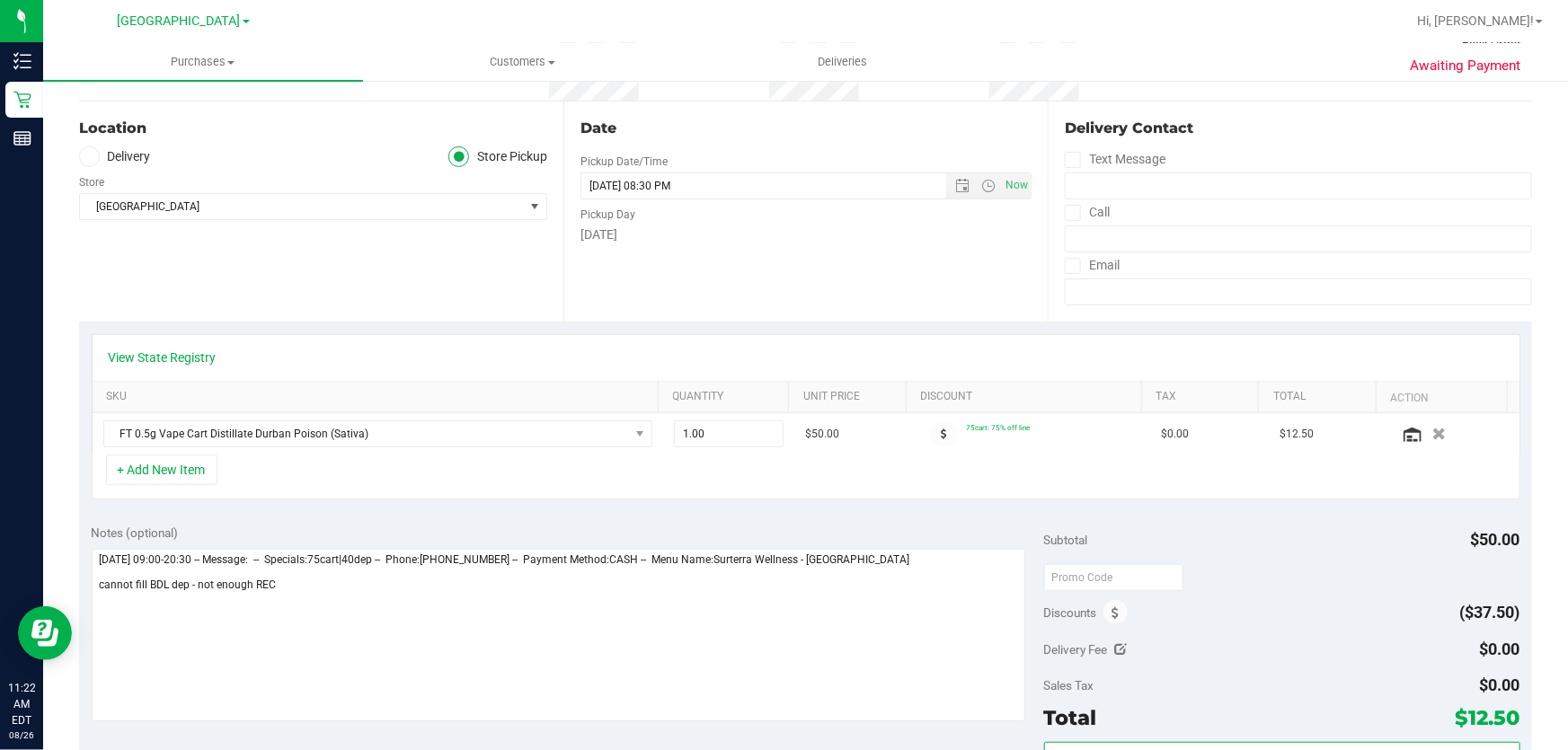
click at [992, 519] on div "Notes (optional) Subtotal $50.00 Discounts ($37.50) Delivery Fee $0.00 Sales Ta…" at bounding box center [805, 673] width 1453 height 323
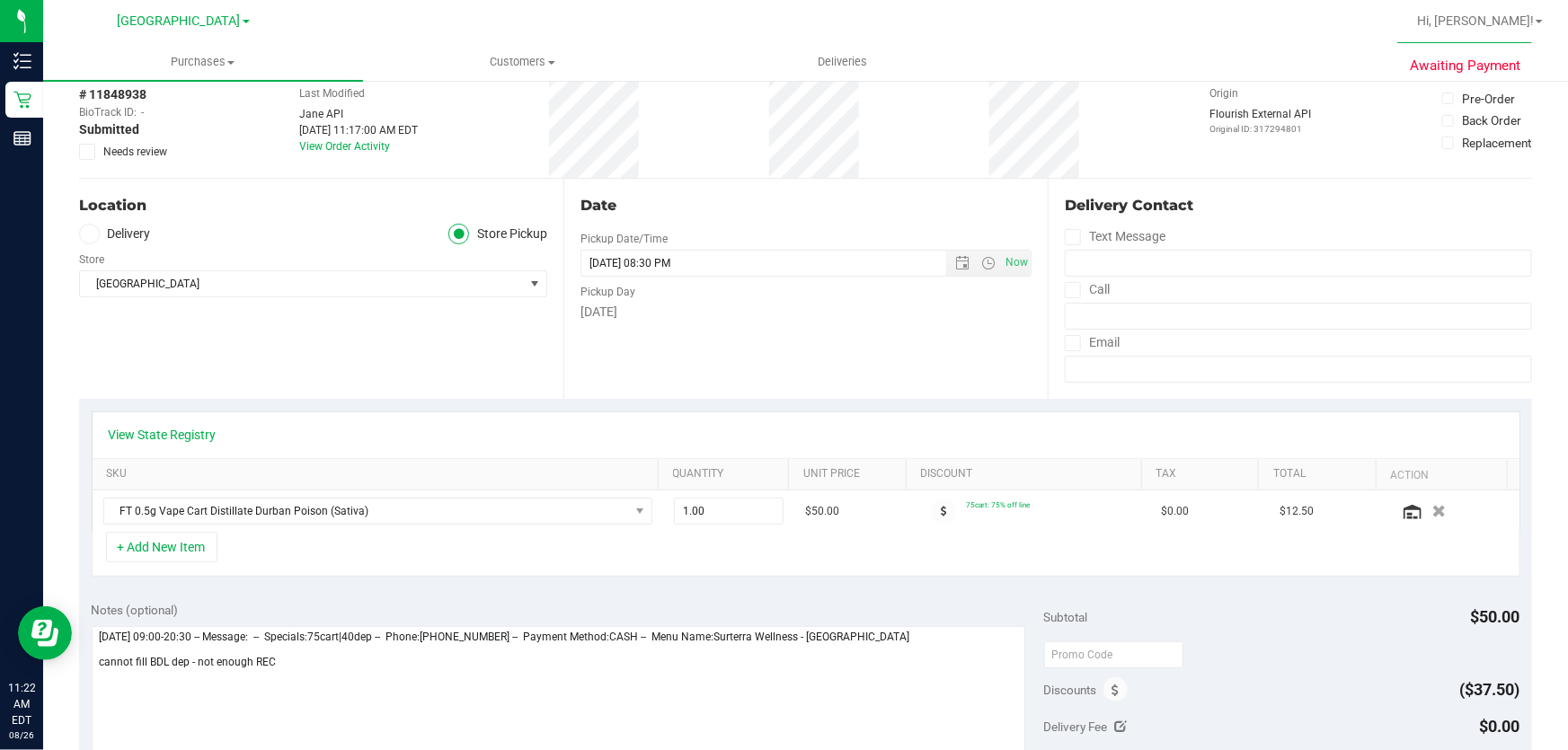
scroll to position [0, 0]
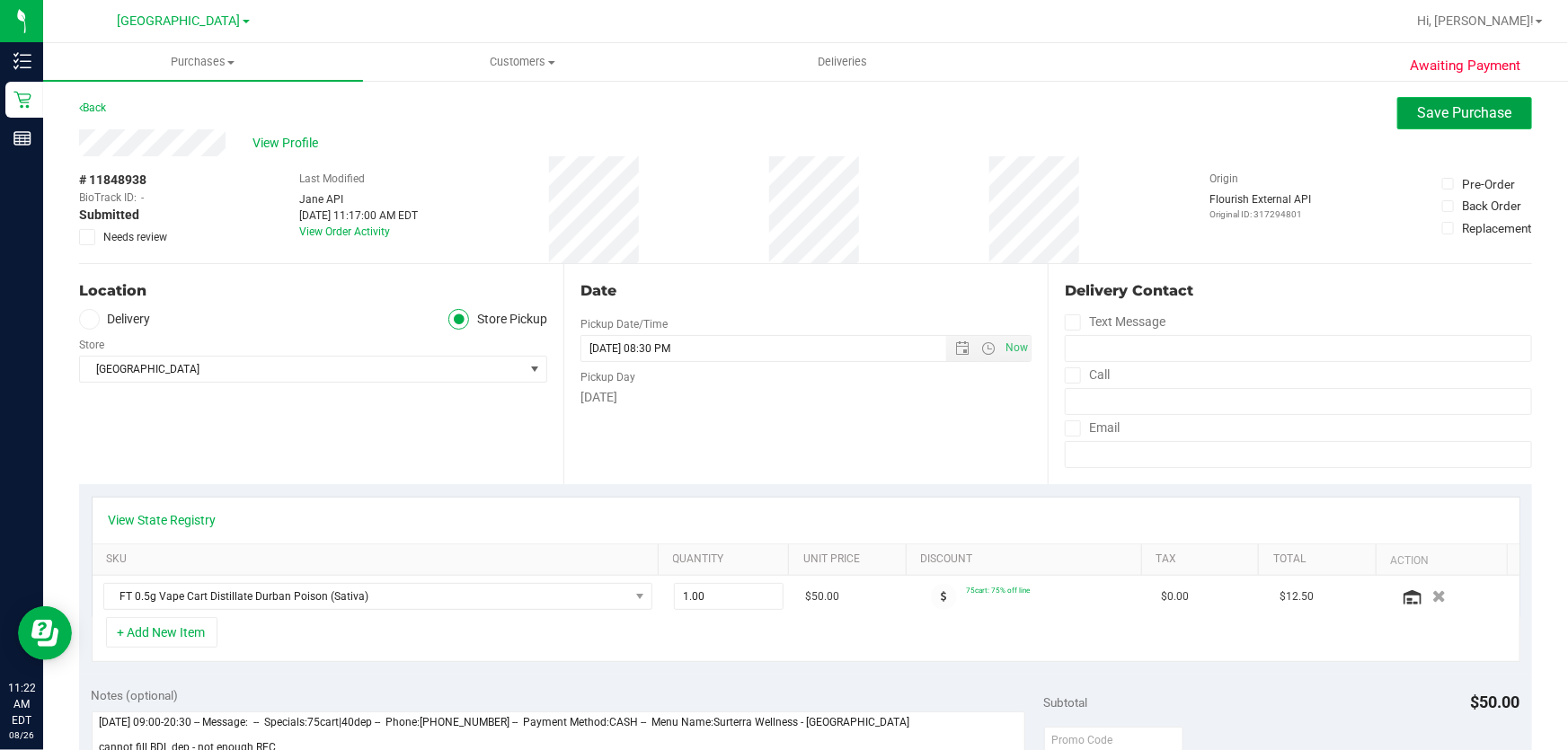
click at [1420, 107] on span "Save Purchase" at bounding box center [1465, 112] width 94 height 17
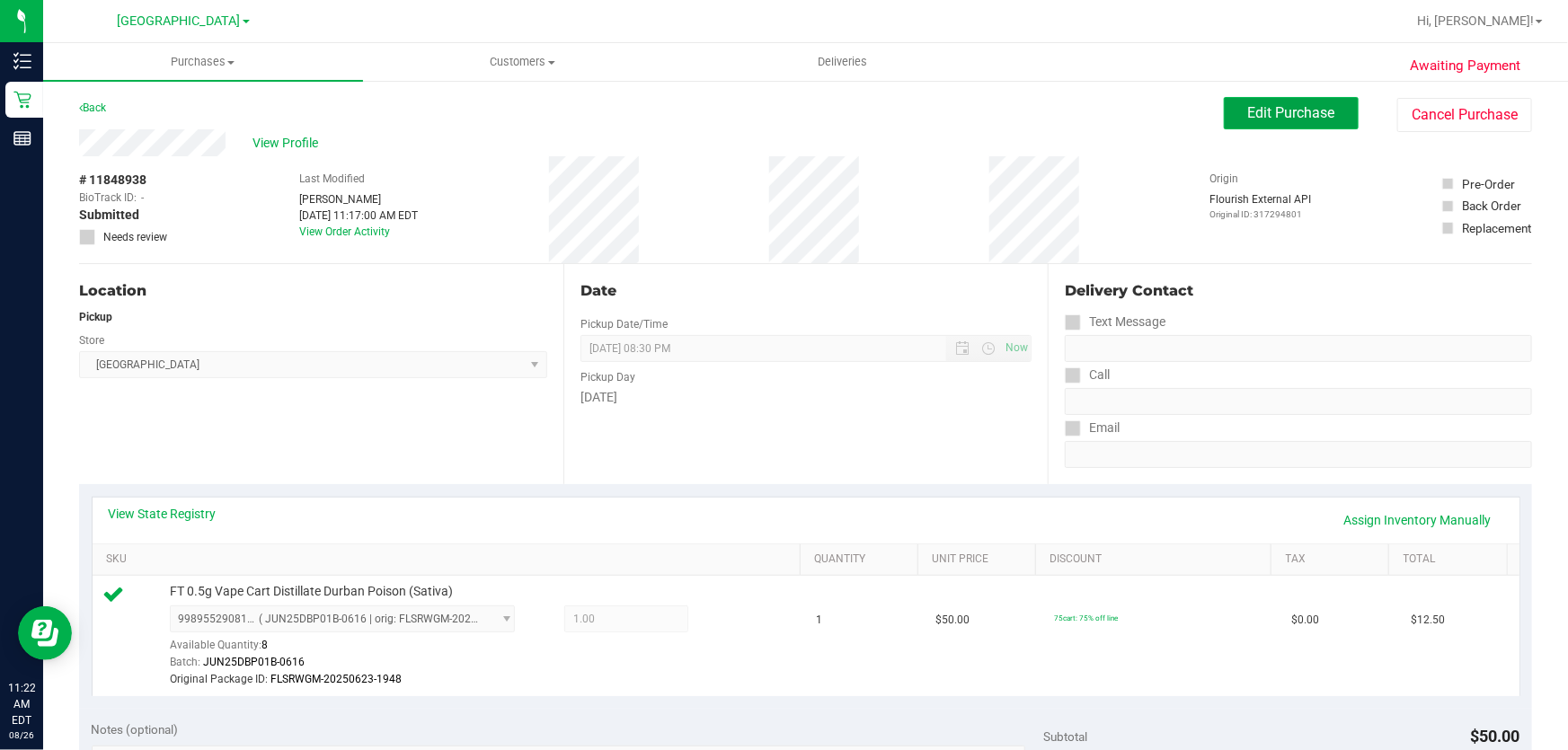
click at [1270, 121] on button "Edit Purchase" at bounding box center [1292, 113] width 135 height 33
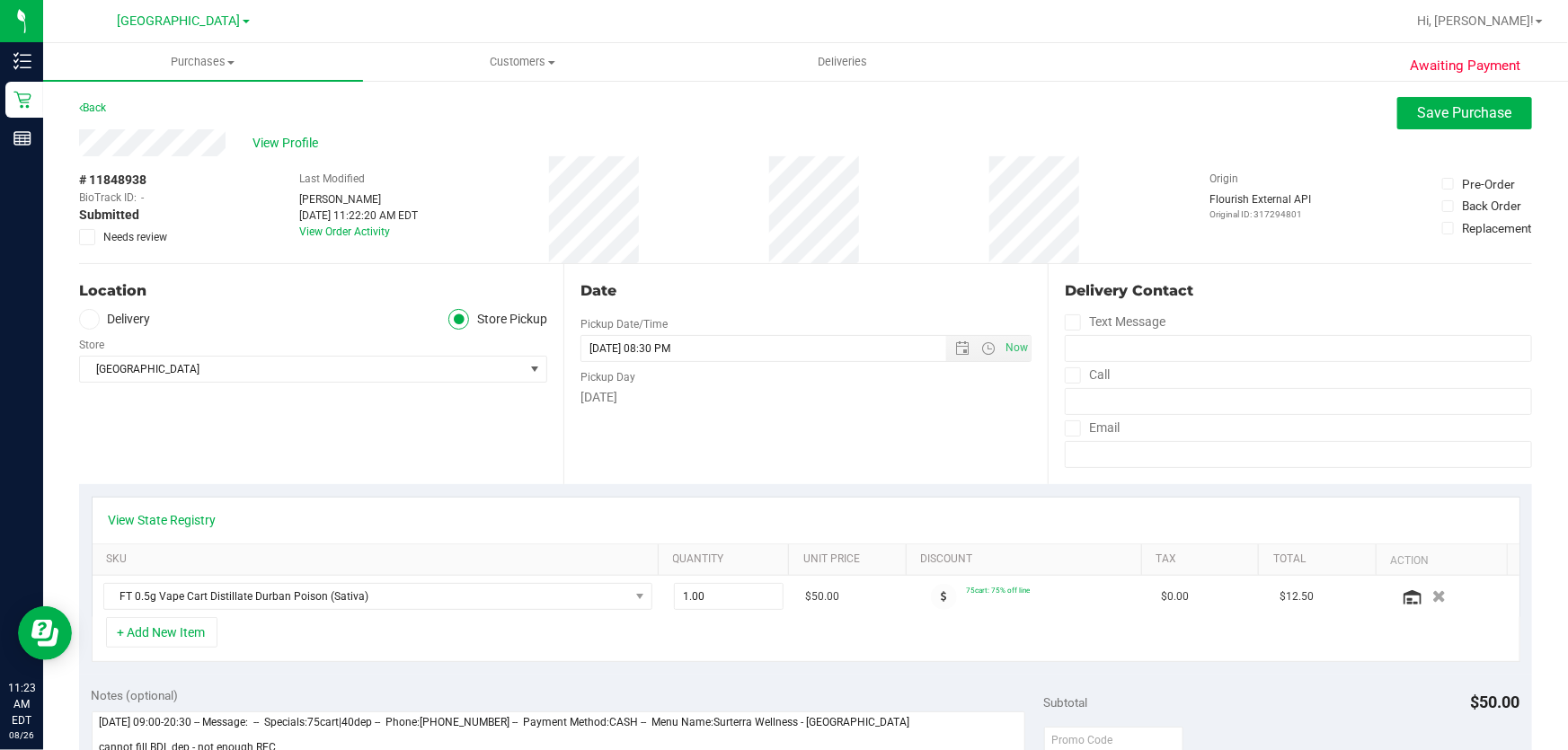
click at [86, 238] on icon at bounding box center [87, 238] width 12 height 0
click at [0, 0] on input "Needs review" at bounding box center [0, 0] width 0 height 0
click at [1458, 112] on span "Save Purchase" at bounding box center [1465, 112] width 94 height 17
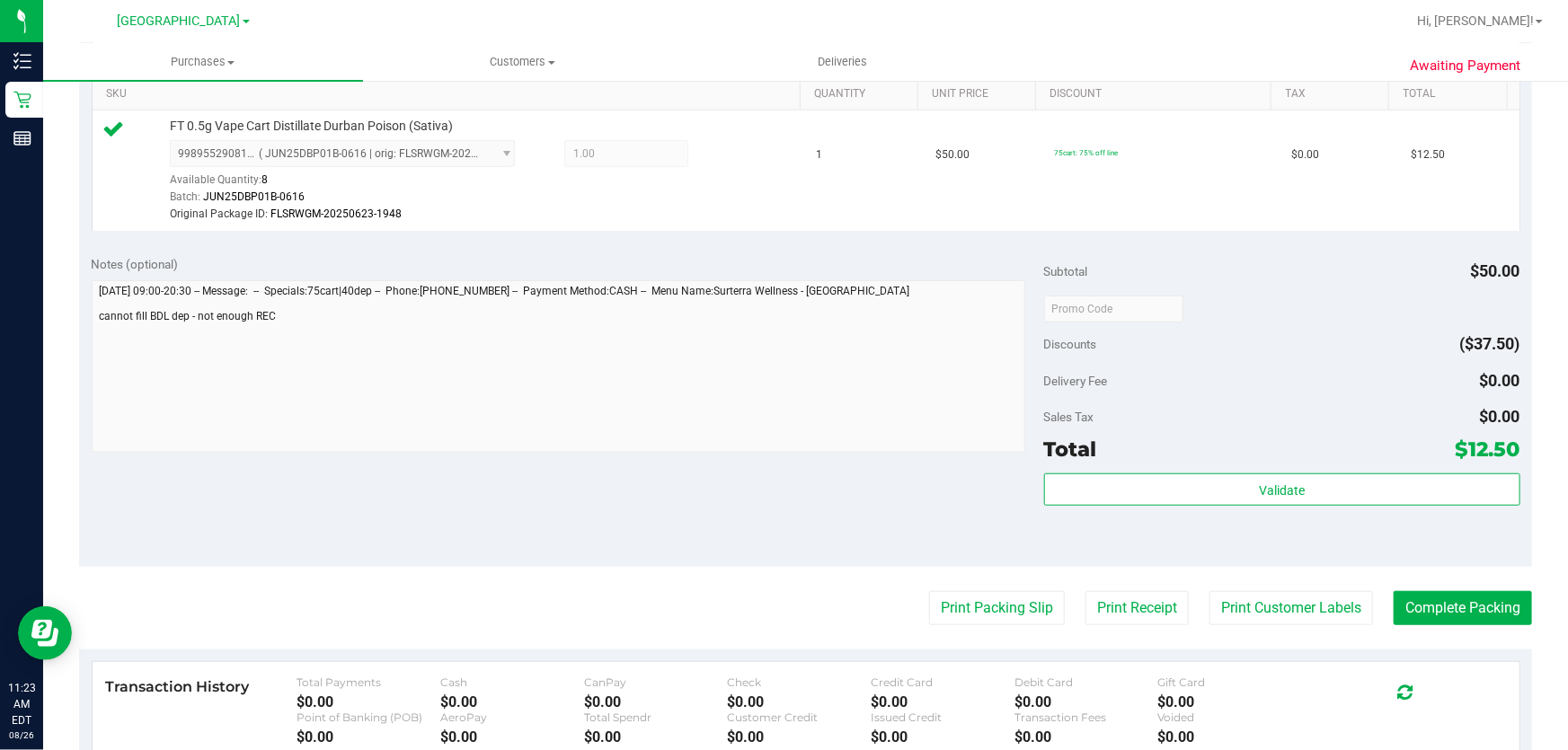
scroll to position [572, 0]
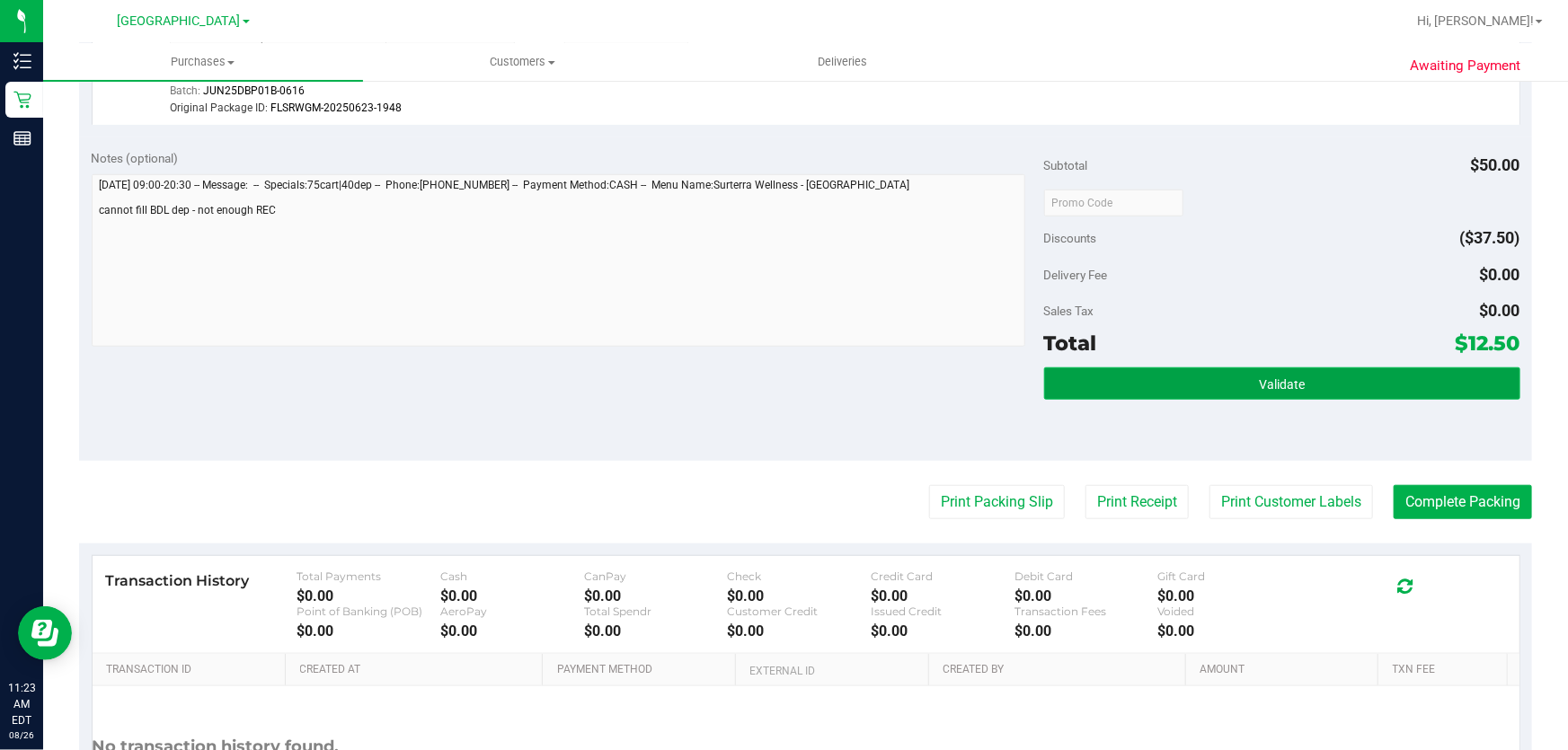
click at [1259, 388] on span "Validate" at bounding box center [1282, 384] width 46 height 14
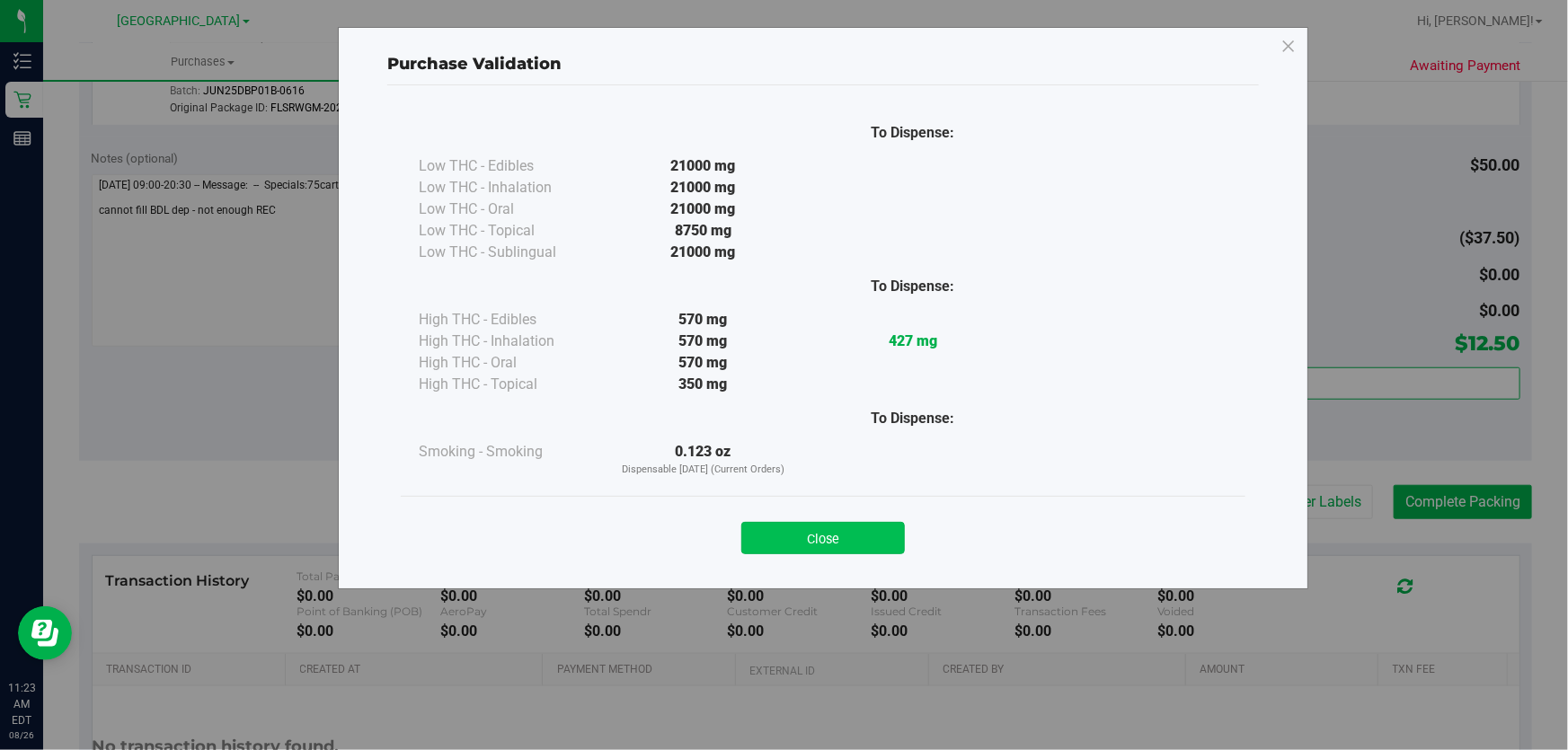
click at [802, 526] on button "Close" at bounding box center [822, 538] width 163 height 33
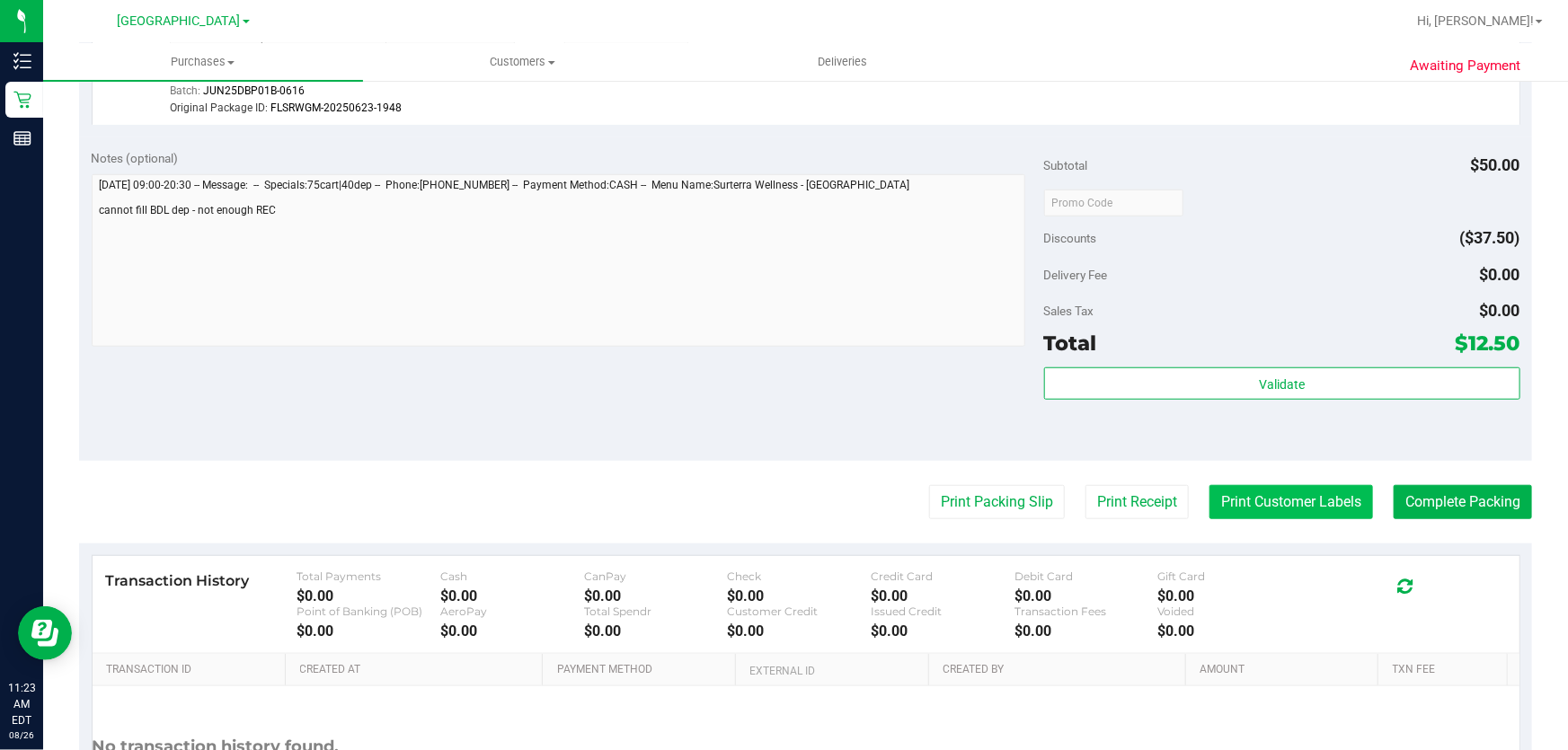
click at [1266, 498] on button "Print Customer Labels" at bounding box center [1291, 502] width 163 height 34
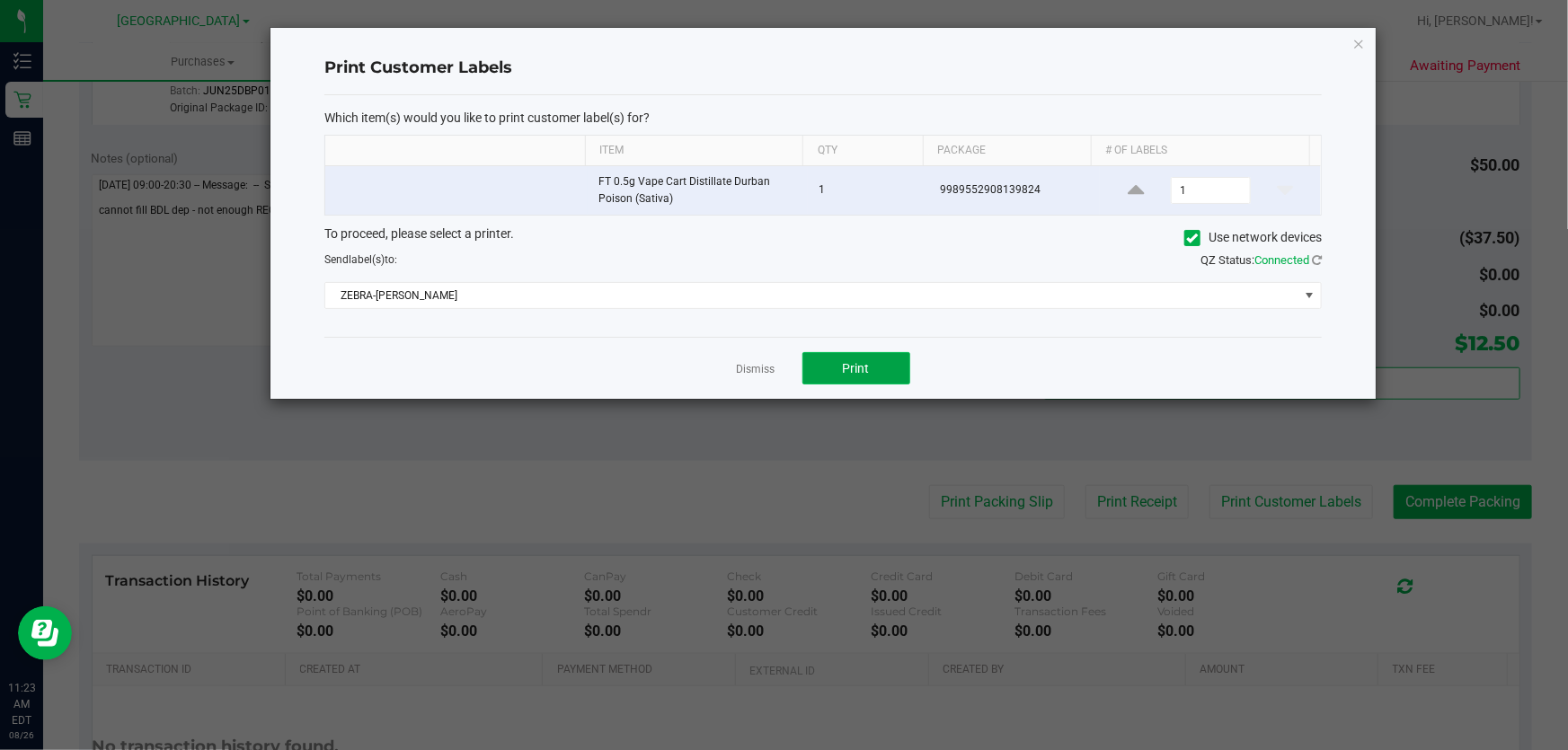
click at [903, 371] on button "Print" at bounding box center [856, 368] width 107 height 33
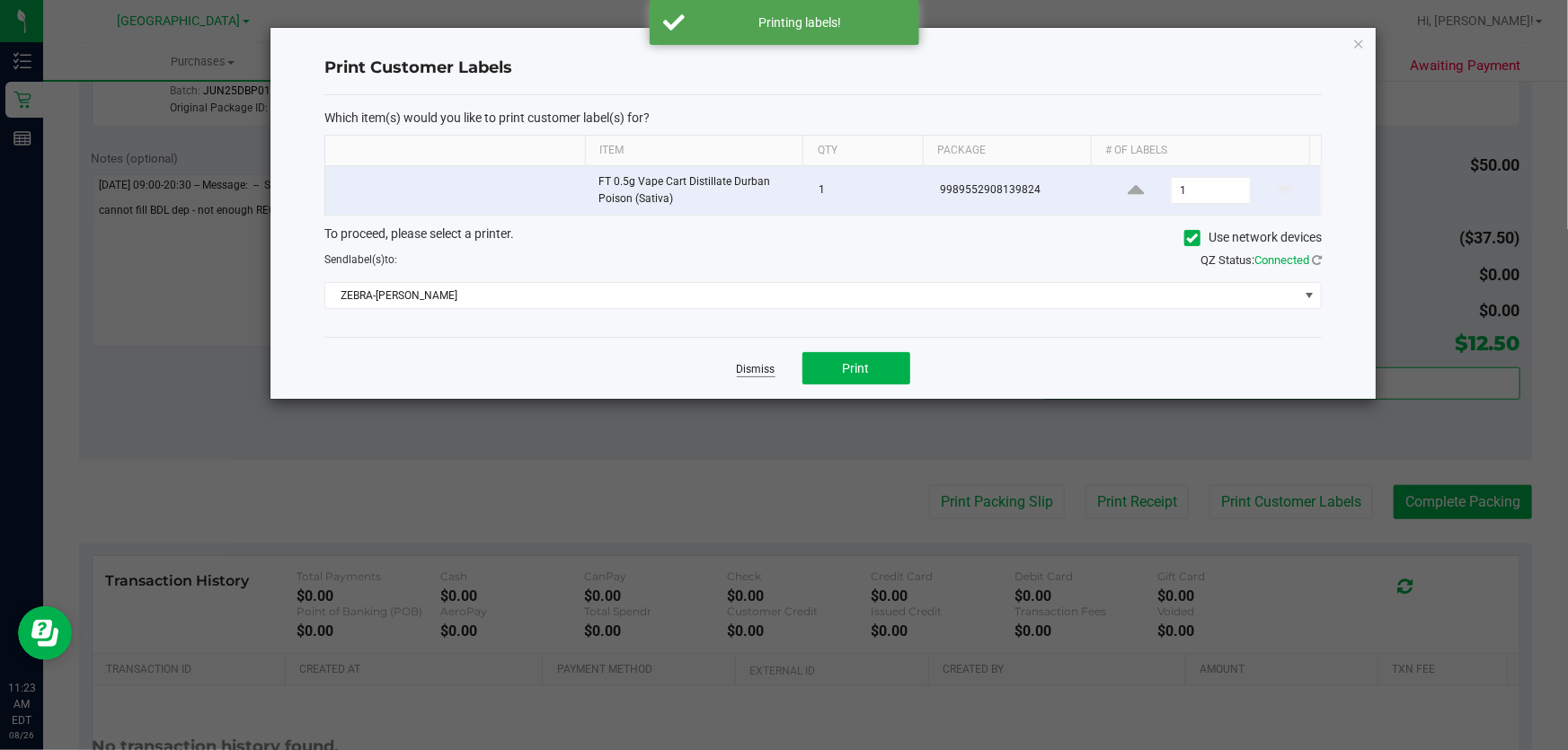
click at [769, 368] on link "Dismiss" at bounding box center [756, 369] width 39 height 15
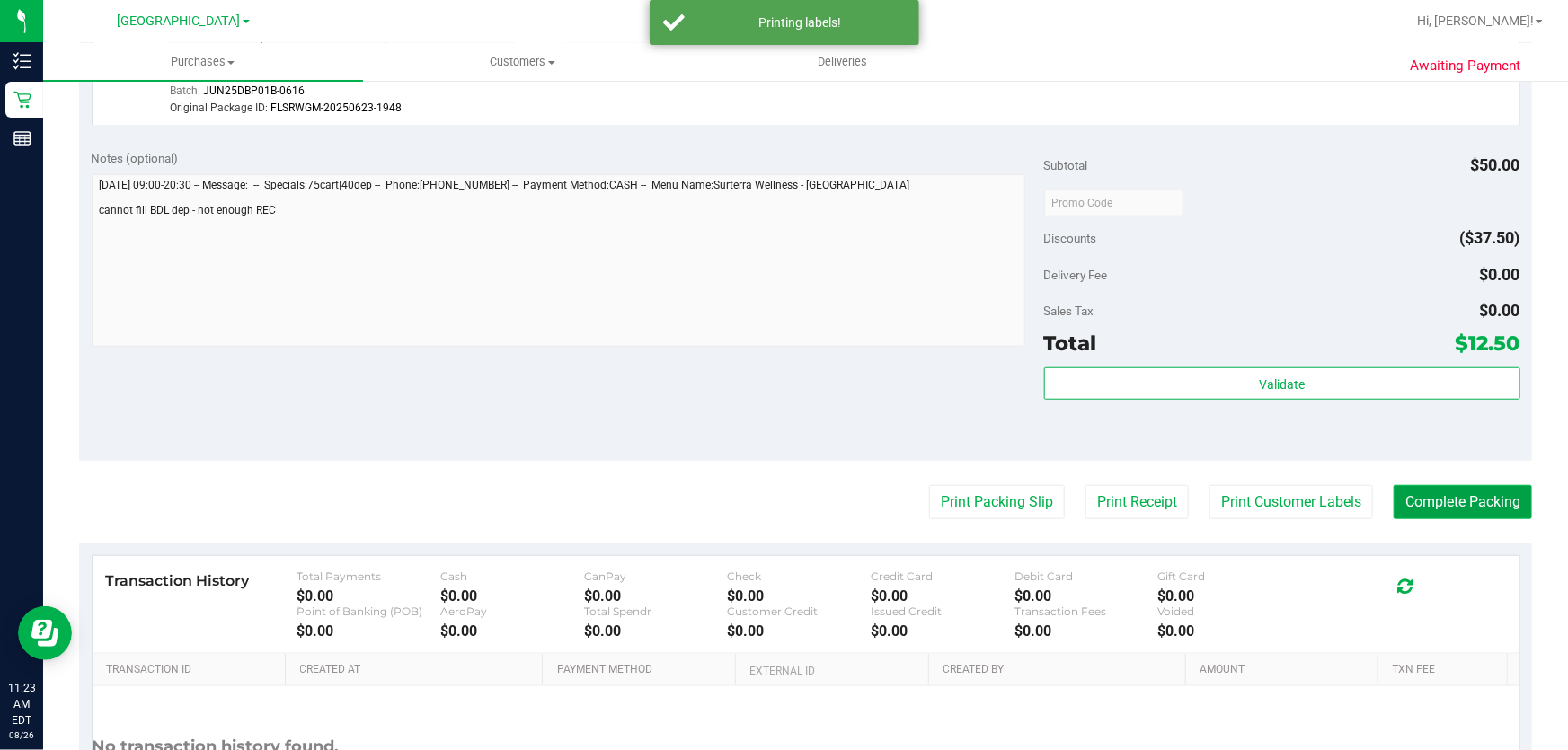
click at [1464, 493] on button "Complete Packing" at bounding box center [1462, 502] width 138 height 34
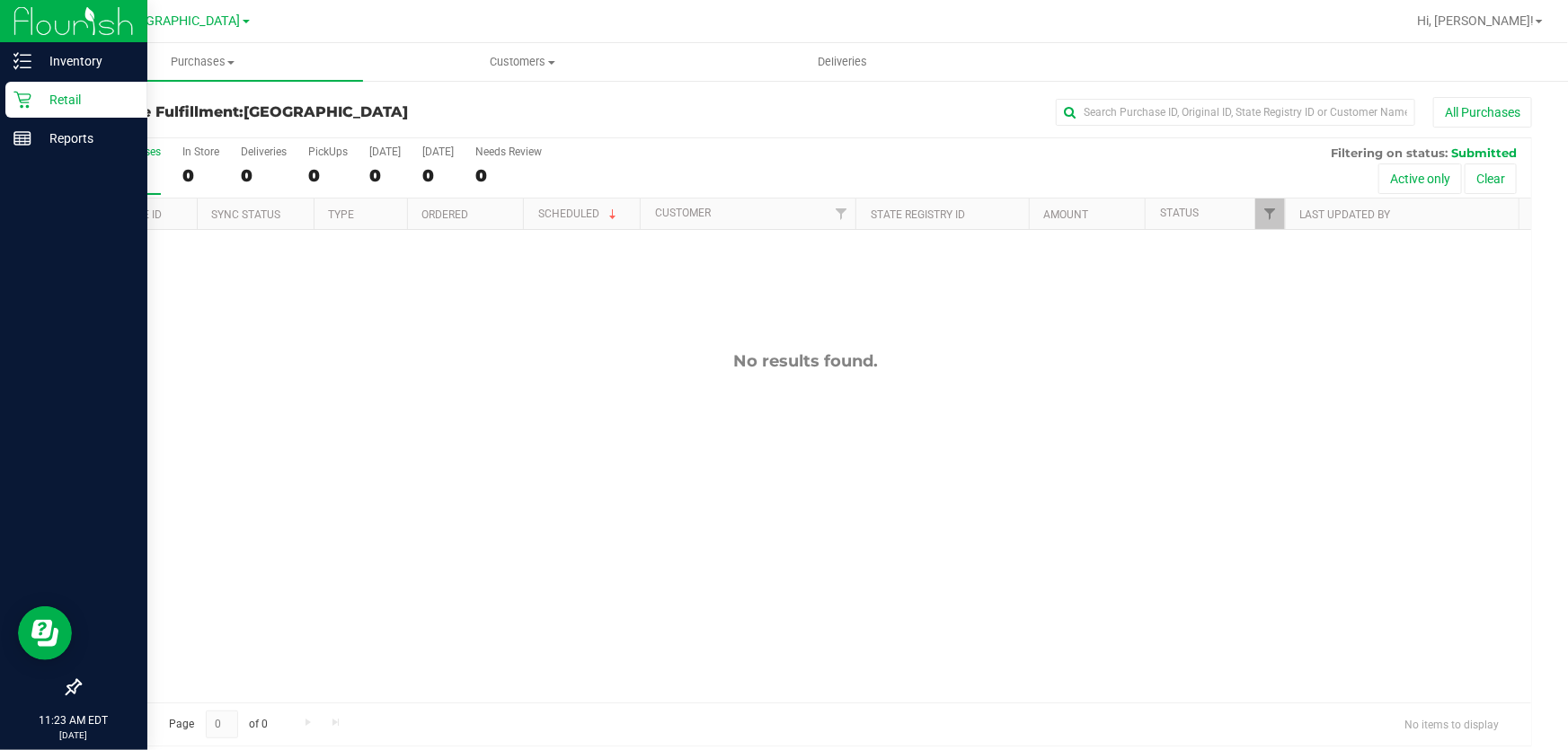
click at [61, 104] on p "Retail" at bounding box center [86, 99] width 107 height 22
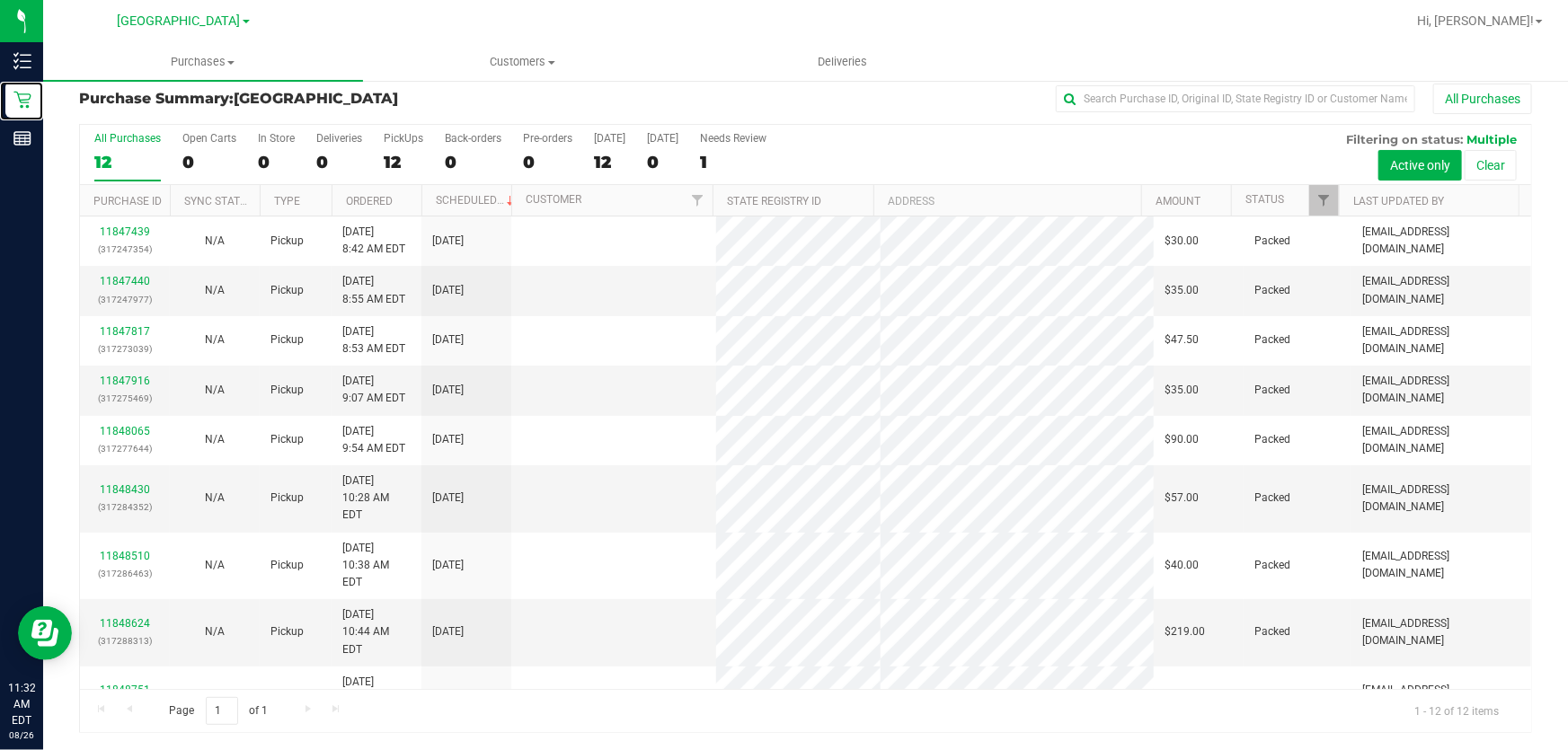
scroll to position [122, 0]
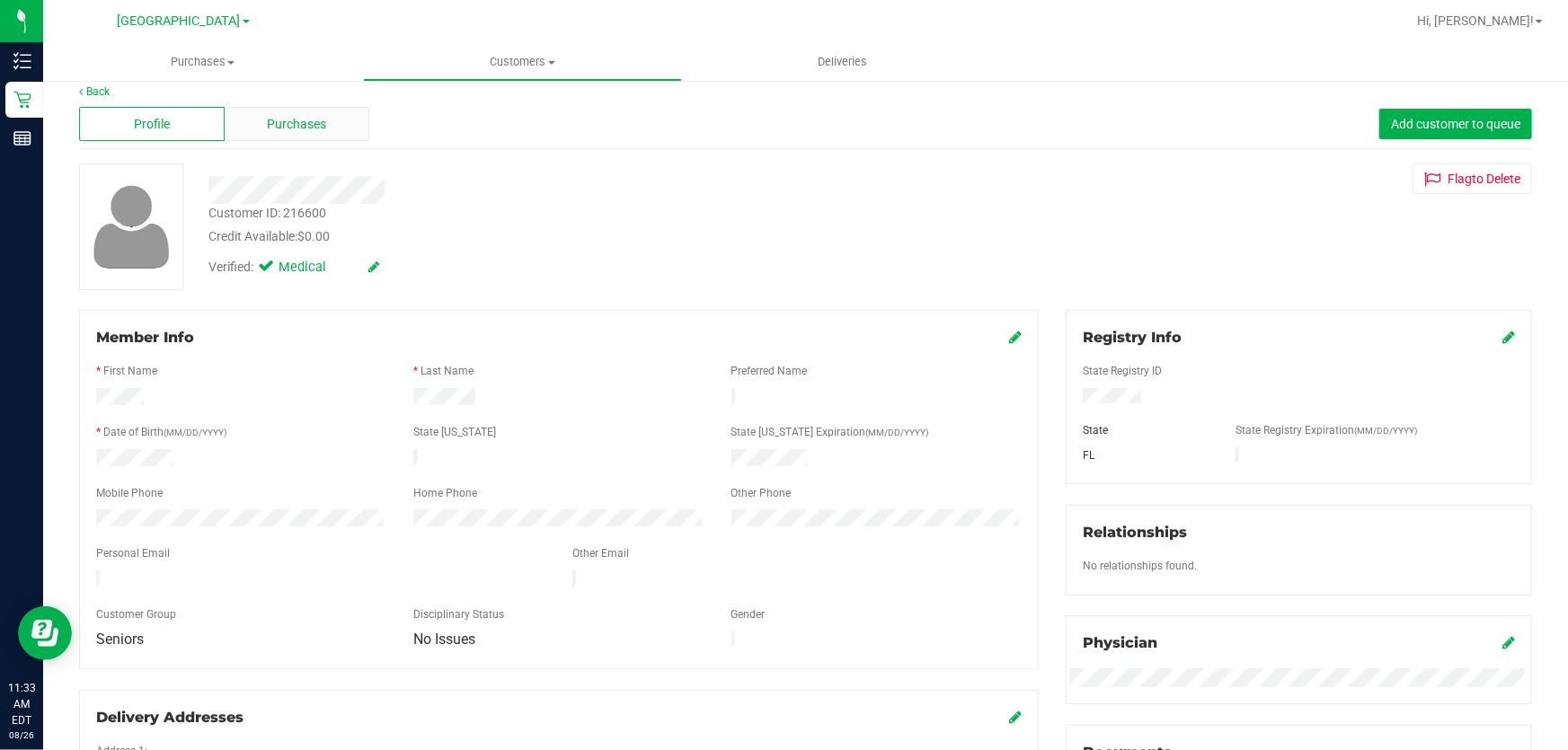
click at [301, 109] on div "Purchases" at bounding box center [297, 124] width 145 height 34
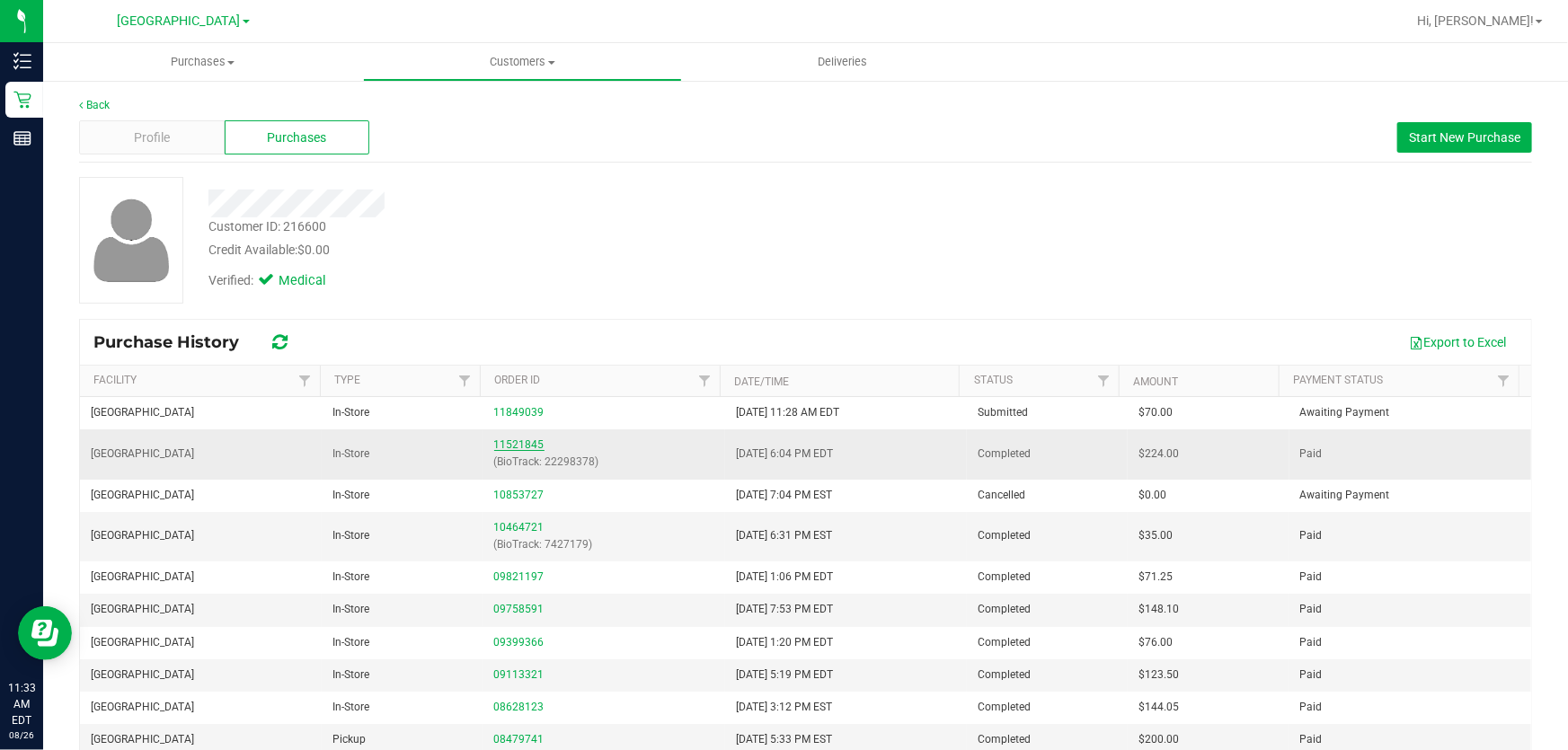
click at [506, 450] on link "11521845" at bounding box center [519, 445] width 51 height 13
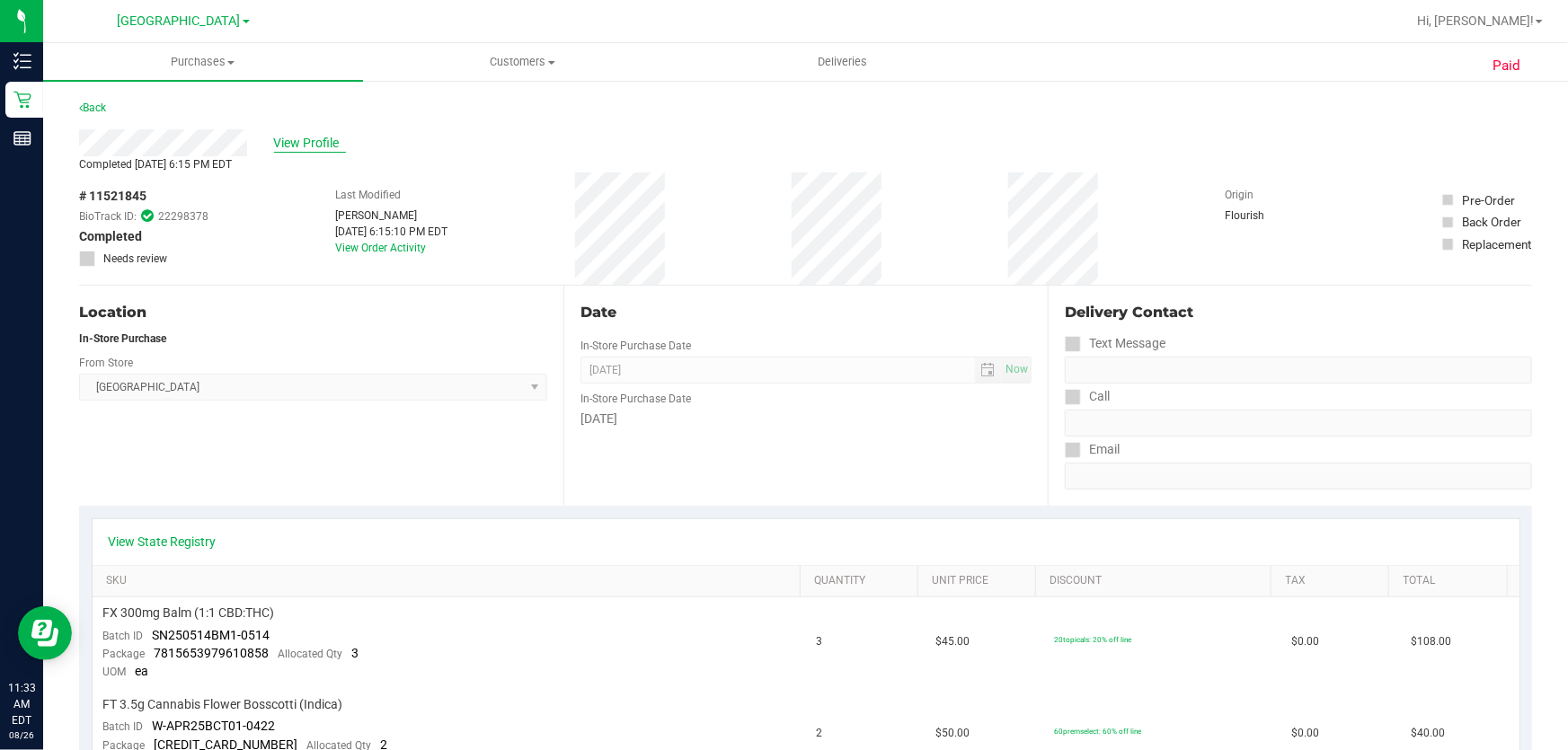
click at [315, 143] on span "View Profile" at bounding box center [310, 143] width 72 height 19
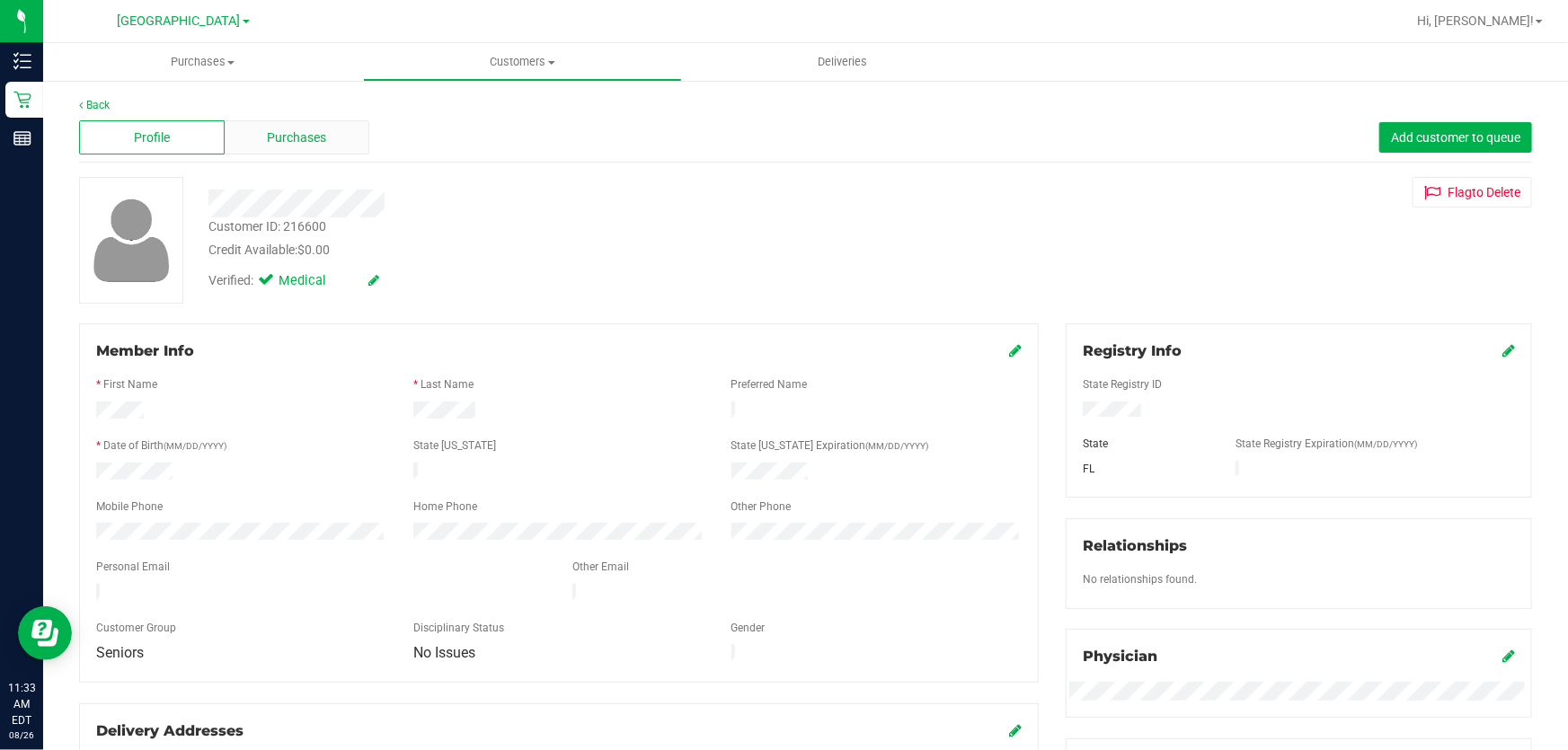
click at [296, 139] on span "Purchases" at bounding box center [297, 137] width 60 height 19
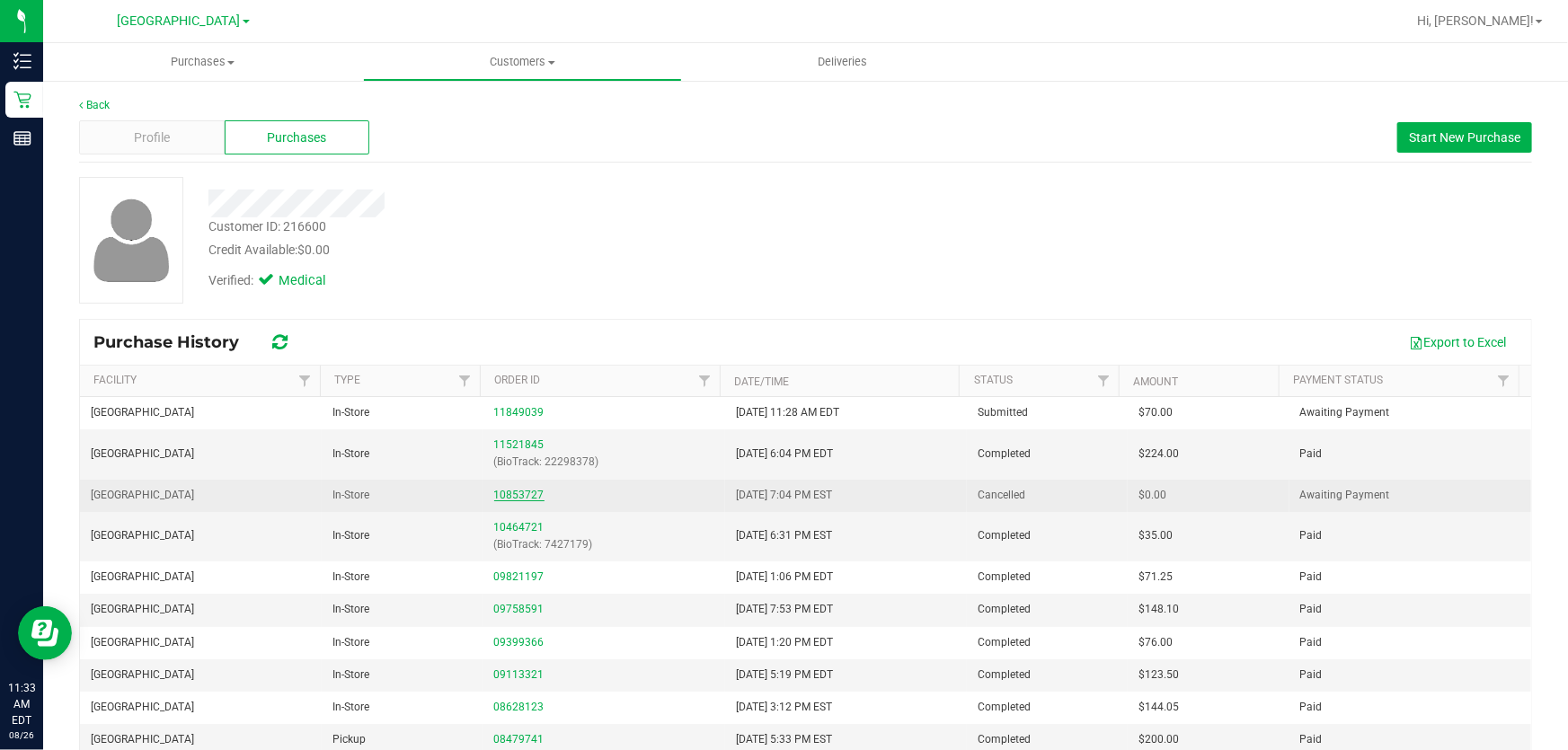
click at [527, 493] on link "10853727" at bounding box center [519, 495] width 51 height 13
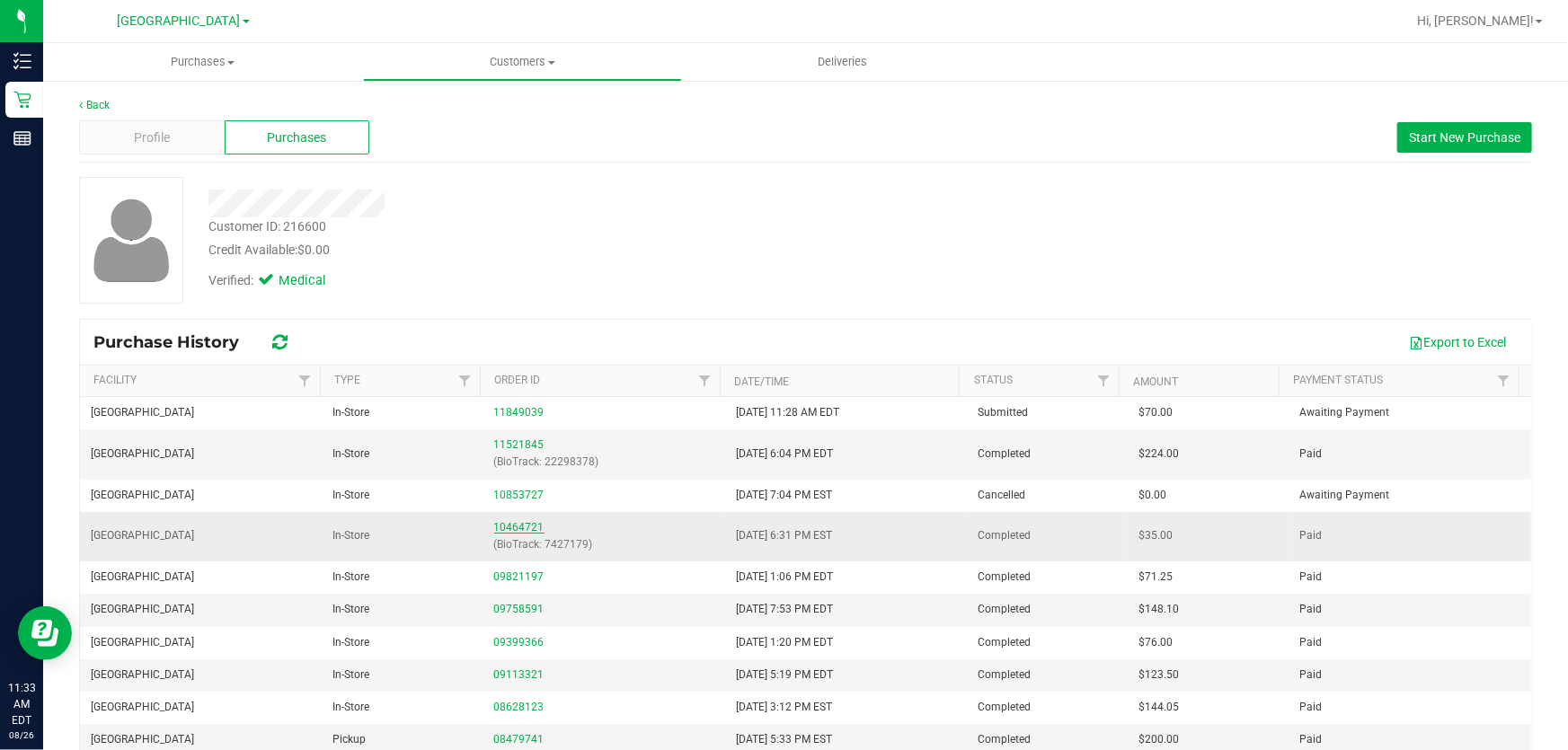
click at [530, 527] on link "10464721" at bounding box center [519, 527] width 51 height 13
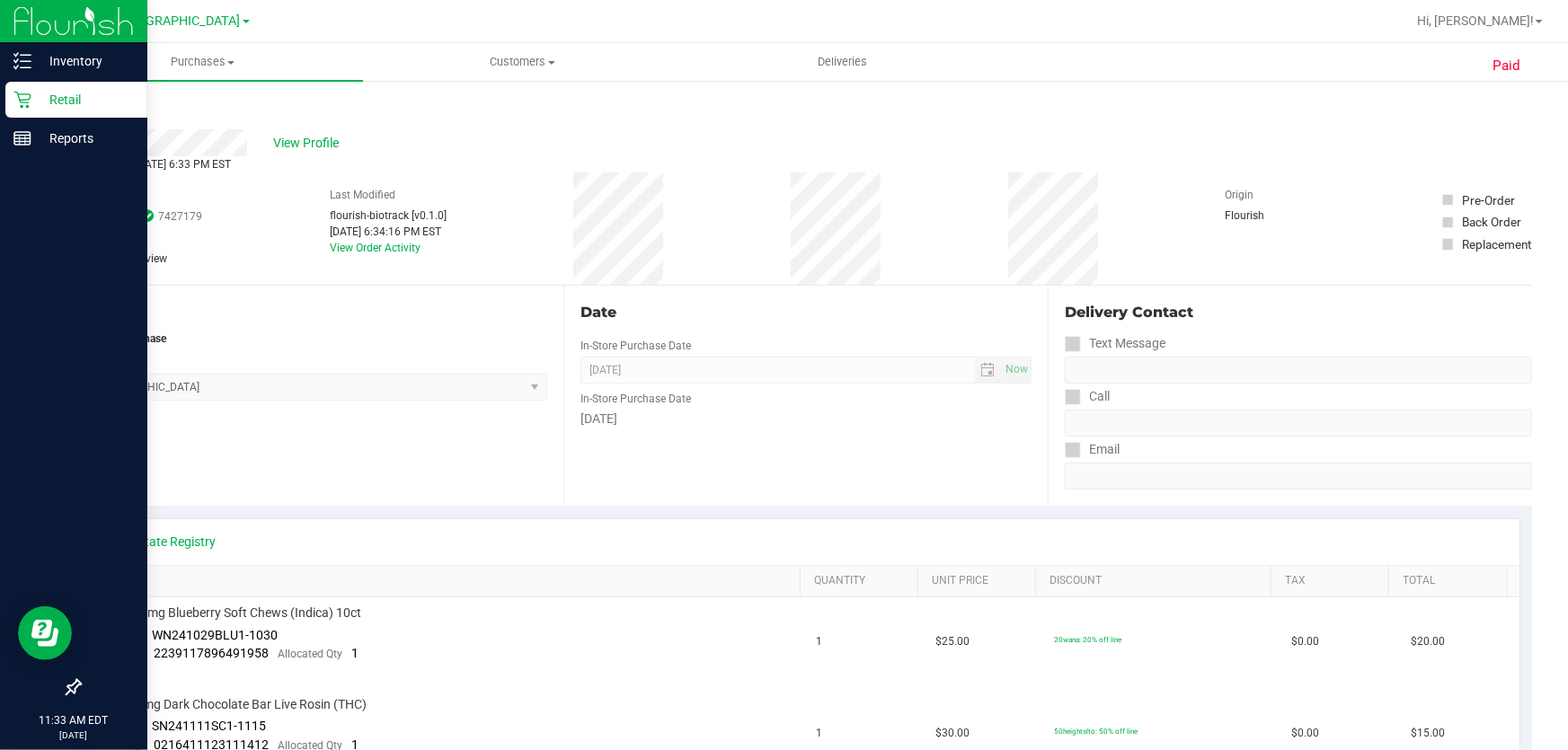
click at [32, 99] on p "Retail" at bounding box center [86, 99] width 107 height 22
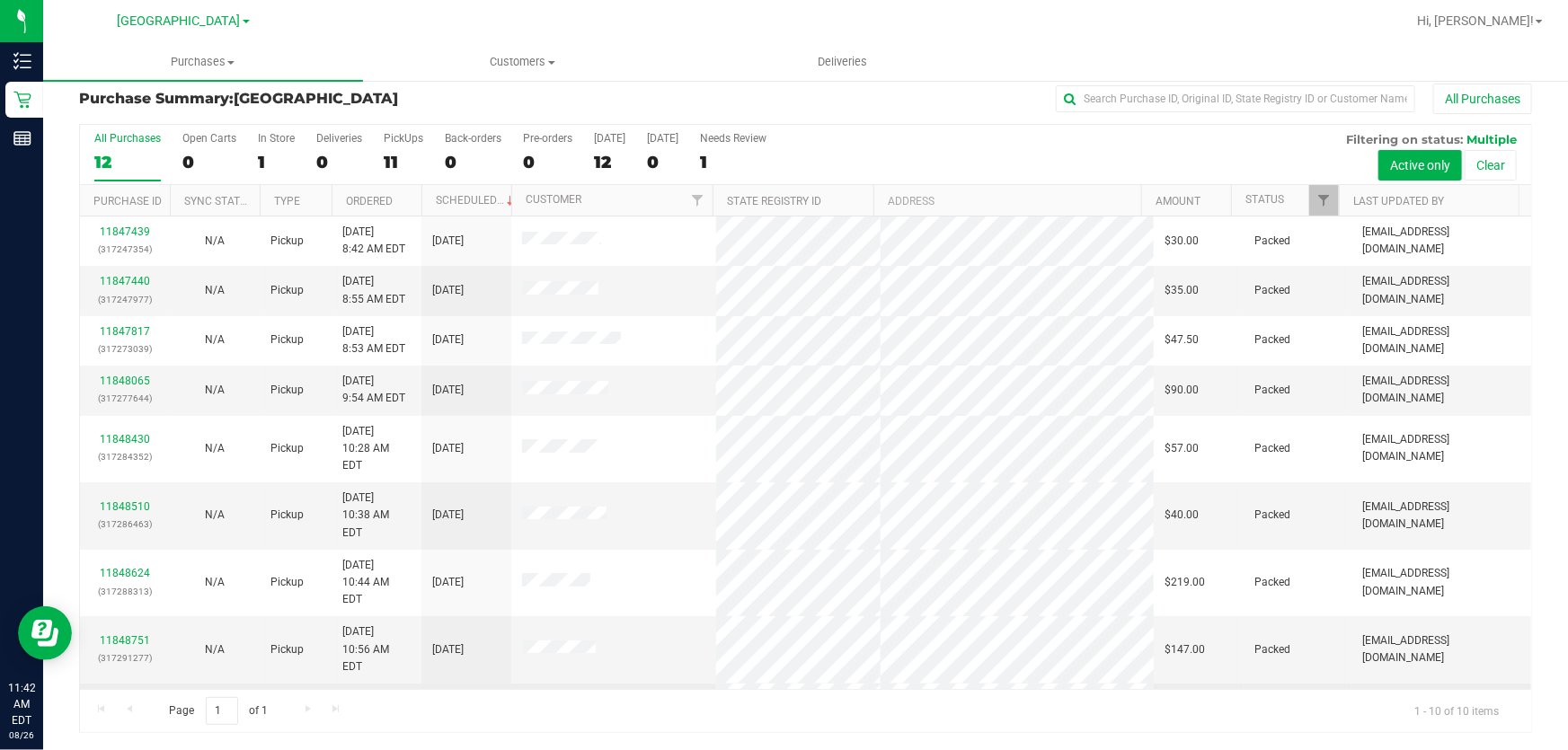
click at [134, 702] on link "11848752" at bounding box center [124, 708] width 51 height 13
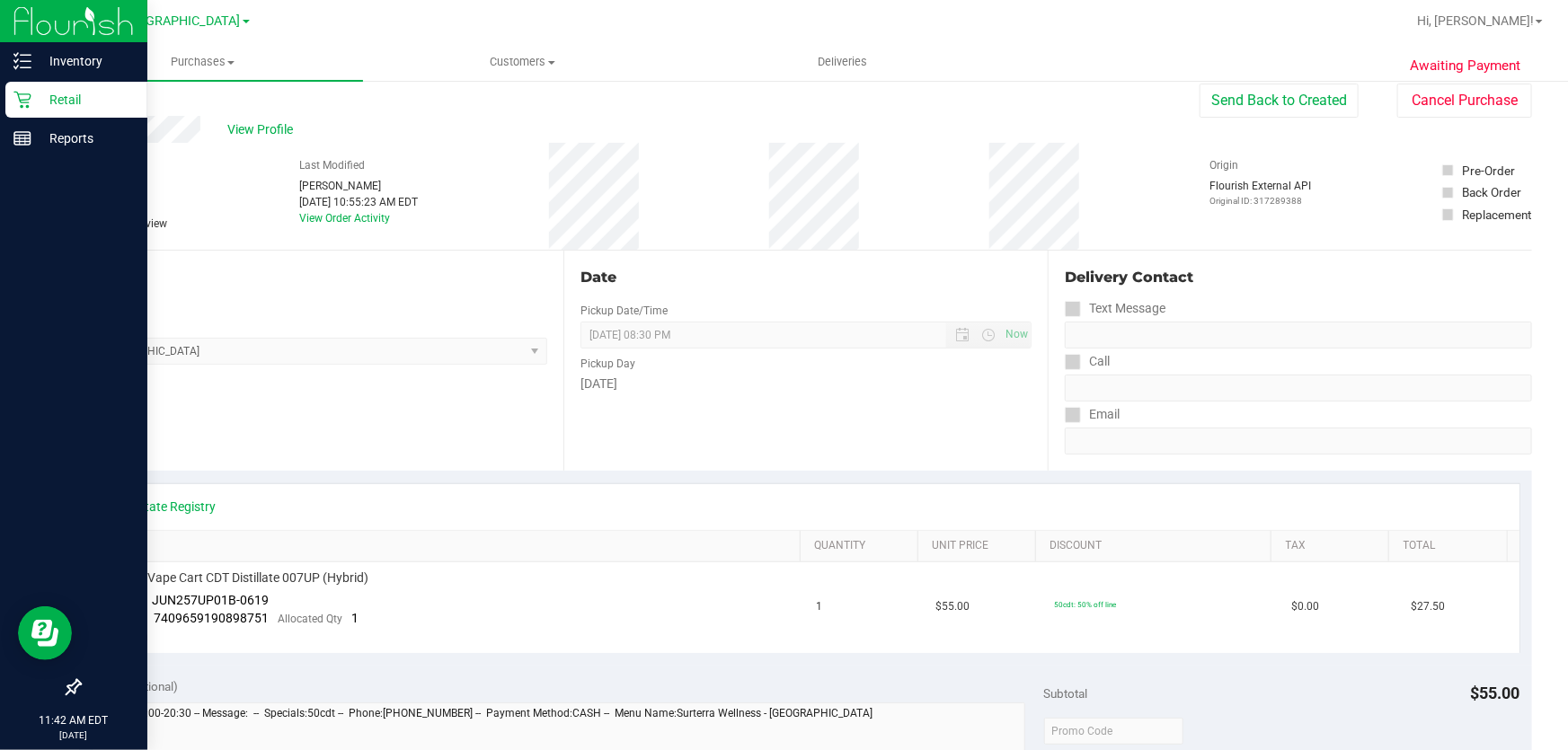
click at [27, 95] on icon at bounding box center [23, 99] width 18 height 18
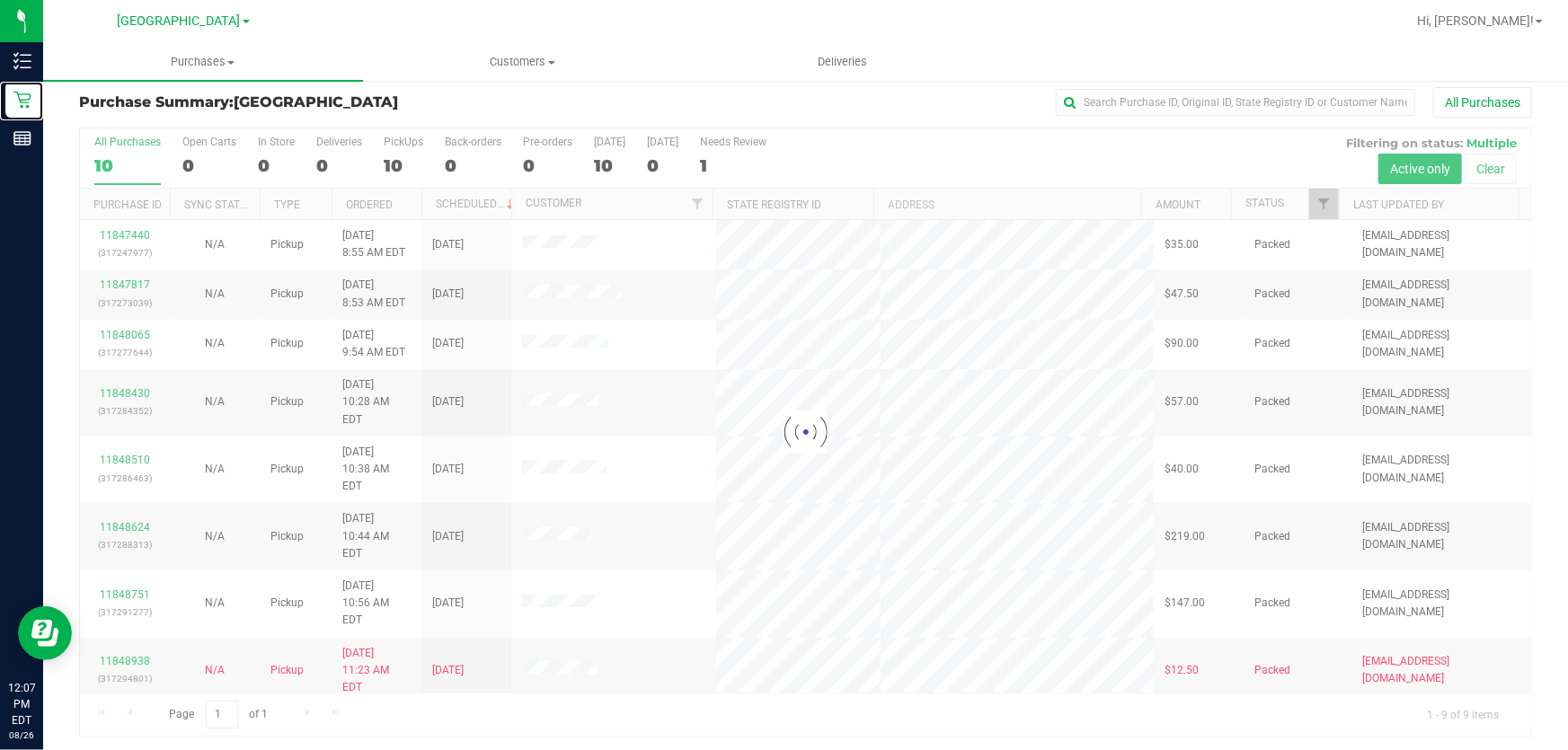
scroll to position [14, 0]
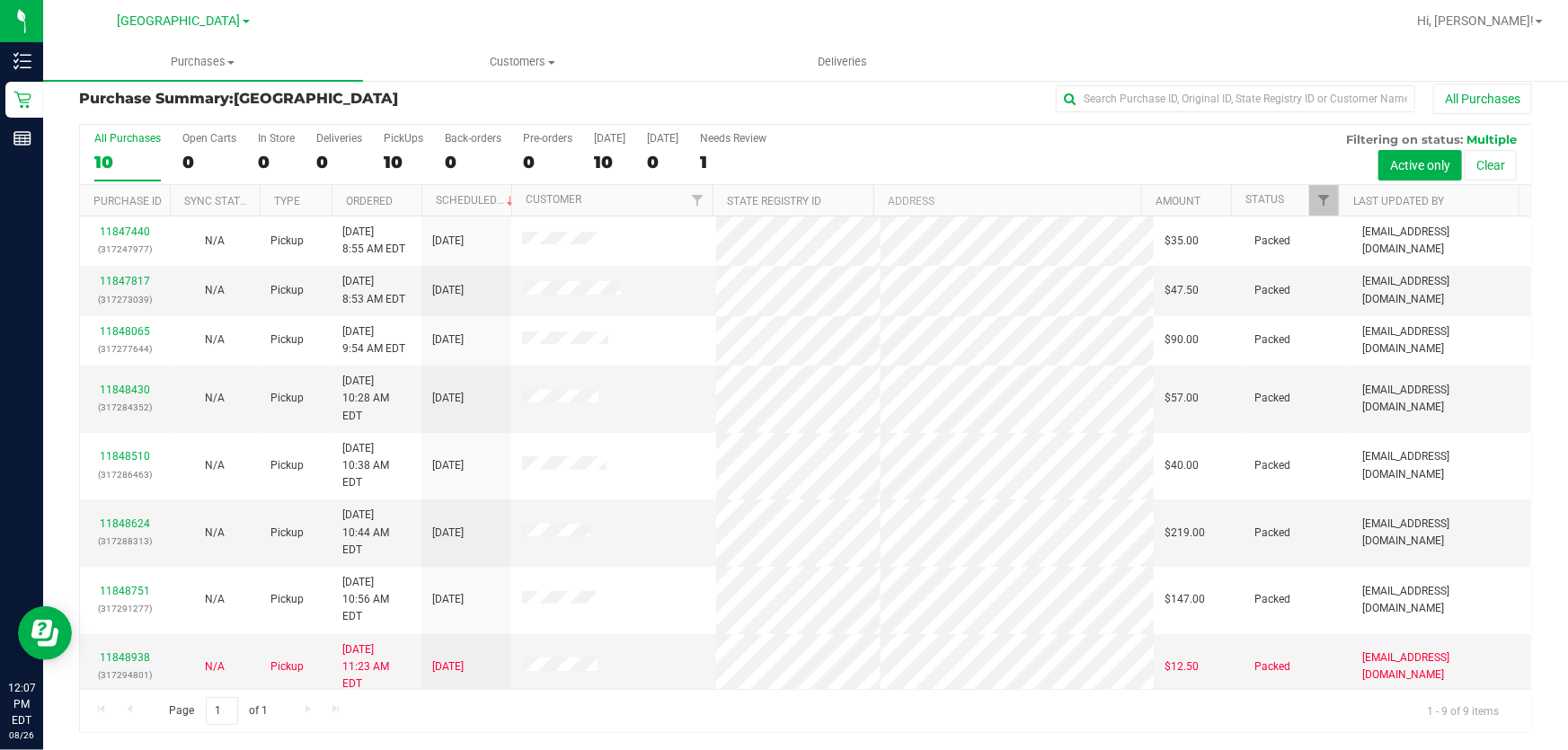
click at [125, 727] on link "11849312" at bounding box center [124, 733] width 51 height 13
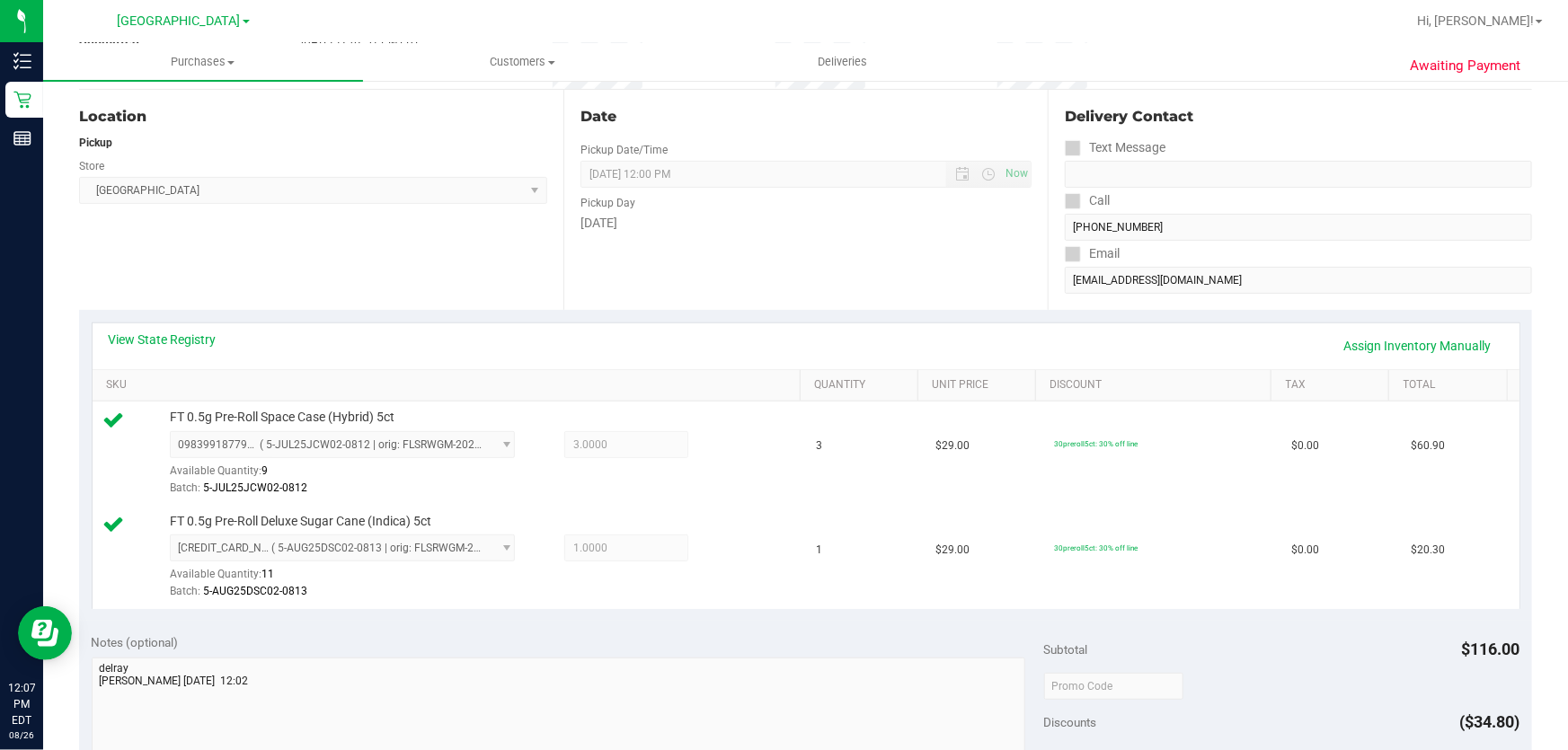
scroll to position [408, 0]
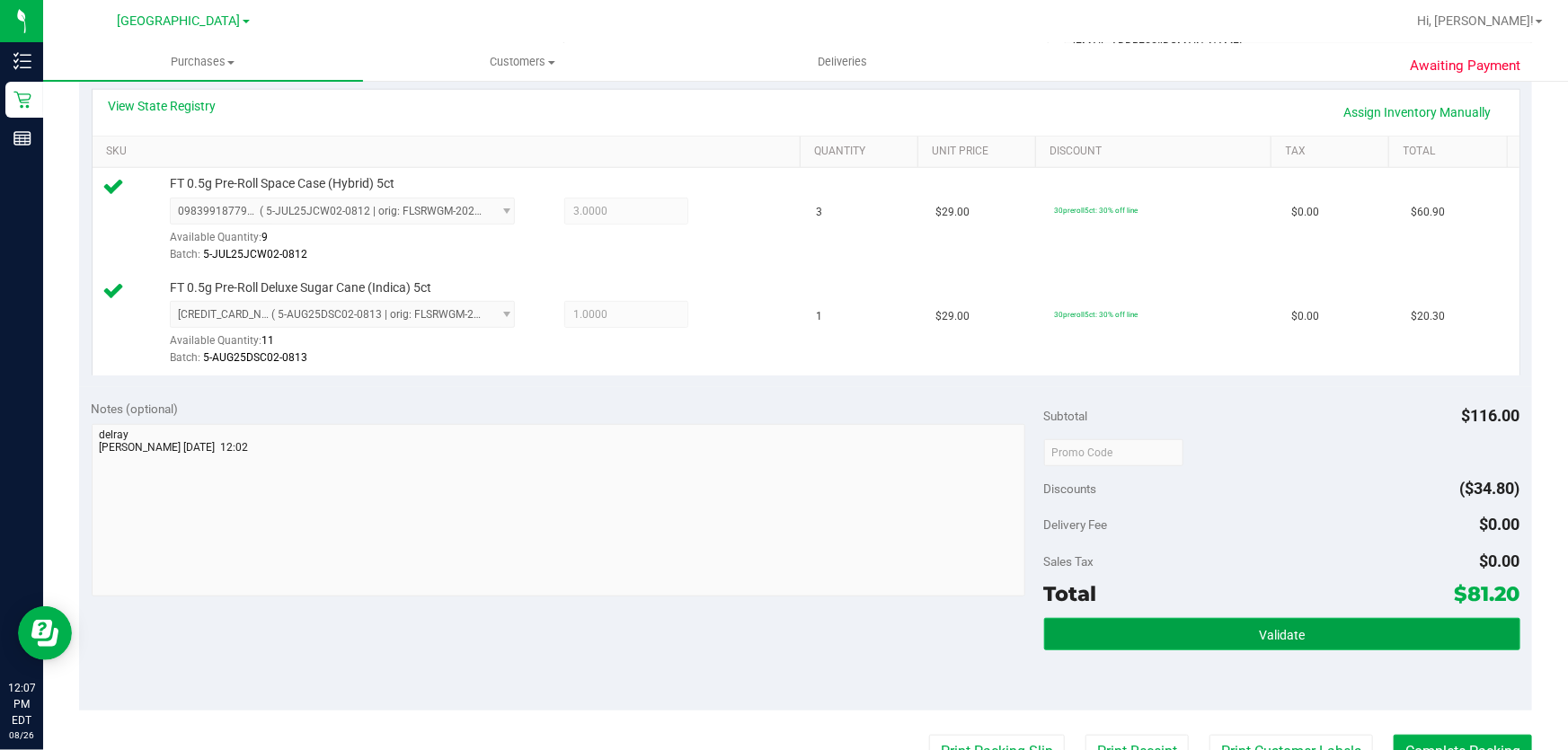
click at [1222, 636] on button "Validate" at bounding box center [1282, 635] width 476 height 33
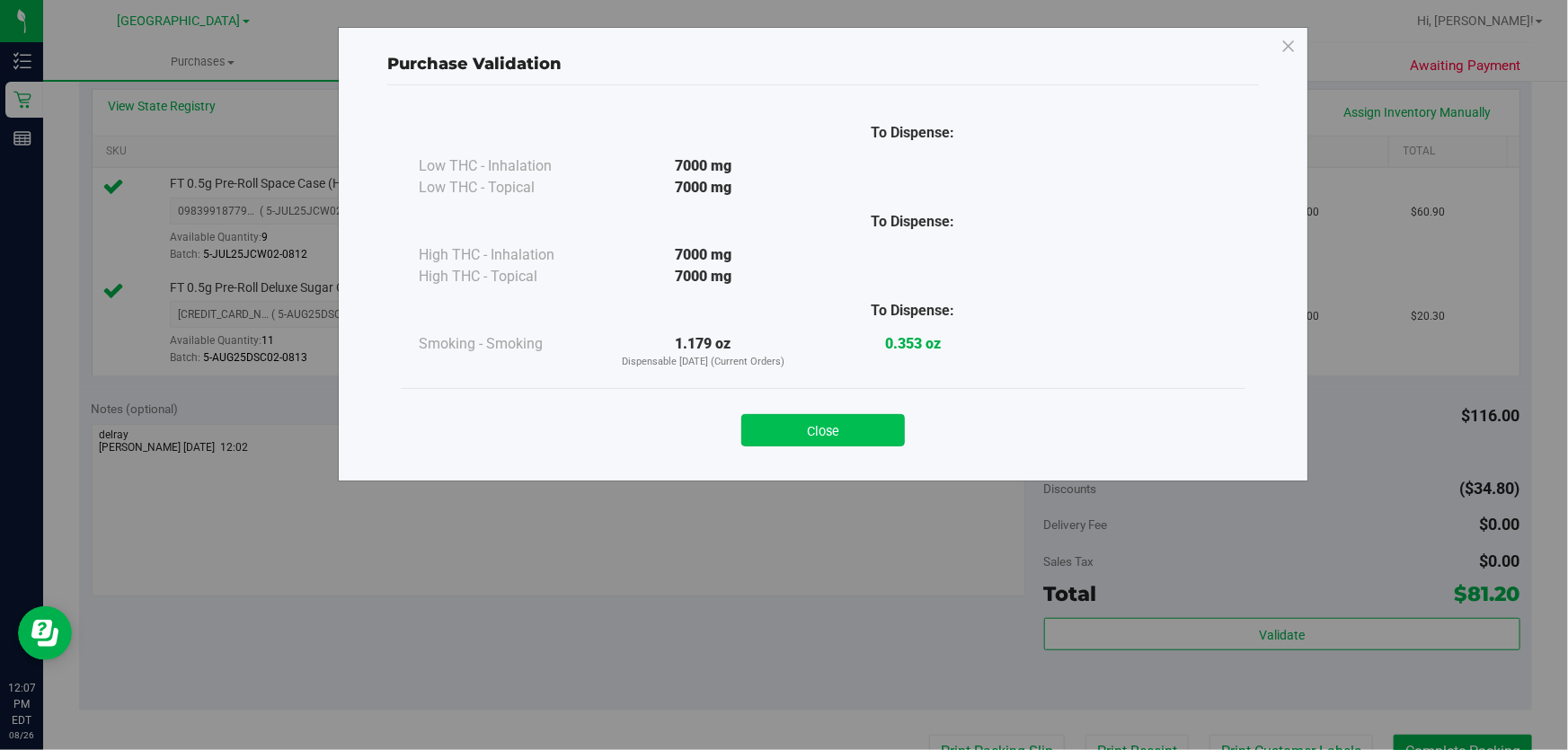
click at [857, 427] on button "Close" at bounding box center [822, 431] width 163 height 33
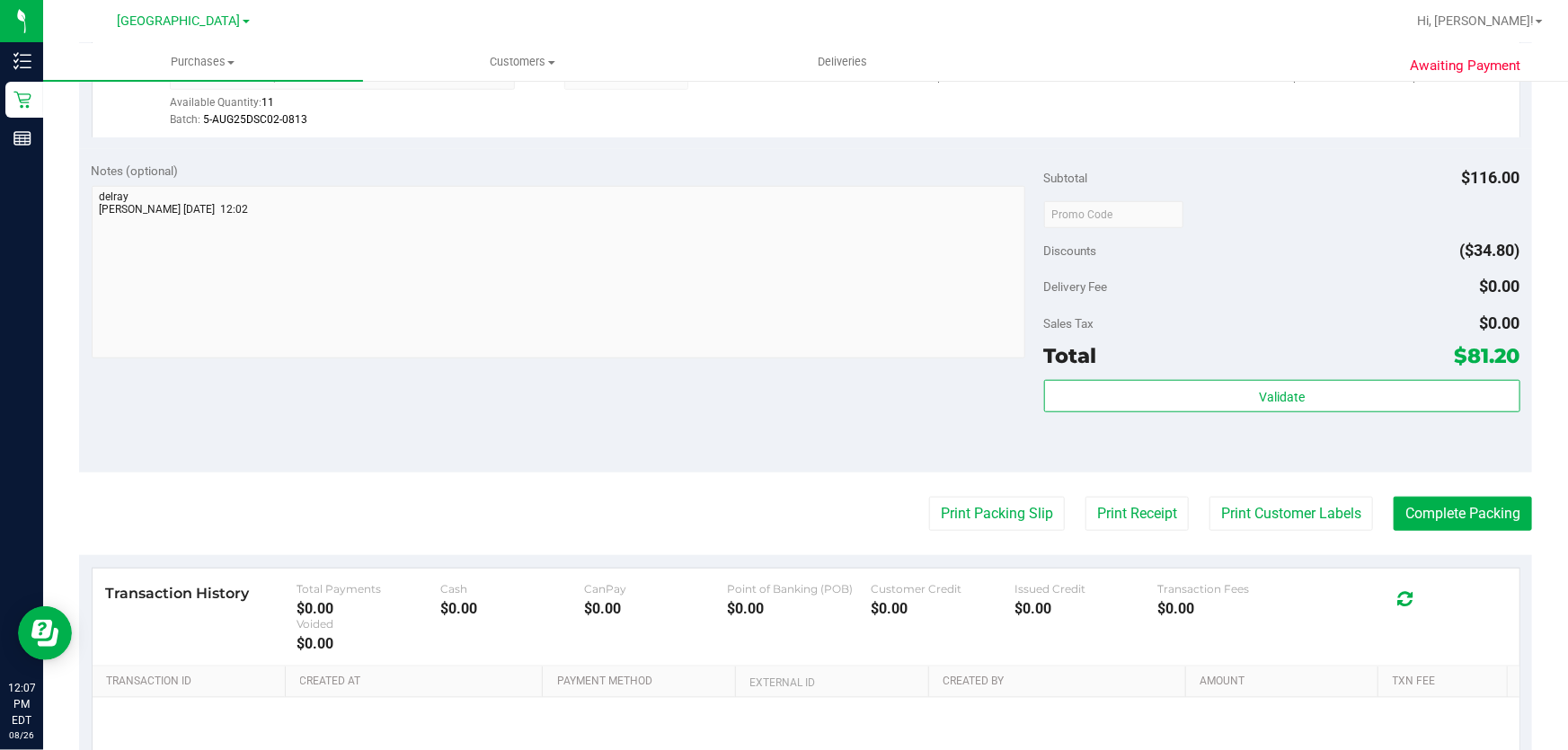
scroll to position [654, 0]
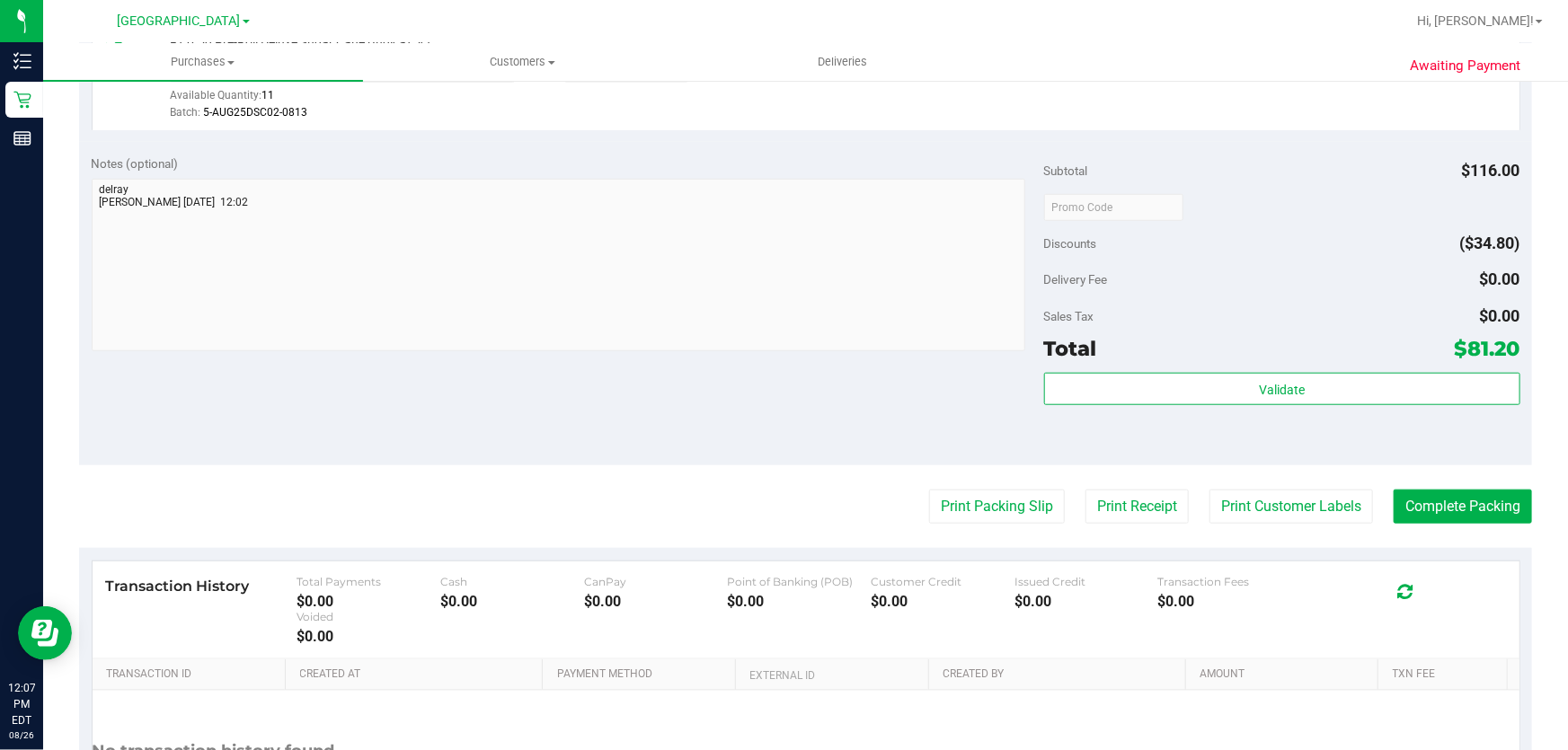
click at [1272, 485] on purchase-details "Back Edit Purchase Cancel Purchase View Profile # 11849312 BioTrack ID: - Submi…" at bounding box center [805, 164] width 1453 height 1440
click at [1276, 498] on button "Print Customer Labels" at bounding box center [1291, 506] width 163 height 34
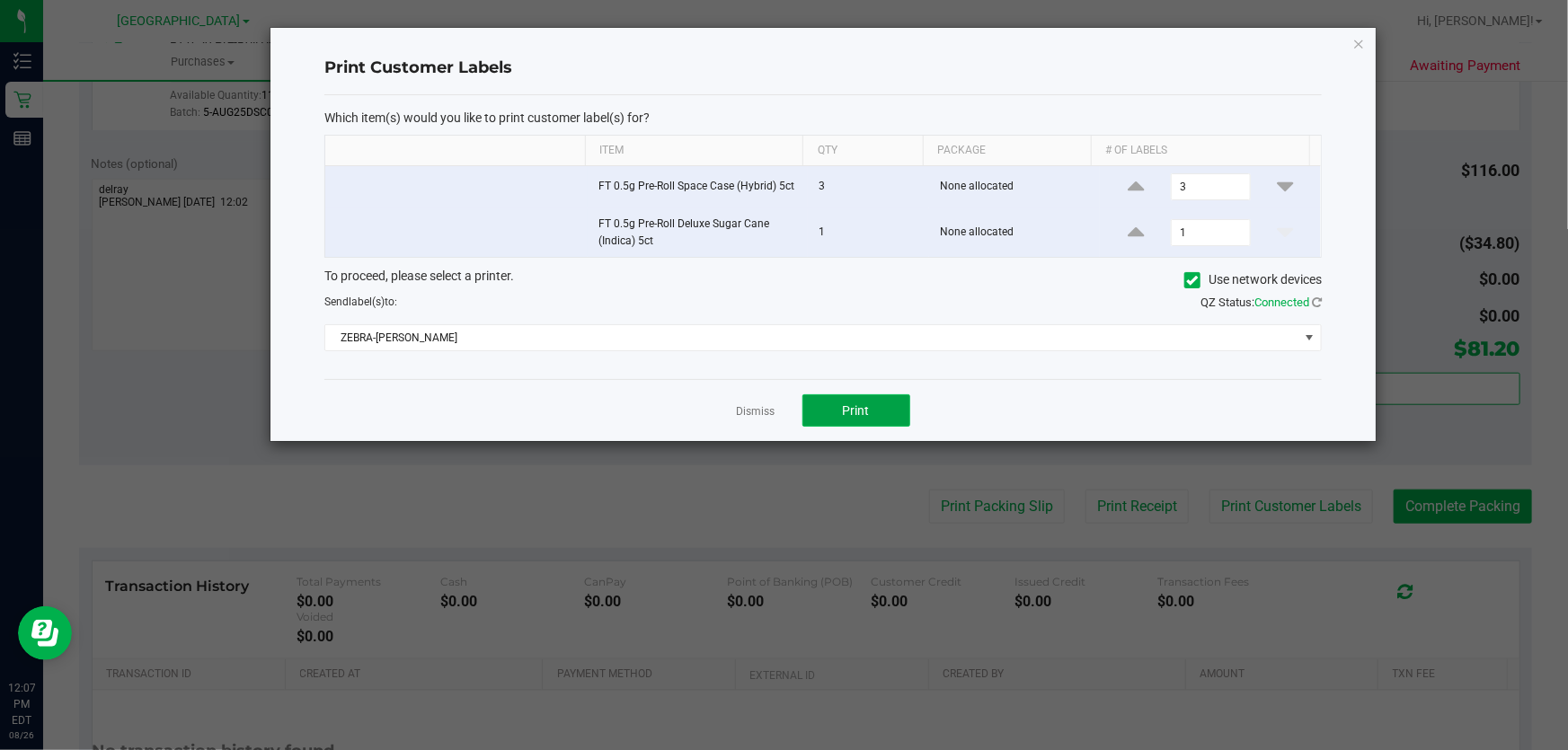
click at [854, 404] on span "Print" at bounding box center [856, 411] width 27 height 14
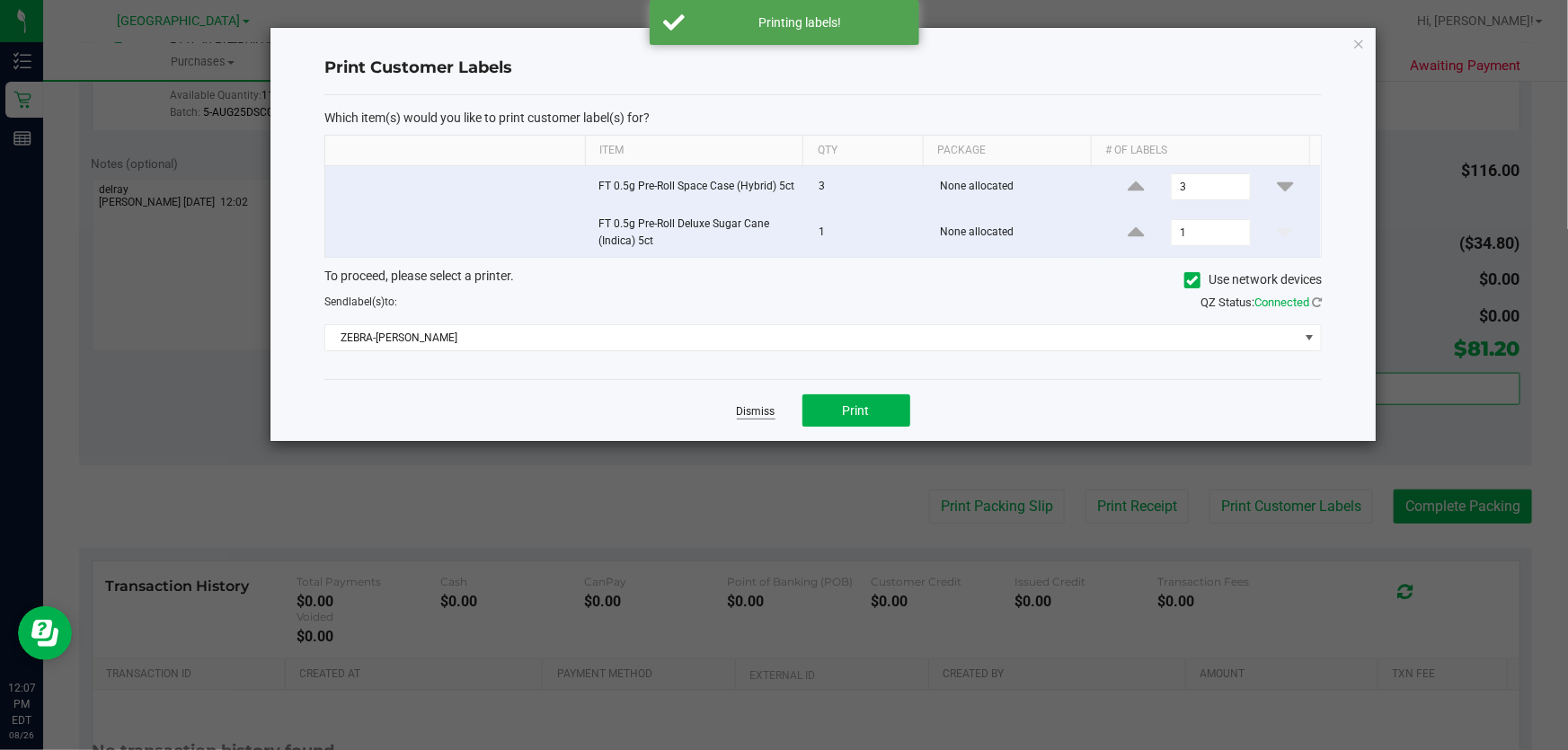
click at [753, 413] on link "Dismiss" at bounding box center [756, 412] width 39 height 15
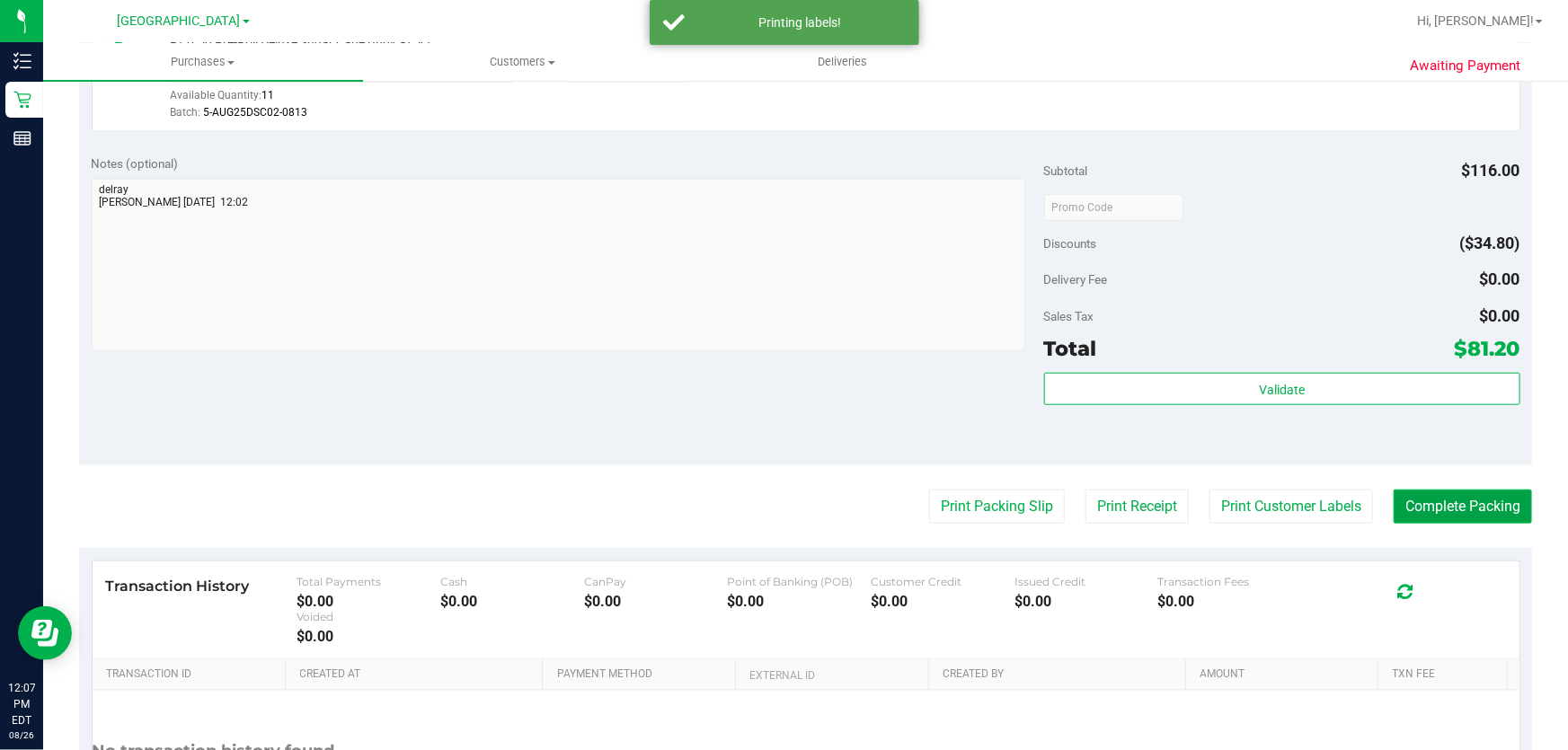
click at [1442, 509] on button "Complete Packing" at bounding box center [1462, 506] width 138 height 34
